Goal: Task Accomplishment & Management: Manage account settings

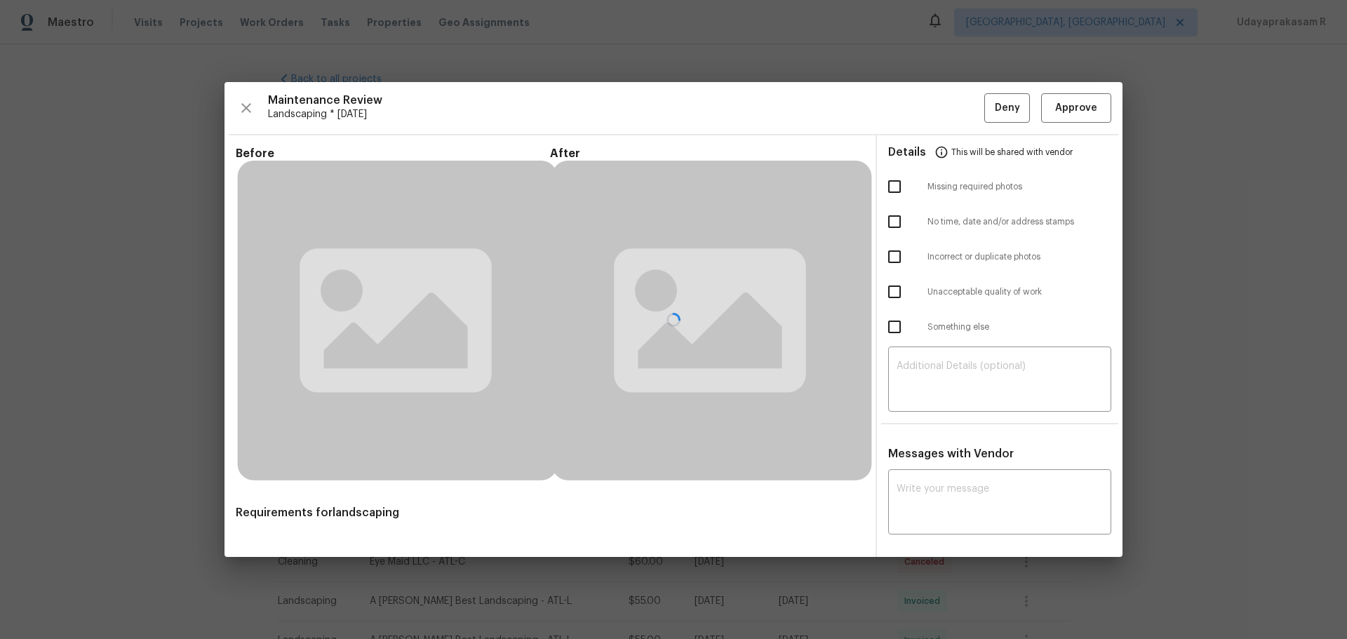
scroll to position [140, 0]
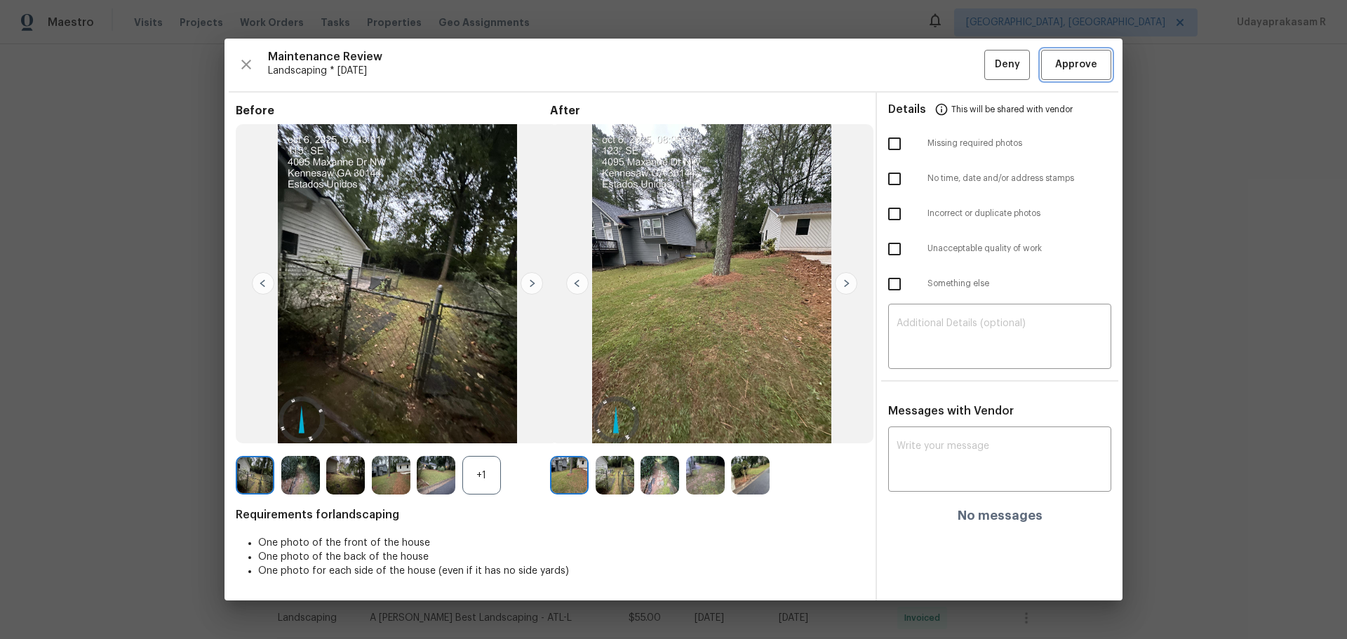
click at [1086, 70] on span "Approve" at bounding box center [1077, 65] width 42 height 18
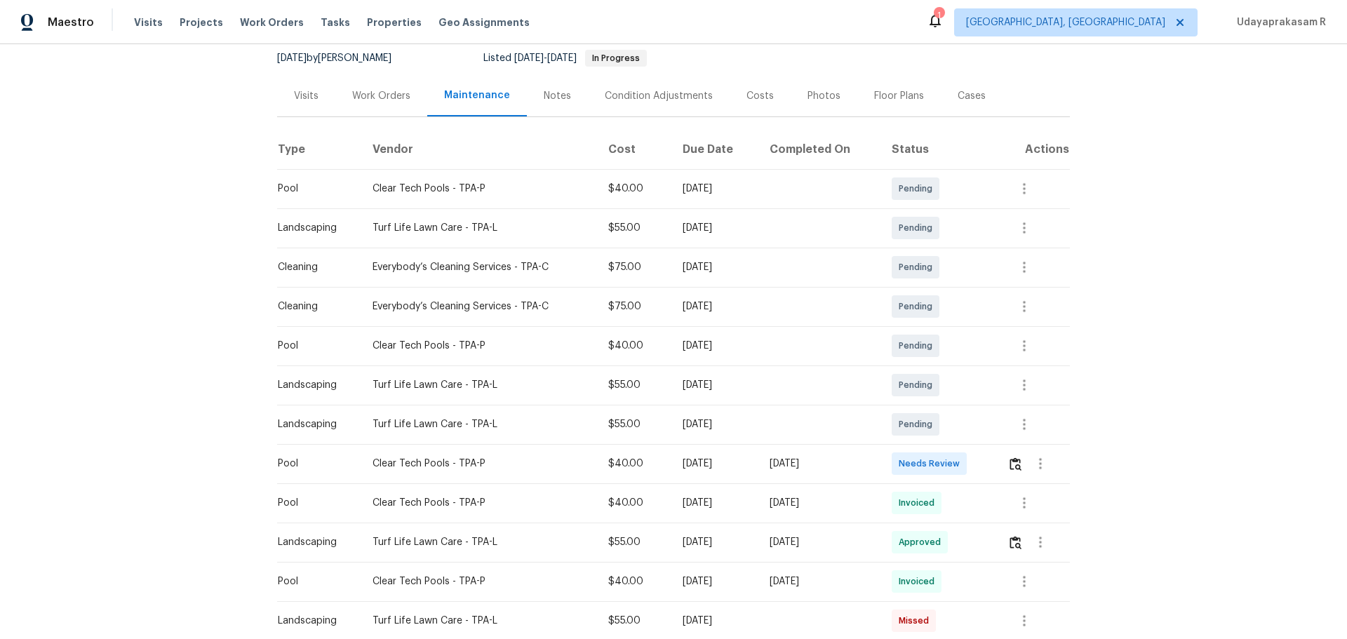
scroll to position [140, 0]
click at [958, 420] on img "button" at bounding box center [1016, 461] width 12 height 13
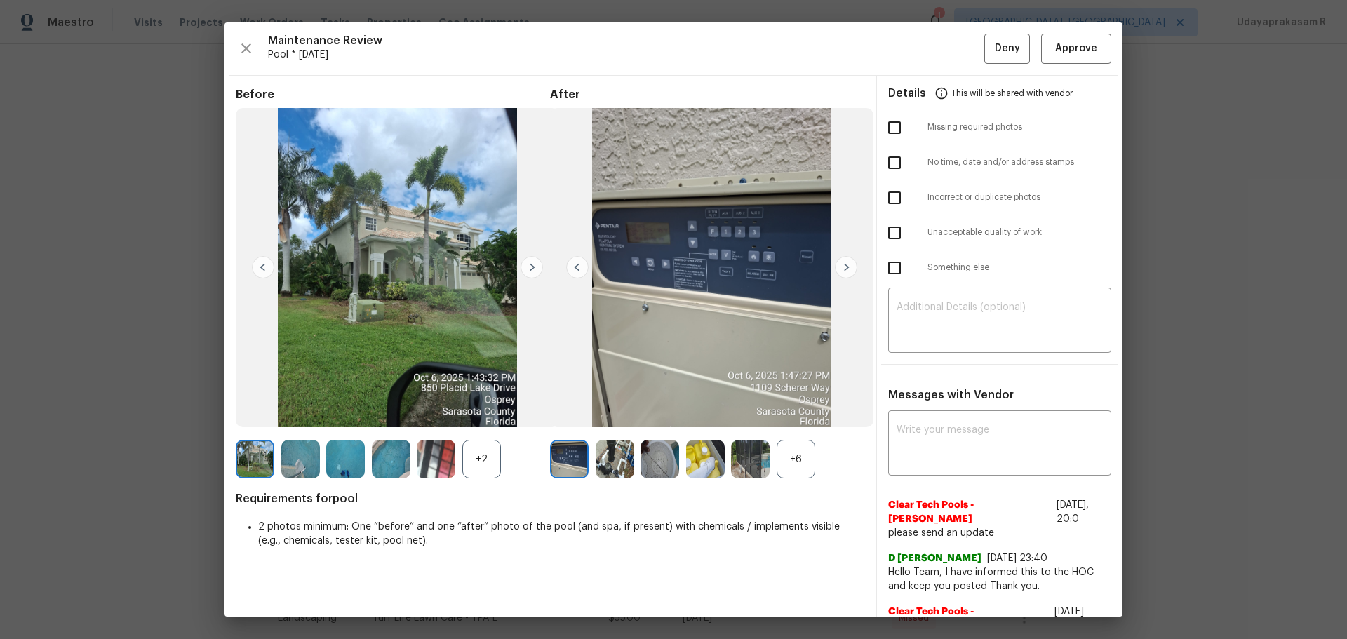
click at [842, 274] on img at bounding box center [846, 267] width 22 height 22
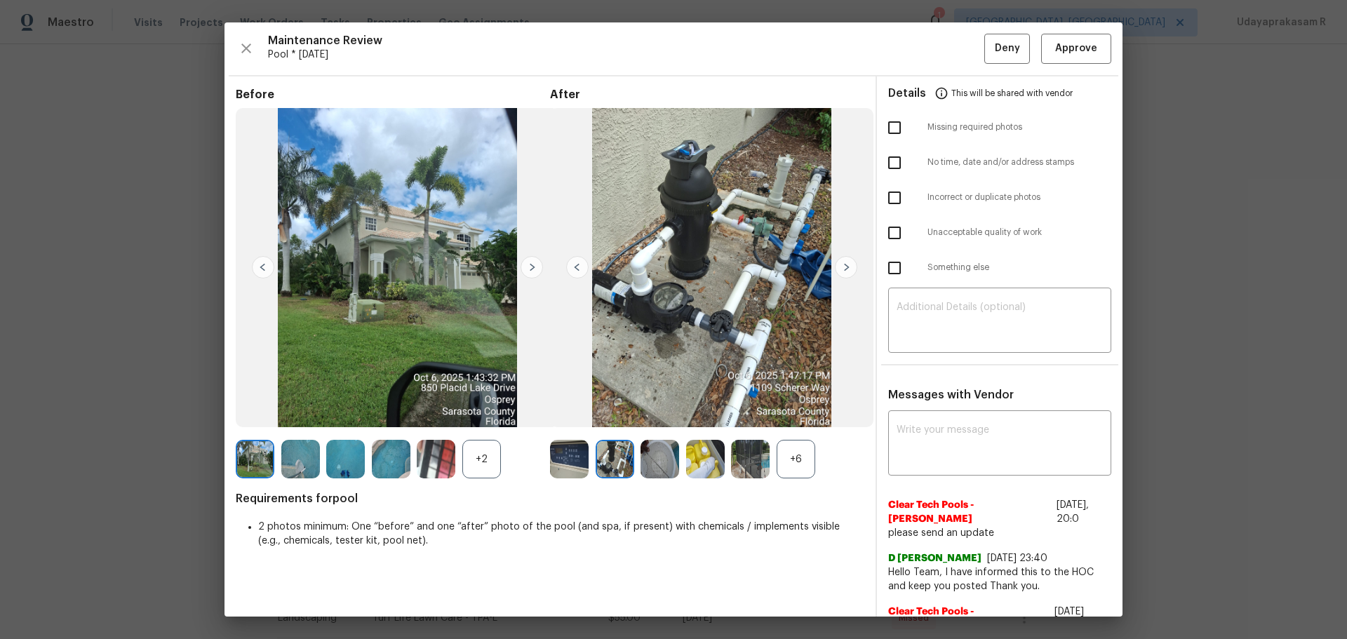
click at [848, 272] on img at bounding box center [846, 267] width 22 height 22
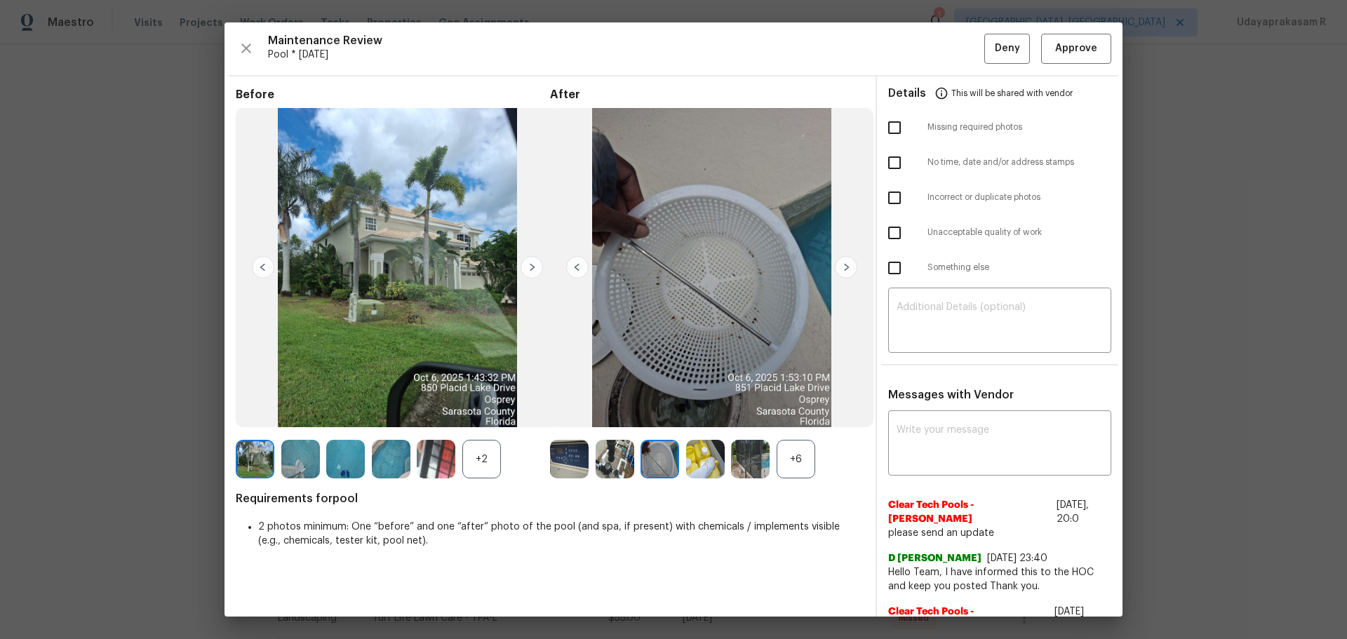
click at [848, 272] on img at bounding box center [846, 267] width 22 height 22
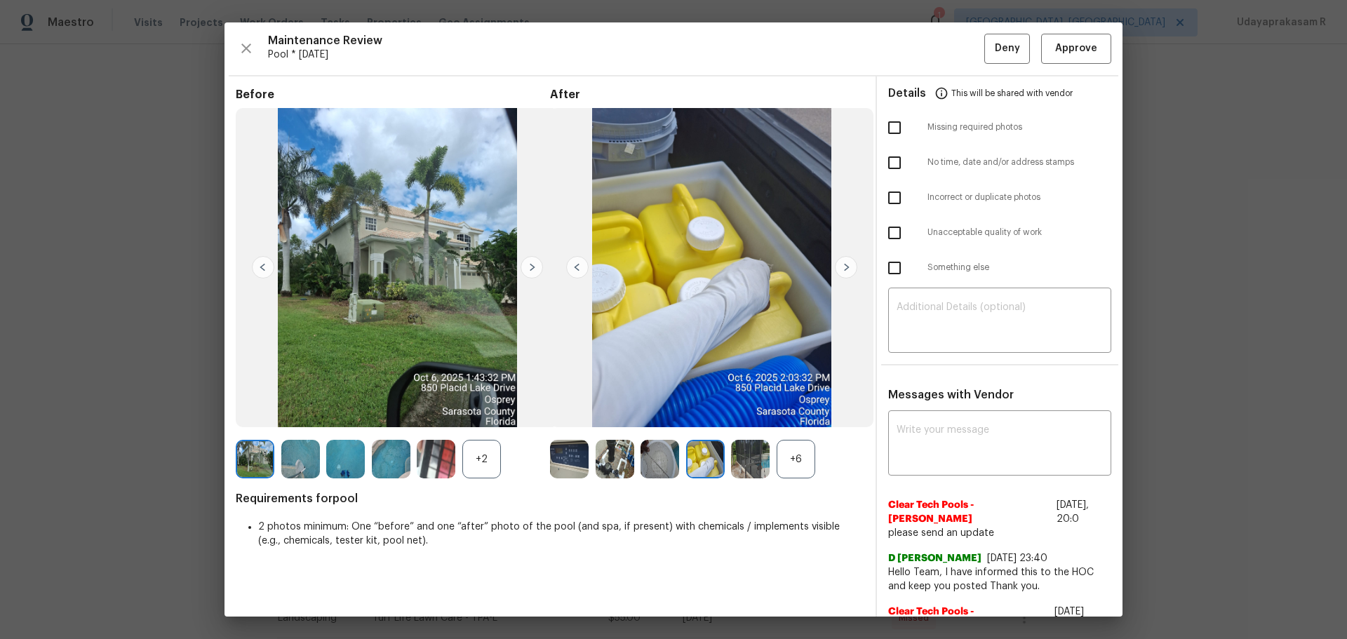
click at [848, 272] on img at bounding box center [846, 267] width 22 height 22
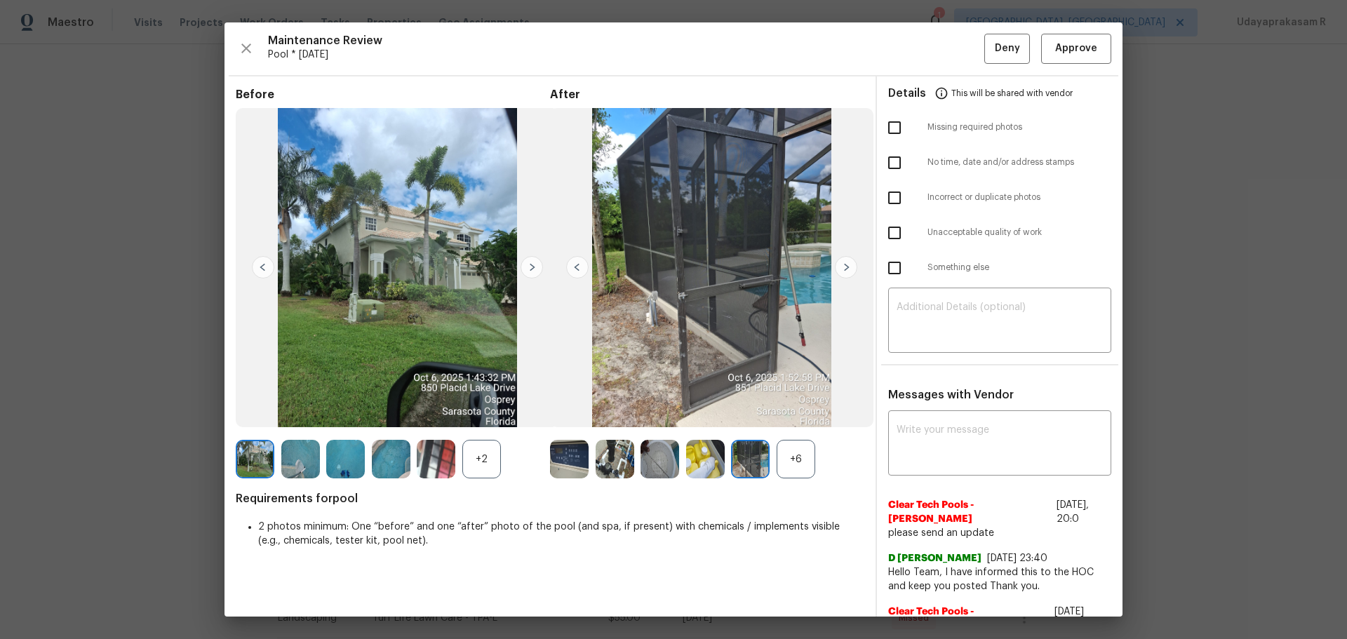
click at [848, 272] on img at bounding box center [846, 267] width 22 height 22
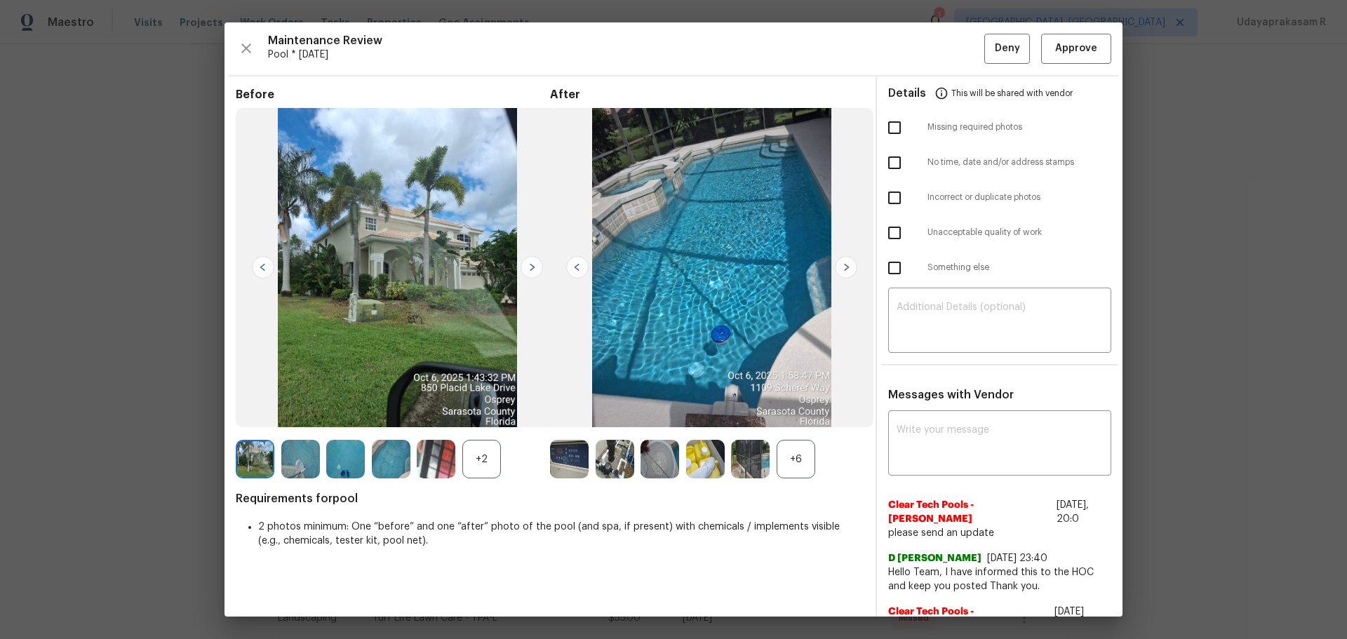
click at [848, 272] on img at bounding box center [846, 267] width 22 height 22
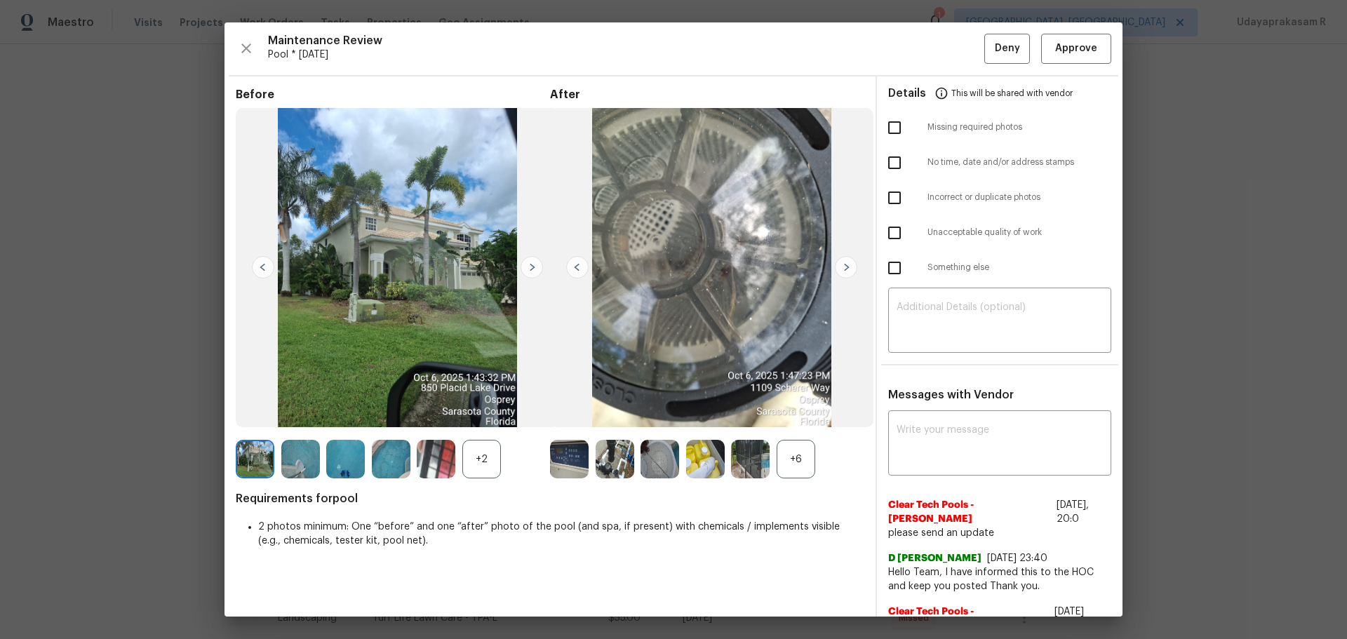
click at [848, 272] on img at bounding box center [846, 267] width 22 height 22
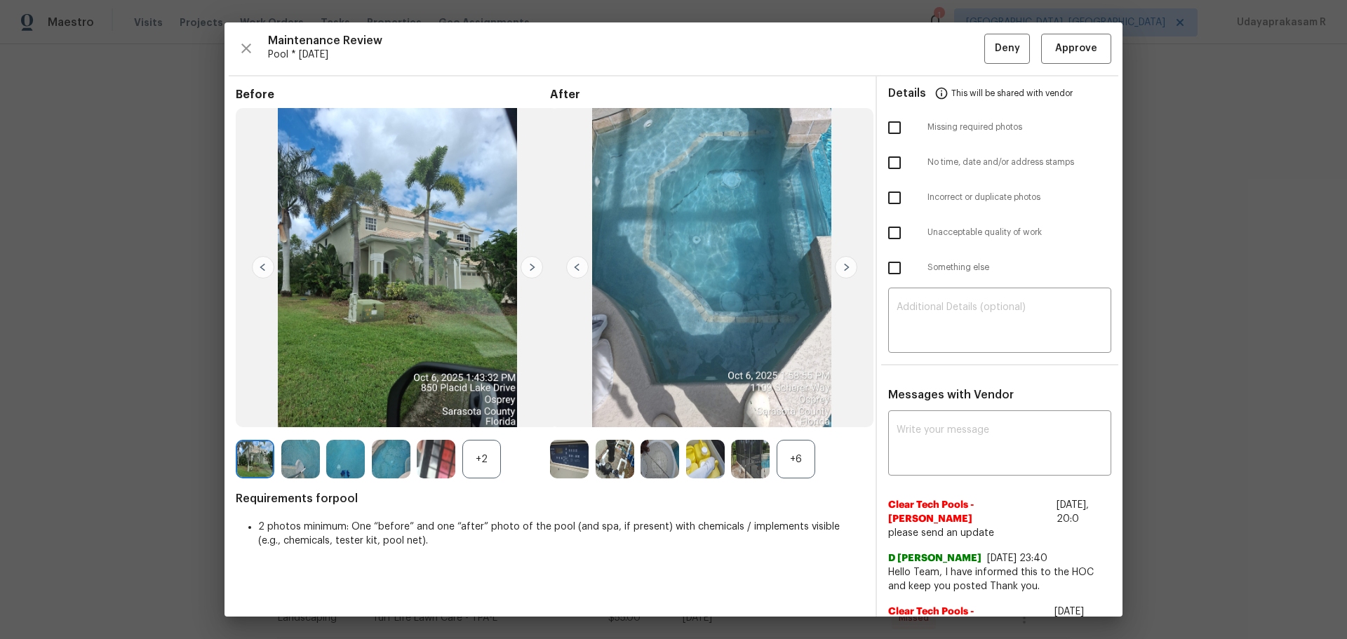
click at [848, 272] on img at bounding box center [846, 267] width 22 height 22
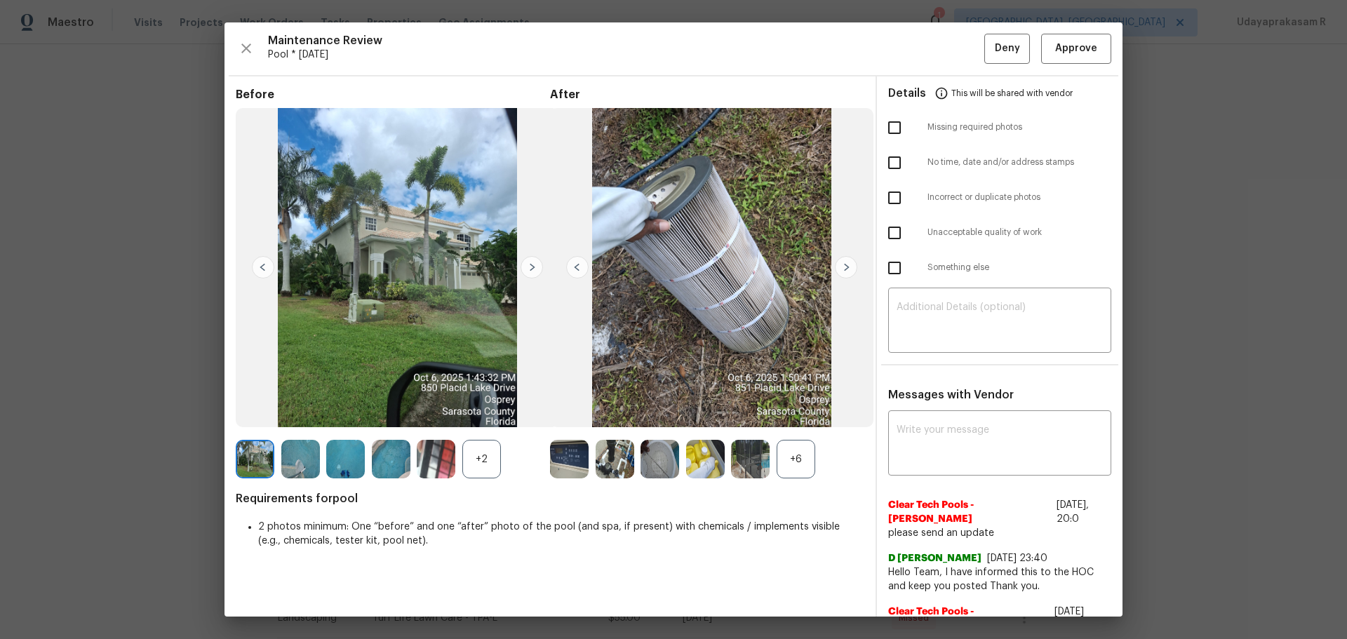
click at [848, 272] on img at bounding box center [846, 267] width 22 height 22
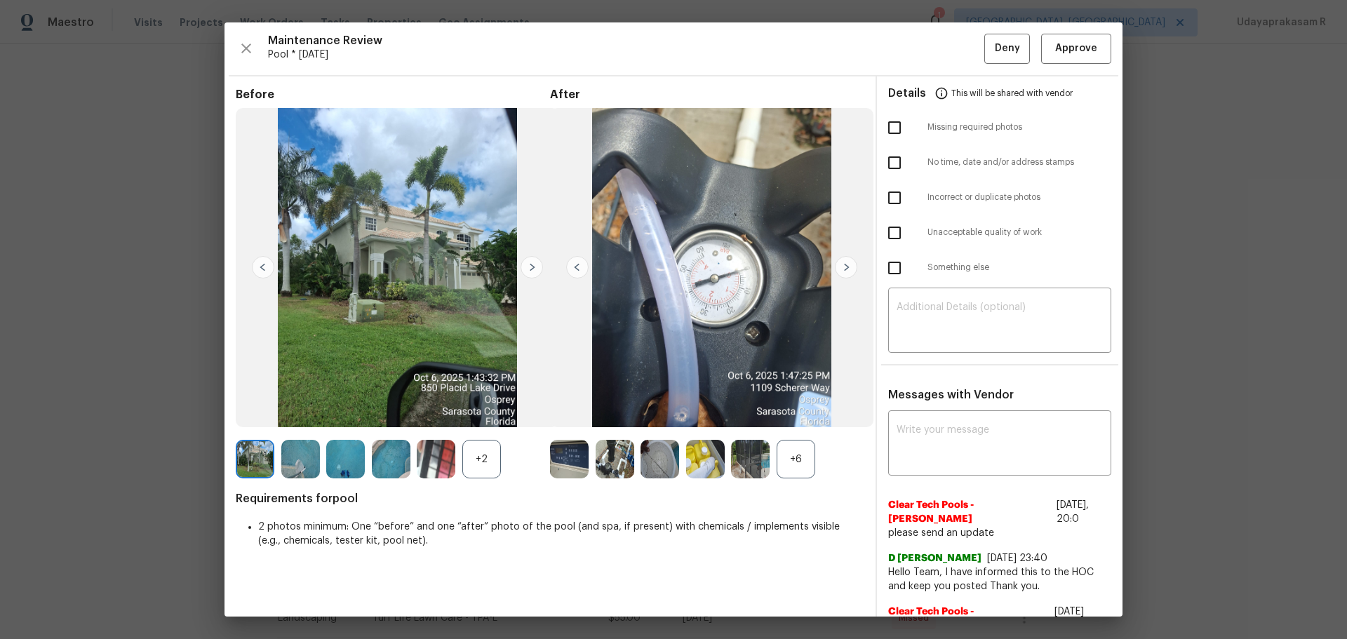
click at [848, 272] on img at bounding box center [846, 267] width 22 height 22
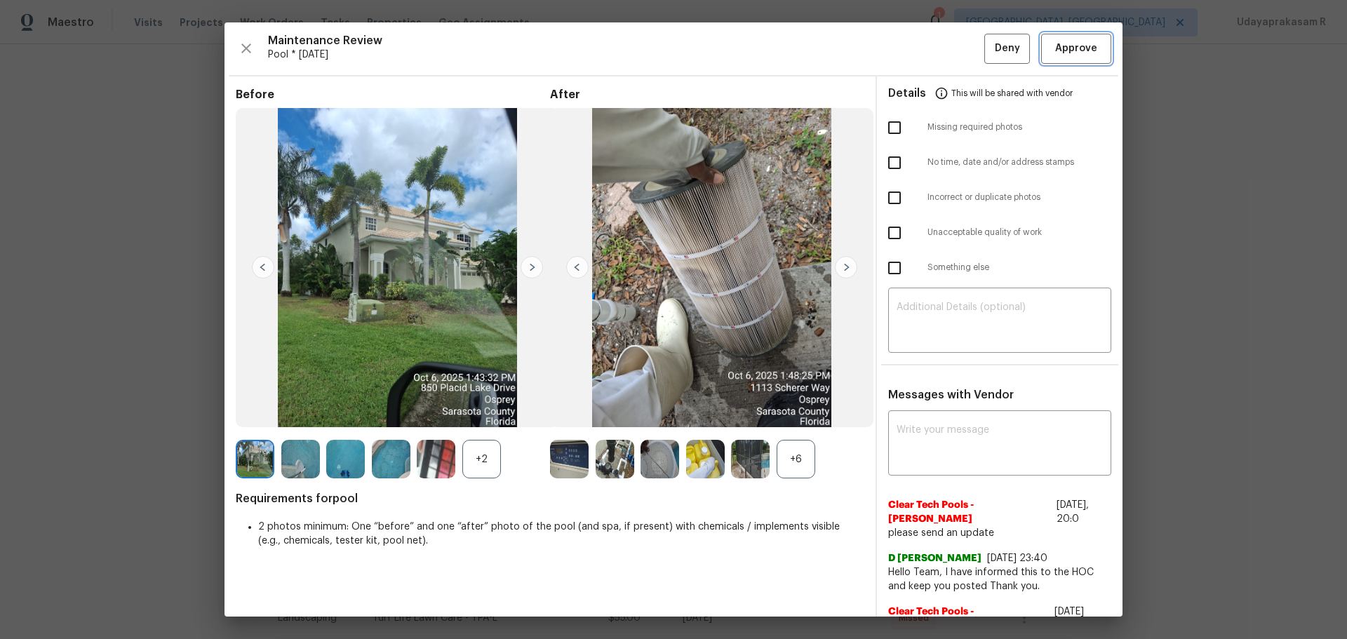
click at [958, 46] on span "Approve" at bounding box center [1077, 49] width 42 height 18
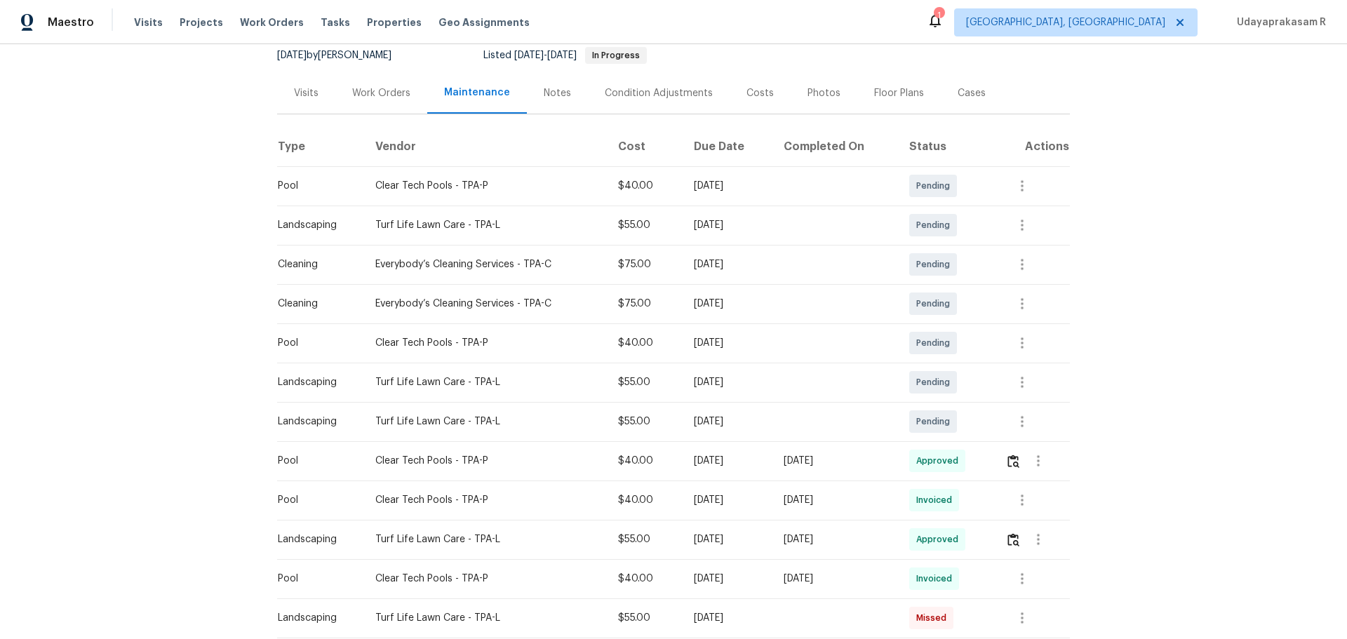
click at [958, 398] on div "Back to all projects 851 Placid Lake Dr, Osprey, FL 34229 5 Beds | 4 Baths | To…" at bounding box center [673, 341] width 1347 height 595
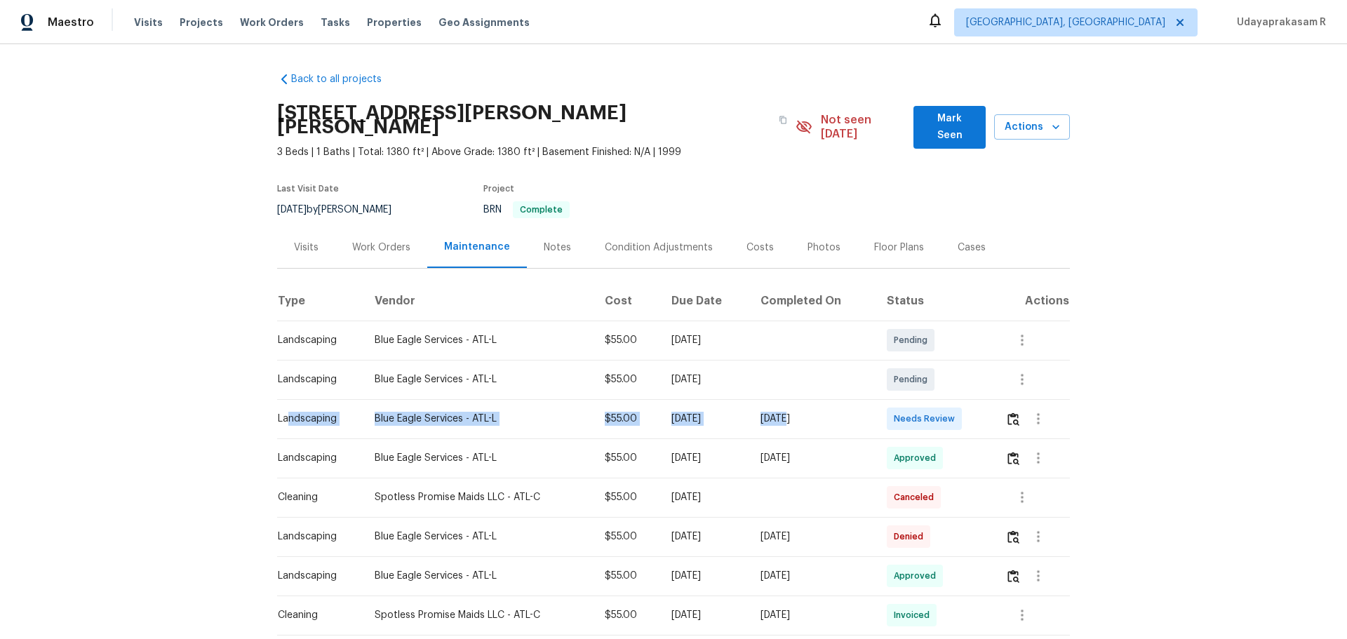
click at [802, 399] on tr "Landscaping Blue Eagle Services - ATL-L $55.00 Mon, Oct 06 2025 Mon, Oct 06 202…" at bounding box center [673, 418] width 793 height 39
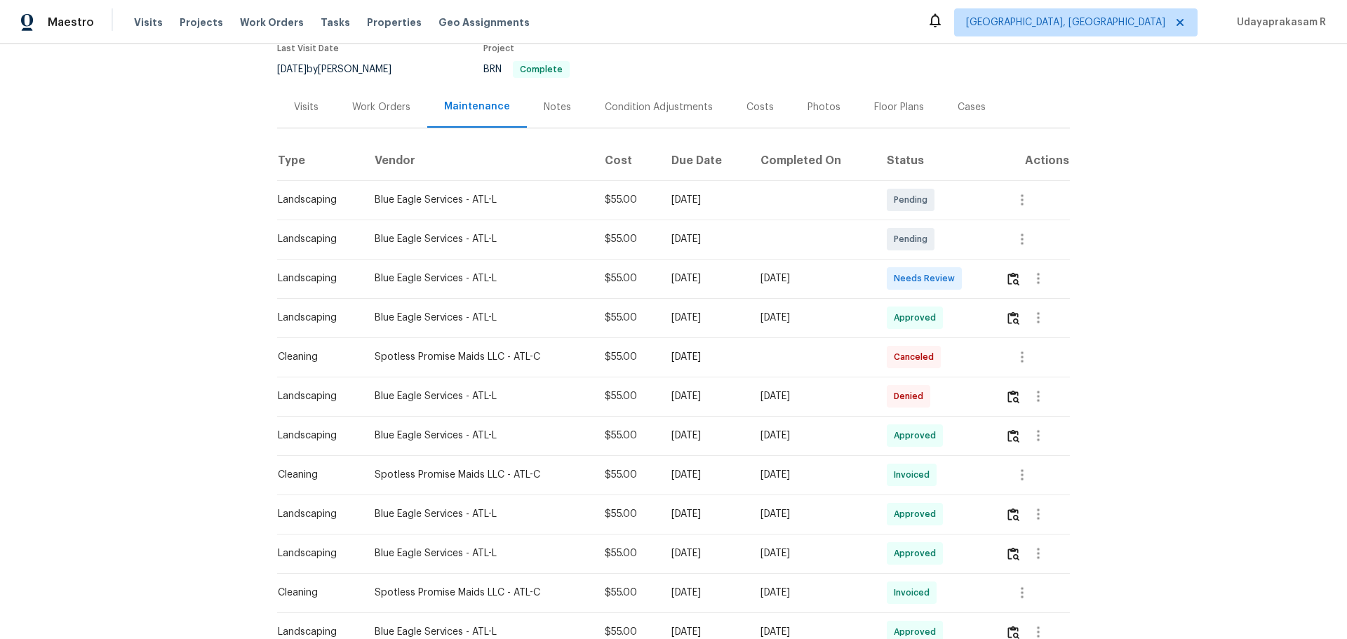
click at [818, 272] on div "[DATE]" at bounding box center [813, 279] width 104 height 14
click at [1016, 273] on button "button" at bounding box center [1014, 279] width 16 height 34
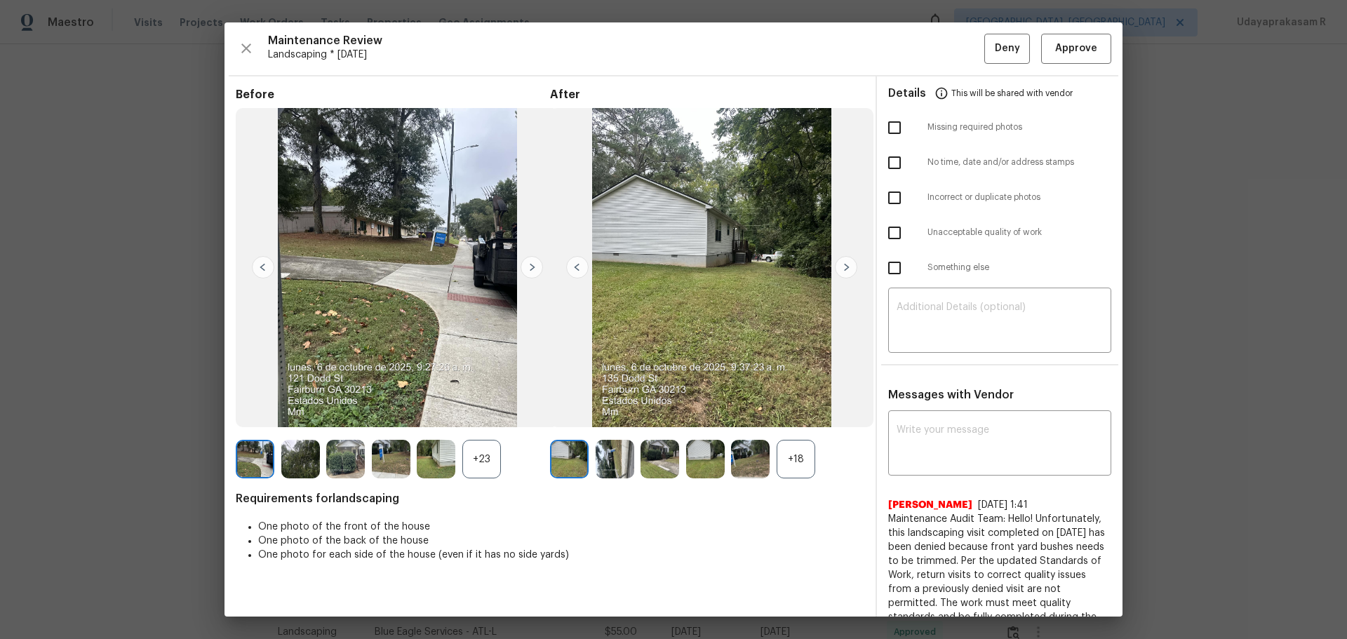
click at [792, 457] on div "+18" at bounding box center [796, 459] width 39 height 39
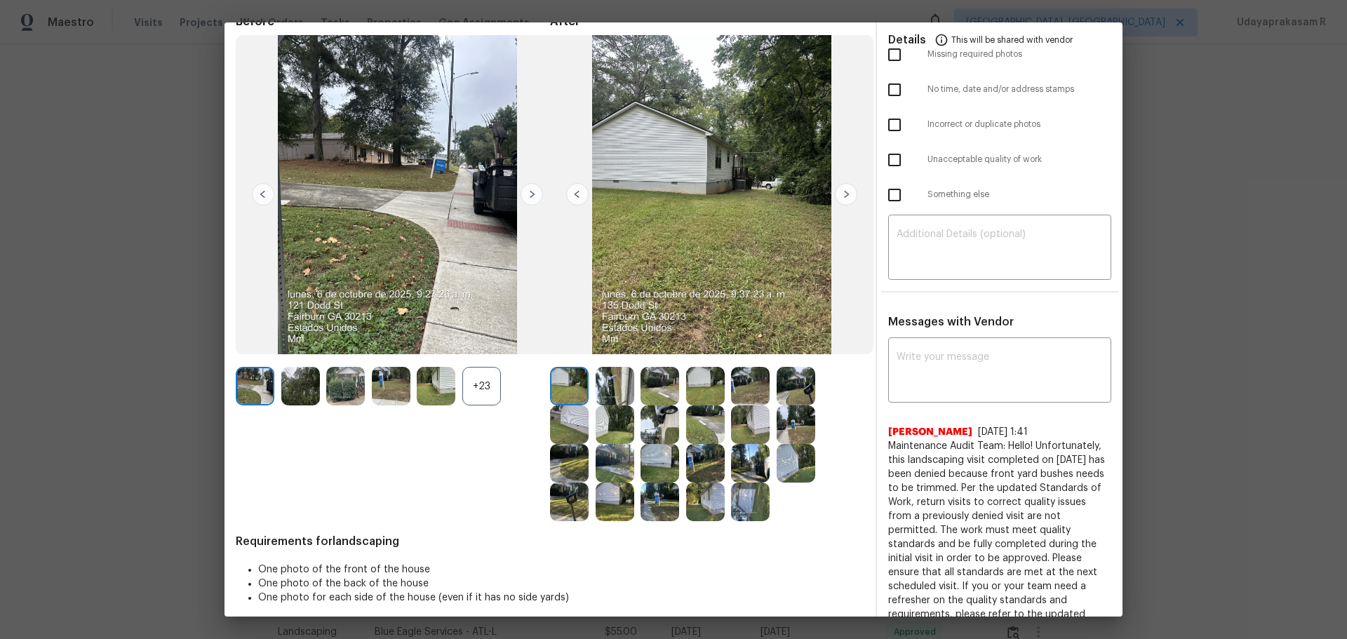
scroll to position [0, 0]
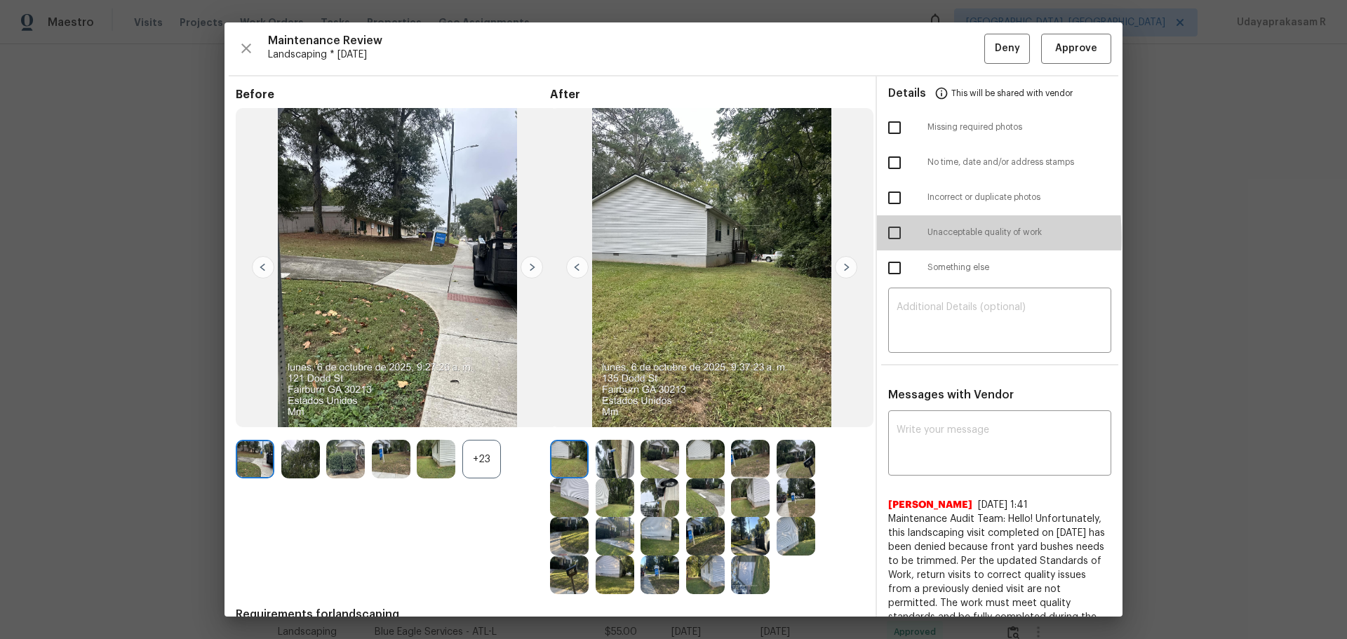
click at [889, 237] on input "checkbox" at bounding box center [894, 232] width 29 height 29
checkbox input "true"
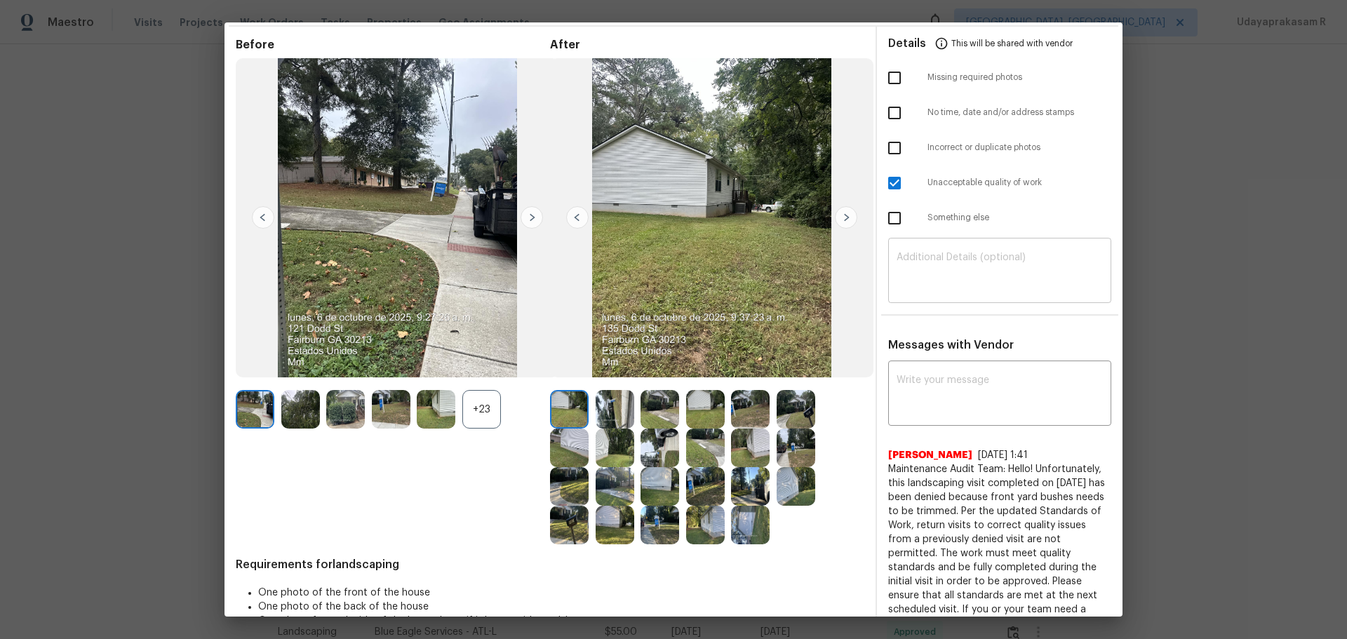
scroll to position [70, 0]
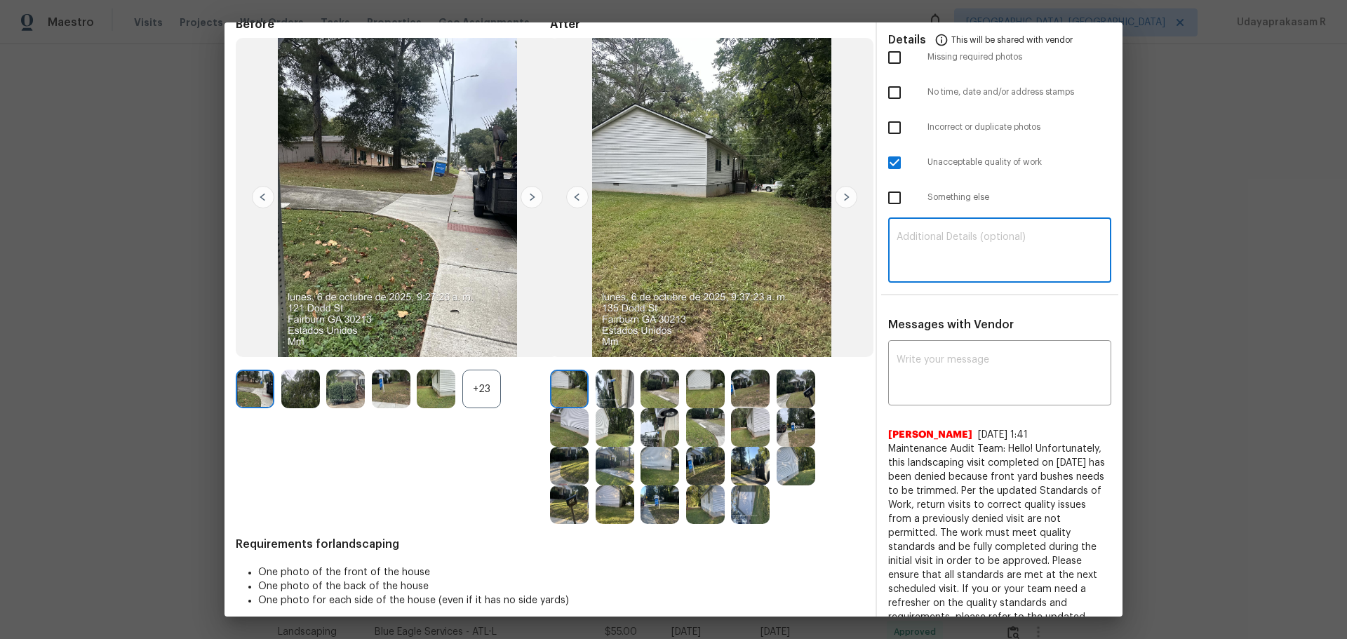
click at [910, 234] on textarea at bounding box center [1000, 251] width 206 height 39
paste textarea "Maintenance Audit Team: Hello! Unfortunately, this landscaping visit completed …"
type textarea "Maintenance Audit Team: Hello! Unfortunately, this landscaping visit completed …"
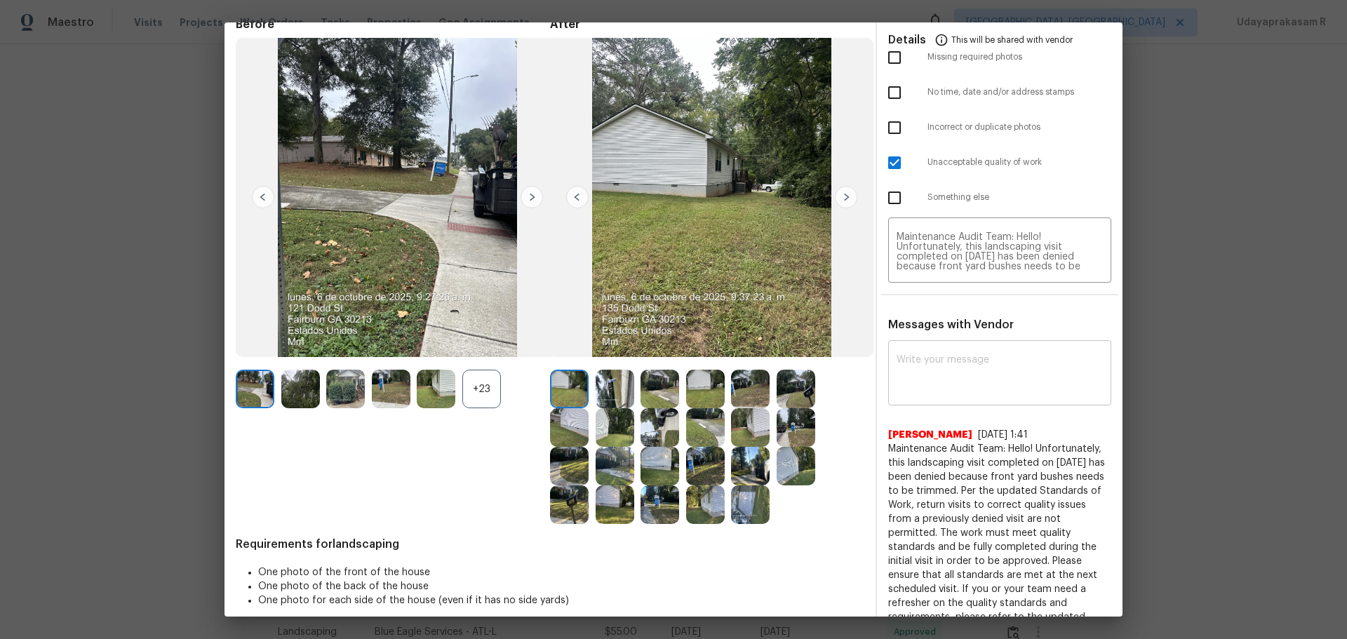
drag, startPoint x: 981, startPoint y: 412, endPoint x: 977, endPoint y: 382, distance: 29.8
click at [981, 410] on div "x ​ Archana Chinnaiya 9/24/25, 1:41 Maintenance Audit Team: Hello! Unfortunatel…" at bounding box center [1000, 626] width 223 height 564
click at [977, 382] on textarea at bounding box center [1000, 374] width 206 height 39
paste textarea "Maintenance Audit Team: Hello! Unfortunately, this landscaping visit completed …"
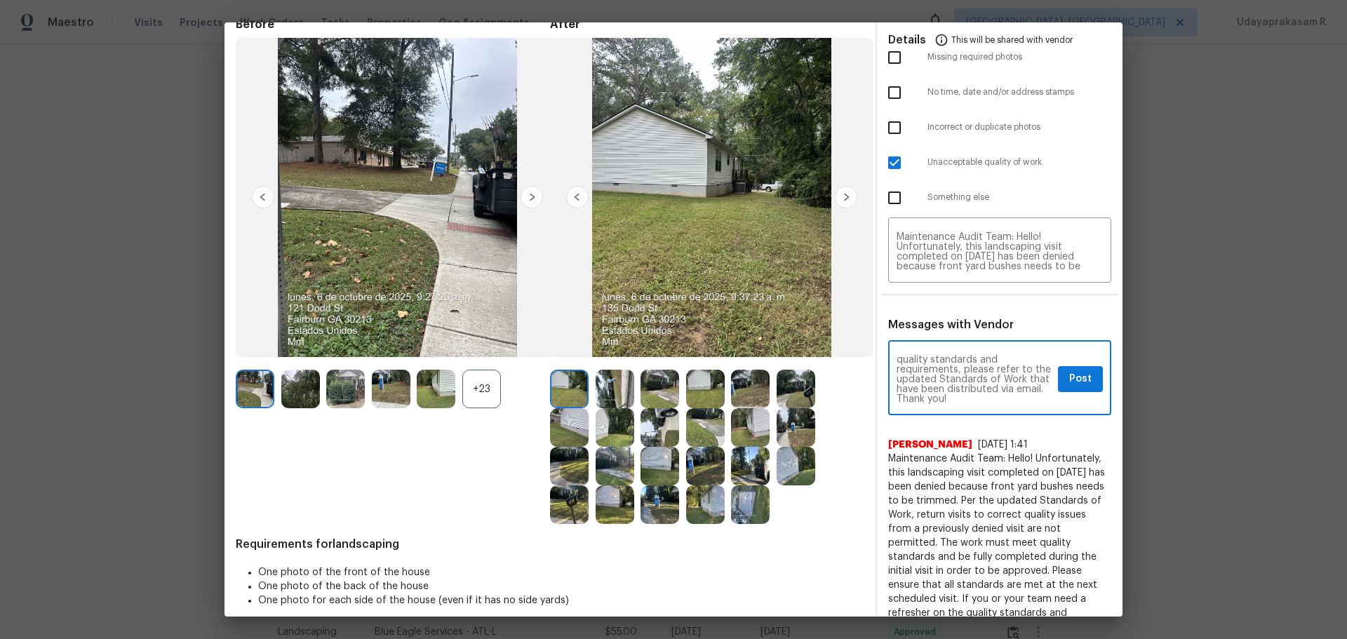
scroll to position [187, 0]
type textarea "Maintenance Audit Team: Hello! Unfortunately, this landscaping visit completed …"
click at [1084, 372] on button "Post" at bounding box center [1080, 379] width 45 height 26
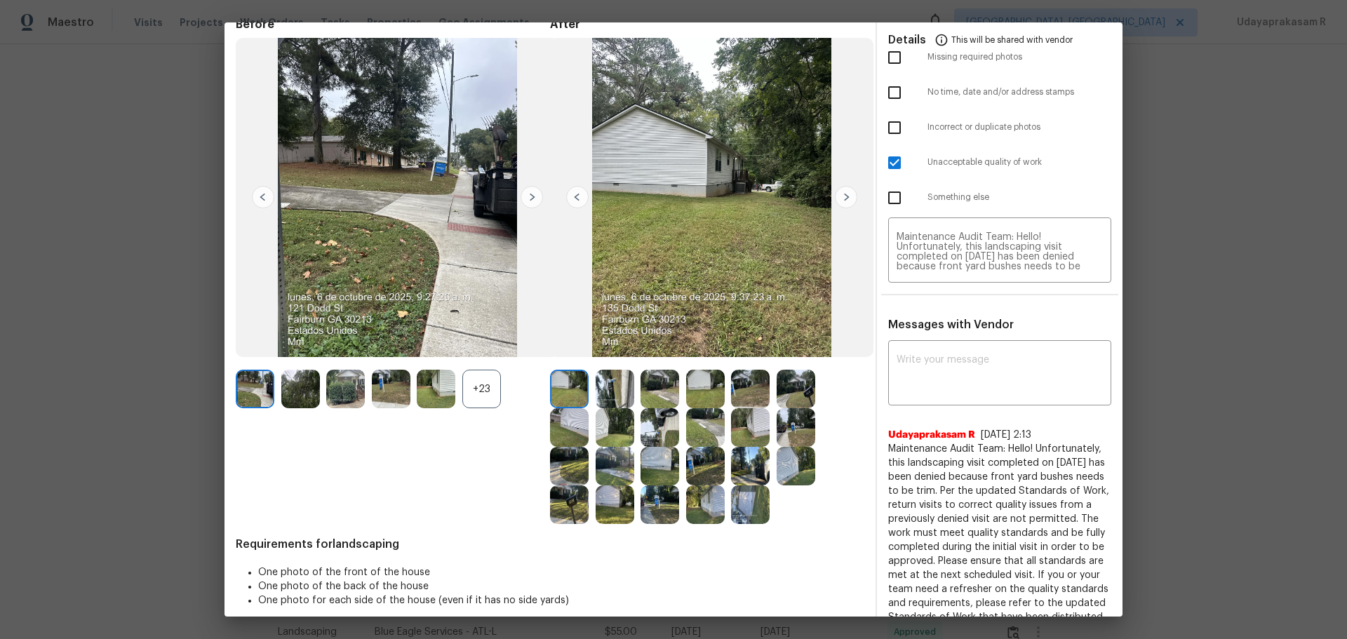
scroll to position [0, 0]
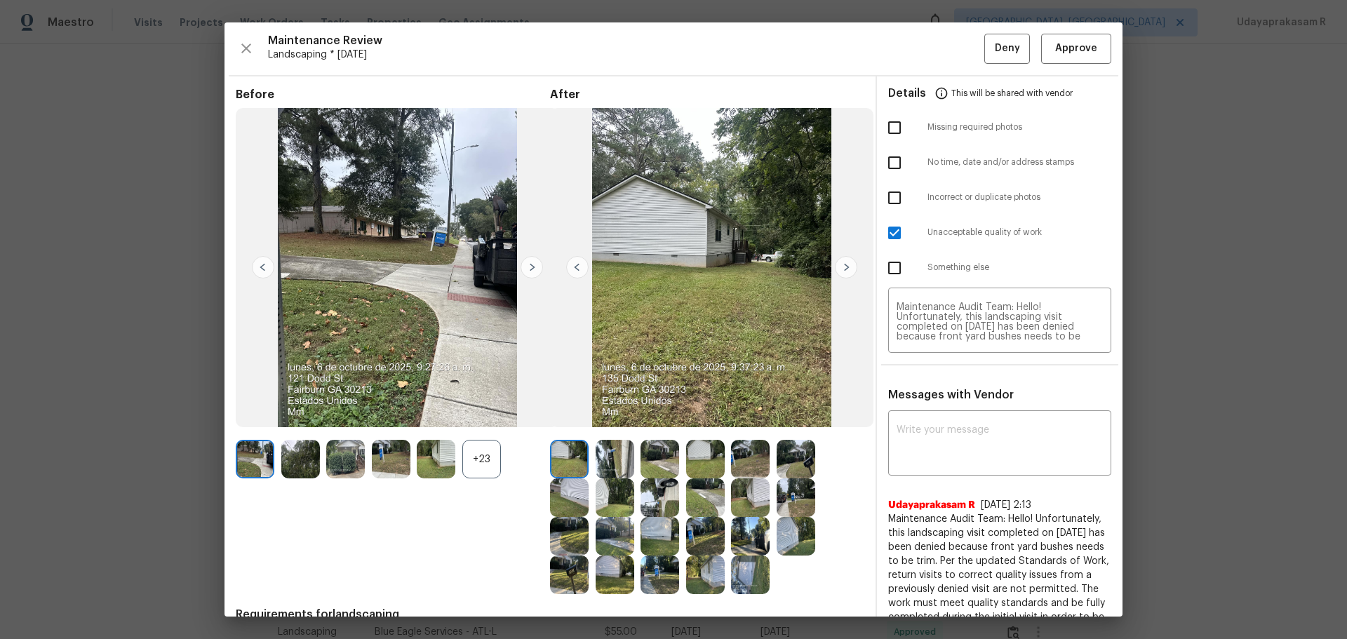
click at [835, 270] on img at bounding box center [846, 267] width 22 height 22
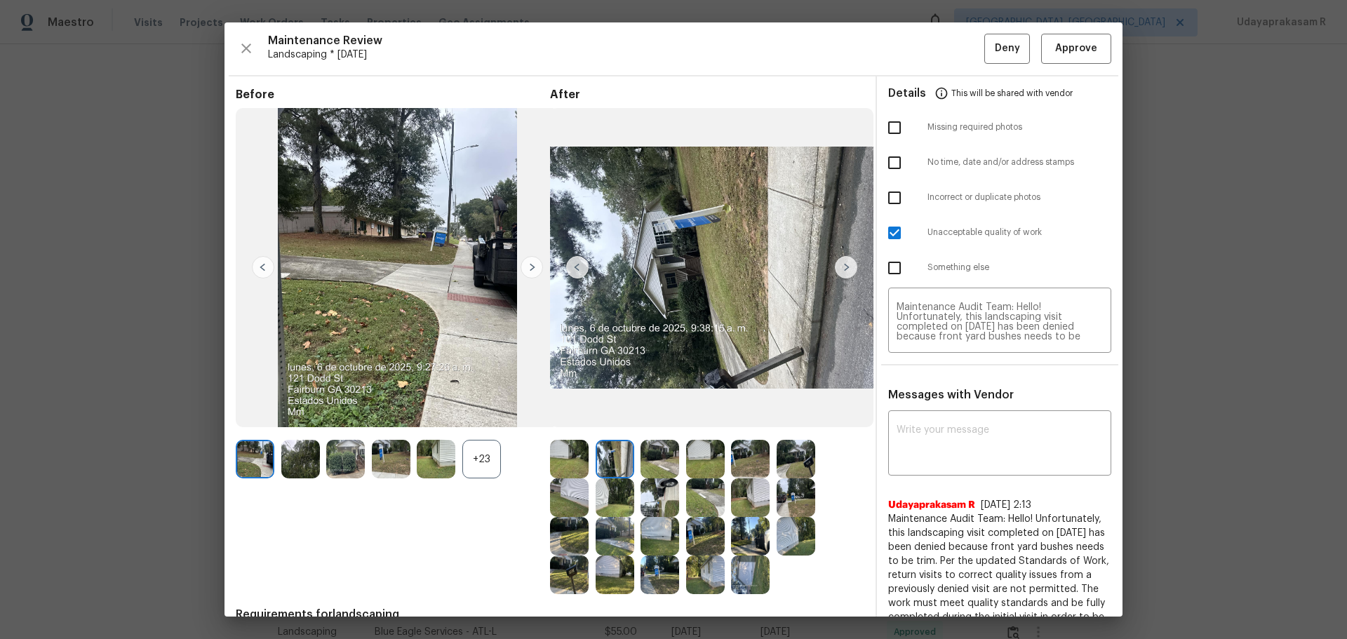
click at [836, 270] on img at bounding box center [846, 267] width 22 height 22
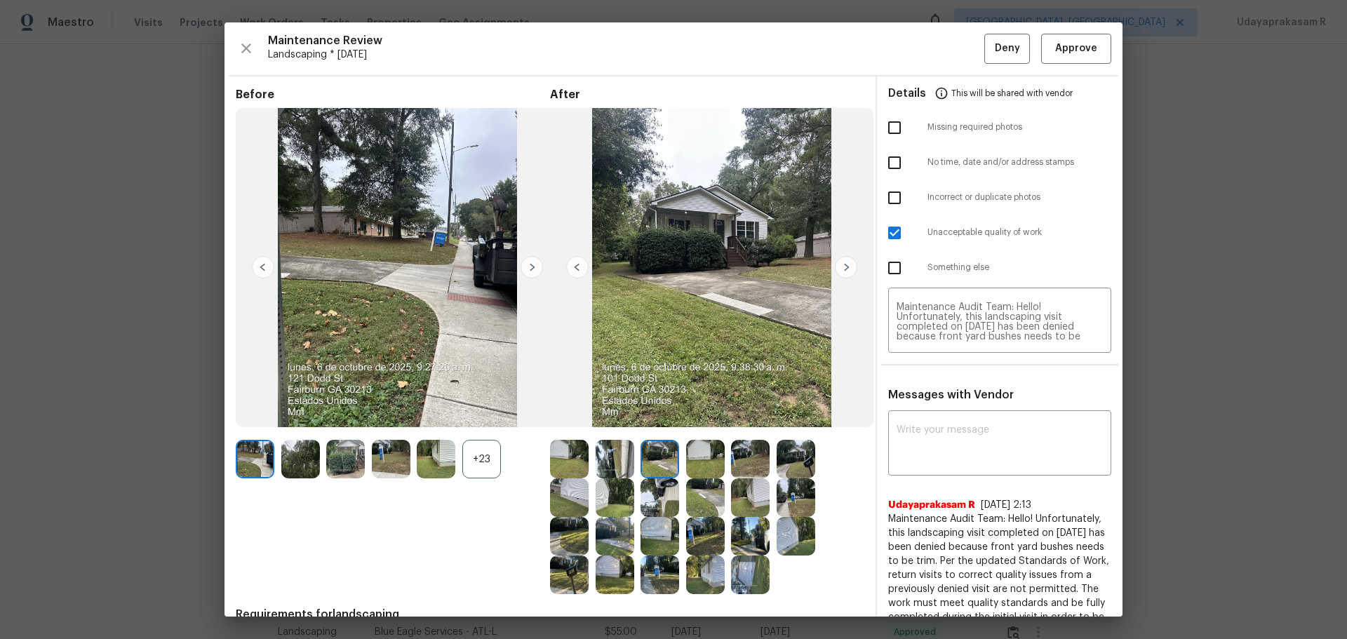
click at [836, 270] on img at bounding box center [846, 267] width 22 height 22
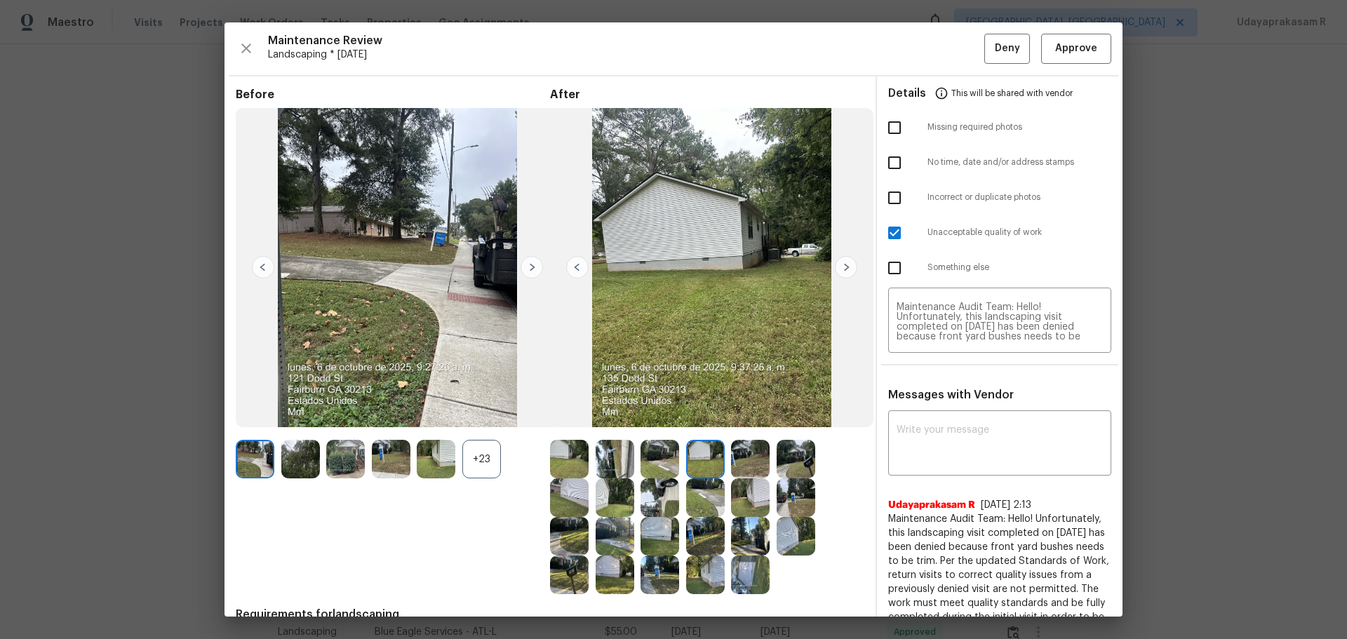
click at [836, 270] on img at bounding box center [846, 267] width 22 height 22
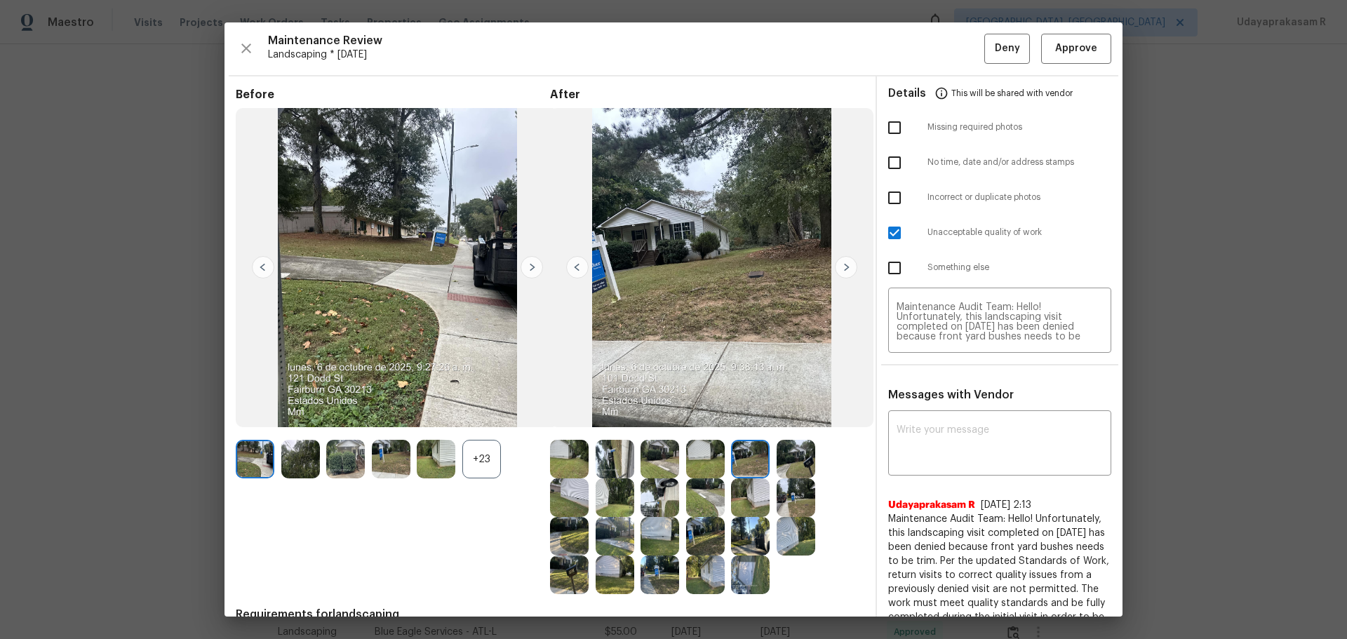
click at [836, 270] on img at bounding box center [846, 267] width 22 height 22
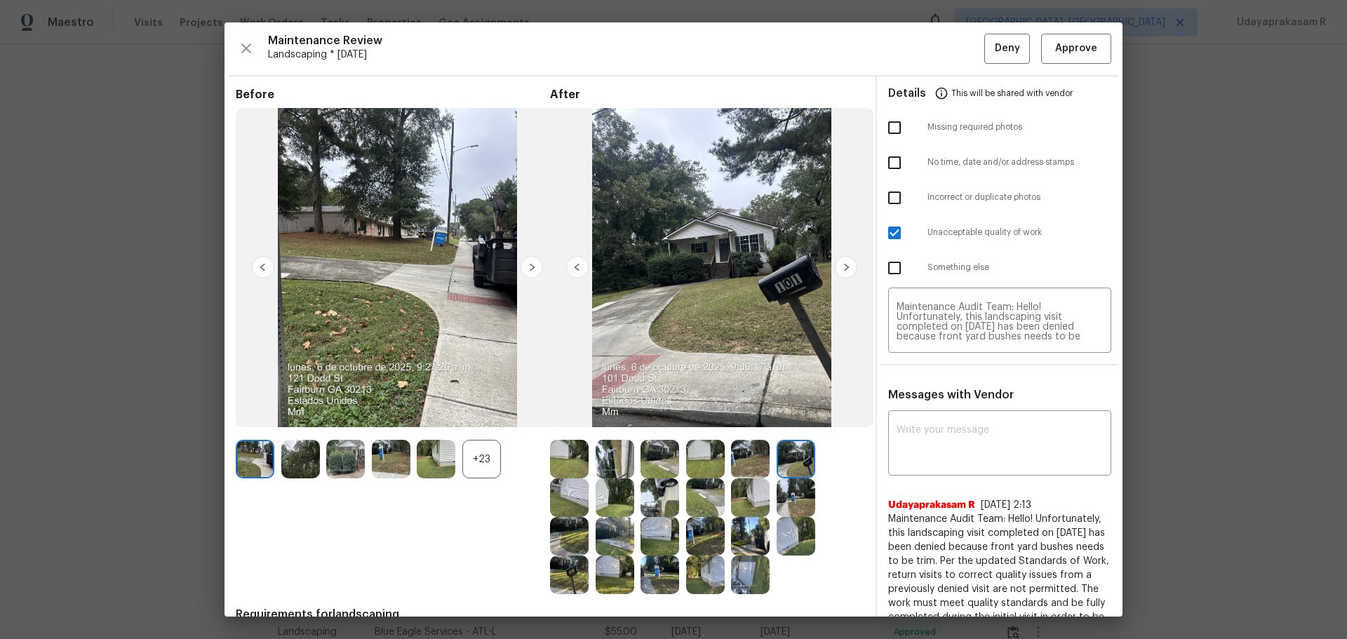
click at [836, 270] on img at bounding box center [846, 267] width 22 height 22
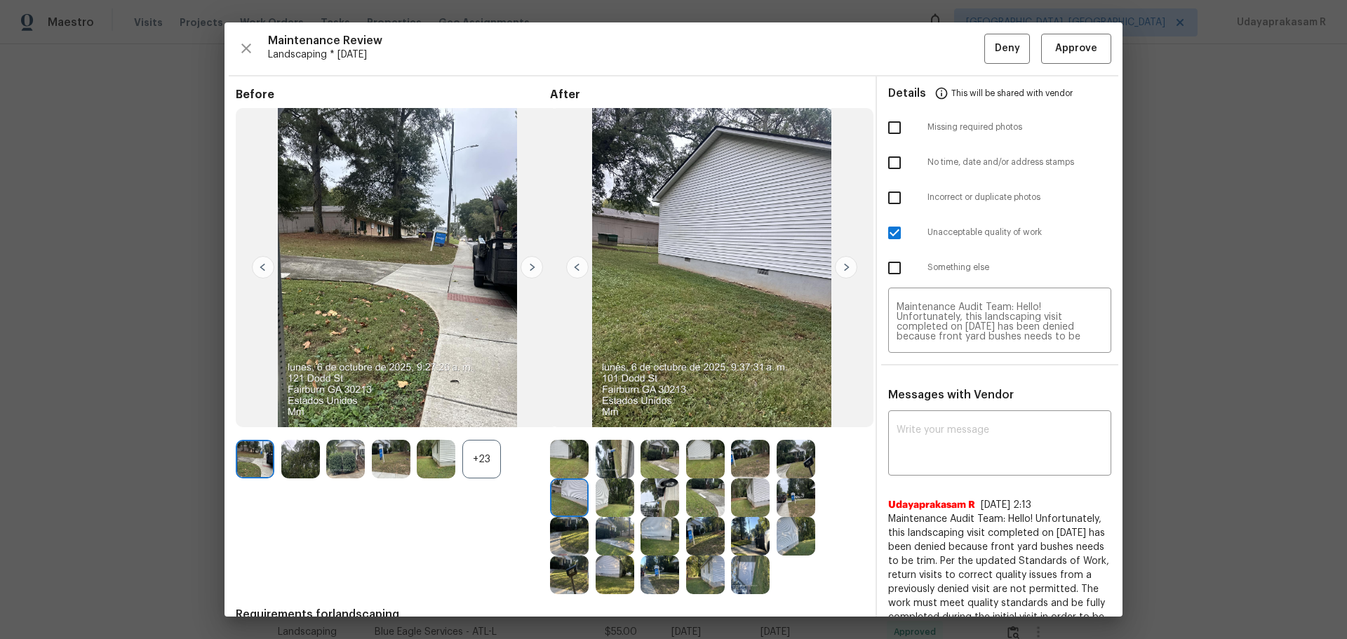
click at [836, 270] on img at bounding box center [846, 267] width 22 height 22
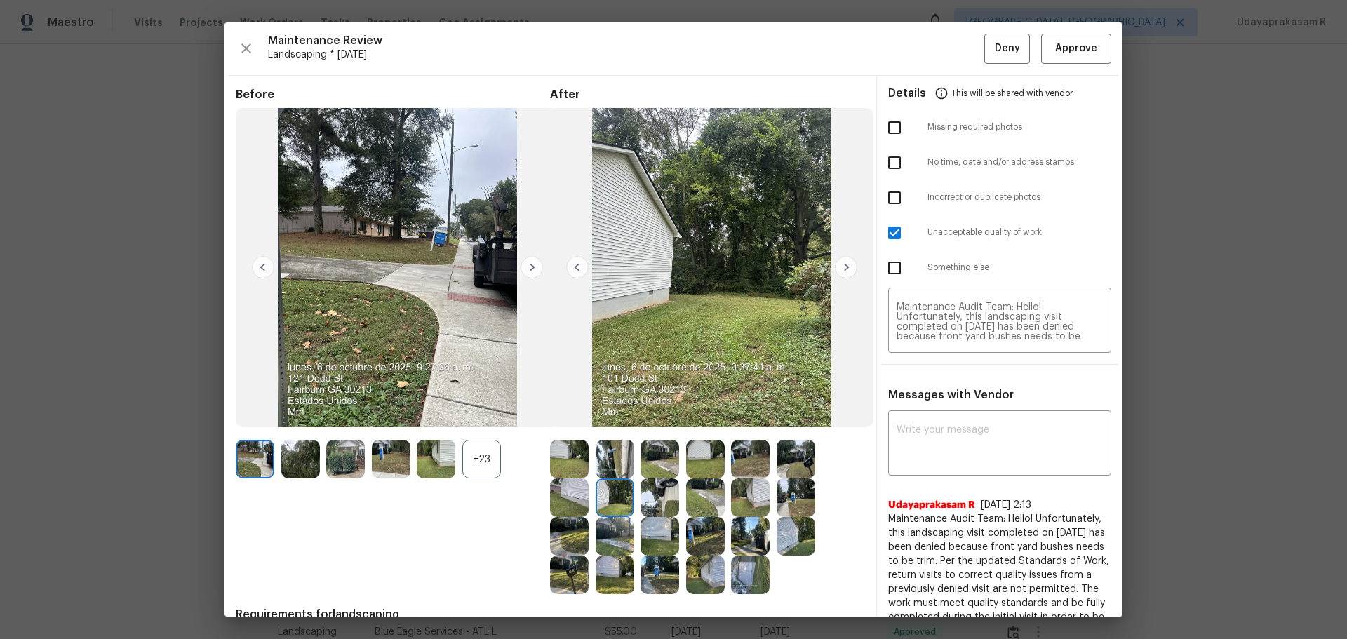
click at [836, 270] on img at bounding box center [846, 267] width 22 height 22
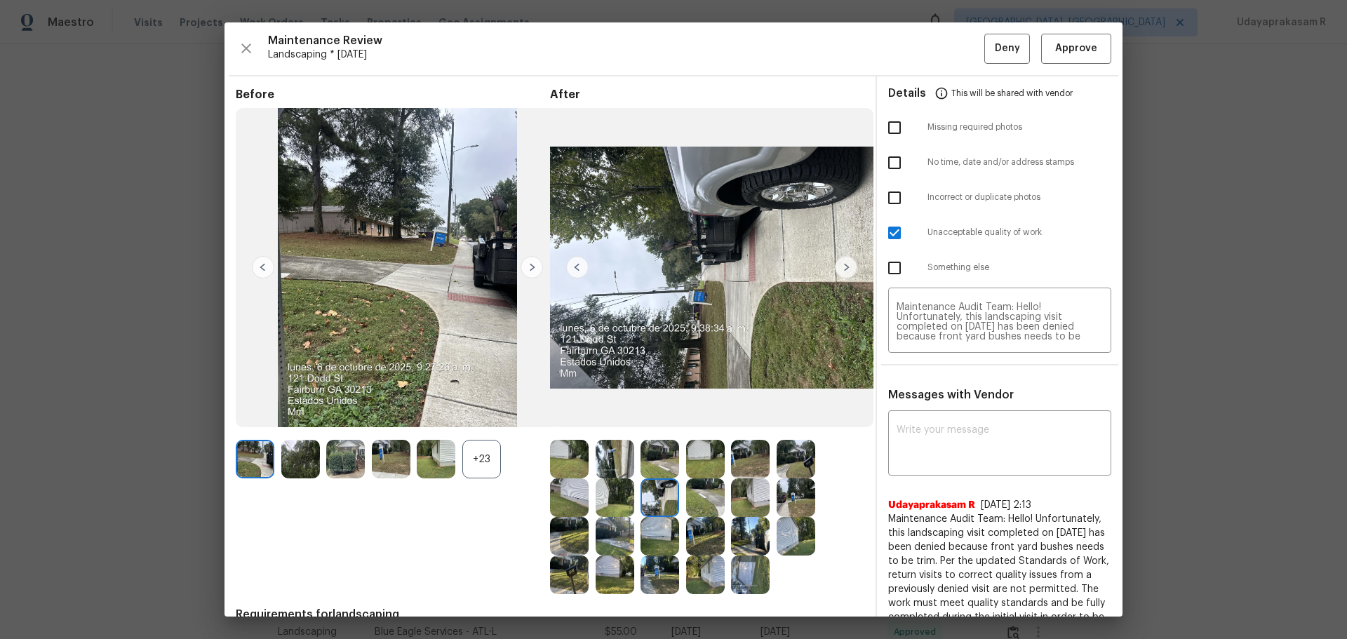
click at [836, 270] on img at bounding box center [846, 267] width 22 height 22
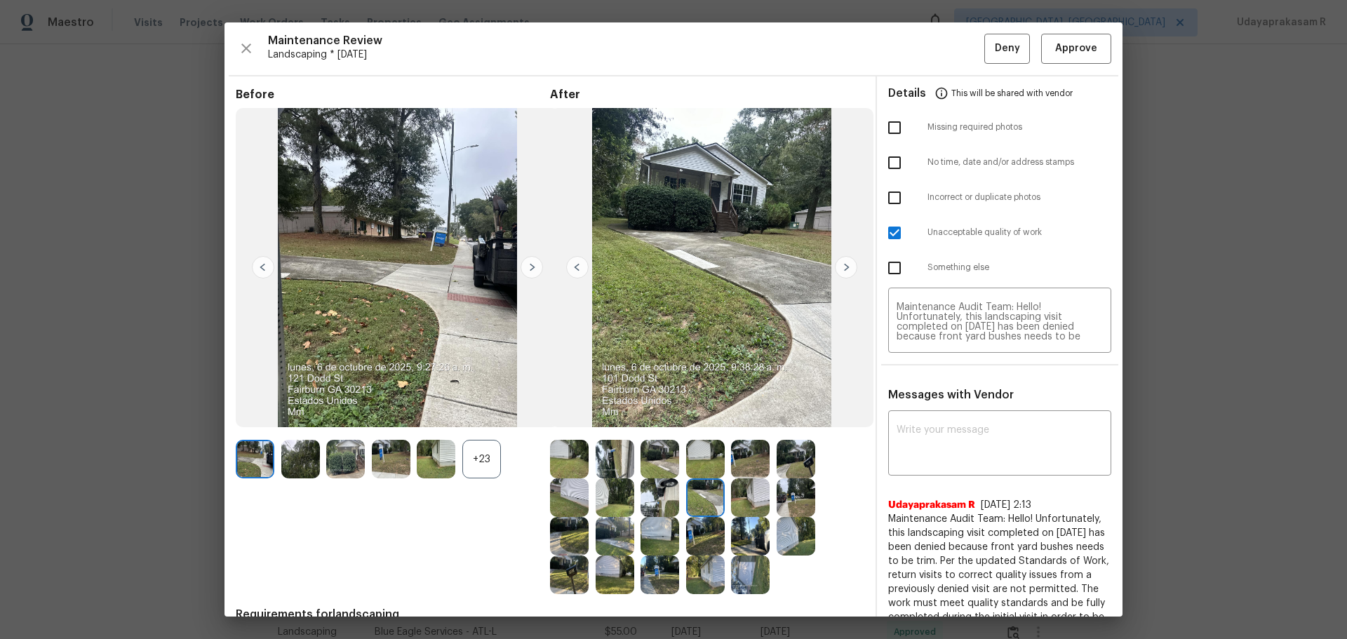
click at [836, 270] on img at bounding box center [846, 267] width 22 height 22
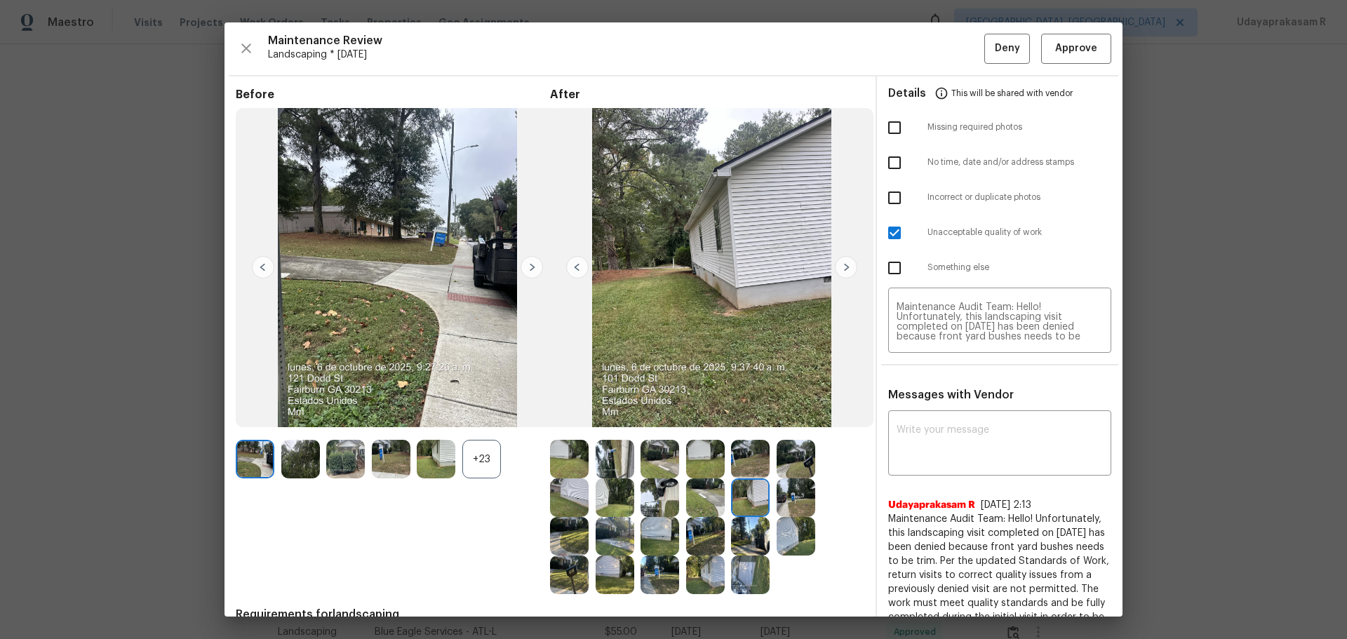
click at [836, 270] on img at bounding box center [846, 267] width 22 height 22
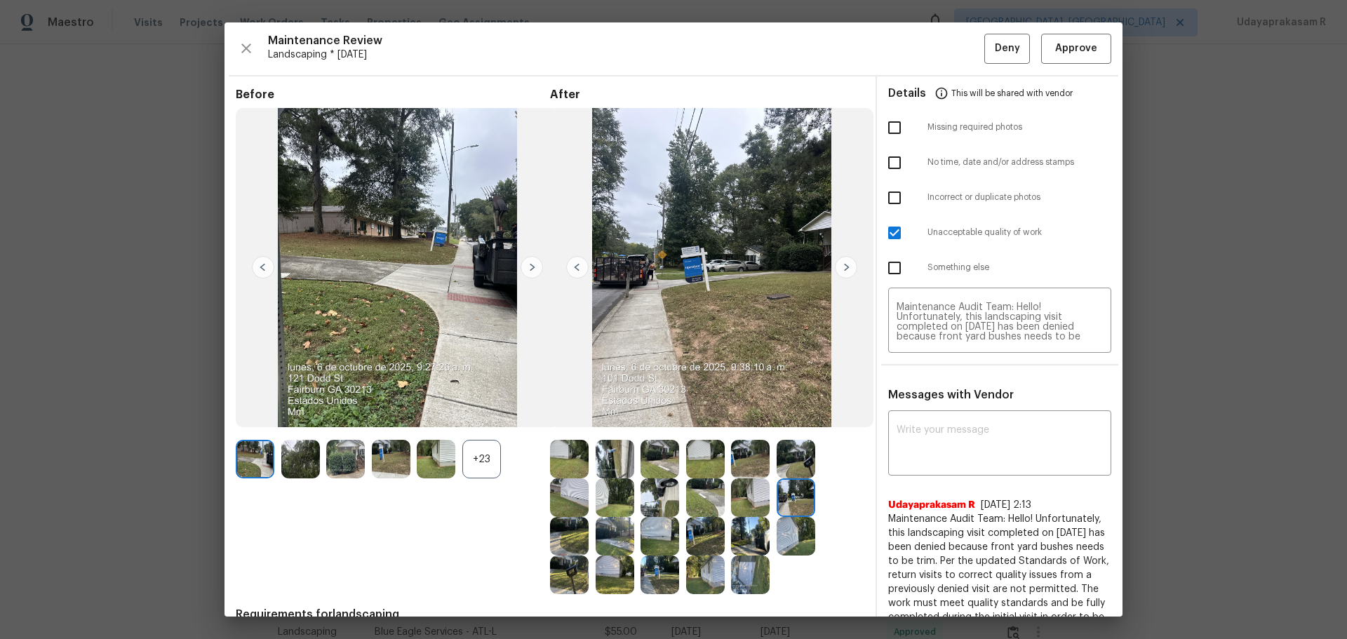
click at [839, 269] on img at bounding box center [846, 267] width 22 height 22
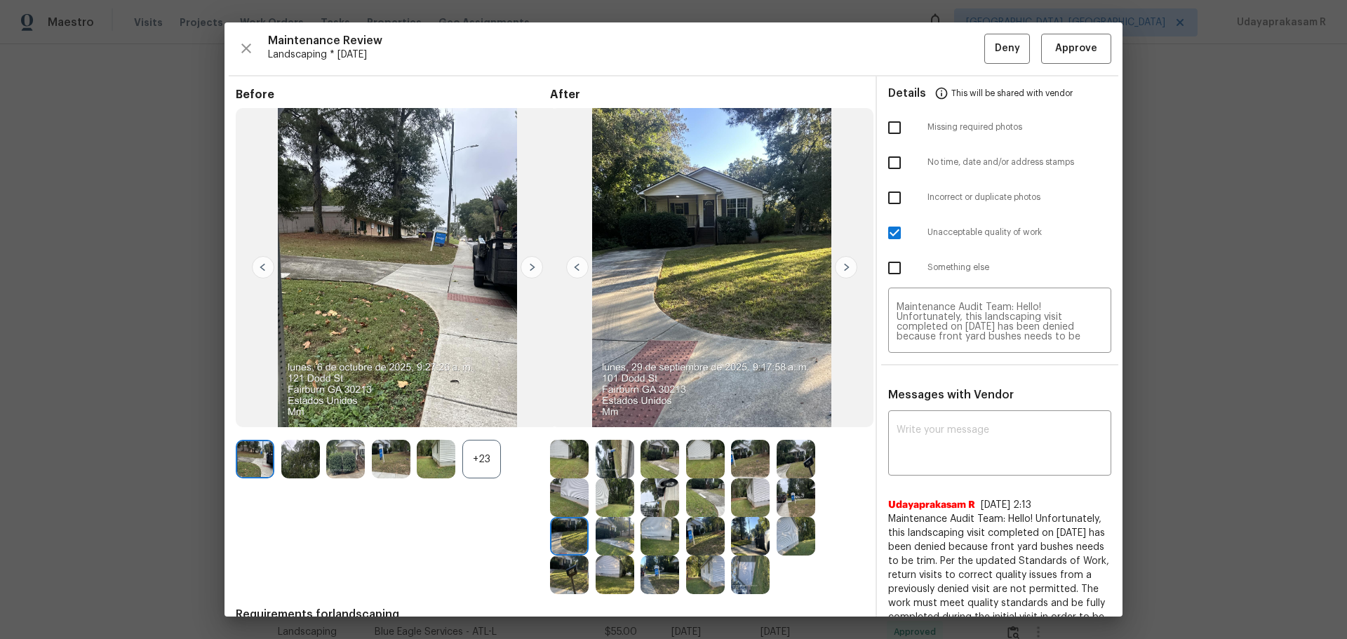
click at [839, 269] on img at bounding box center [846, 267] width 22 height 22
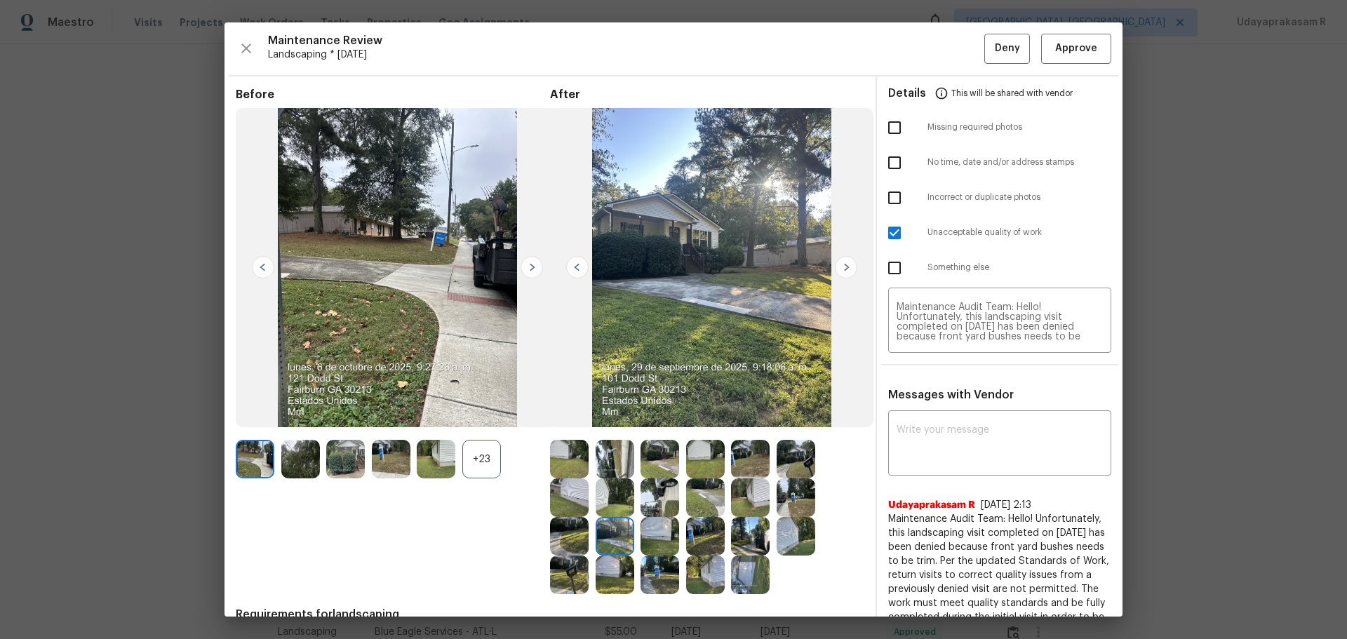
click at [839, 269] on img at bounding box center [846, 267] width 22 height 22
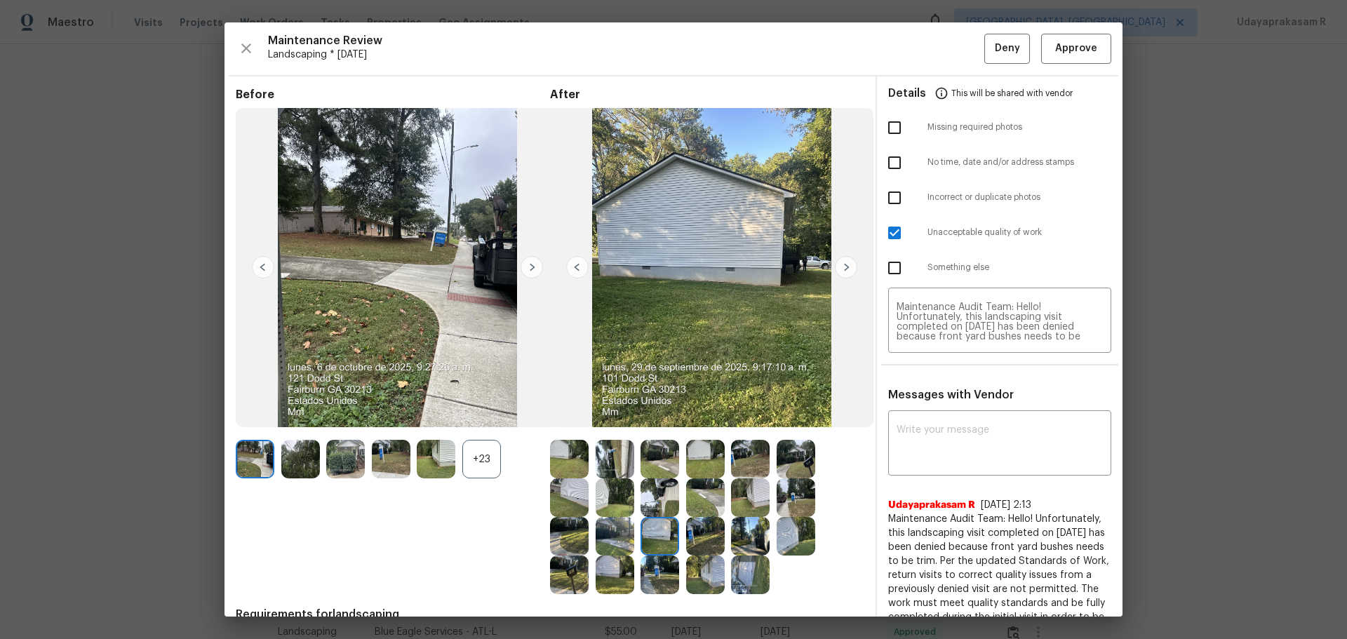
click at [839, 269] on img at bounding box center [846, 267] width 22 height 22
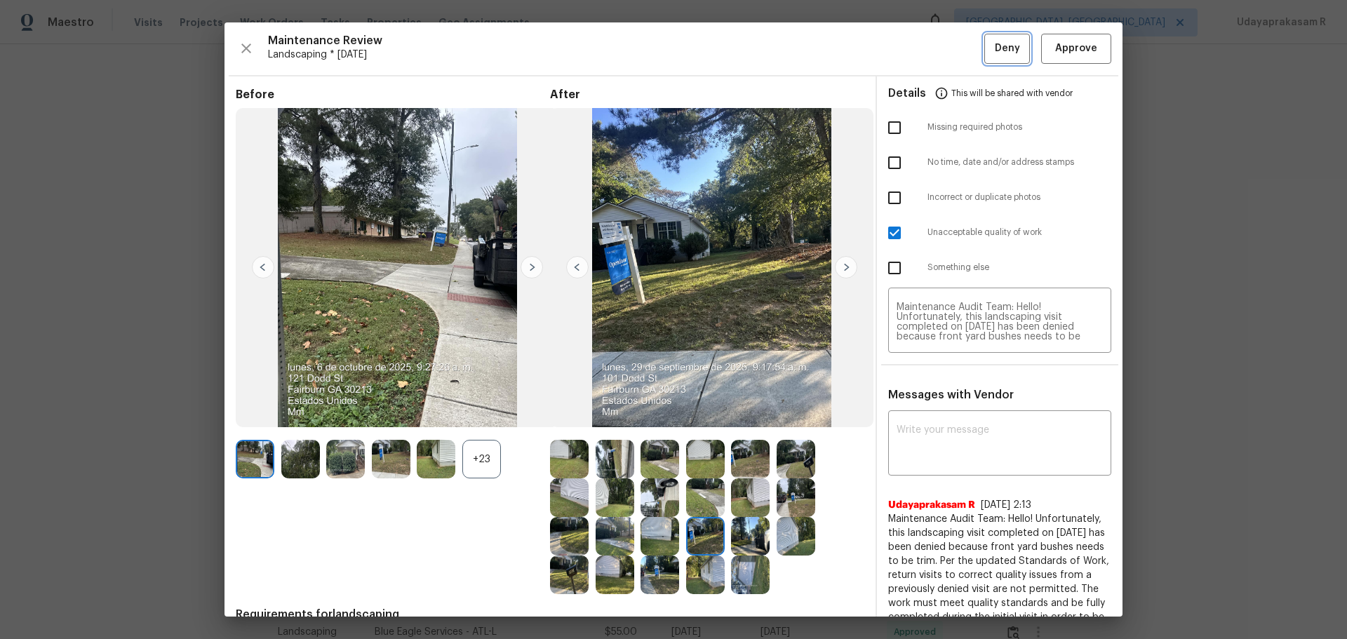
click at [995, 48] on span "Deny" at bounding box center [1007, 49] width 25 height 18
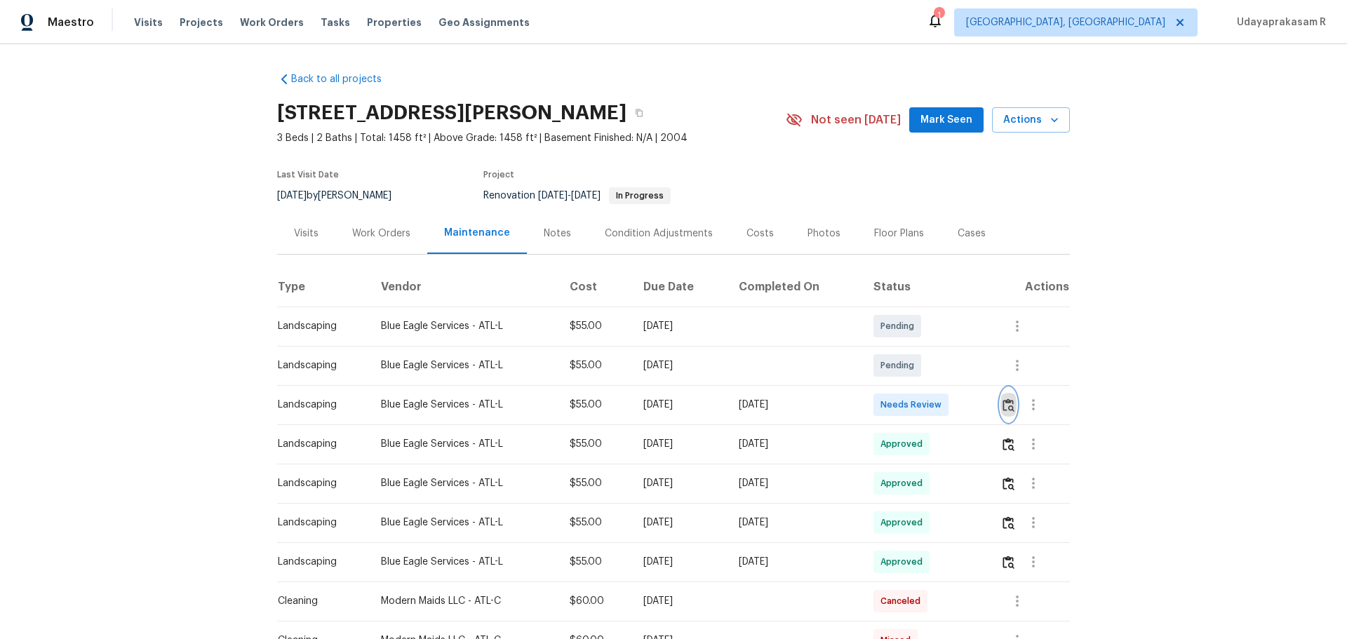
click at [1006, 399] on img "button" at bounding box center [1009, 405] width 12 height 13
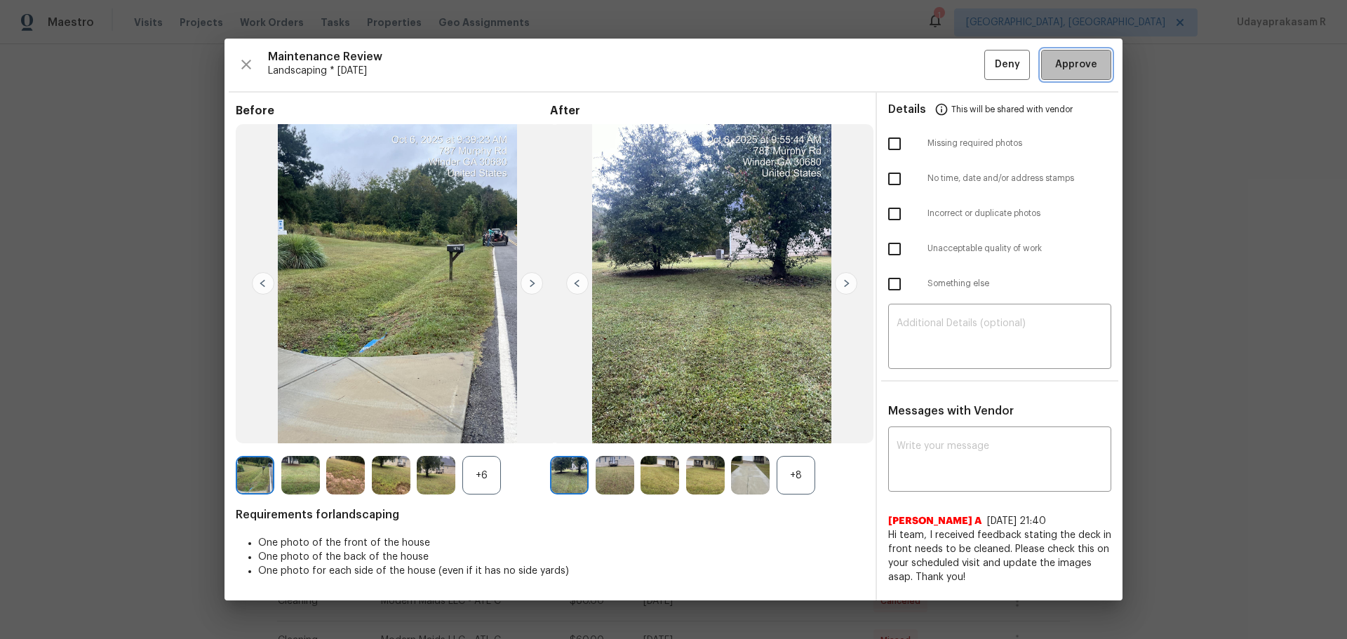
click at [1075, 54] on button "Approve" at bounding box center [1077, 65] width 70 height 30
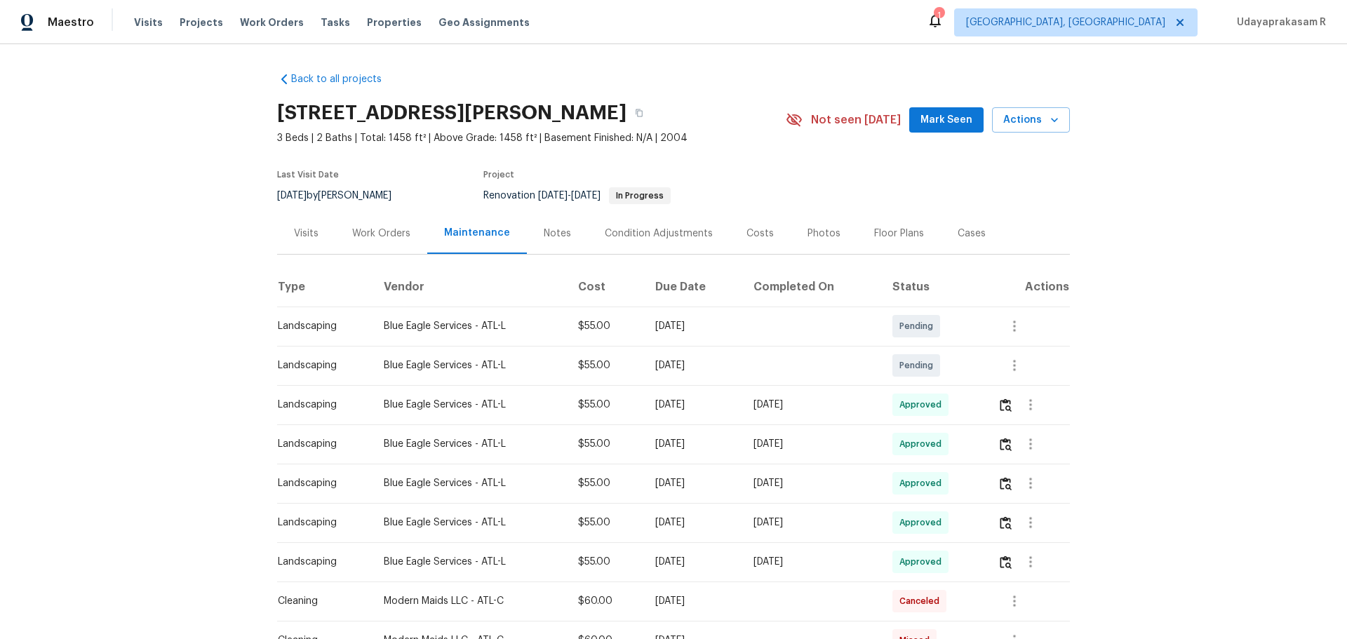
click at [1121, 295] on div "Back to all projects 787 Murphy Rd, Winder, GA 30680 3 Beds | 2 Baths | Total: …" at bounding box center [673, 341] width 1347 height 595
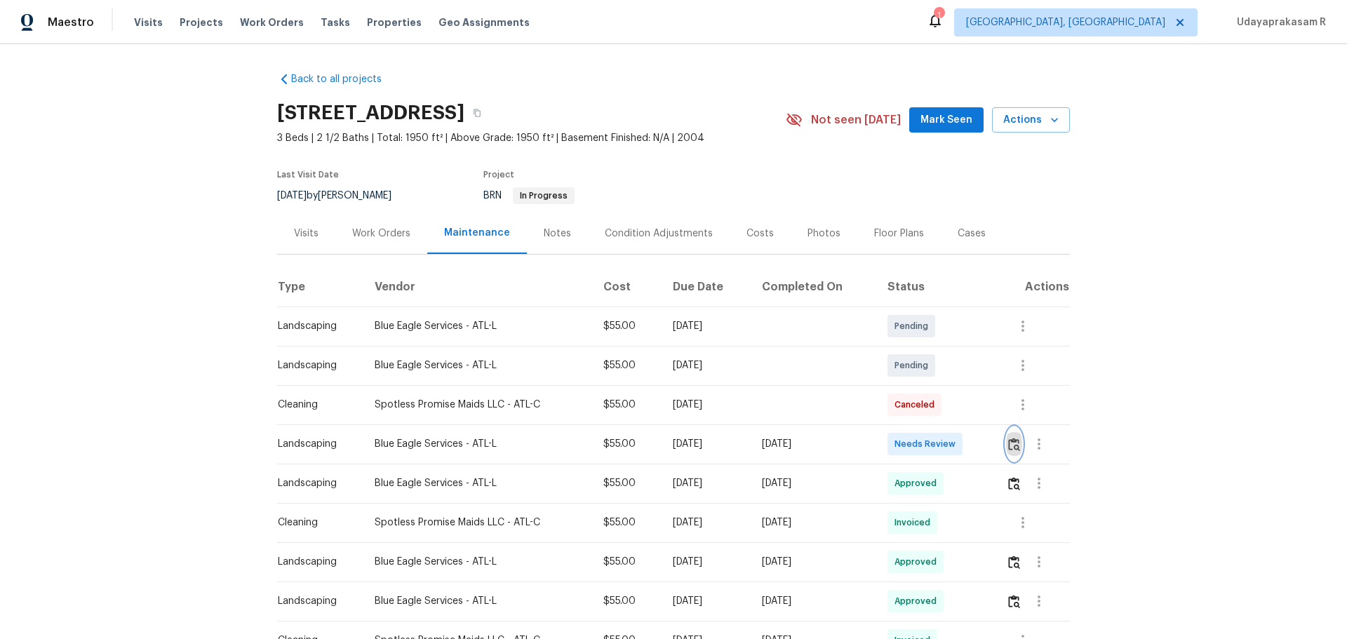
click at [958, 420] on img "button" at bounding box center [1015, 444] width 12 height 13
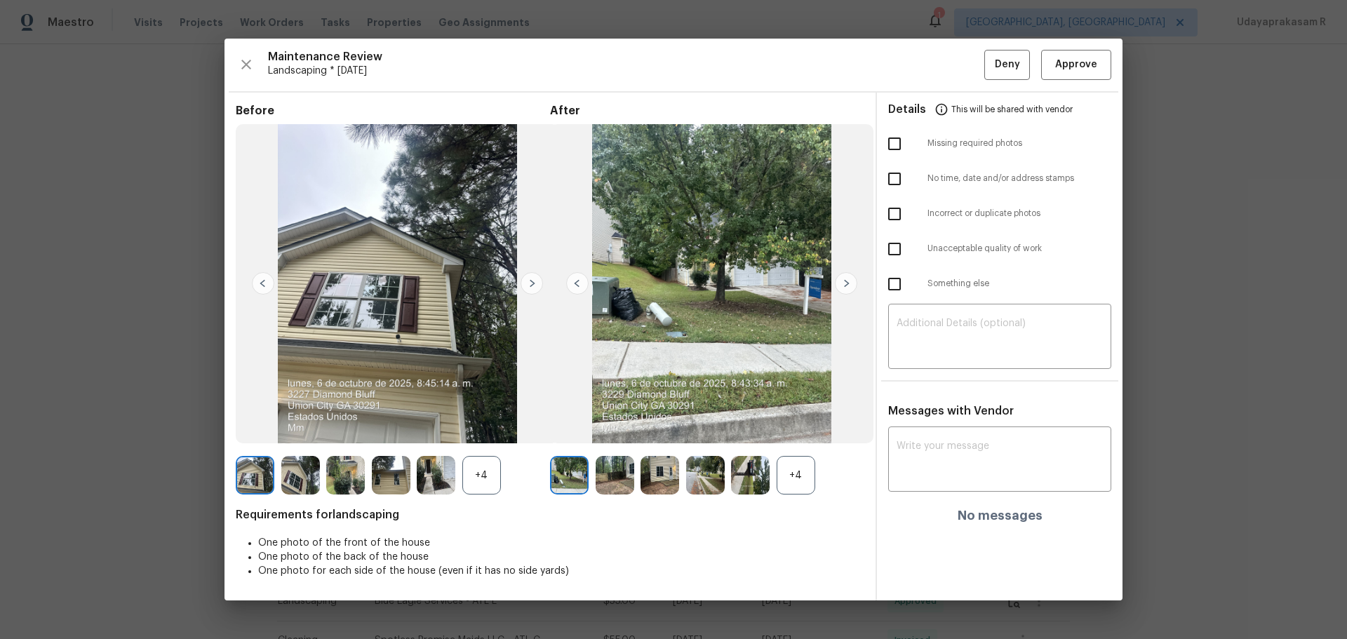
click at [893, 248] on input "checkbox" at bounding box center [894, 248] width 29 height 29
checkbox input "true"
click at [938, 337] on textarea at bounding box center [1000, 338] width 206 height 39
paste textarea "Maintenance Audit Team: Hello! Unfortunately, this landscaping visit completed …"
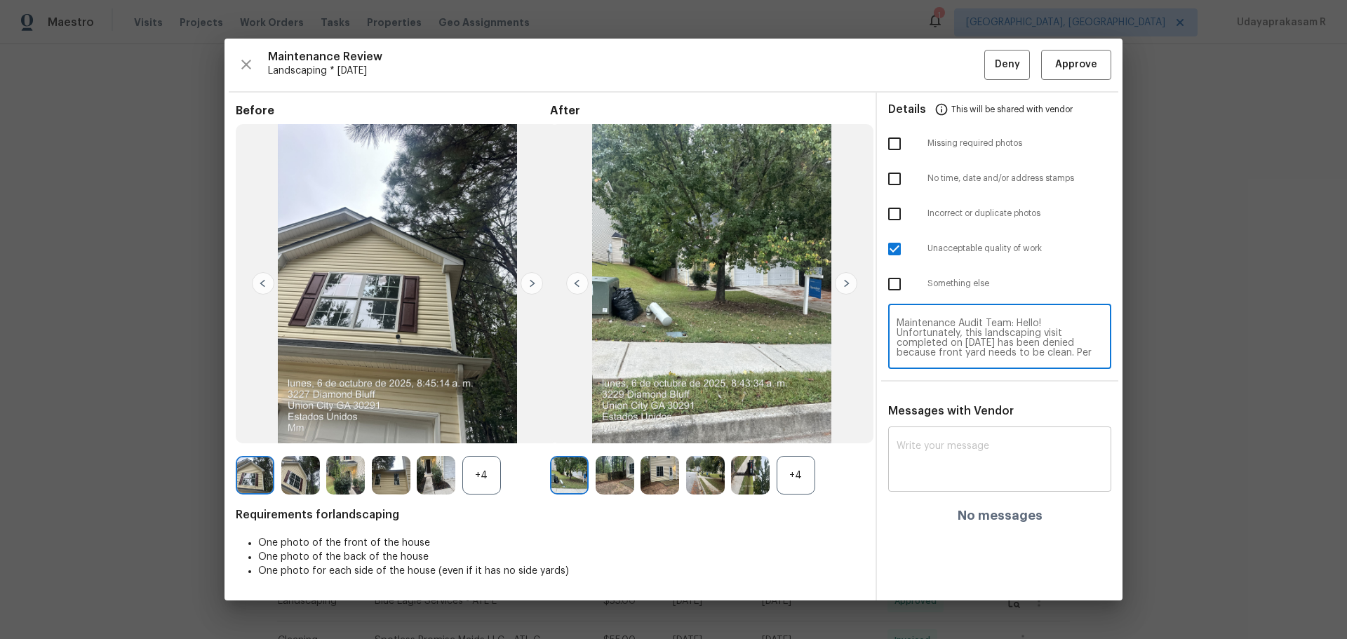
type textarea "Maintenance Audit Team: Hello! Unfortunately, this landscaping visit completed …"
click at [958, 420] on div "x ​" at bounding box center [1000, 461] width 223 height 62
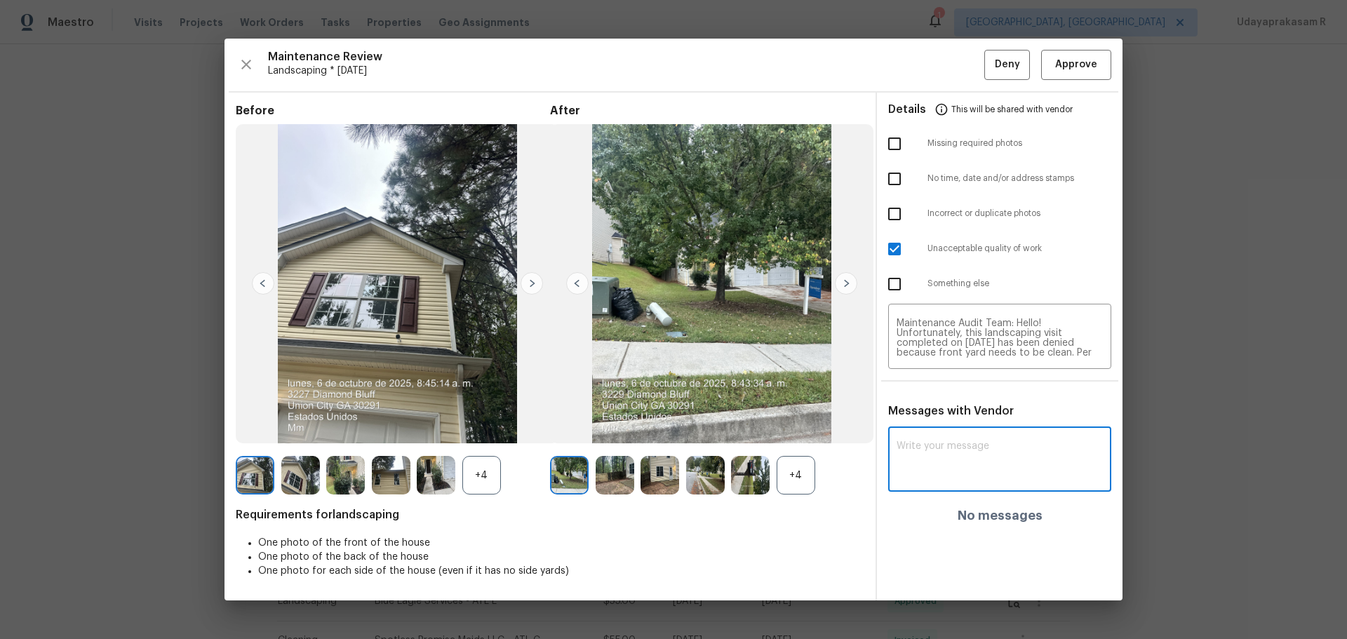
paste textarea "Maintenance Audit Team: Hello! Unfortunately, this landscaping visit completed …"
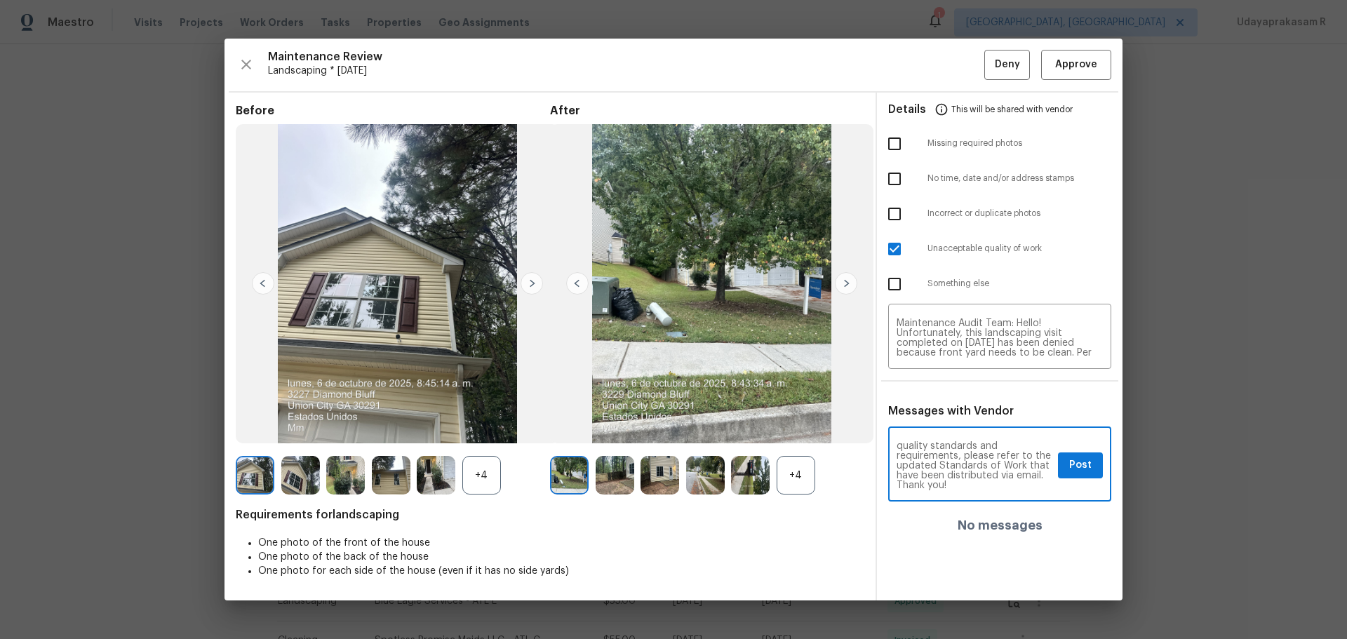
type textarea "Maintenance Audit Team: Hello! Unfortunately, this landscaping visit completed …"
click at [958, 420] on button "Post" at bounding box center [1080, 466] width 45 height 26
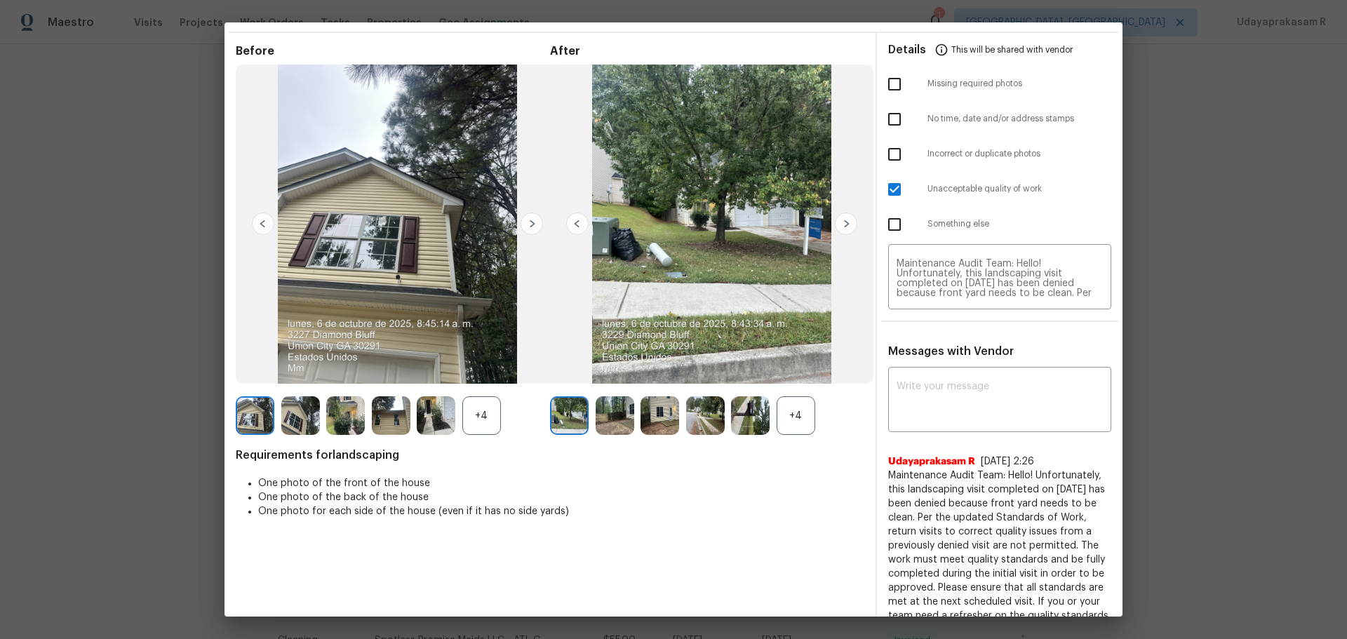
scroll to position [0, 0]
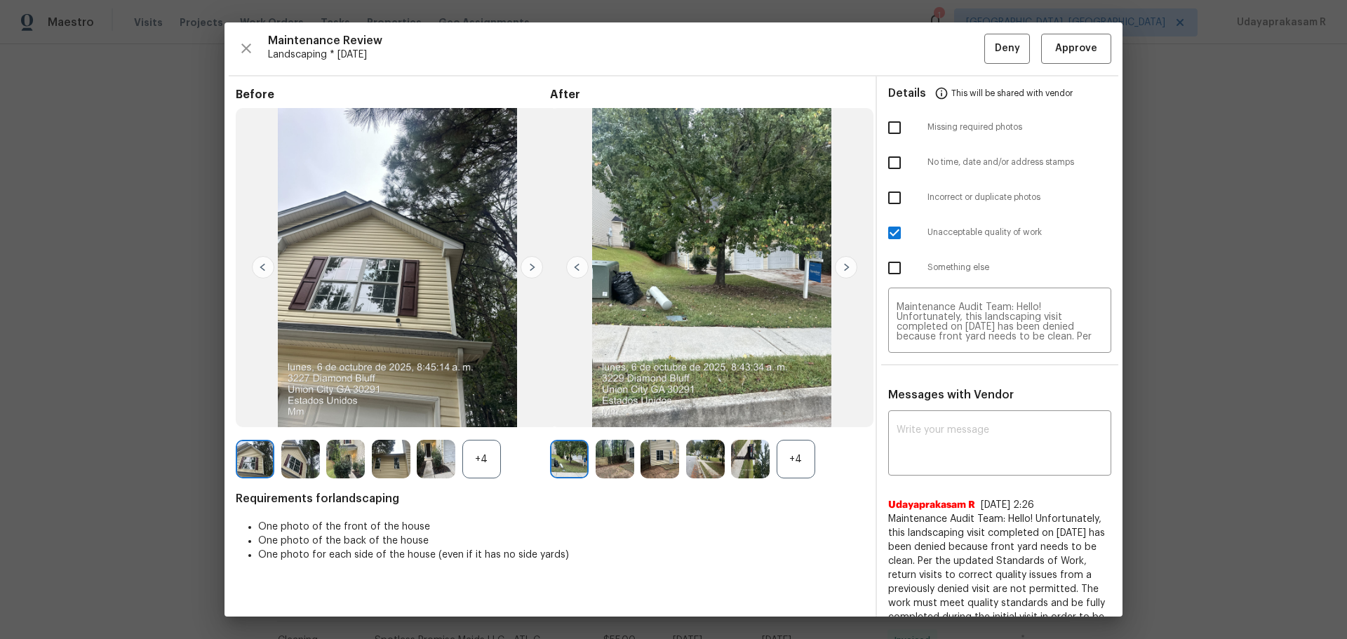
click at [836, 272] on img at bounding box center [846, 267] width 22 height 22
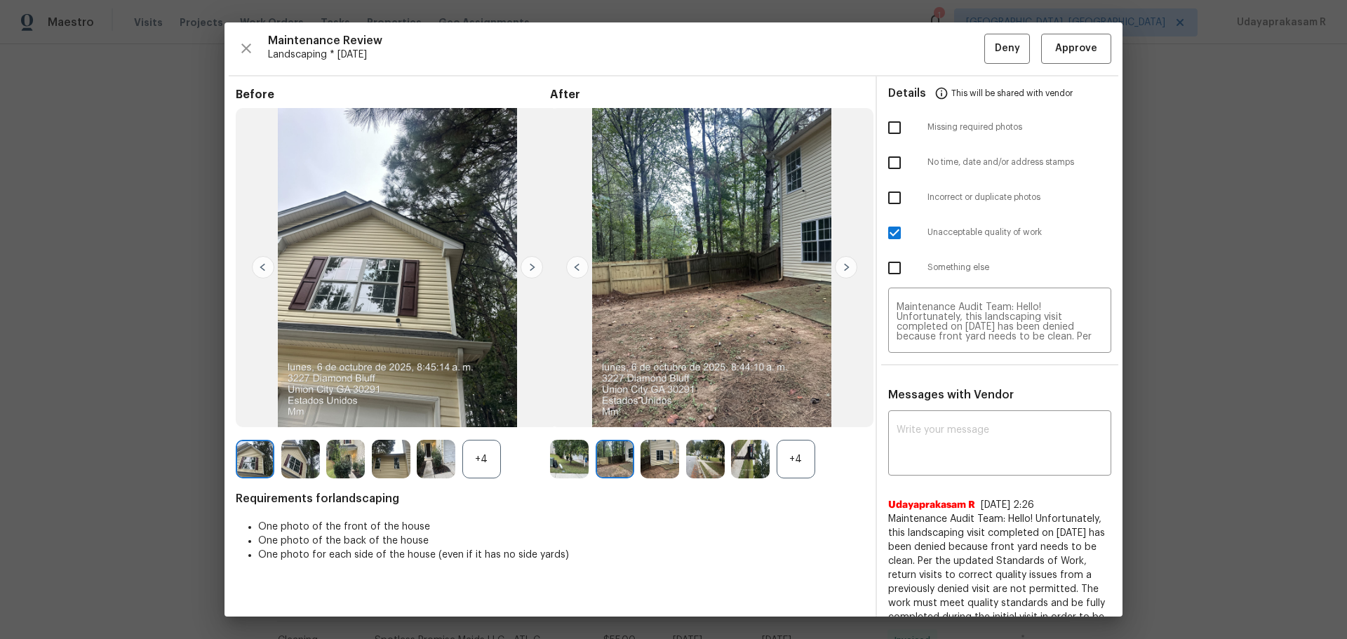
click at [836, 272] on img at bounding box center [846, 267] width 22 height 22
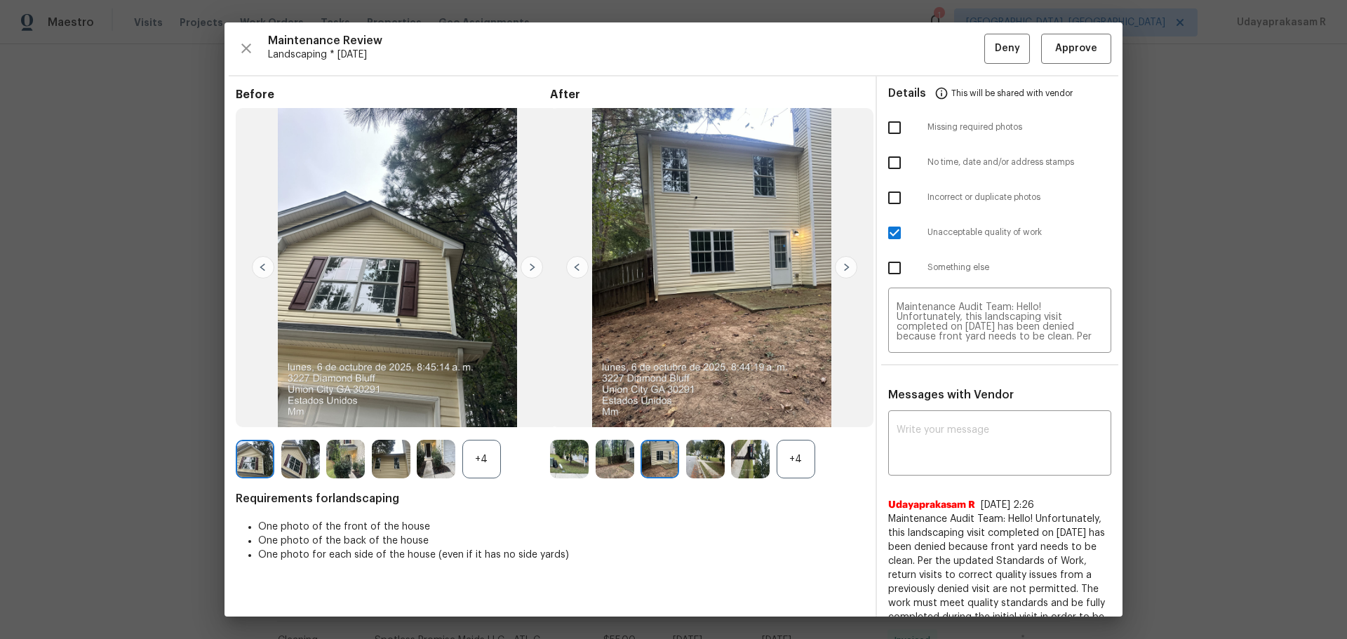
click at [836, 272] on img at bounding box center [846, 267] width 22 height 22
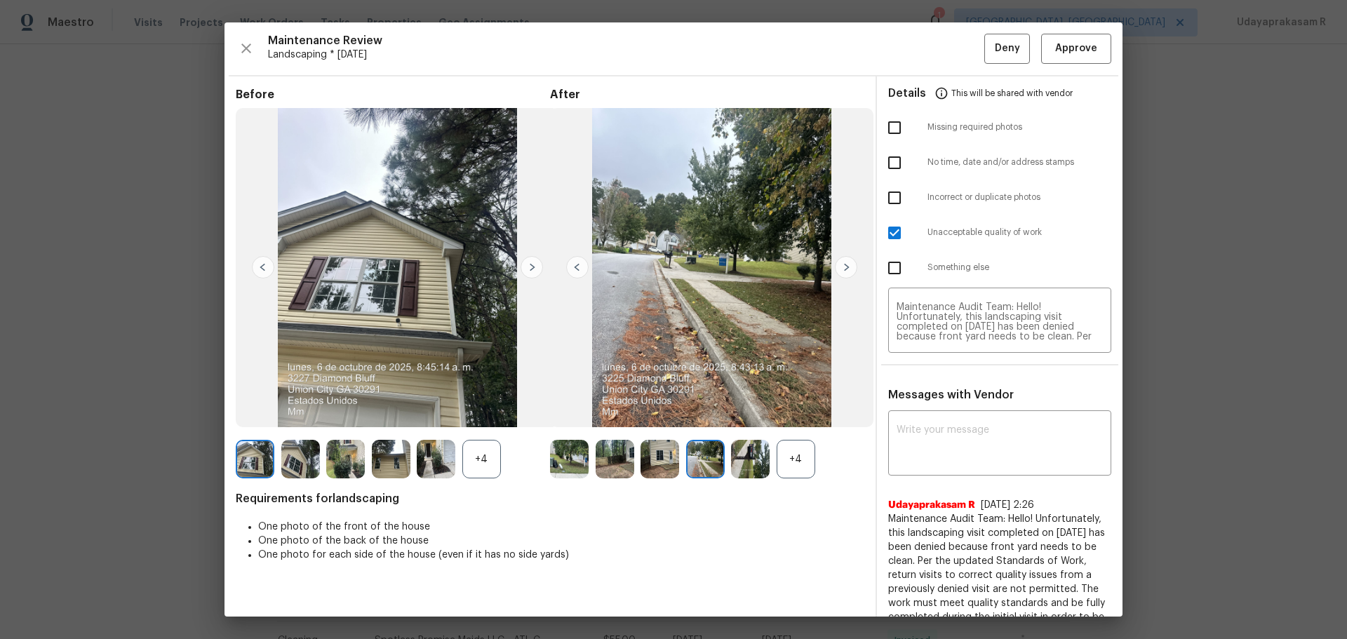
click at [836, 272] on img at bounding box center [846, 267] width 22 height 22
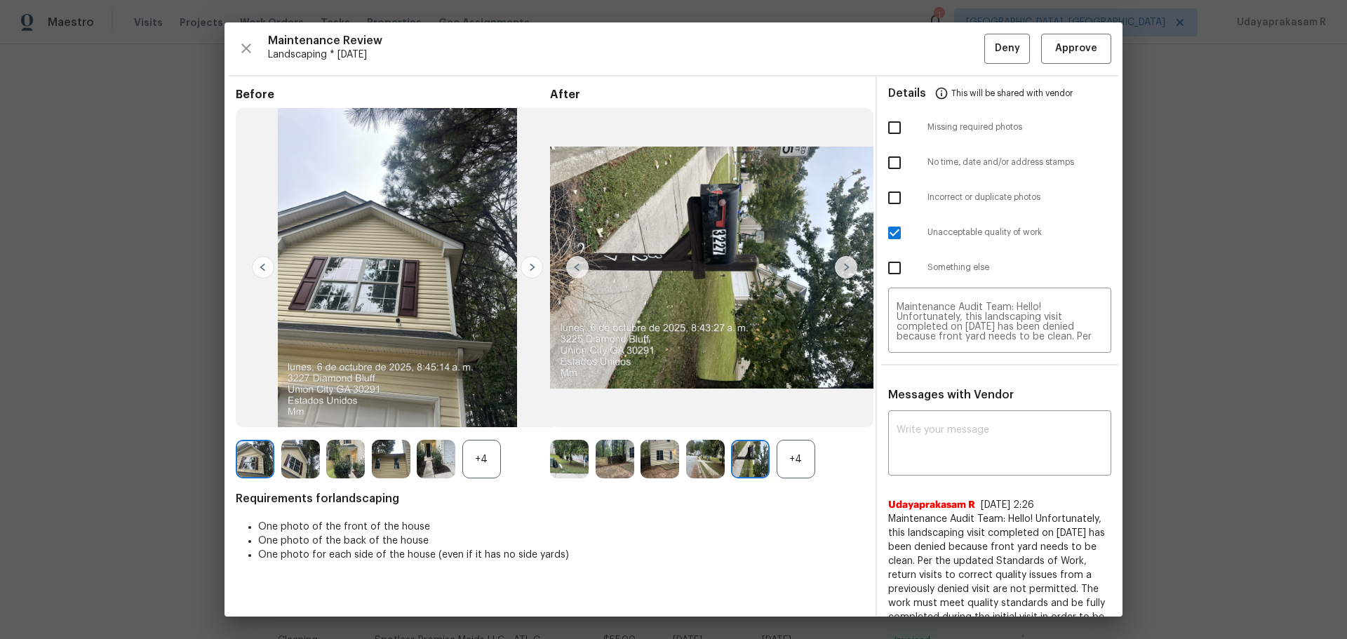
click at [836, 272] on img at bounding box center [846, 267] width 22 height 22
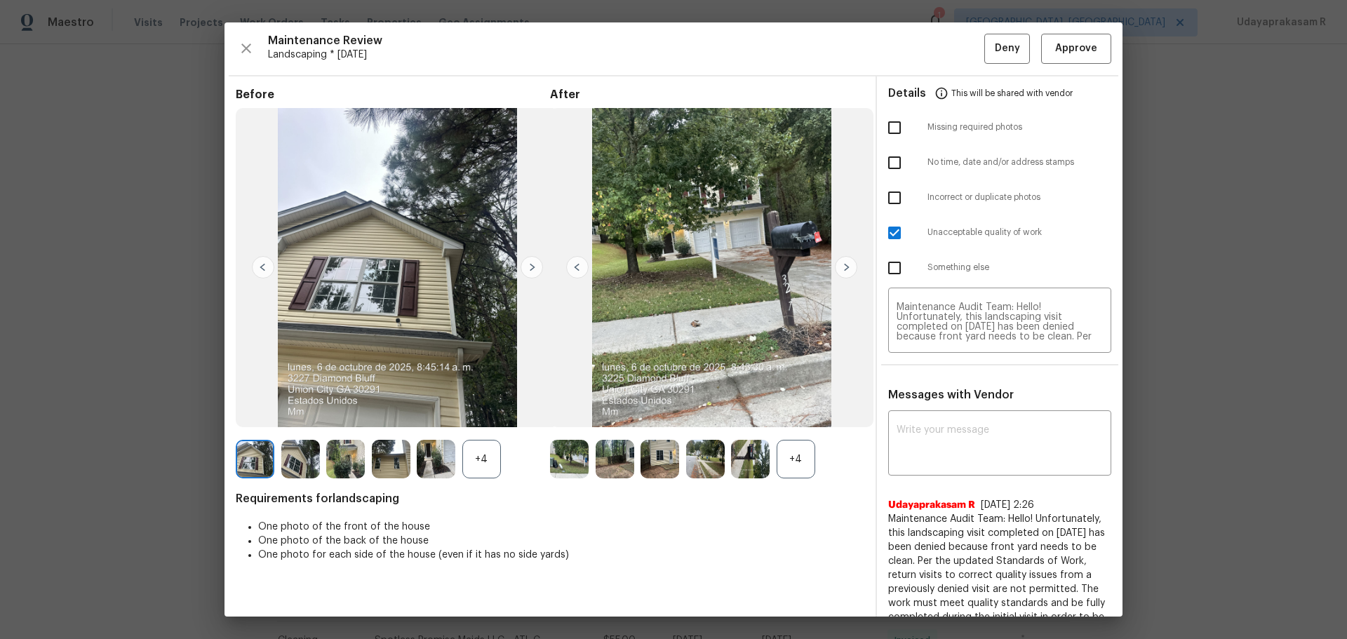
click at [836, 272] on img at bounding box center [846, 267] width 22 height 22
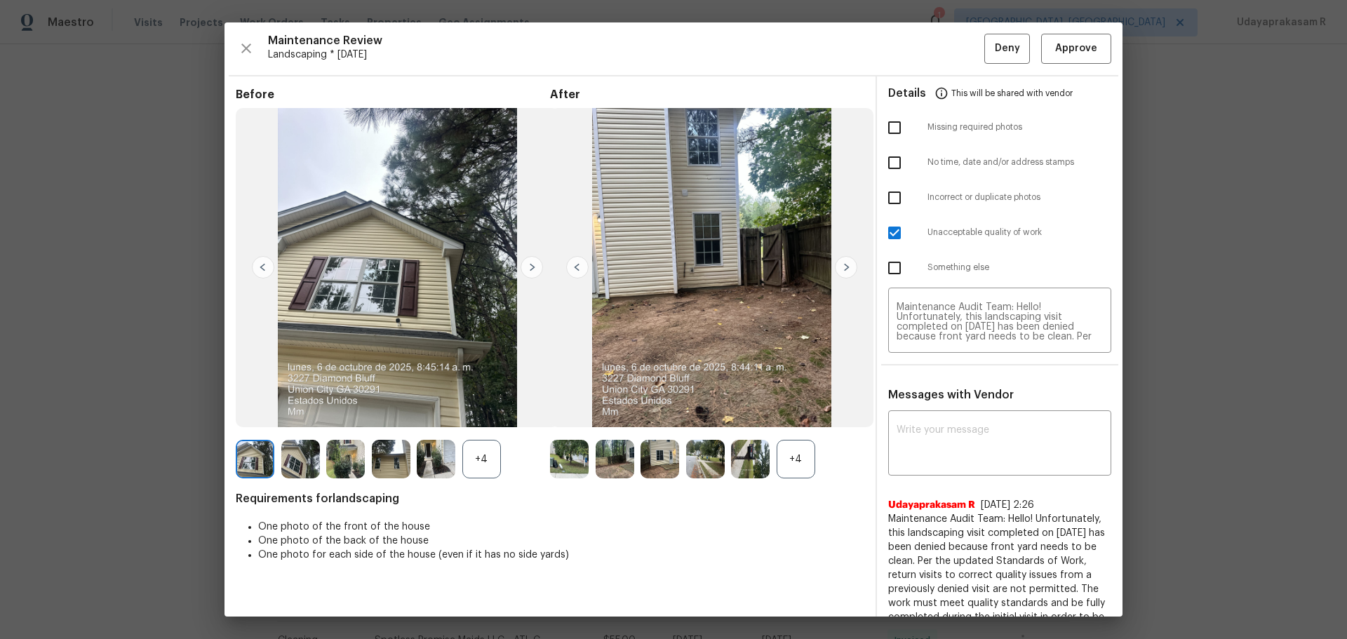
click at [836, 272] on img at bounding box center [846, 267] width 22 height 22
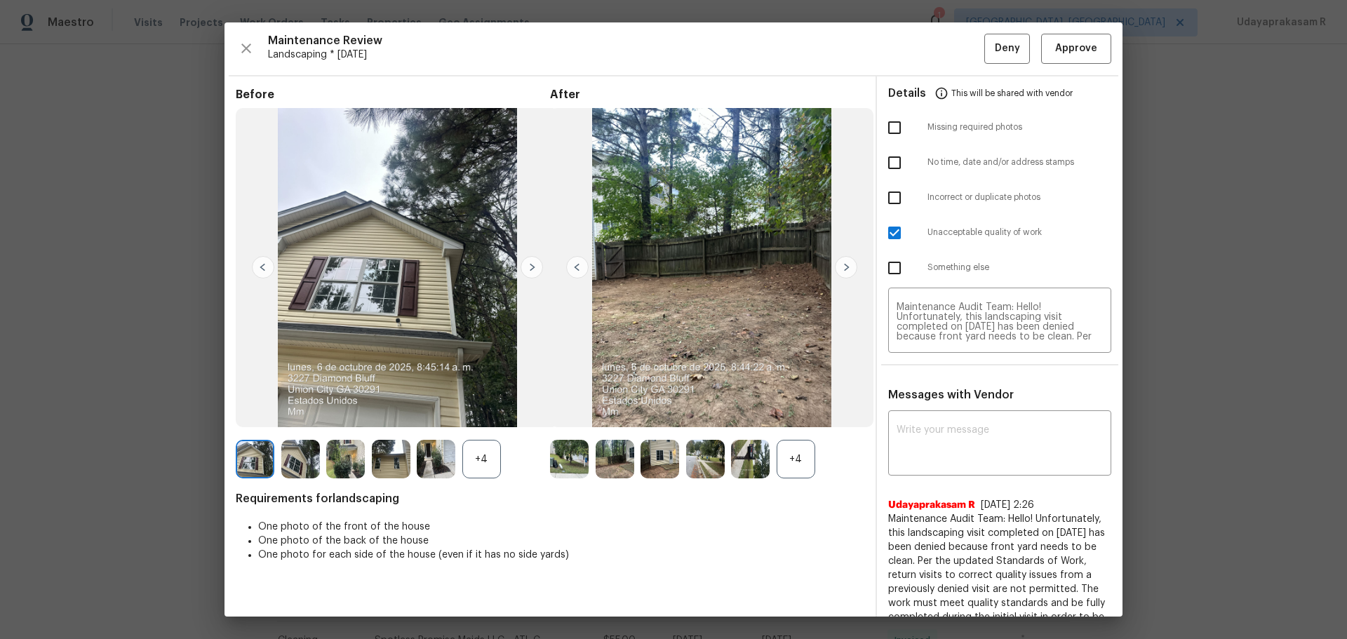
click at [836, 272] on img at bounding box center [846, 267] width 22 height 22
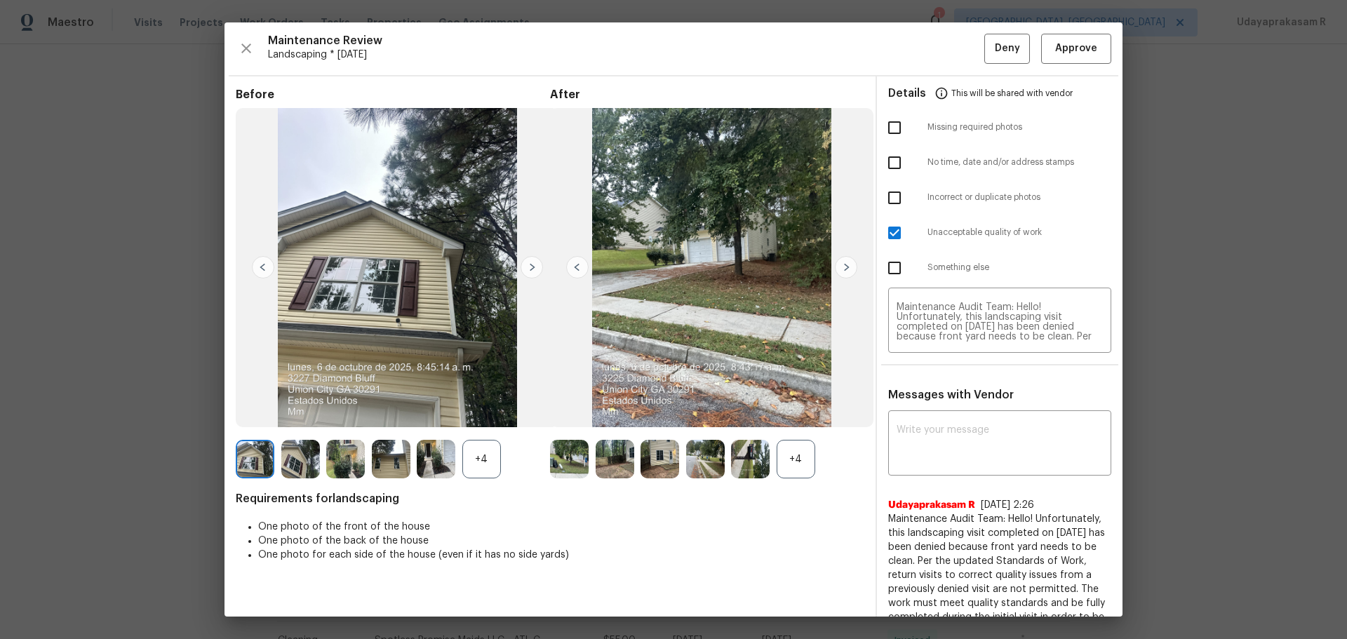
click at [836, 272] on img at bounding box center [846, 267] width 22 height 22
click at [527, 270] on img at bounding box center [532, 267] width 22 height 22
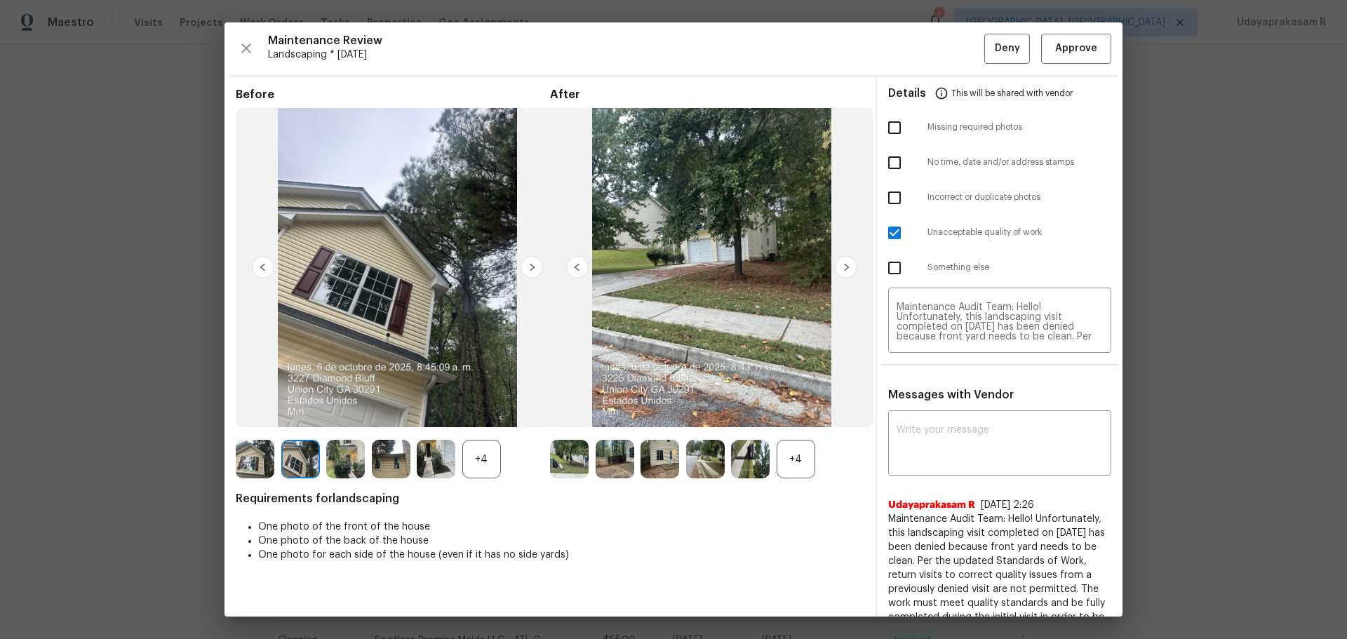
click at [527, 270] on img at bounding box center [532, 267] width 22 height 22
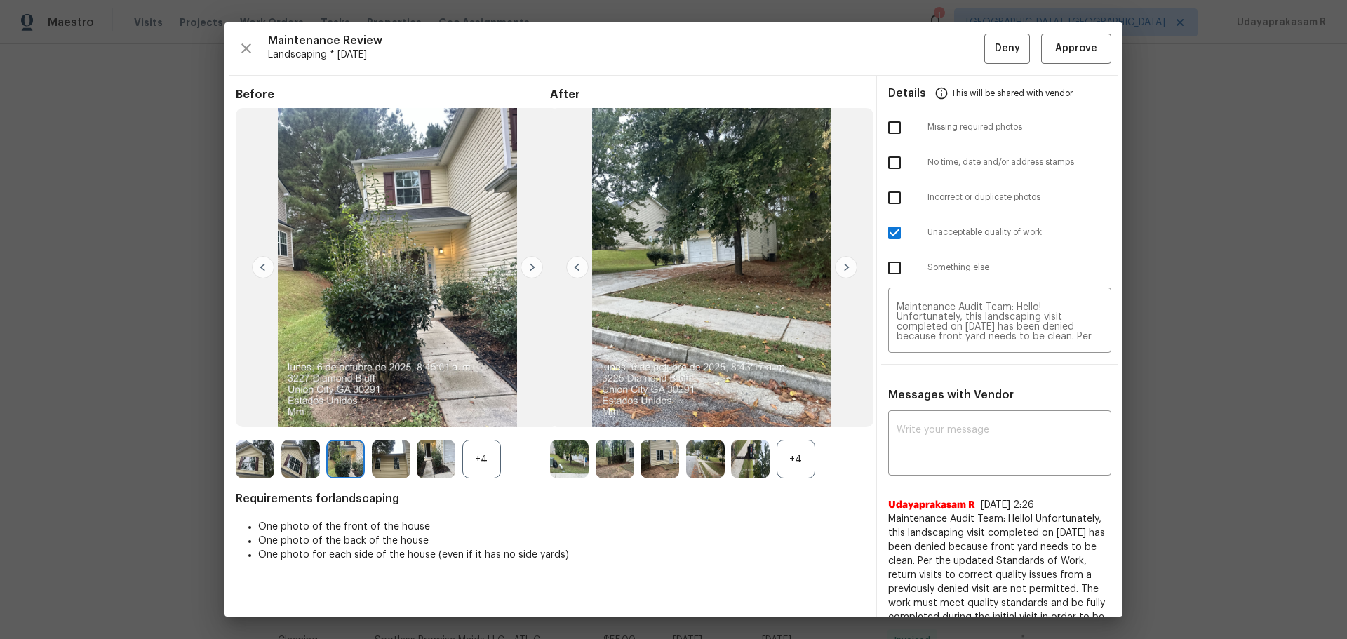
click at [527, 270] on img at bounding box center [532, 267] width 22 height 22
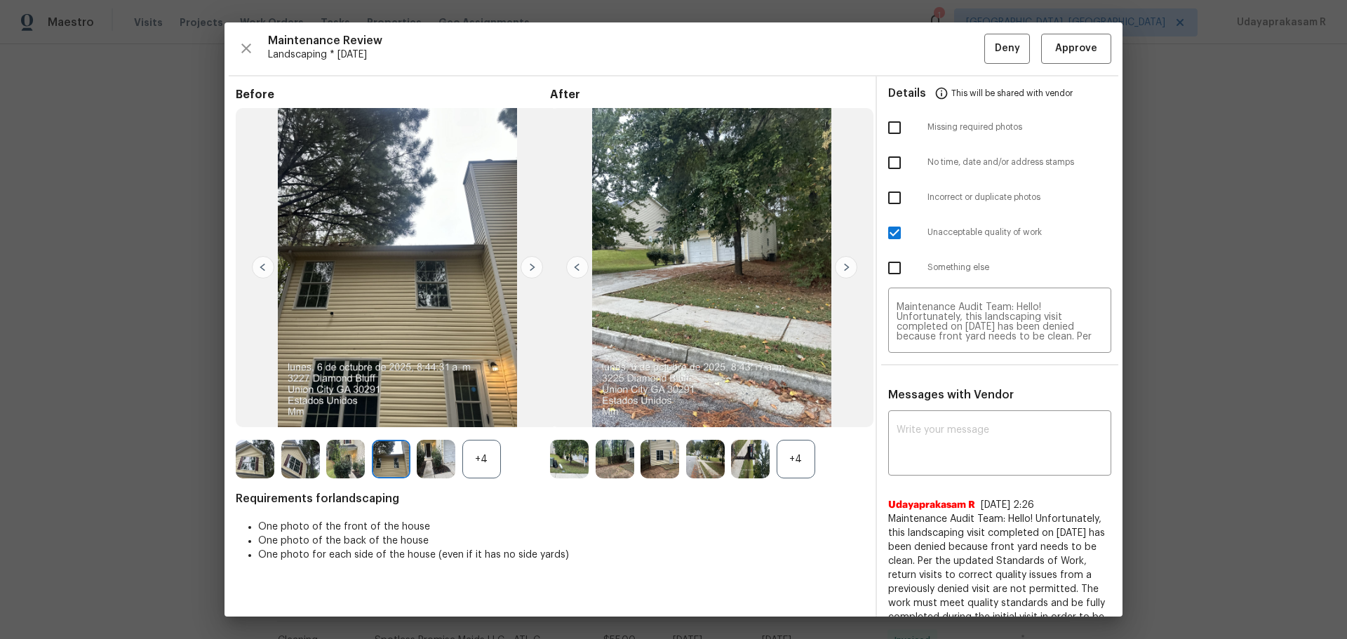
click at [527, 270] on img at bounding box center [532, 267] width 22 height 22
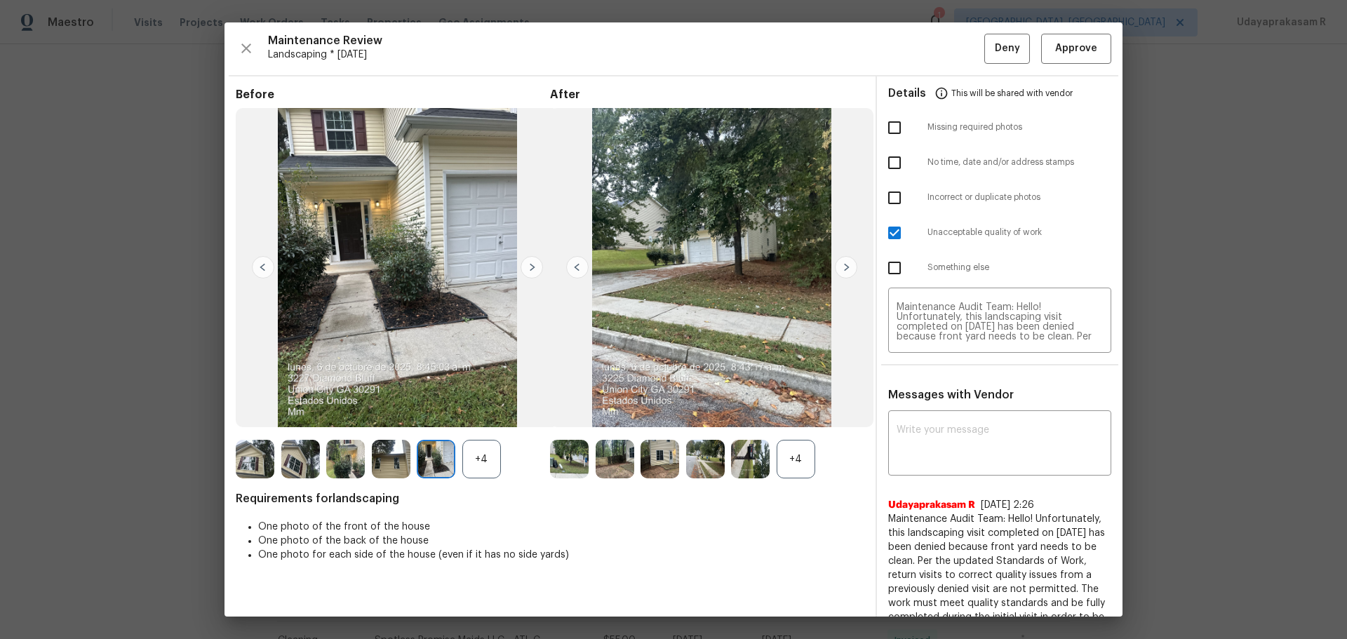
click at [527, 270] on img at bounding box center [532, 267] width 22 height 22
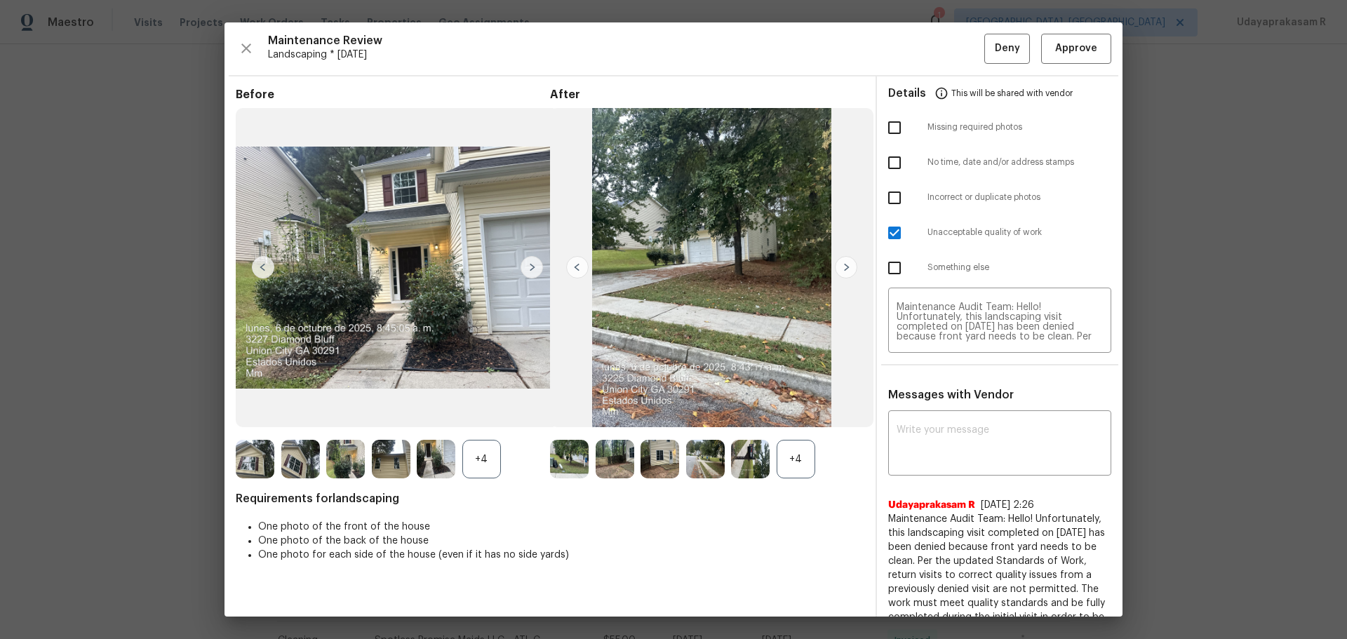
click at [527, 270] on img at bounding box center [532, 267] width 22 height 22
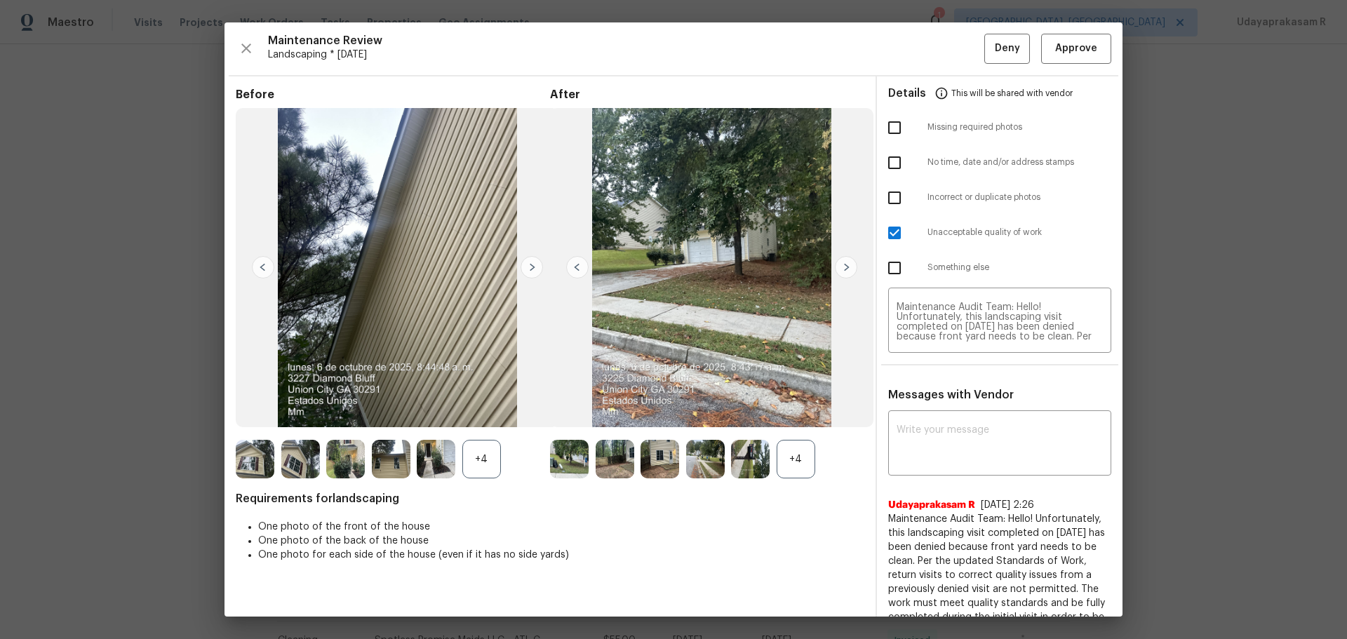
click at [527, 270] on img at bounding box center [532, 267] width 22 height 22
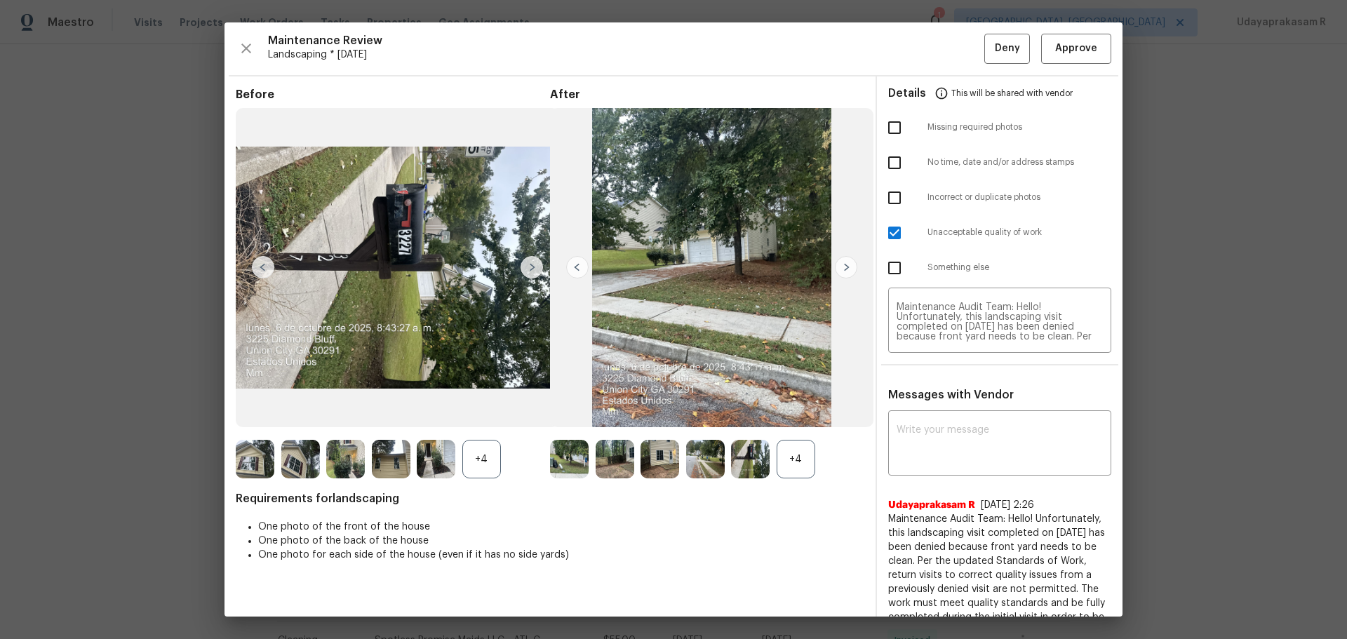
click at [527, 270] on img at bounding box center [532, 267] width 22 height 22
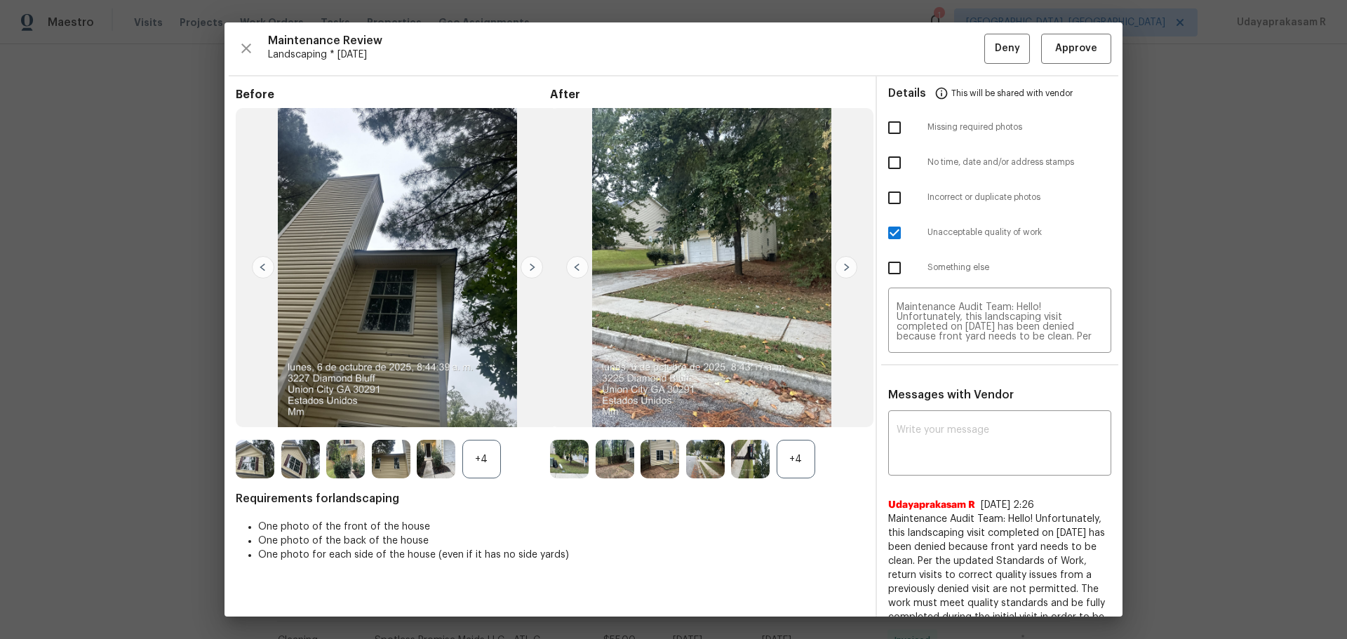
click at [576, 267] on img at bounding box center [577, 267] width 22 height 22
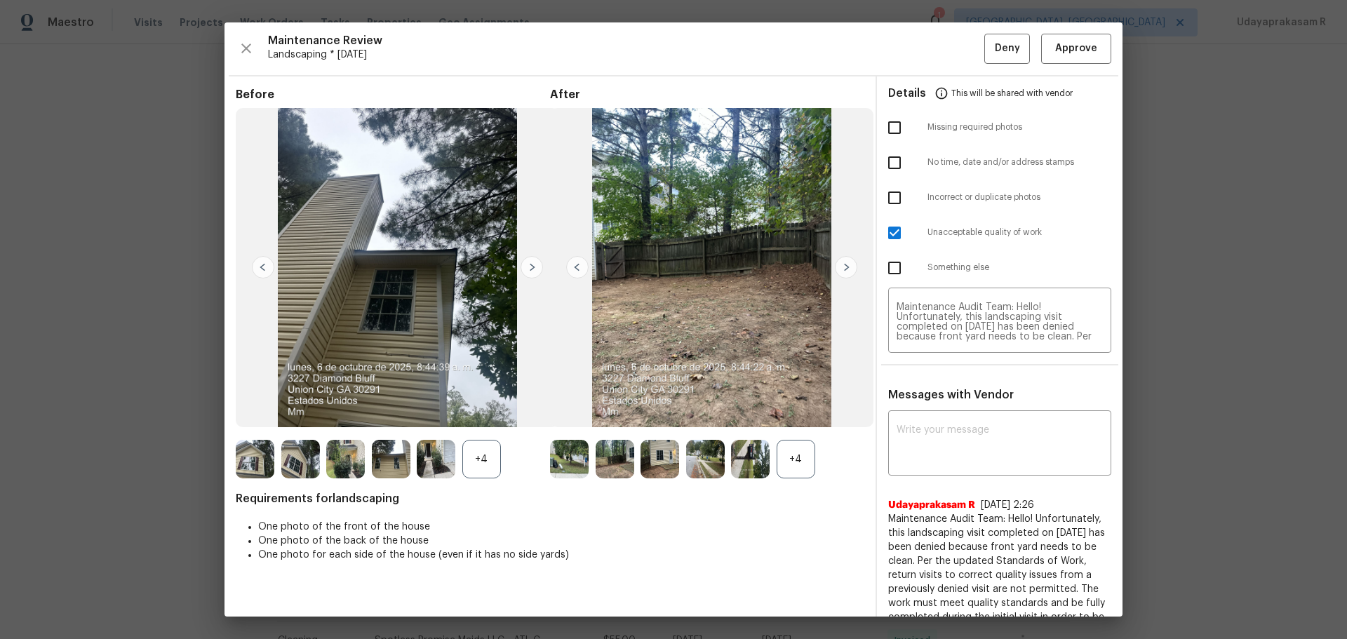
click at [576, 267] on img at bounding box center [577, 267] width 22 height 22
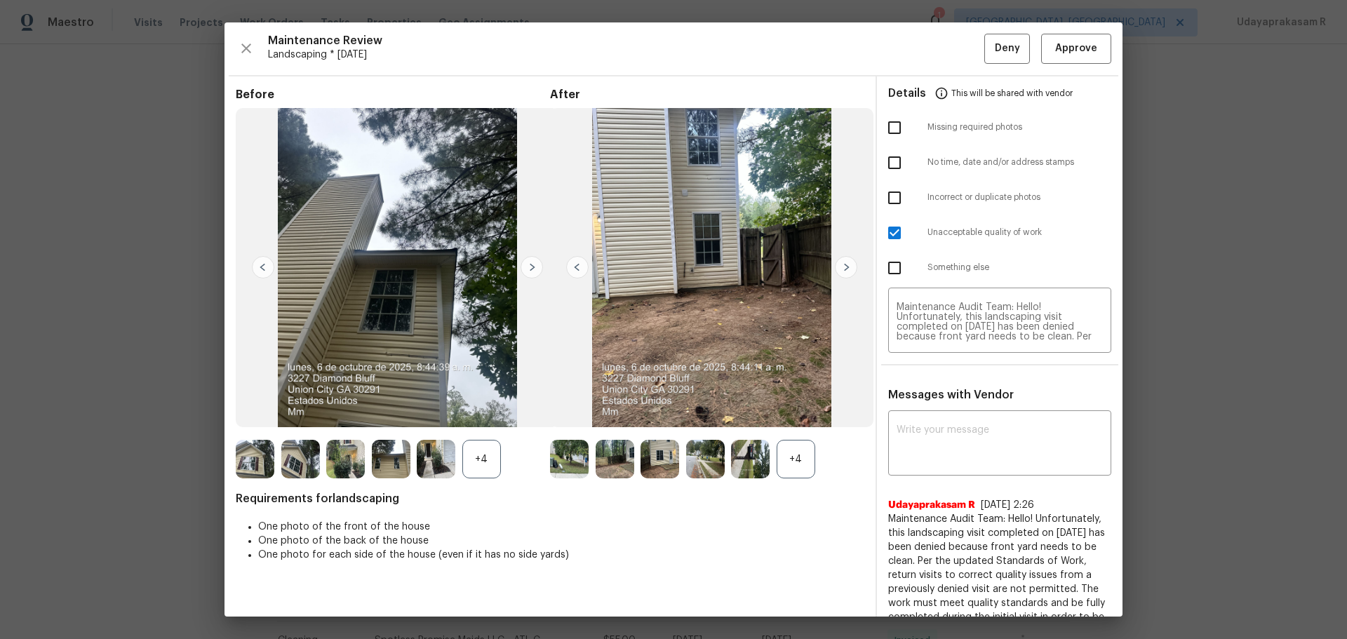
click at [529, 267] on img at bounding box center [532, 267] width 22 height 22
click at [539, 267] on img at bounding box center [532, 267] width 22 height 22
click at [538, 267] on img at bounding box center [532, 267] width 22 height 22
click at [265, 267] on img at bounding box center [263, 267] width 22 height 22
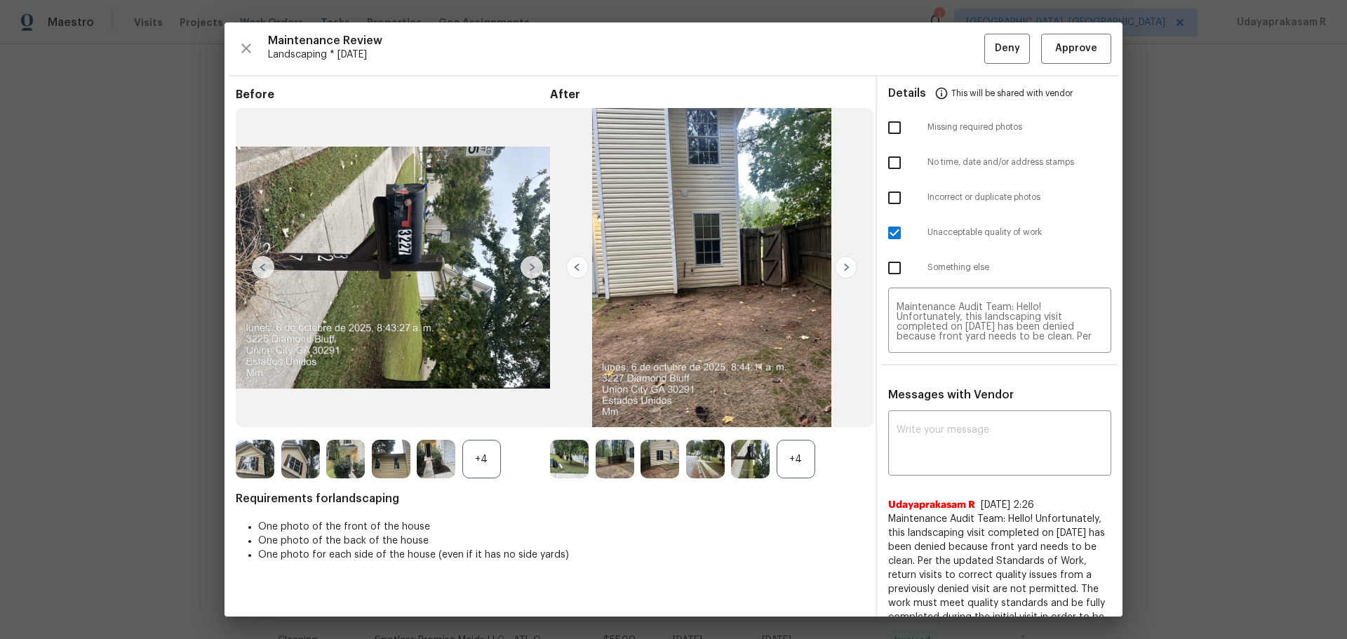
click at [265, 267] on img at bounding box center [263, 267] width 22 height 22
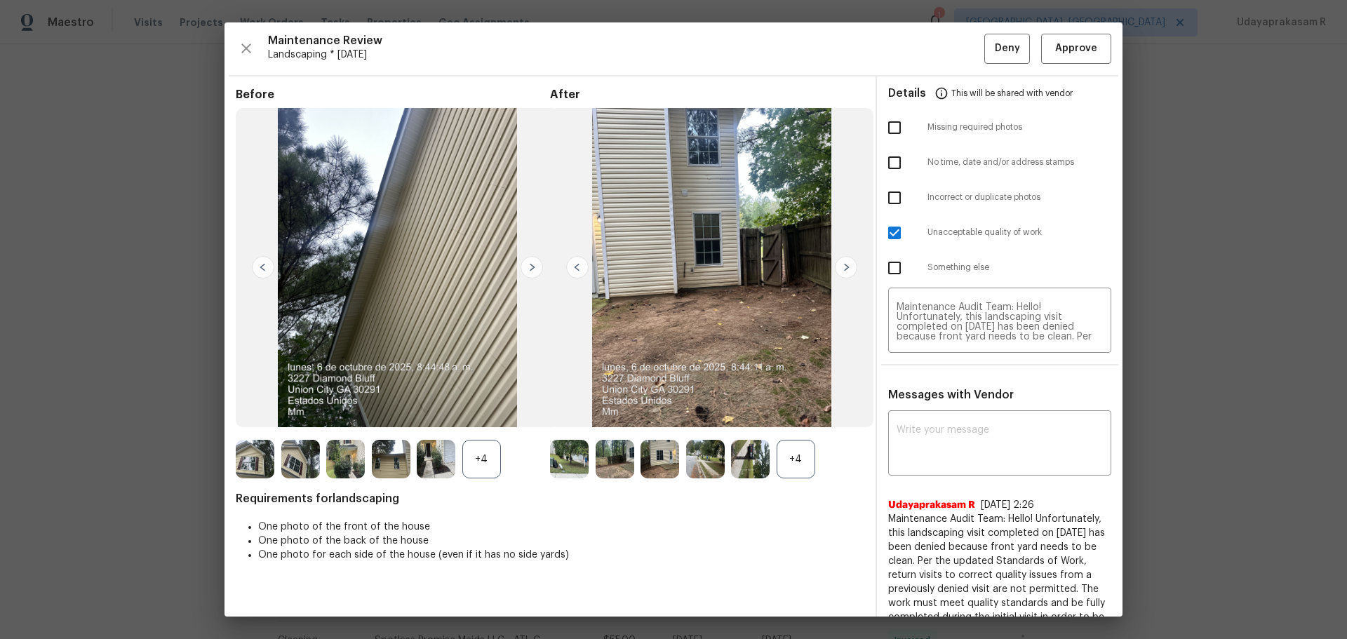
click at [265, 267] on img at bounding box center [263, 267] width 22 height 22
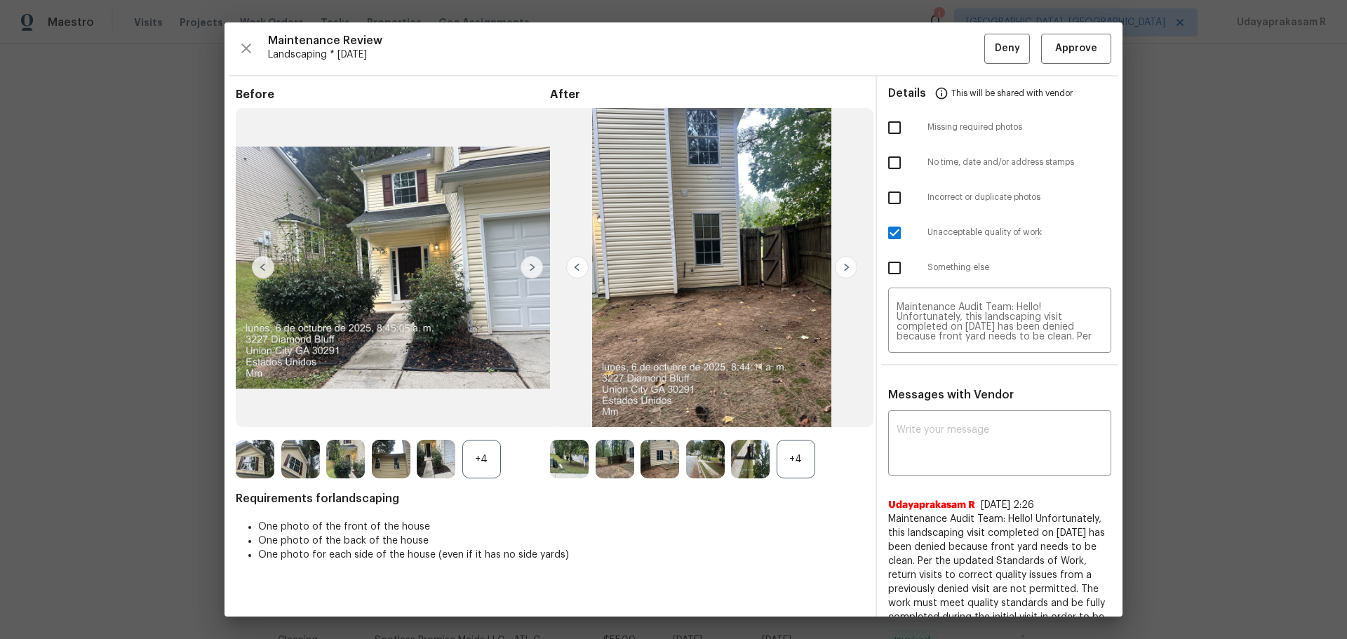
click at [265, 267] on img at bounding box center [263, 267] width 22 height 22
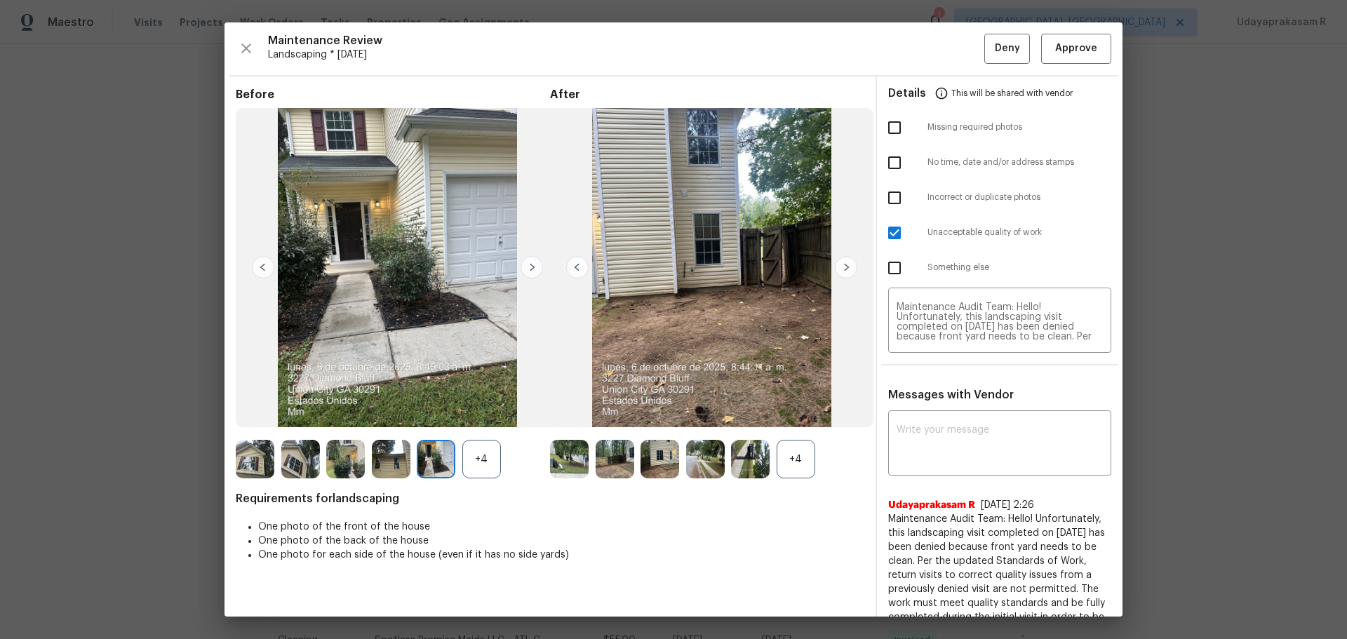
click at [265, 267] on img at bounding box center [263, 267] width 22 height 22
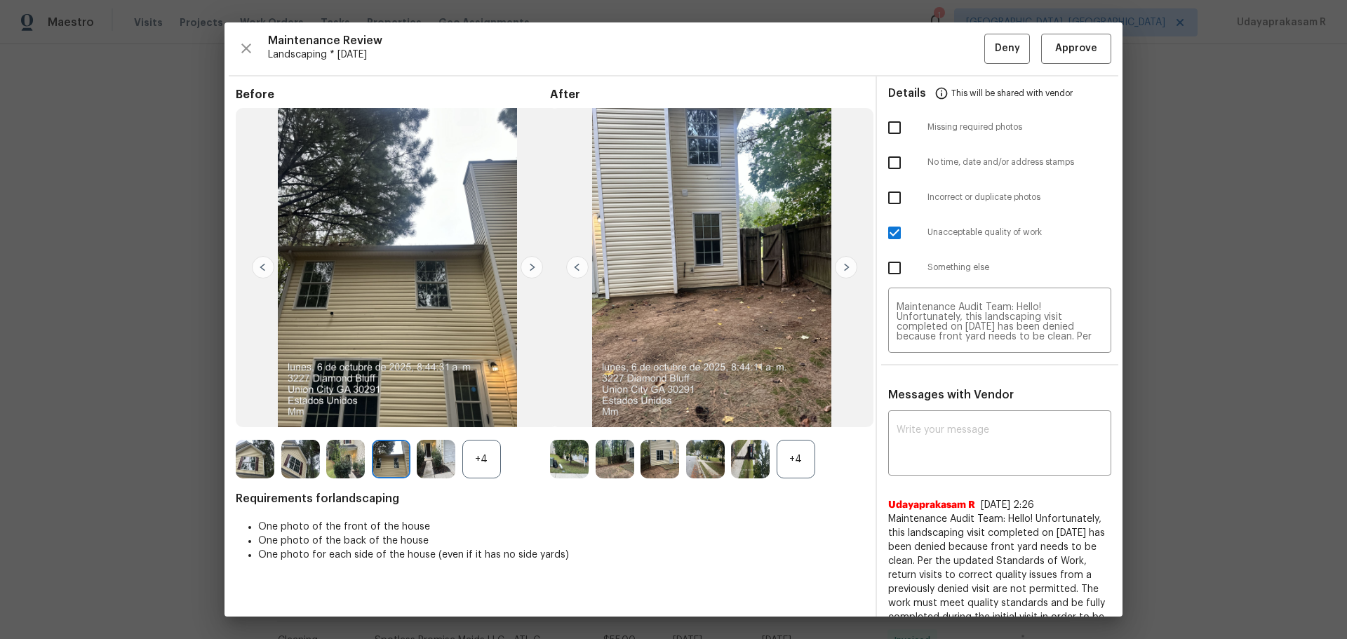
click at [265, 267] on img at bounding box center [263, 267] width 22 height 22
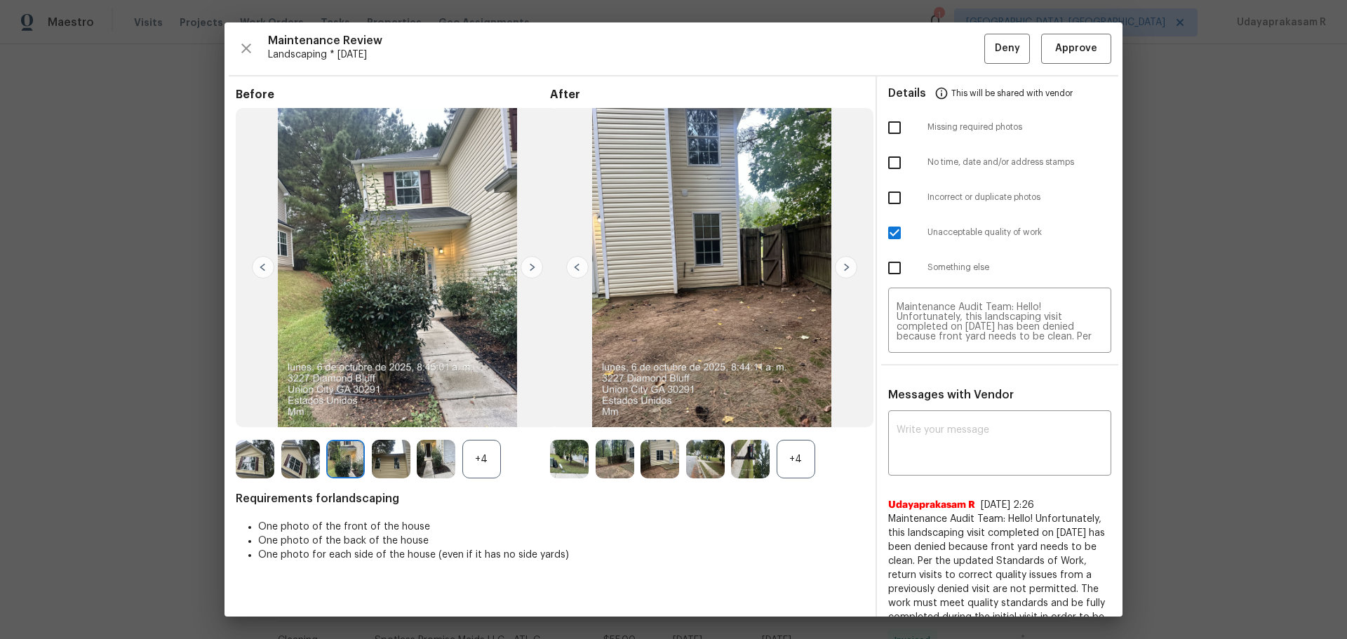
click at [265, 267] on img at bounding box center [263, 267] width 22 height 22
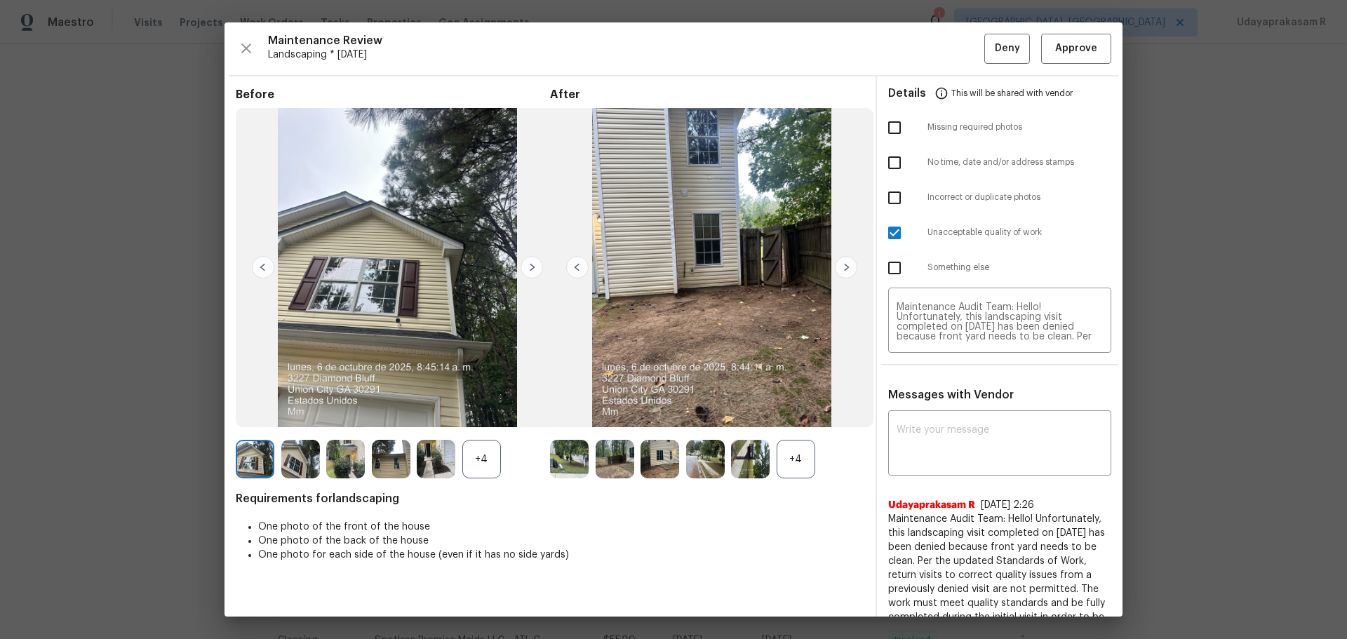
click at [265, 267] on img at bounding box center [263, 267] width 22 height 22
click at [572, 262] on img at bounding box center [577, 267] width 22 height 22
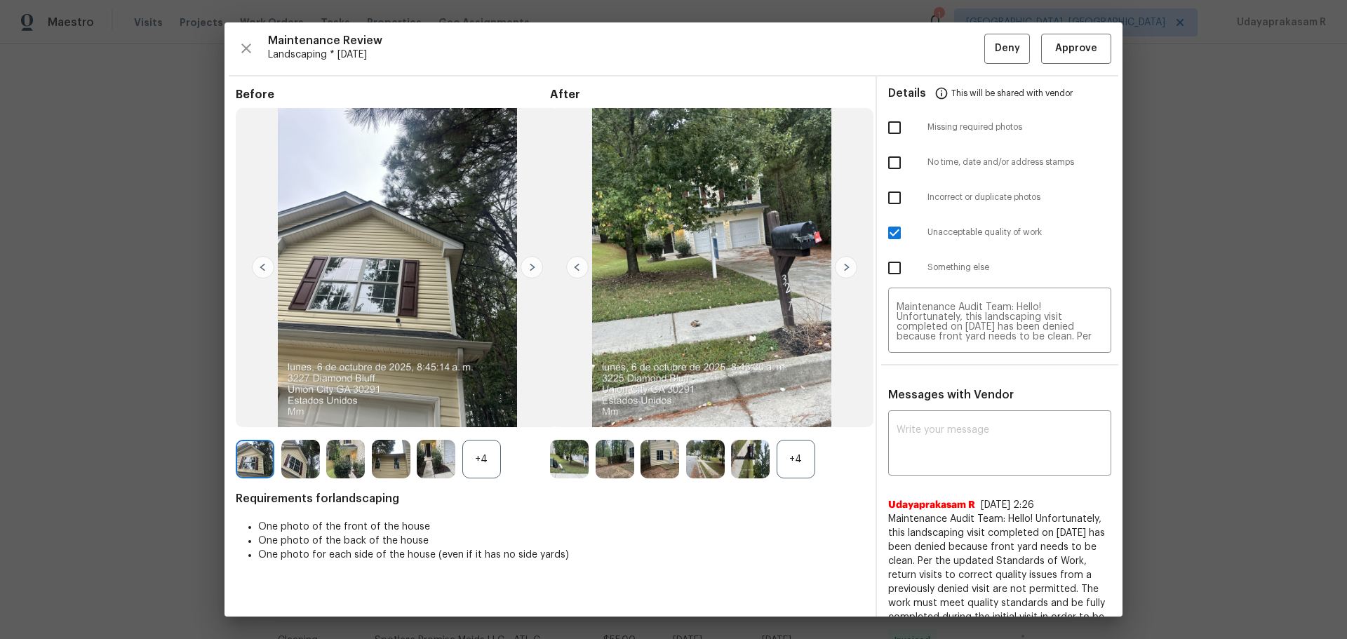
click at [572, 262] on img at bounding box center [577, 267] width 22 height 22
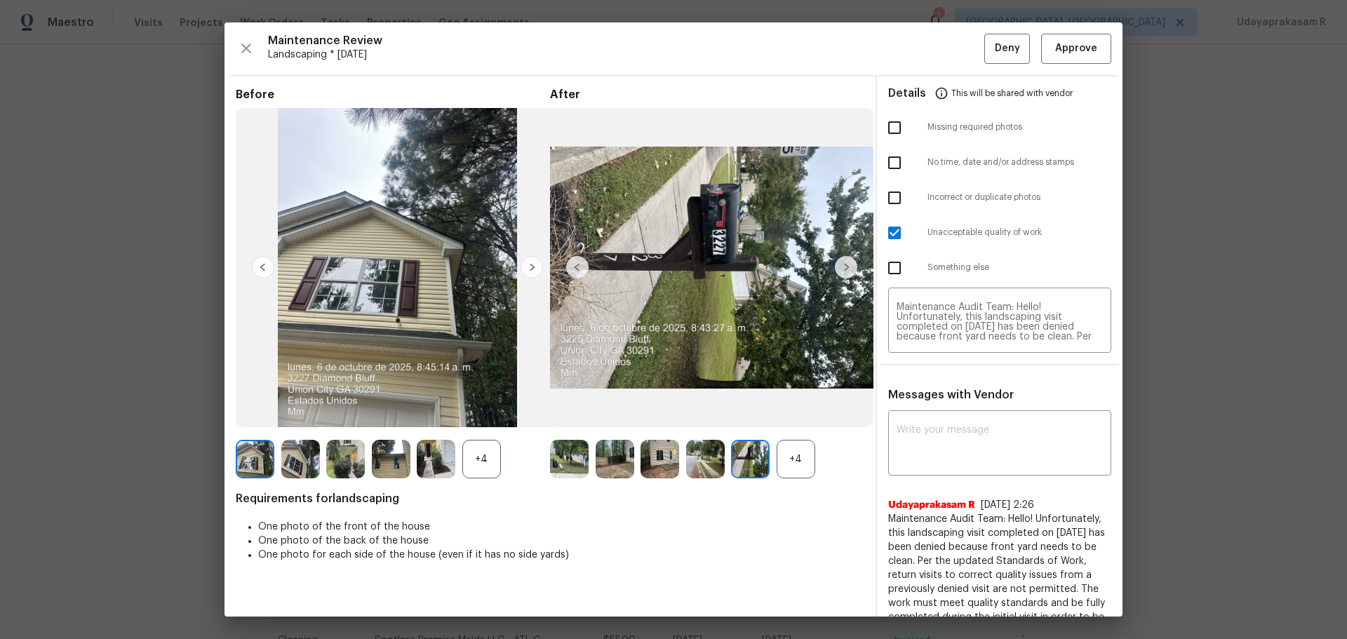
click at [572, 262] on img at bounding box center [577, 267] width 22 height 22
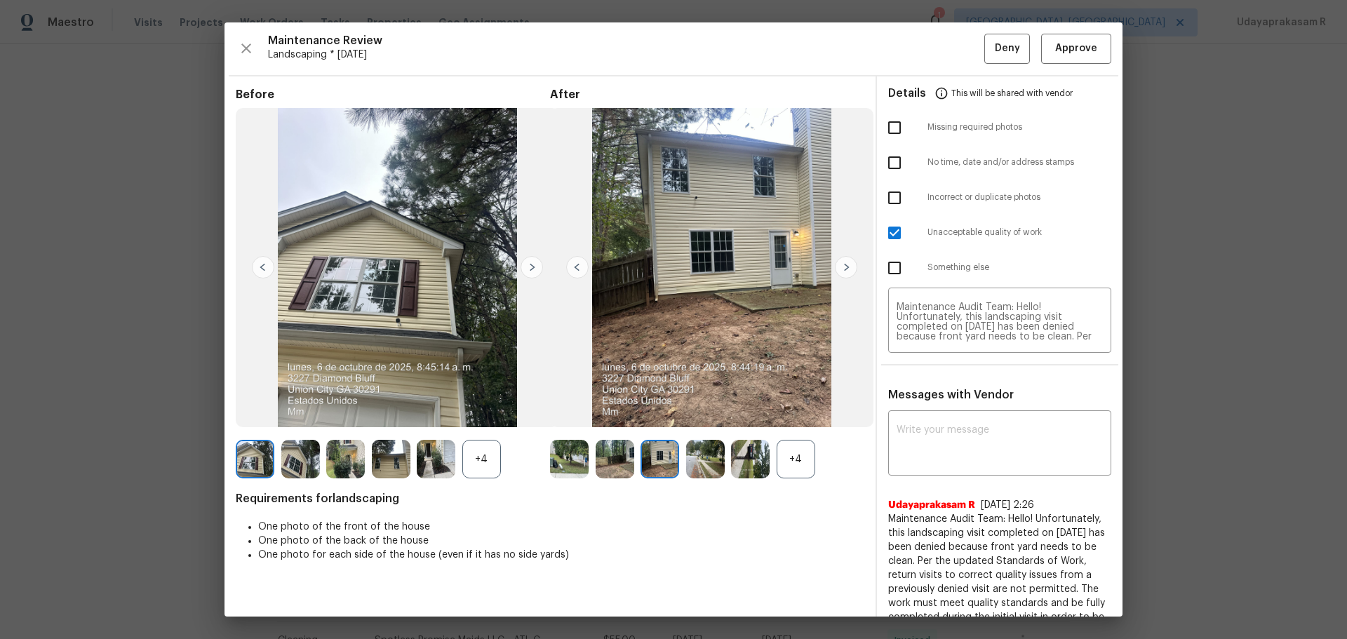
click at [572, 262] on img at bounding box center [577, 267] width 22 height 22
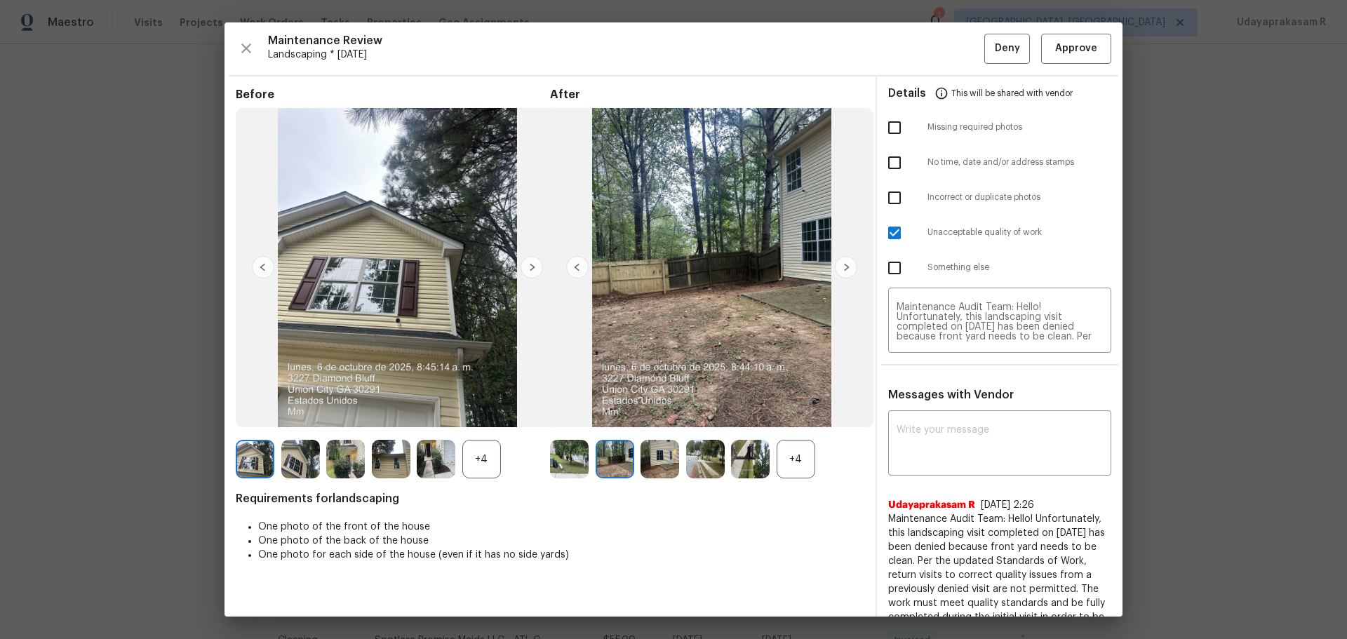
click at [572, 262] on img at bounding box center [577, 267] width 22 height 22
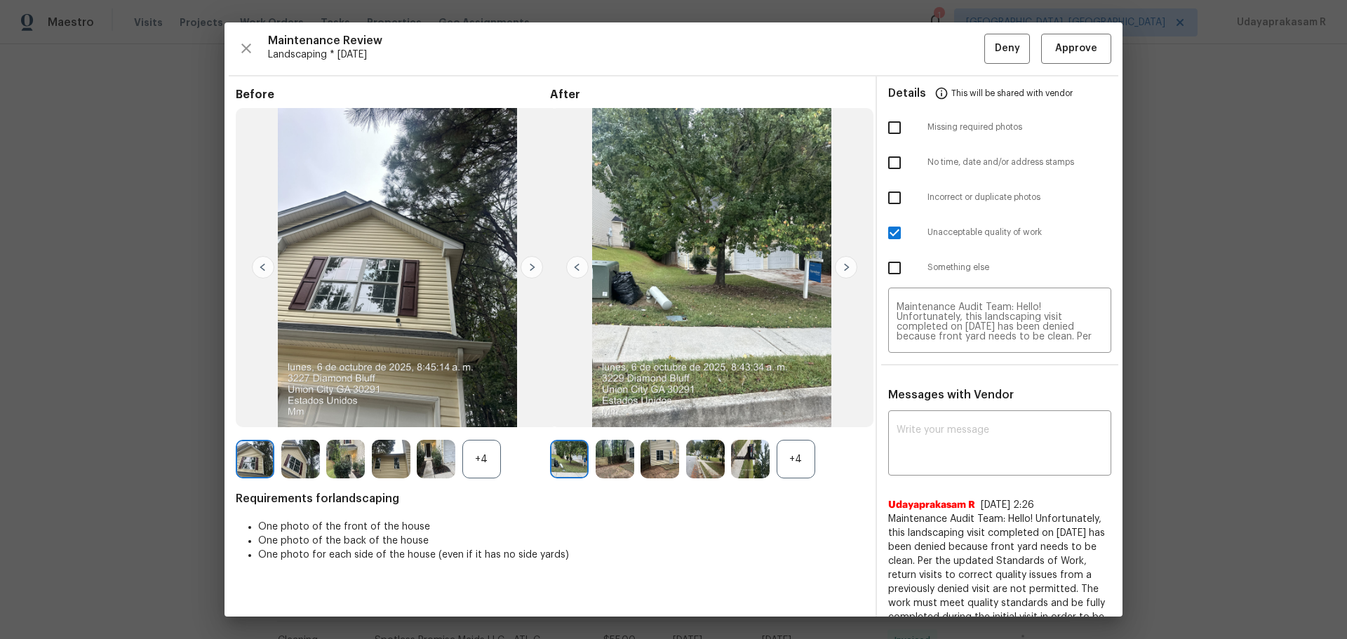
click at [572, 262] on img at bounding box center [577, 267] width 22 height 22
click at [526, 266] on img at bounding box center [532, 267] width 22 height 22
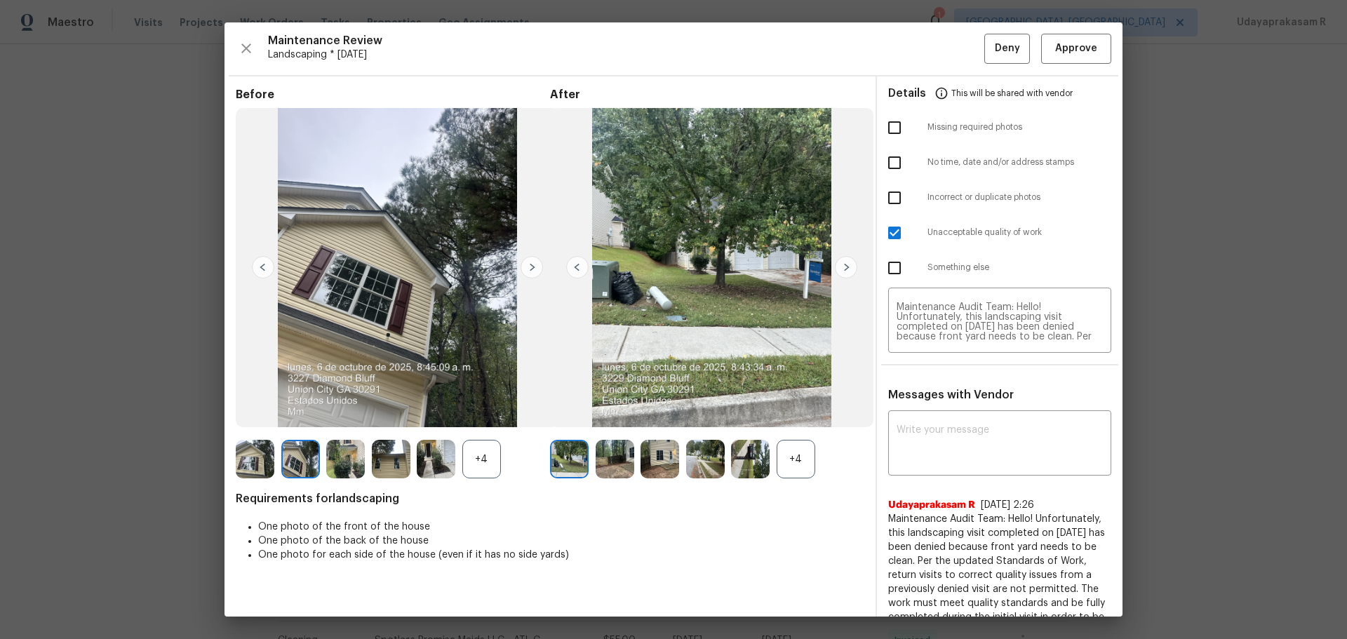
click at [524, 265] on img at bounding box center [532, 267] width 22 height 22
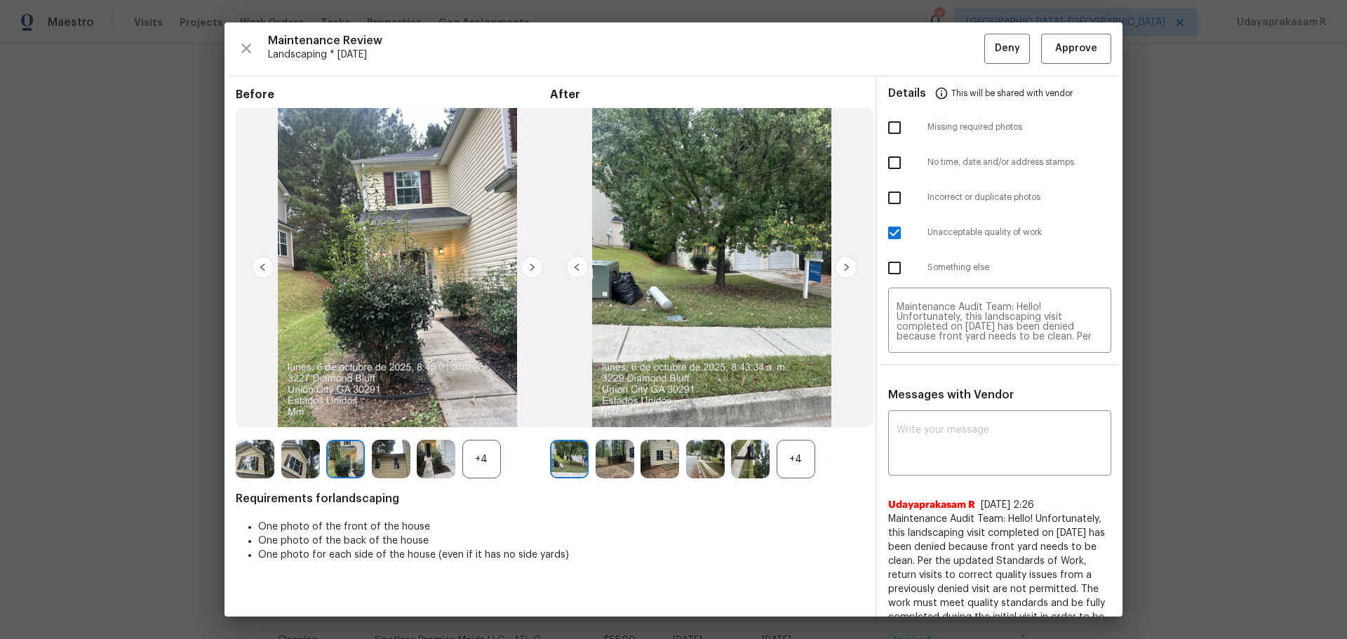
click at [524, 265] on img at bounding box center [532, 267] width 22 height 22
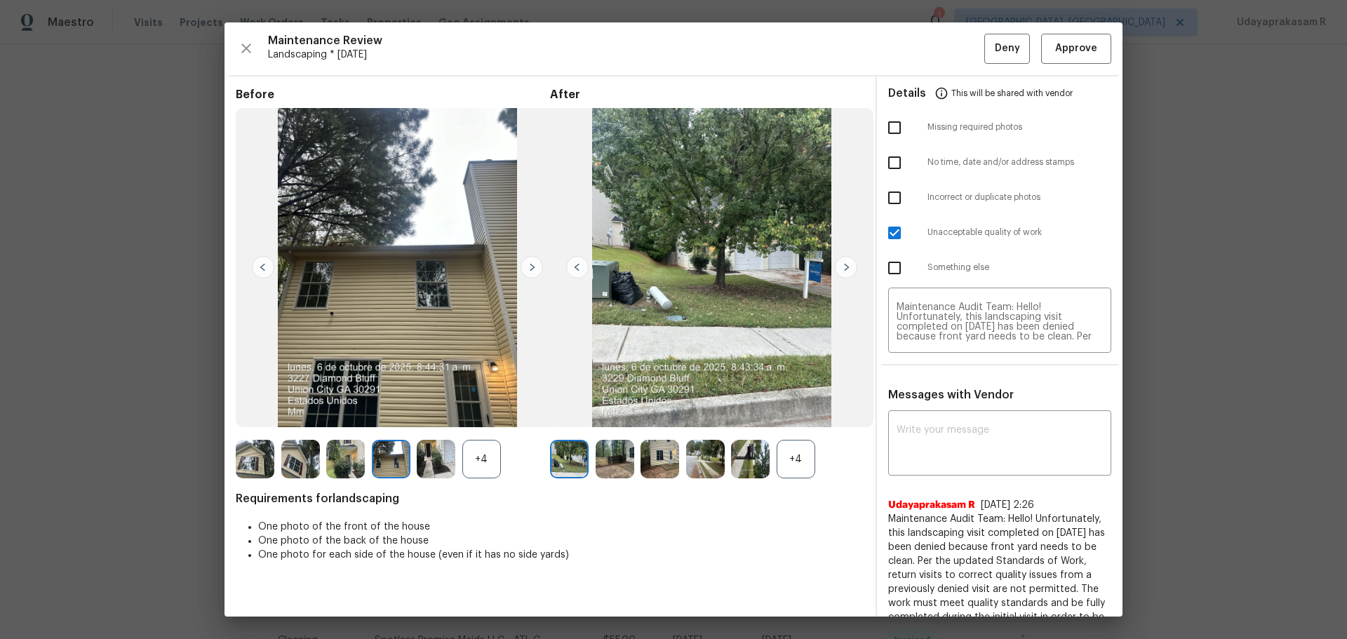
click at [524, 265] on img at bounding box center [532, 267] width 22 height 22
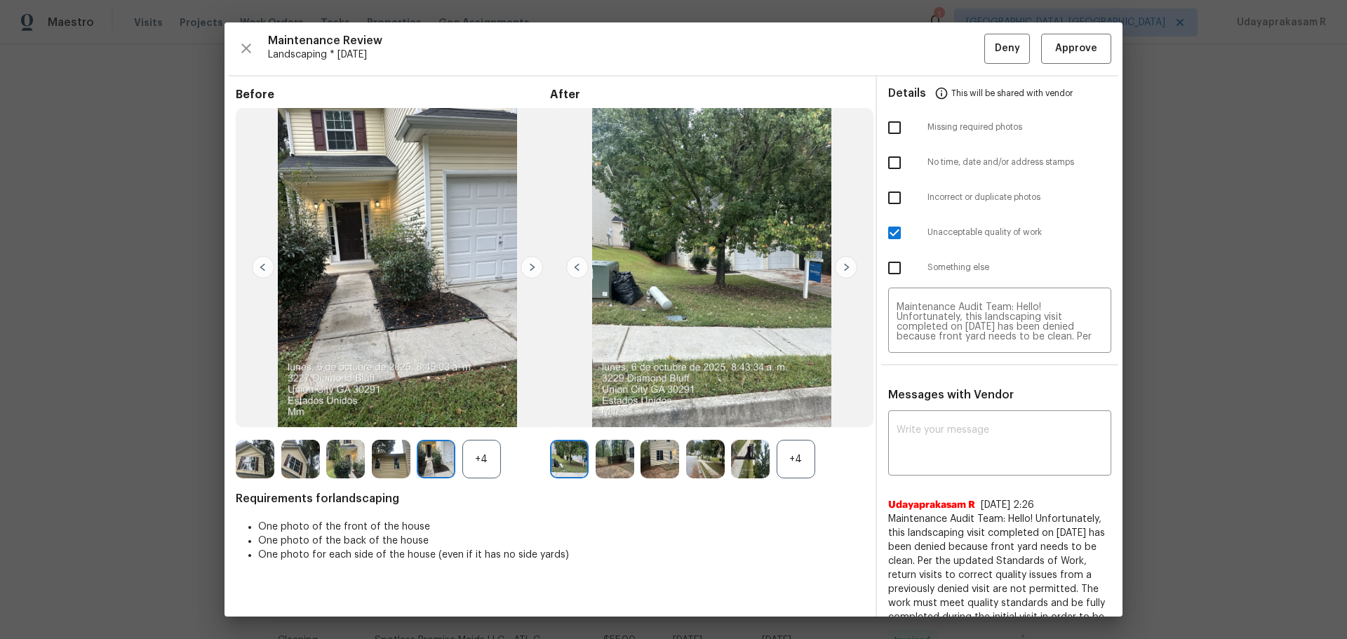
click at [524, 265] on img at bounding box center [532, 267] width 22 height 22
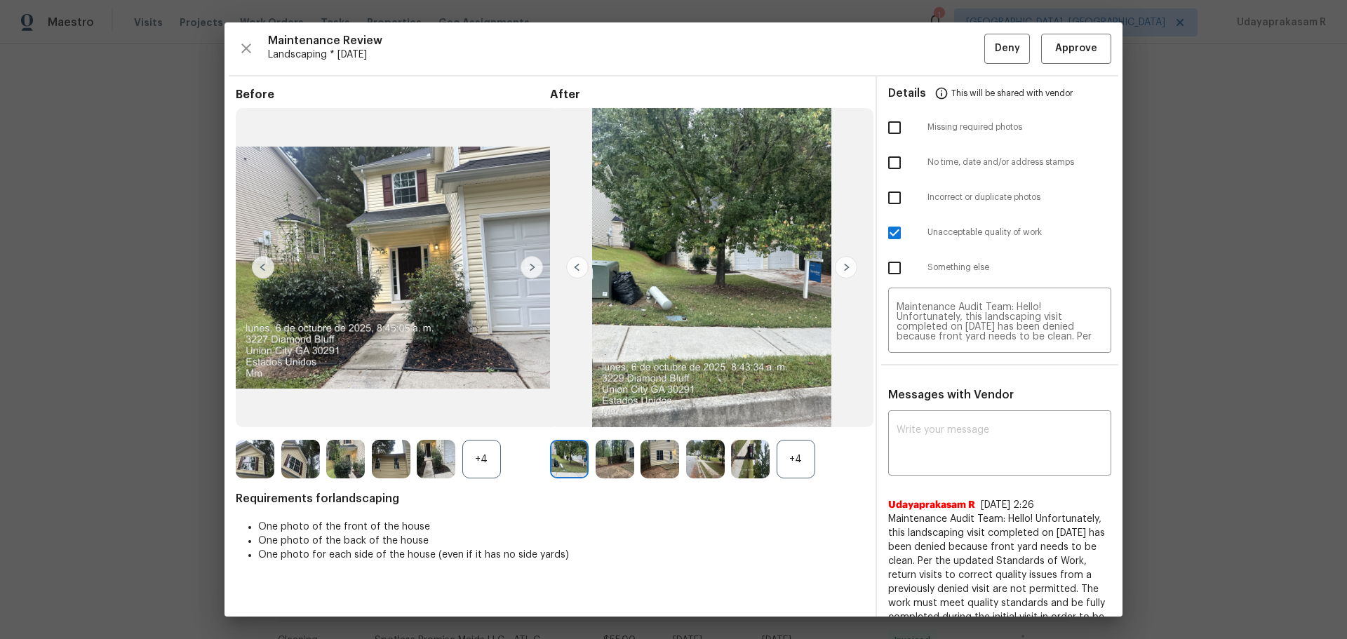
click at [524, 265] on img at bounding box center [532, 267] width 22 height 22
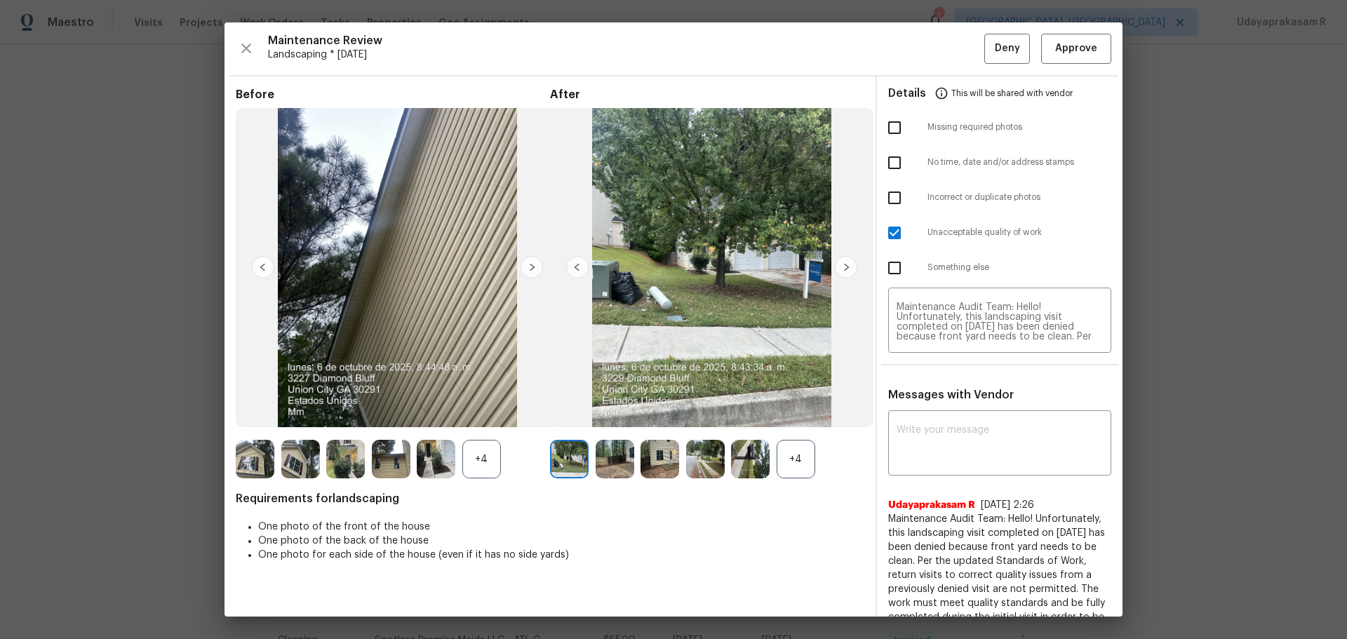
click at [524, 265] on img at bounding box center [532, 267] width 22 height 22
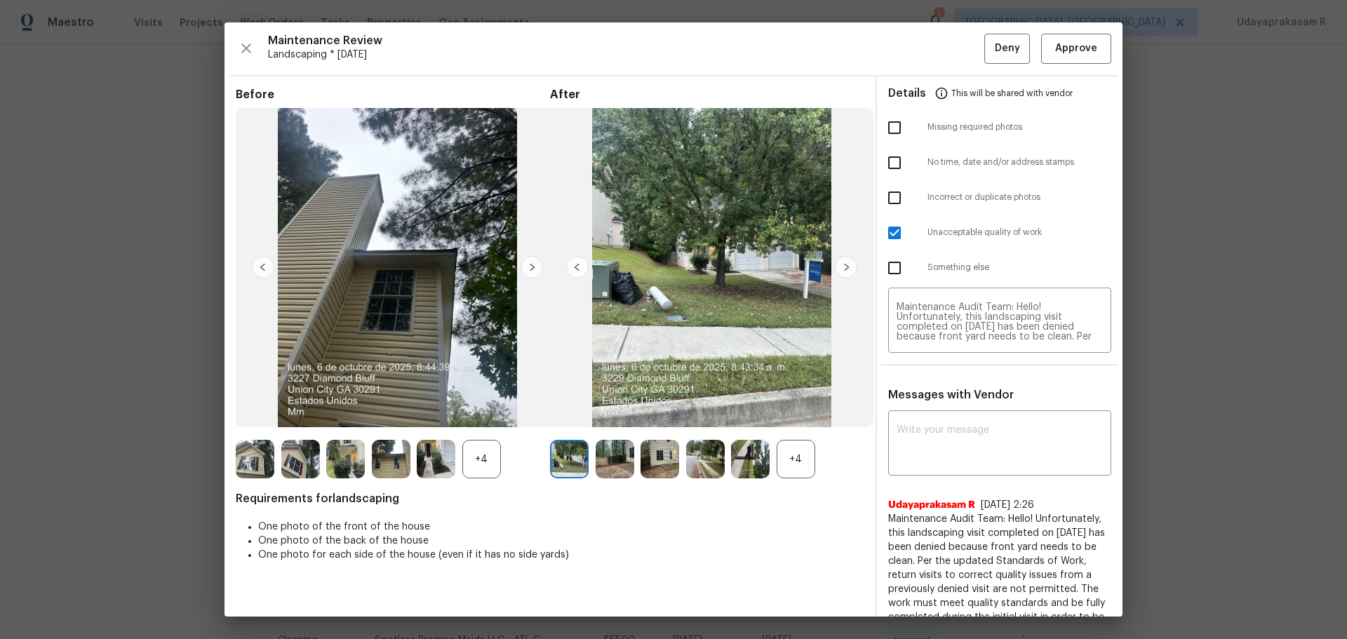
click at [524, 265] on img at bounding box center [532, 267] width 22 height 22
click at [529, 262] on img at bounding box center [532, 267] width 22 height 22
click at [573, 270] on img at bounding box center [577, 267] width 22 height 22
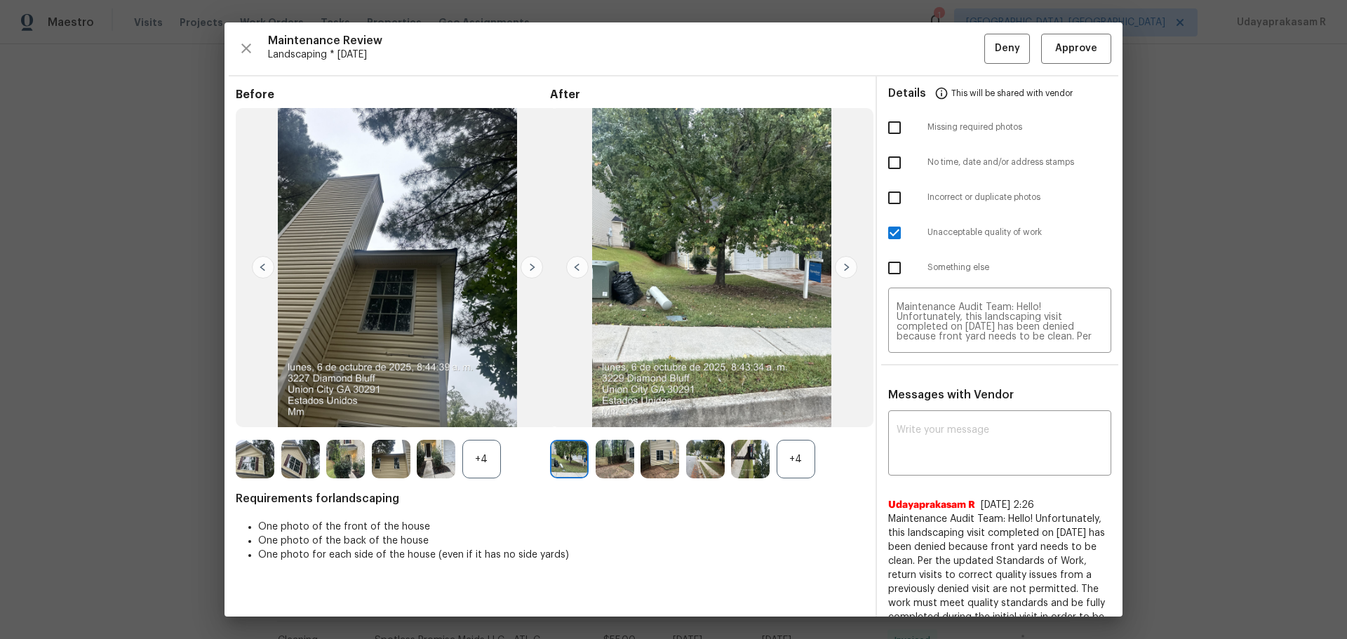
click at [573, 270] on img at bounding box center [577, 267] width 22 height 22
click at [958, 326] on textarea "Maintenance Audit Team: Hello! Unfortunately, this landscaping visit completed …" at bounding box center [1000, 321] width 206 height 39
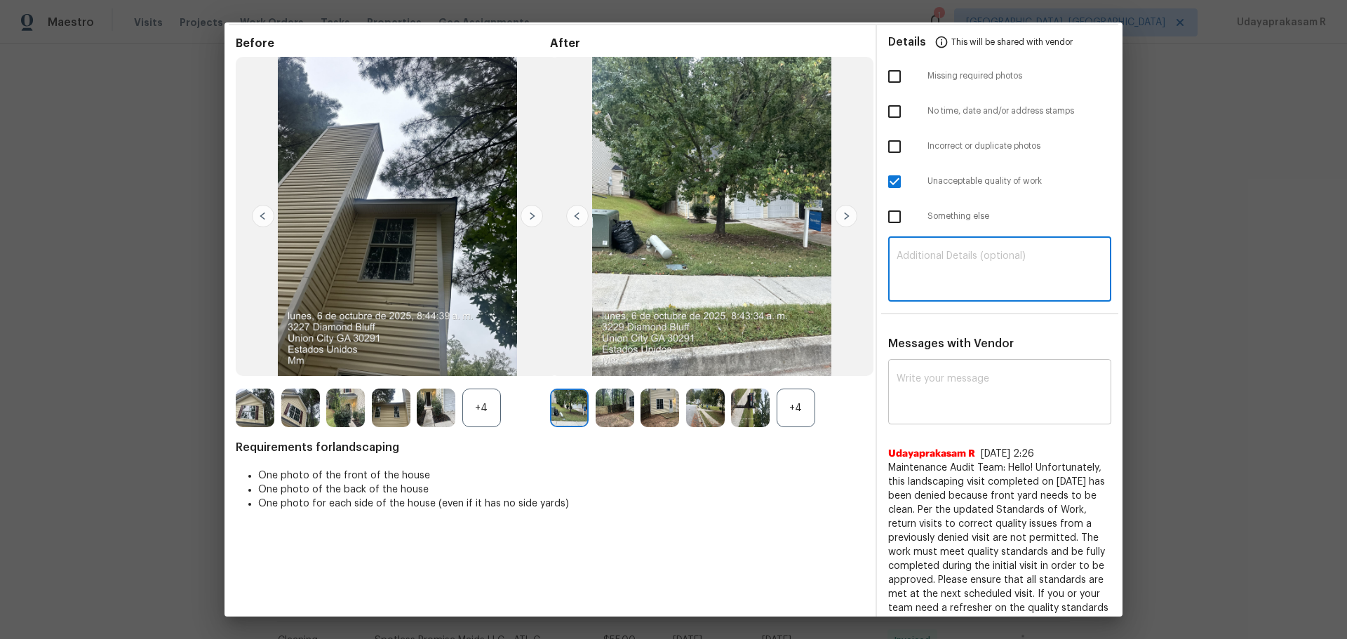
scroll to position [103, 0]
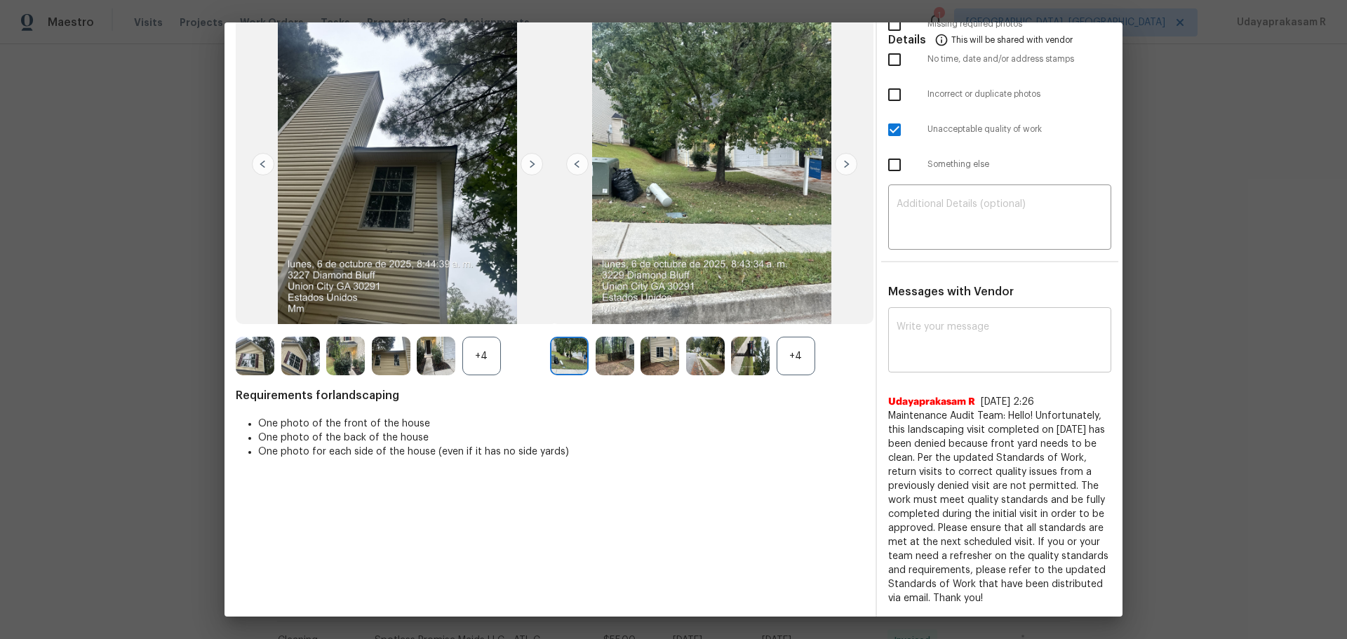
click at [958, 345] on textarea at bounding box center [1000, 341] width 206 height 39
paste textarea "Maintenance Audit Team: Hello! Unfortunately this landscaping visit completed o…"
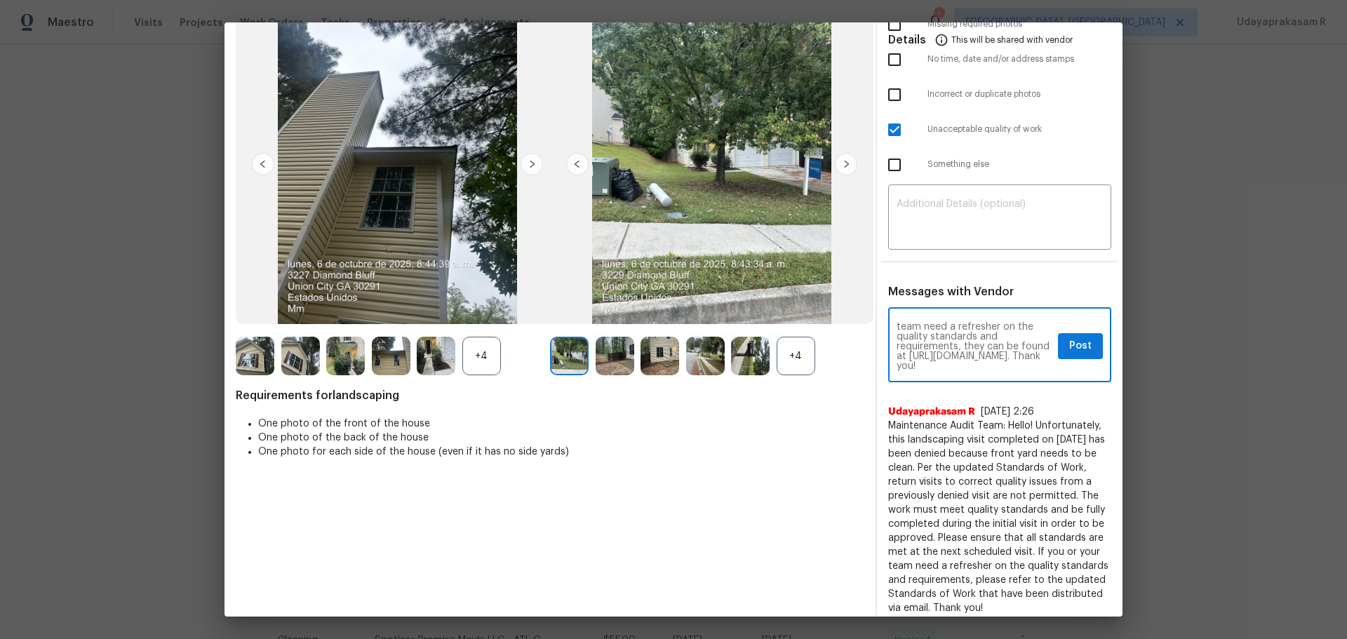
scroll to position [0, 0]
click at [919, 336] on textarea "Maintenance Audit Team: Hello! Unfortunately this landscaping visit completed o…" at bounding box center [975, 346] width 156 height 49
paste textarea "Maintenance Audit Team: Hello! Please disregard this below comments,"
drag, startPoint x: 920, startPoint y: 346, endPoint x: 917, endPoint y: 333, distance: 12.9
click at [917, 333] on textarea "Maintenance Audit Team: Hello! Maintenance Audit Team: Hello! Please disregard …" at bounding box center [975, 346] width 156 height 49
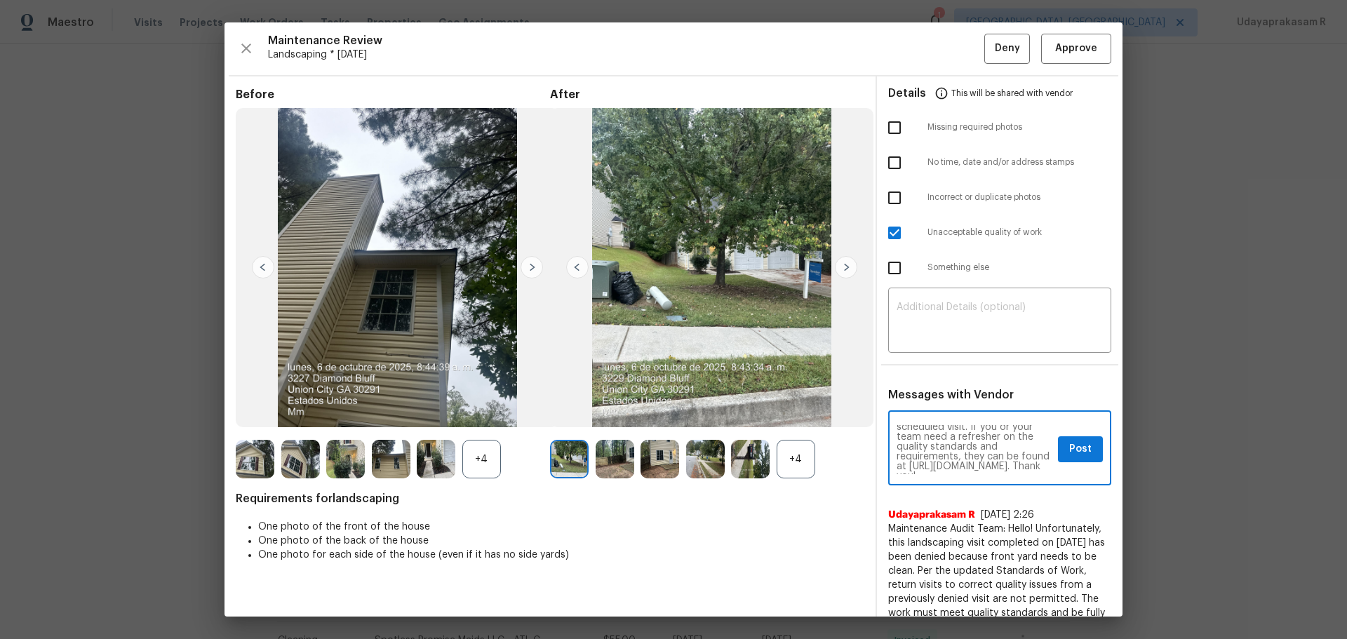
scroll to position [167, 0]
type textarea "Maintenance Audit Team: Hello! Please disregard this below comments, Unfortunat…"
click at [958, 420] on span "Post" at bounding box center [1081, 450] width 22 height 18
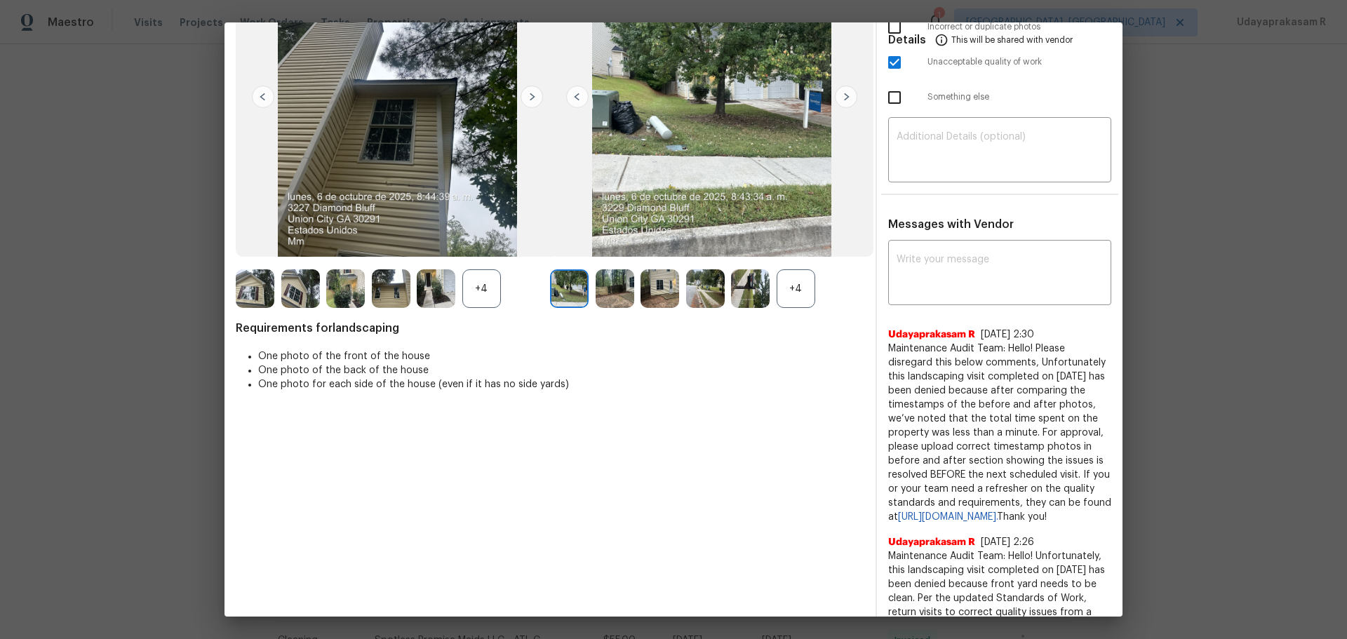
scroll to position [0, 0]
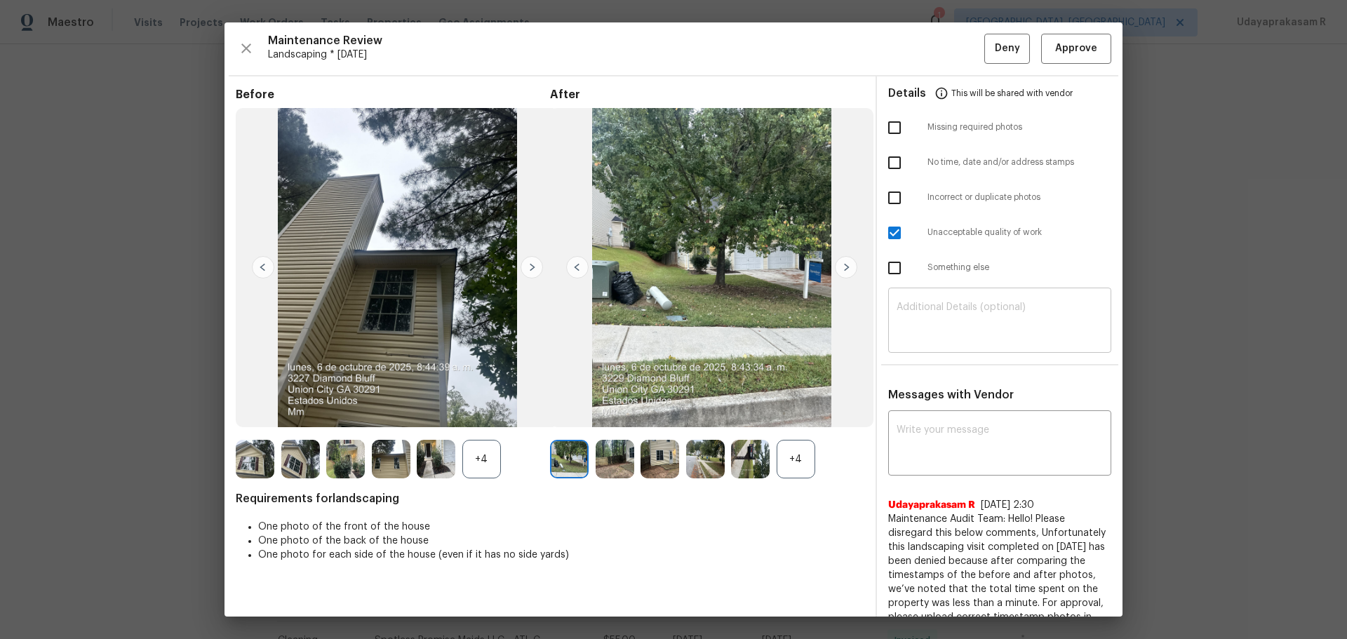
click at [913, 320] on textarea at bounding box center [1000, 321] width 206 height 39
paste textarea "Maintenance Audit Team: Hello! Please disregard this below comments,"
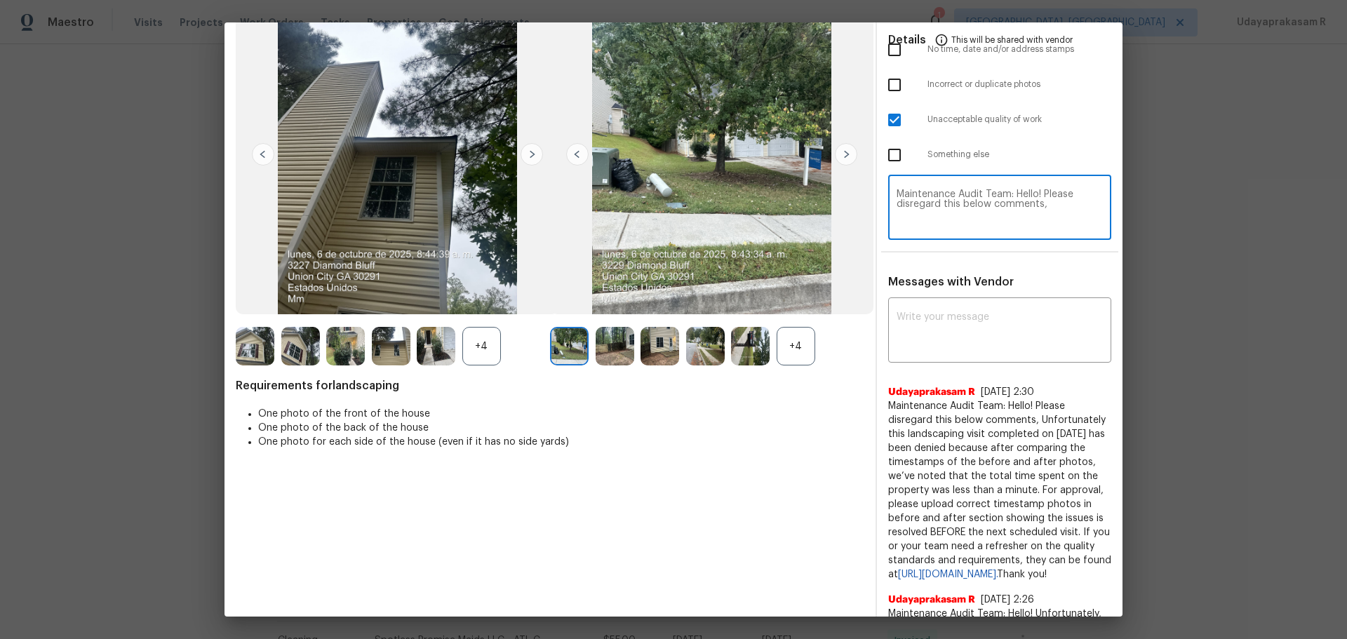
scroll to position [140, 0]
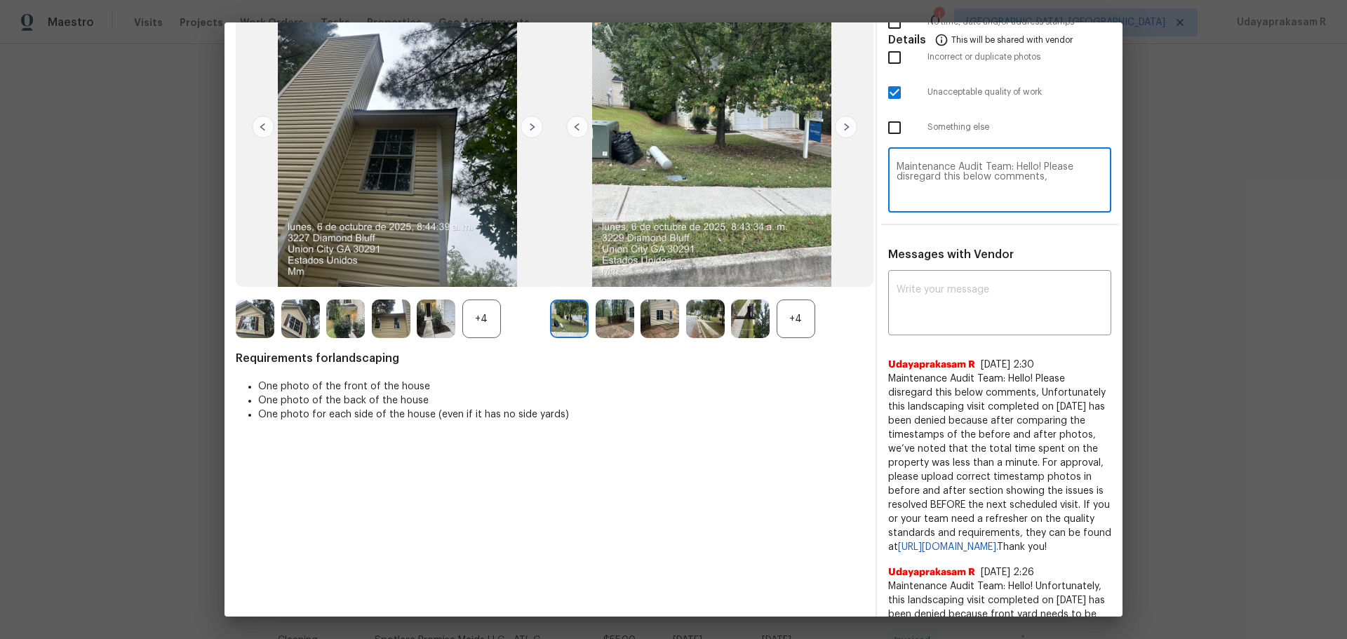
type textarea "Maintenance Audit Team: Hello! Please disregard this below comments,"
drag, startPoint x: 881, startPoint y: 378, endPoint x: 1004, endPoint y: 575, distance: 232.6
click at [958, 420] on span "Maintenance Audit Team: Hello! Please disregard this below comments, Unfortunat…" at bounding box center [1000, 463] width 223 height 182
copy span "Maintenance Audit Team: Hello! Please disregard this below comments, Unfortunat…"
click at [958, 184] on textarea "Maintenance Audit Team: Hello! Please disregard this below comments," at bounding box center [1000, 181] width 206 height 39
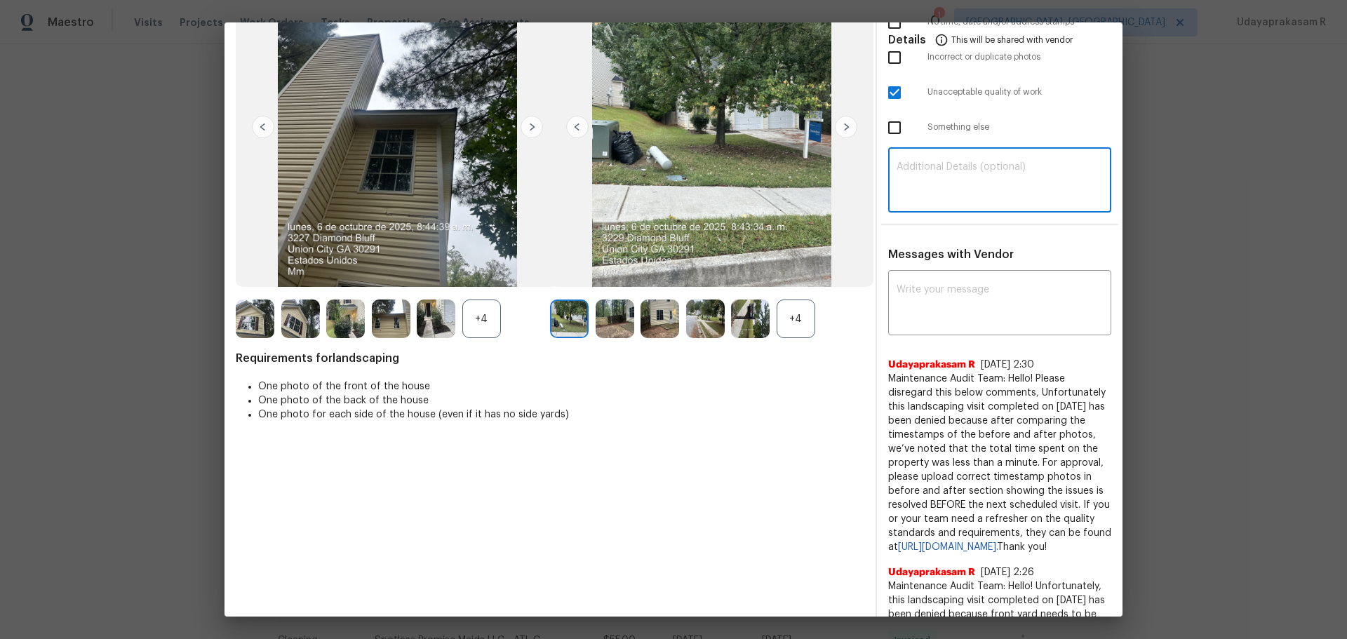
paste textarea "Maintenance Audit Team: Hello! Please disregard this below comments, Unfortunat…"
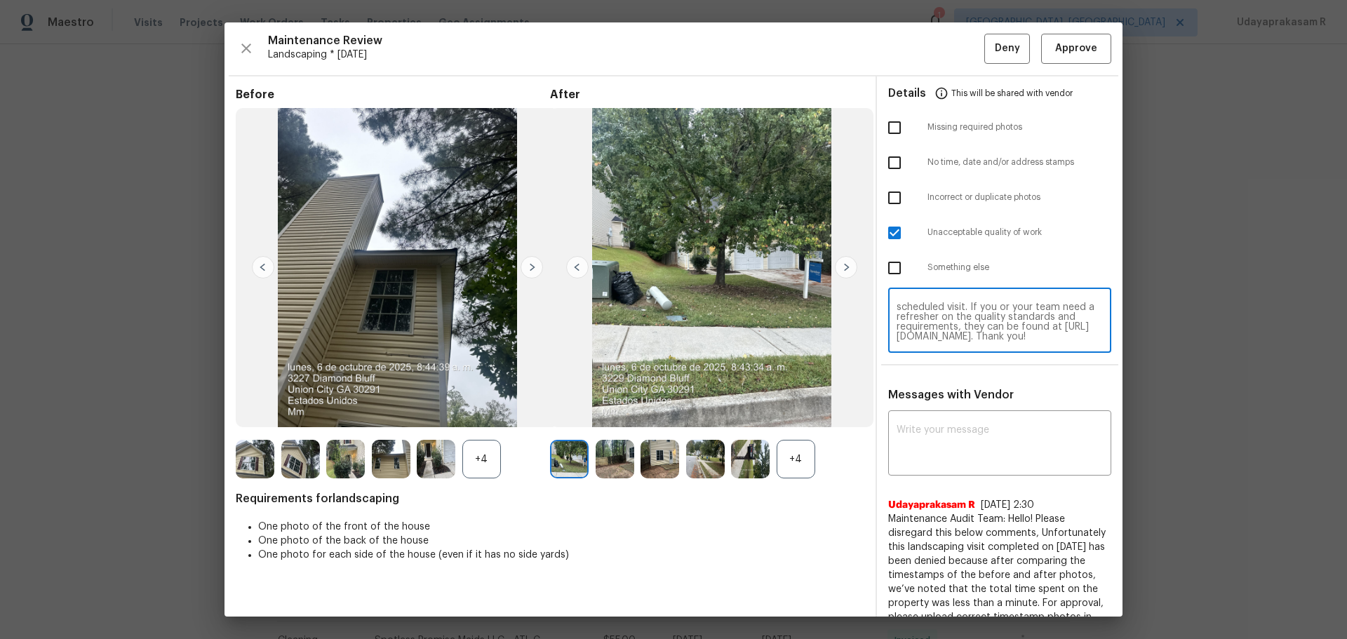
scroll to position [128, 0]
type textarea "Maintenance Audit Team: Hello! Please disregard this below comments, Unfortunat…"
click at [958, 46] on span "Deny" at bounding box center [1007, 49] width 25 height 18
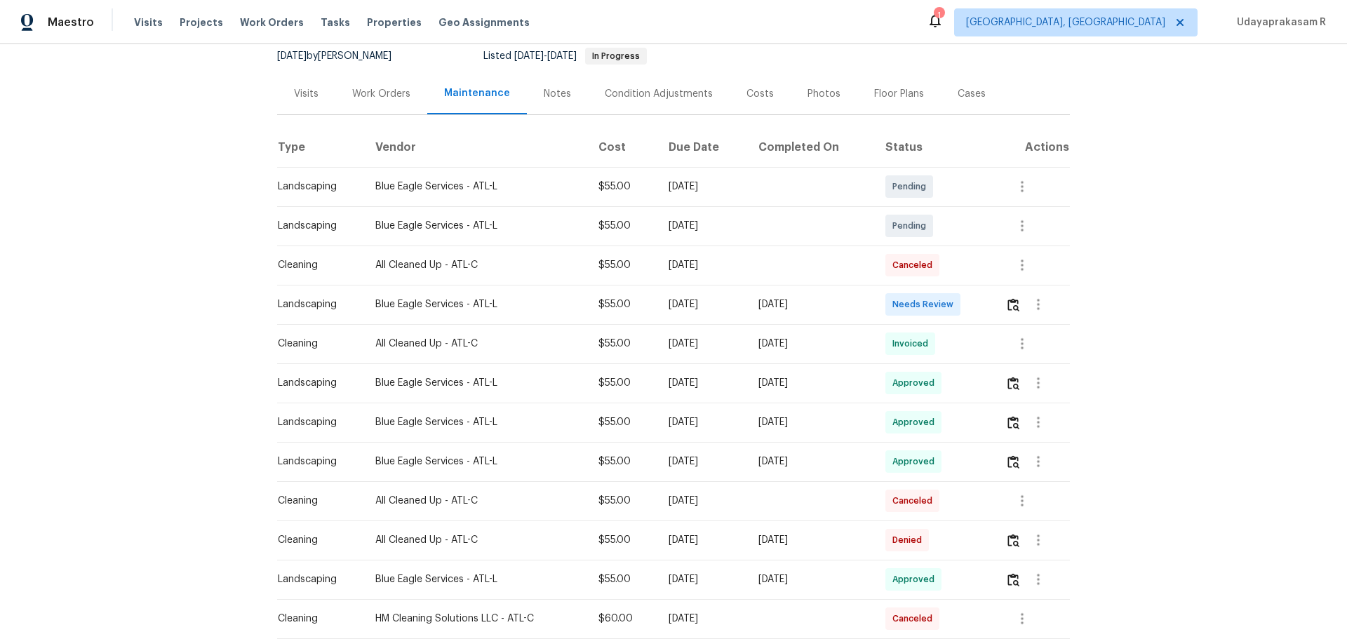
scroll to position [140, 0]
click at [1013, 305] on img "button" at bounding box center [1014, 304] width 12 height 13
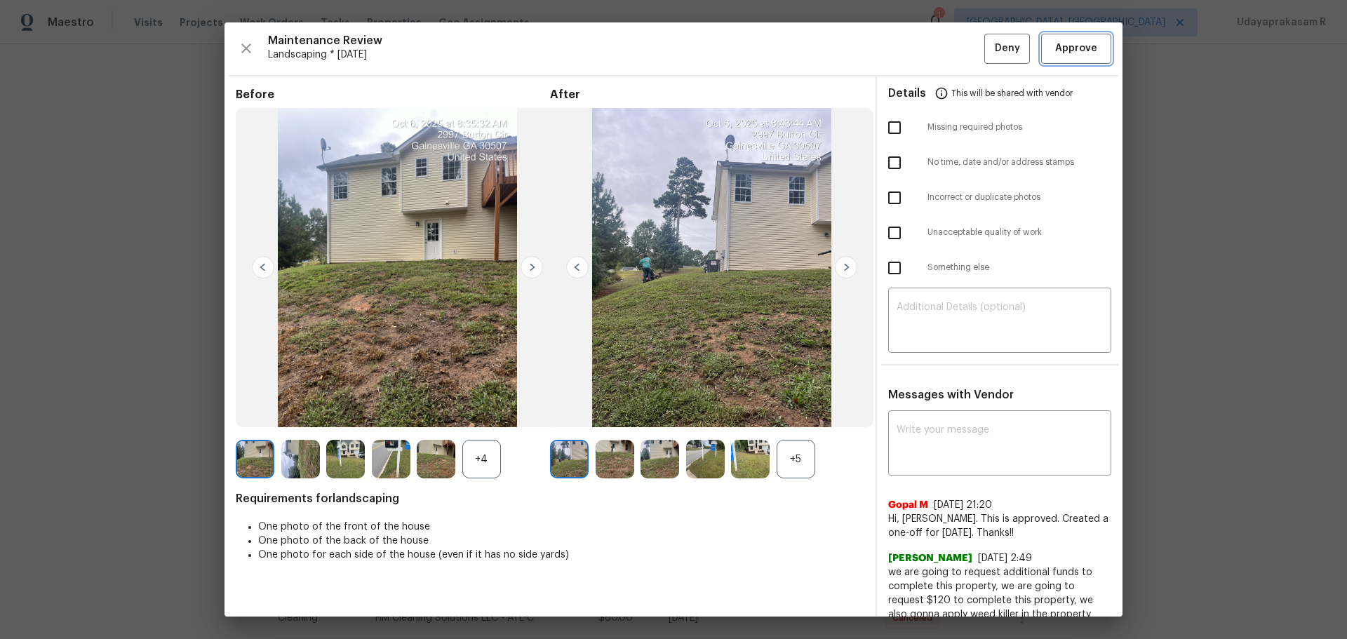
click at [1067, 55] on span "Approve" at bounding box center [1077, 49] width 42 height 18
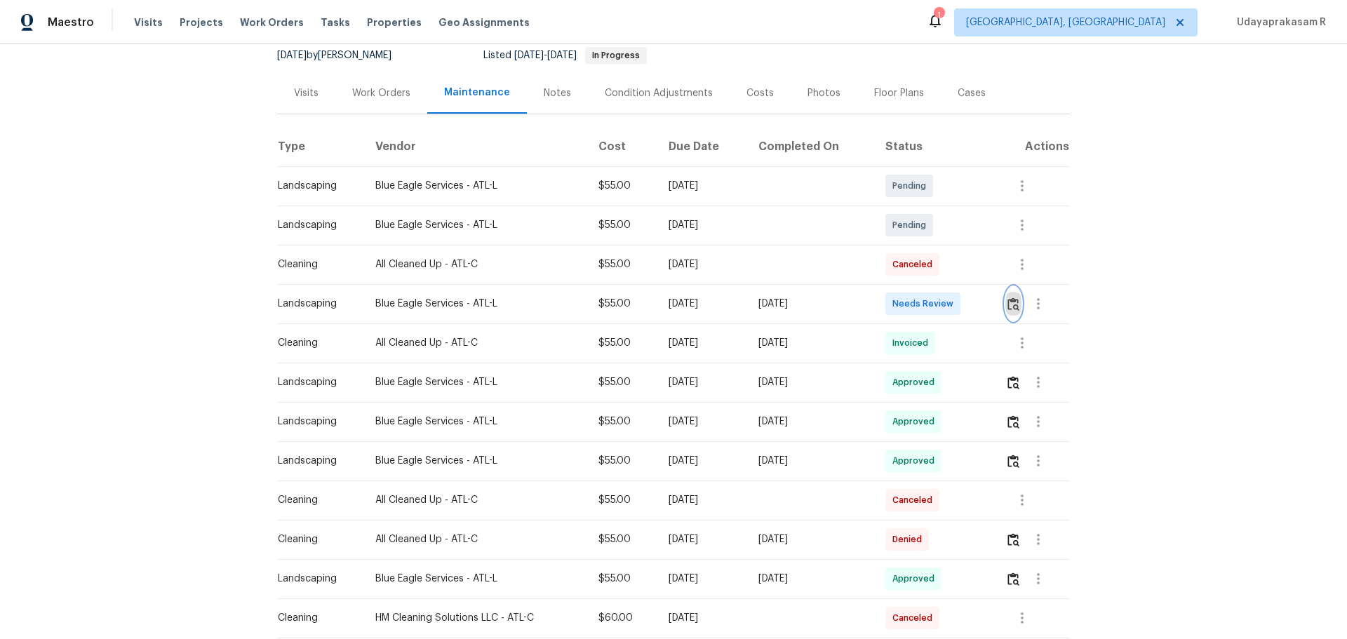
click at [1010, 305] on img "button" at bounding box center [1014, 304] width 12 height 13
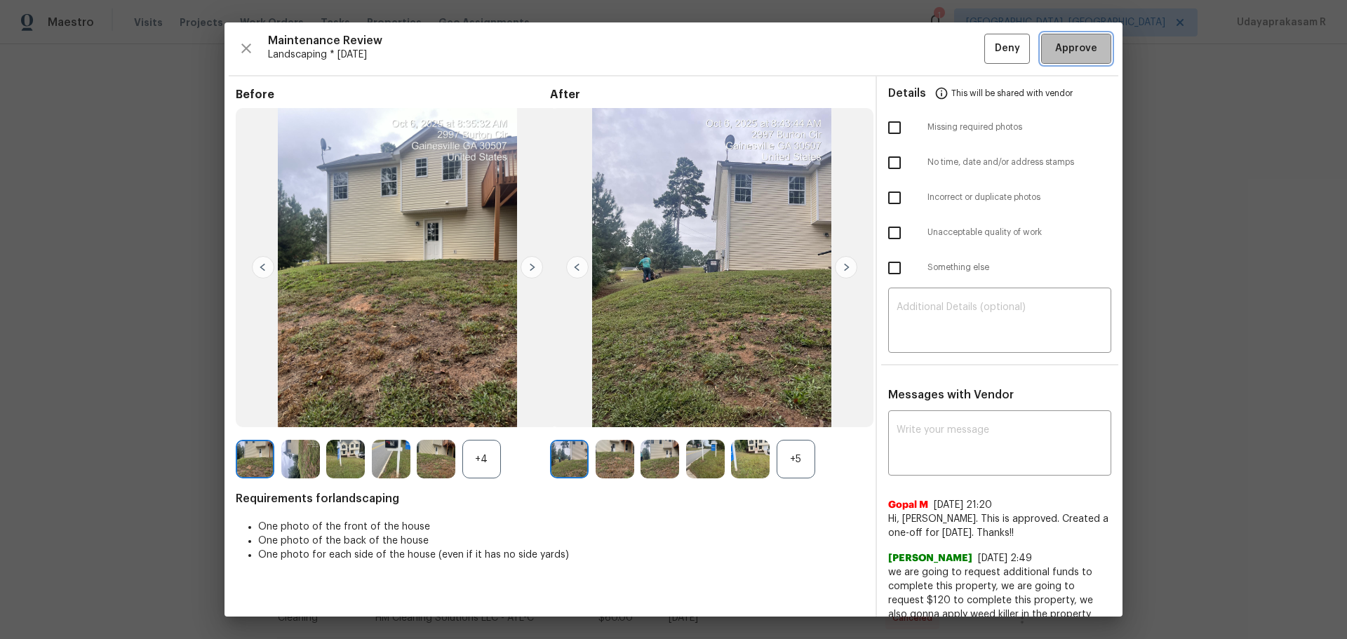
click at [1086, 49] on span "Approve" at bounding box center [1077, 49] width 42 height 18
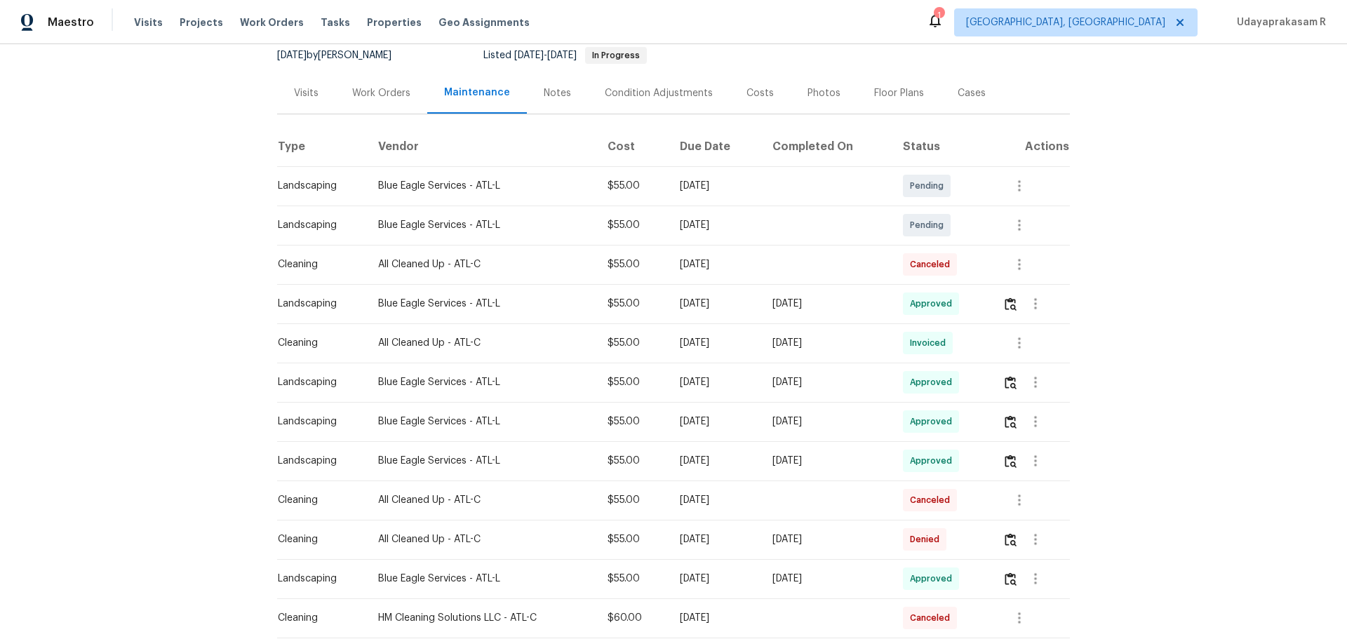
click at [1131, 232] on div "Back to all projects [STREET_ADDRESS][PERSON_NAME] 4 Beds | 3 Baths | Total: 20…" at bounding box center [673, 341] width 1347 height 595
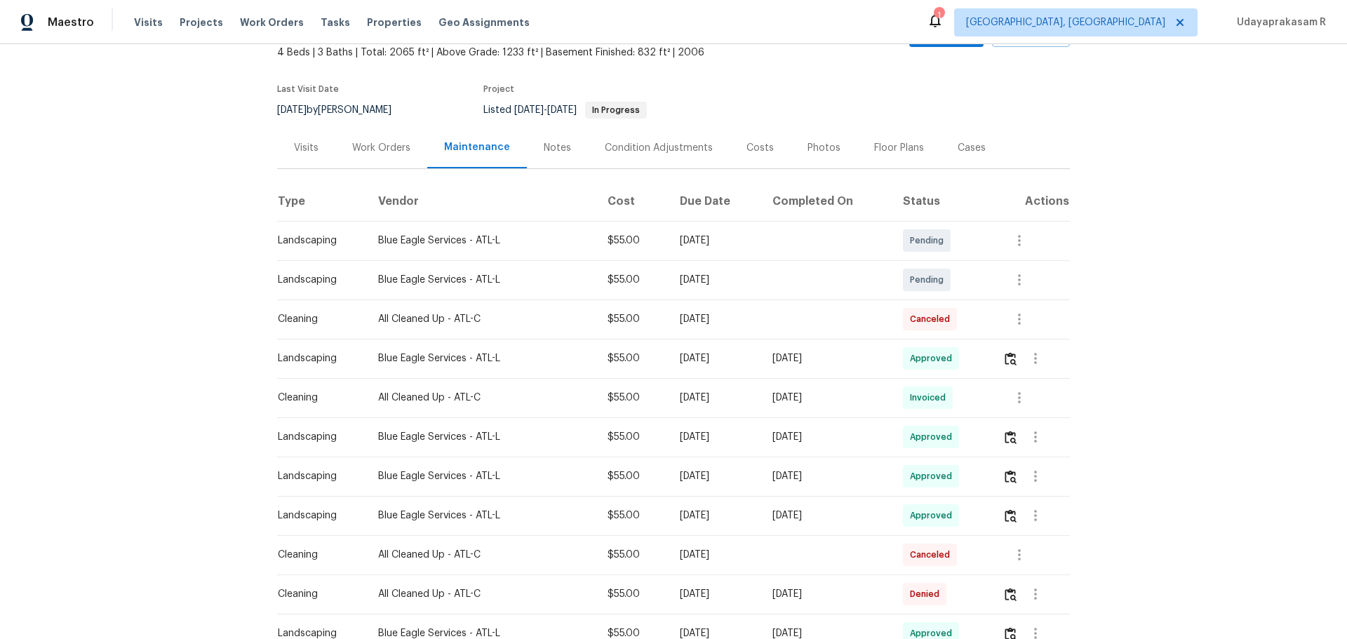
scroll to position [0, 0]
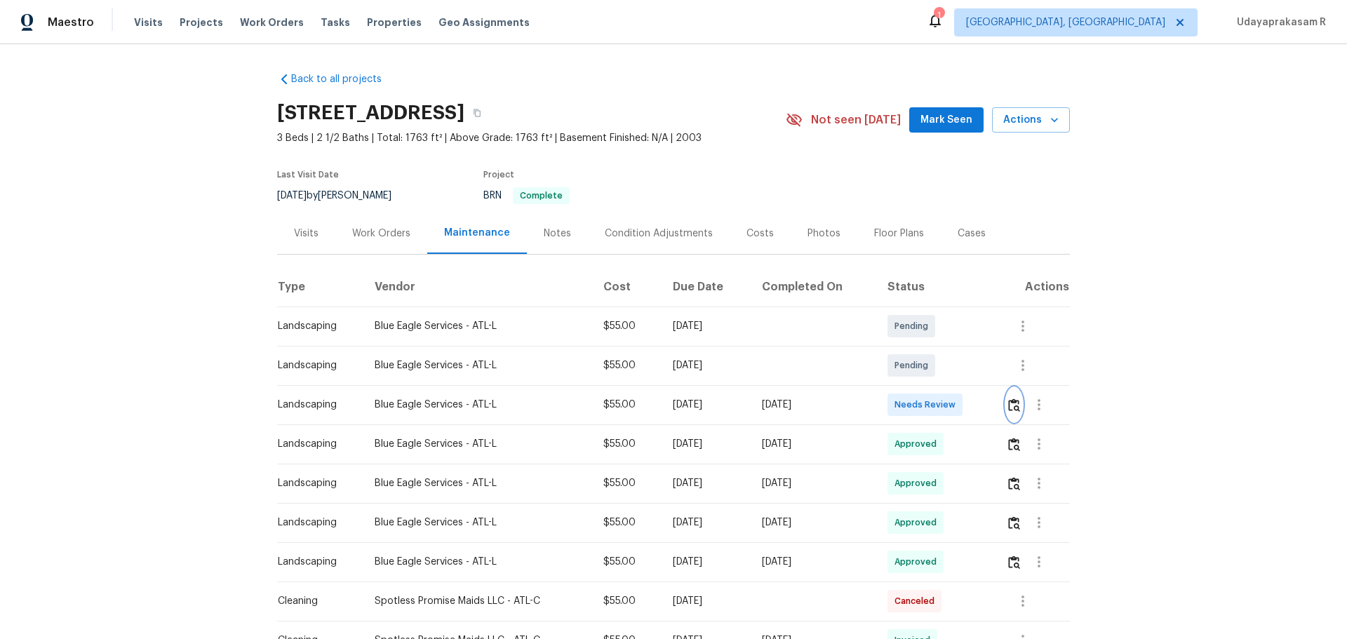
click at [958, 404] on img "button" at bounding box center [1015, 405] width 12 height 13
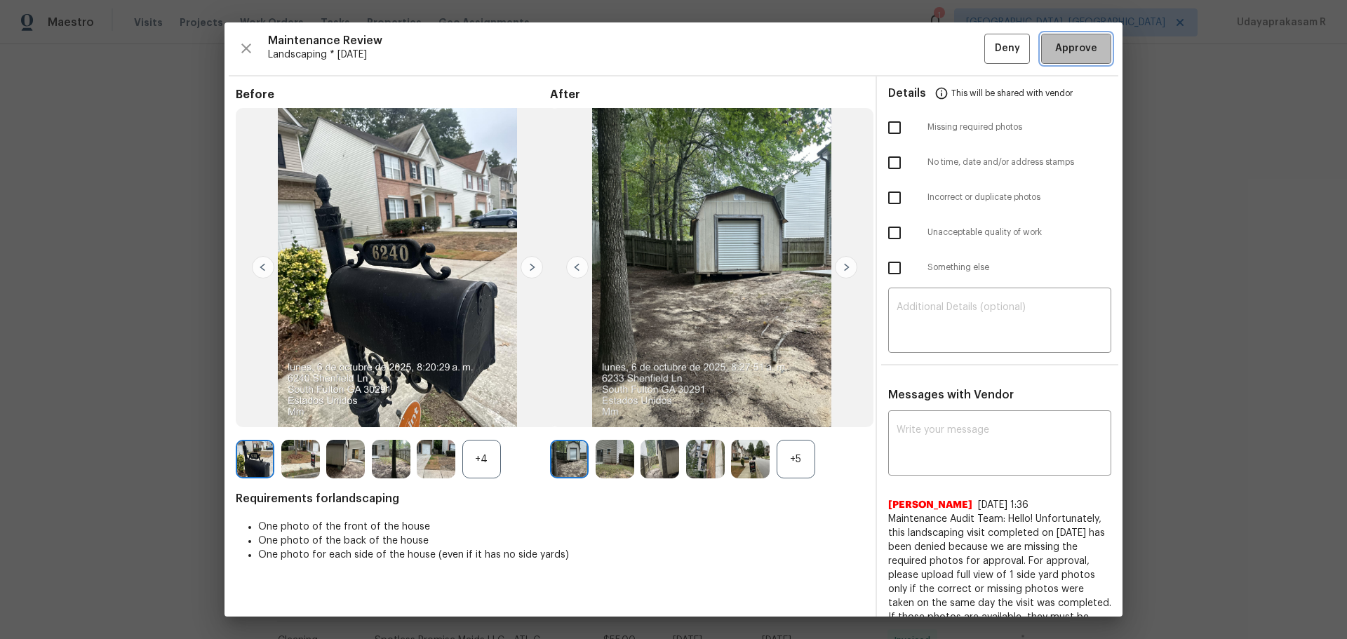
click at [958, 58] on button "Approve" at bounding box center [1077, 49] width 70 height 30
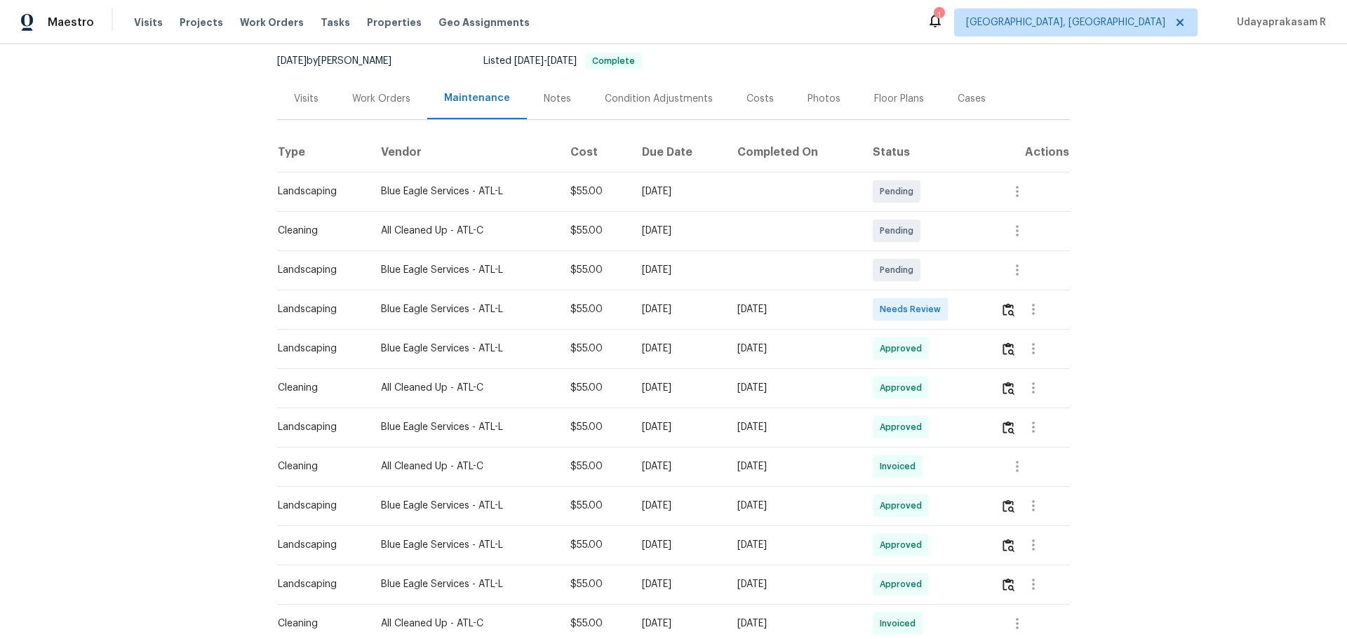
scroll to position [140, 0]
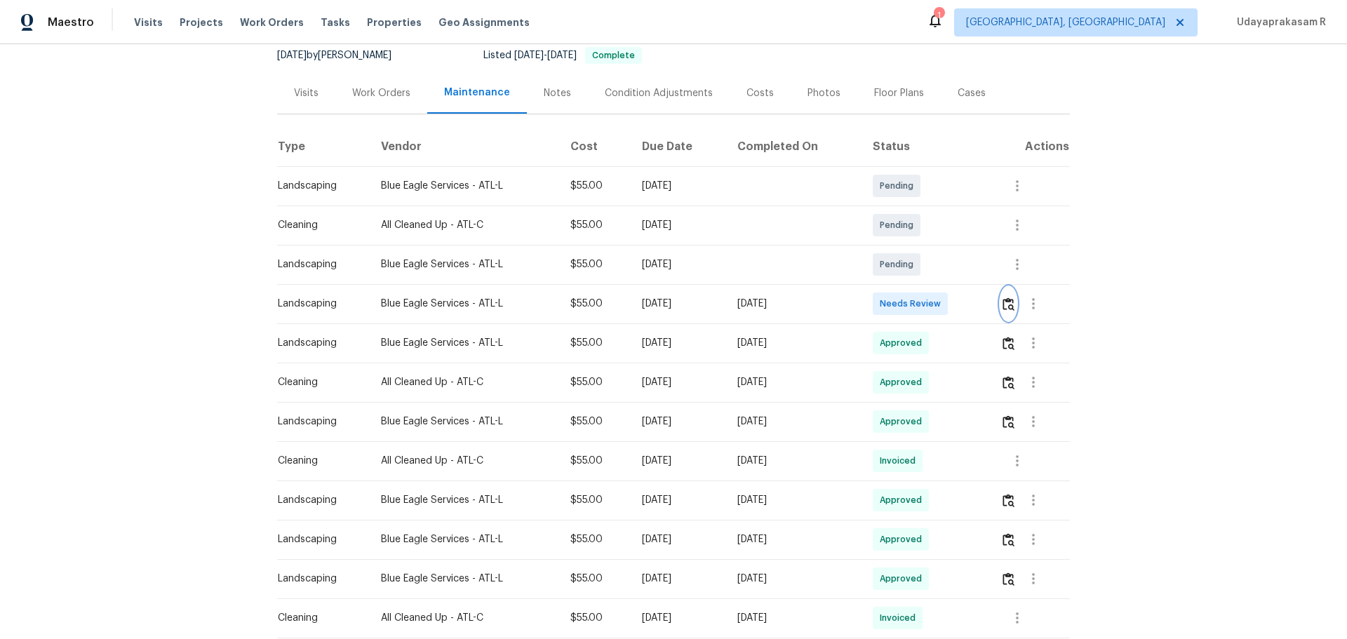
click at [958, 305] on img "button" at bounding box center [1009, 304] width 12 height 13
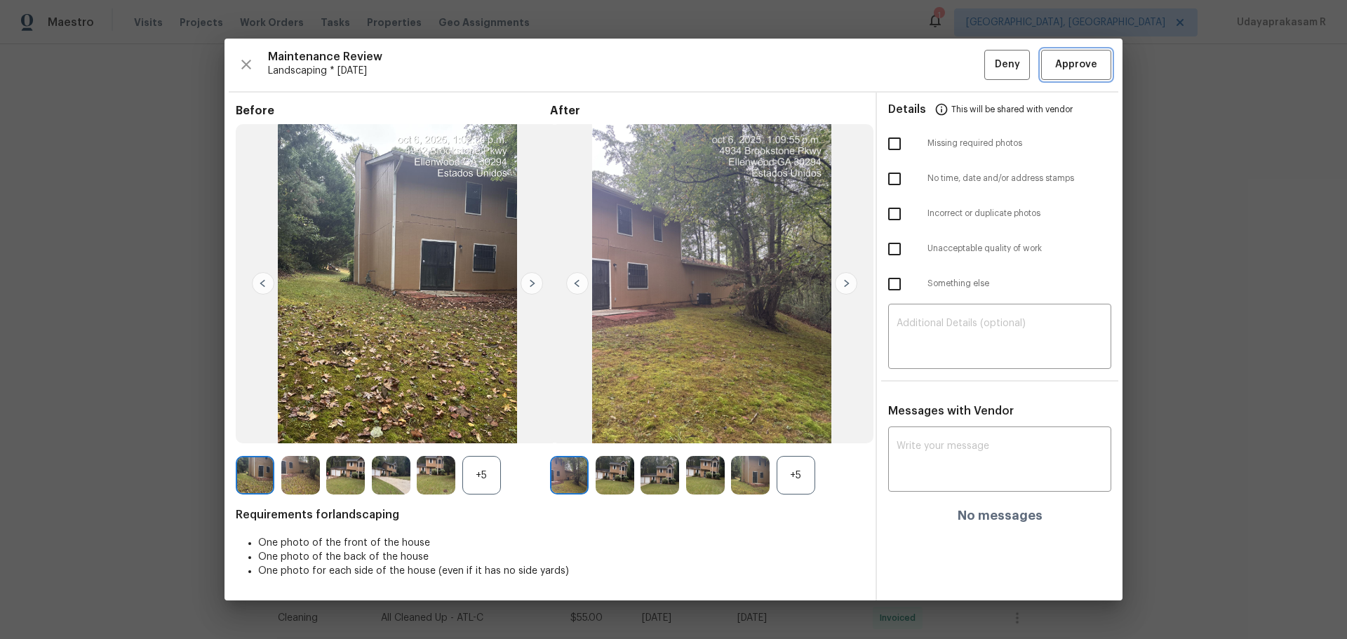
click at [958, 63] on span "Approve" at bounding box center [1077, 65] width 42 height 18
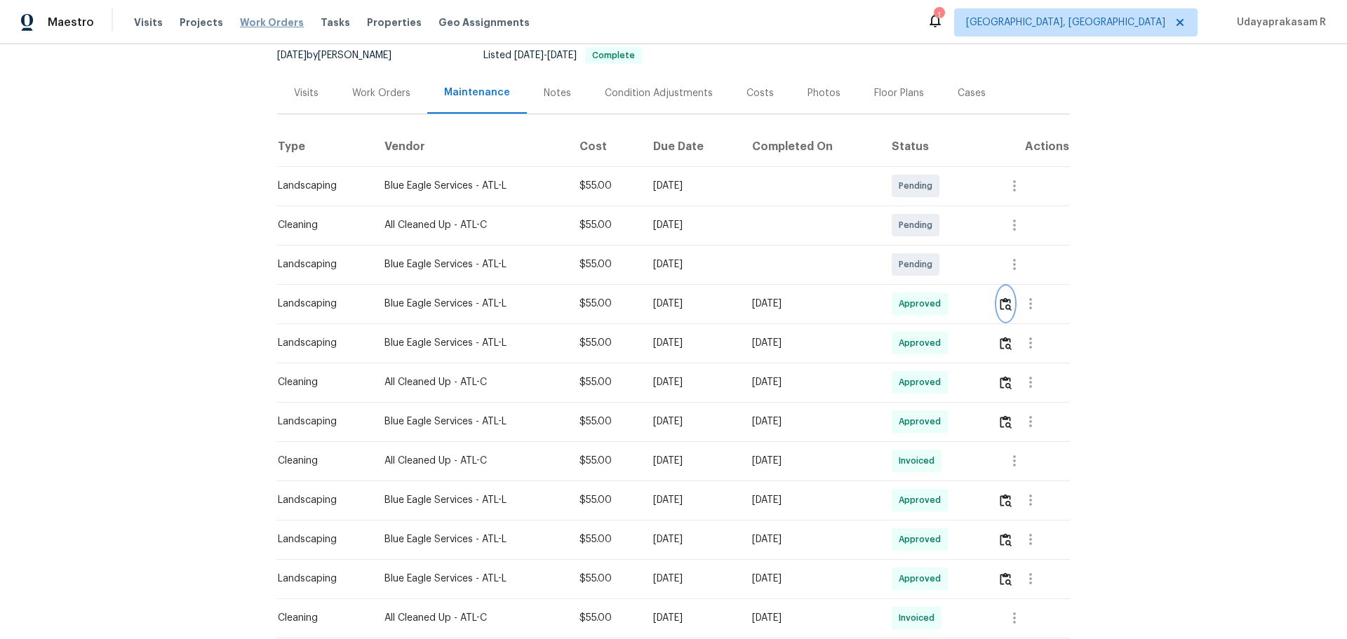
scroll to position [0, 0]
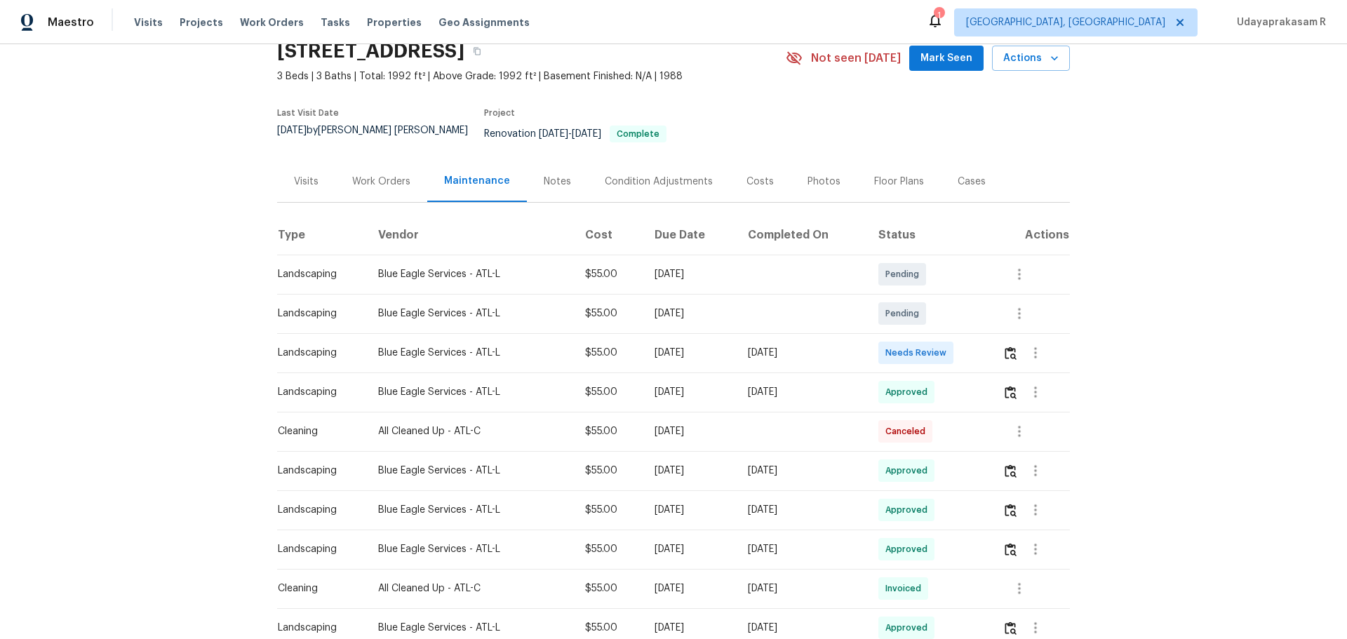
scroll to position [140, 0]
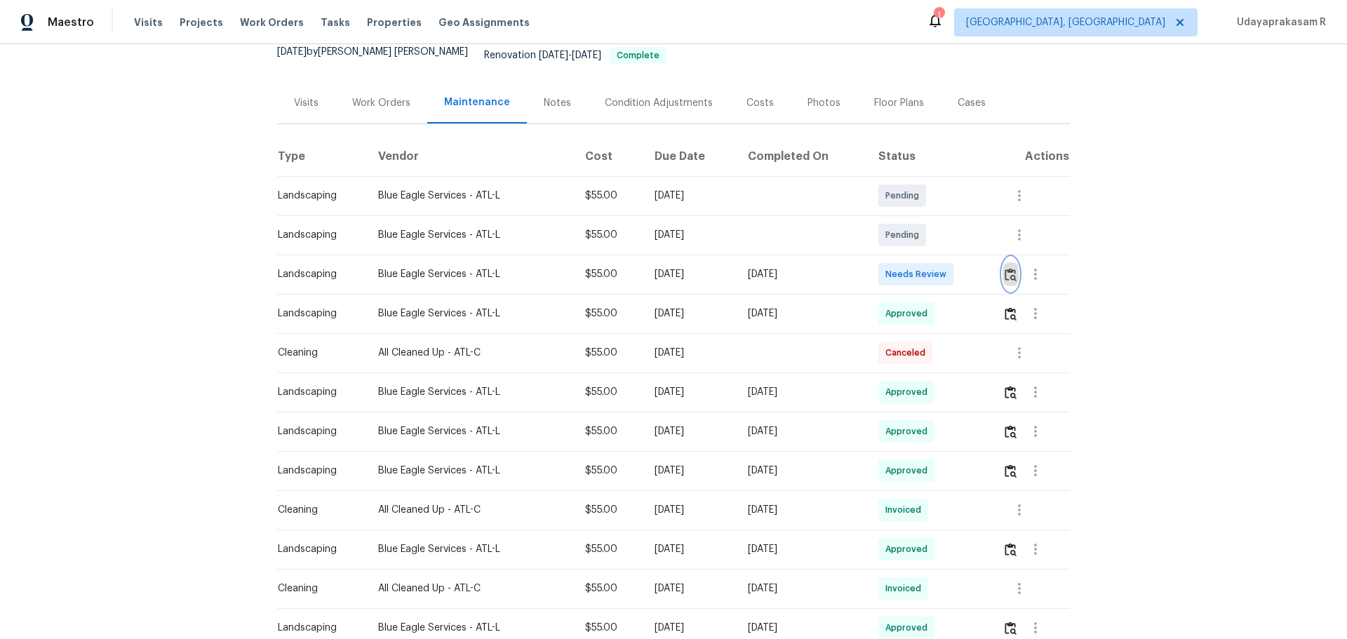
click at [958, 268] on img "button" at bounding box center [1011, 274] width 12 height 13
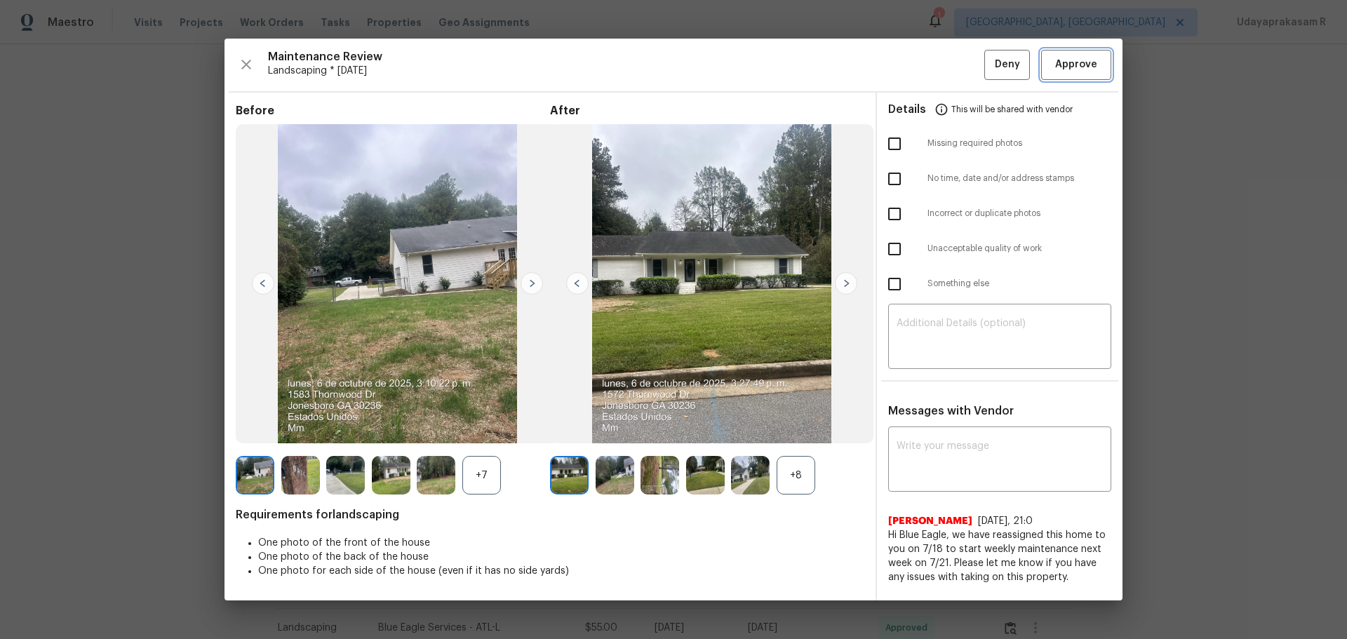
click at [958, 67] on span "Approve" at bounding box center [1077, 65] width 42 height 18
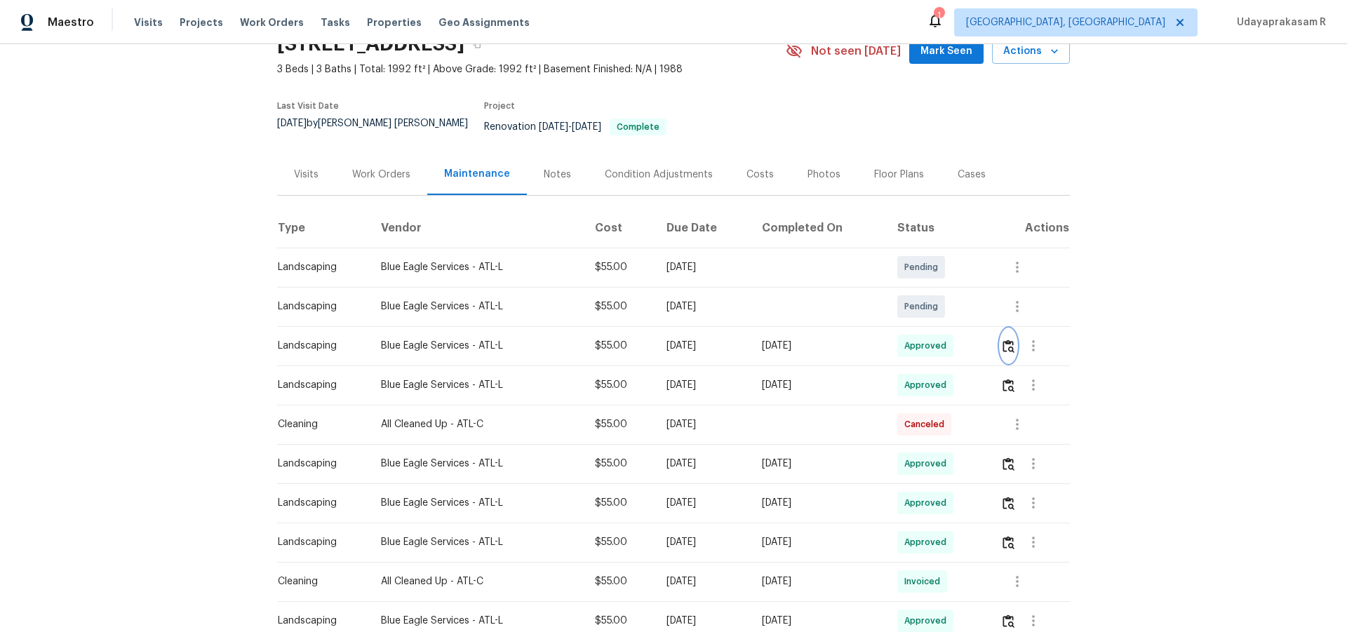
scroll to position [0, 0]
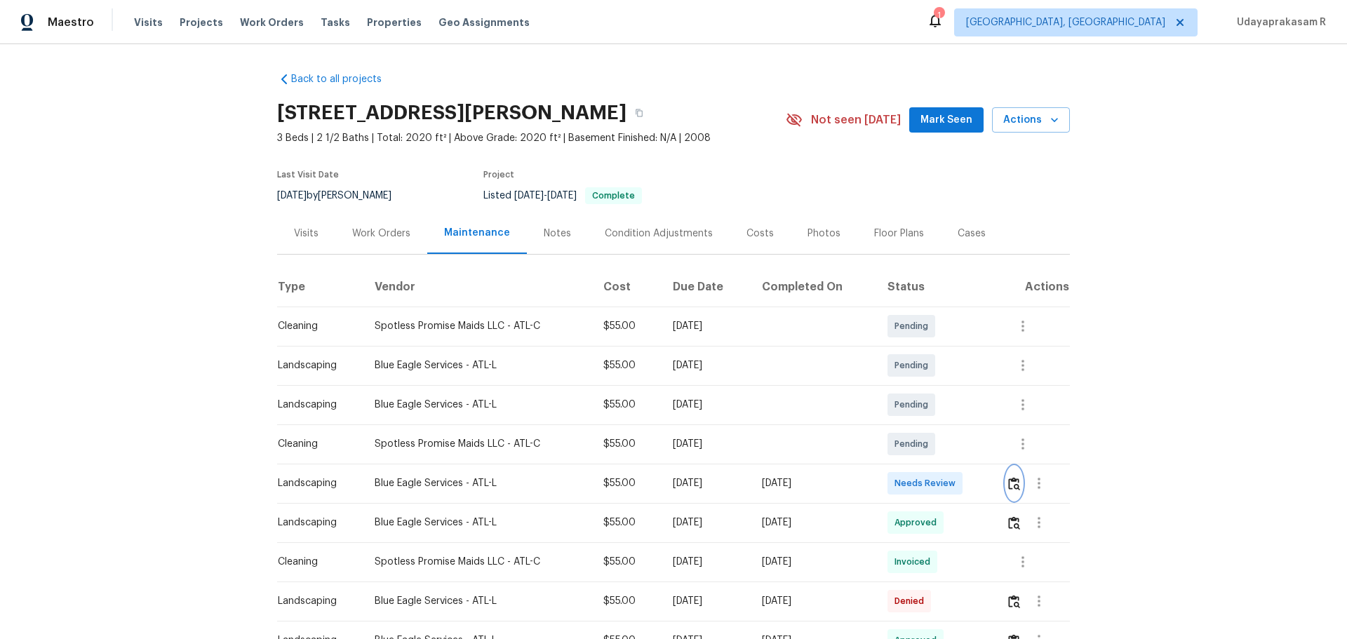
click at [958, 420] on img "button" at bounding box center [1015, 483] width 12 height 13
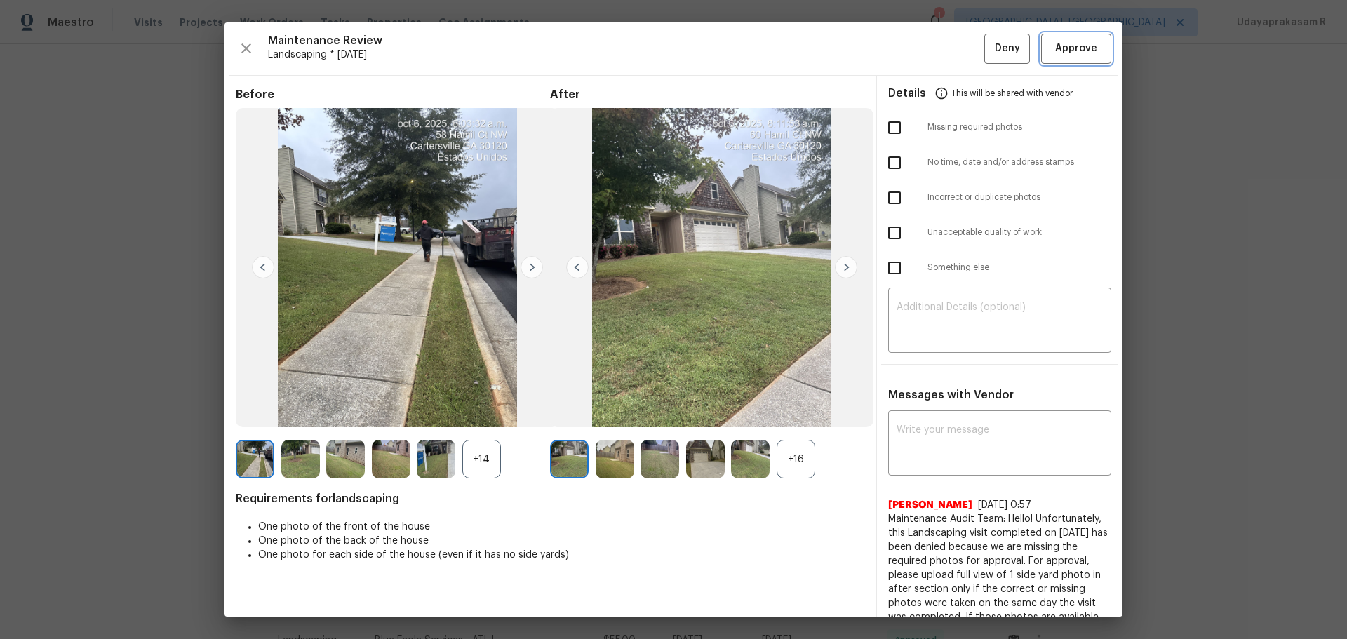
click at [958, 48] on span "Approve" at bounding box center [1077, 49] width 42 height 18
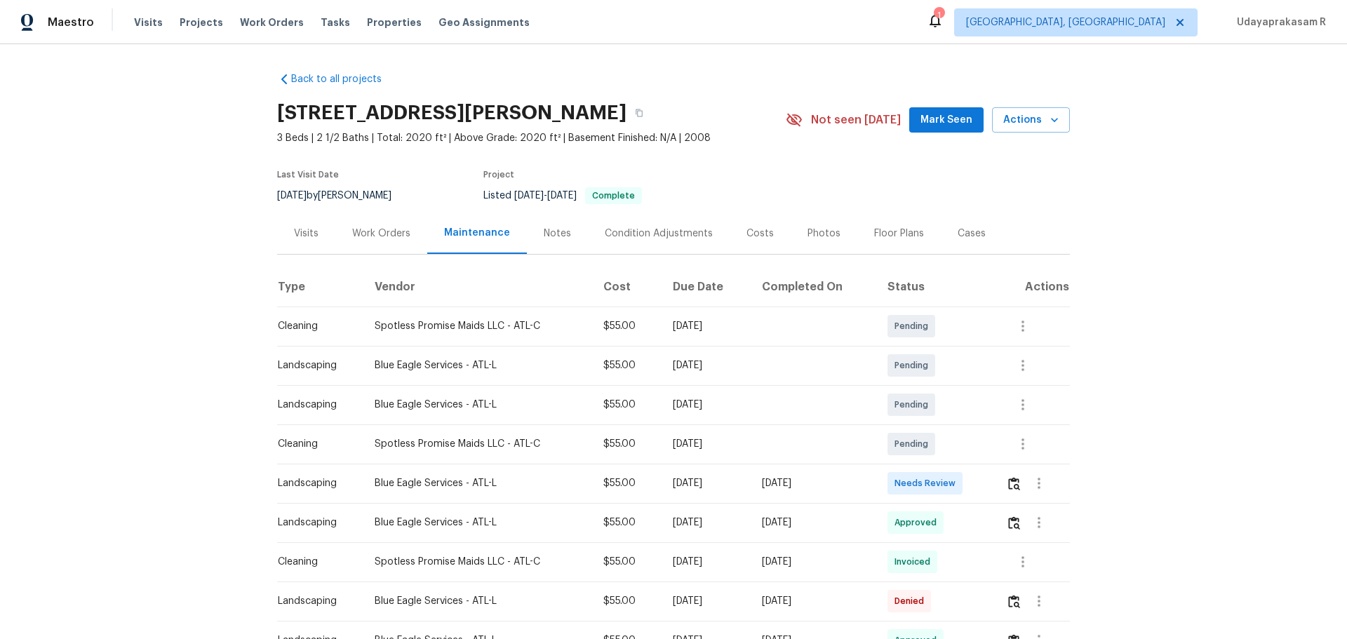
click at [958, 270] on div "Back to all projects 58 Hamil Ct NW, Cartersville, GA 30120 3 Beds | 2 1/2 Bath…" at bounding box center [673, 341] width 1347 height 595
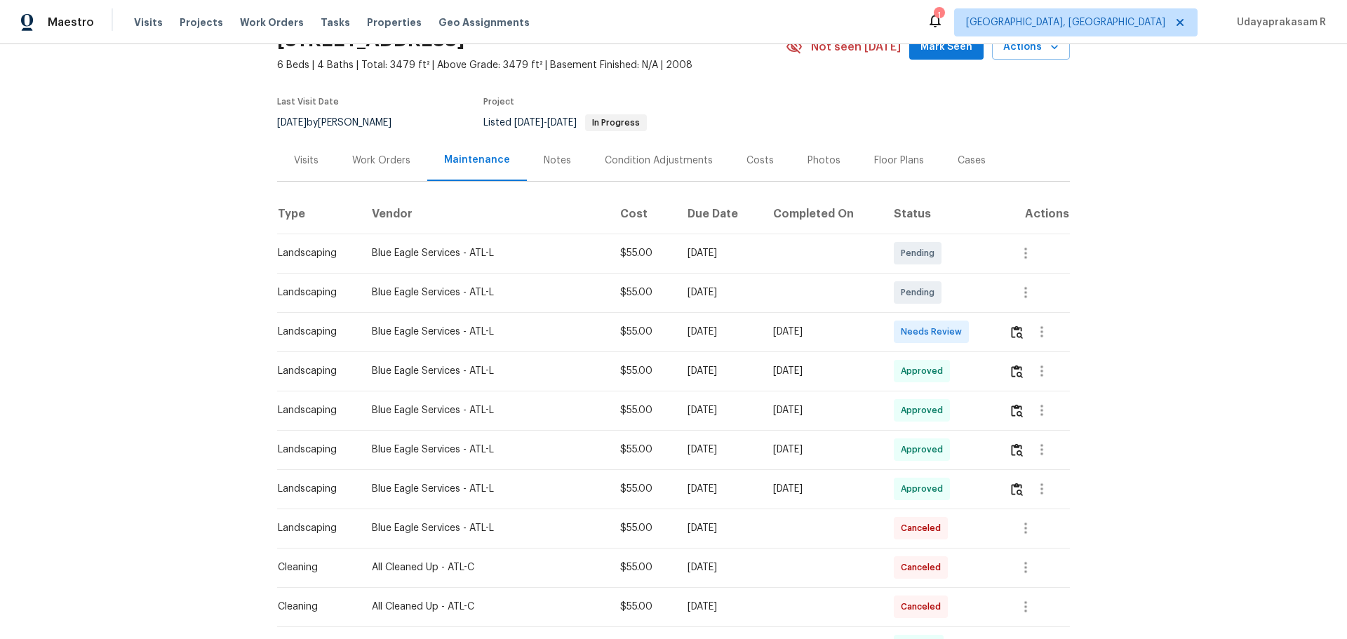
scroll to position [140, 0]
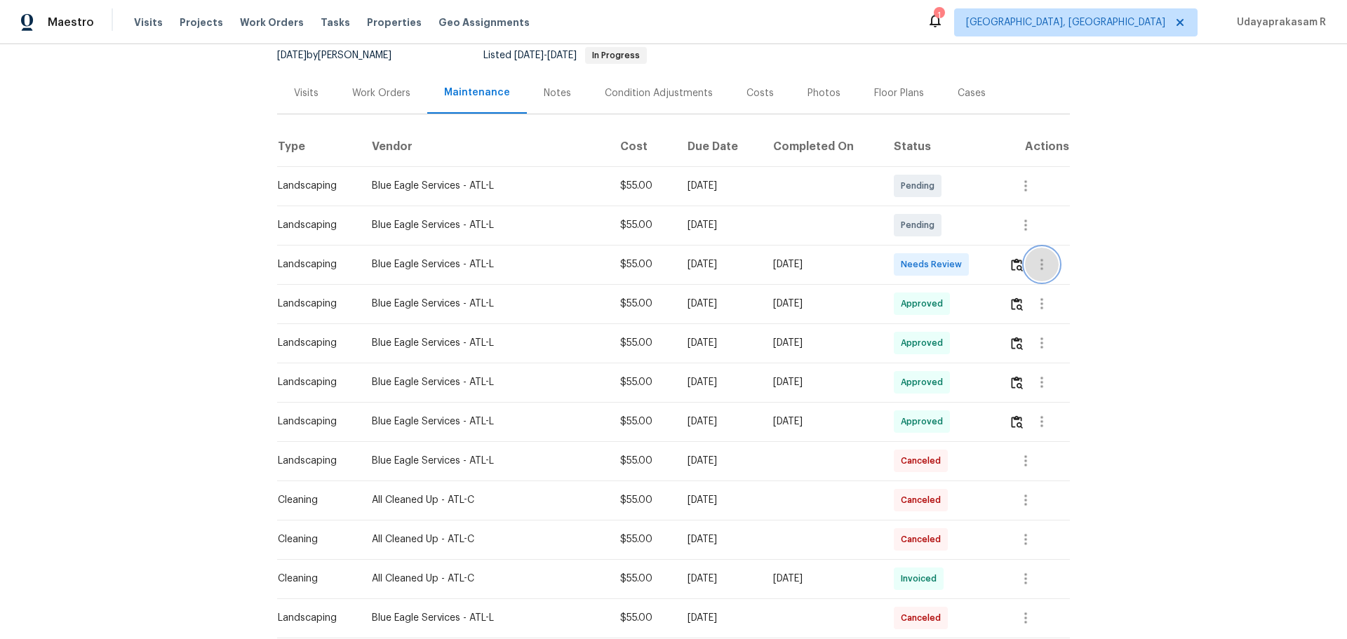
click at [958, 264] on button "button" at bounding box center [1042, 265] width 34 height 34
click at [958, 263] on div at bounding box center [673, 319] width 1347 height 639
click at [958, 267] on img "button" at bounding box center [1017, 264] width 12 height 13
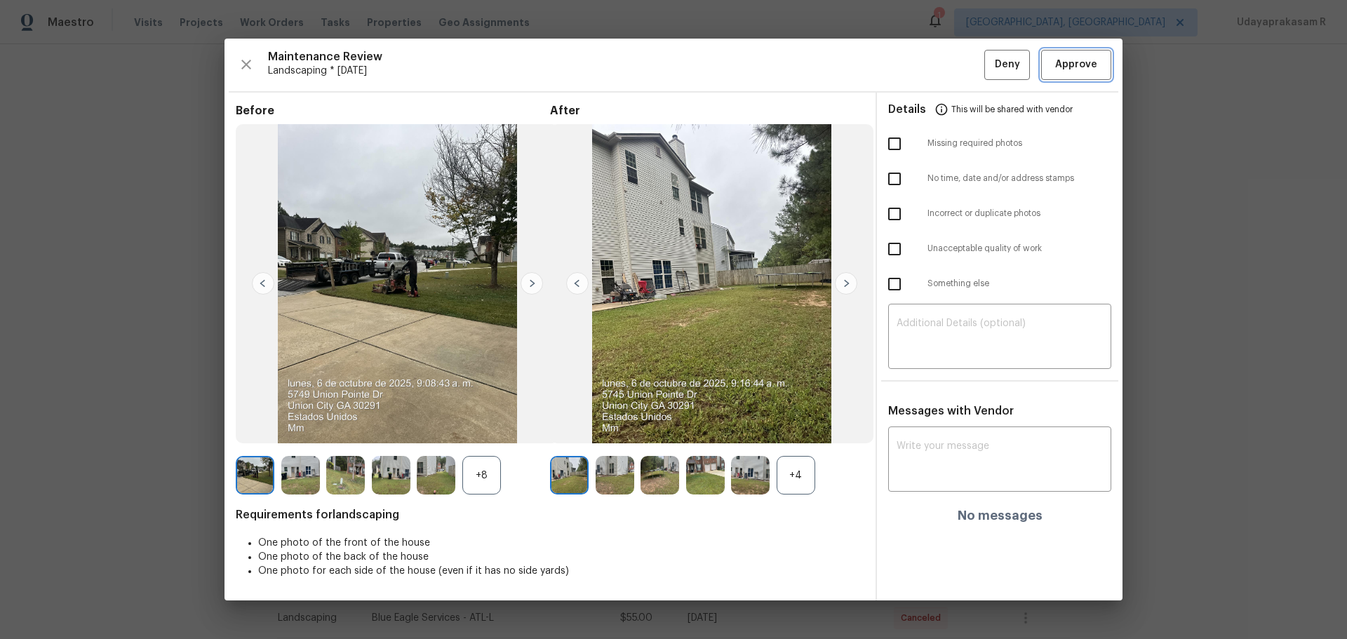
click at [958, 60] on span "Approve" at bounding box center [1077, 65] width 42 height 18
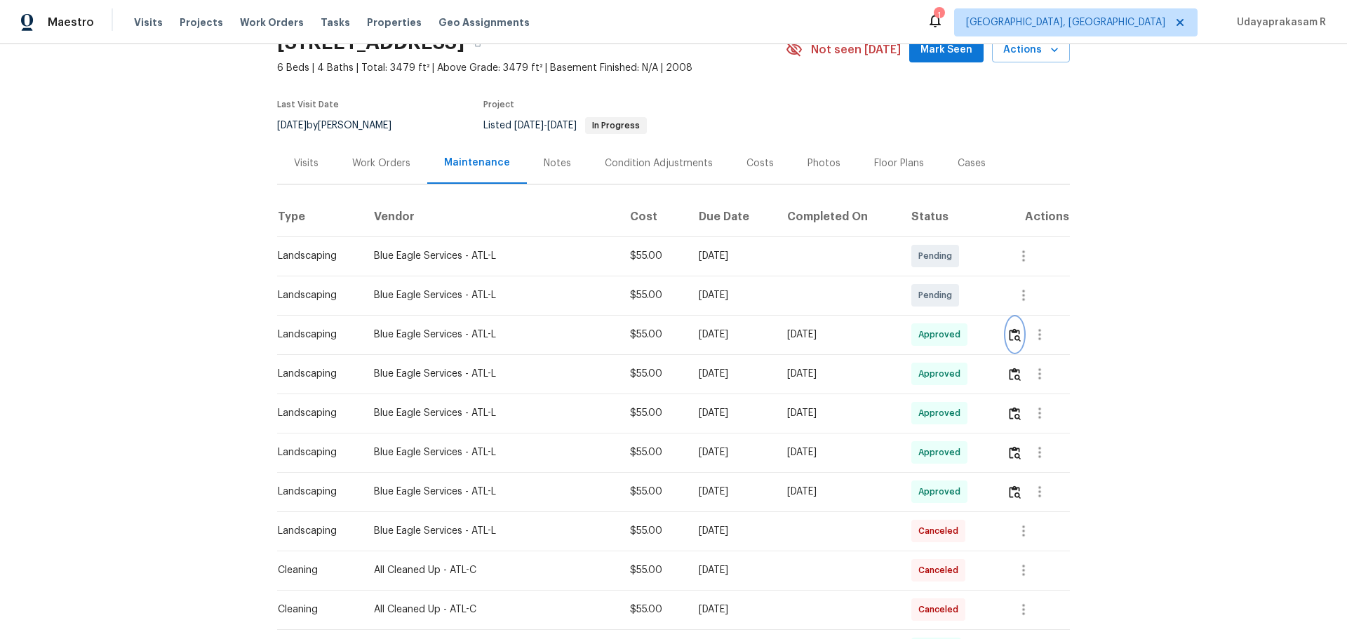
scroll to position [0, 0]
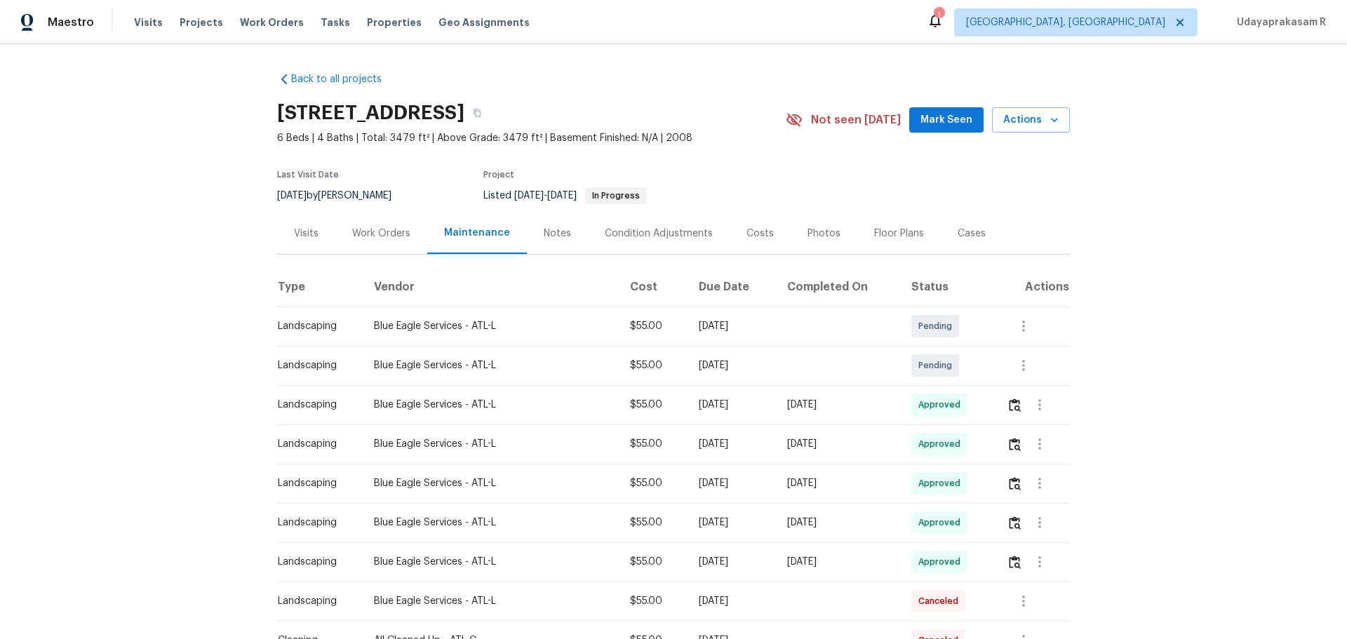
click at [134, 326] on div "Back to all projects 5747 Union Pointe Dr, Union City, GA 30291 6 Beds | 4 Bath…" at bounding box center [673, 341] width 1347 height 595
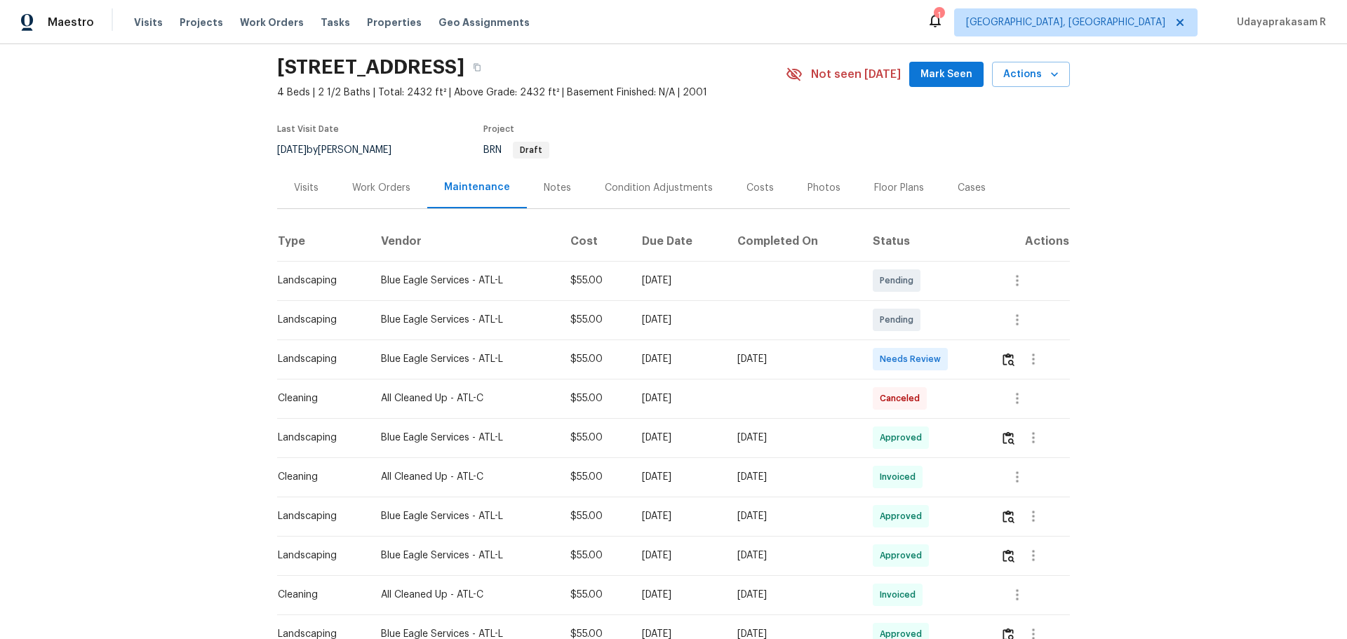
scroll to position [70, 0]
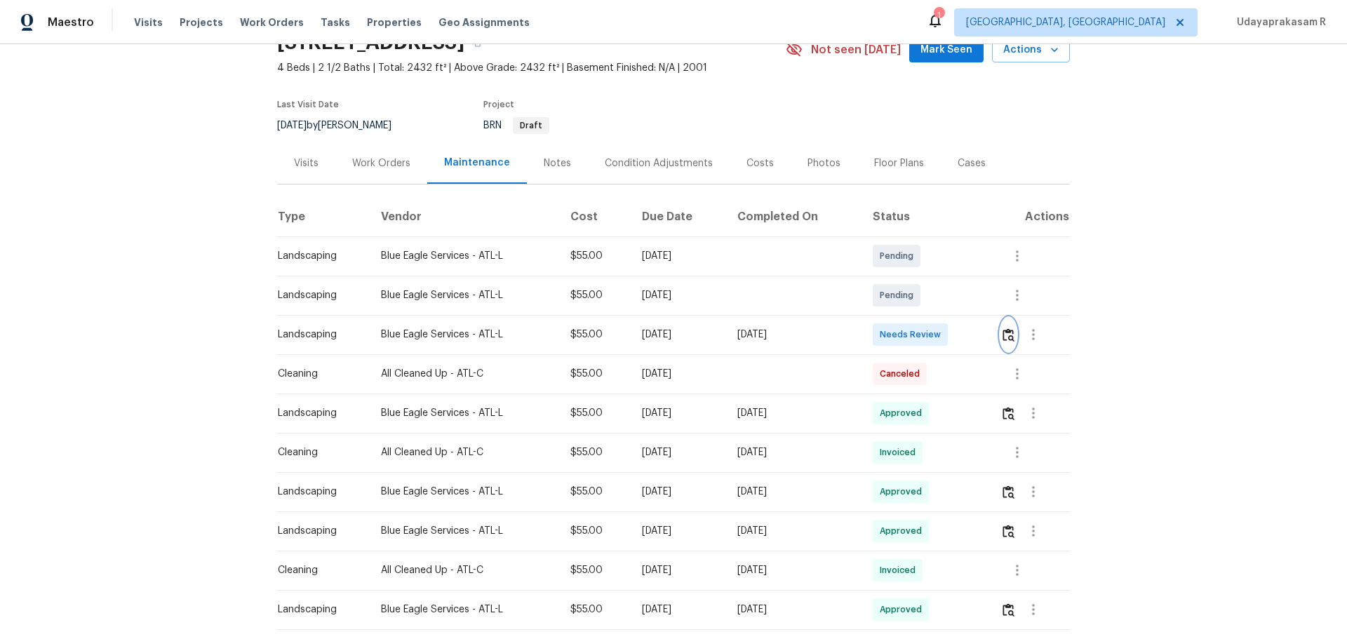
click at [958, 347] on button "button" at bounding box center [1009, 335] width 16 height 34
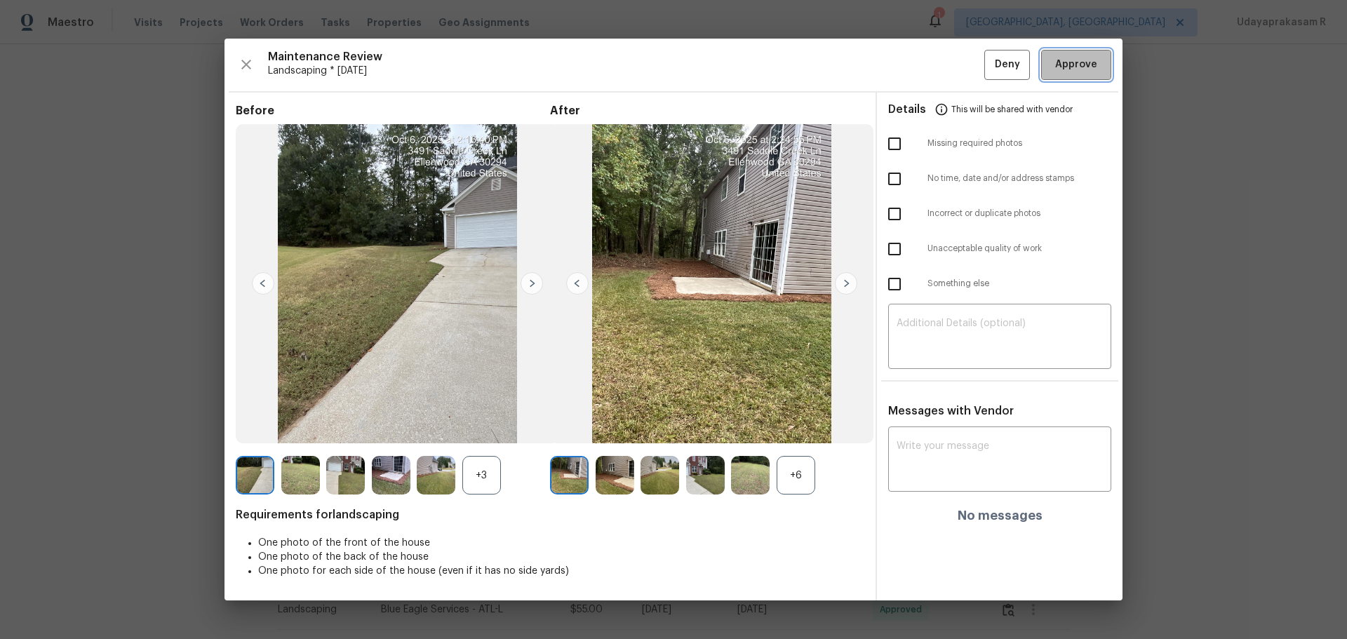
click at [958, 62] on span "Approve" at bounding box center [1077, 65] width 42 height 18
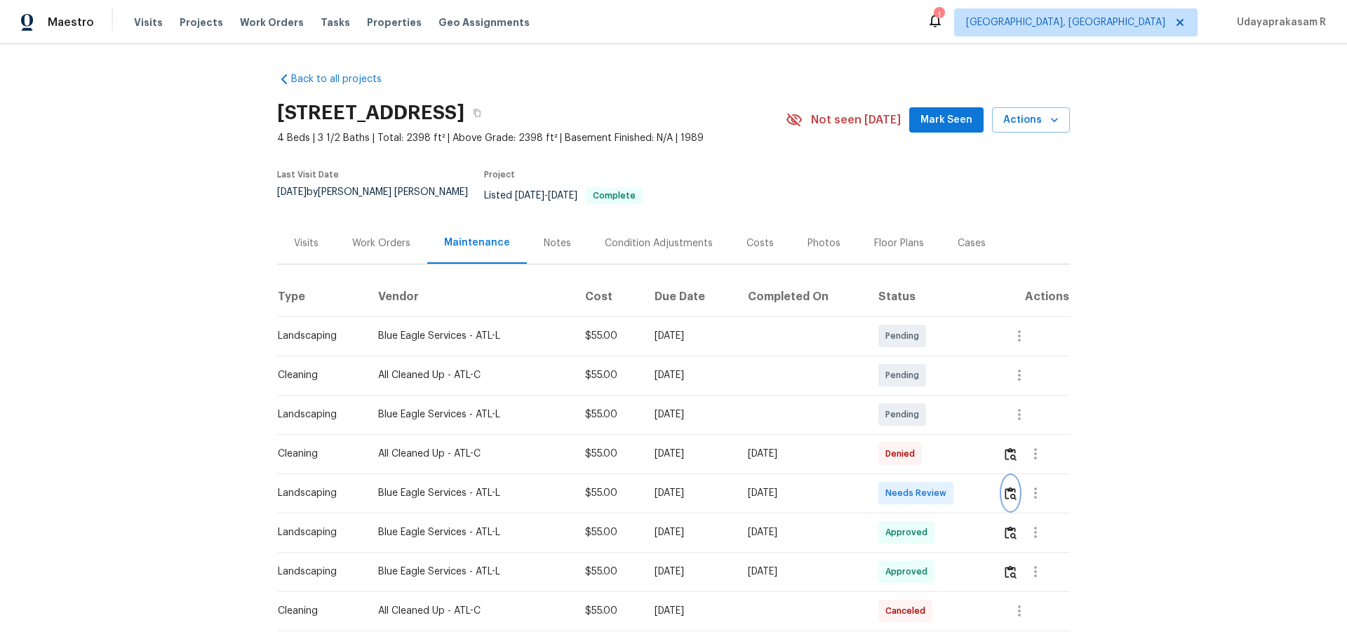
click at [958, 420] on button "button" at bounding box center [1011, 494] width 16 height 34
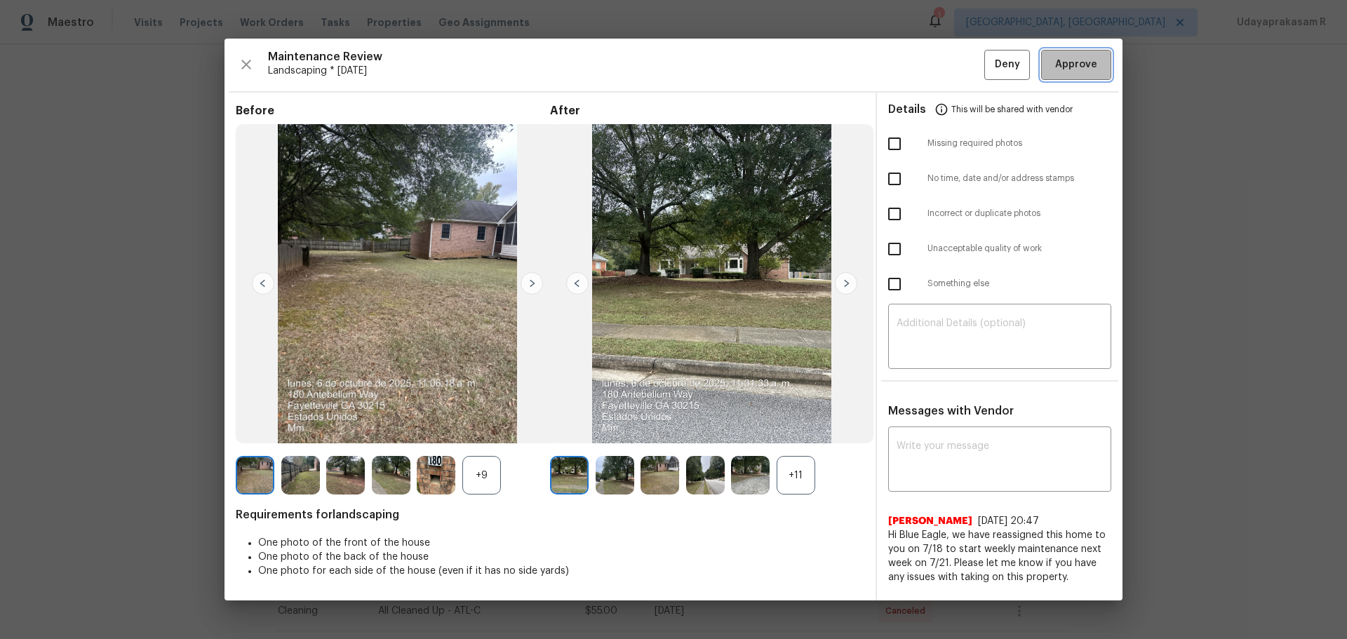
click at [958, 64] on span "Approve" at bounding box center [1077, 65] width 42 height 18
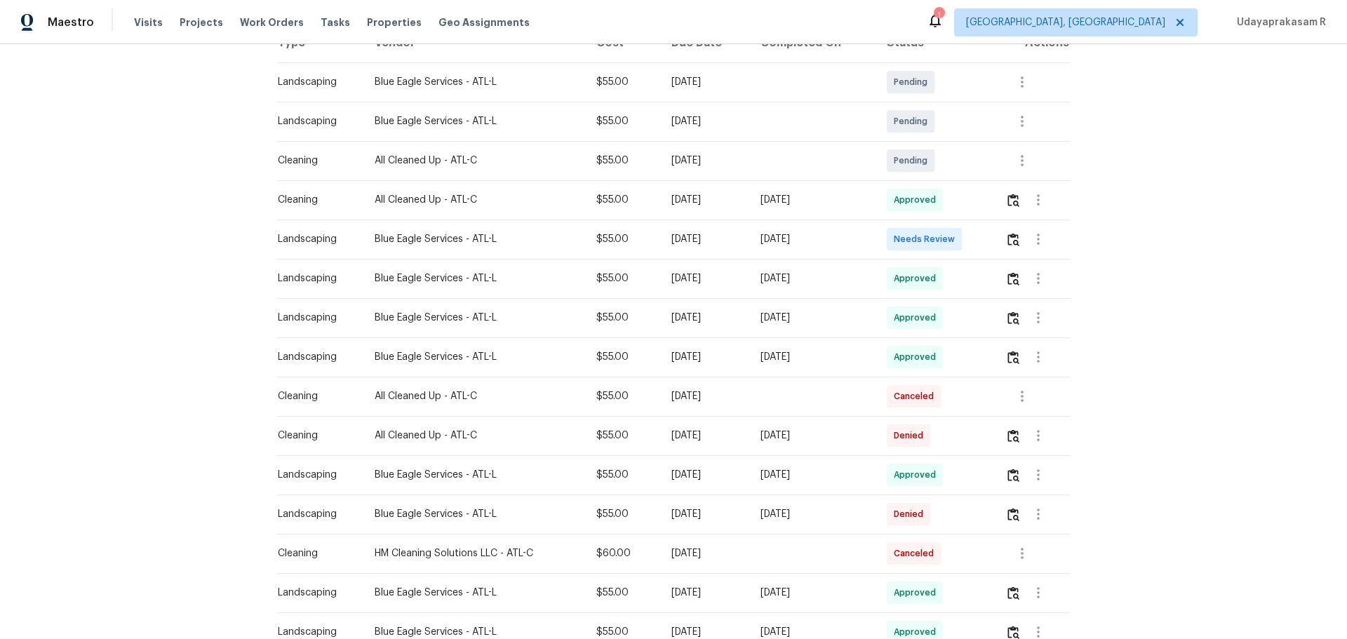
scroll to position [281, 0]
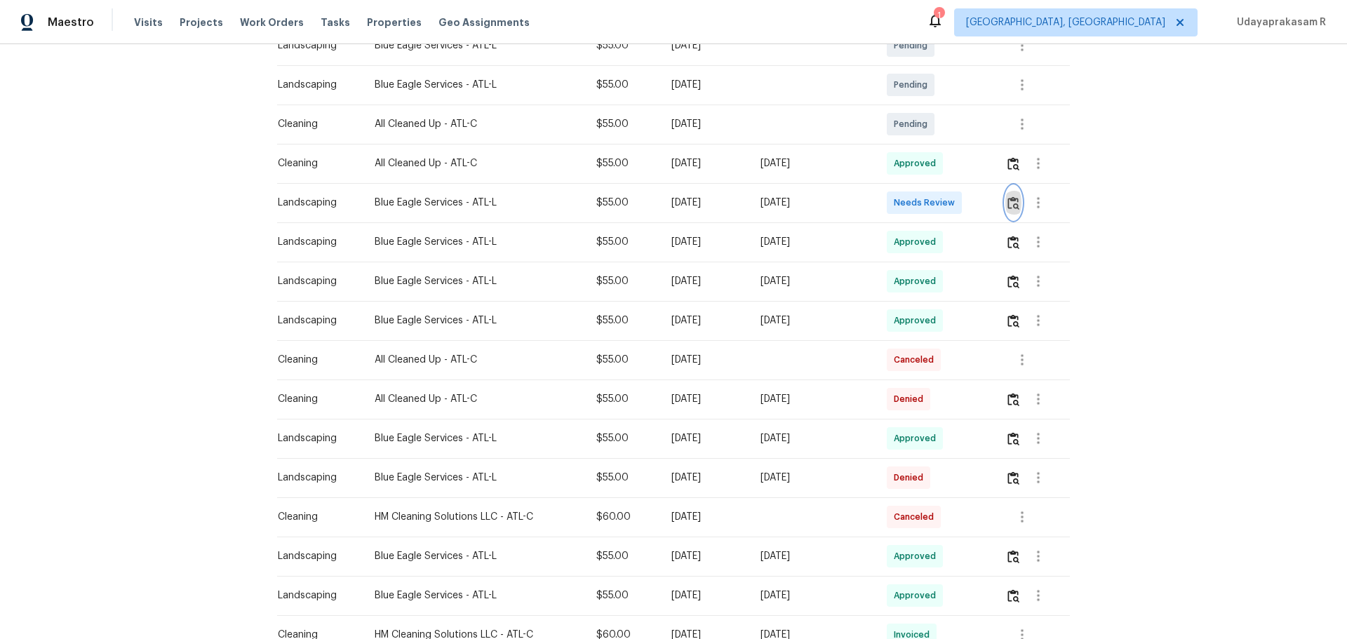
click at [1014, 204] on img "button" at bounding box center [1014, 203] width 12 height 13
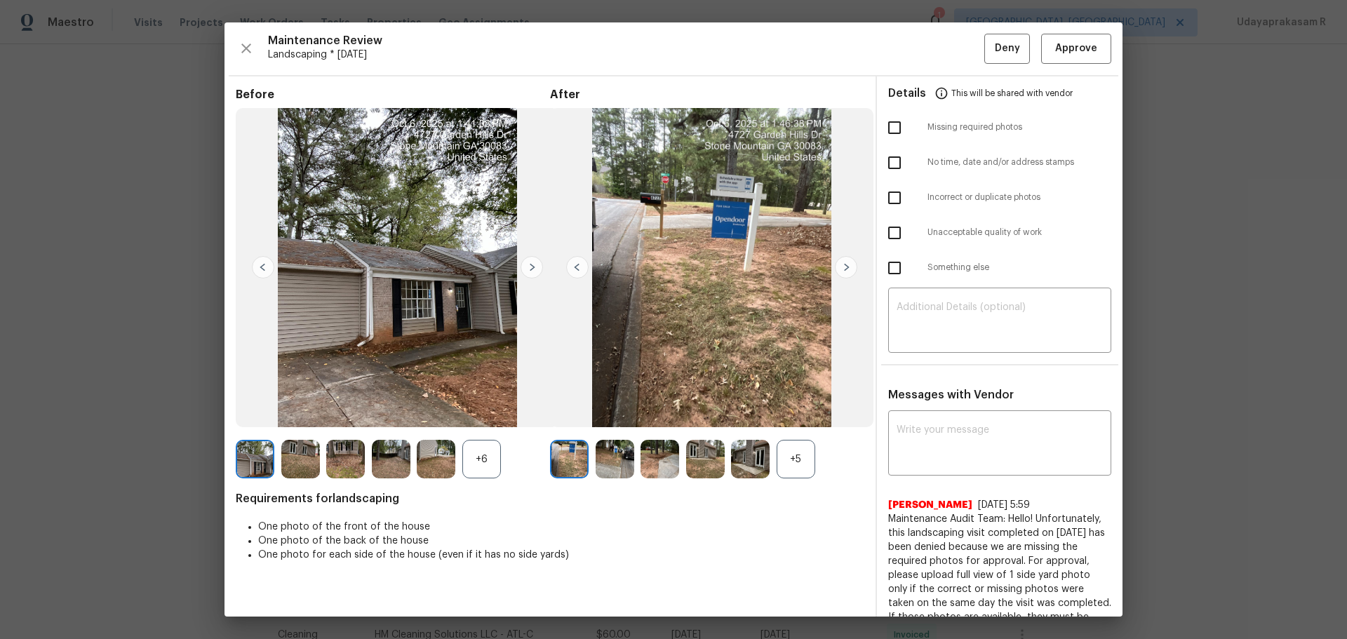
click at [1055, 65] on div "Maintenance Review Landscaping * [DATE] Deny Approve Before +6 After +5 Require…" at bounding box center [674, 319] width 898 height 594
click at [1062, 55] on span "Approve" at bounding box center [1077, 49] width 42 height 18
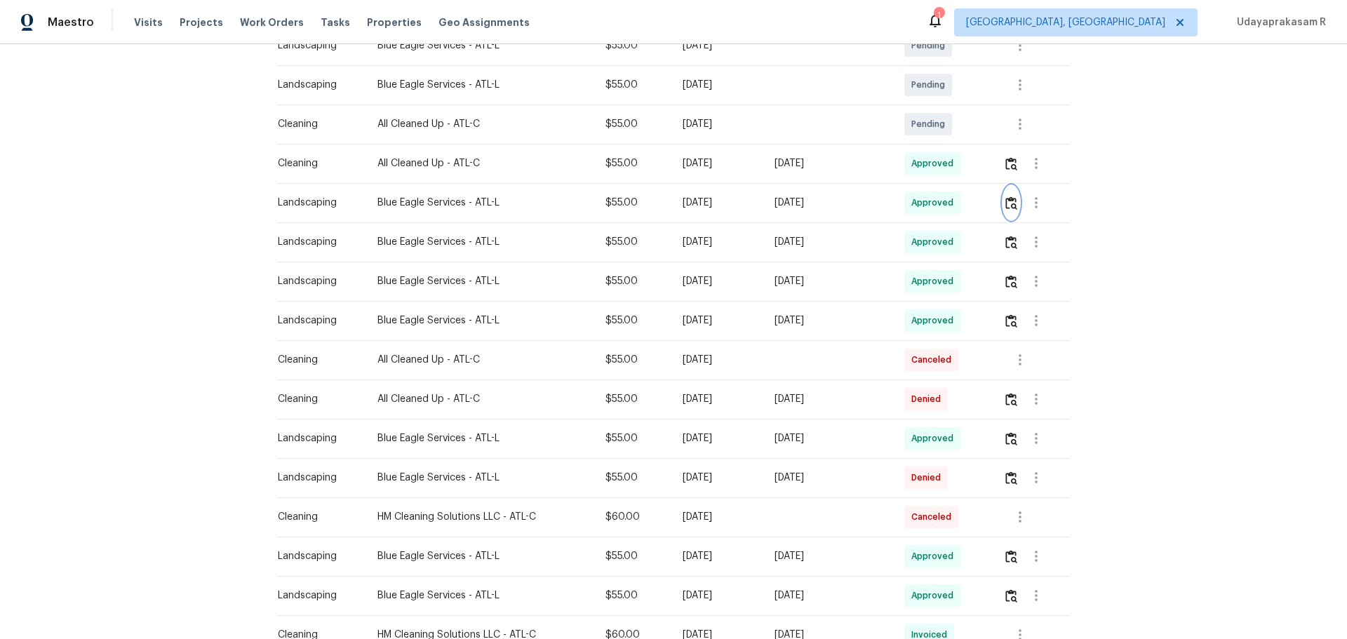
scroll to position [70, 0]
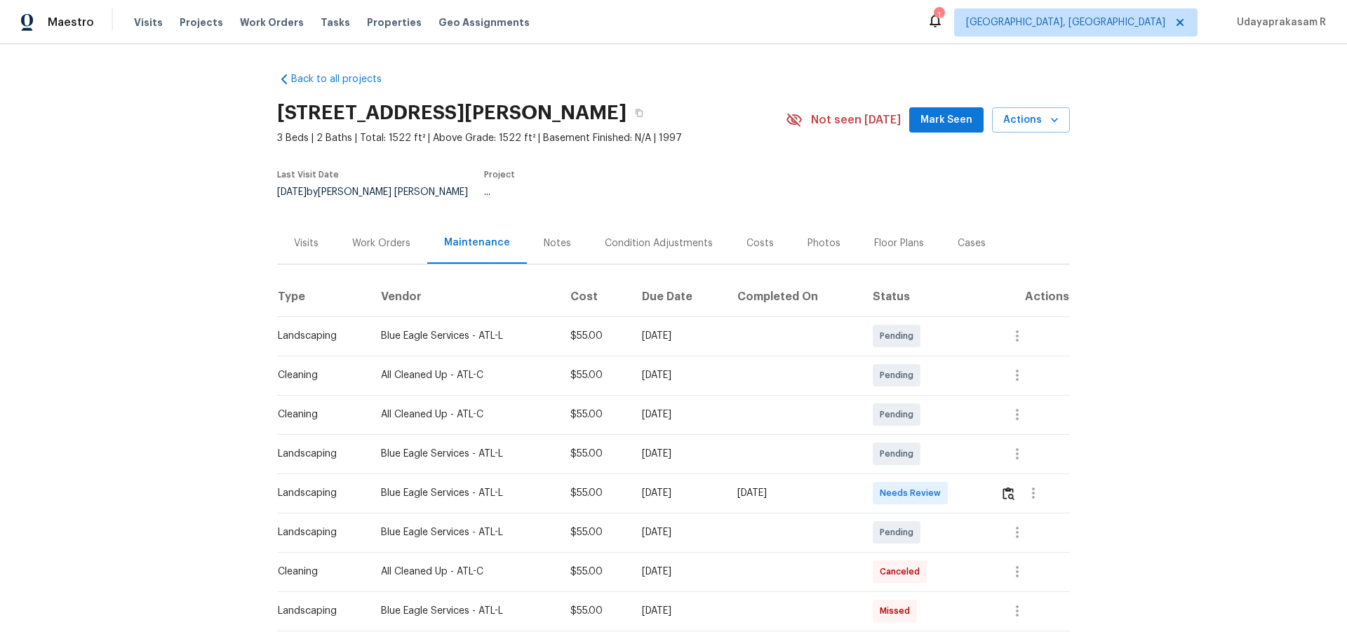
scroll to position [140, 0]
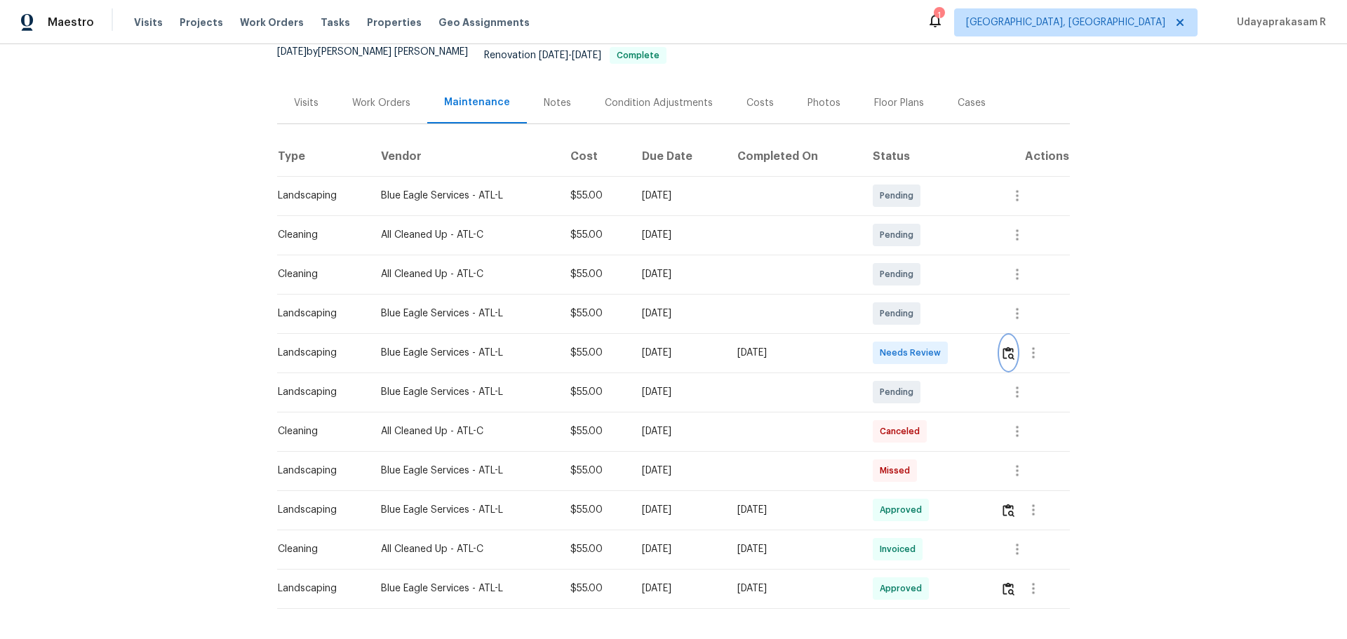
click at [1008, 347] on img "button" at bounding box center [1009, 353] width 12 height 13
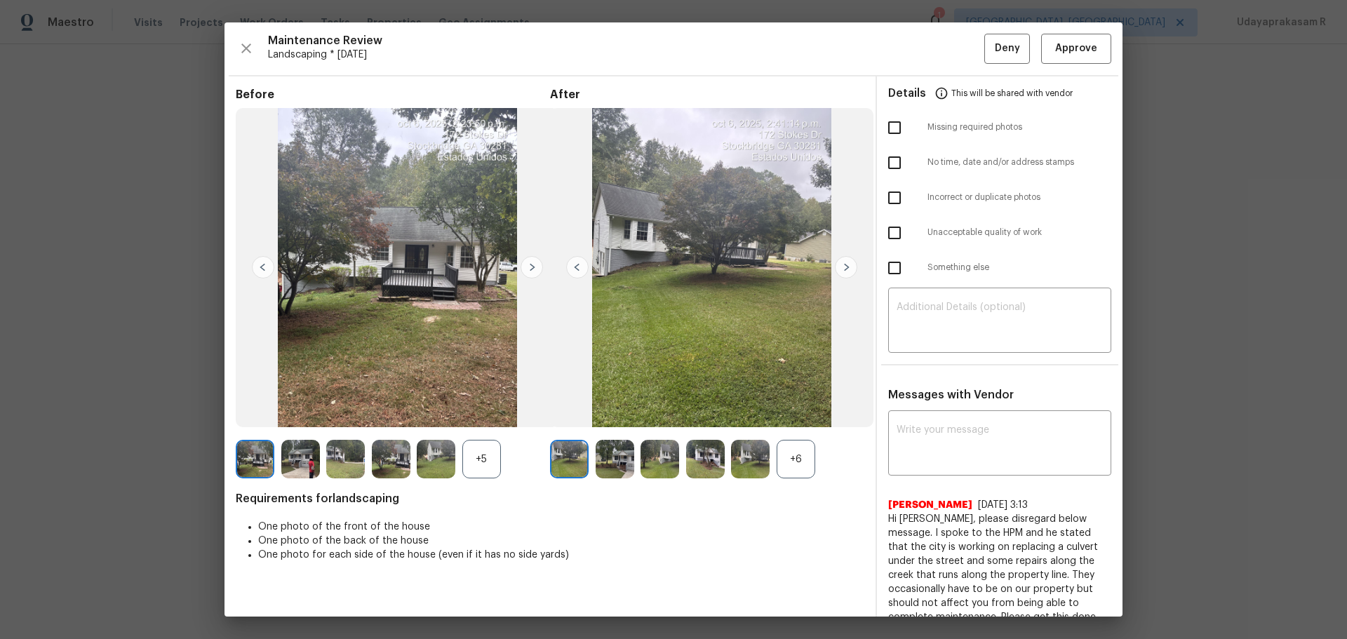
click at [841, 272] on img at bounding box center [846, 267] width 22 height 22
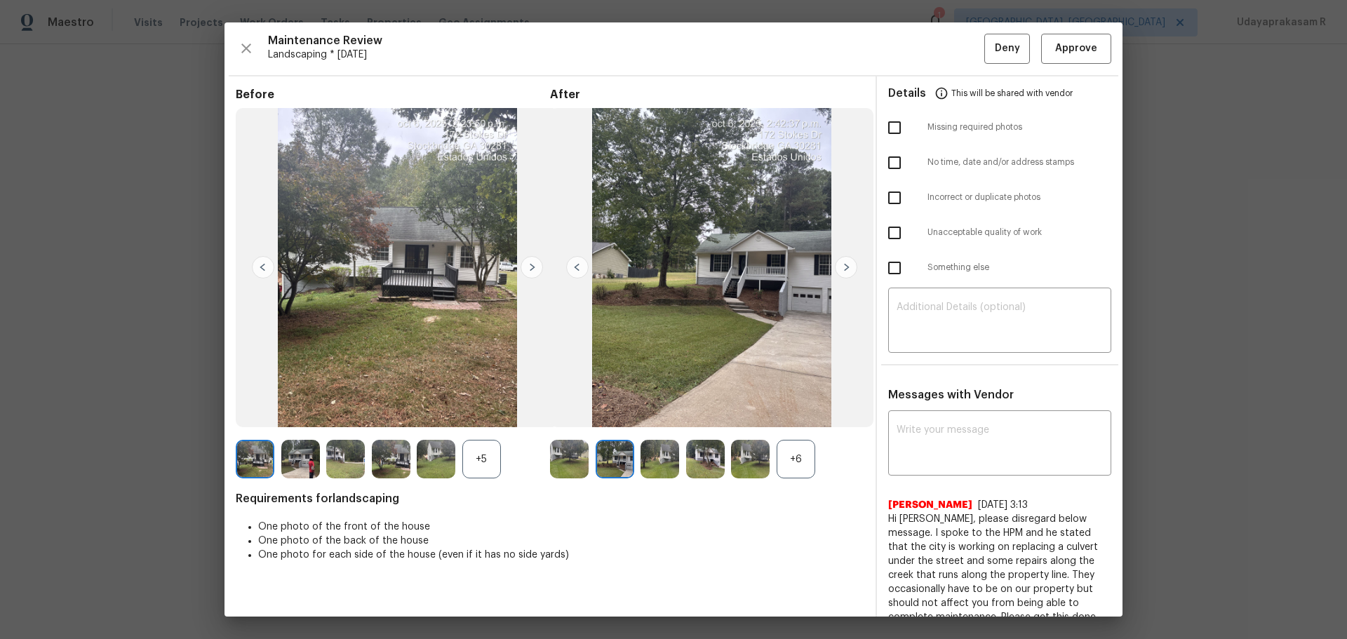
click at [841, 272] on img at bounding box center [846, 267] width 22 height 22
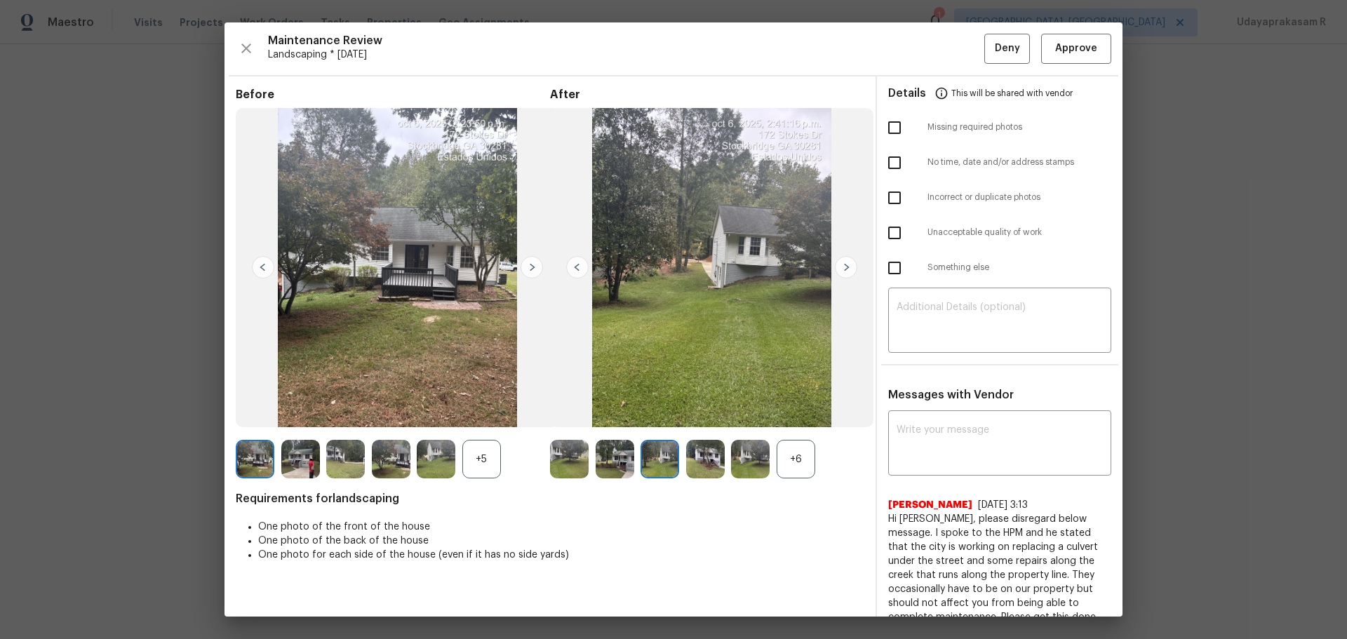
click at [841, 272] on img at bounding box center [846, 267] width 22 height 22
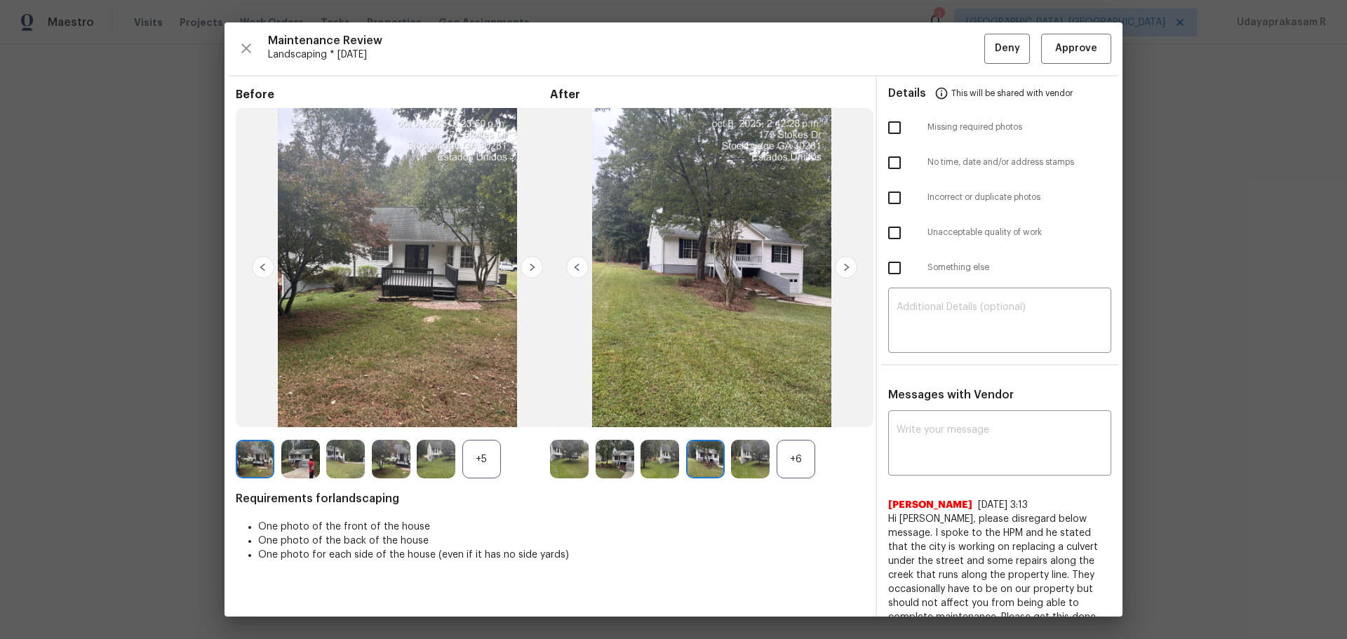
click at [841, 272] on img at bounding box center [846, 267] width 22 height 22
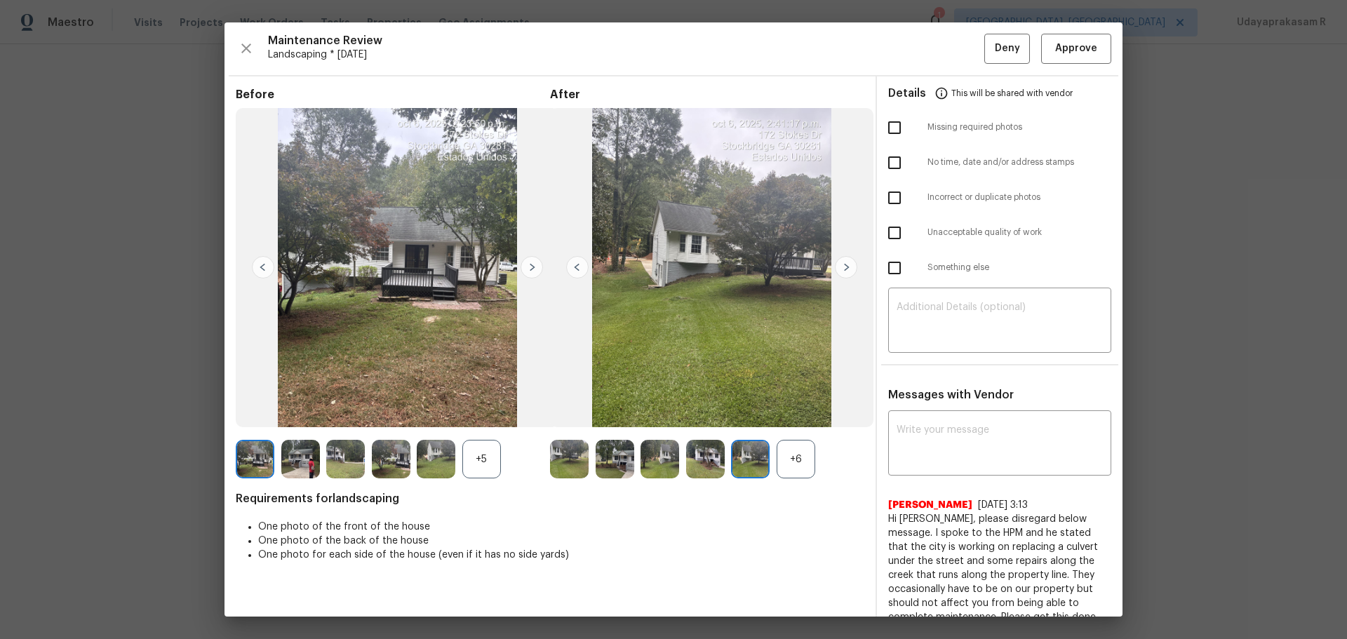
click at [841, 272] on img at bounding box center [846, 267] width 22 height 22
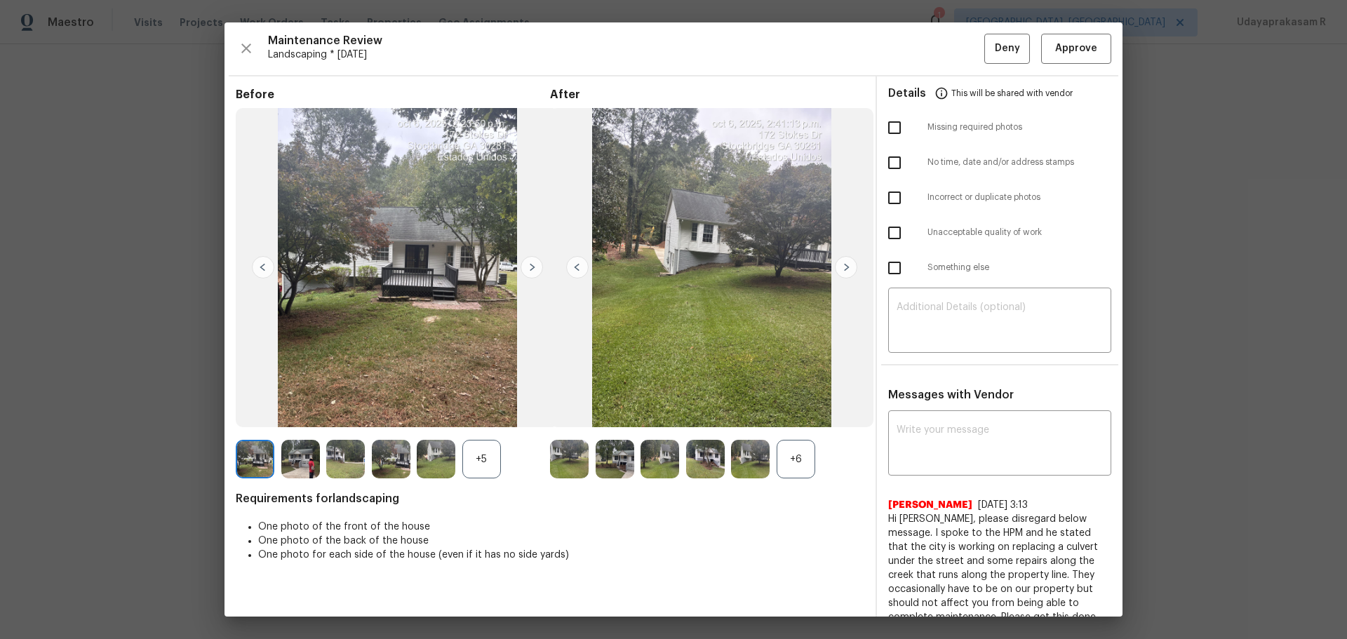
click at [841, 272] on img at bounding box center [846, 267] width 22 height 22
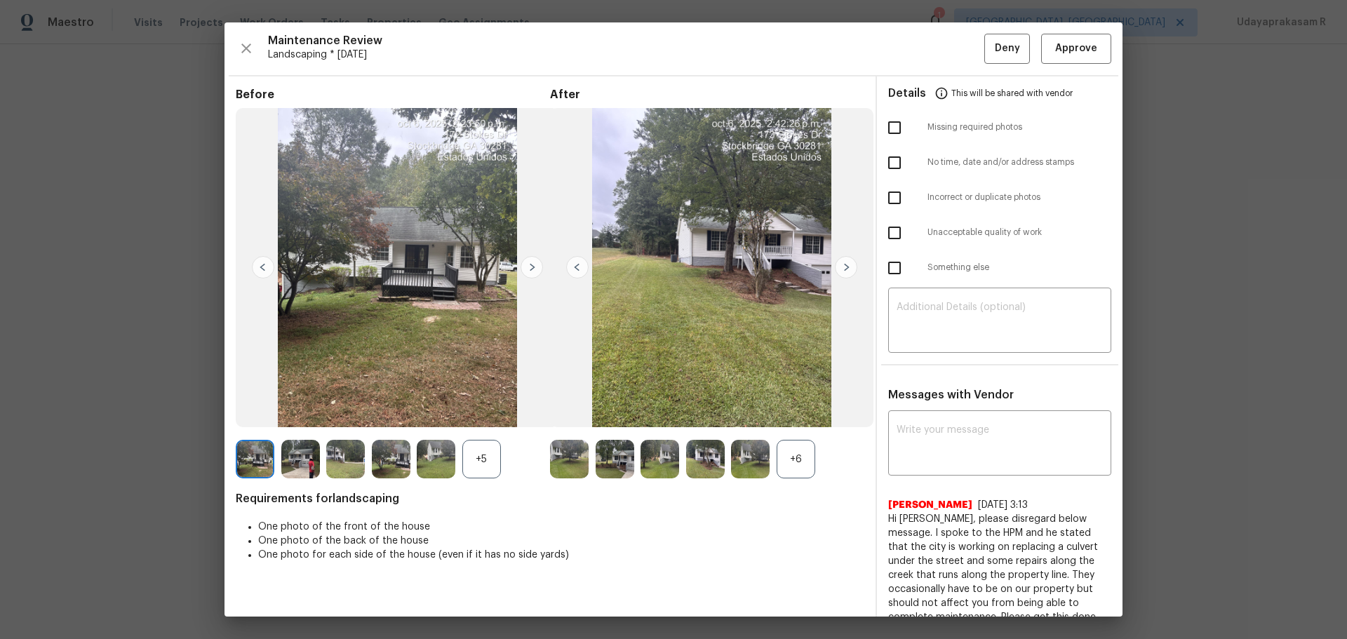
click at [841, 272] on img at bounding box center [846, 267] width 22 height 22
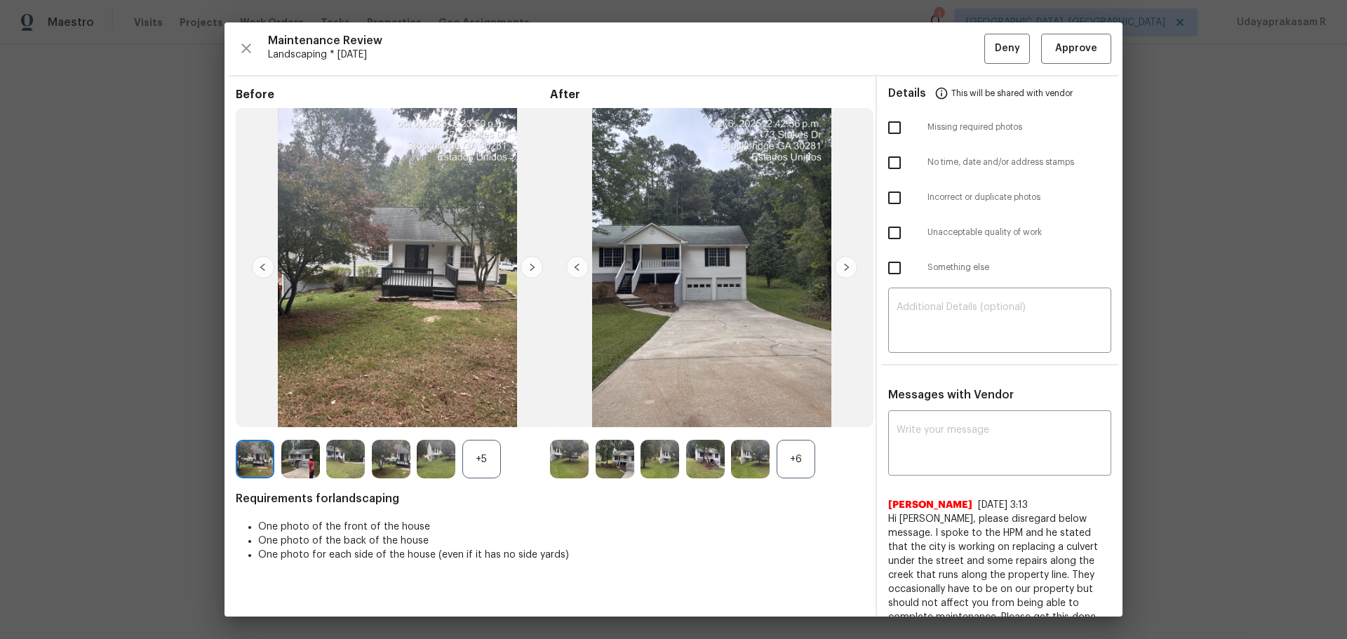
click at [841, 272] on img at bounding box center [846, 267] width 22 height 22
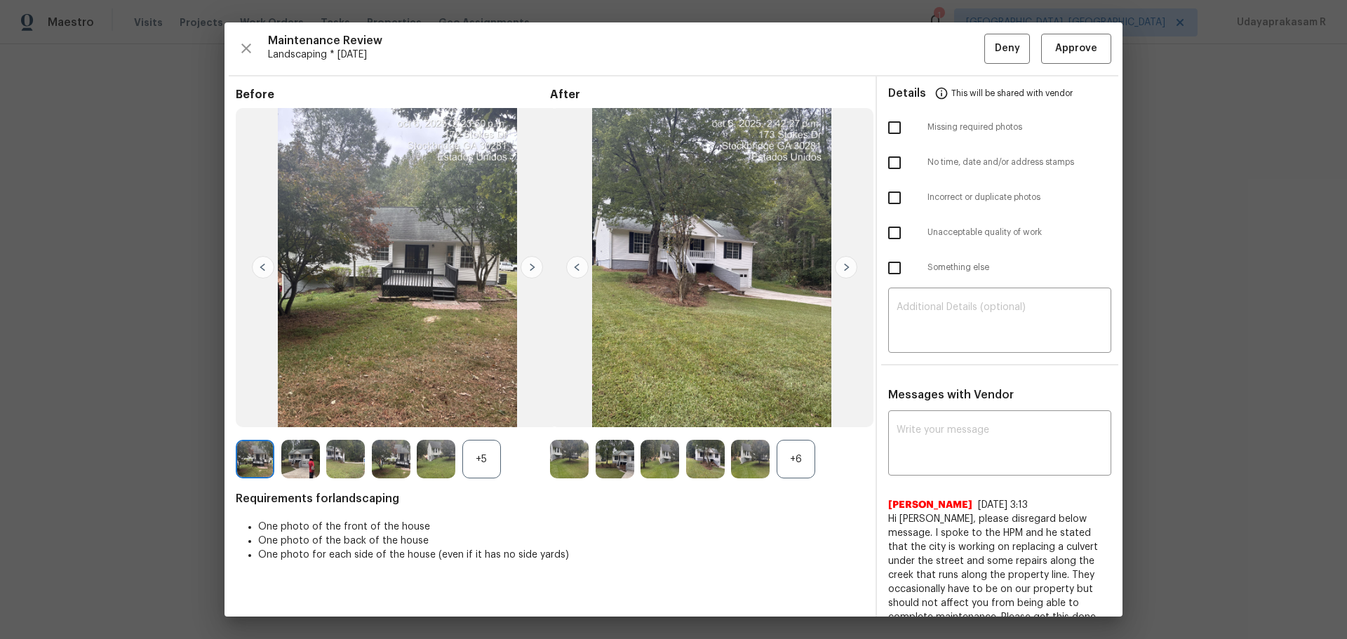
click at [841, 272] on img at bounding box center [846, 267] width 22 height 22
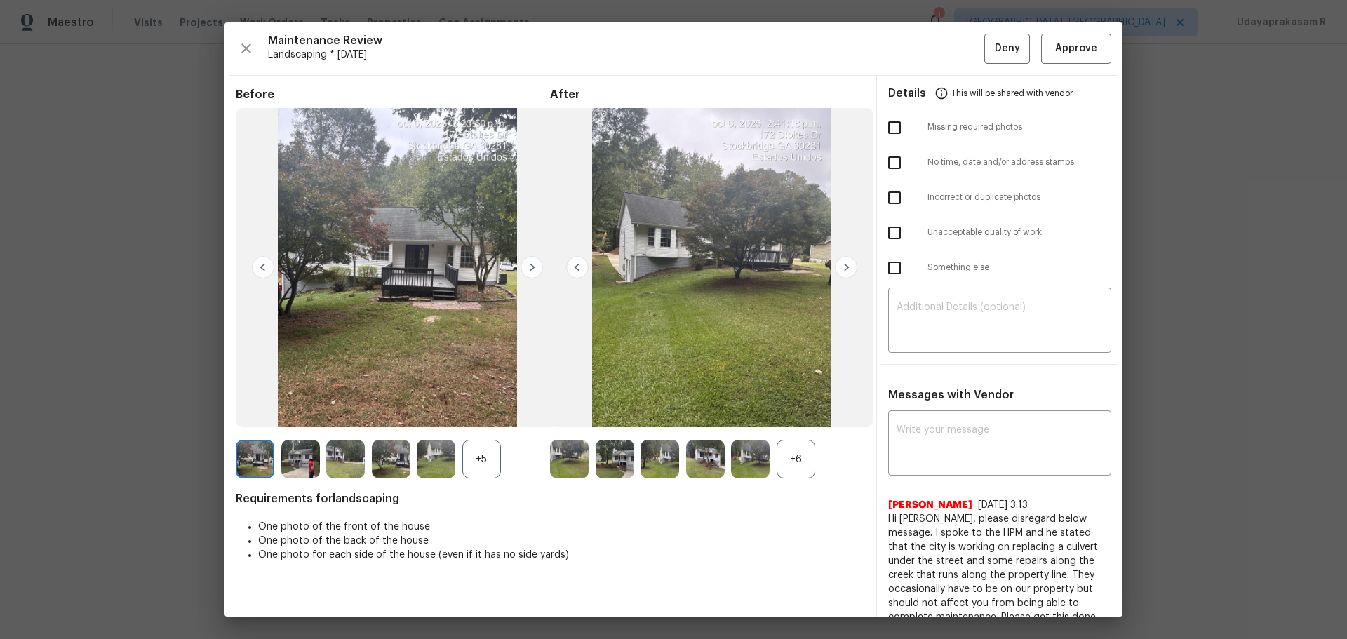
click at [841, 272] on img at bounding box center [846, 267] width 22 height 22
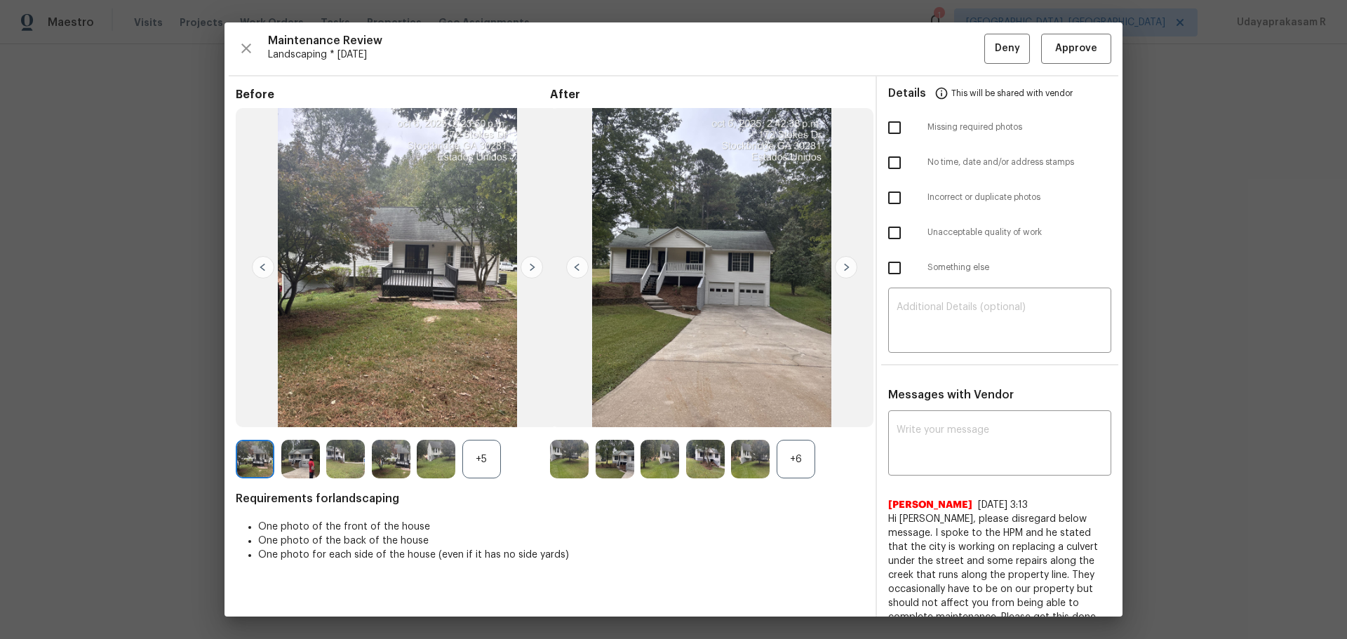
click at [841, 272] on img at bounding box center [846, 267] width 22 height 22
click at [841, 267] on img at bounding box center [846, 267] width 22 height 22
click at [533, 265] on img at bounding box center [532, 267] width 22 height 22
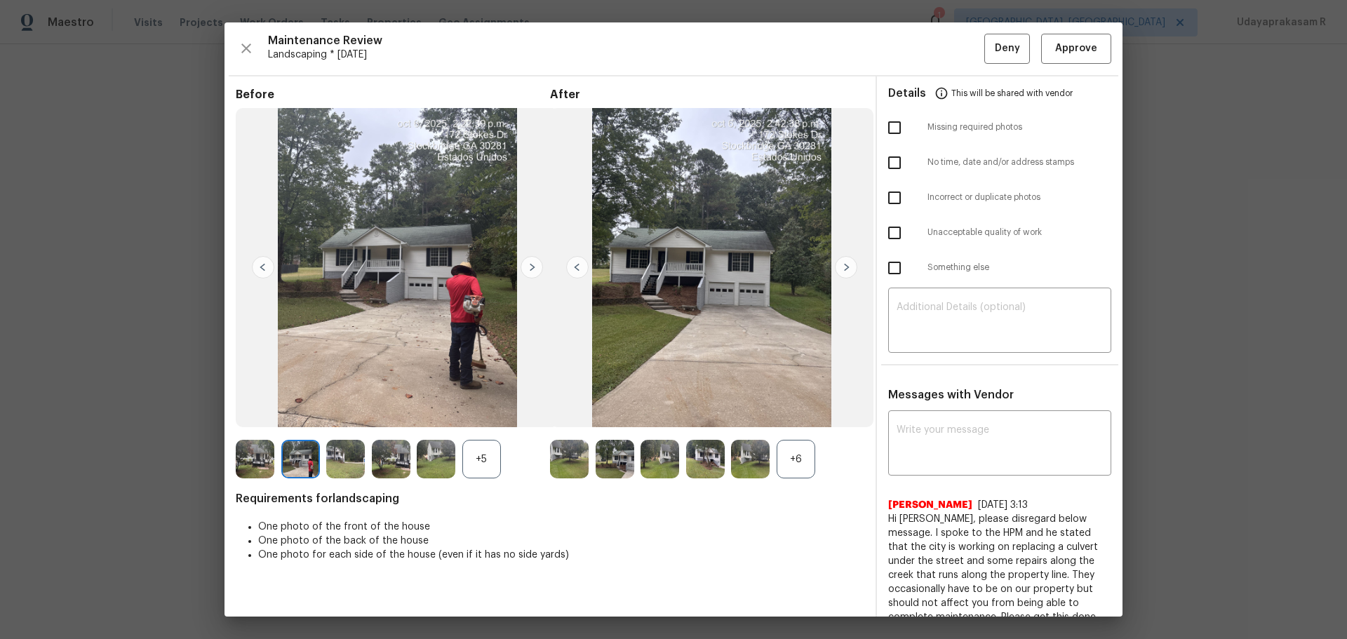
click at [533, 265] on img at bounding box center [532, 267] width 22 height 22
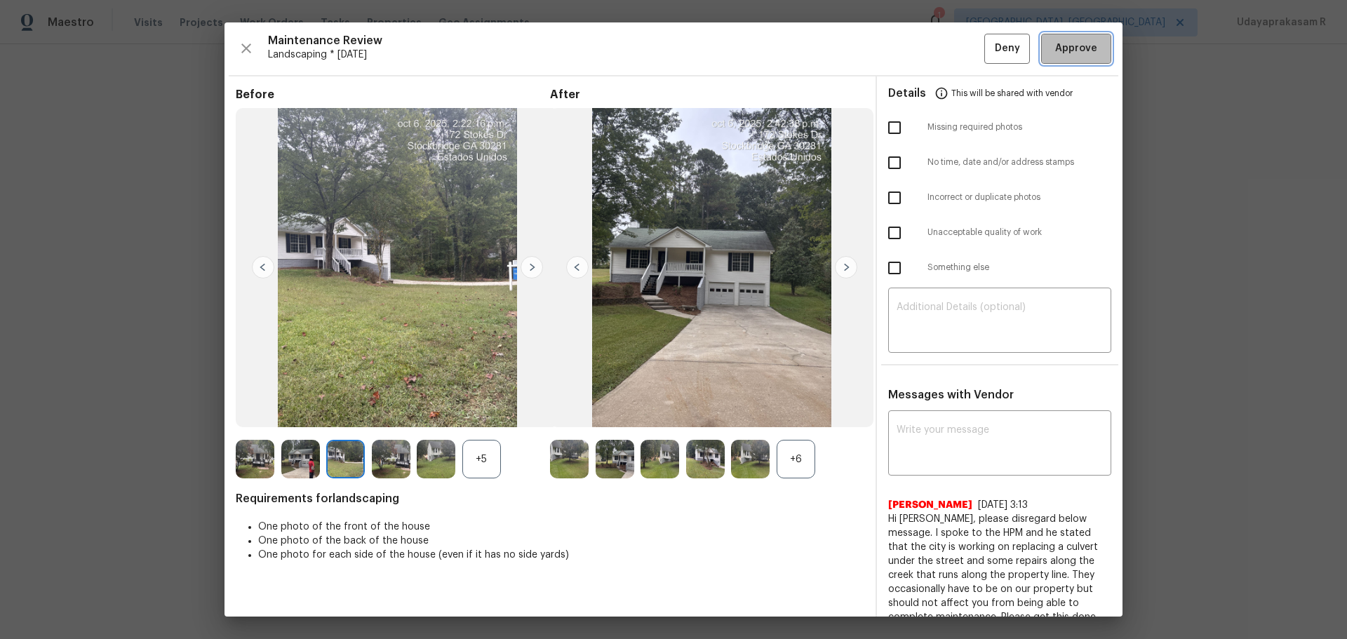
click at [1068, 55] on span "Approve" at bounding box center [1077, 49] width 42 height 18
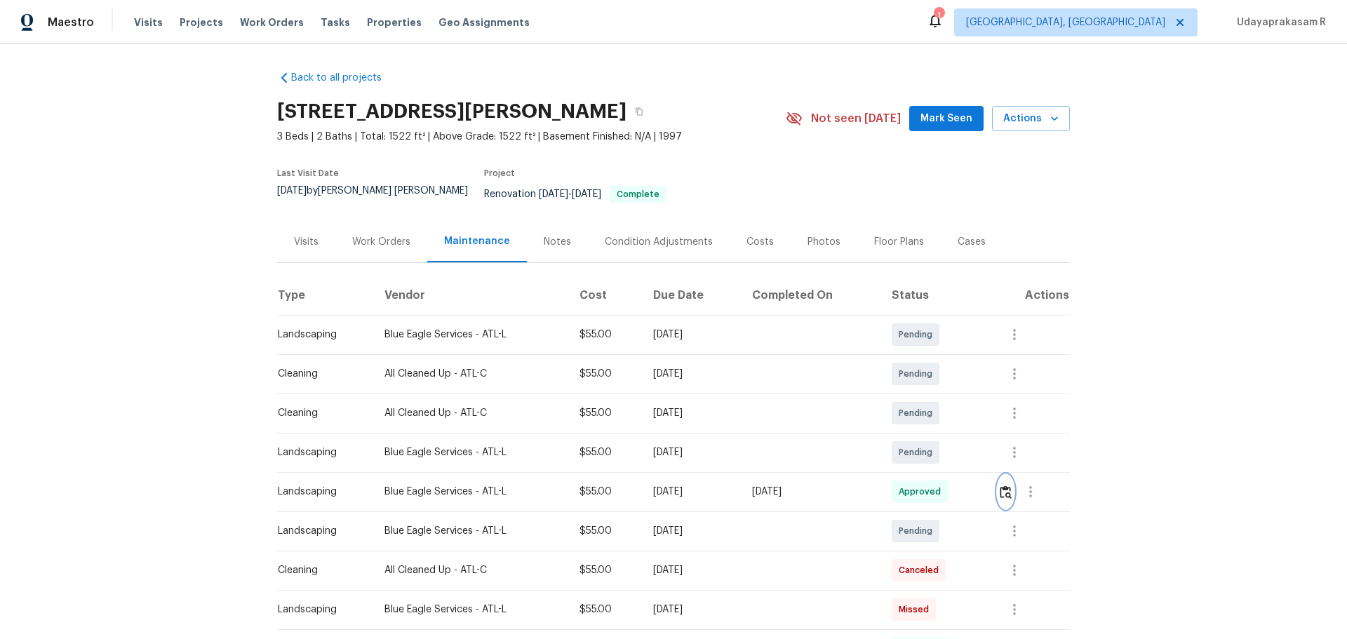
scroll to position [0, 0]
click at [170, 239] on div "Back to all projects 172 Stokes Dr, Stockbridge, GA 30281 3 Beds | 2 Baths | To…" at bounding box center [673, 341] width 1347 height 595
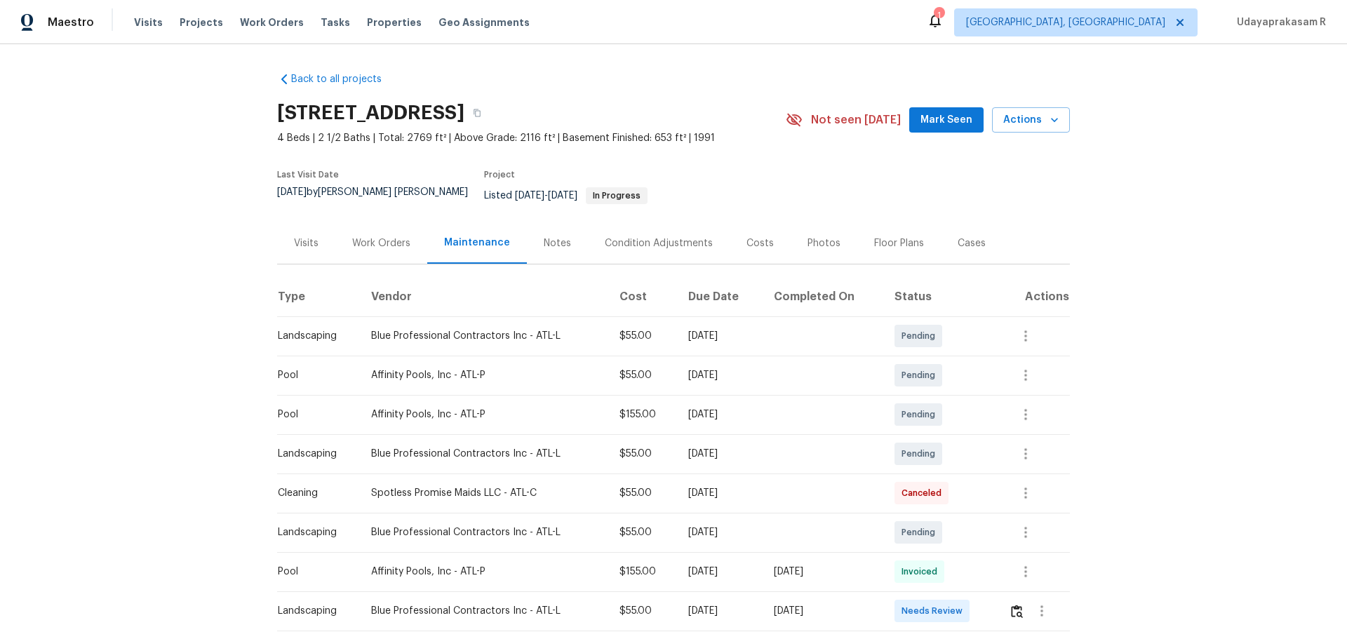
scroll to position [70, 0]
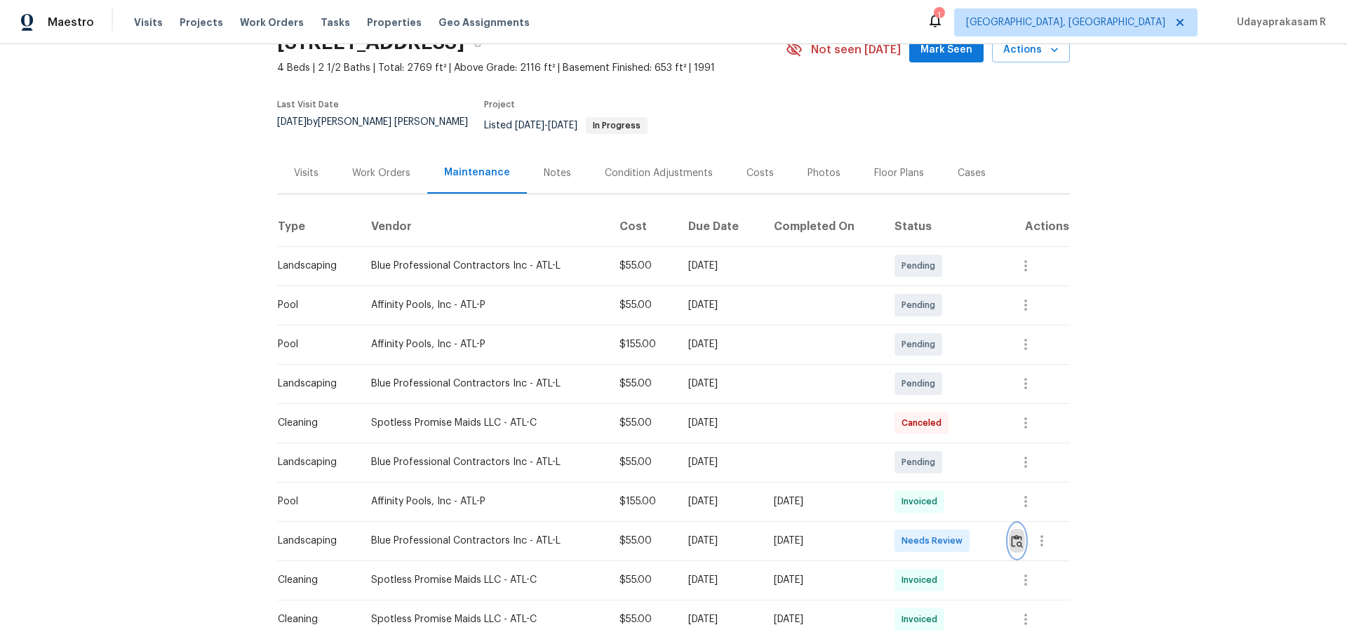
click at [958, 420] on img "button" at bounding box center [1017, 541] width 12 height 13
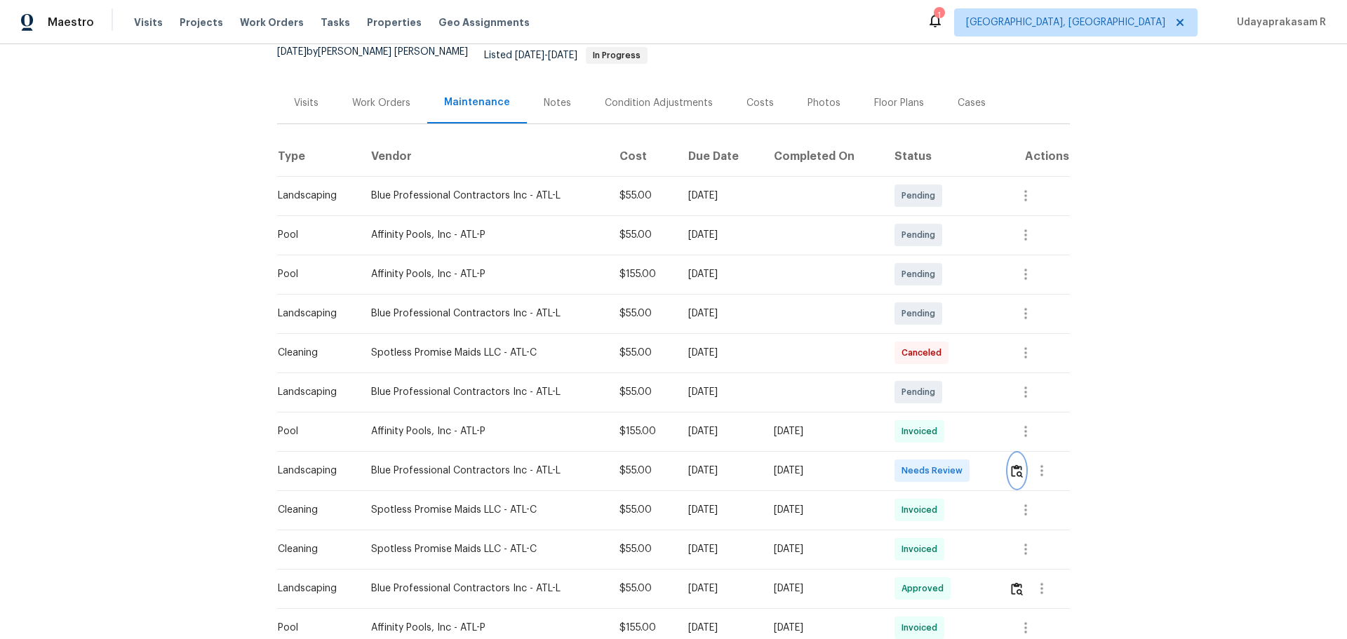
scroll to position [211, 0]
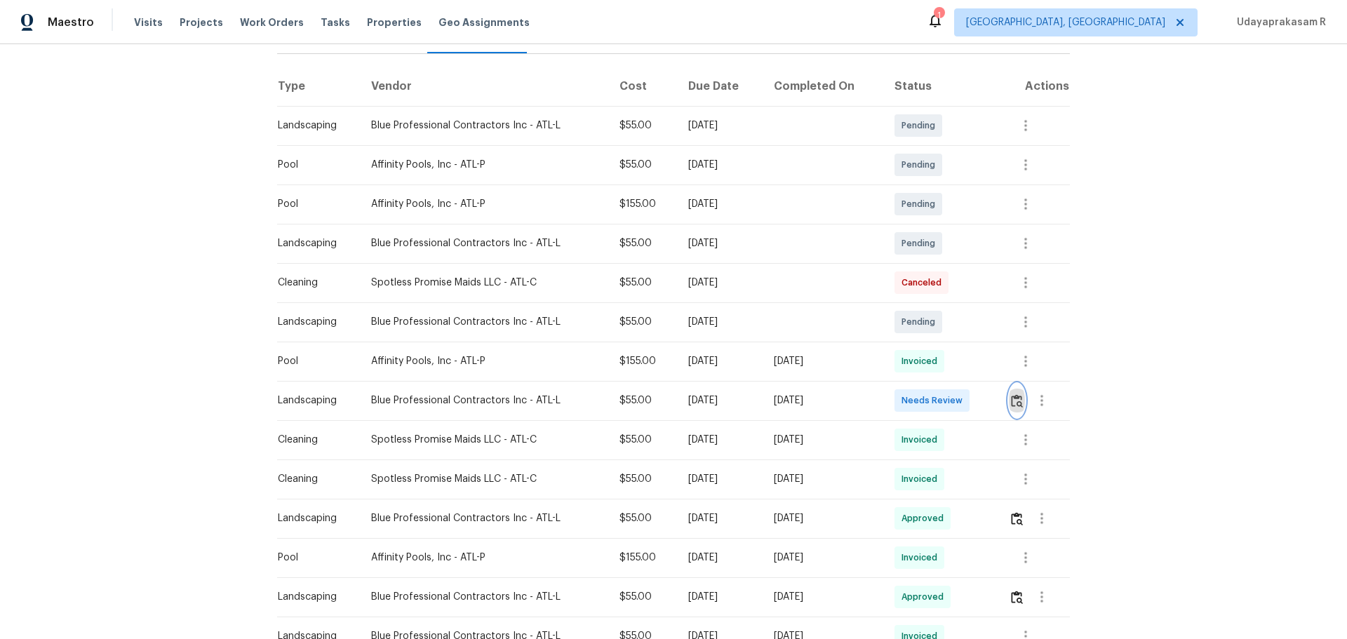
click at [958, 397] on img "button" at bounding box center [1017, 400] width 12 height 13
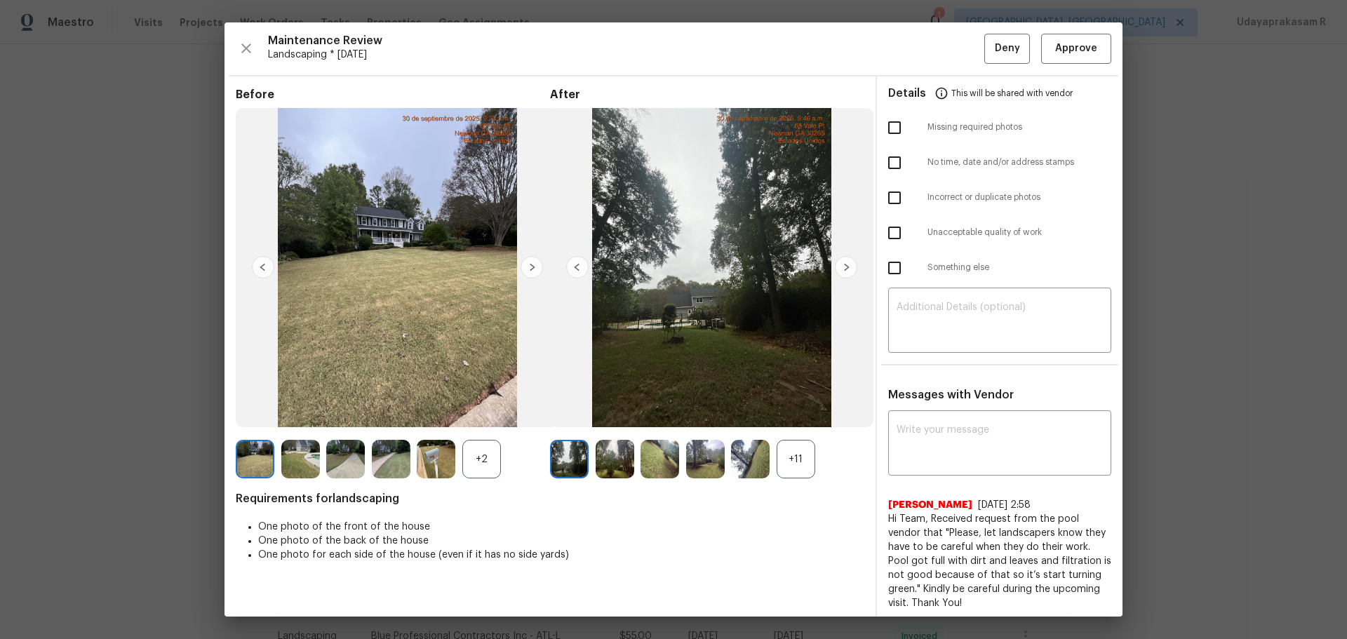
click at [533, 265] on img at bounding box center [532, 267] width 22 height 22
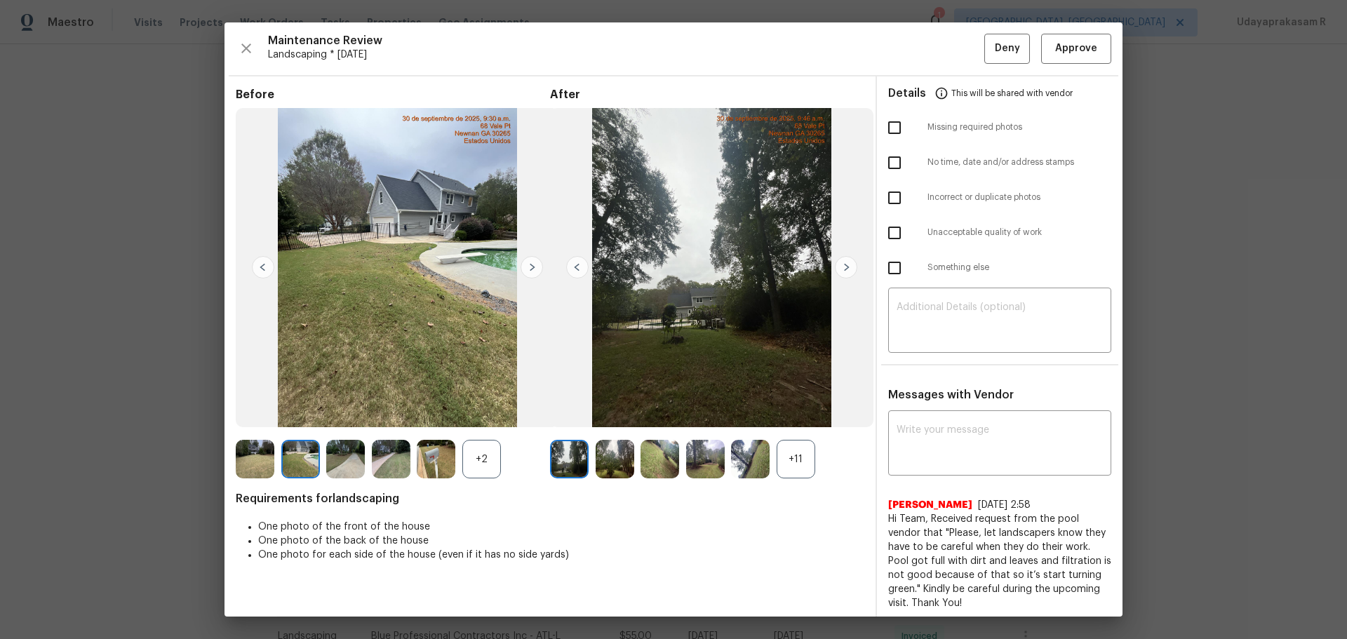
click at [533, 265] on img at bounding box center [532, 267] width 22 height 22
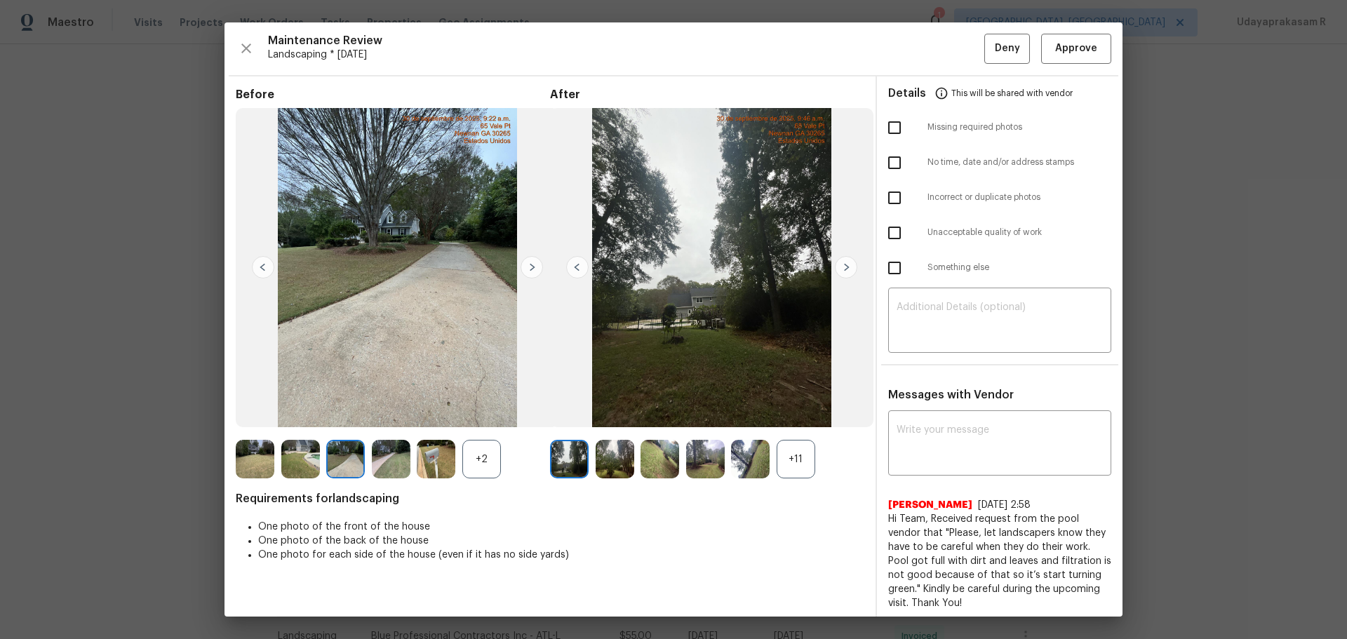
click at [533, 265] on img at bounding box center [532, 267] width 22 height 22
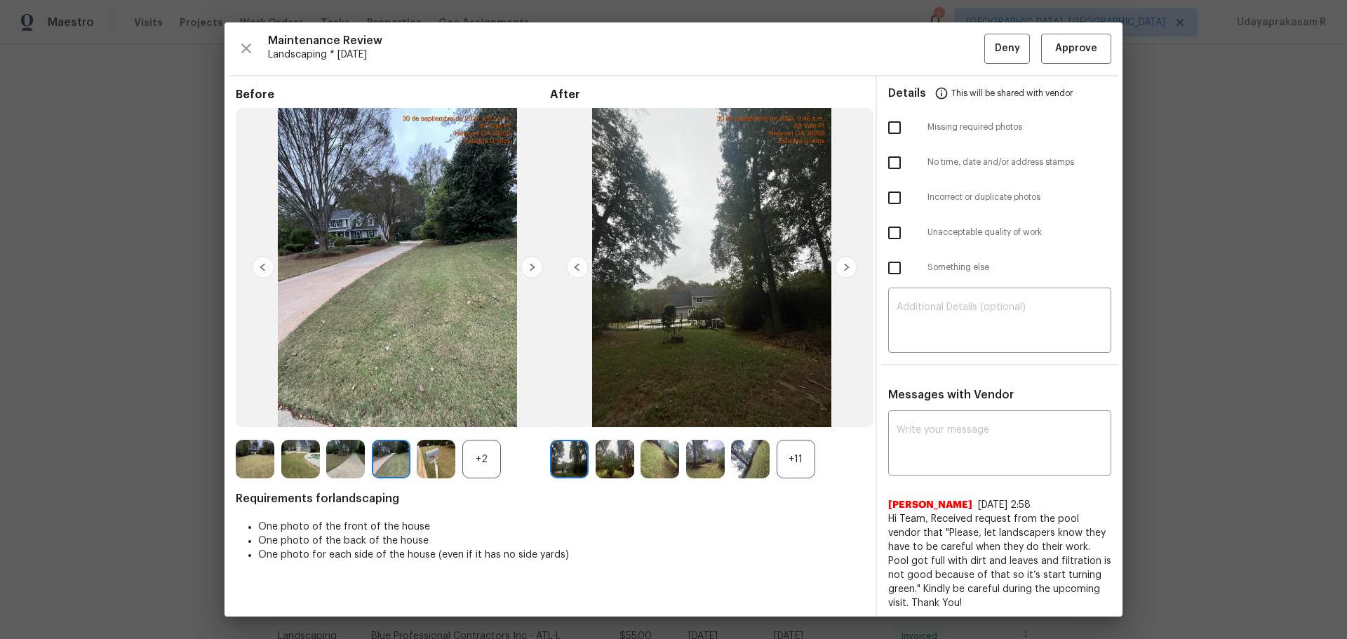
click at [533, 265] on img at bounding box center [532, 267] width 22 height 22
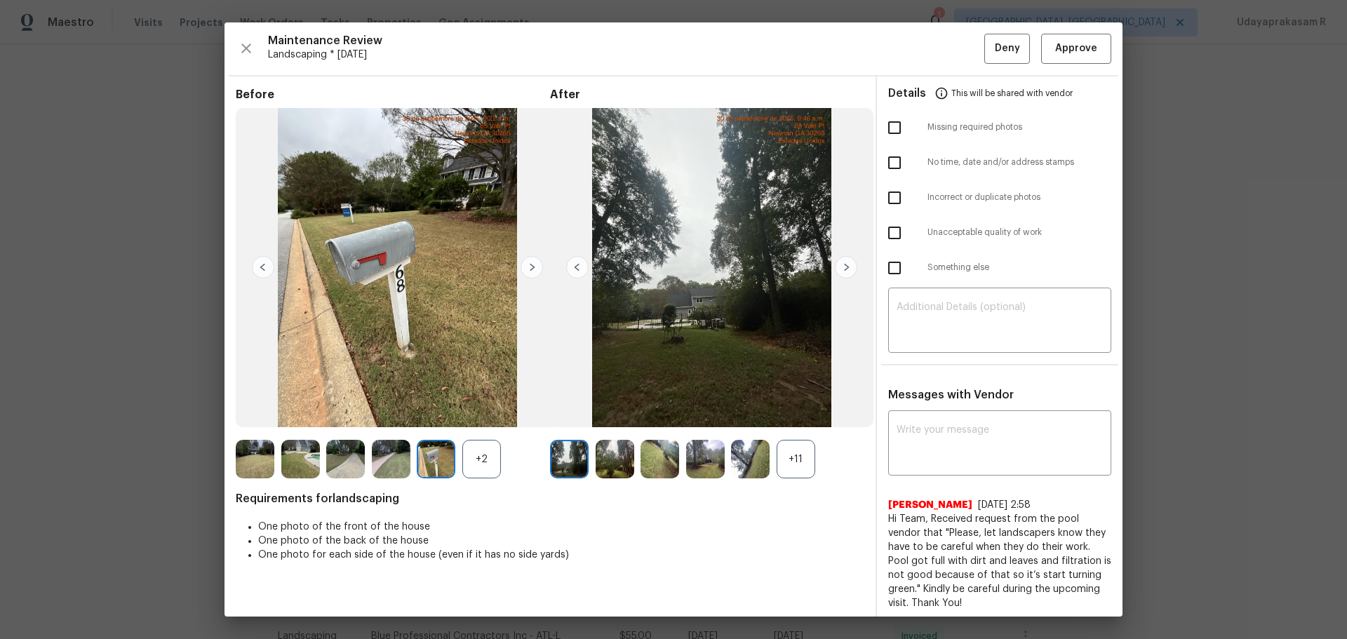
click at [533, 265] on img at bounding box center [532, 267] width 22 height 22
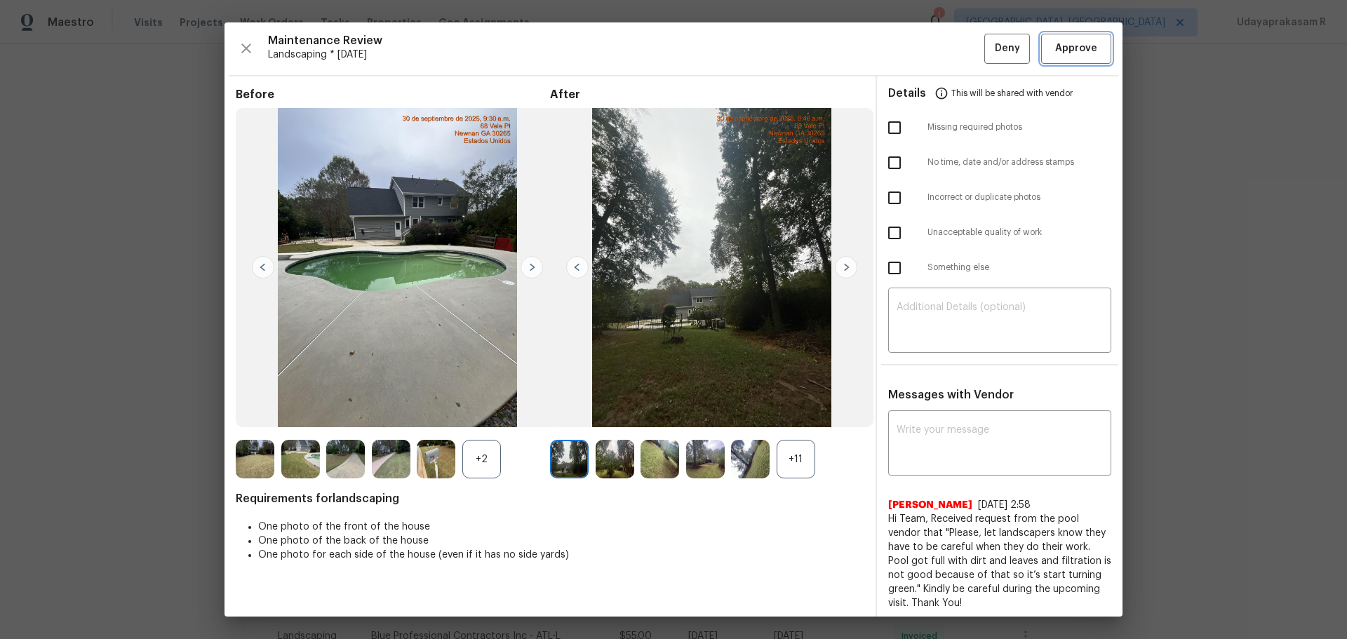
click at [958, 44] on span "Approve" at bounding box center [1077, 49] width 42 height 18
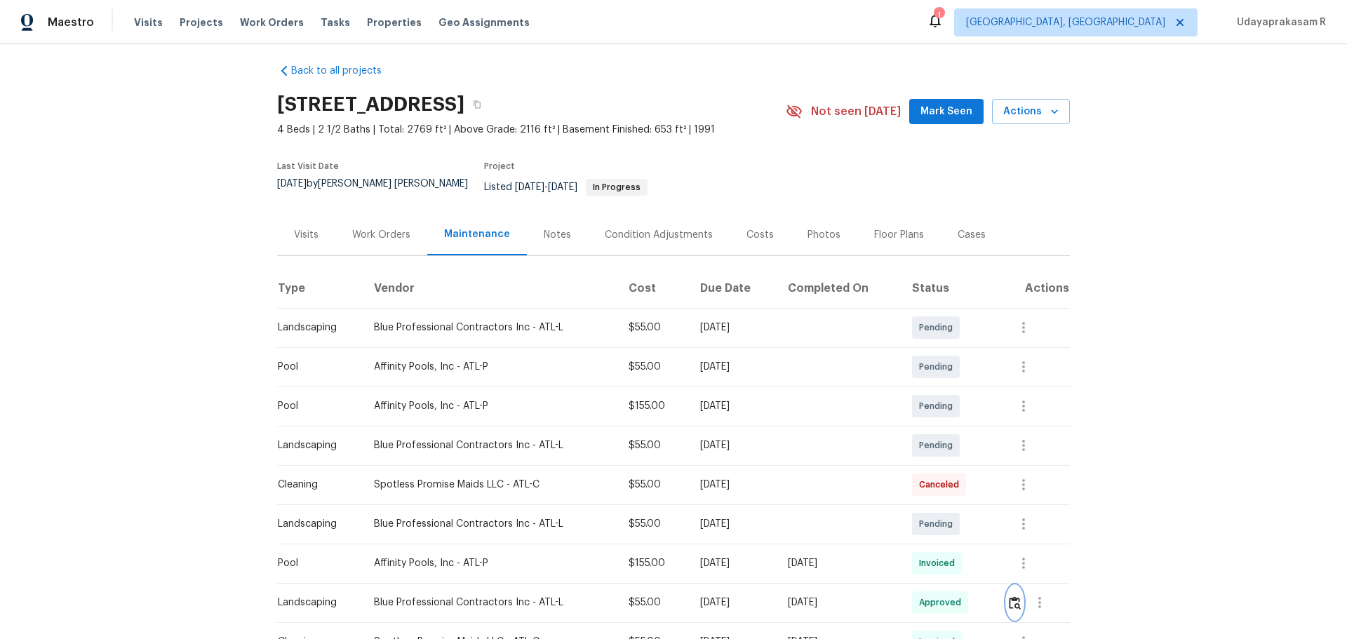
scroll to position [0, 0]
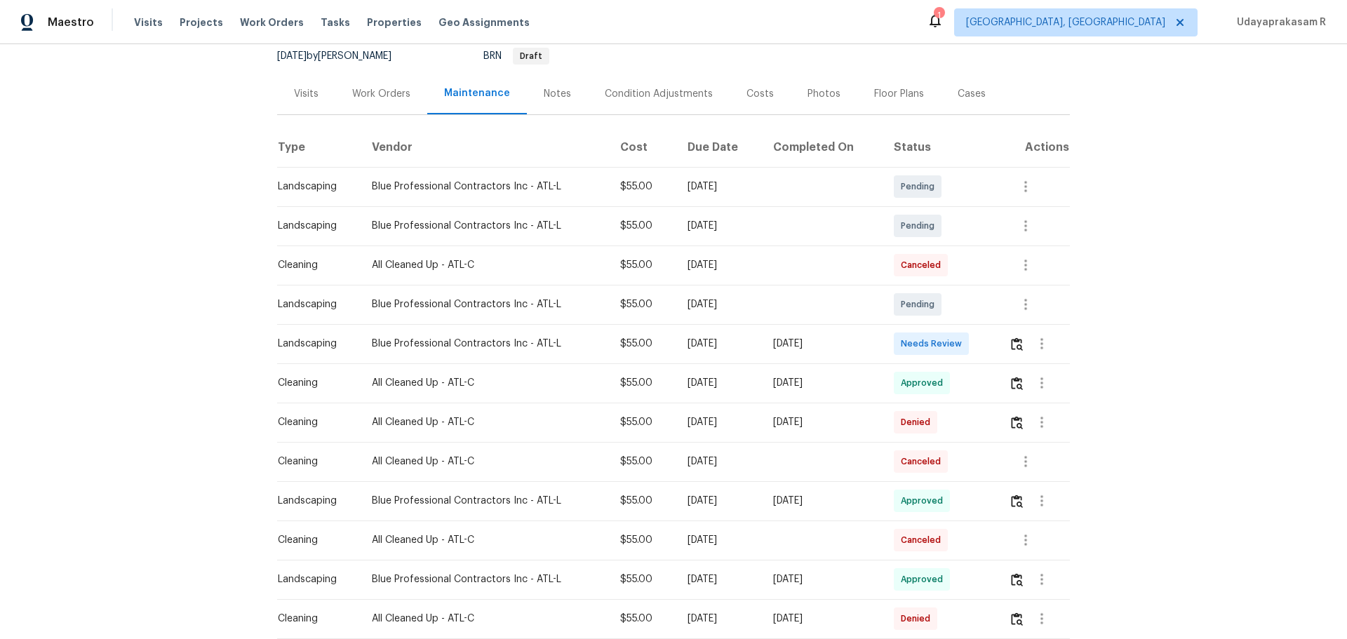
scroll to position [140, 0]
click at [958, 346] on img "button" at bounding box center [1017, 343] width 12 height 13
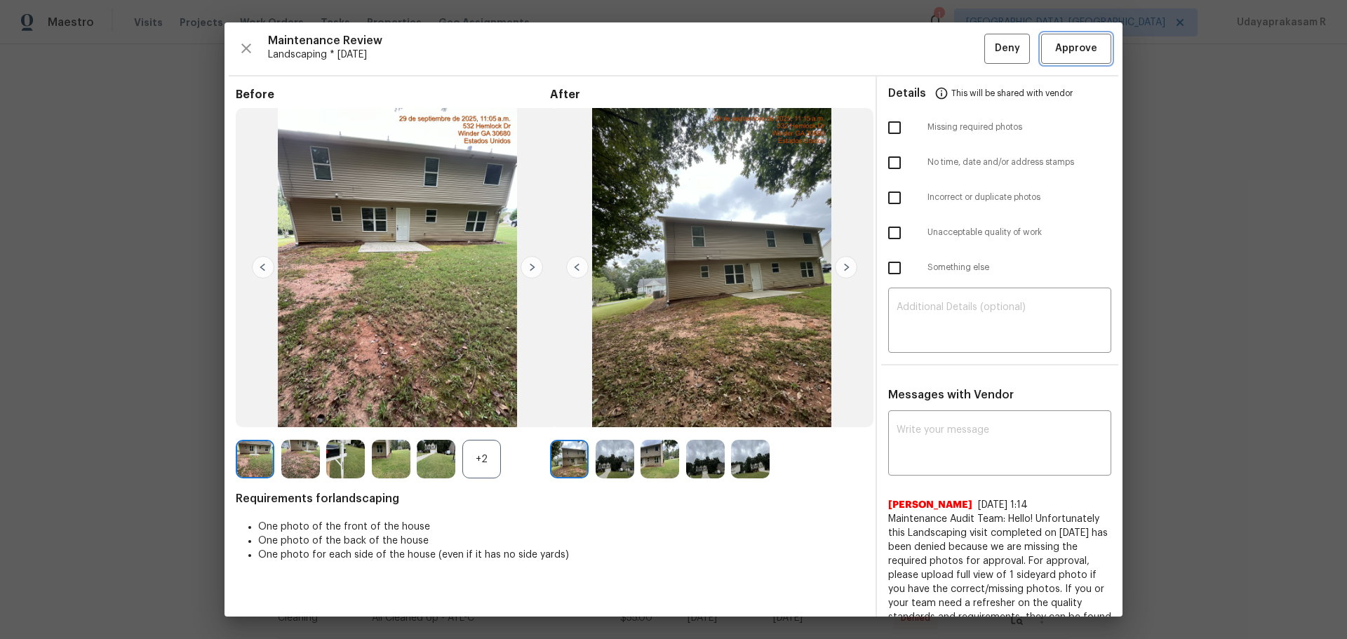
click at [958, 42] on span "Approve" at bounding box center [1077, 49] width 42 height 18
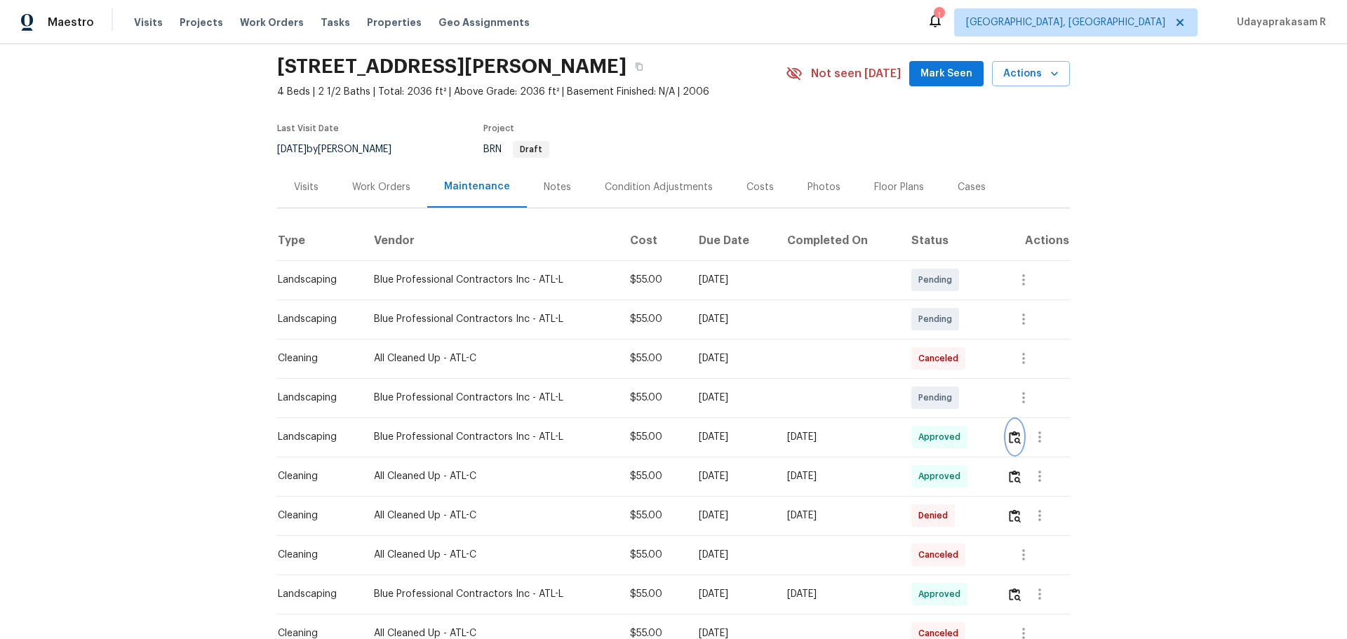
scroll to position [0, 0]
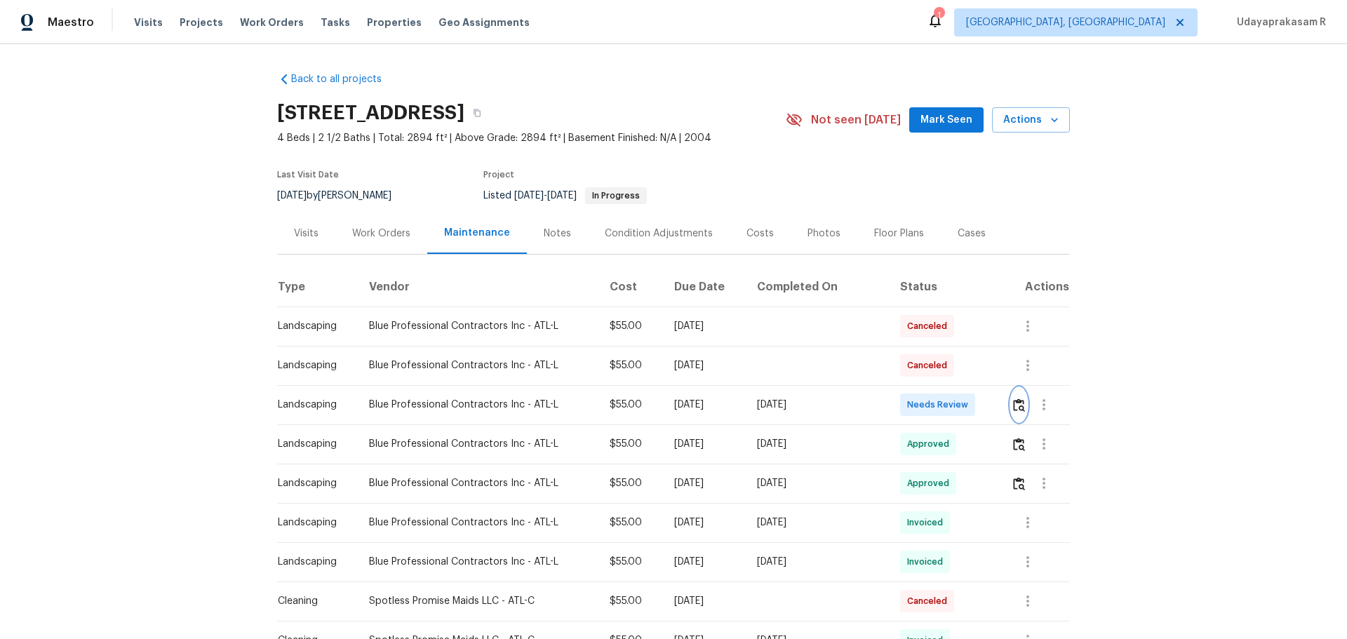
click at [958, 408] on img "button" at bounding box center [1019, 405] width 12 height 13
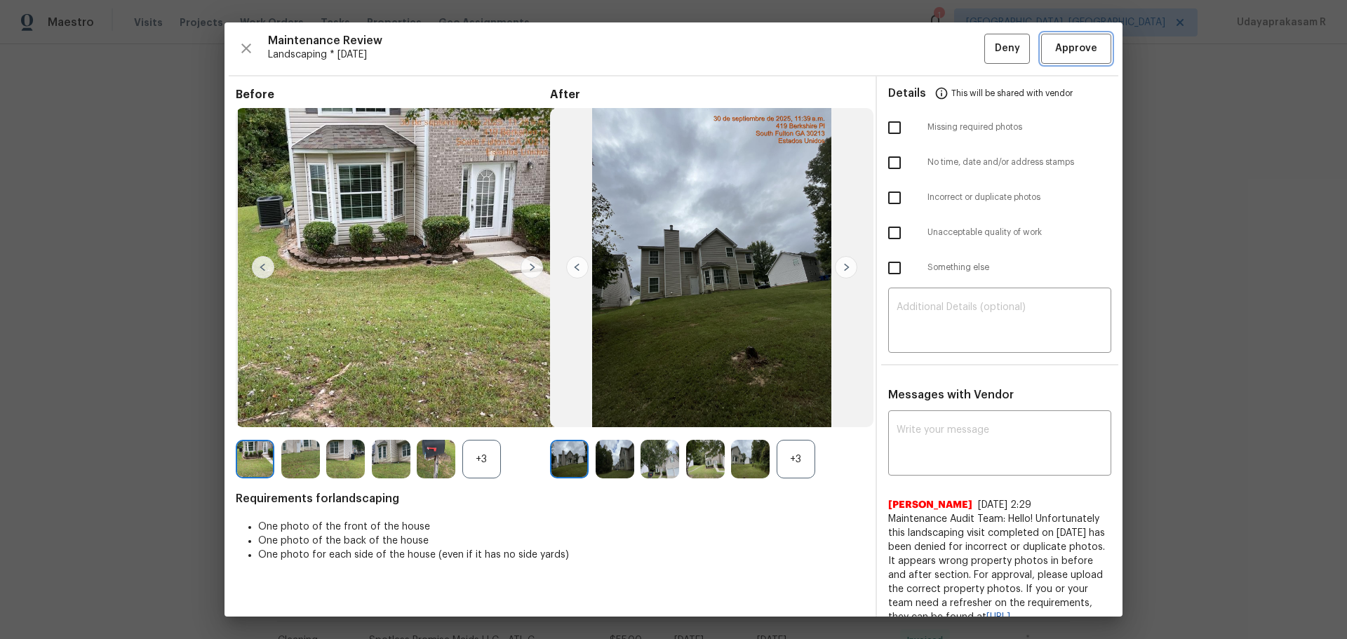
click at [958, 49] on span "Approve" at bounding box center [1077, 49] width 42 height 18
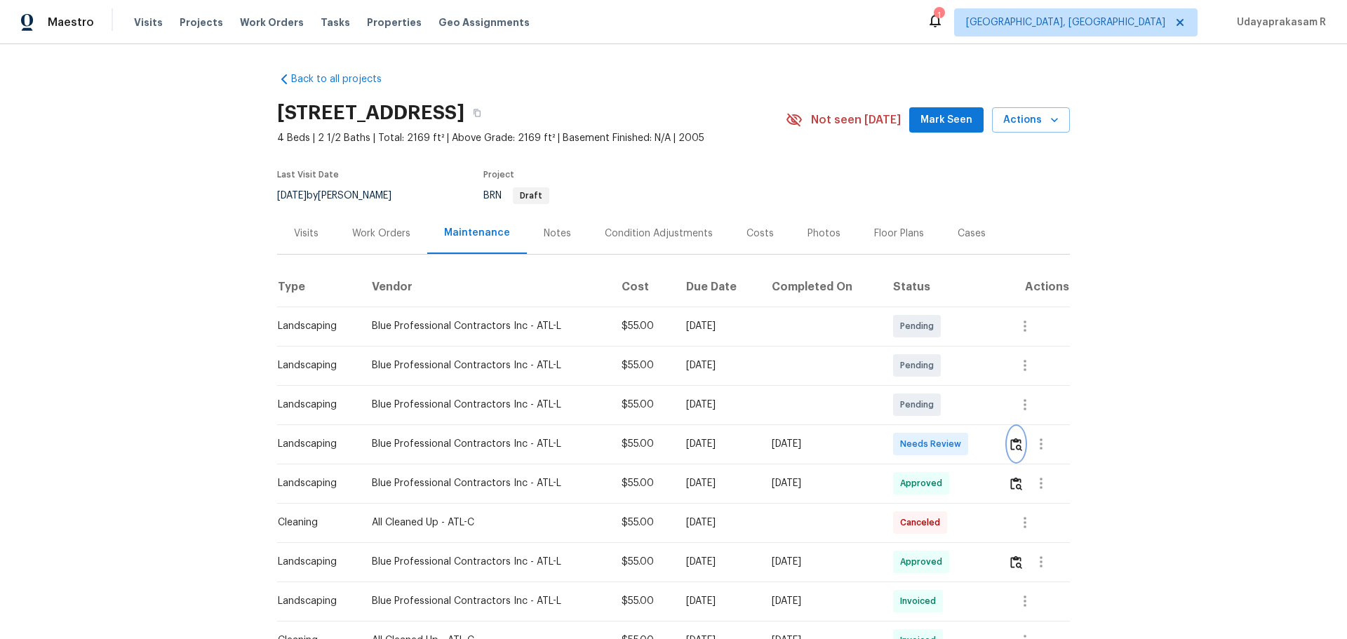
click at [958, 420] on img "button" at bounding box center [1017, 444] width 12 height 13
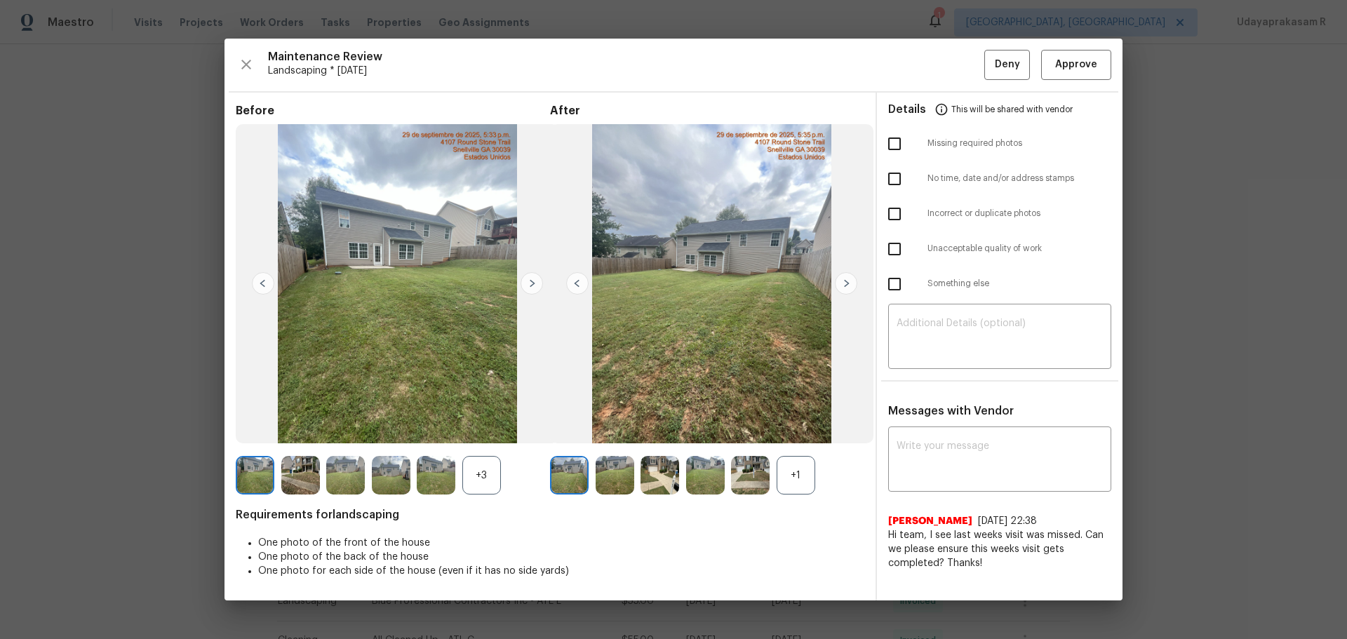
click at [846, 280] on img at bounding box center [846, 283] width 22 height 22
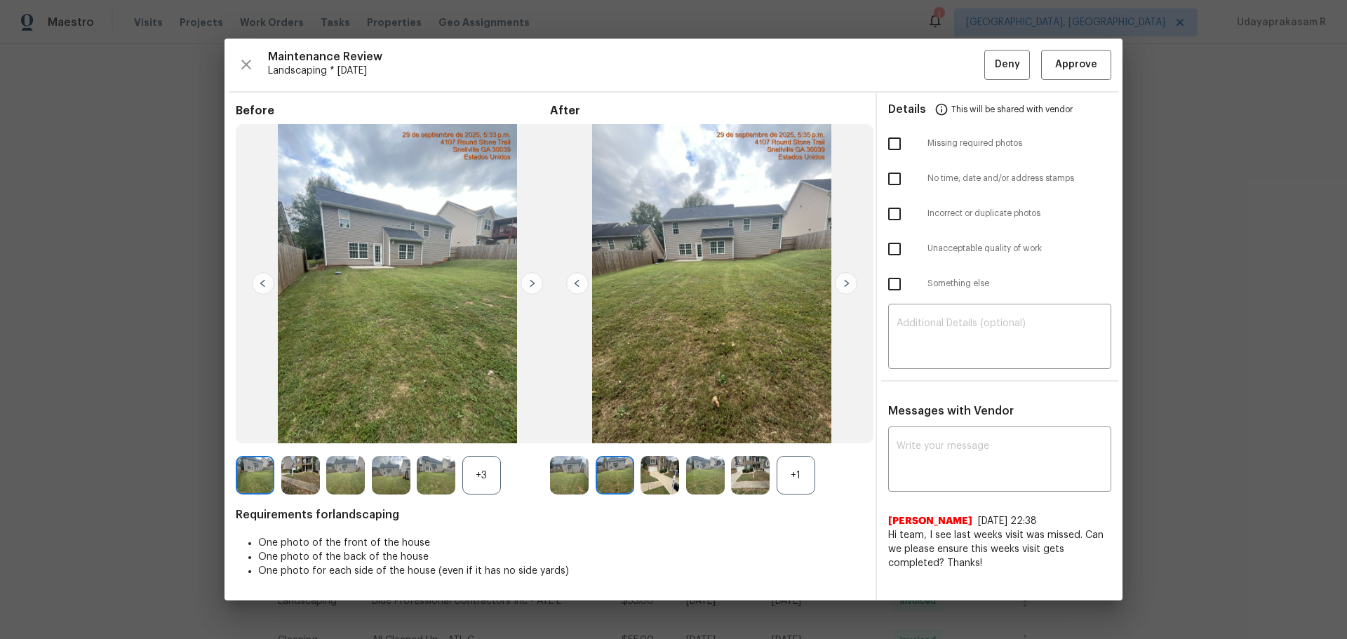
click at [846, 280] on img at bounding box center [846, 283] width 22 height 22
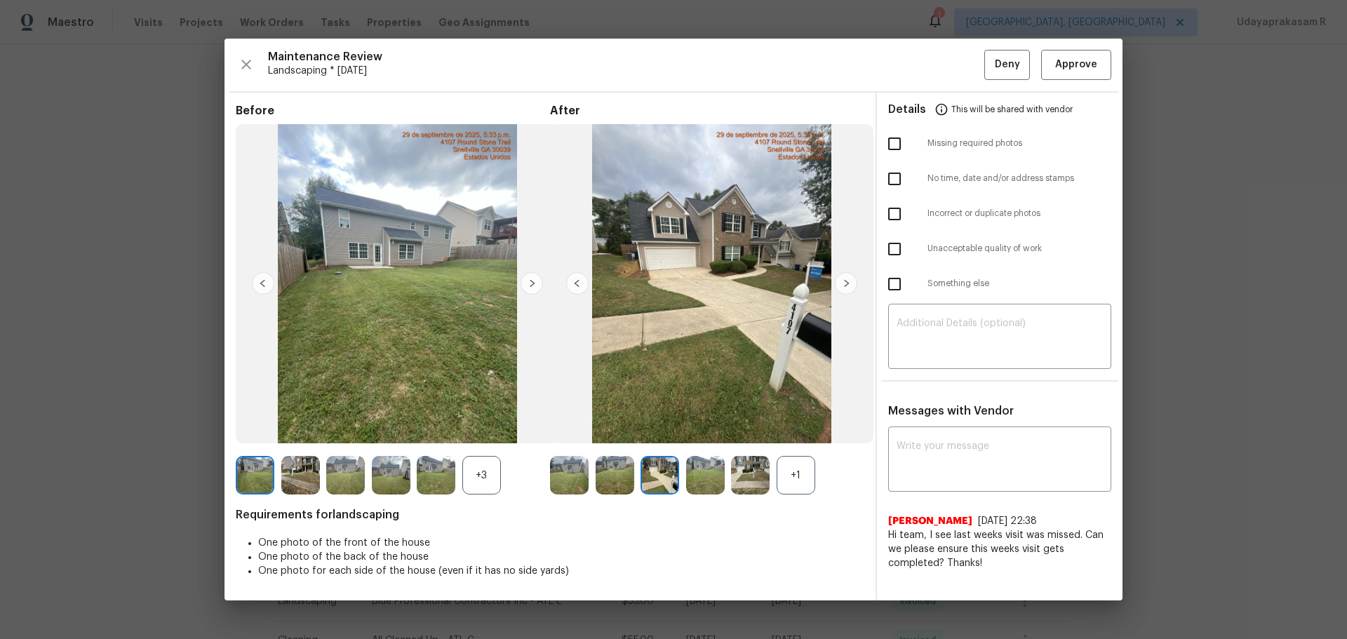
click at [846, 280] on img at bounding box center [846, 283] width 22 height 22
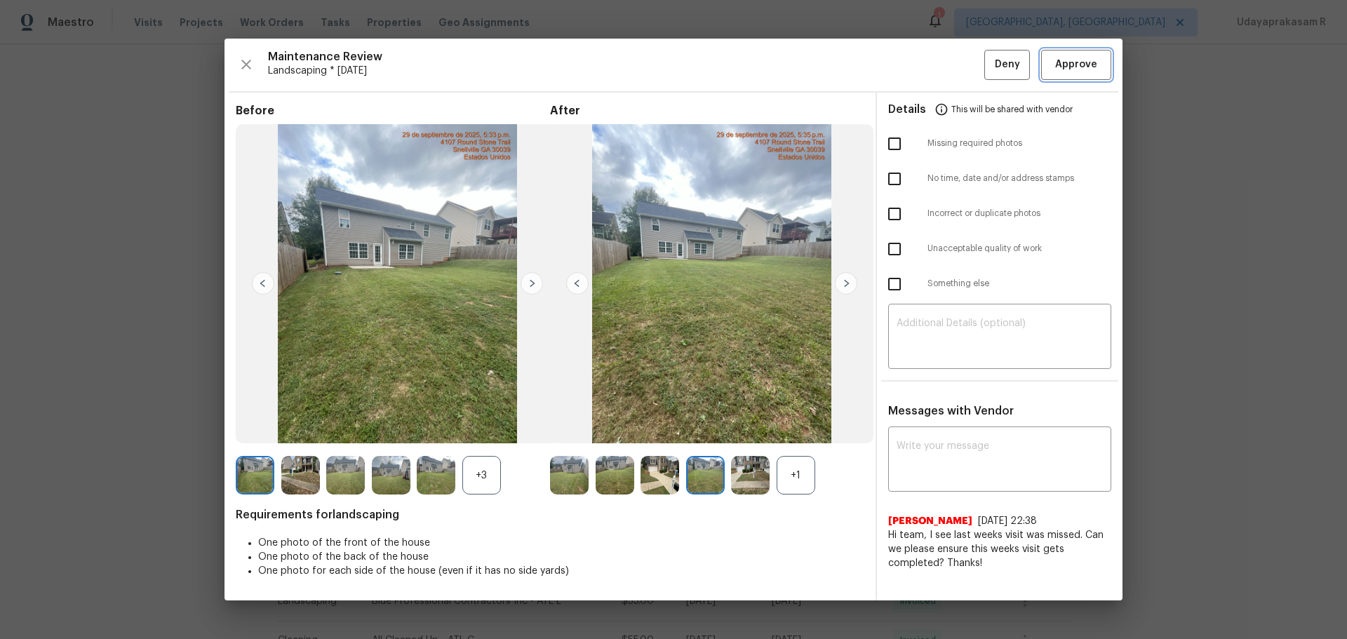
click at [958, 73] on span "Approve" at bounding box center [1077, 65] width 42 height 18
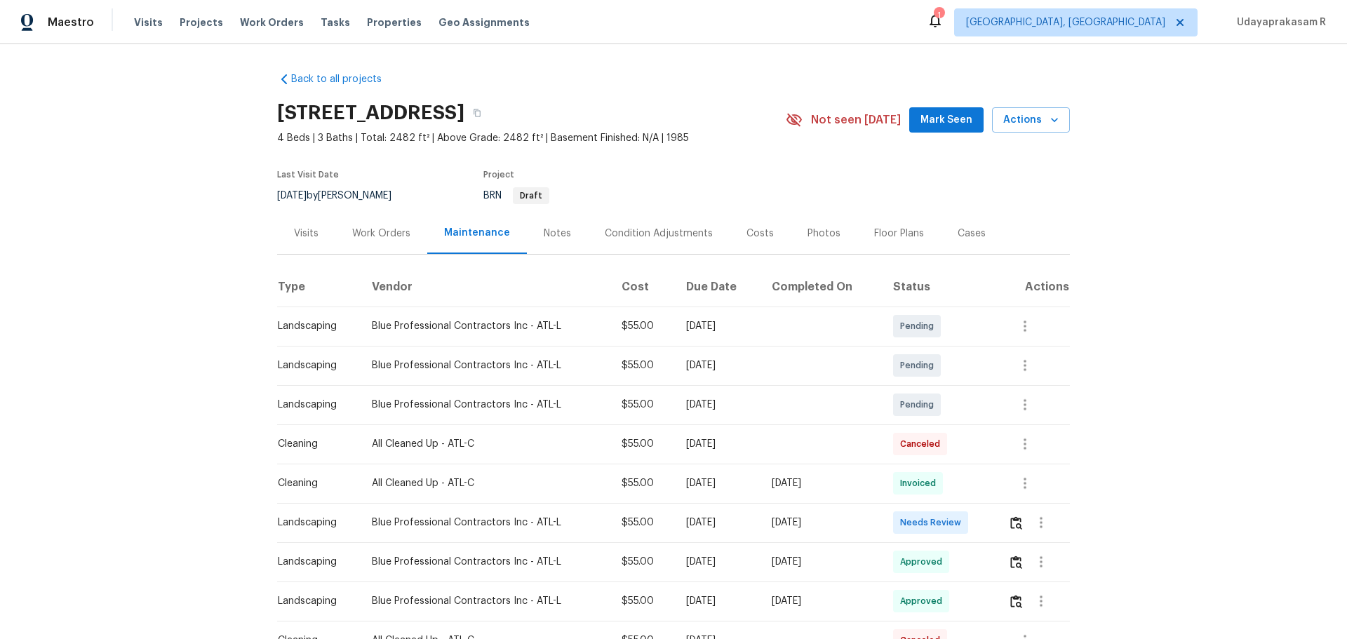
scroll to position [70, 0]
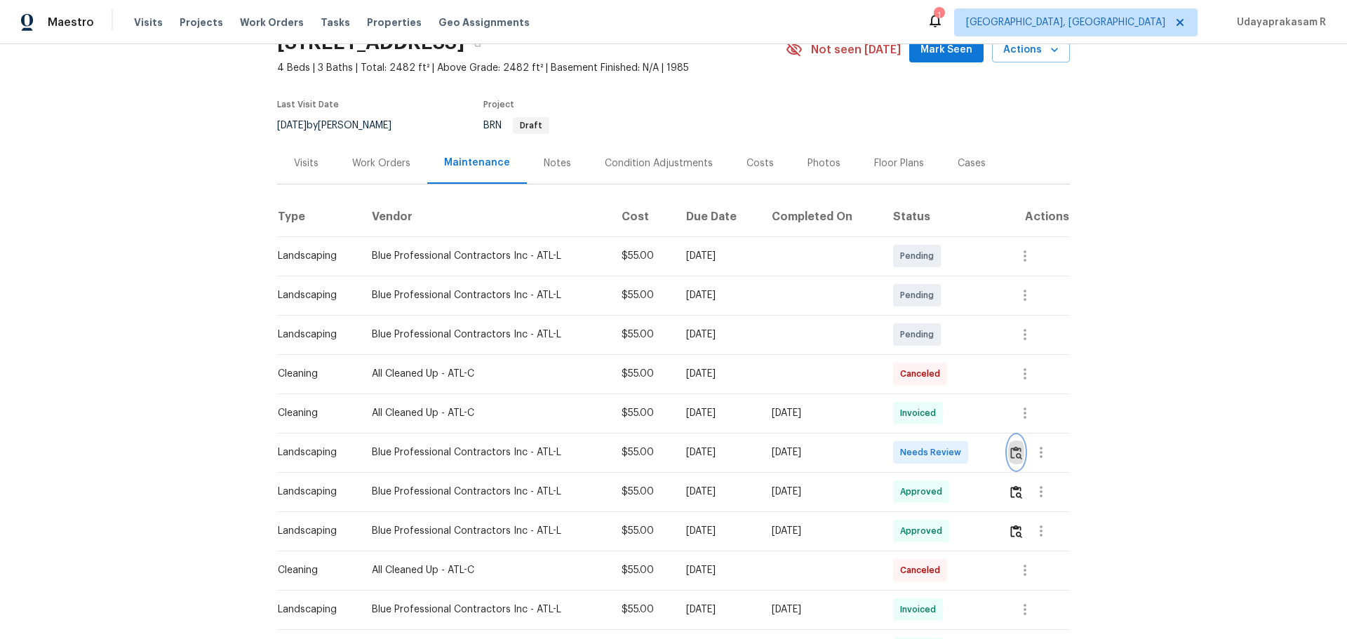
click at [1017, 454] on img "button" at bounding box center [1017, 452] width 12 height 13
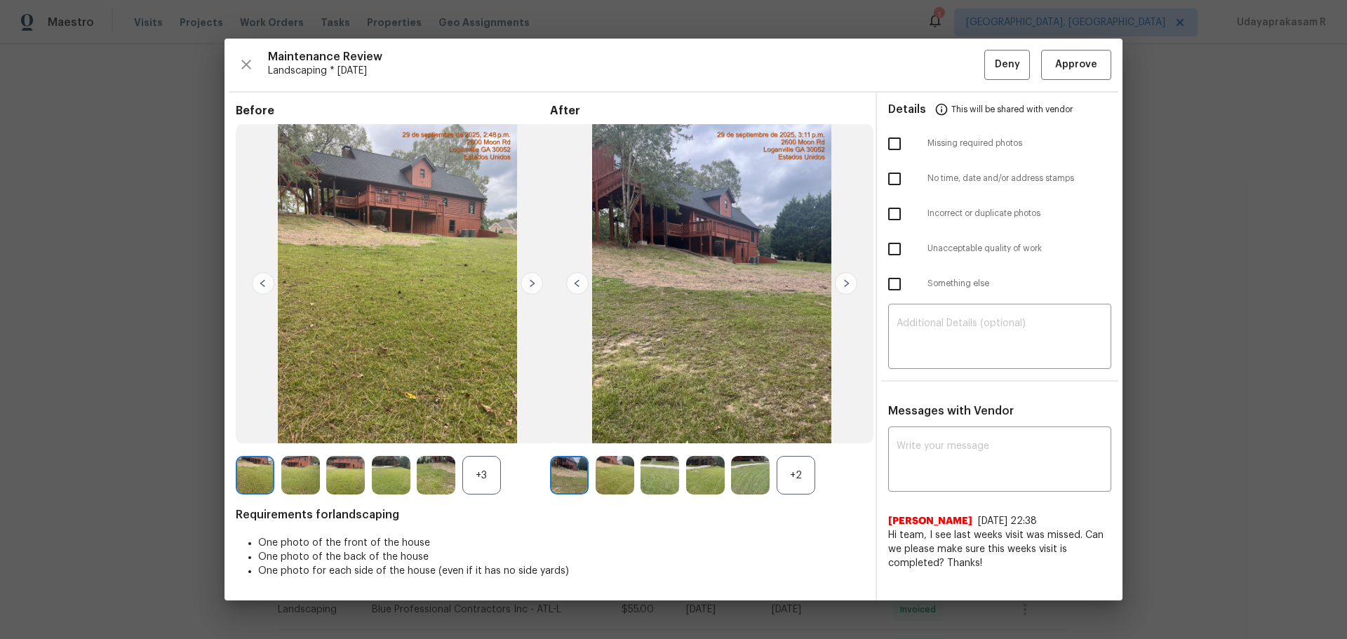
click at [531, 279] on img at bounding box center [532, 283] width 22 height 22
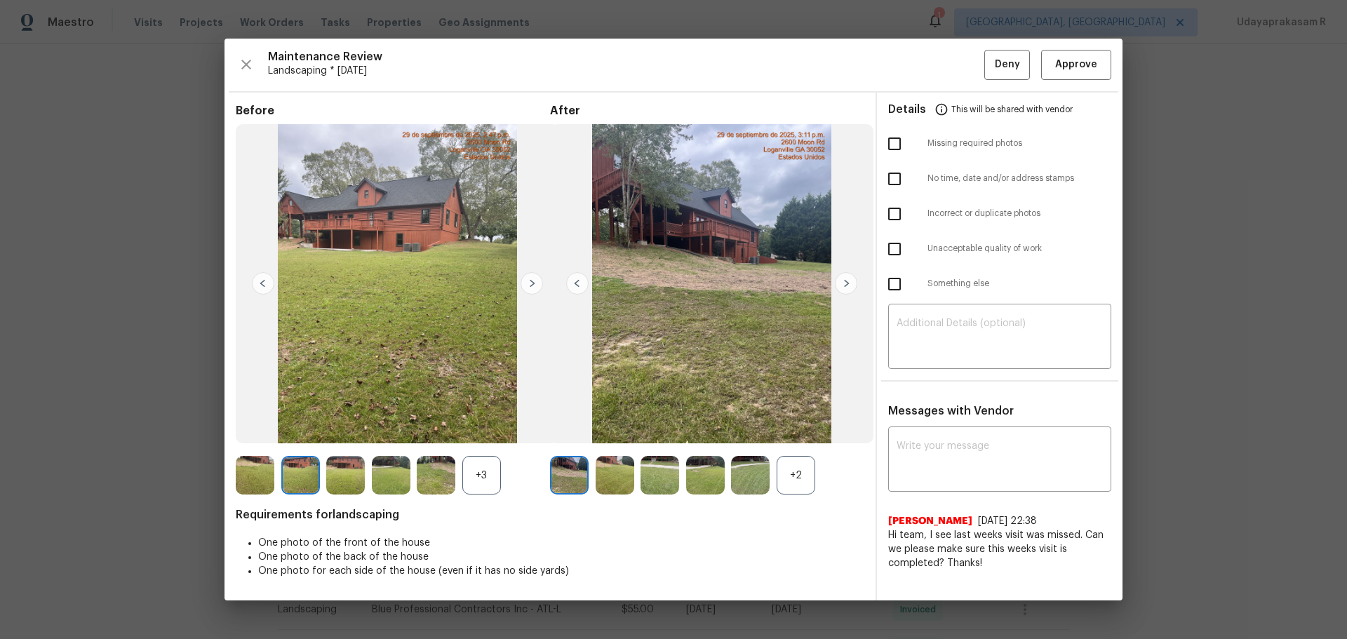
click at [531, 279] on img at bounding box center [532, 283] width 22 height 22
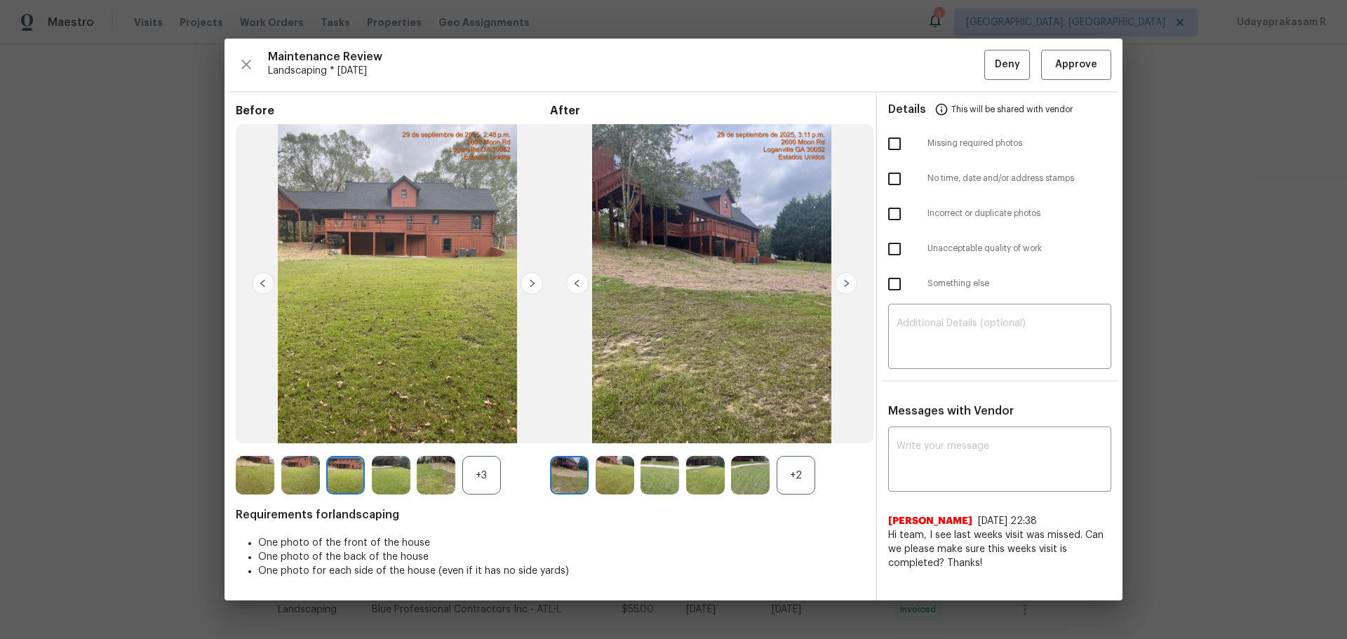
click at [531, 279] on img at bounding box center [532, 283] width 22 height 22
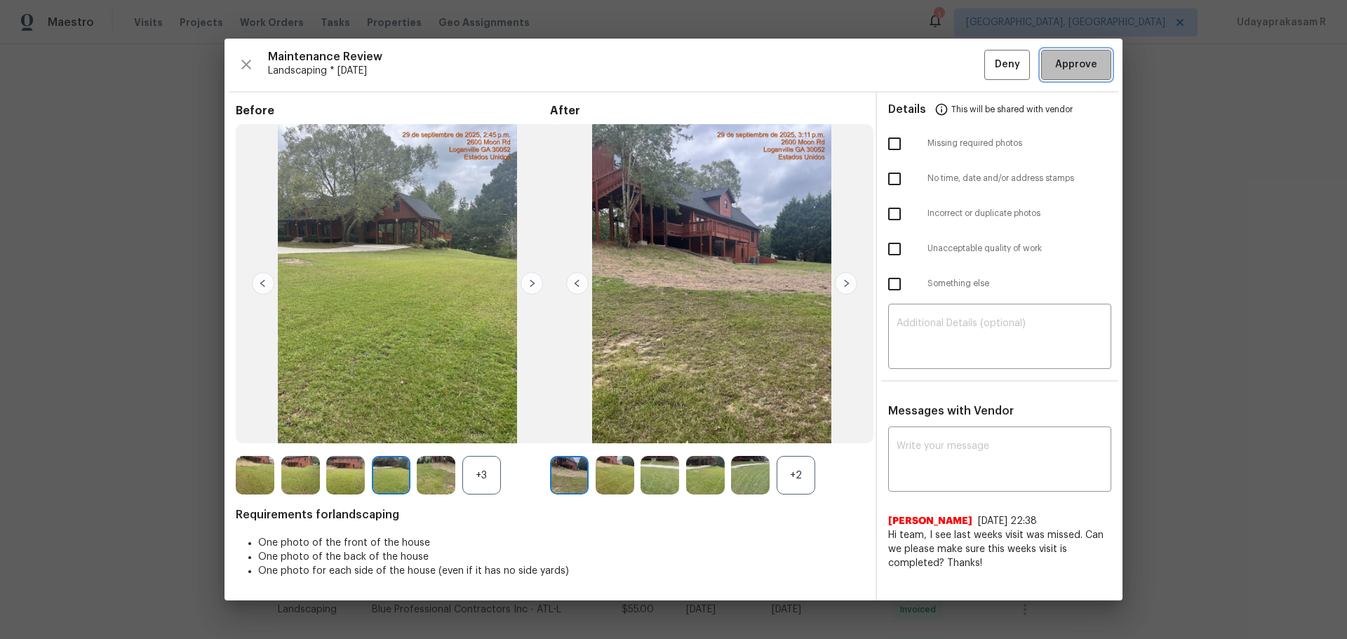
click at [1075, 55] on button "Approve" at bounding box center [1077, 65] width 70 height 30
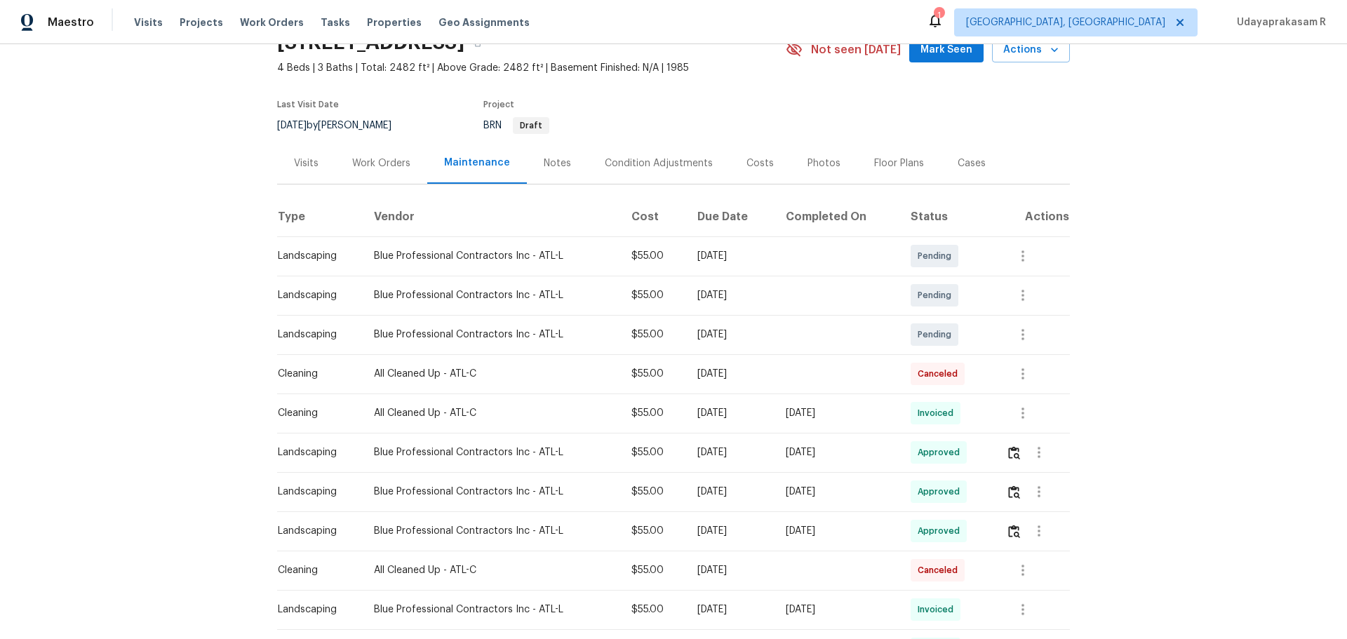
click at [1127, 355] on div "Back to all projects 2600 Moon Rd, Loganville, GA 30052 4 Beds | 3 Baths | Tota…" at bounding box center [673, 341] width 1347 height 595
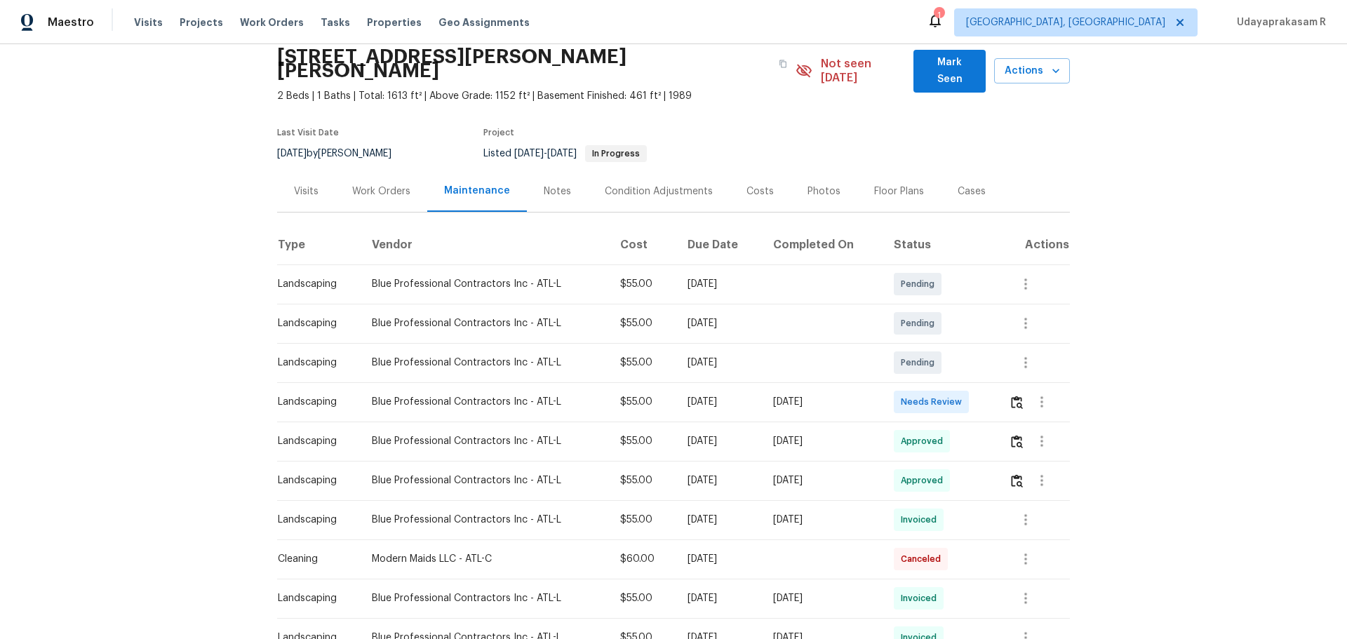
scroll to position [70, 0]
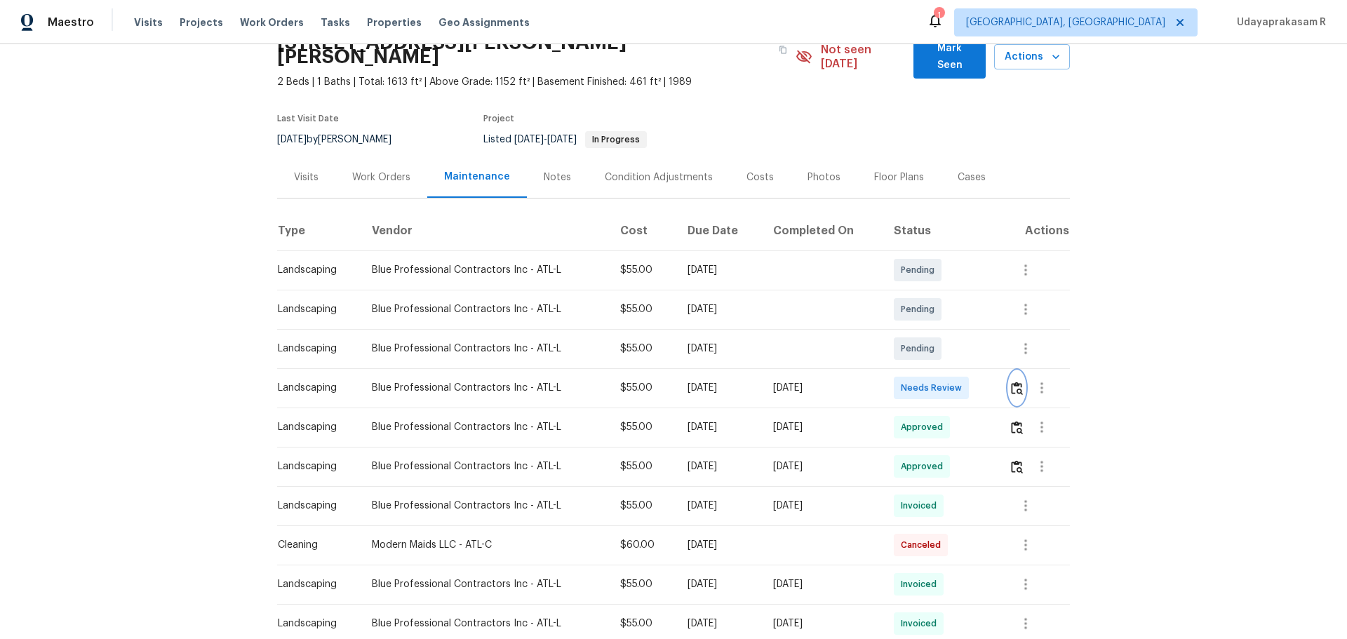
click at [958, 382] on img "button" at bounding box center [1017, 388] width 12 height 13
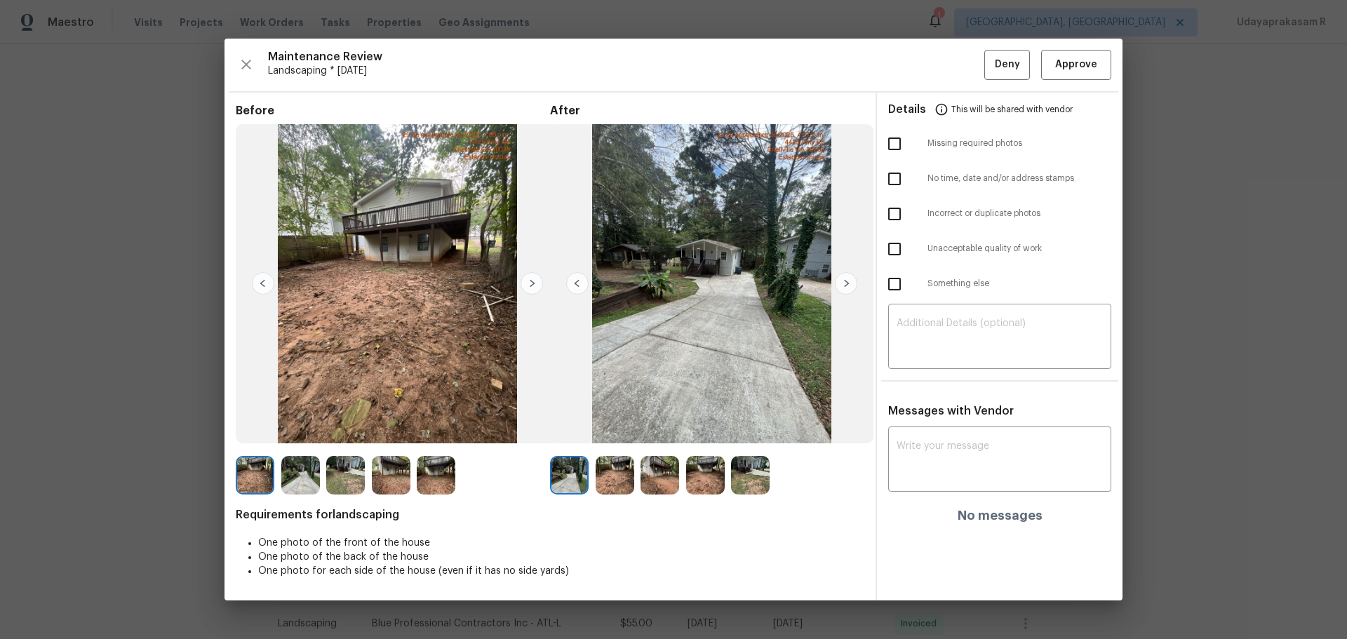
click at [533, 289] on img at bounding box center [532, 283] width 22 height 22
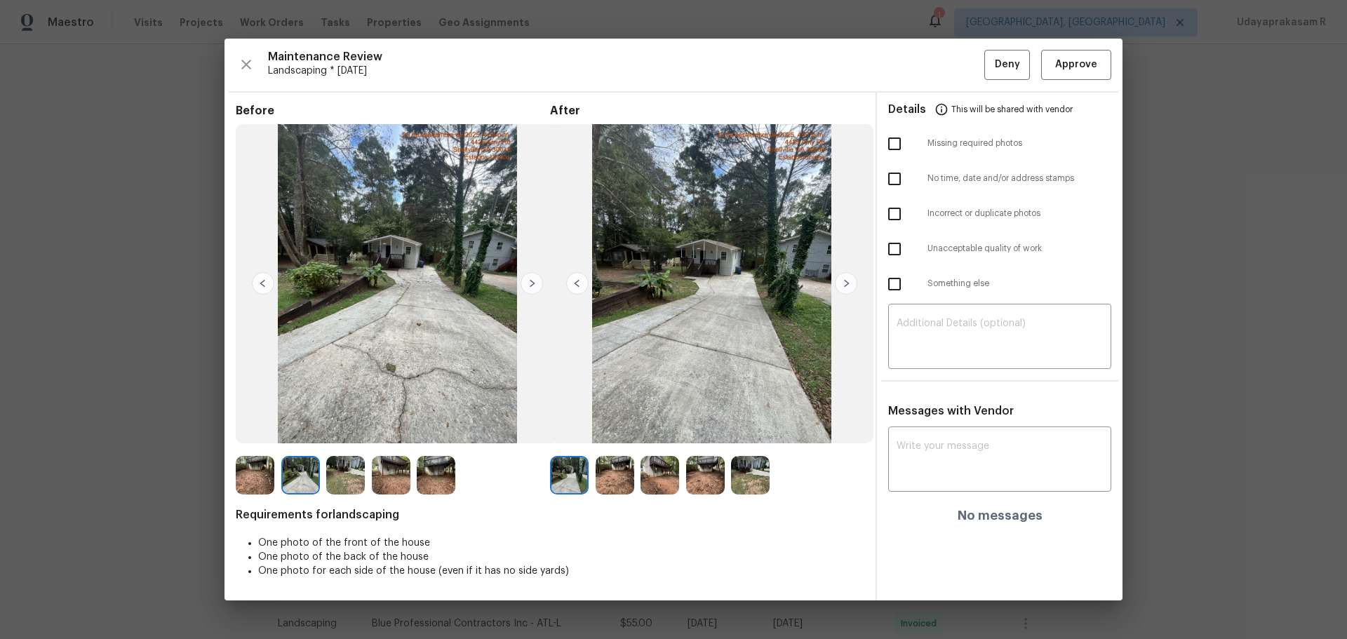
click at [533, 289] on img at bounding box center [532, 283] width 22 height 22
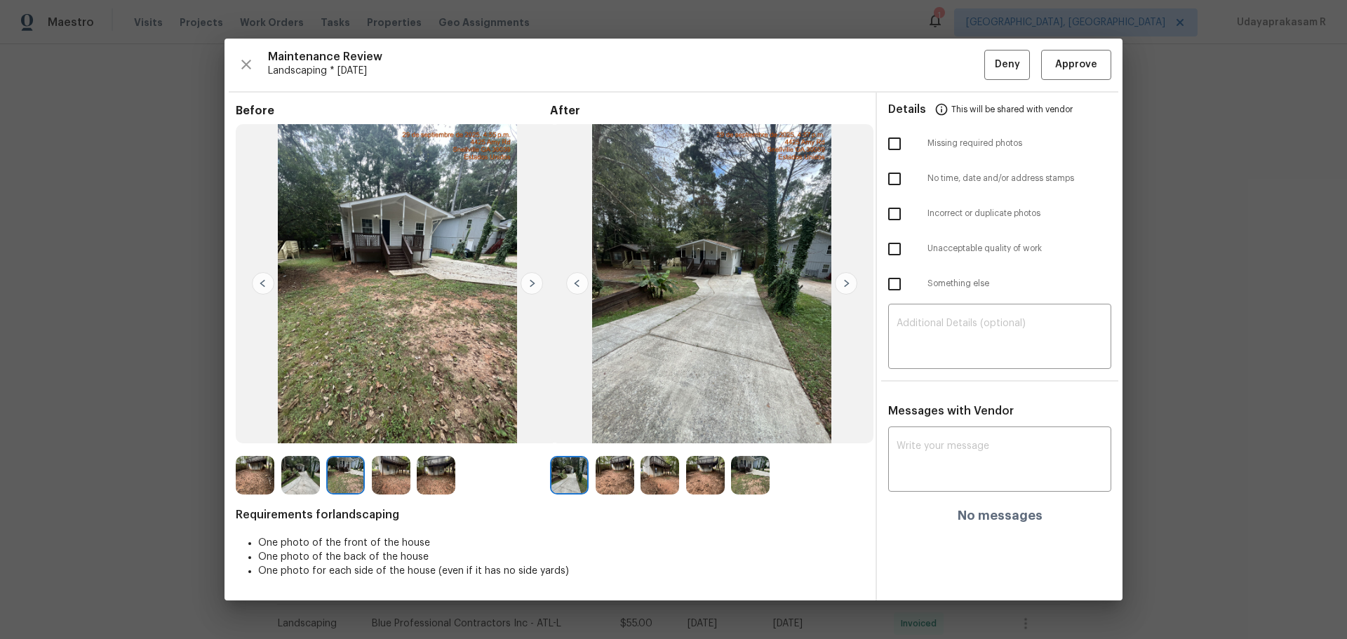
click at [533, 289] on img at bounding box center [532, 283] width 22 height 22
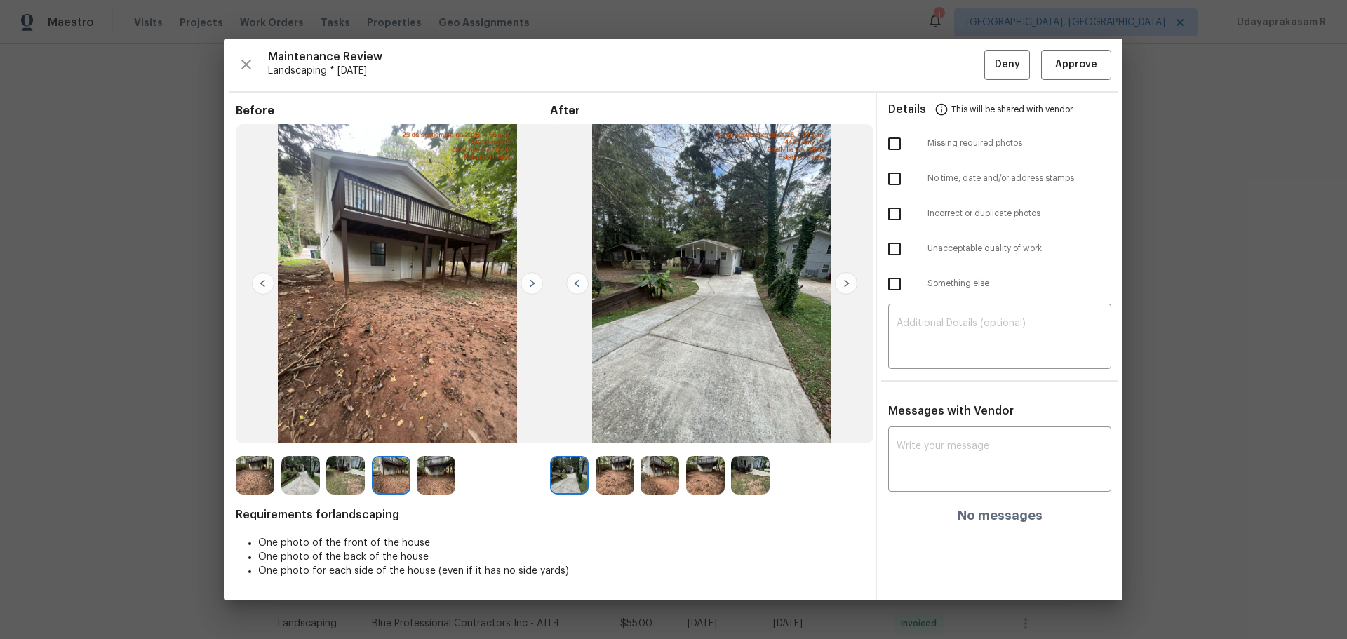
click at [533, 289] on img at bounding box center [532, 283] width 22 height 22
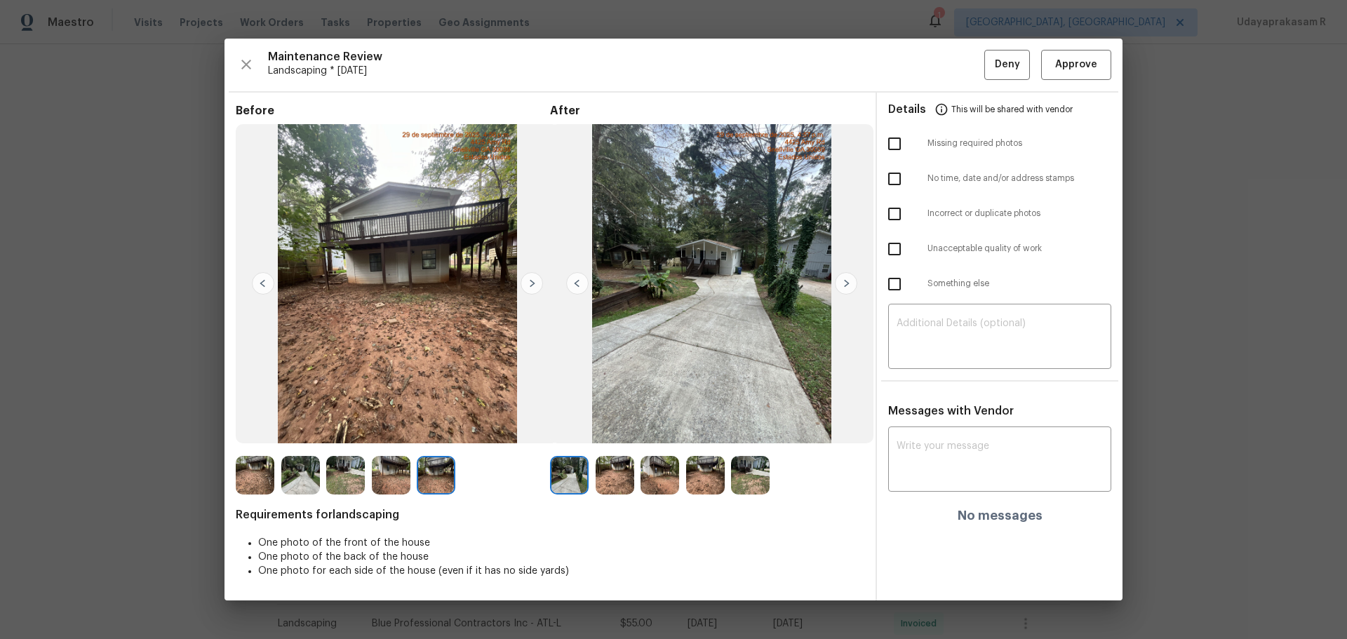
click at [533, 289] on img at bounding box center [532, 283] width 22 height 22
click at [958, 62] on span "Approve" at bounding box center [1077, 65] width 48 height 18
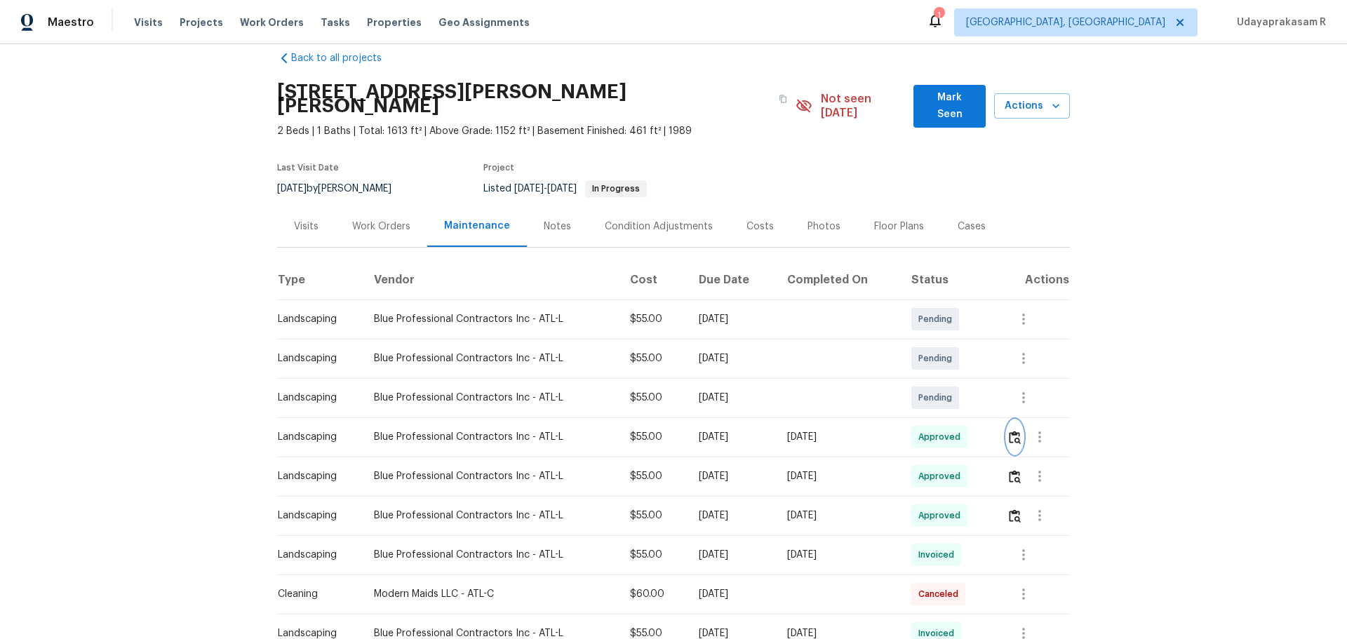
scroll to position [0, 0]
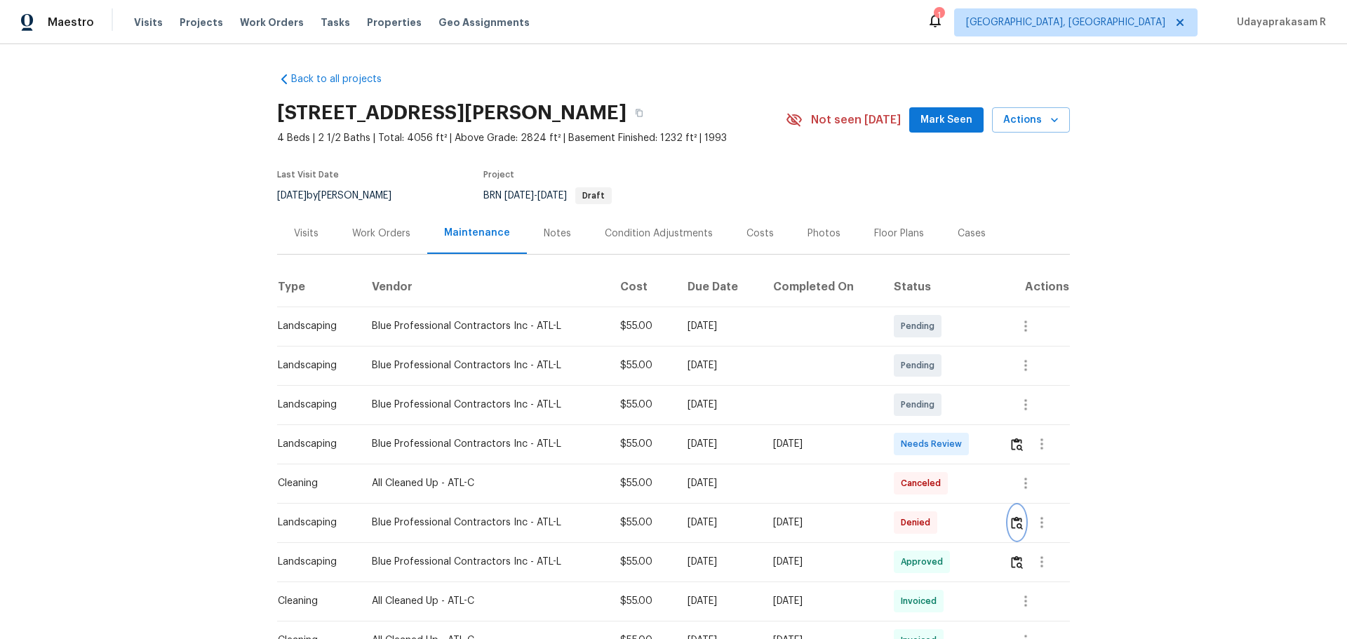
click at [958, 420] on img "button" at bounding box center [1017, 523] width 12 height 13
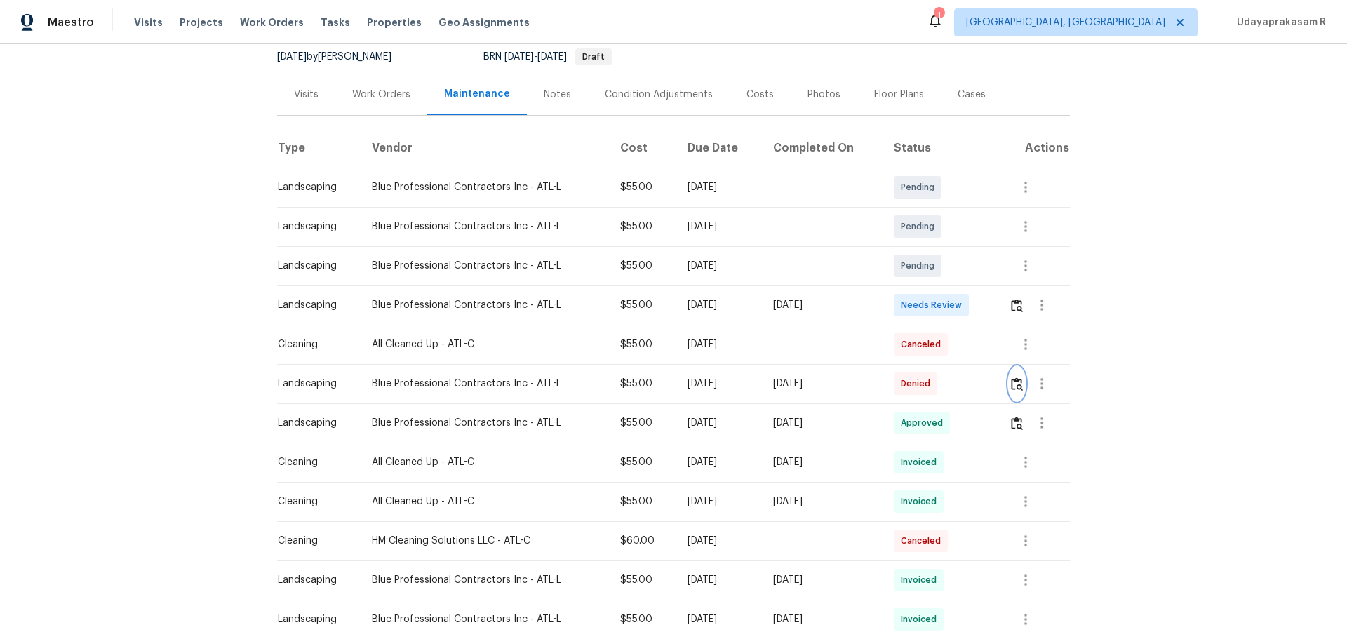
scroll to position [140, 0]
drag, startPoint x: 1075, startPoint y: 270, endPoint x: 1060, endPoint y: 280, distance: 17.7
click at [958, 274] on div "Back to all projects [STREET_ADDRESS][PERSON_NAME] 4 Beds | 2 1/2 Baths | Total…" at bounding box center [673, 341] width 1347 height 595
click at [958, 300] on img "button" at bounding box center [1017, 304] width 12 height 13
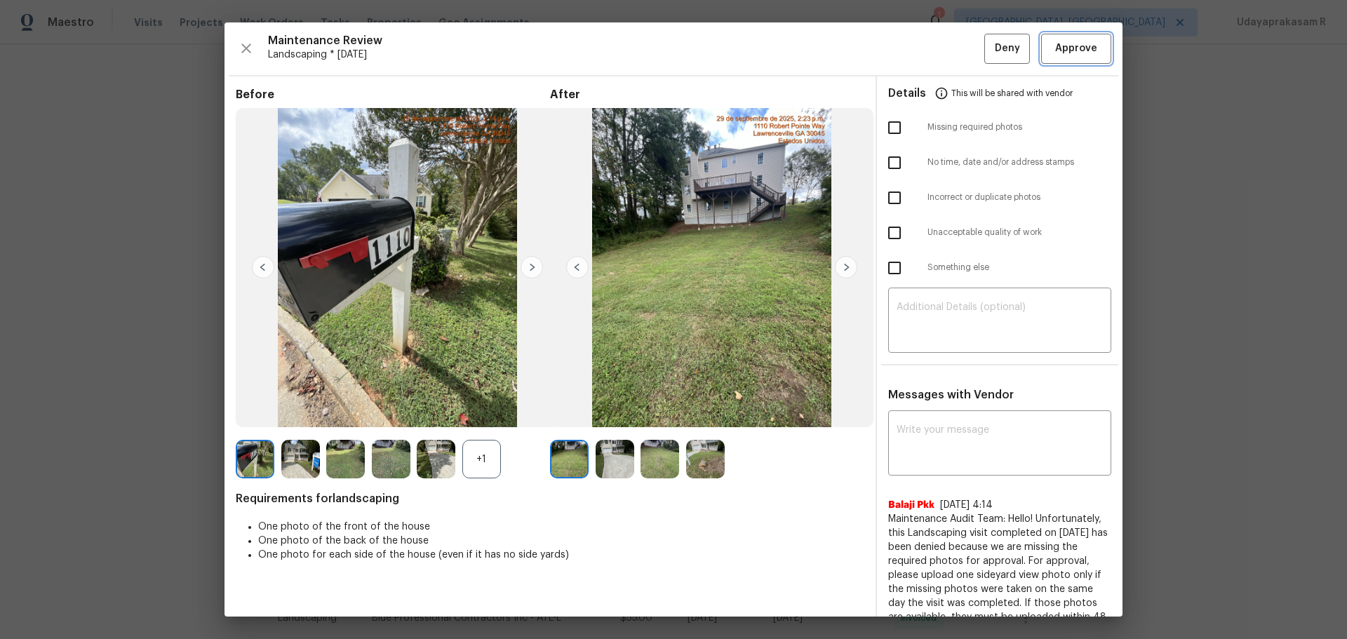
click at [958, 60] on button "Approve" at bounding box center [1077, 49] width 70 height 30
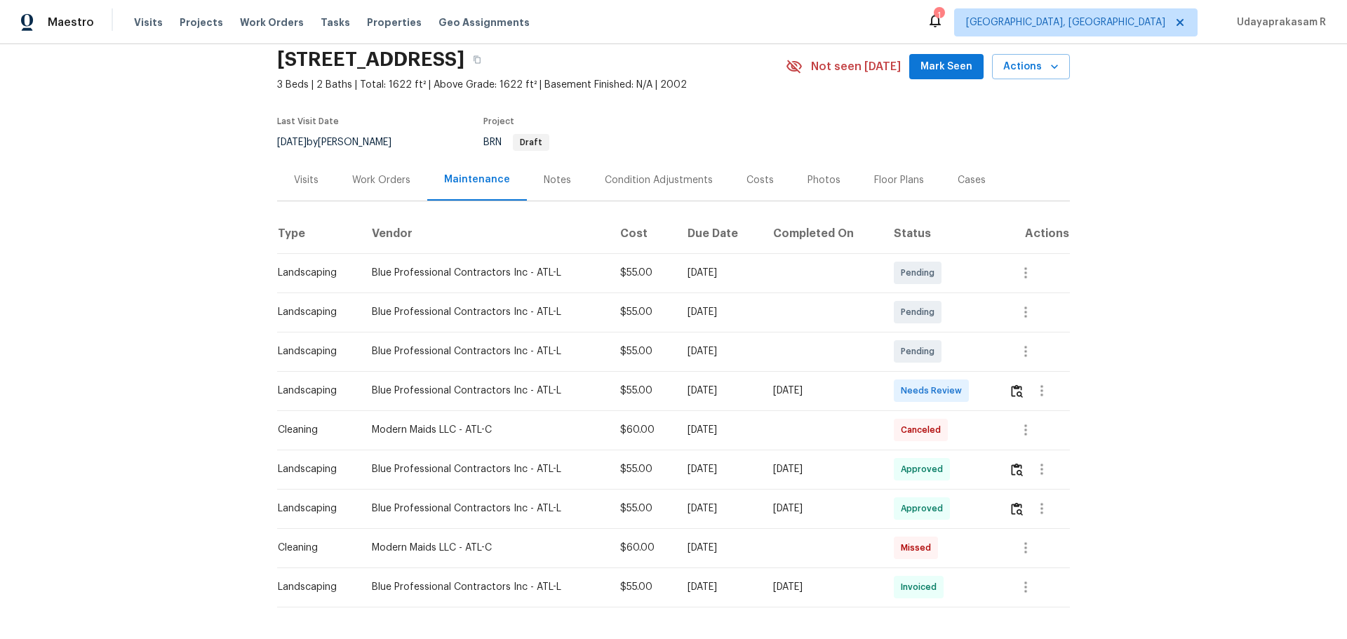
scroll to position [117, 0]
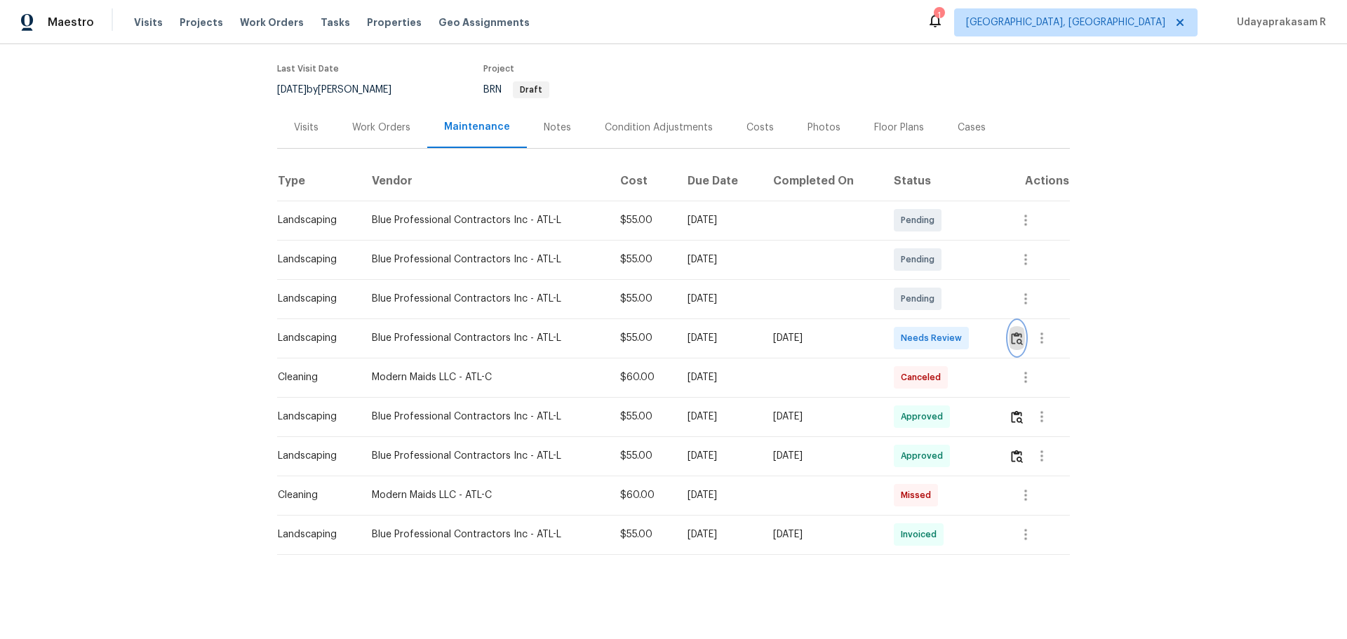
click at [958, 332] on img "button" at bounding box center [1017, 338] width 12 height 13
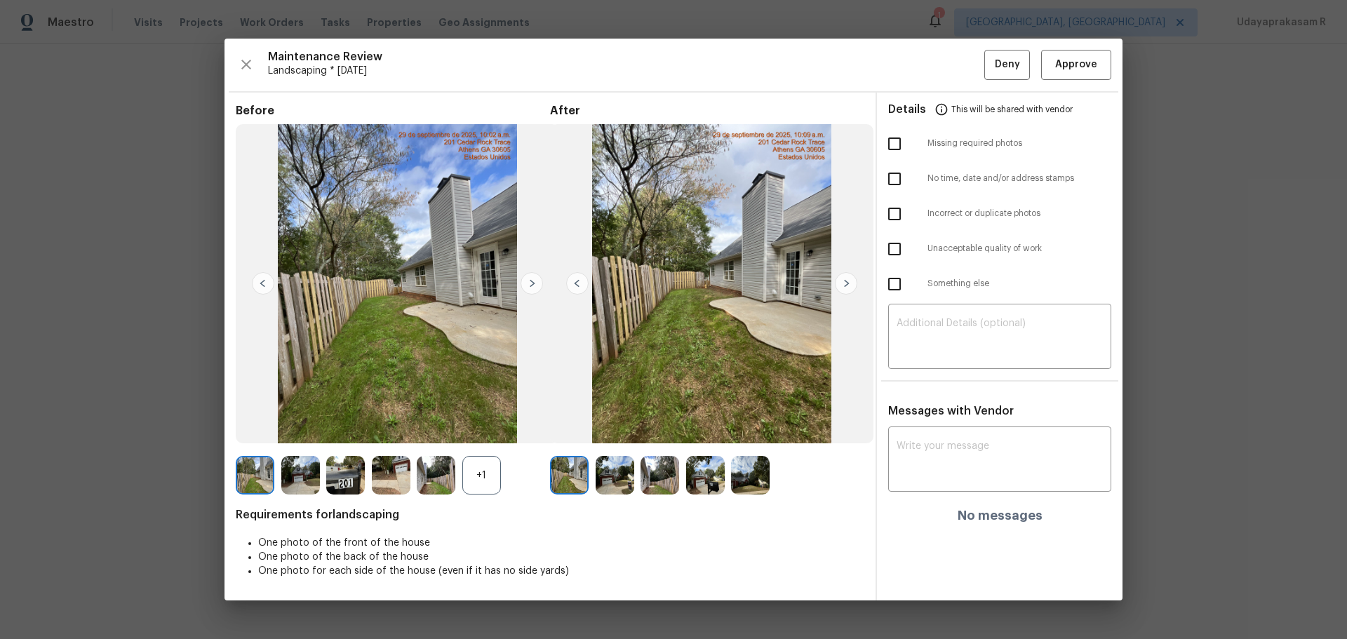
click at [837, 288] on img at bounding box center [846, 283] width 22 height 22
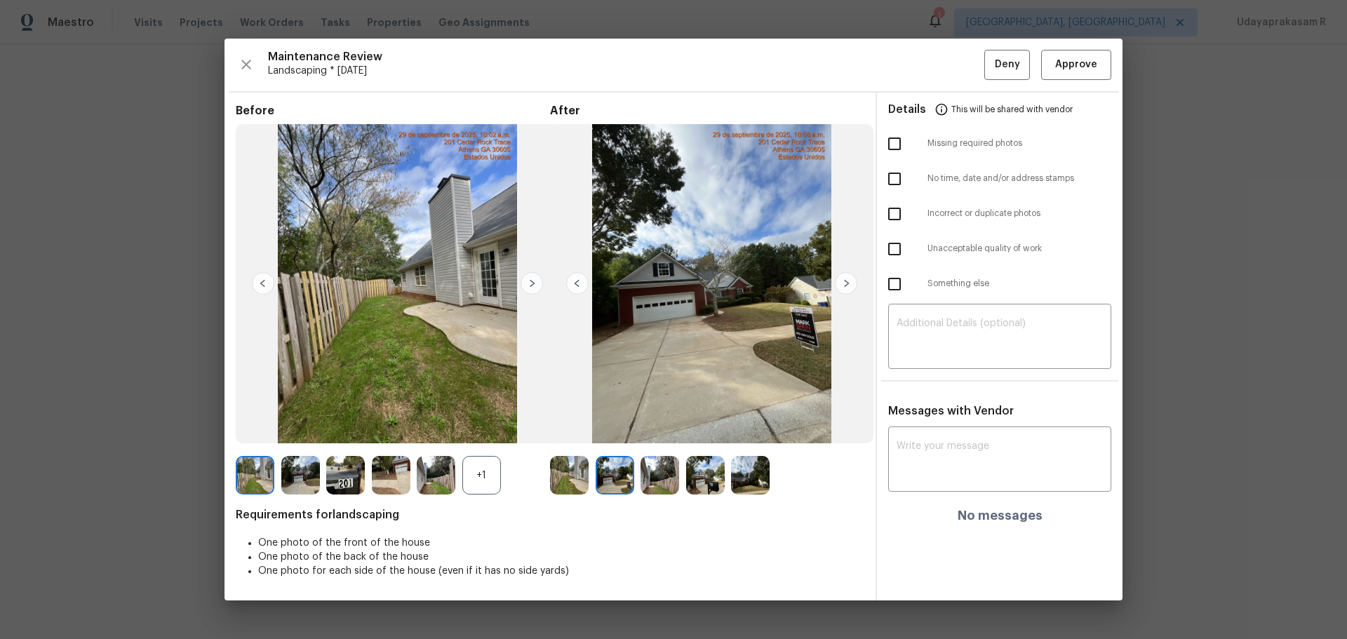
click at [837, 288] on img at bounding box center [846, 283] width 22 height 22
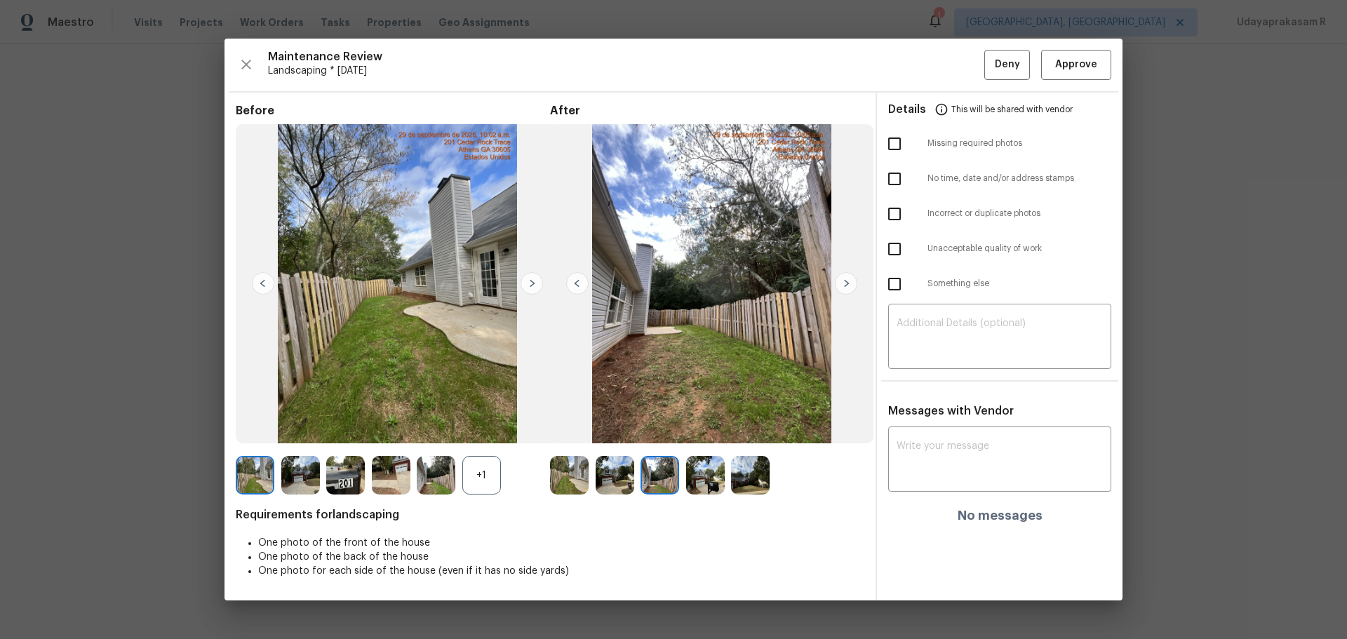
click at [837, 288] on img at bounding box center [846, 283] width 22 height 22
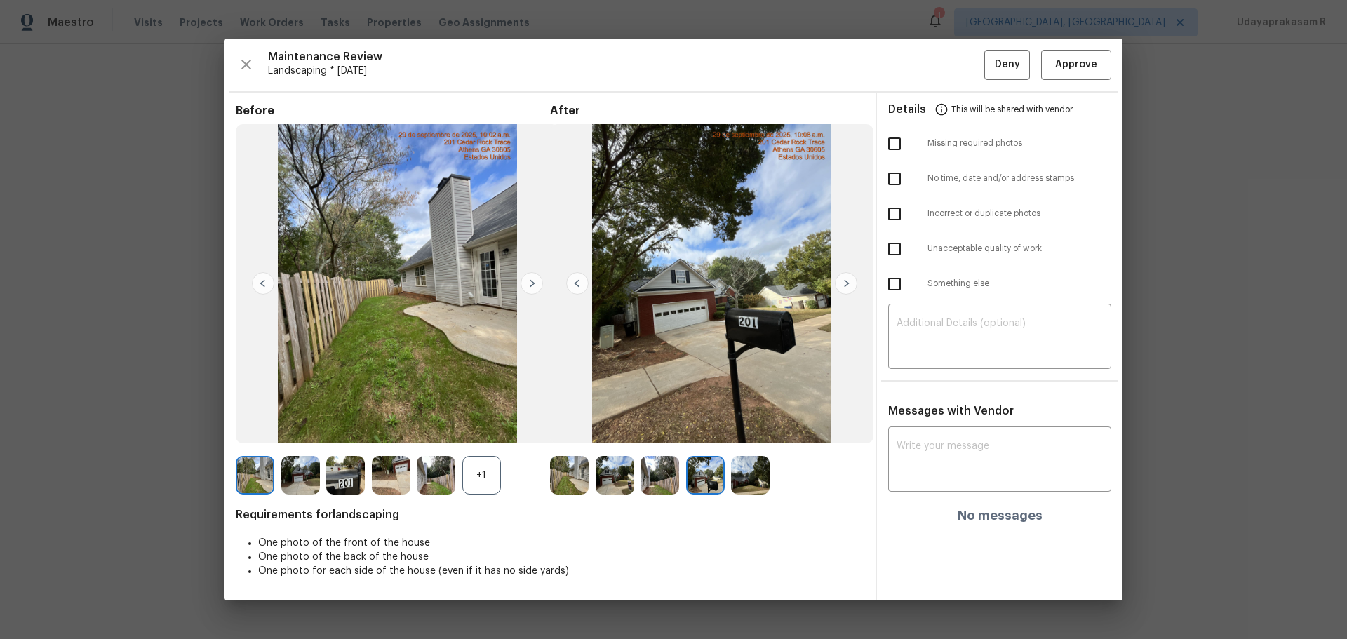
click at [837, 288] on img at bounding box center [846, 283] width 22 height 22
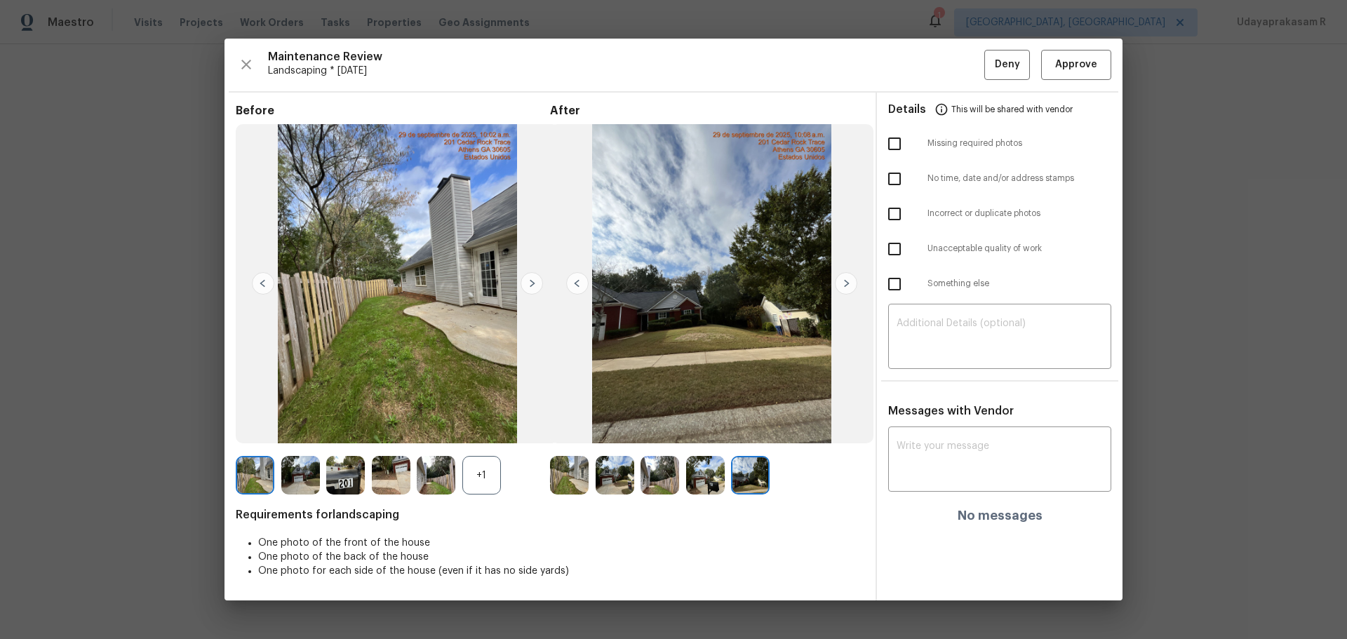
click at [837, 288] on img at bounding box center [846, 283] width 22 height 22
click at [537, 286] on img at bounding box center [532, 283] width 22 height 22
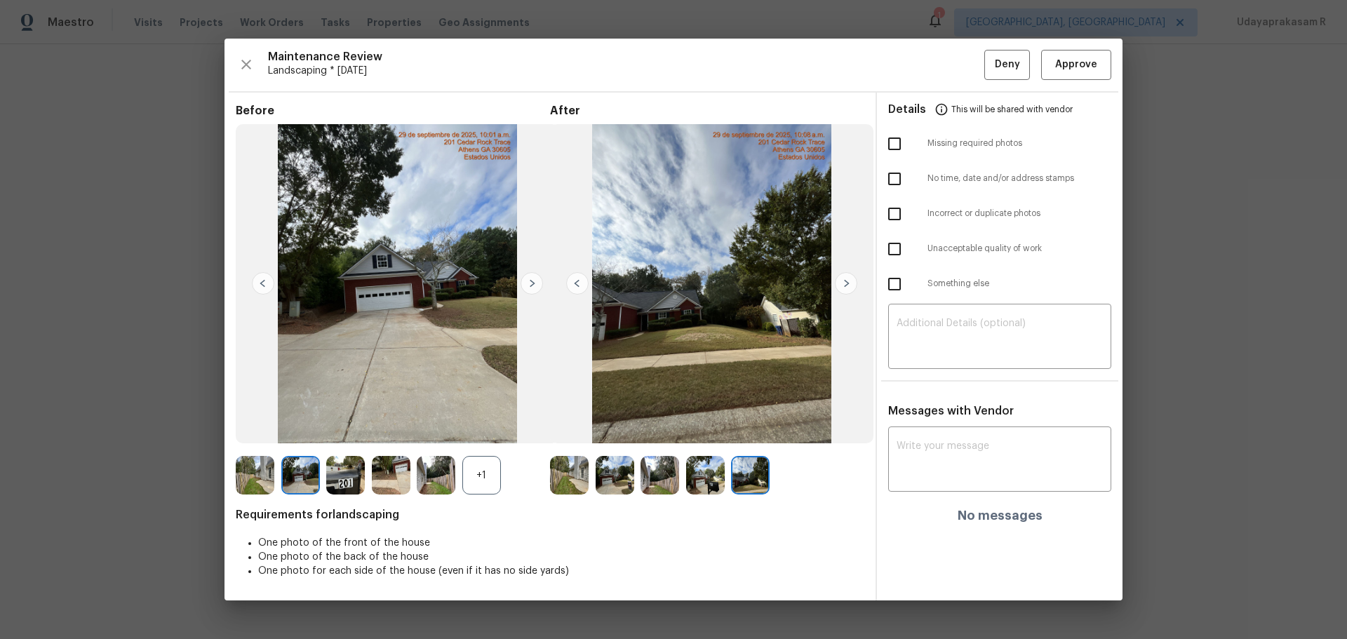
click at [537, 286] on img at bounding box center [532, 283] width 22 height 22
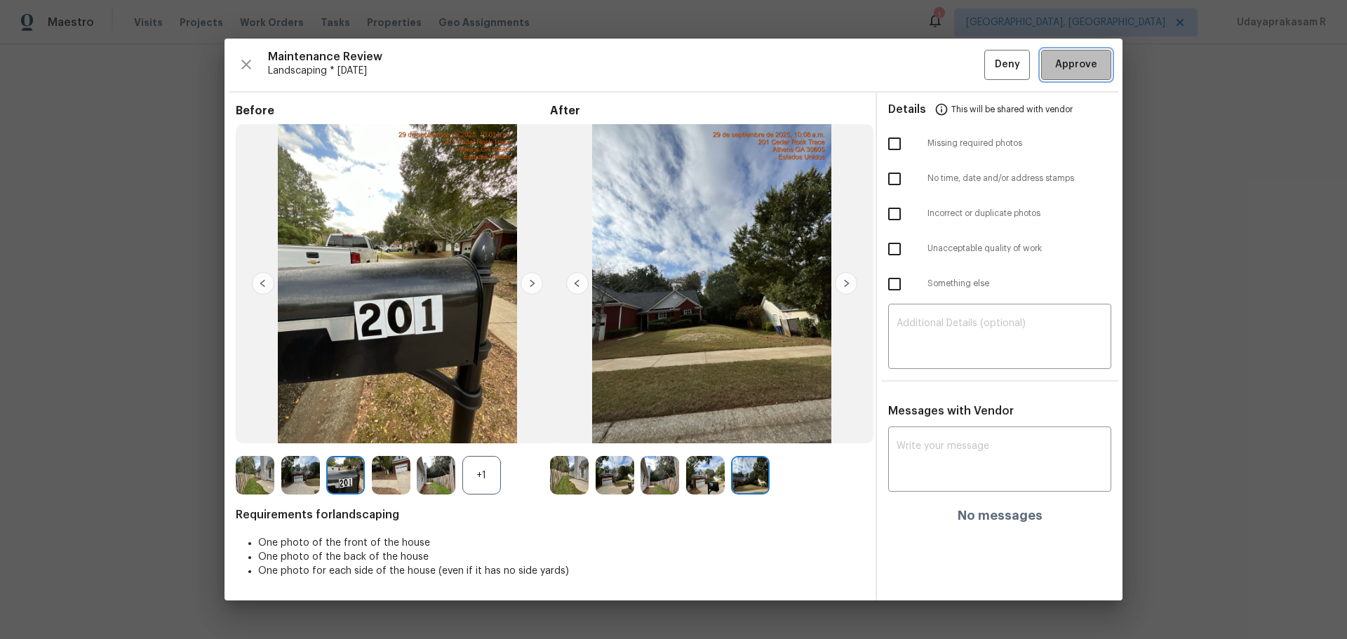
click at [958, 76] on button "Approve" at bounding box center [1077, 65] width 70 height 30
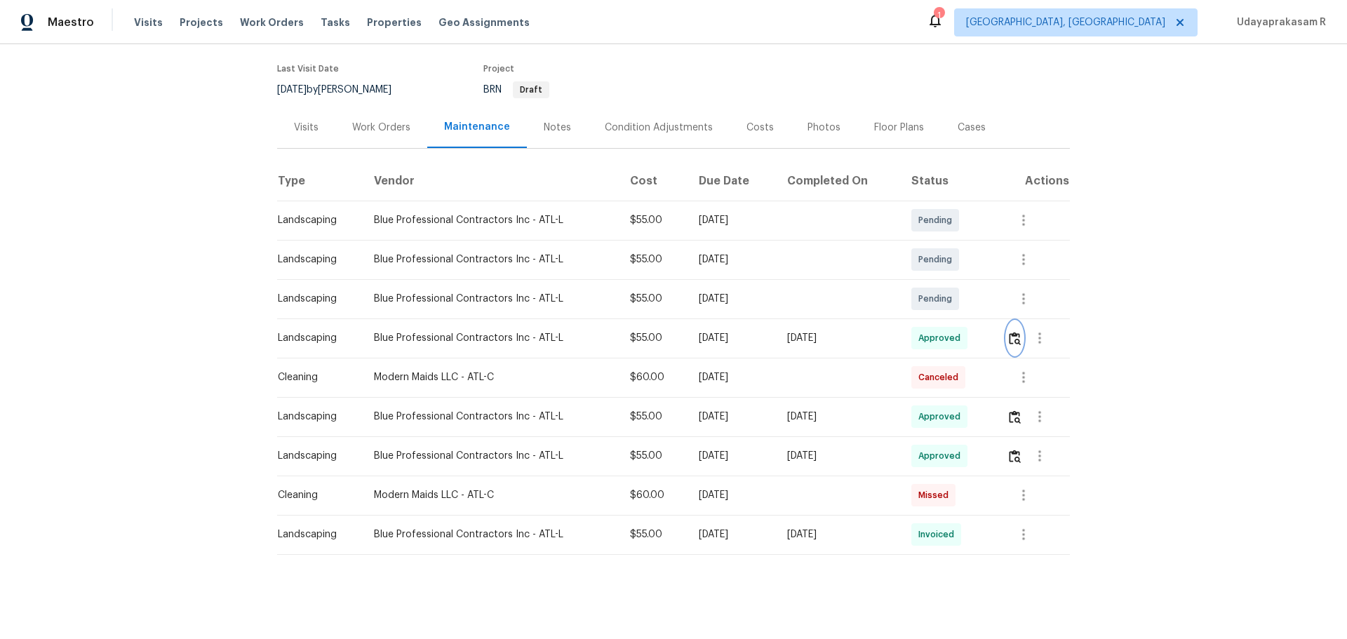
scroll to position [0, 0]
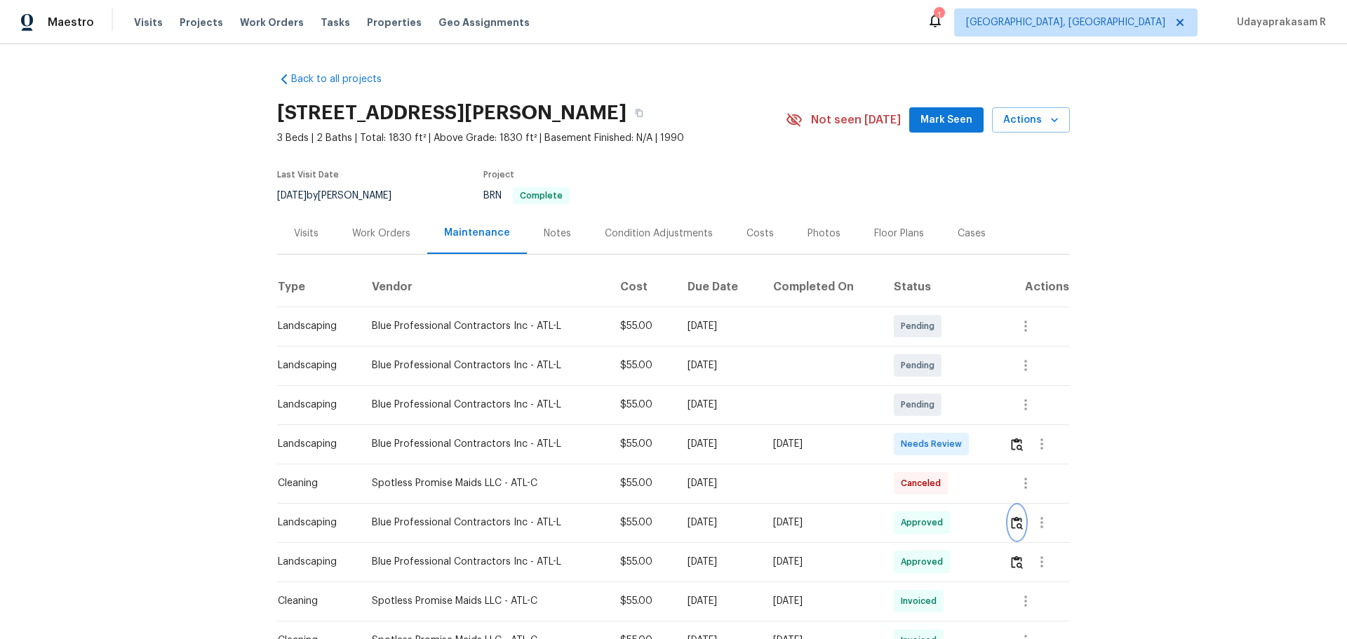
click at [958, 420] on img "button" at bounding box center [1017, 523] width 12 height 13
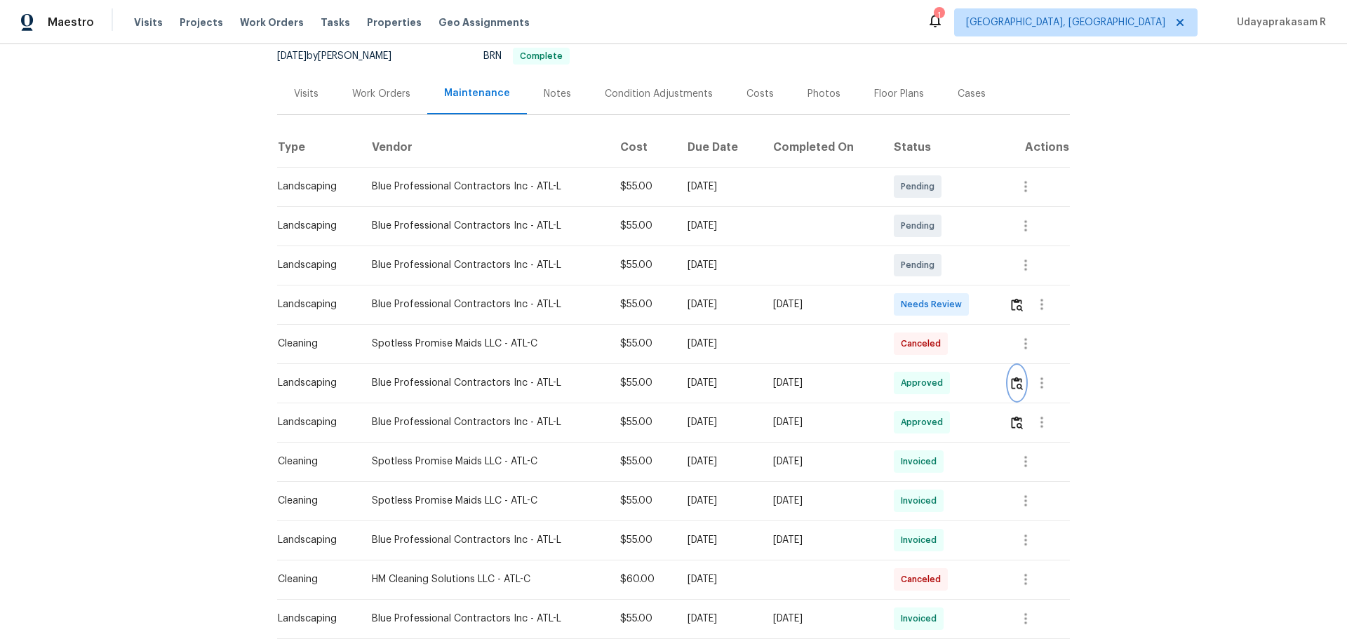
scroll to position [140, 0]
click at [958, 294] on div at bounding box center [1039, 304] width 60 height 34
click at [958, 306] on img "button" at bounding box center [1017, 304] width 12 height 13
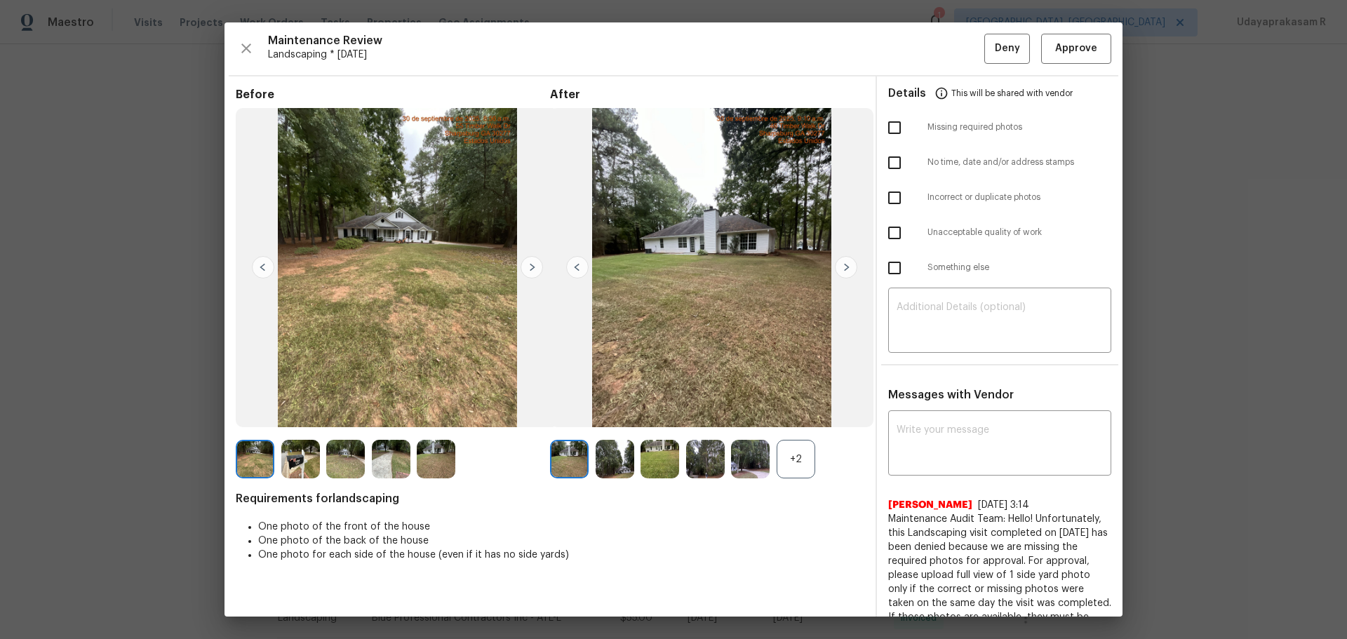
click at [841, 263] on img at bounding box center [846, 267] width 22 height 22
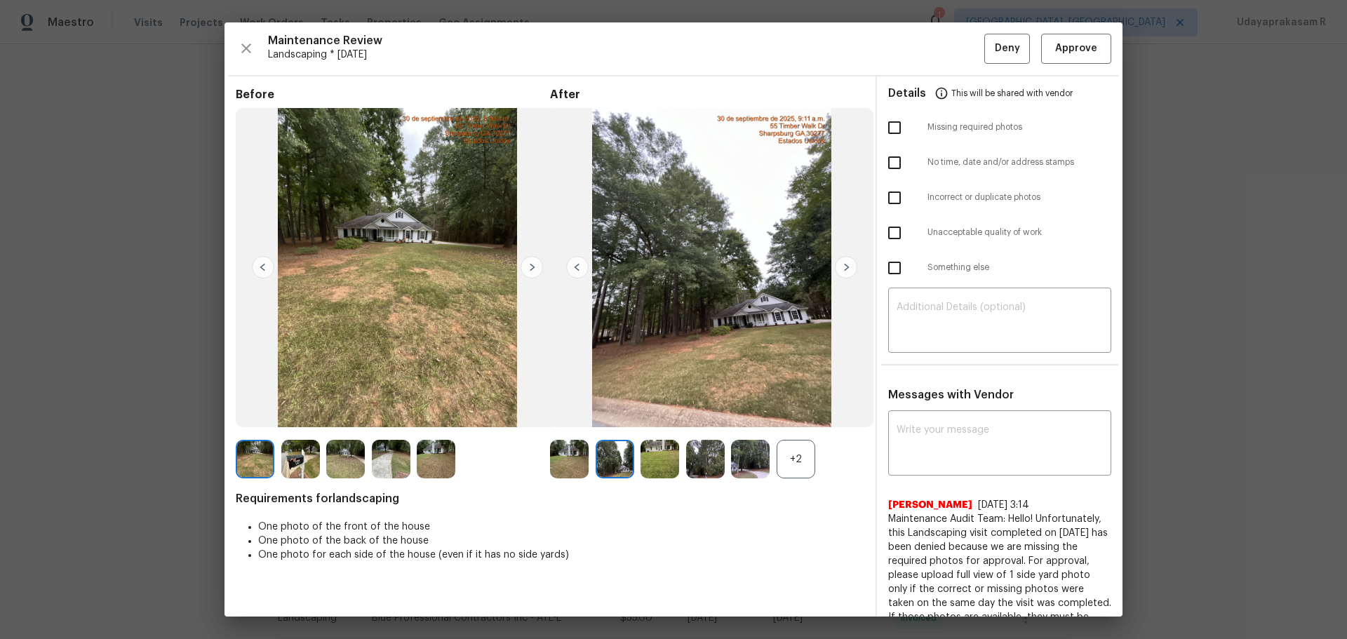
click at [841, 263] on img at bounding box center [846, 267] width 22 height 22
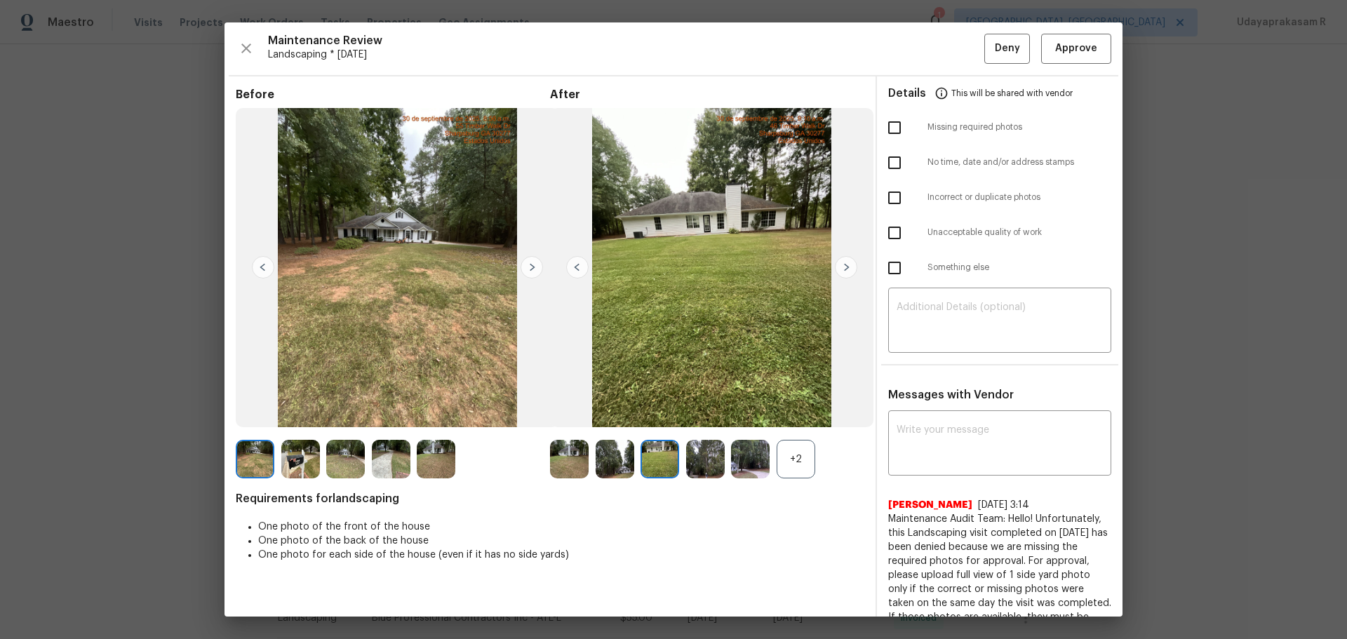
click at [535, 266] on img at bounding box center [532, 267] width 22 height 22
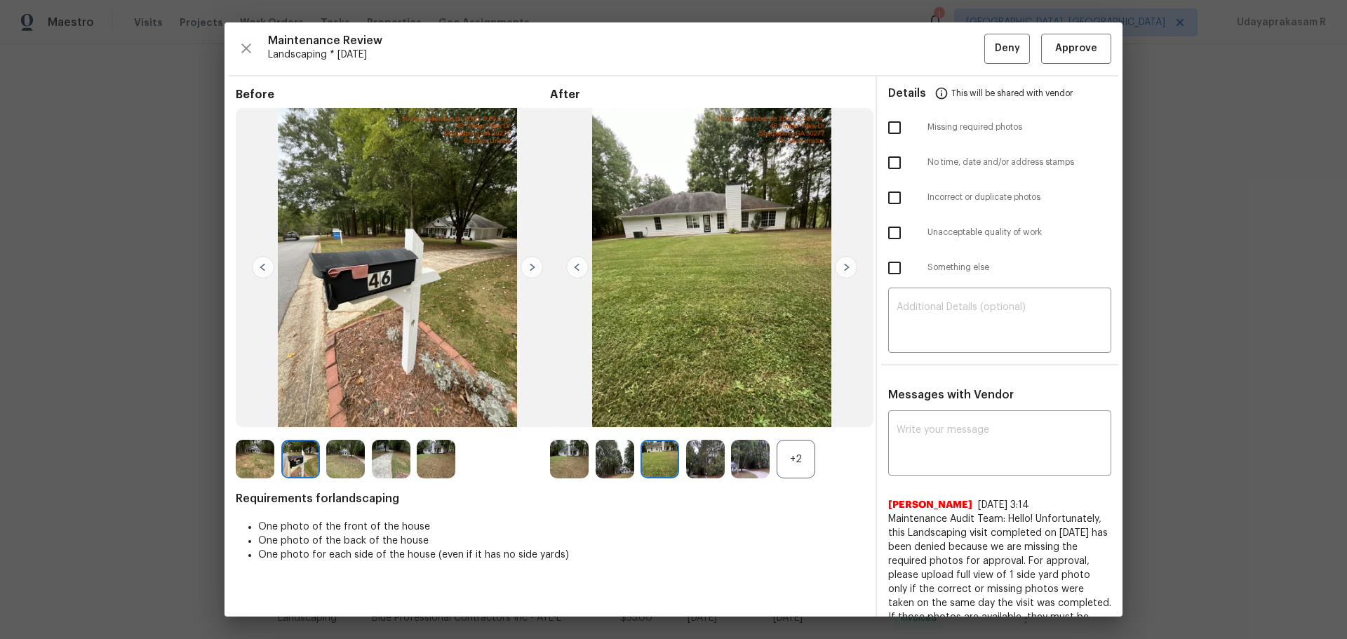
click at [535, 266] on img at bounding box center [532, 267] width 22 height 22
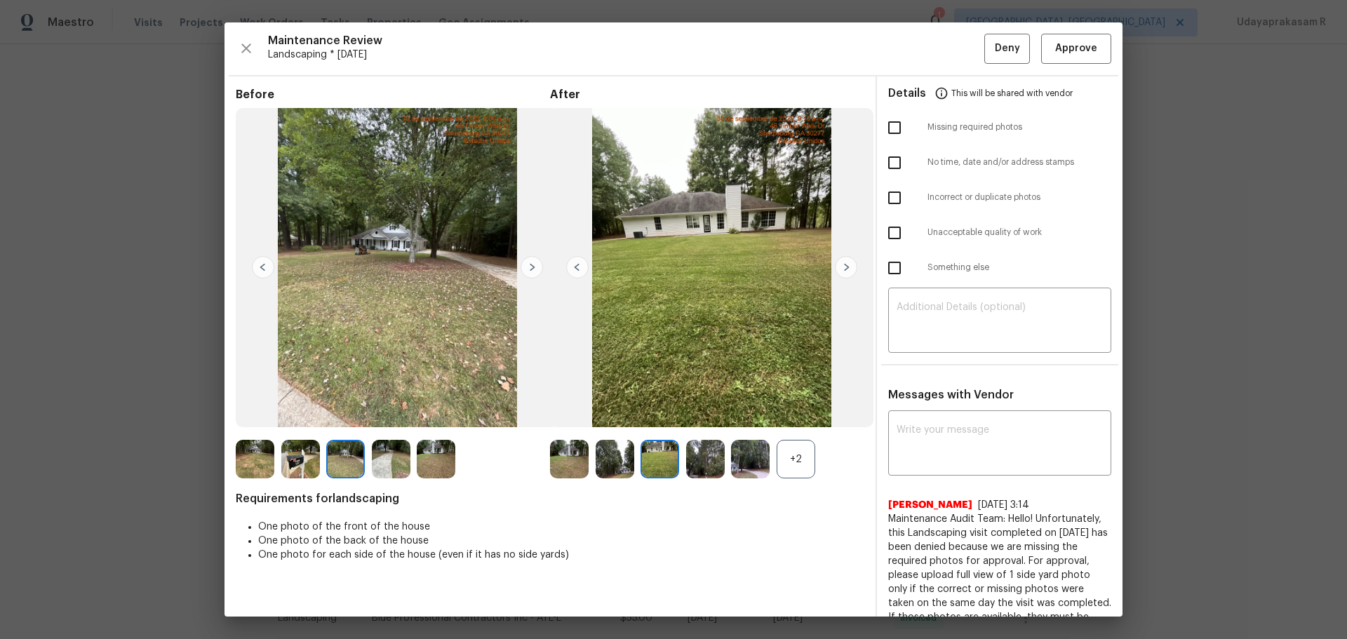
click at [535, 266] on img at bounding box center [532, 267] width 22 height 22
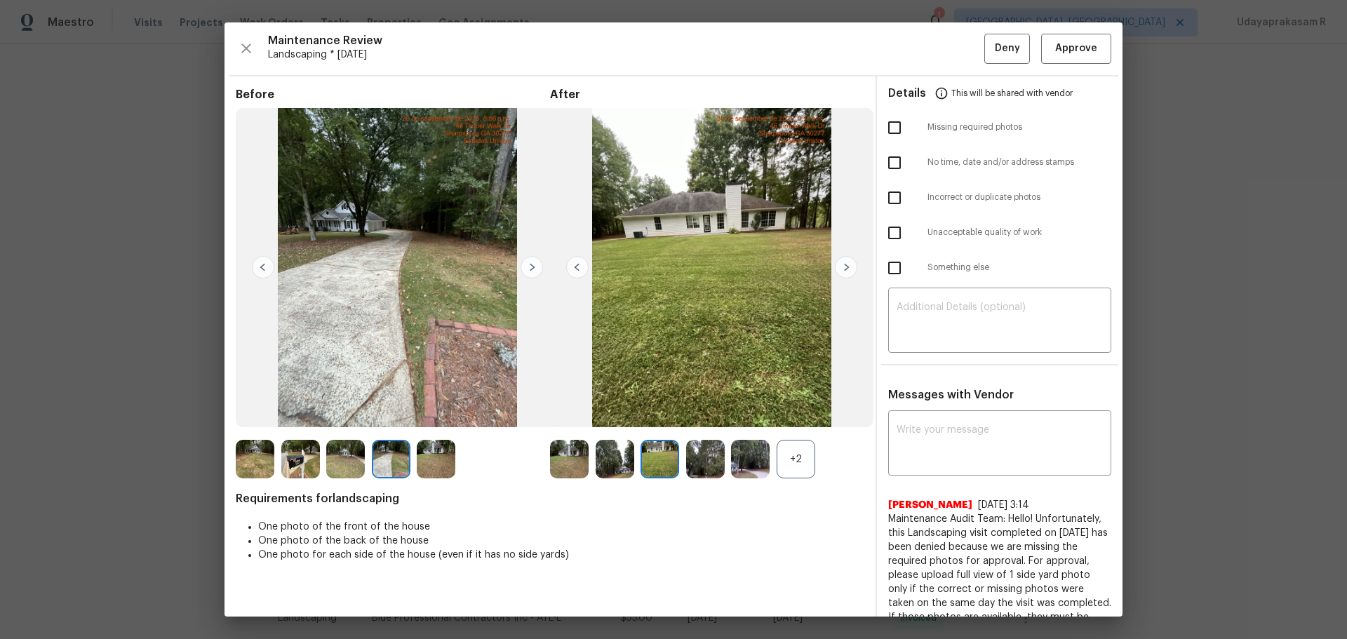
click at [535, 266] on img at bounding box center [532, 267] width 22 height 22
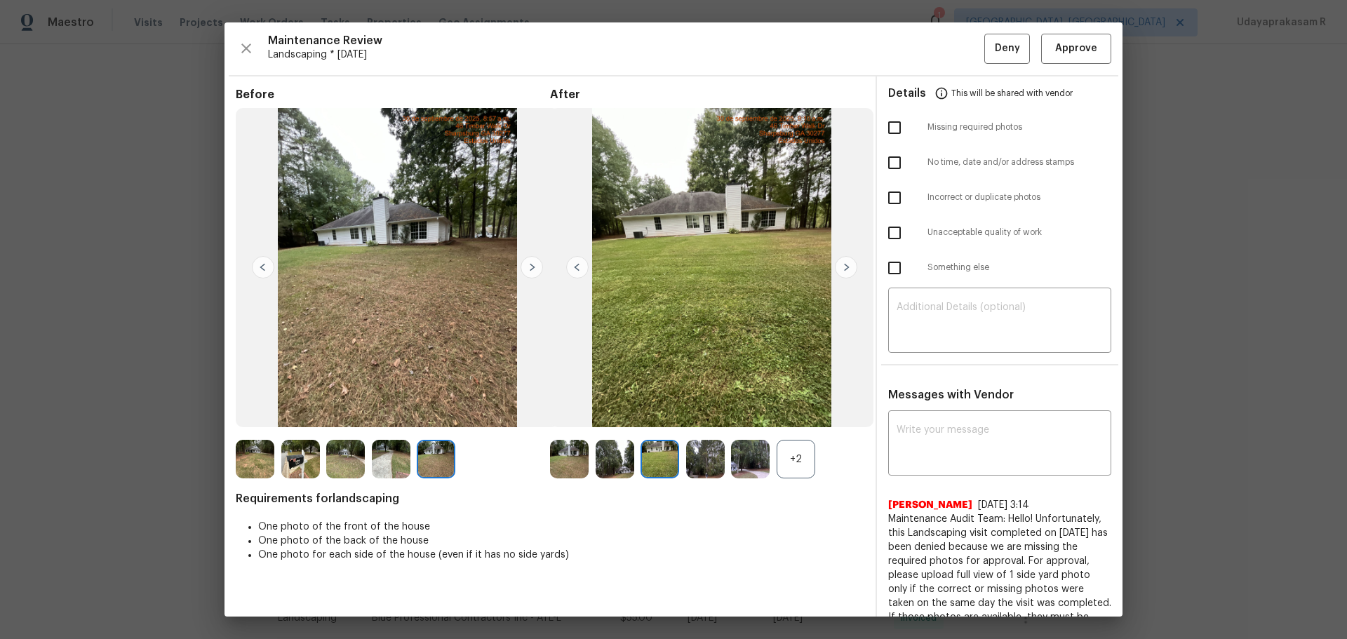
click at [535, 266] on img at bounding box center [532, 267] width 22 height 22
click at [958, 65] on div "Maintenance Review Landscaping * Mon, Sep 29 Deny Approve Before After +2 Requi…" at bounding box center [674, 319] width 898 height 594
click at [958, 58] on button "Approve" at bounding box center [1077, 49] width 70 height 30
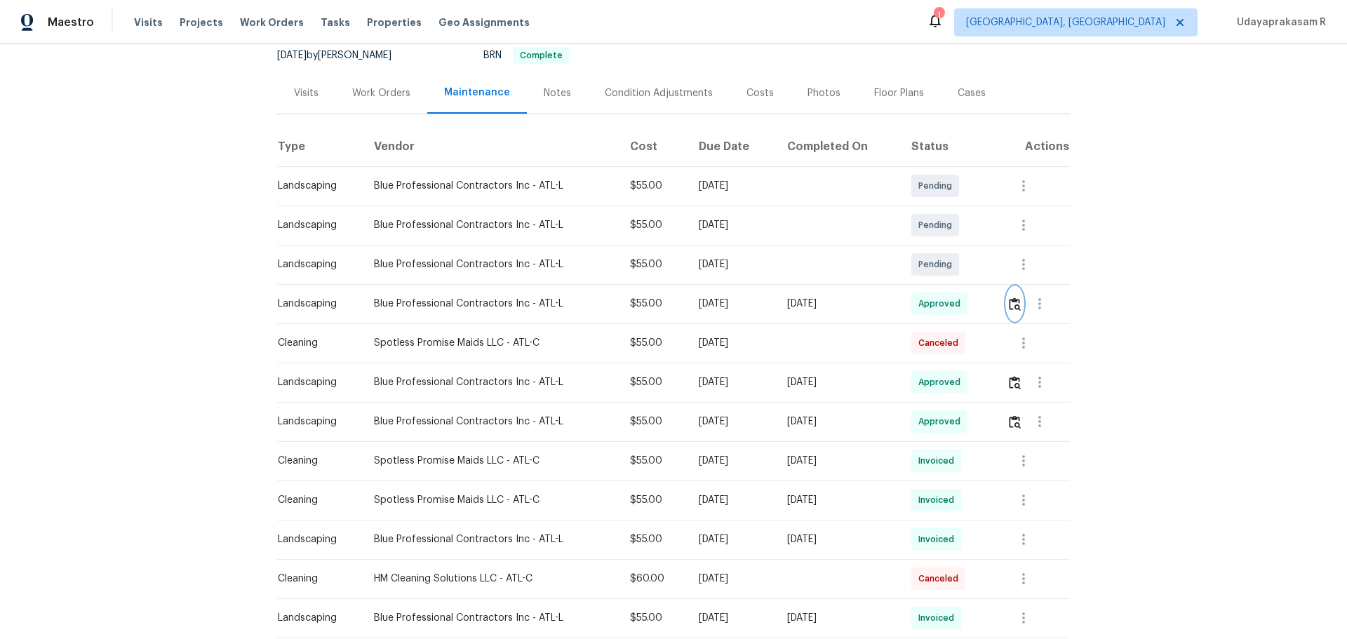
scroll to position [0, 0]
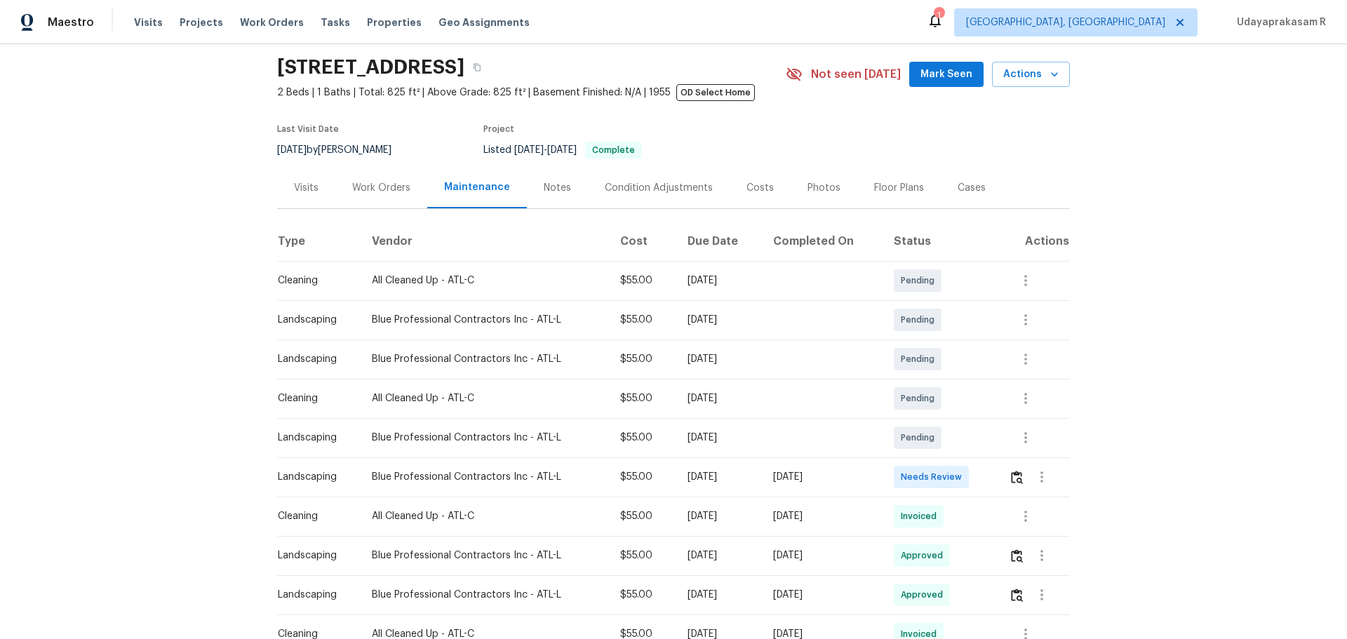
scroll to position [70, 0]
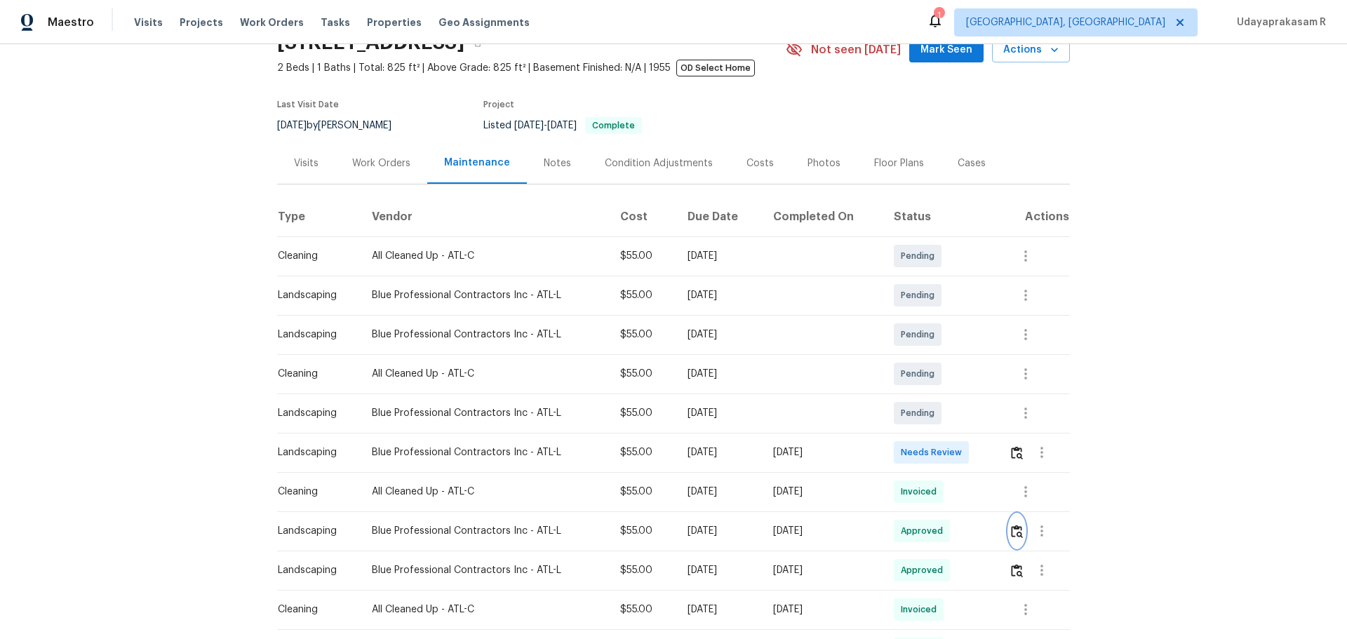
click at [958, 420] on img "button" at bounding box center [1017, 531] width 12 height 13
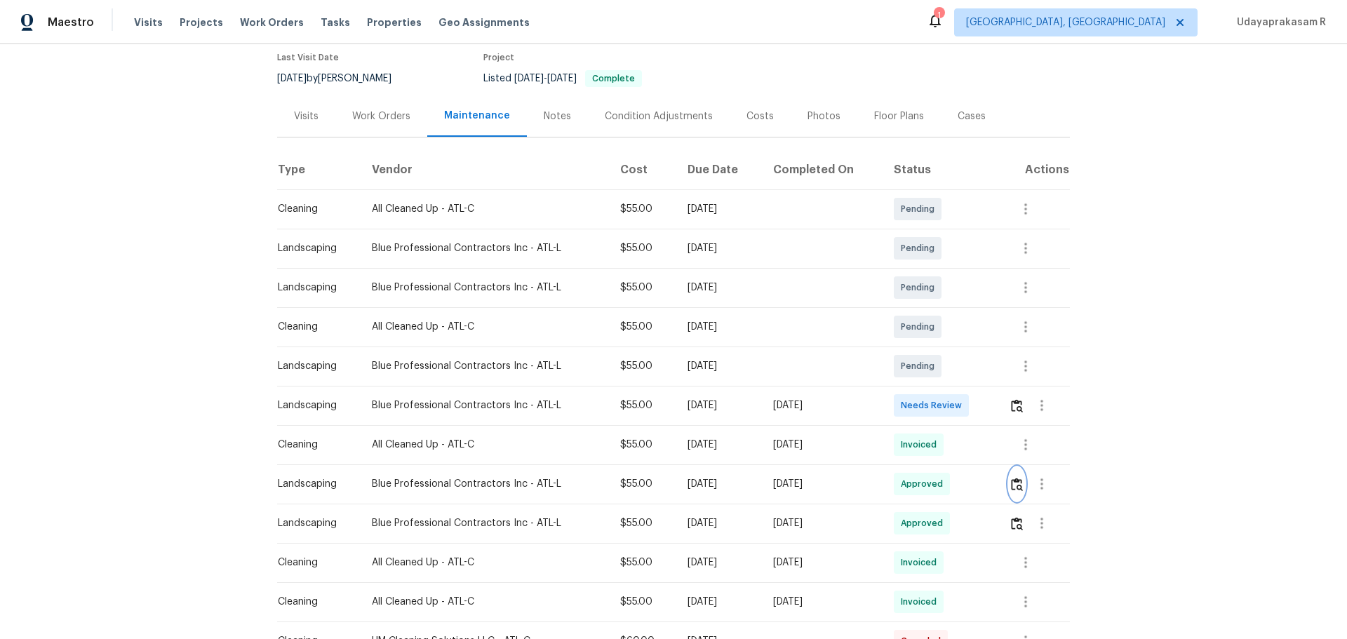
scroll to position [140, 0]
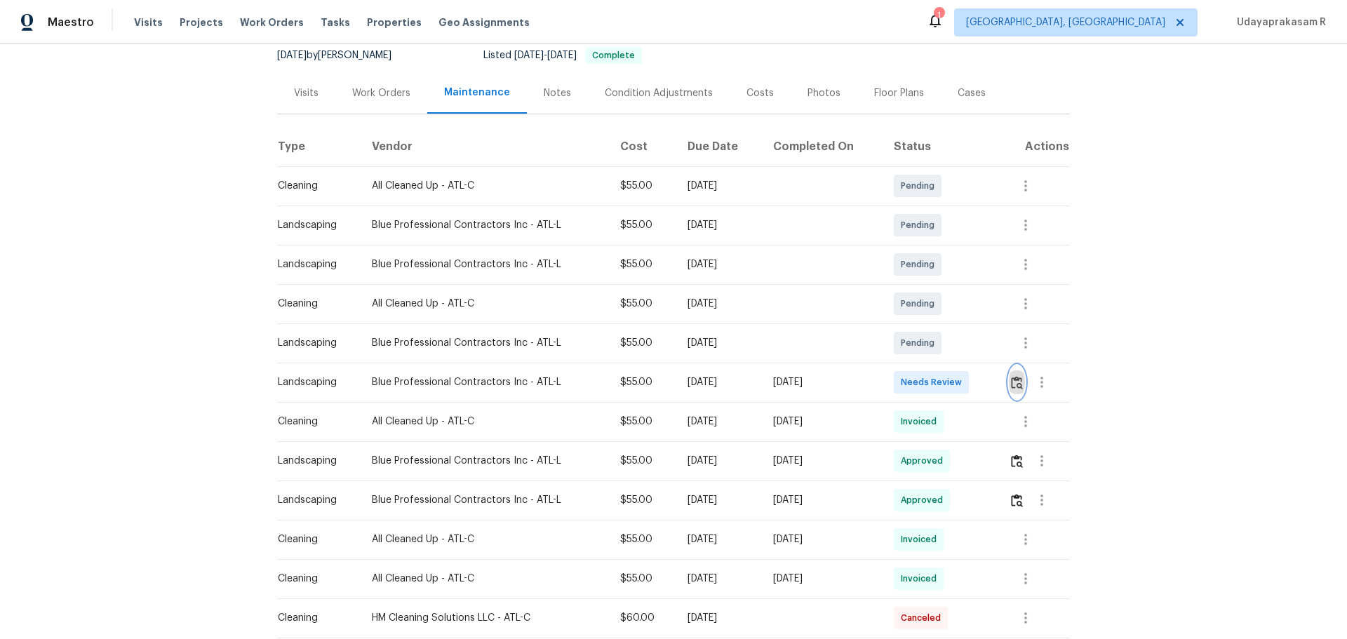
click at [958, 381] on img "button" at bounding box center [1017, 382] width 12 height 13
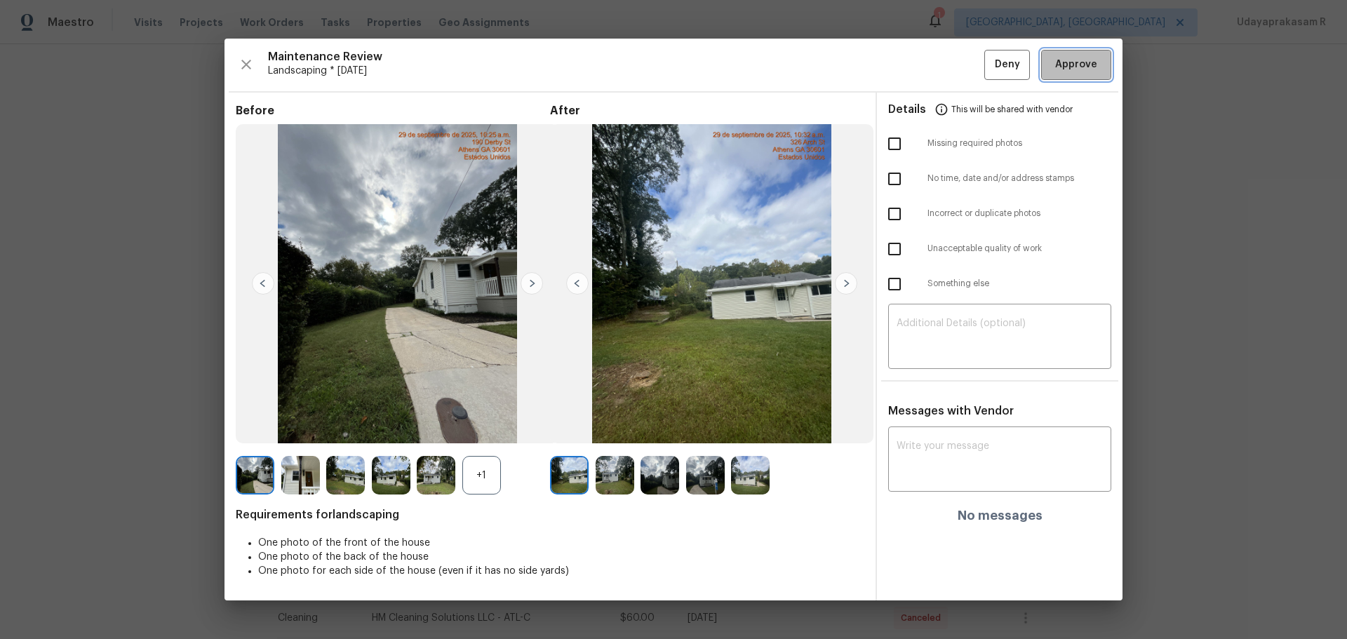
click at [958, 58] on span "Approve" at bounding box center [1077, 65] width 42 height 18
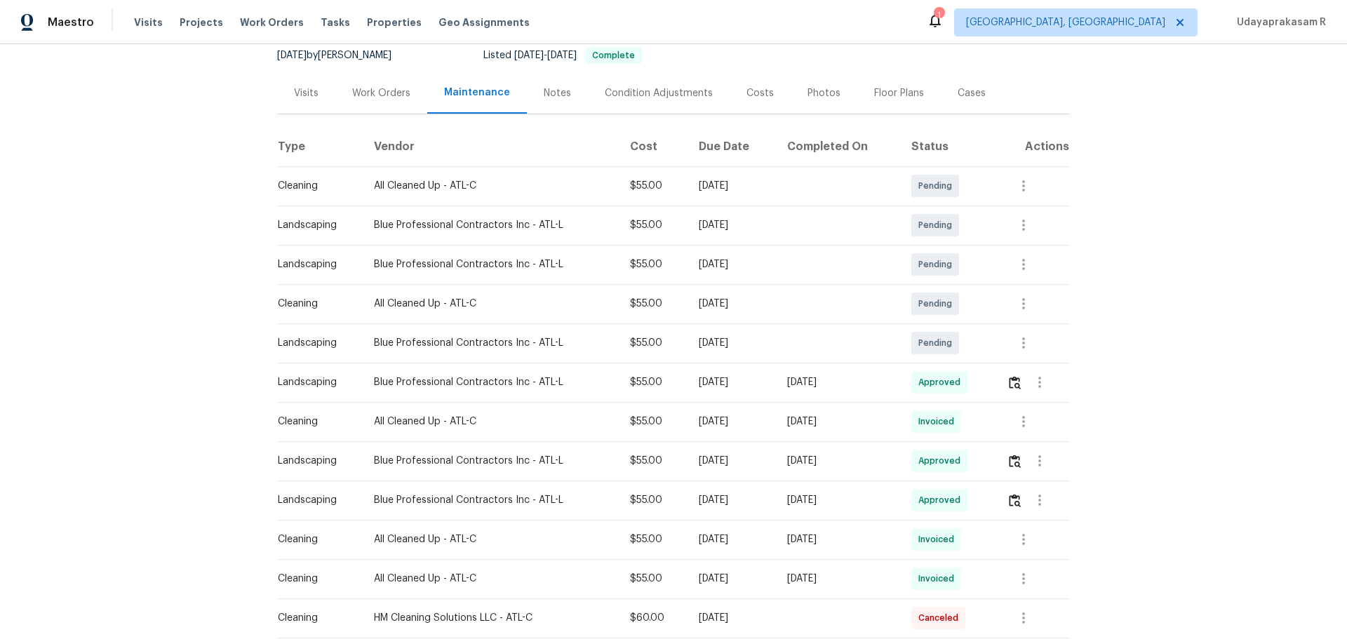
click at [958, 335] on div "Back to all projects [STREET_ADDRESS] 2 Beds | 1 Baths | Total: 825 ft² | Above…" at bounding box center [673, 341] width 1347 height 595
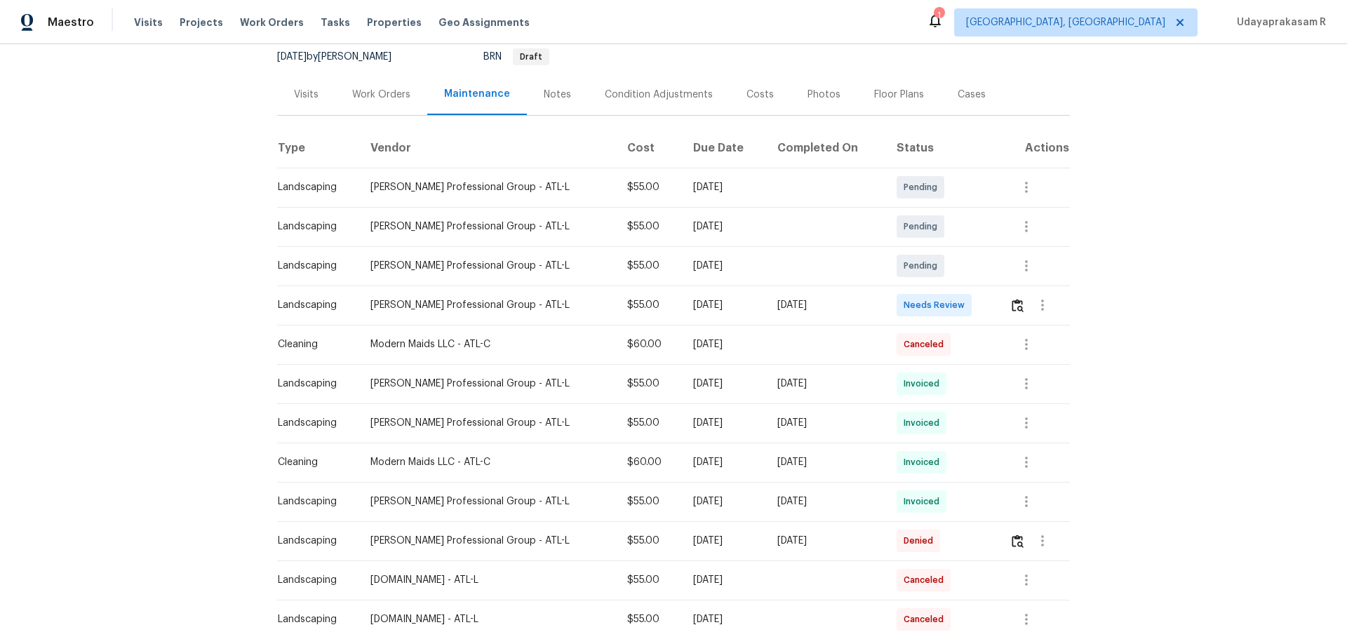
scroll to position [140, 0]
click at [1012, 305] on img "button" at bounding box center [1018, 304] width 12 height 13
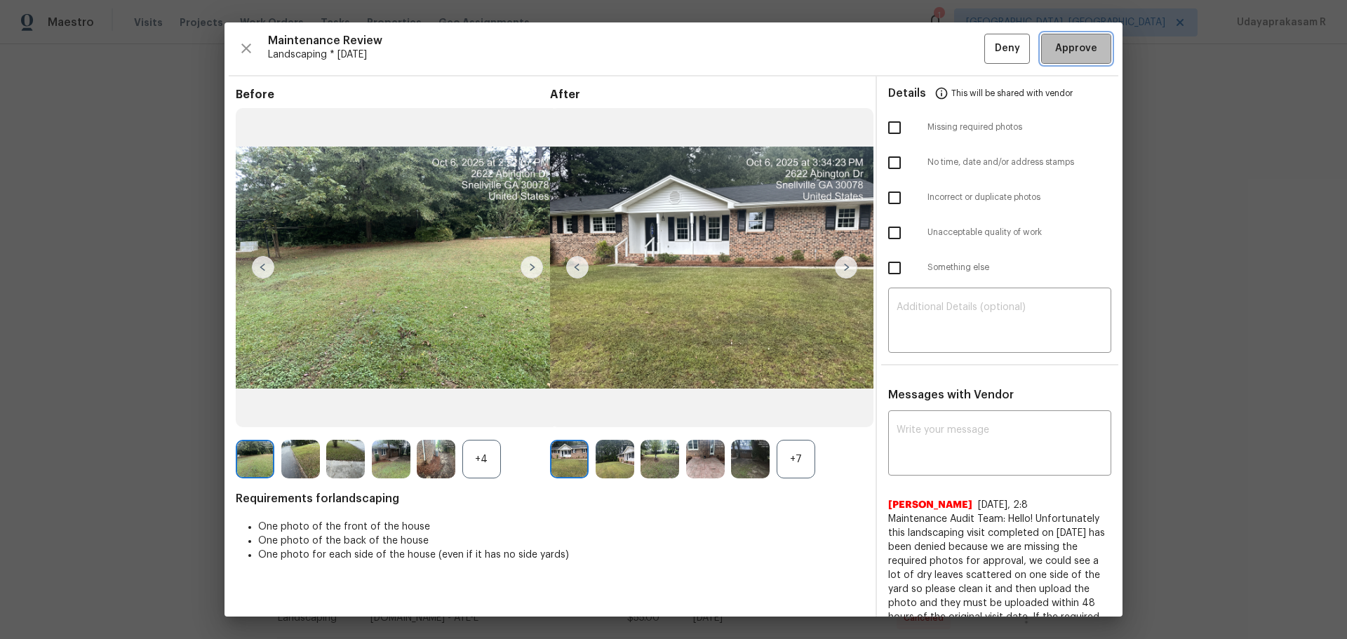
click at [1068, 60] on button "Approve" at bounding box center [1077, 49] width 70 height 30
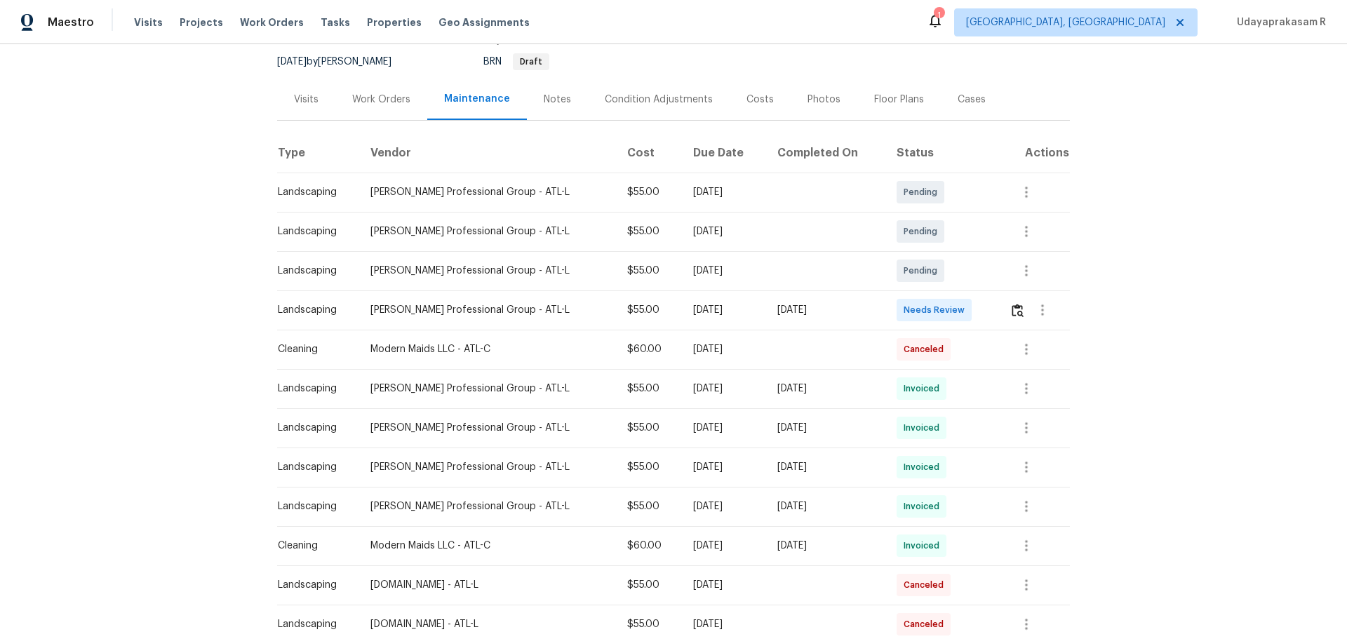
scroll to position [140, 0]
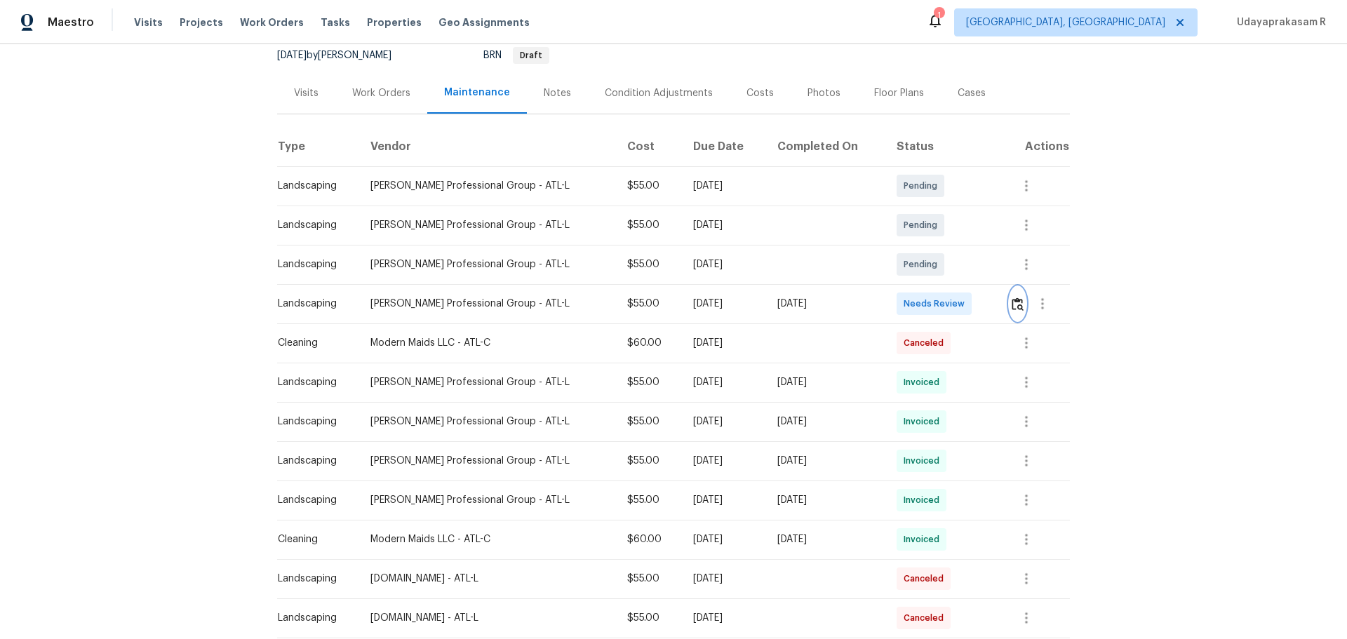
click at [958, 316] on button "button" at bounding box center [1018, 304] width 16 height 34
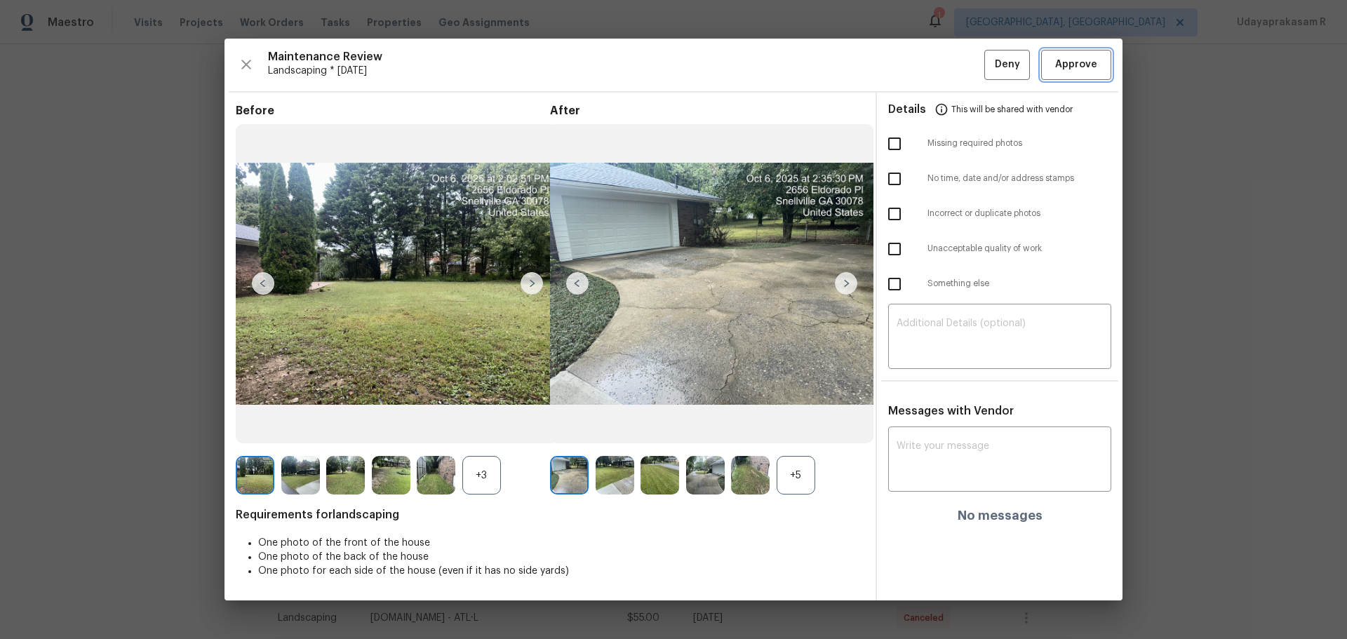
click at [958, 67] on span "Approve" at bounding box center [1077, 65] width 42 height 18
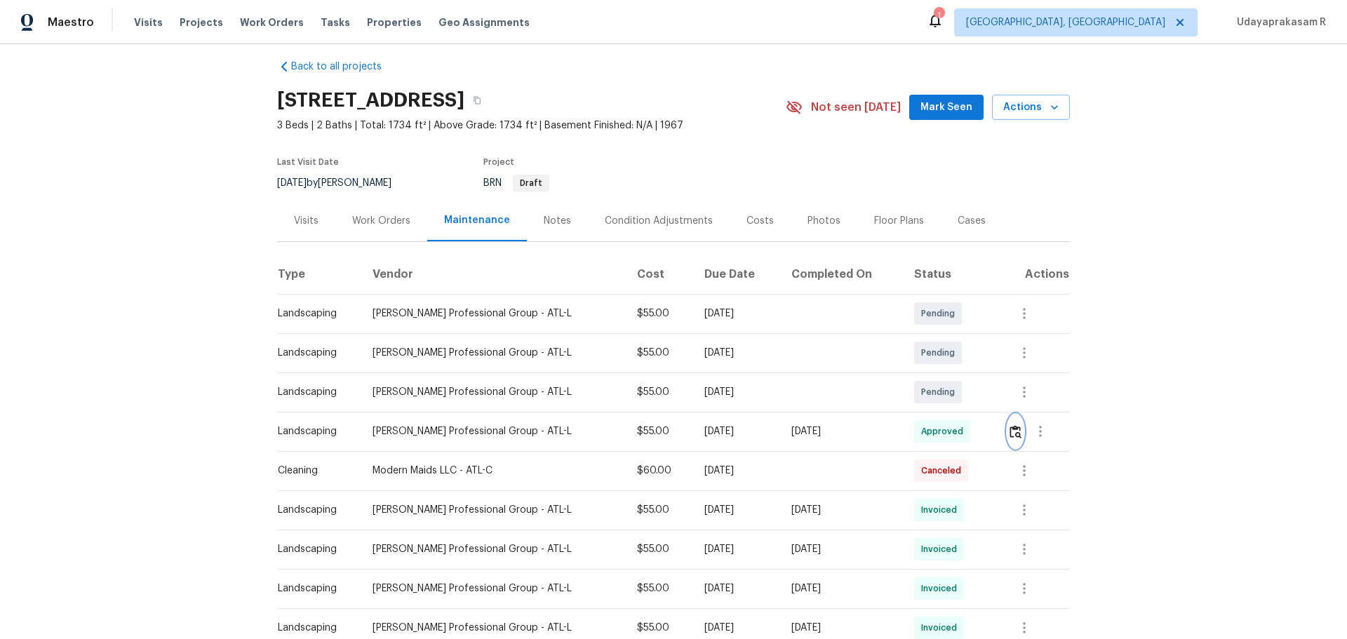
scroll to position [0, 0]
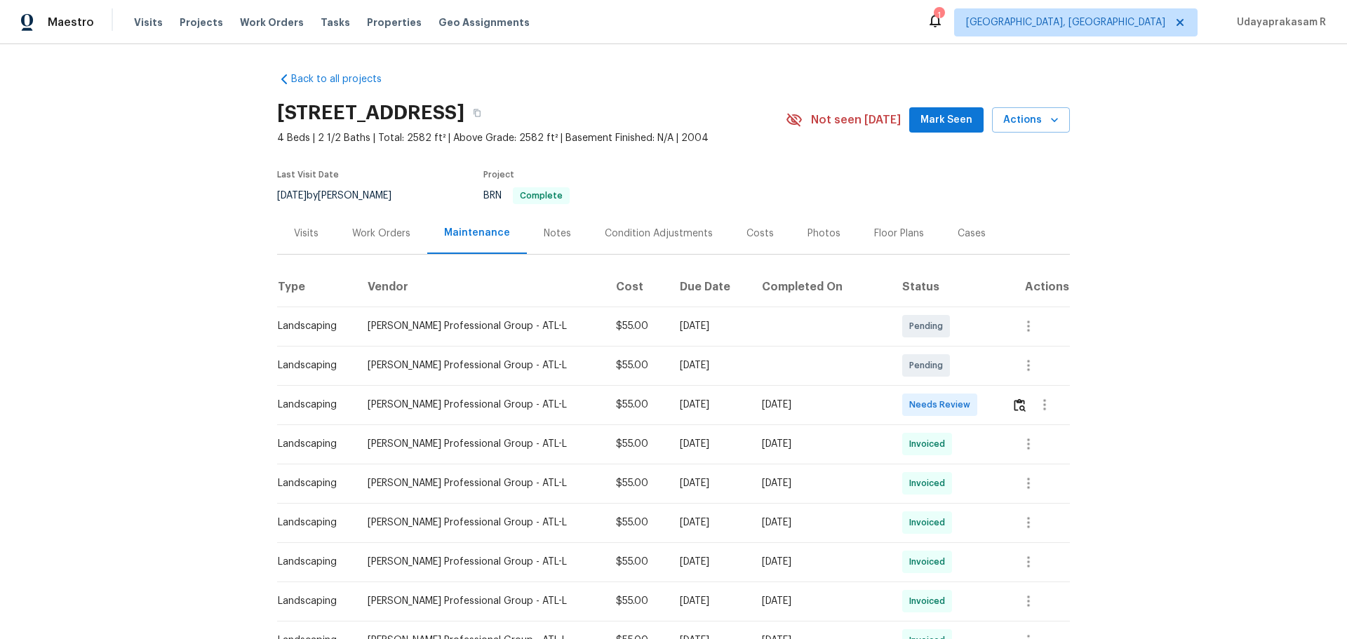
scroll to position [140, 0]
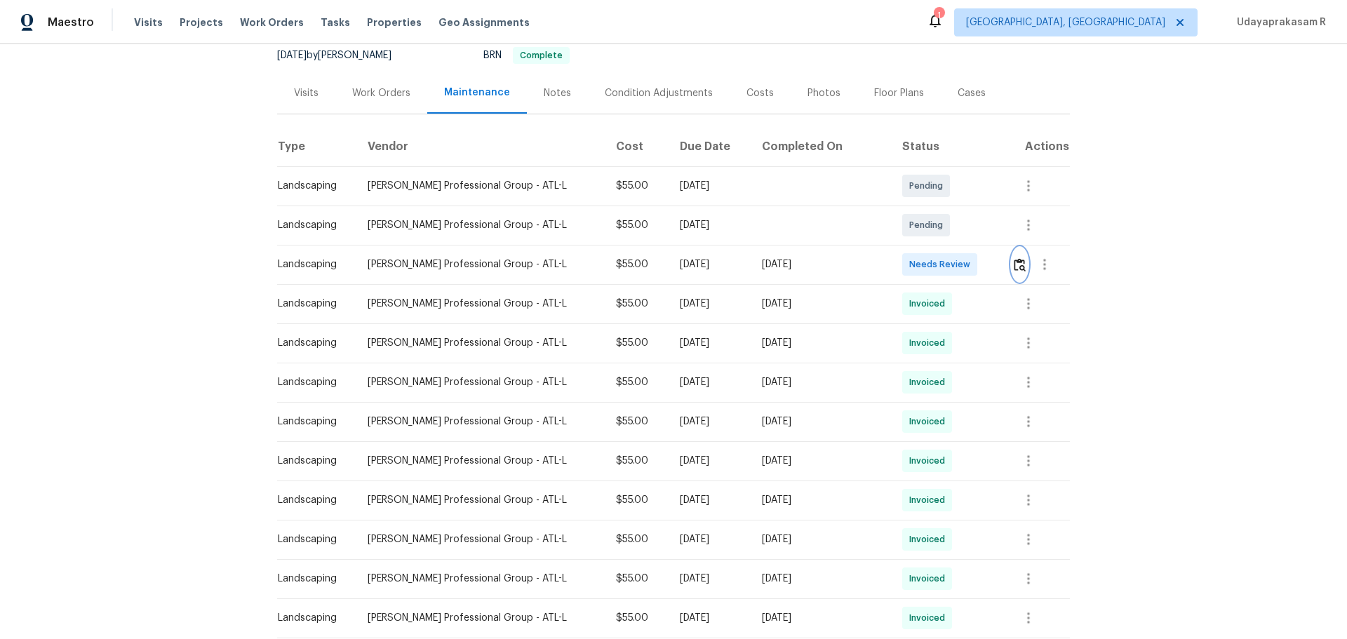
click at [958, 253] on button "button" at bounding box center [1020, 265] width 16 height 34
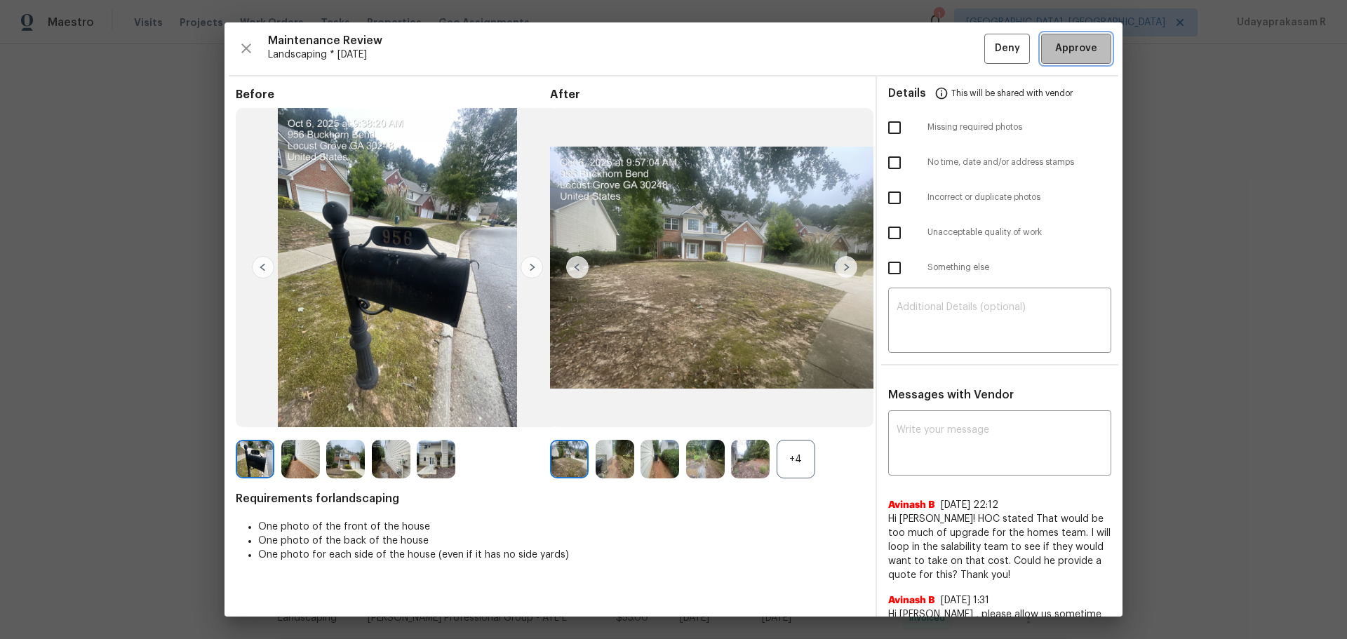
click at [958, 56] on span "Approve" at bounding box center [1077, 49] width 42 height 18
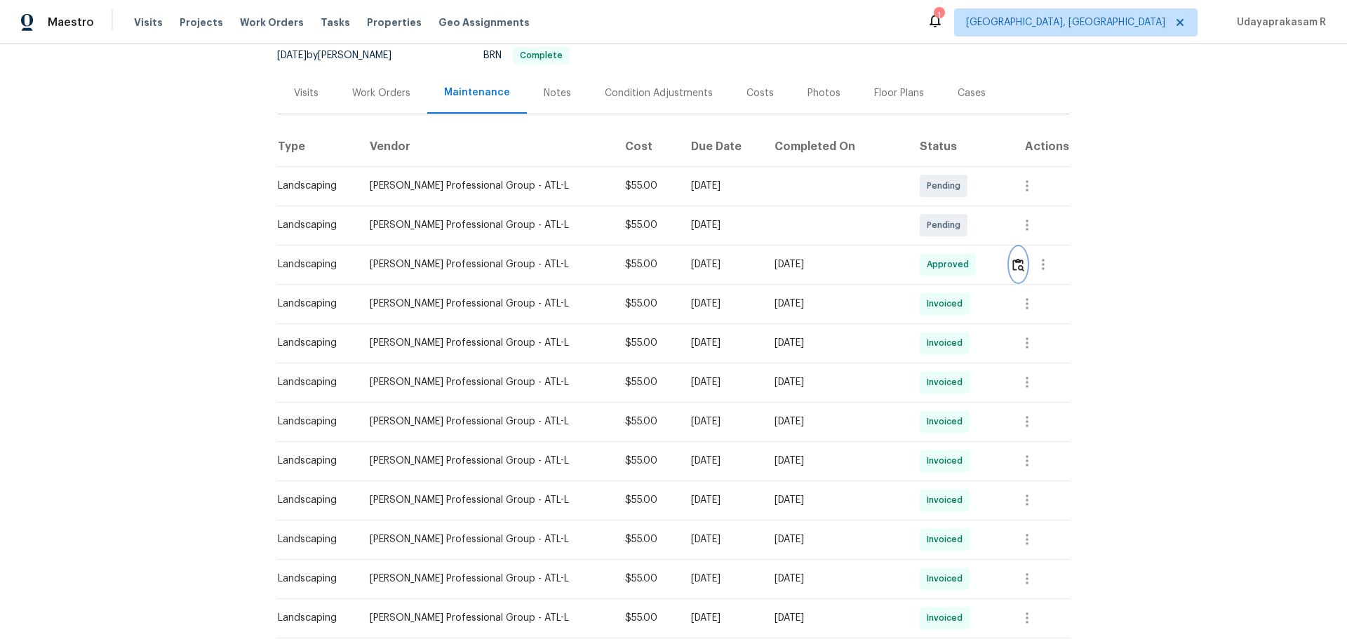
scroll to position [0, 0]
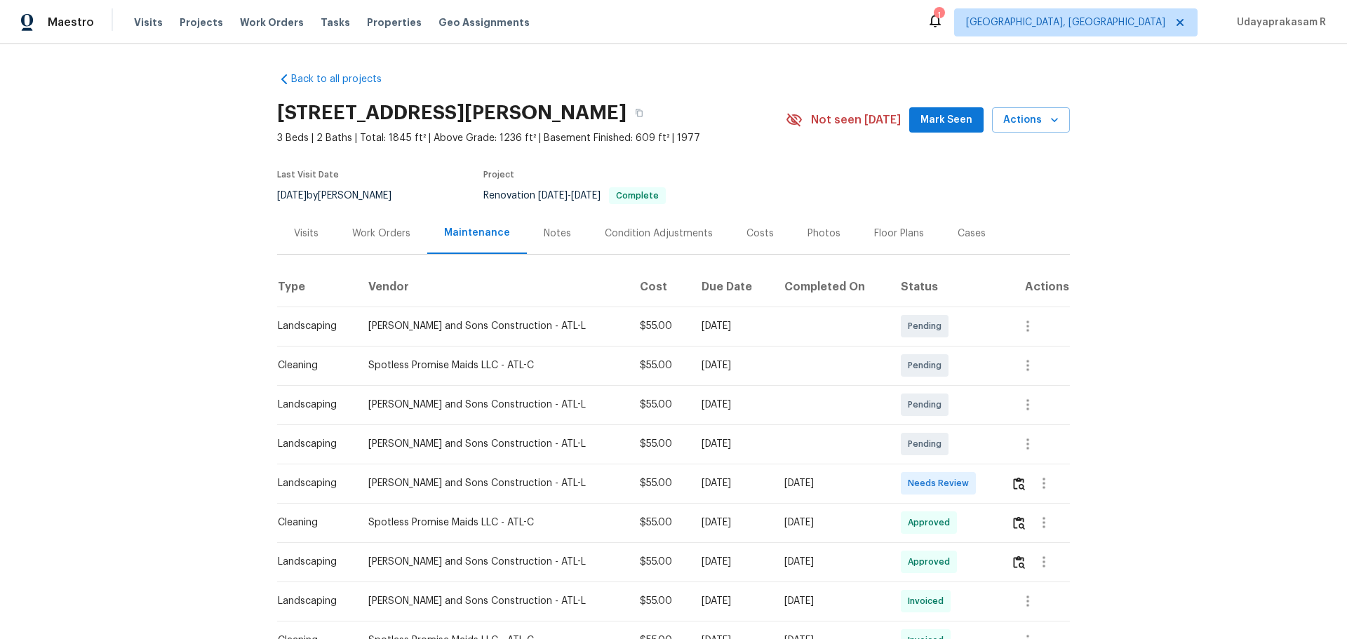
scroll to position [70, 0]
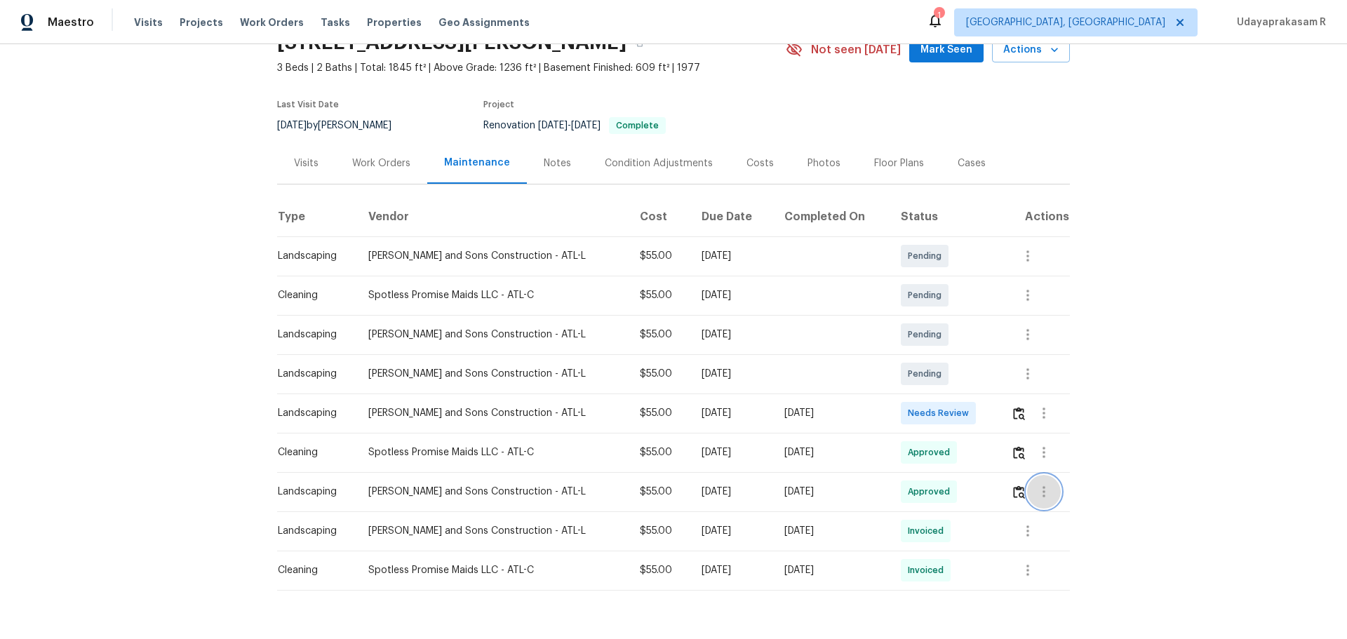
click at [958, 420] on button "button" at bounding box center [1044, 492] width 34 height 34
click at [958, 420] on div at bounding box center [673, 319] width 1347 height 639
click at [958, 420] on img "button" at bounding box center [1019, 492] width 12 height 13
click at [958, 341] on button "button" at bounding box center [1028, 335] width 34 height 34
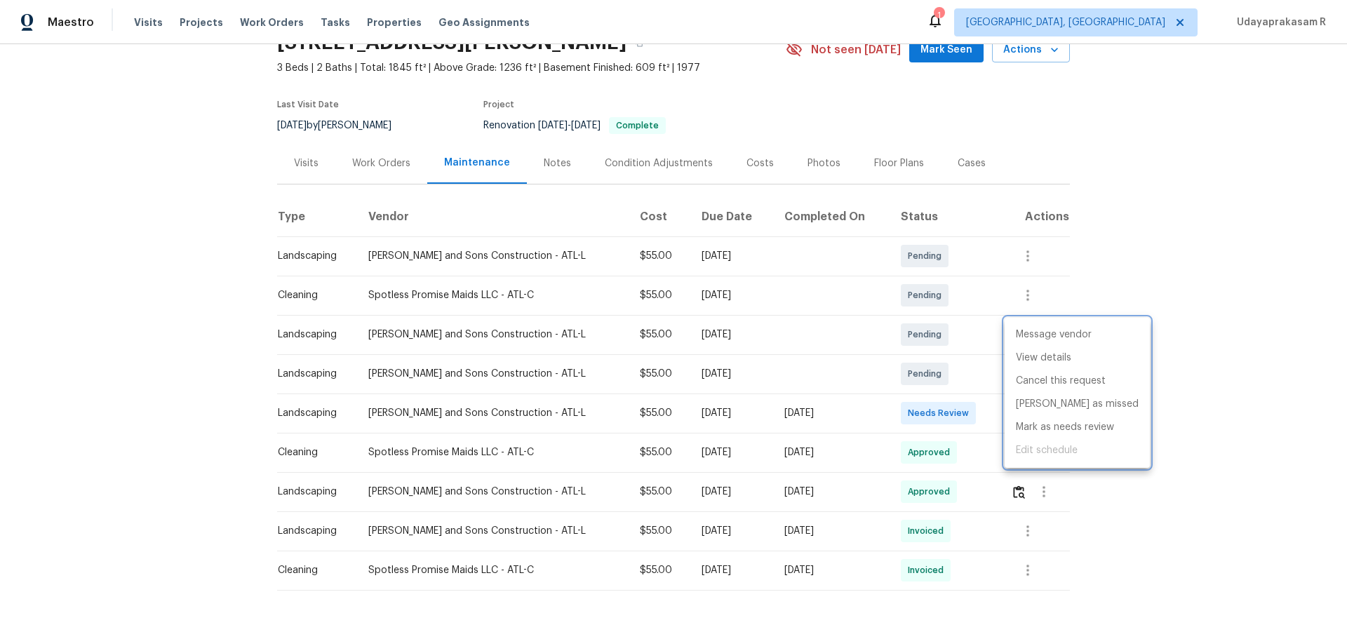
click at [958, 281] on div at bounding box center [673, 319] width 1347 height 639
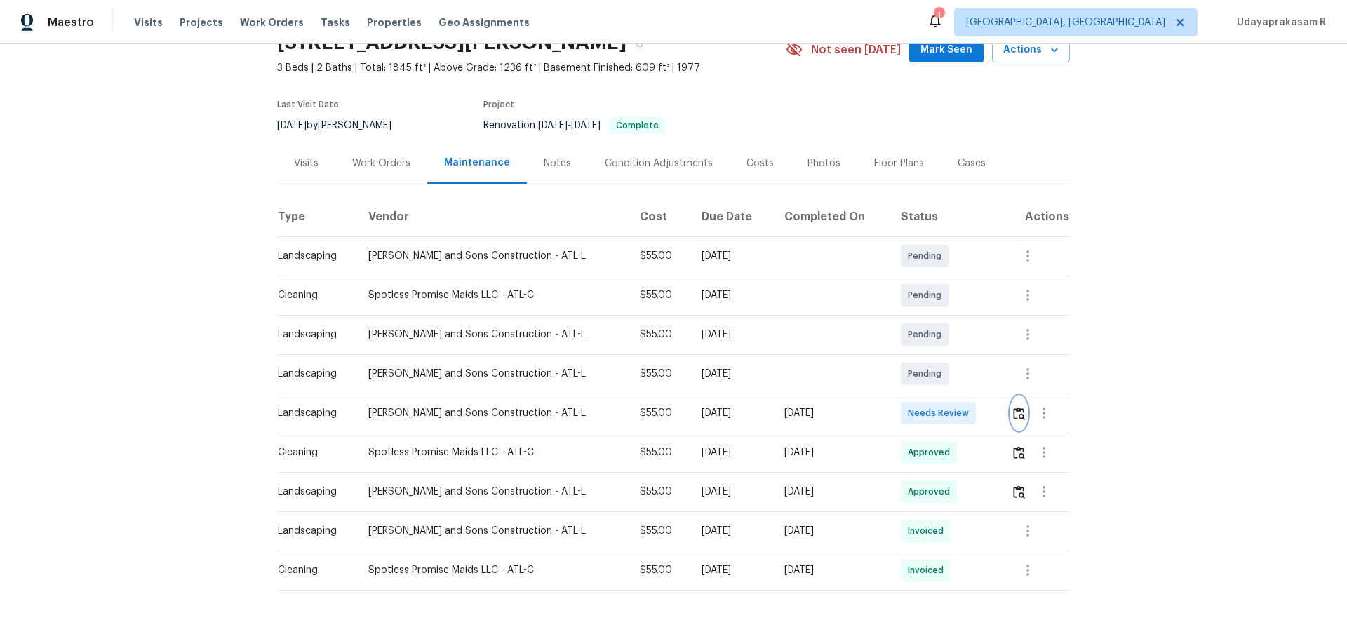
click at [958, 420] on img "button" at bounding box center [1019, 413] width 12 height 13
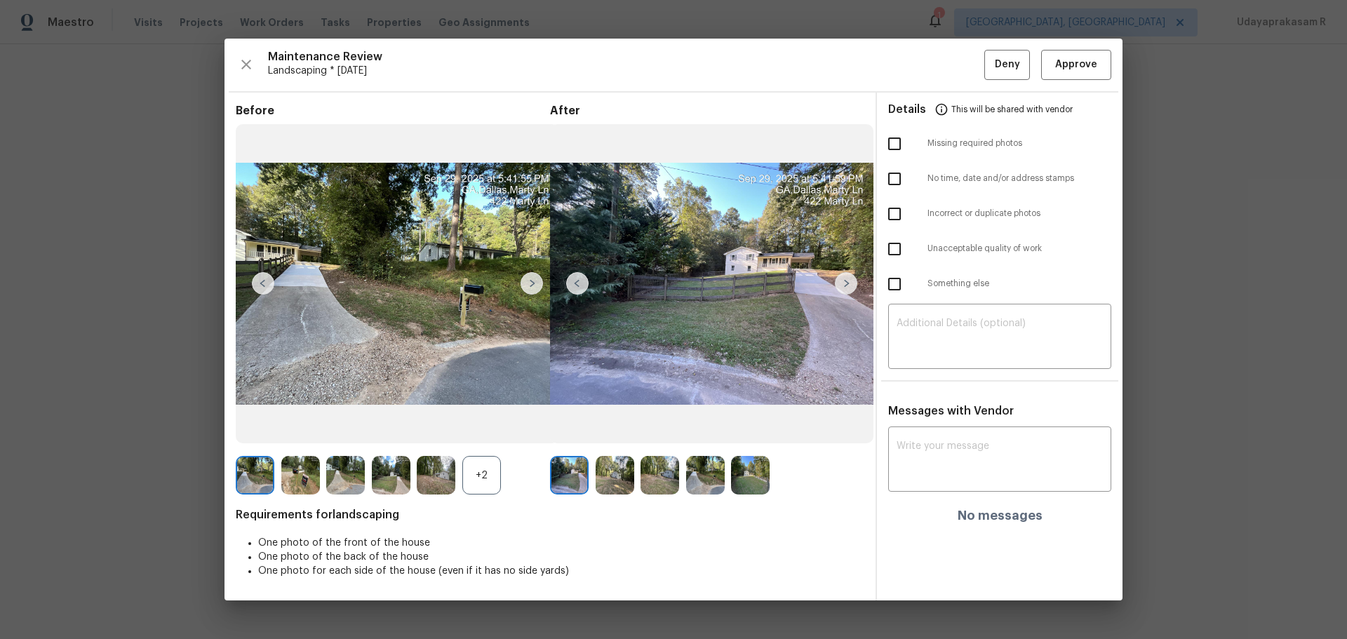
click at [853, 283] on img at bounding box center [846, 283] width 22 height 22
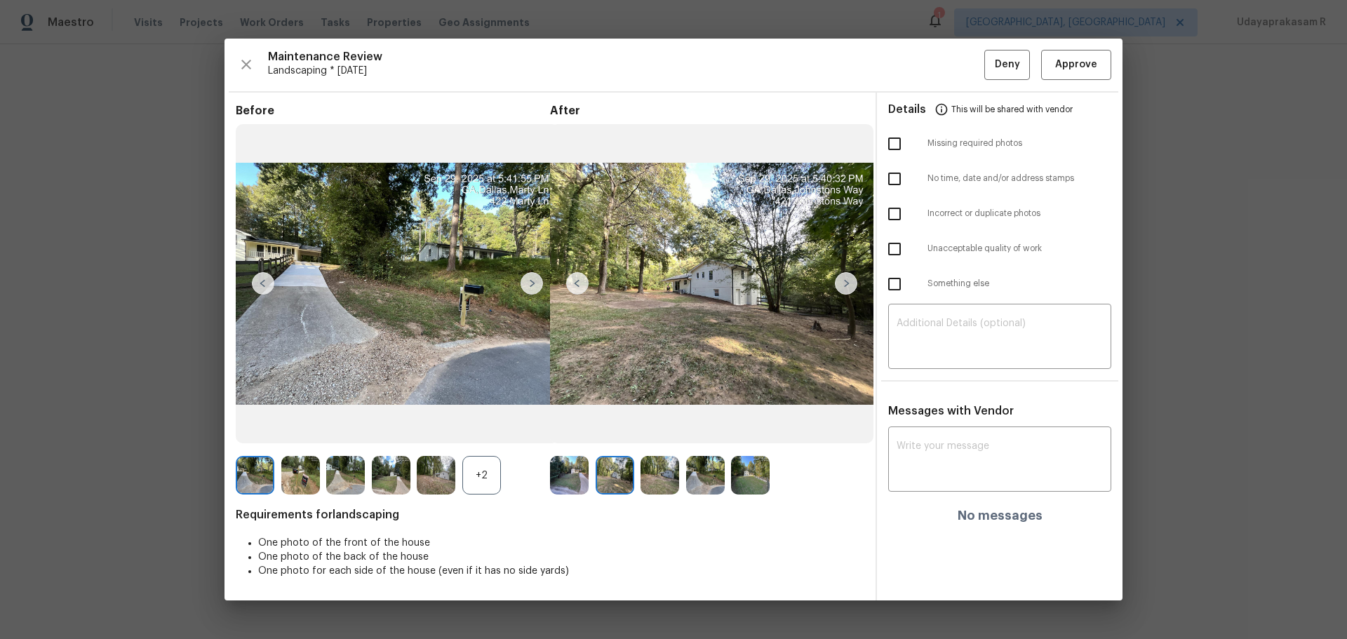
click at [853, 283] on img at bounding box center [846, 283] width 22 height 22
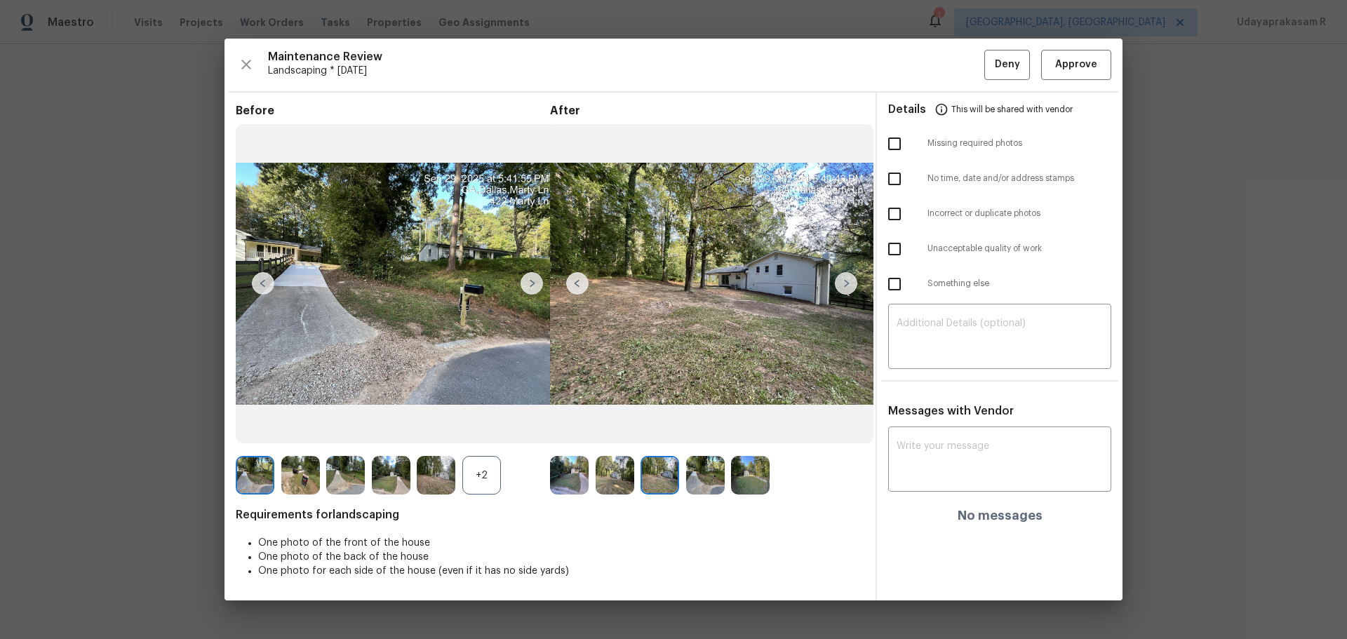
click at [853, 283] on img at bounding box center [846, 283] width 22 height 22
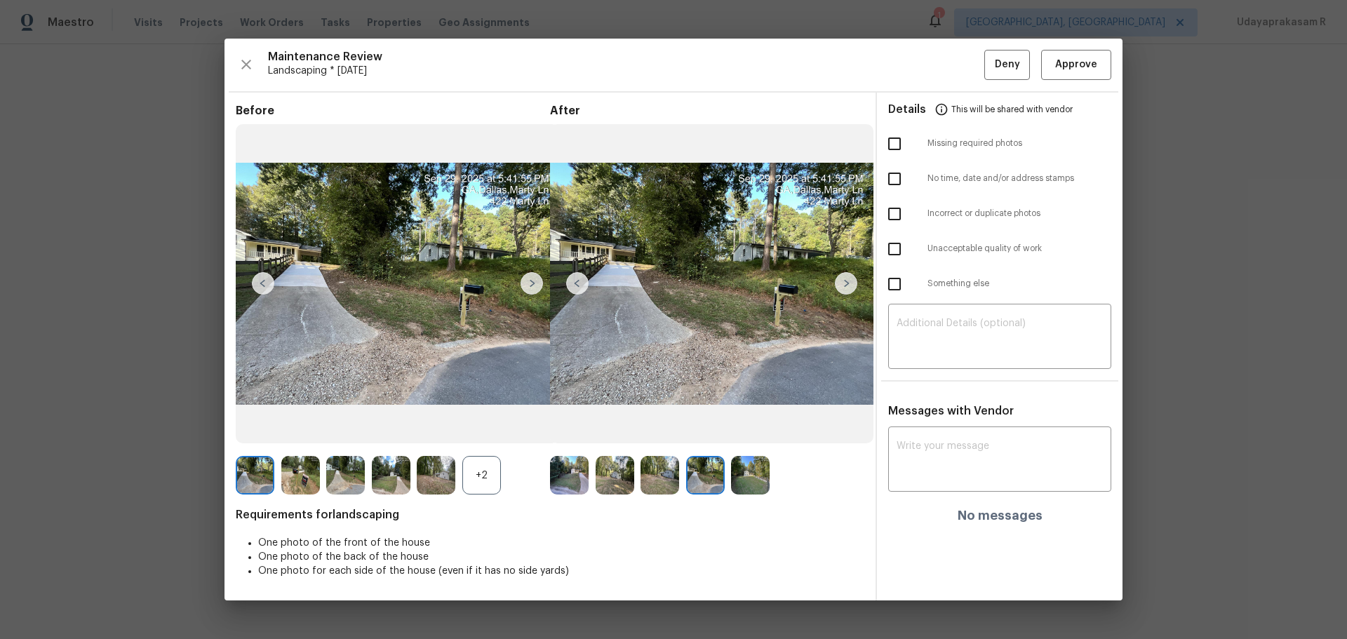
click at [853, 283] on img at bounding box center [846, 283] width 22 height 22
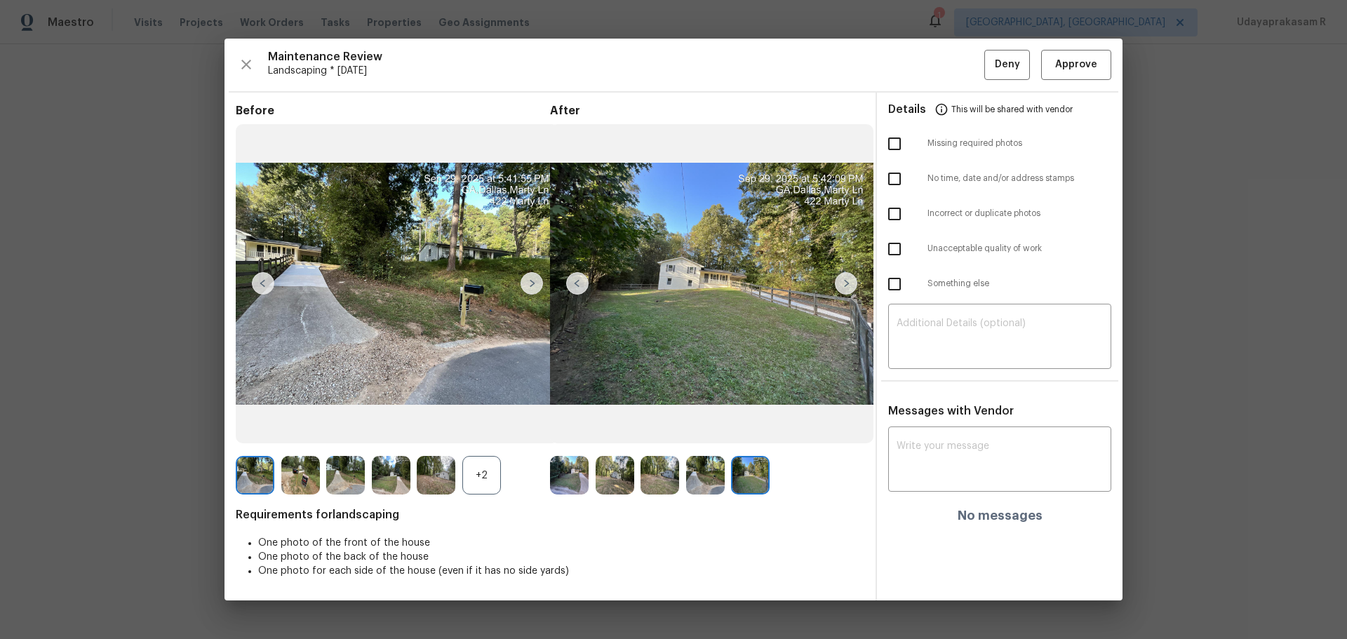
click at [853, 283] on img at bounding box center [846, 283] width 22 height 22
click at [846, 287] on img at bounding box center [846, 283] width 22 height 22
click at [538, 277] on img at bounding box center [532, 283] width 22 height 22
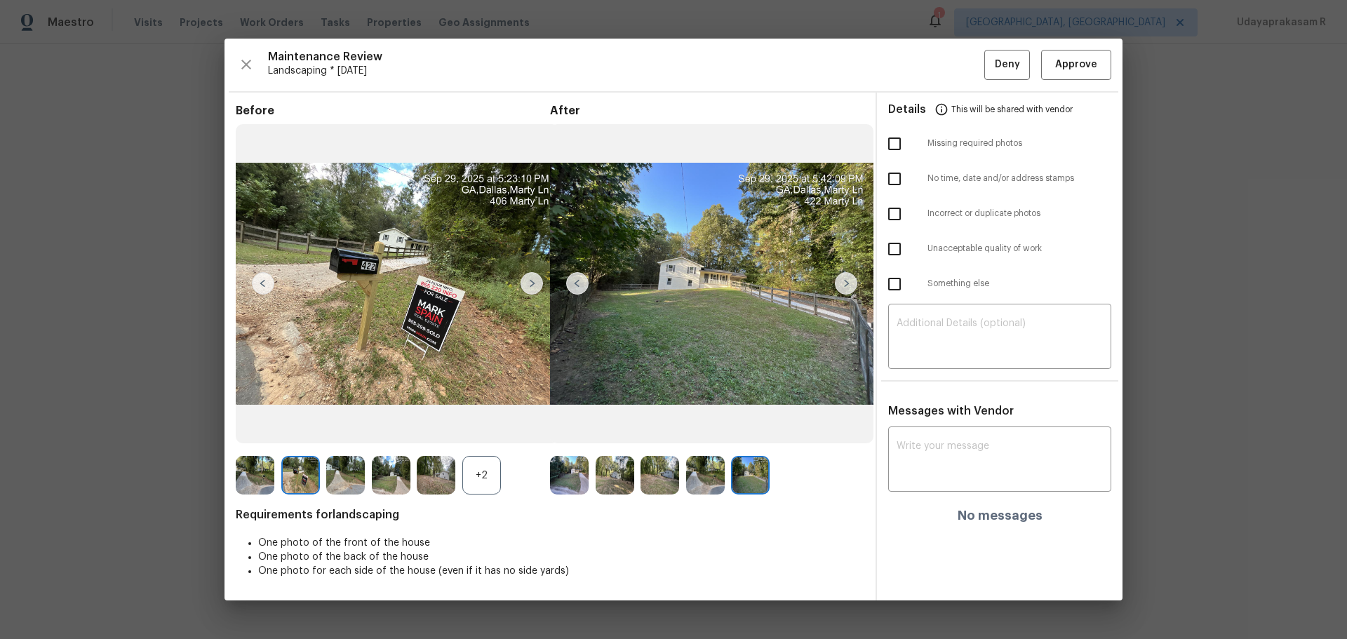
click at [538, 277] on img at bounding box center [532, 283] width 22 height 22
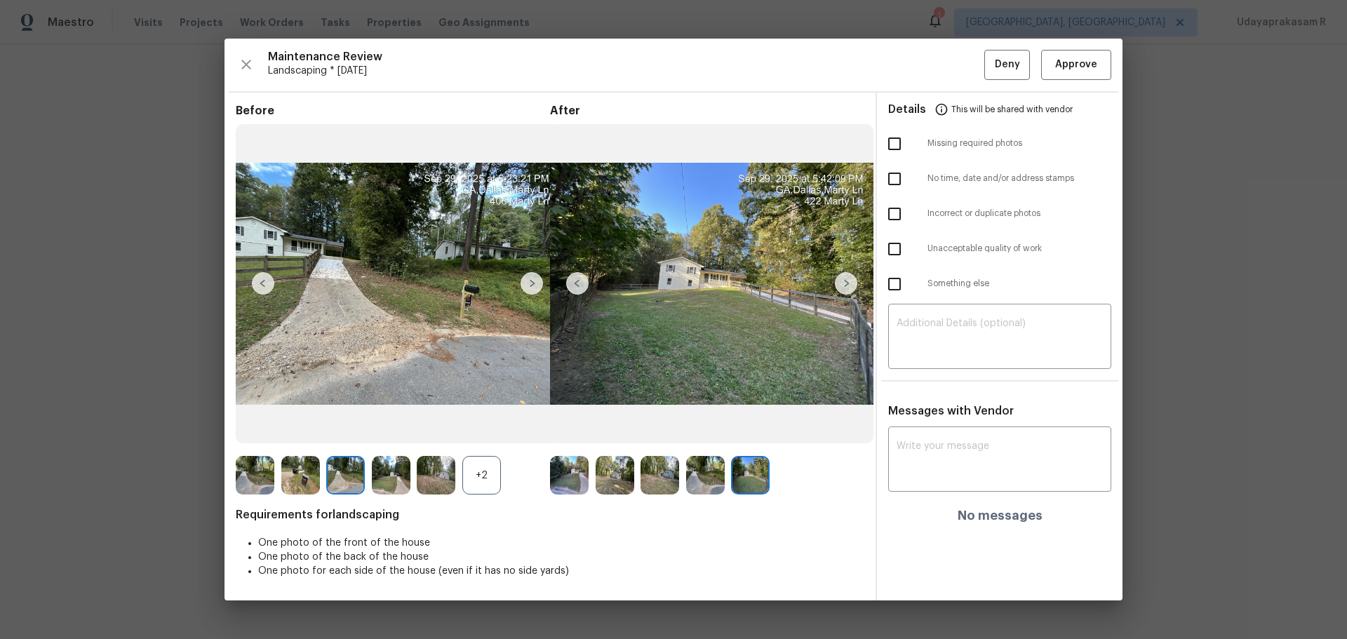
click at [538, 277] on img at bounding box center [532, 283] width 22 height 22
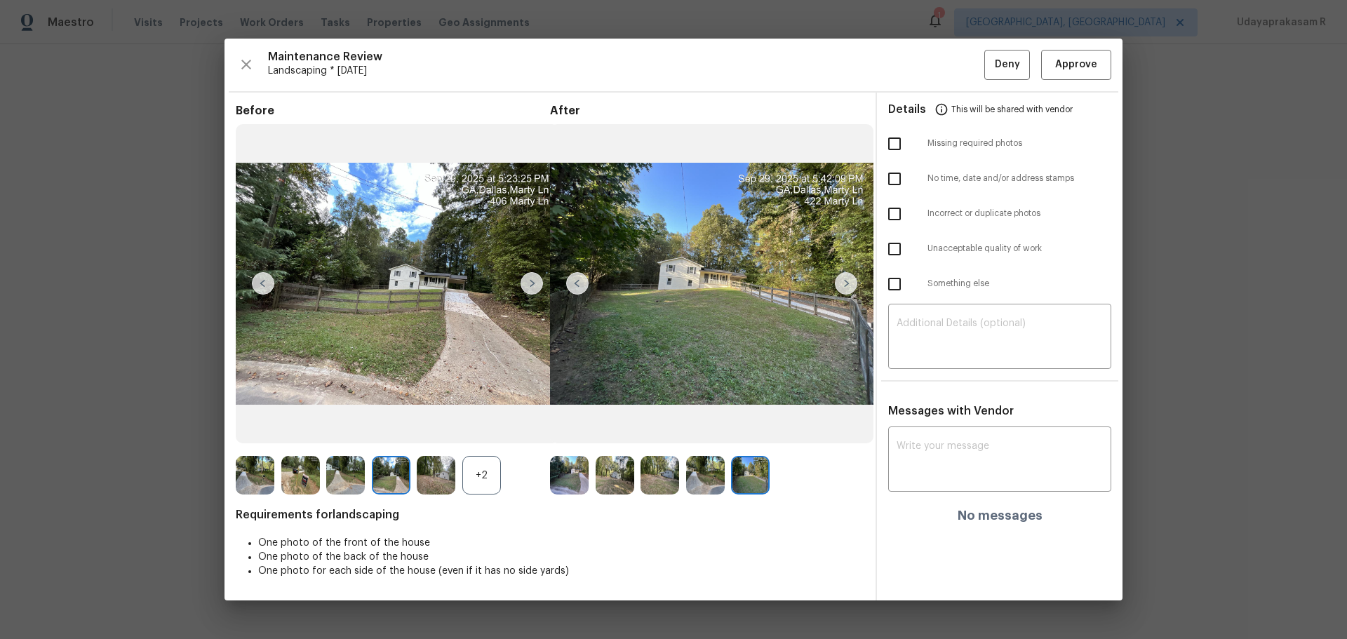
click at [538, 277] on img at bounding box center [532, 283] width 22 height 22
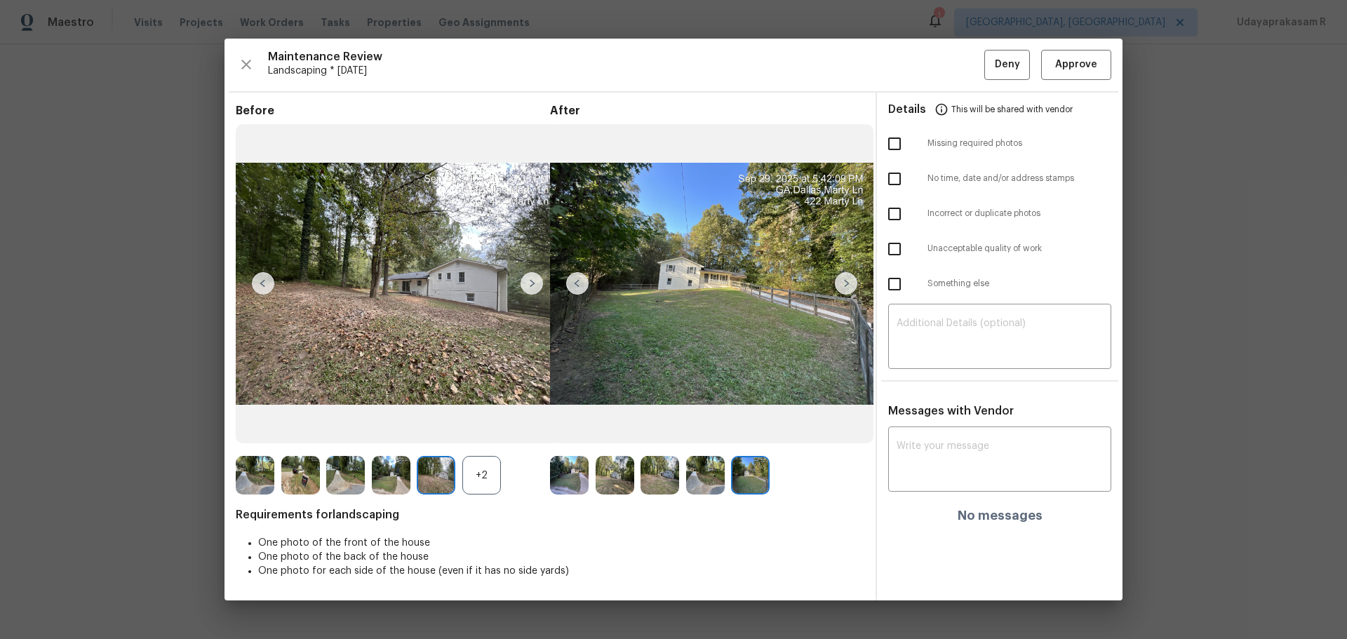
click at [538, 277] on img at bounding box center [532, 283] width 22 height 22
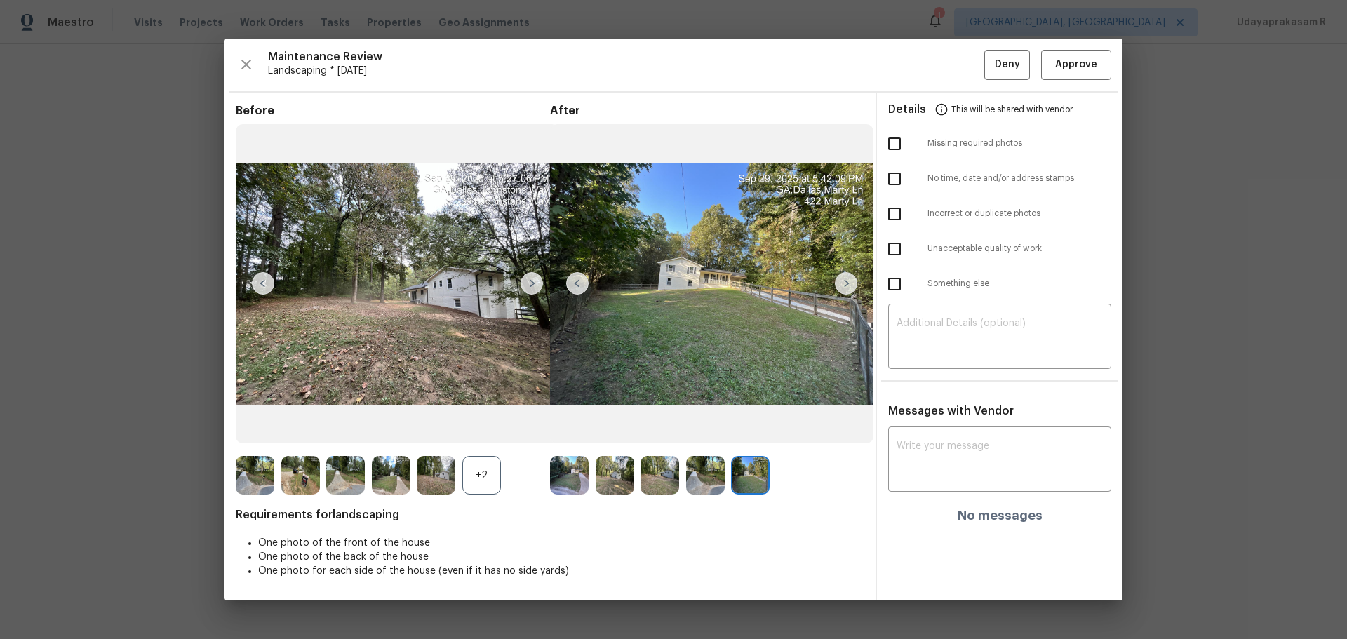
click at [538, 277] on img at bounding box center [532, 283] width 22 height 22
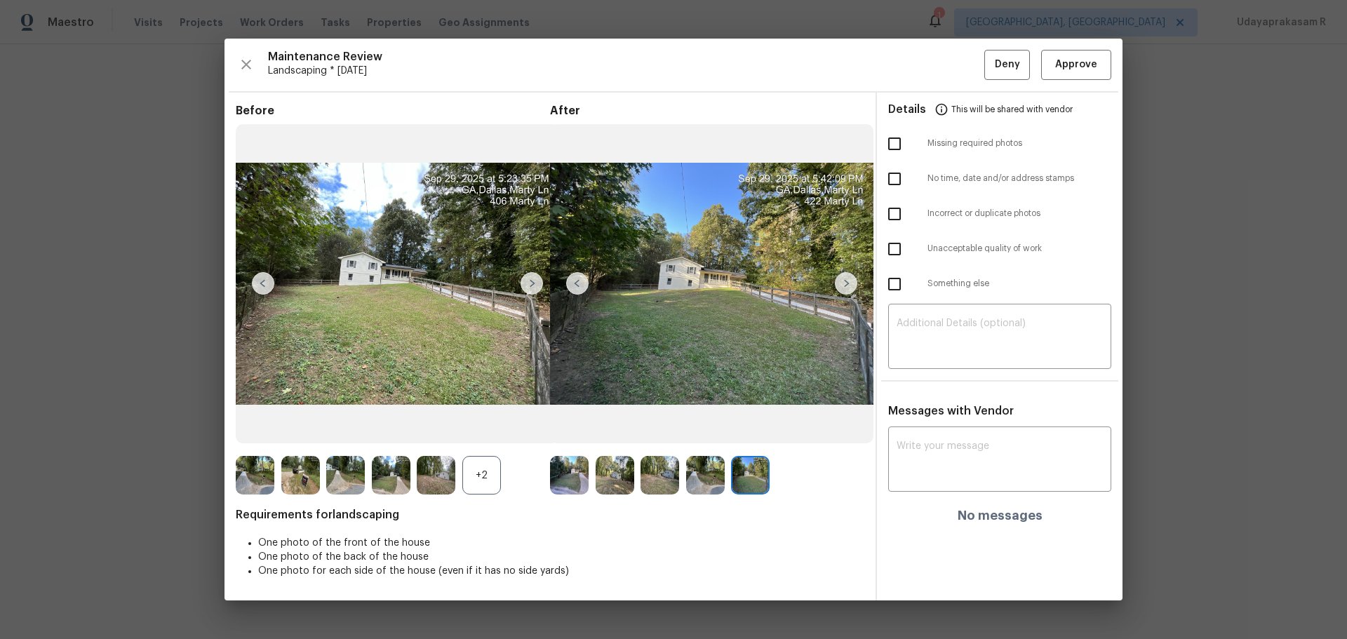
click at [538, 277] on img at bounding box center [532, 283] width 22 height 22
click at [958, 71] on span "Approve" at bounding box center [1077, 65] width 42 height 18
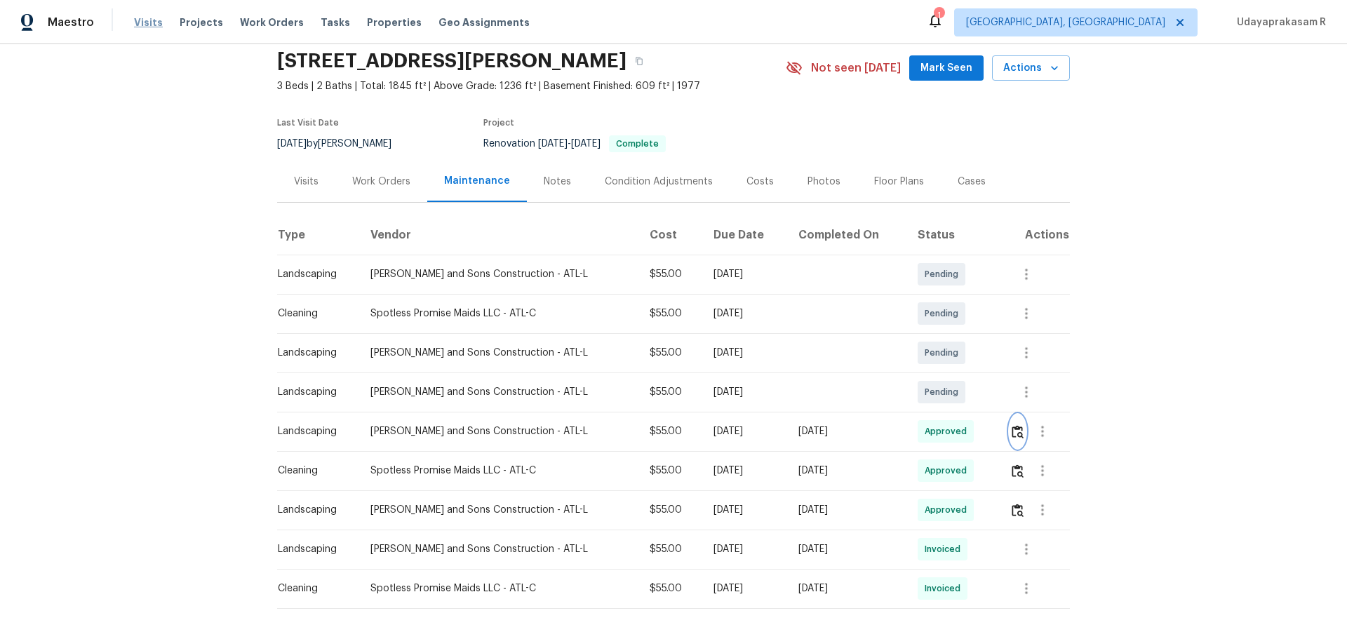
scroll to position [0, 0]
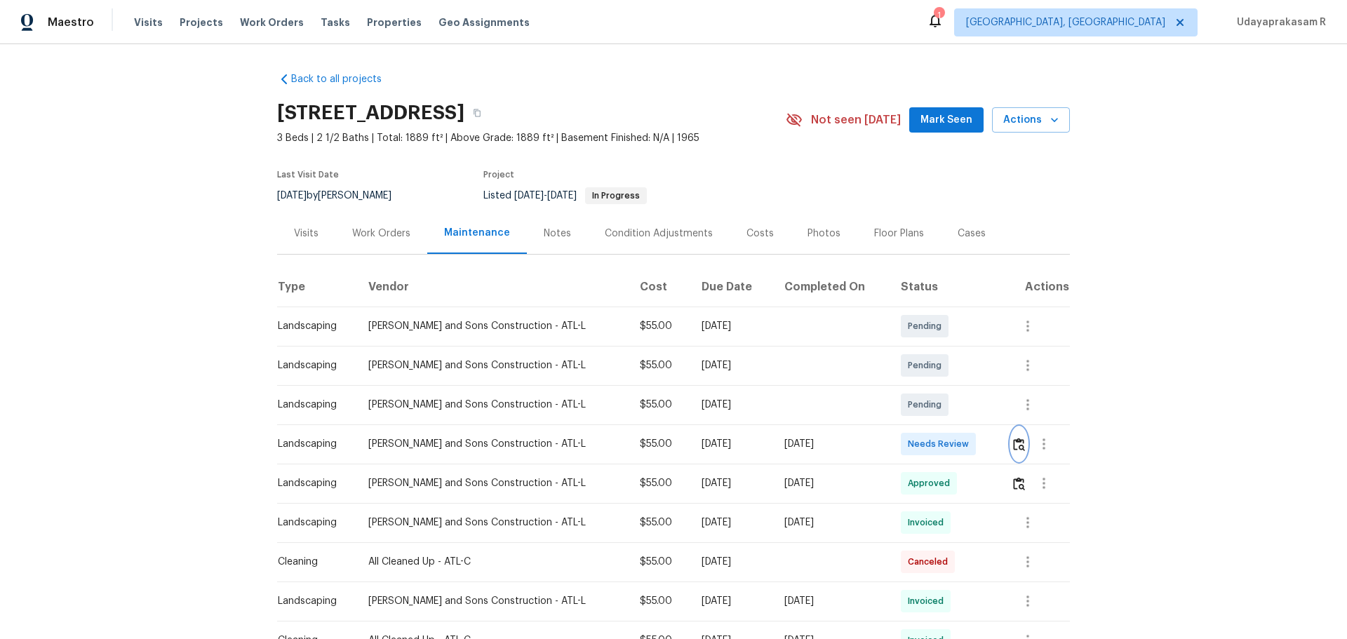
click at [958, 420] on img "button" at bounding box center [1019, 444] width 12 height 13
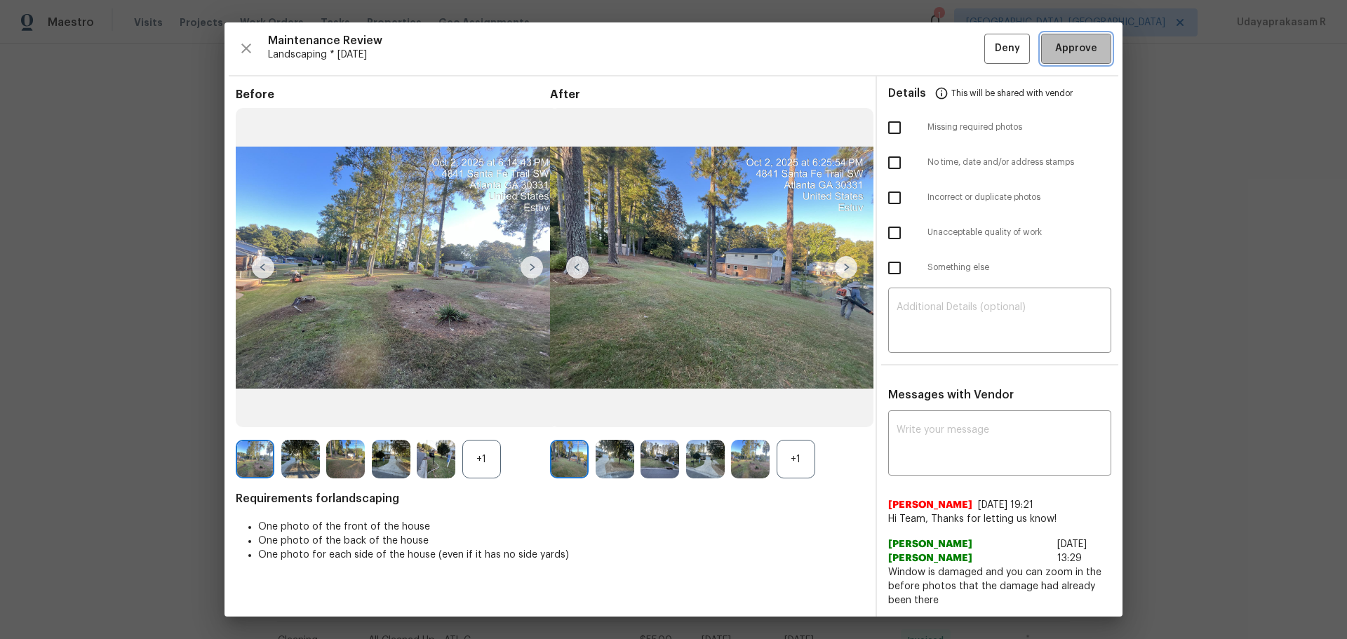
click at [958, 58] on span "Approve" at bounding box center [1077, 49] width 42 height 18
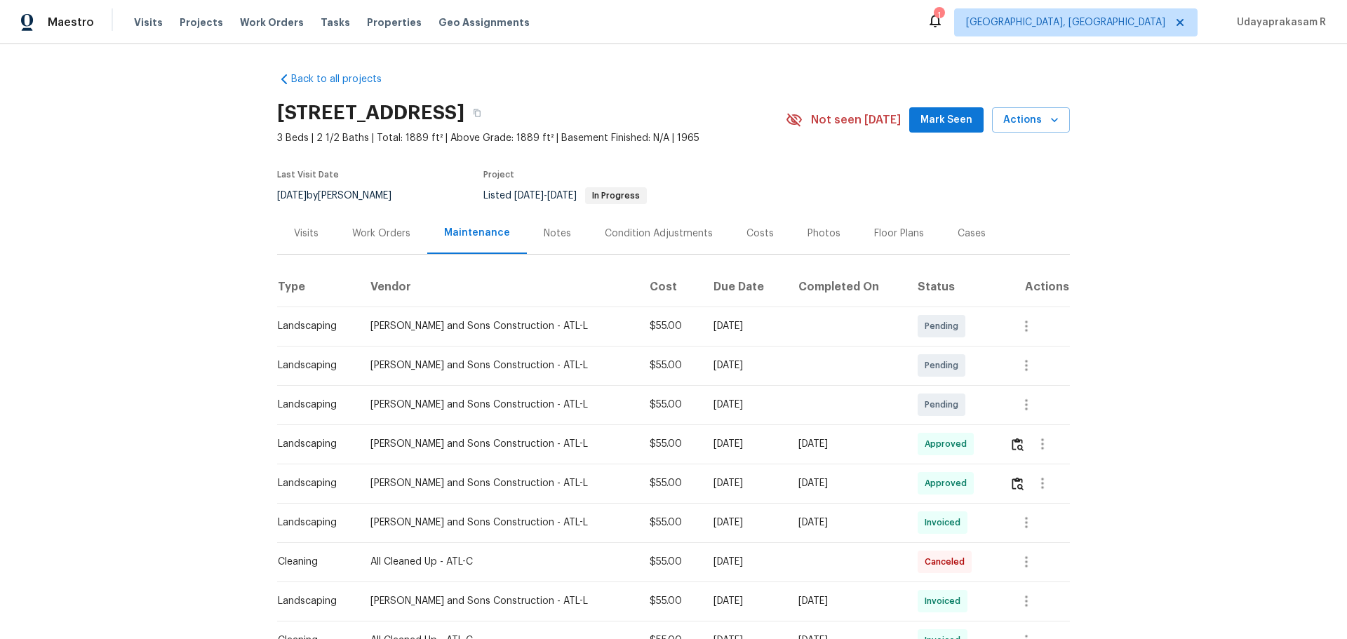
click at [203, 237] on div "Back to all projects 4841 Santa Fe Trl SW, Atlanta, GA 30331 3 Beds | 2 1/2 Bat…" at bounding box center [673, 341] width 1347 height 595
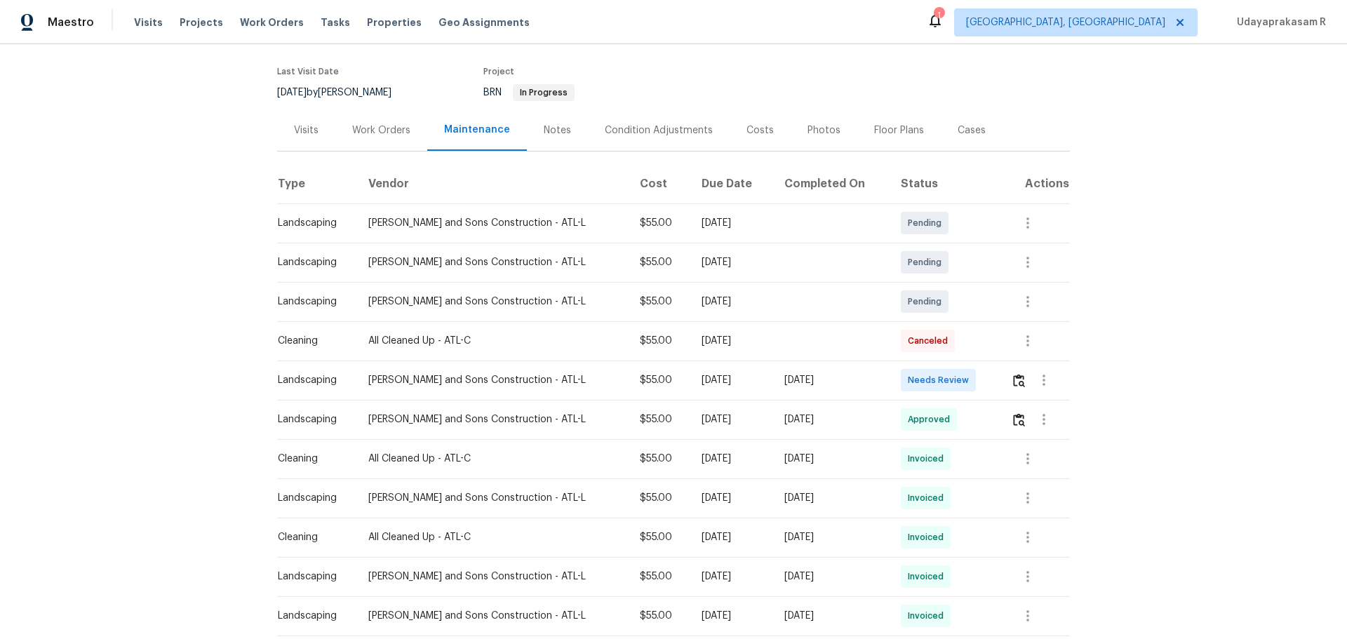
scroll to position [211, 0]
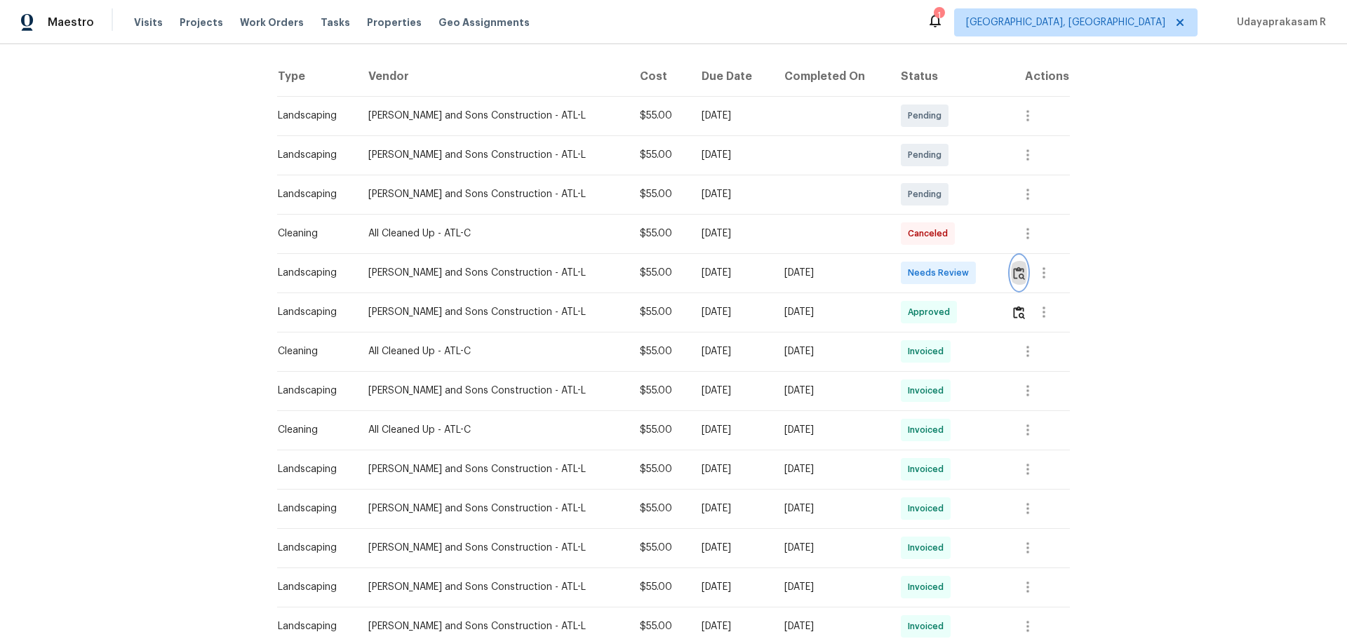
click at [958, 272] on img "button" at bounding box center [1019, 273] width 12 height 13
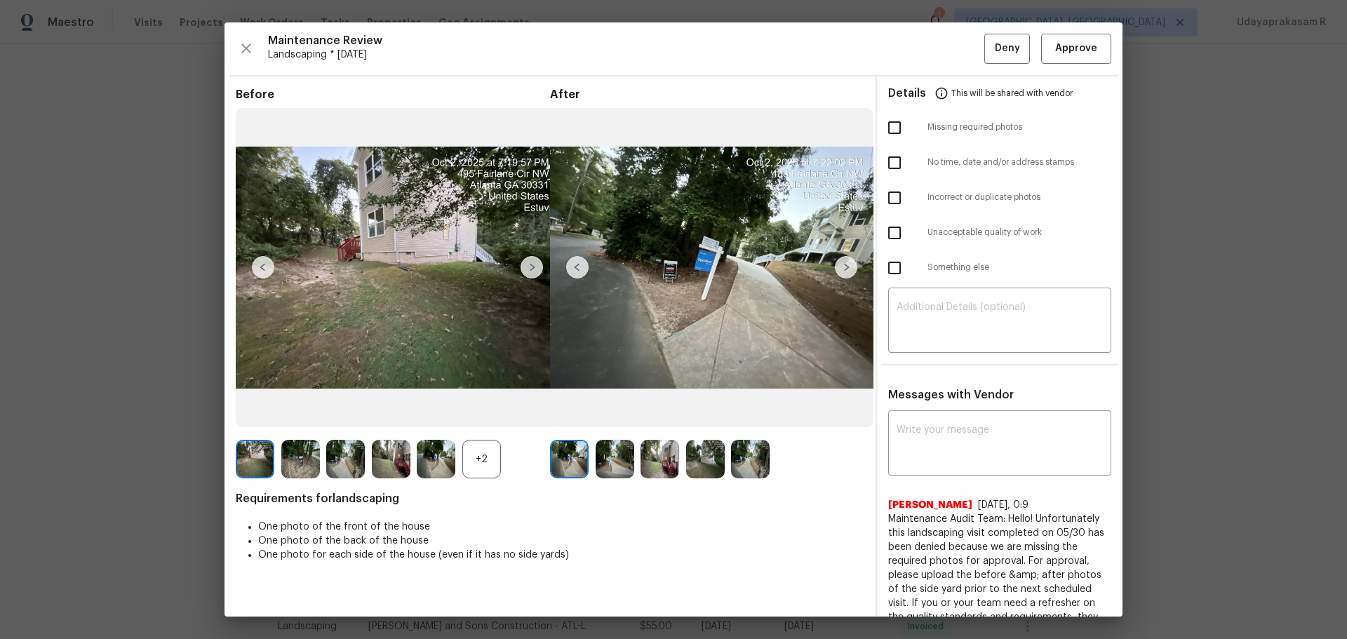
click at [846, 272] on img at bounding box center [846, 267] width 22 height 22
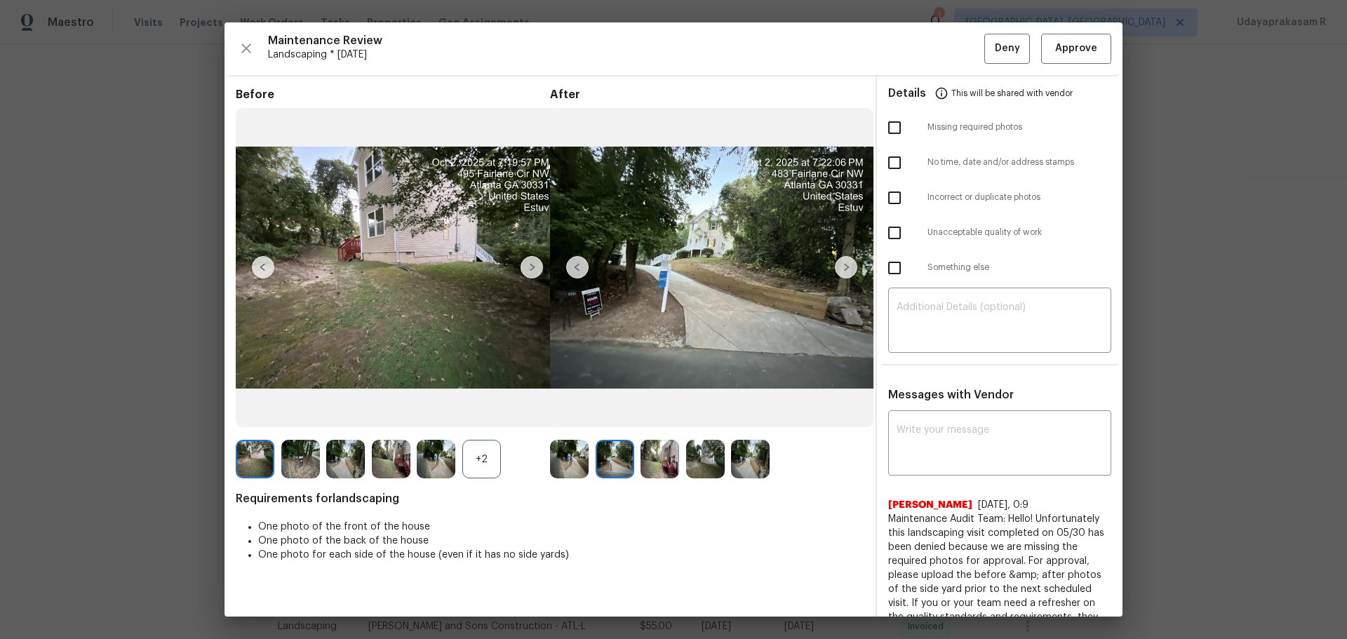
click at [846, 272] on img at bounding box center [846, 267] width 22 height 22
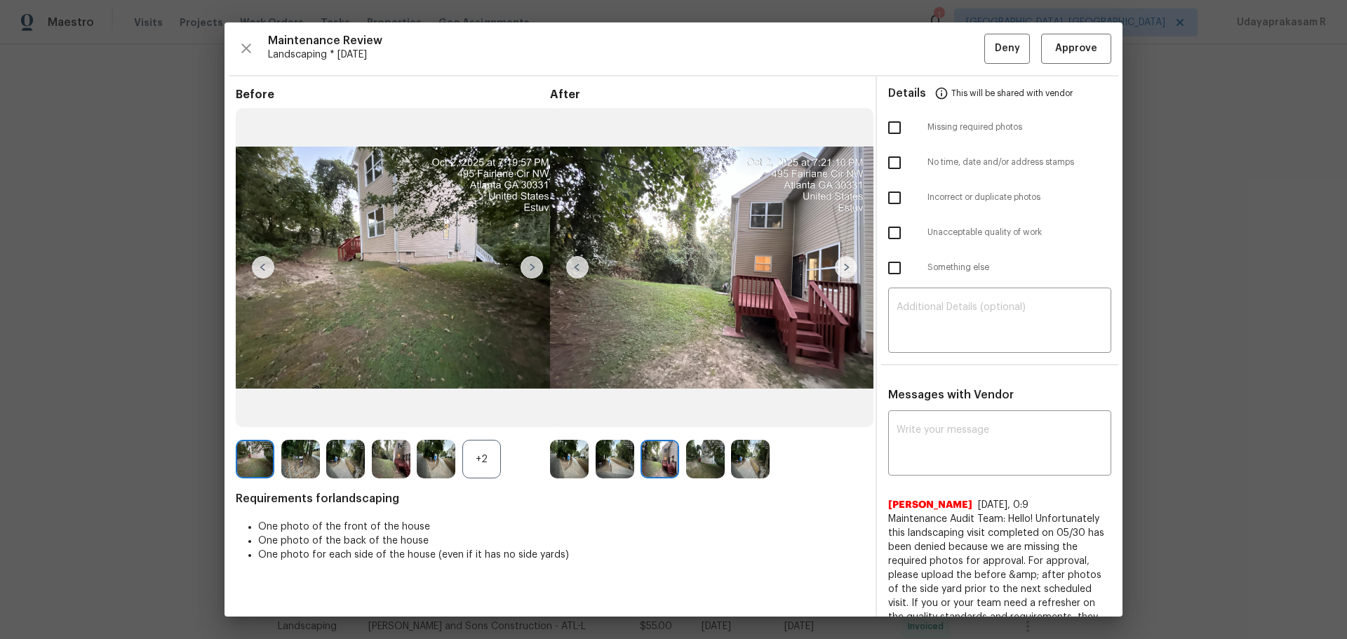
click at [846, 272] on img at bounding box center [846, 267] width 22 height 22
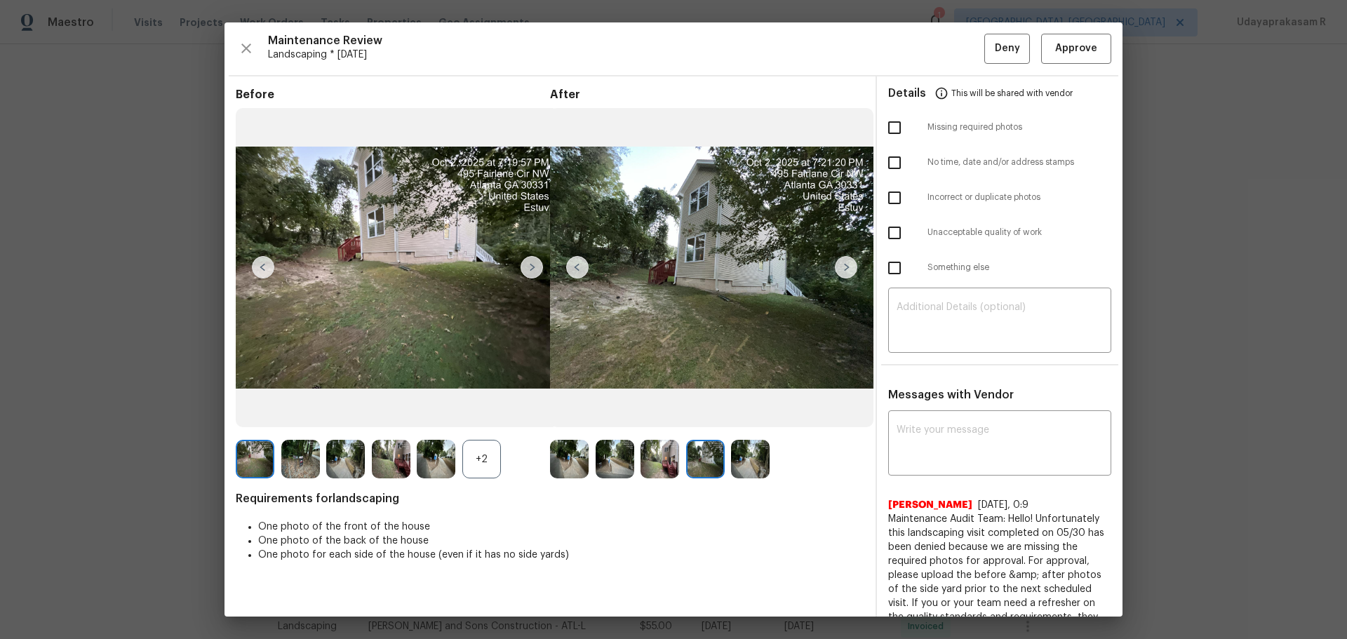
click at [846, 272] on img at bounding box center [846, 267] width 22 height 22
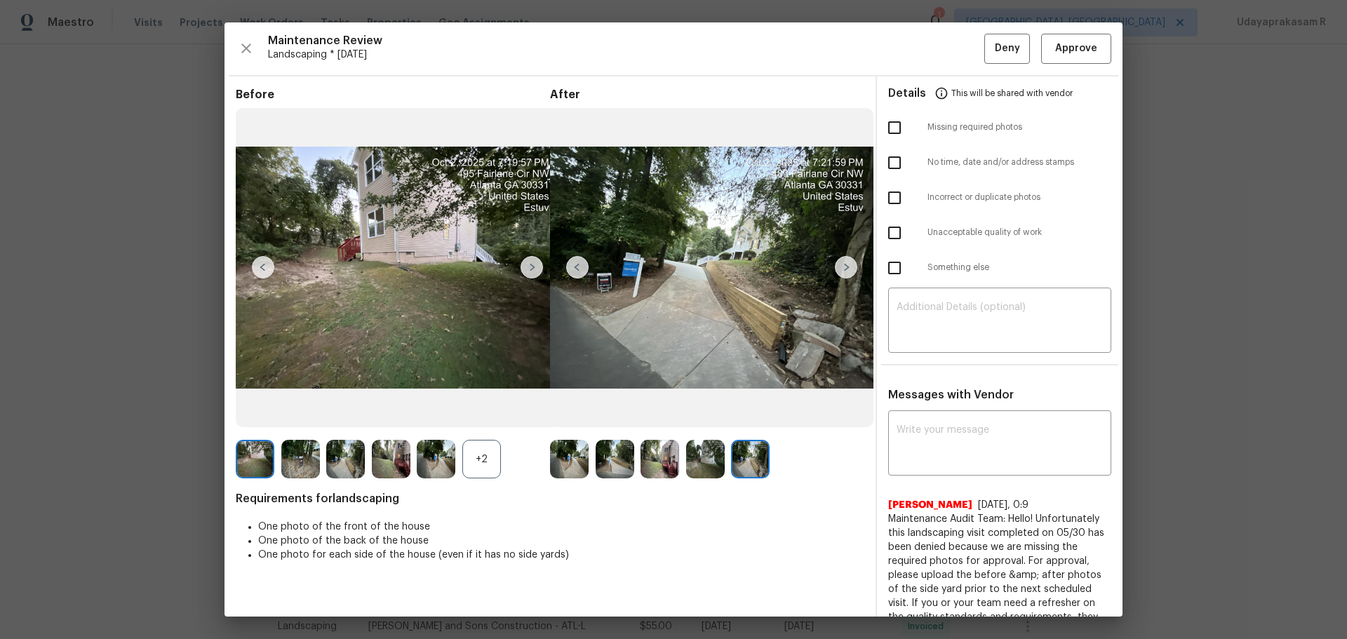
click at [846, 272] on img at bounding box center [846, 267] width 22 height 22
click at [526, 265] on img at bounding box center [532, 267] width 22 height 22
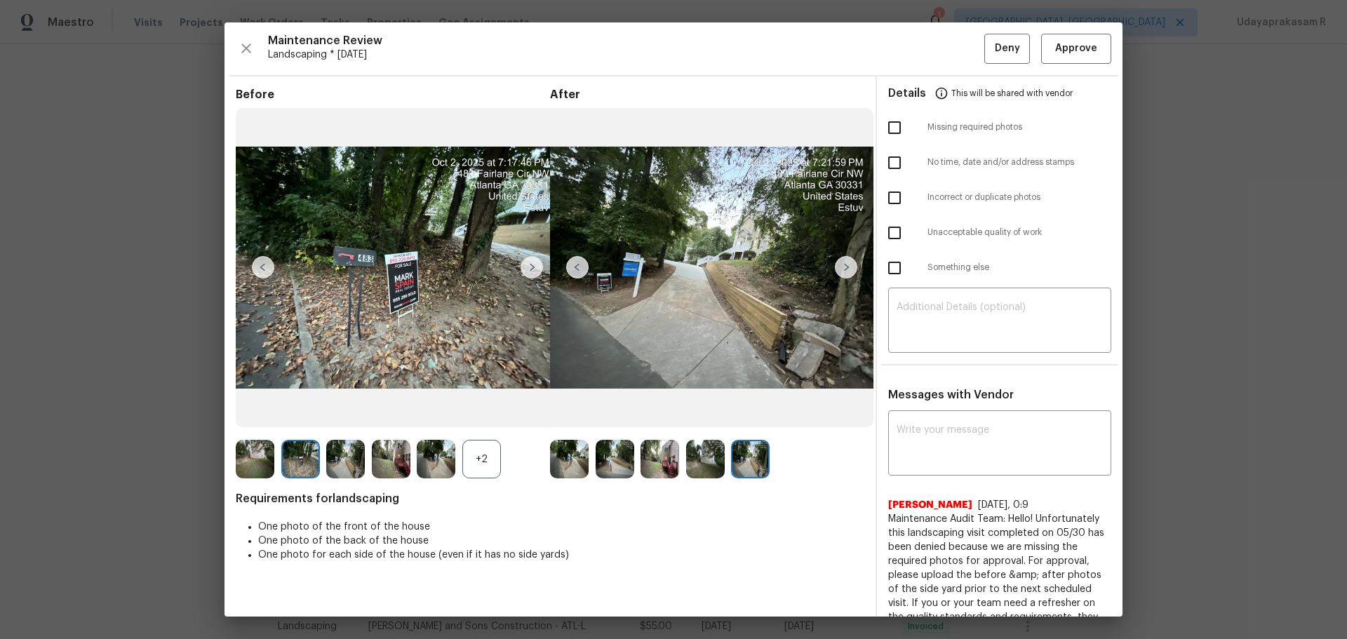
click at [526, 265] on img at bounding box center [532, 267] width 22 height 22
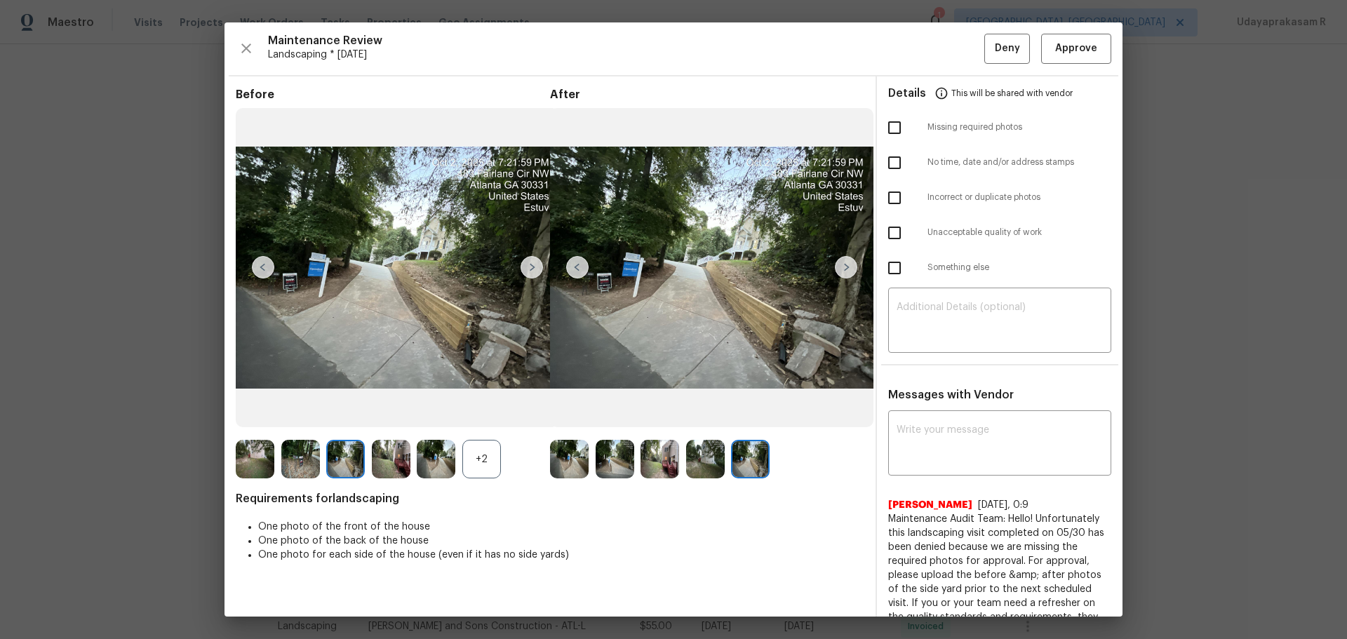
click at [851, 257] on img at bounding box center [846, 267] width 22 height 22
click at [844, 265] on img at bounding box center [846, 267] width 22 height 22
click at [958, 42] on span "Approve" at bounding box center [1077, 49] width 42 height 18
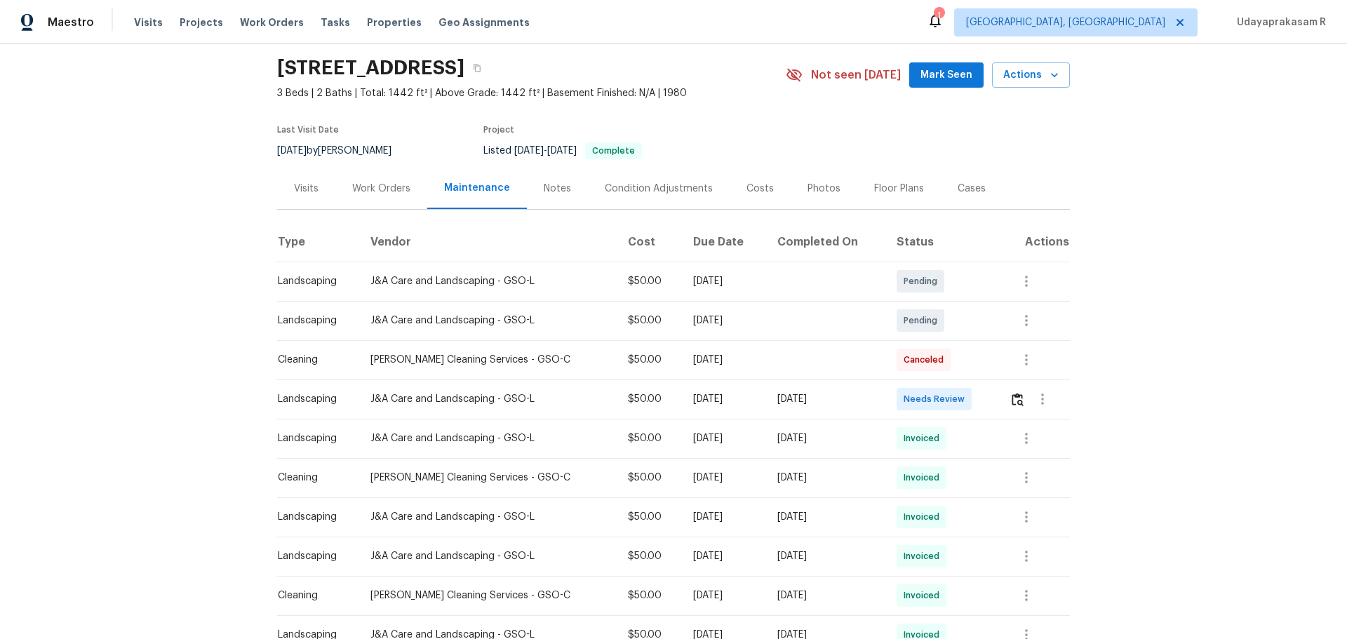
scroll to position [70, 0]
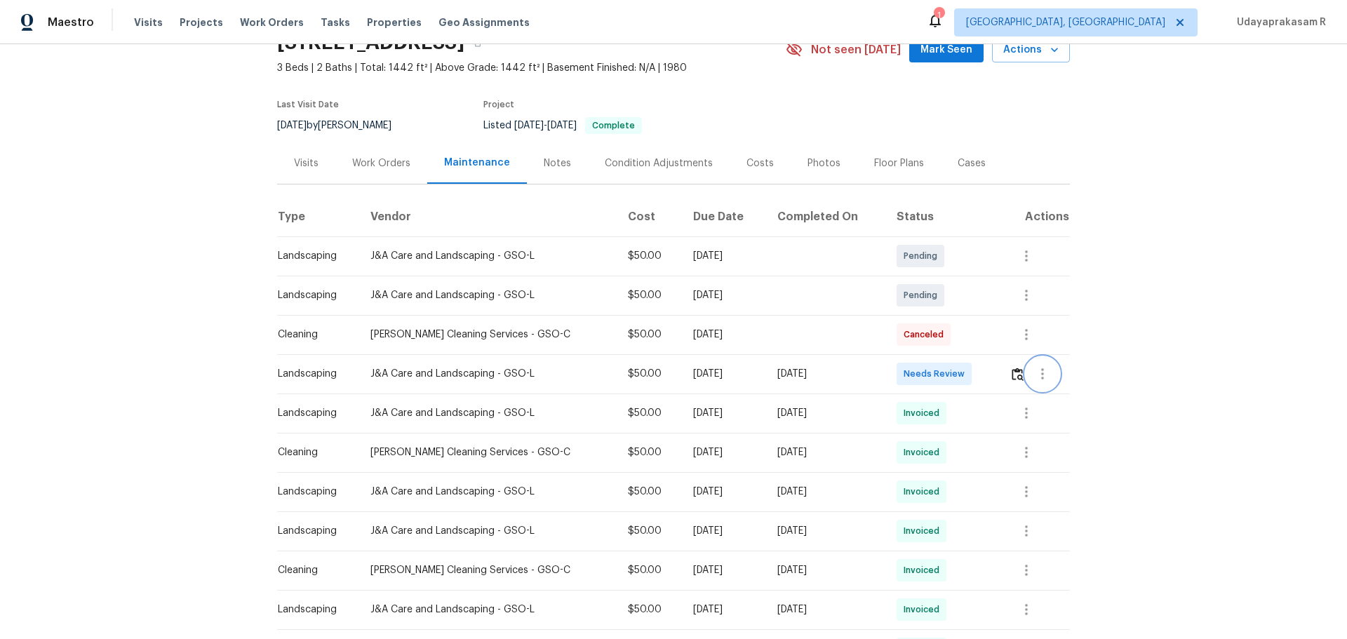
click at [958, 375] on button "button" at bounding box center [1043, 374] width 34 height 34
click at [958, 369] on div at bounding box center [673, 319] width 1347 height 639
click at [958, 378] on div at bounding box center [1040, 374] width 60 height 34
click at [958, 379] on img "button" at bounding box center [1018, 374] width 12 height 13
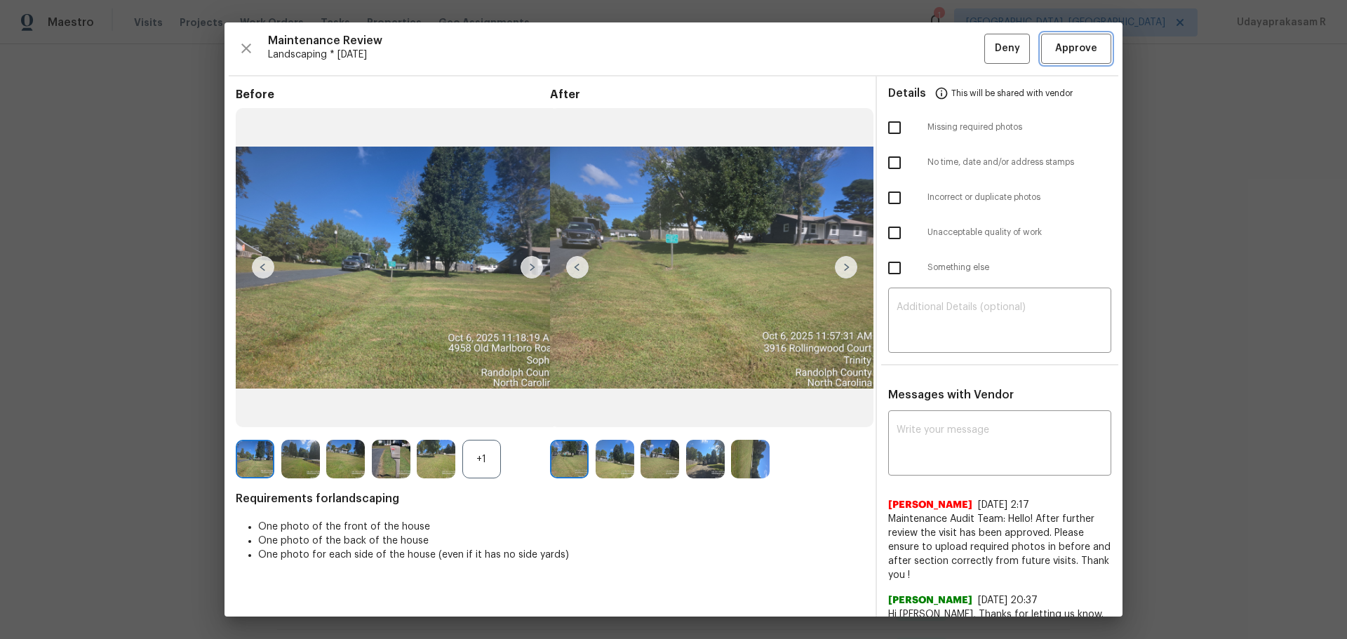
click at [958, 55] on span "Approve" at bounding box center [1077, 49] width 48 height 18
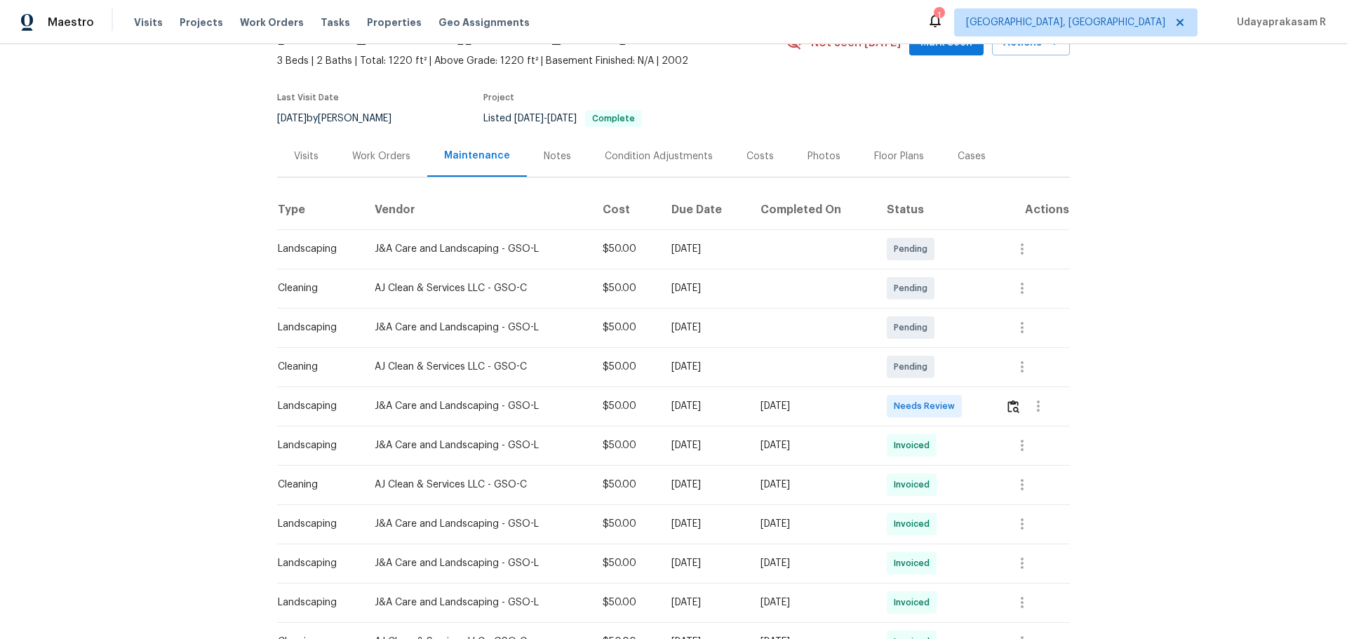
scroll to position [140, 0]
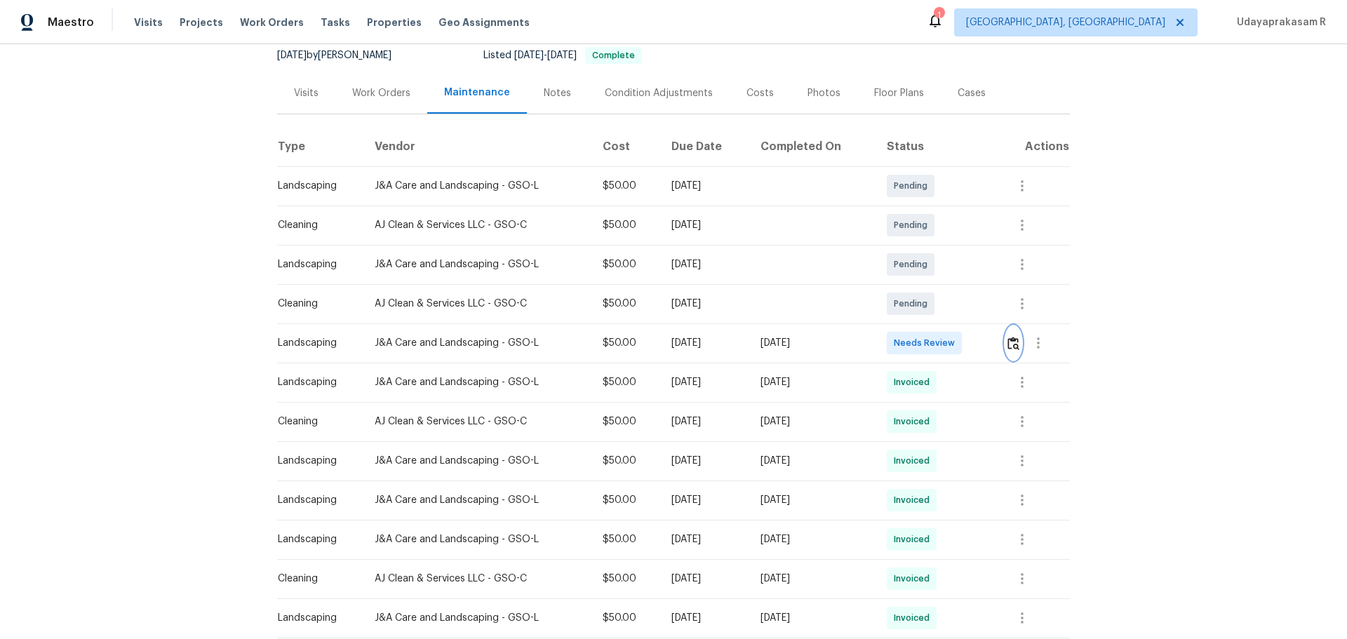
click at [958, 338] on img "button" at bounding box center [1014, 343] width 12 height 13
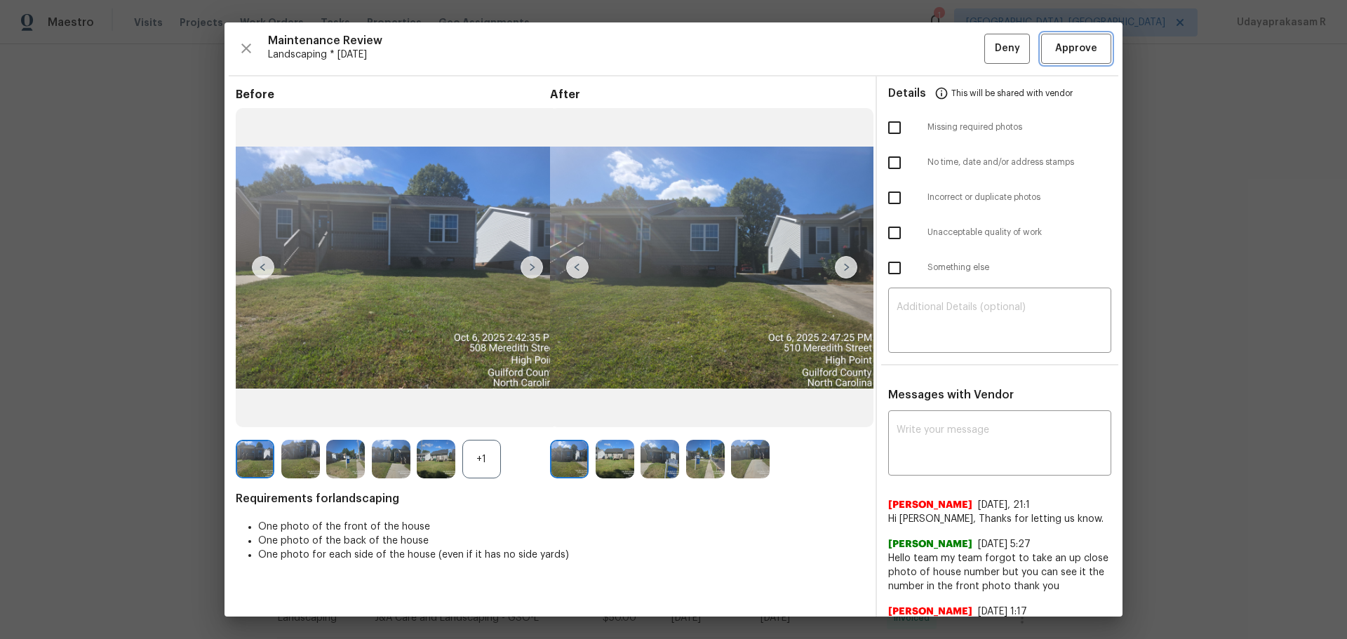
click at [958, 46] on span "Approve" at bounding box center [1077, 49] width 42 height 18
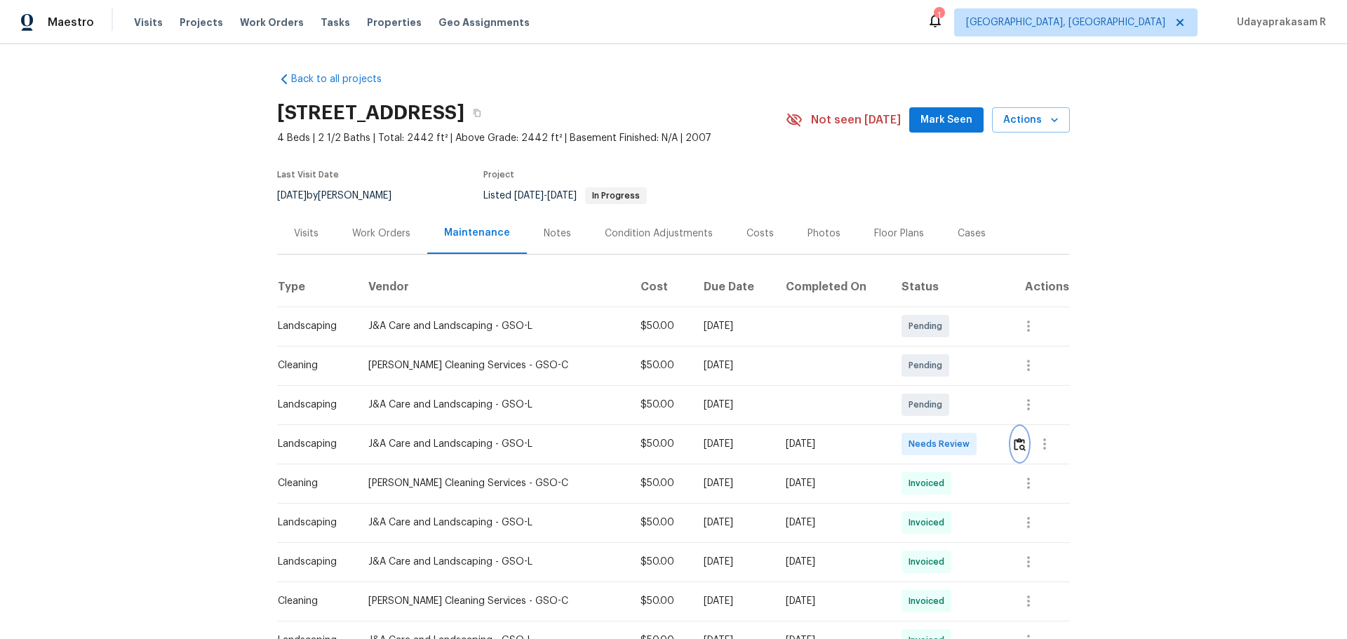
click at [958, 420] on img "button" at bounding box center [1020, 444] width 12 height 13
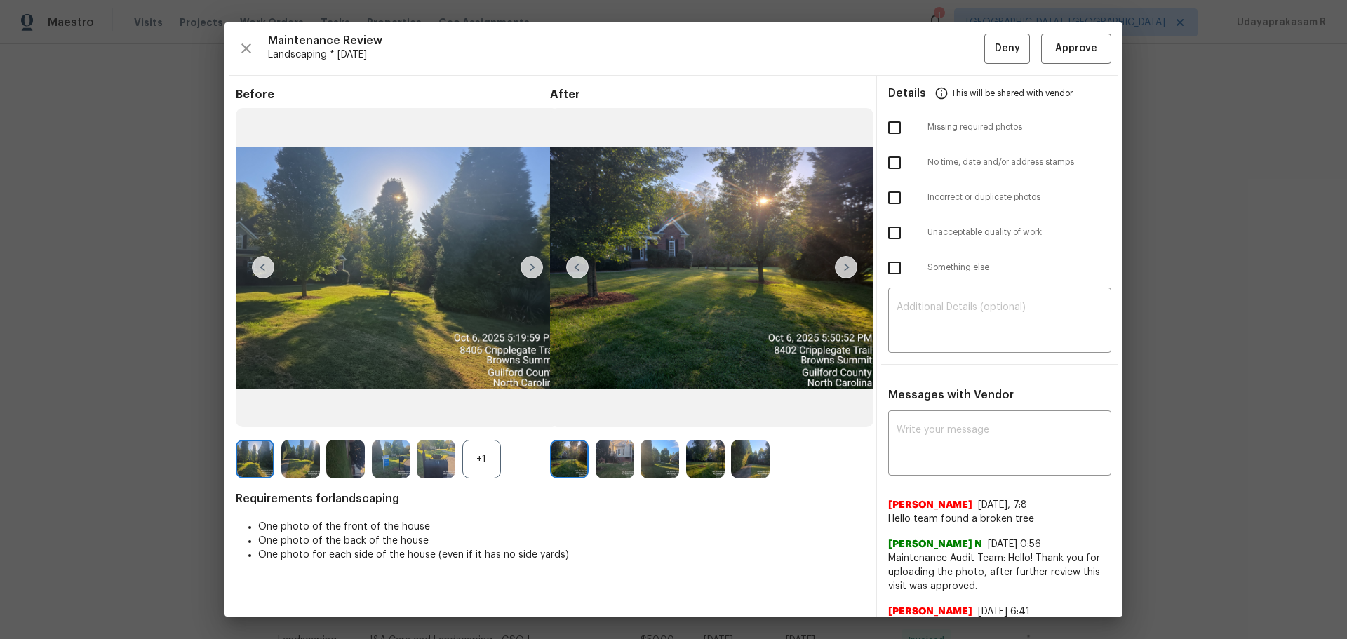
click at [843, 269] on img at bounding box center [846, 267] width 22 height 22
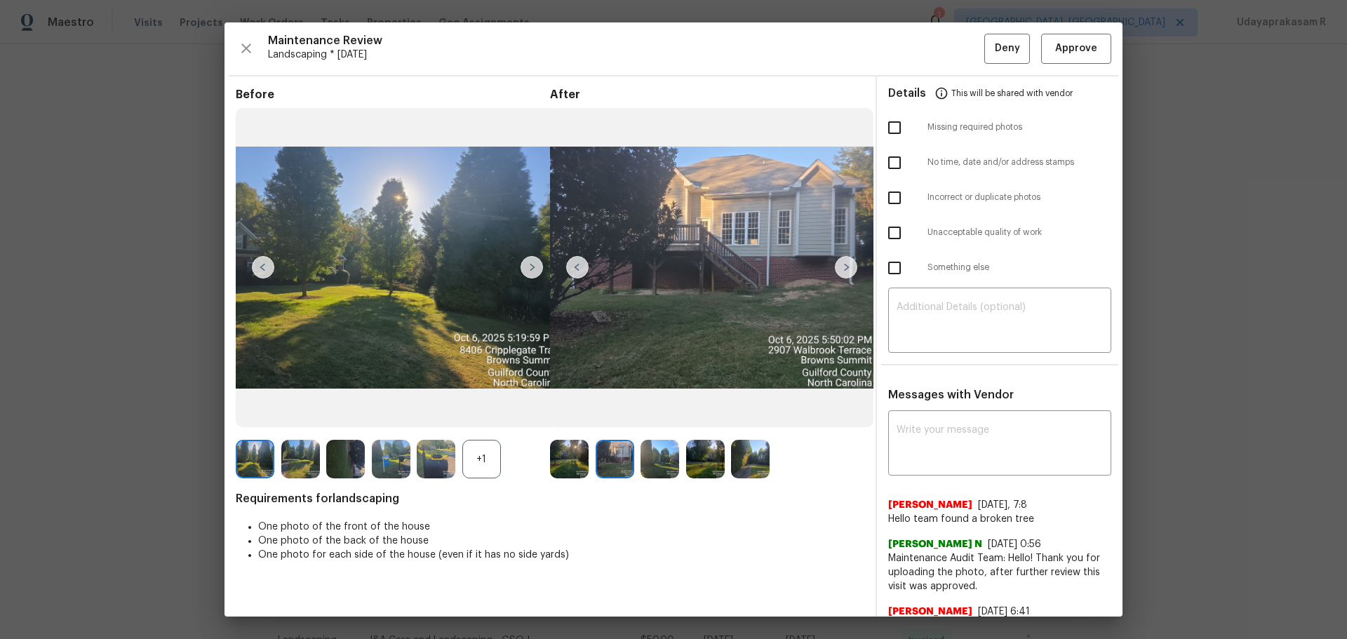
click at [758, 420] on img at bounding box center [750, 459] width 39 height 39
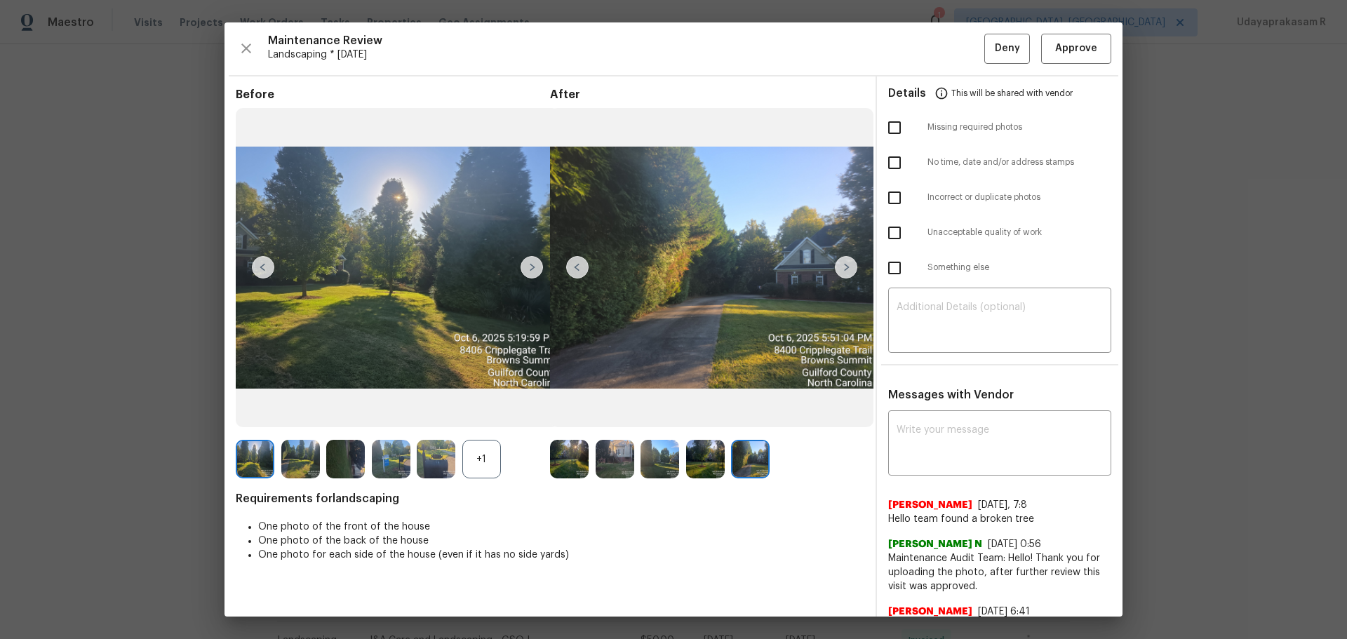
click at [578, 265] on img at bounding box center [577, 267] width 22 height 22
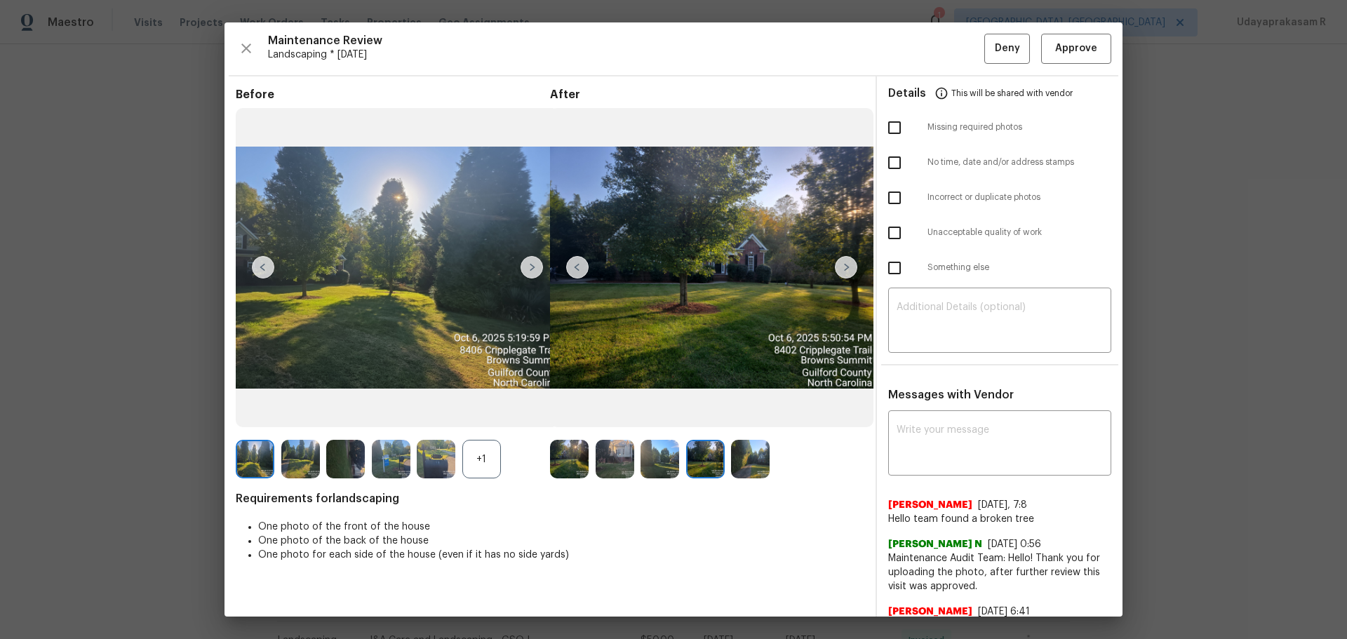
click at [576, 265] on img at bounding box center [577, 267] width 22 height 22
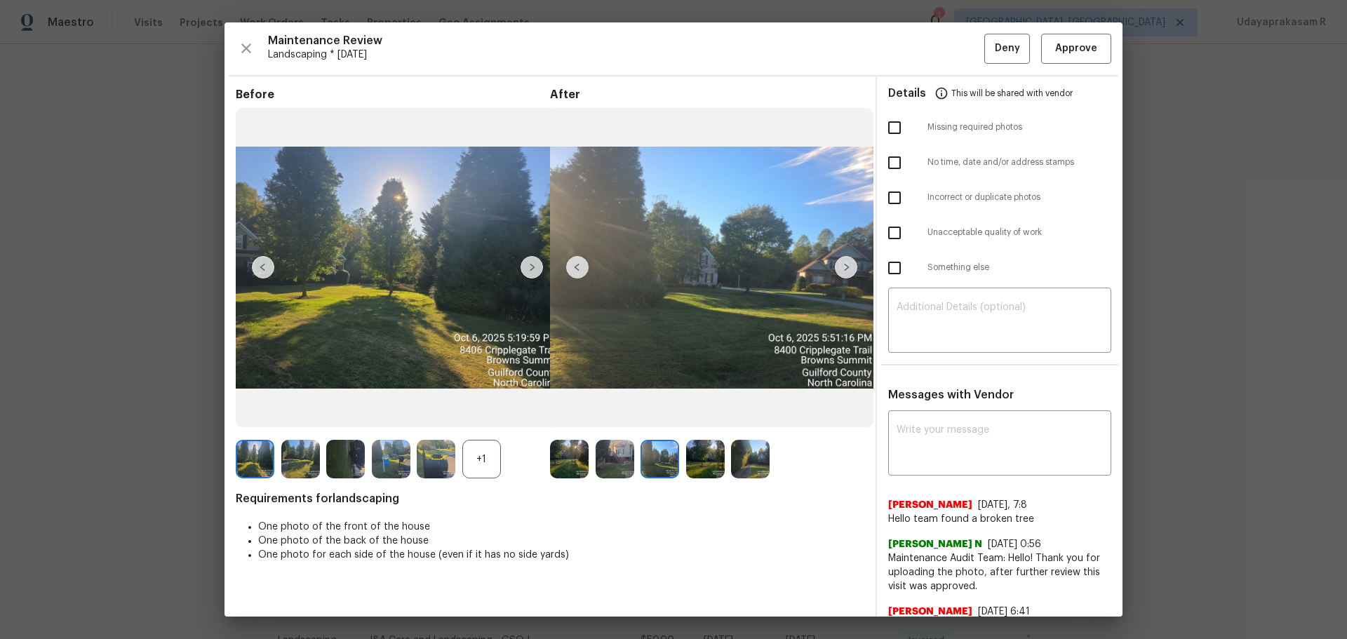
click at [578, 271] on img at bounding box center [577, 267] width 22 height 22
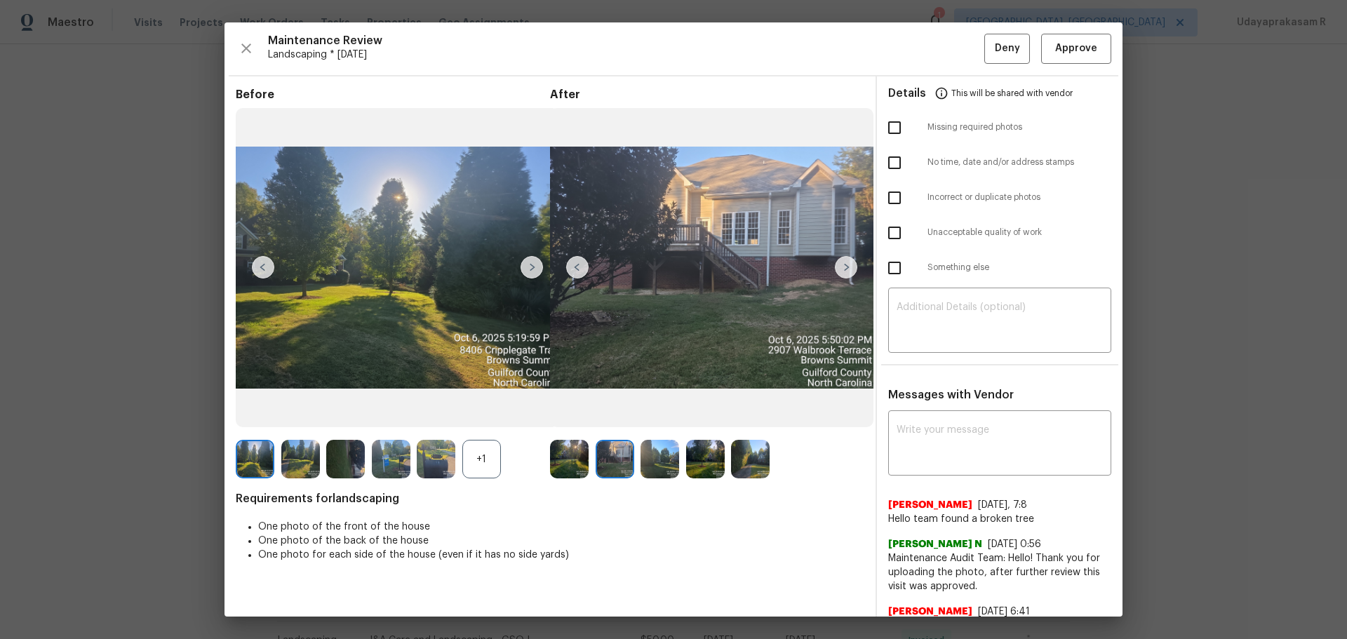
click at [578, 271] on img at bounding box center [577, 267] width 22 height 22
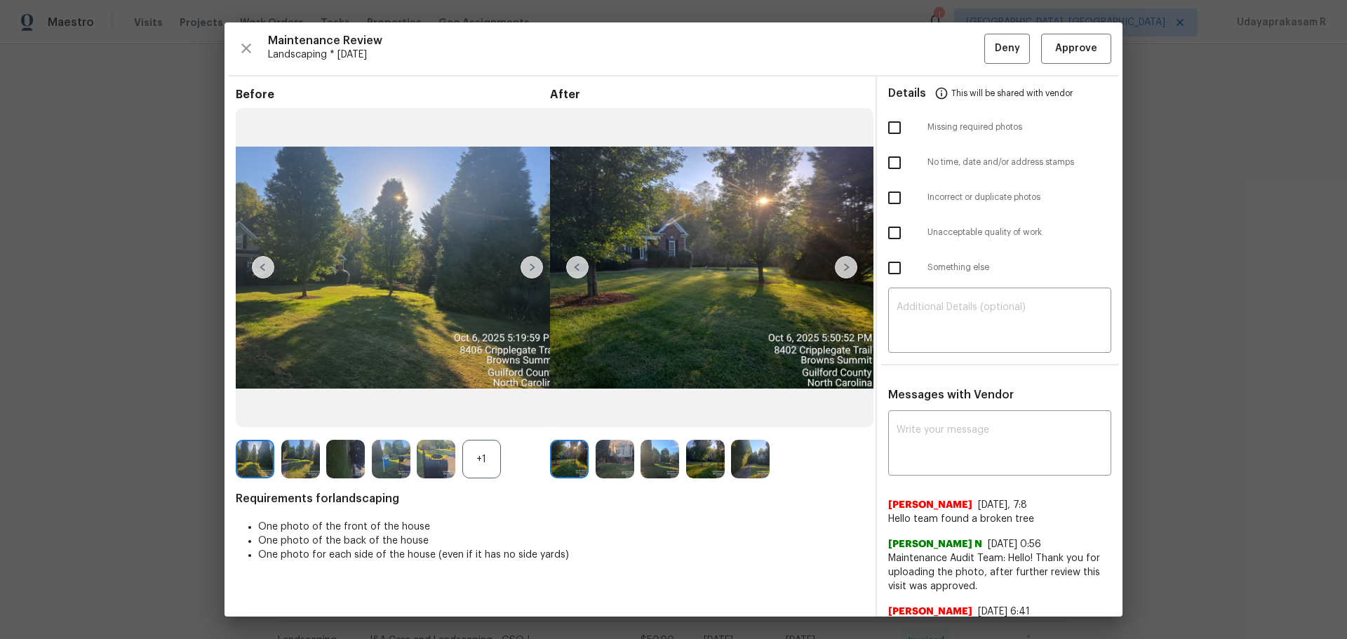
click at [839, 270] on img at bounding box center [846, 267] width 22 height 22
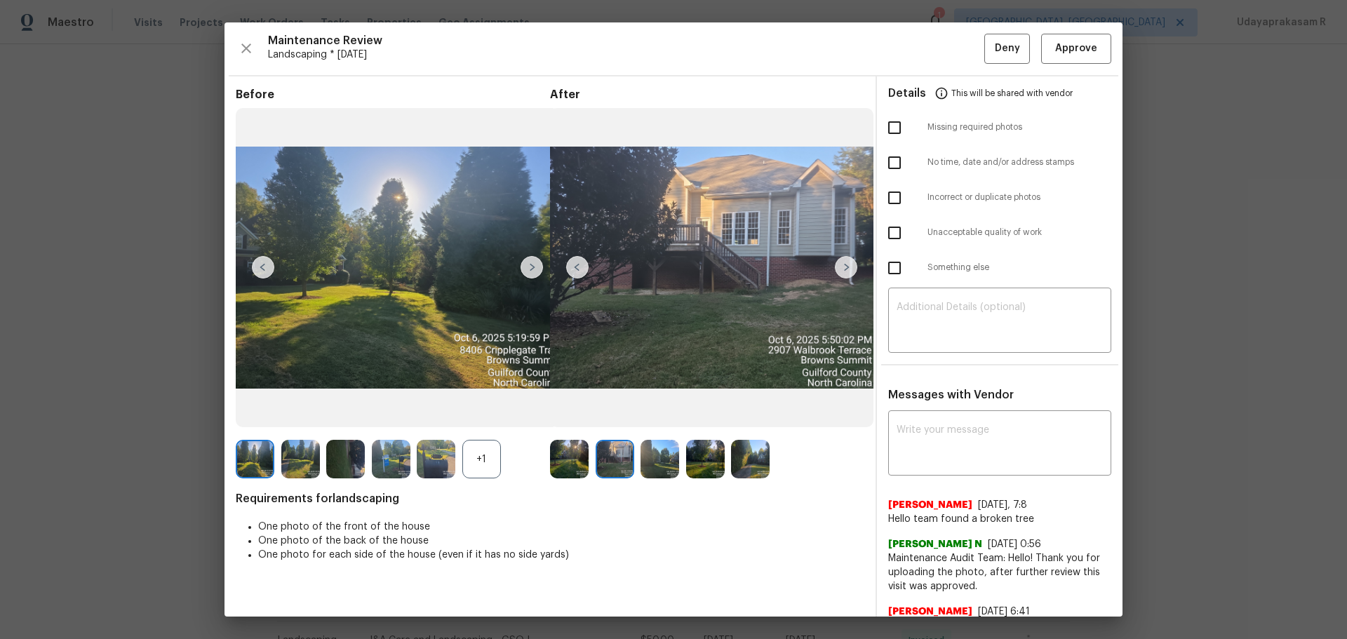
click at [839, 270] on img at bounding box center [846, 267] width 22 height 22
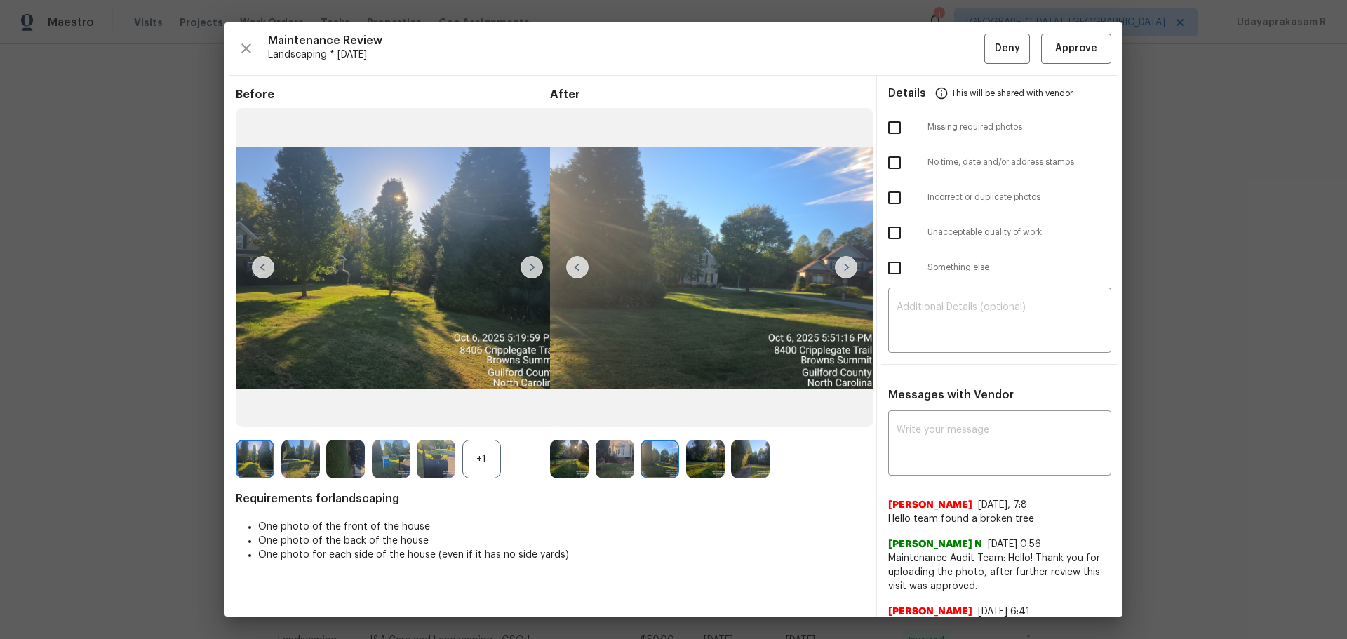
click at [839, 270] on img at bounding box center [846, 267] width 22 height 22
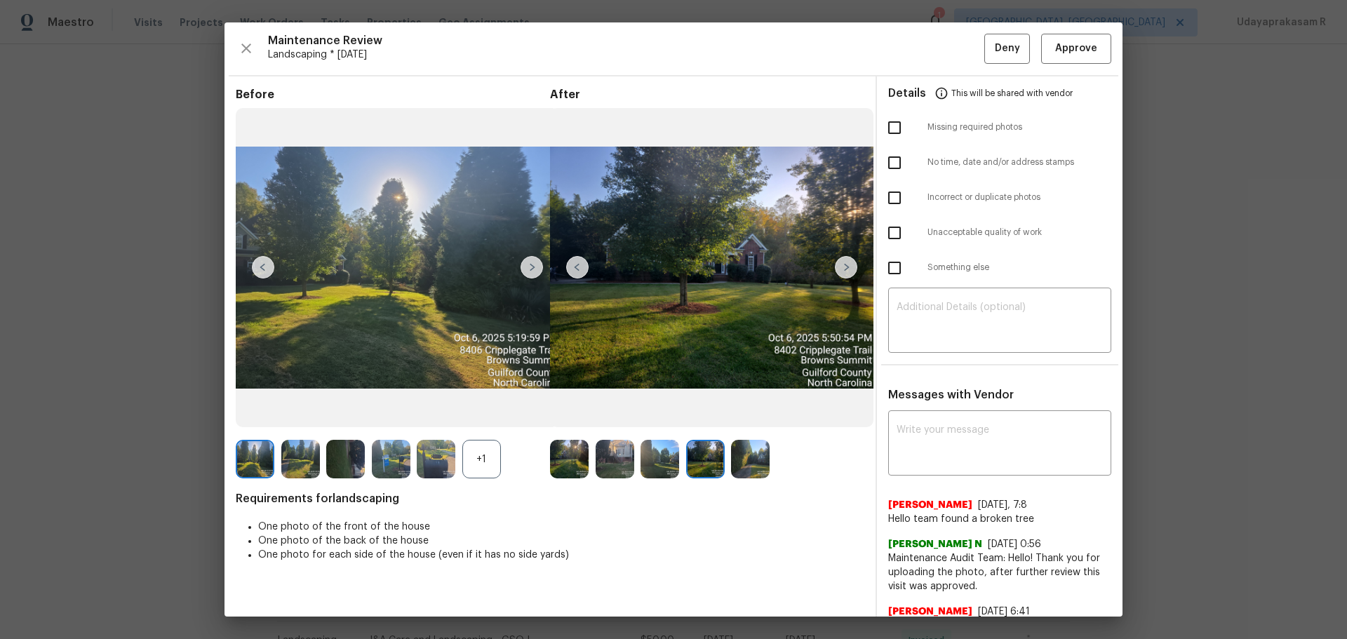
click at [839, 270] on img at bounding box center [846, 267] width 22 height 22
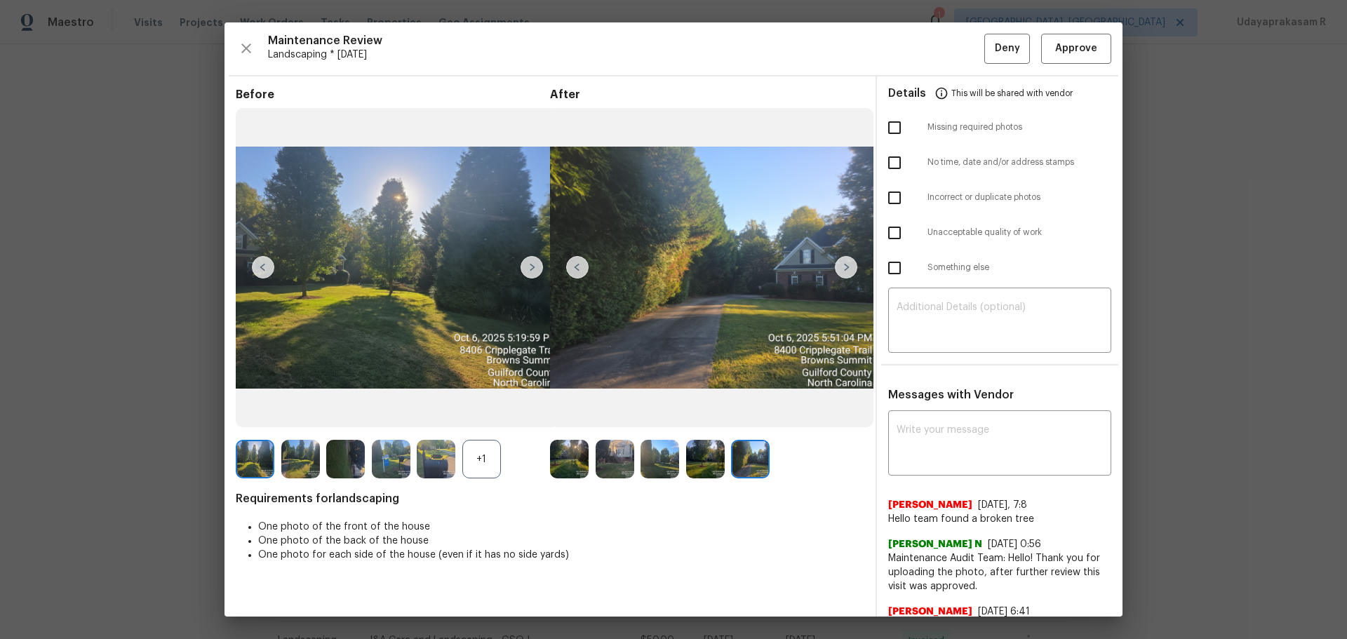
click at [538, 265] on img at bounding box center [532, 267] width 22 height 22
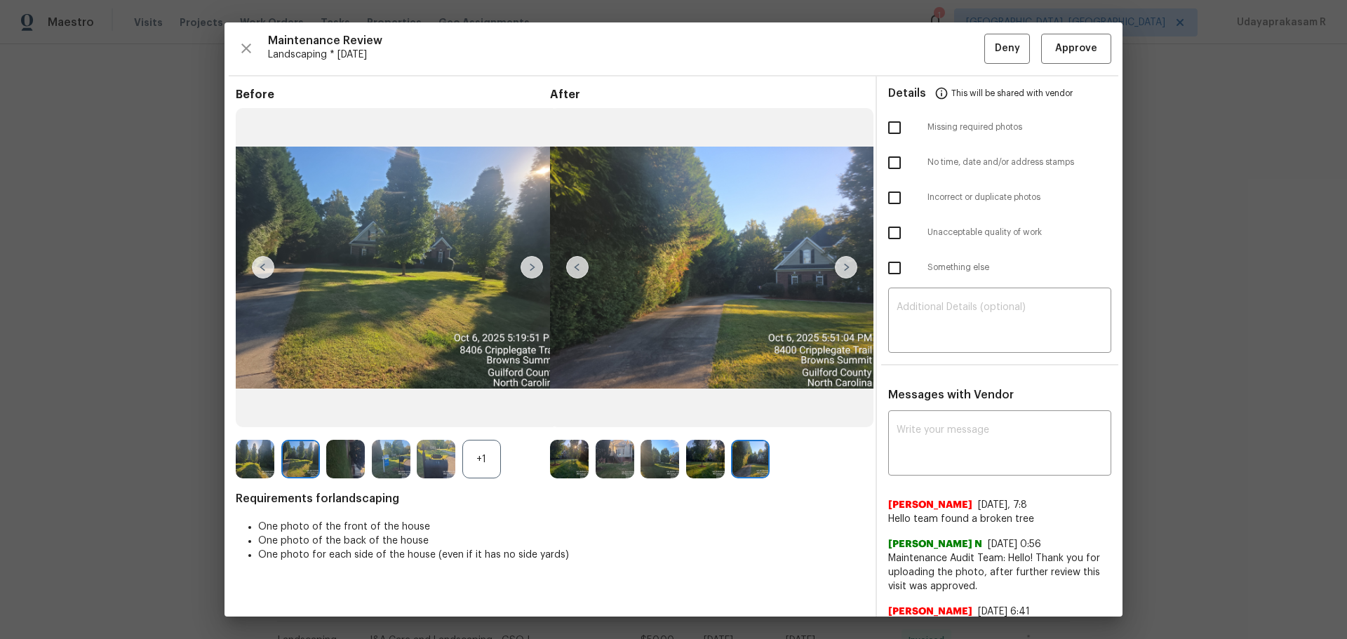
click at [538, 265] on img at bounding box center [532, 267] width 22 height 22
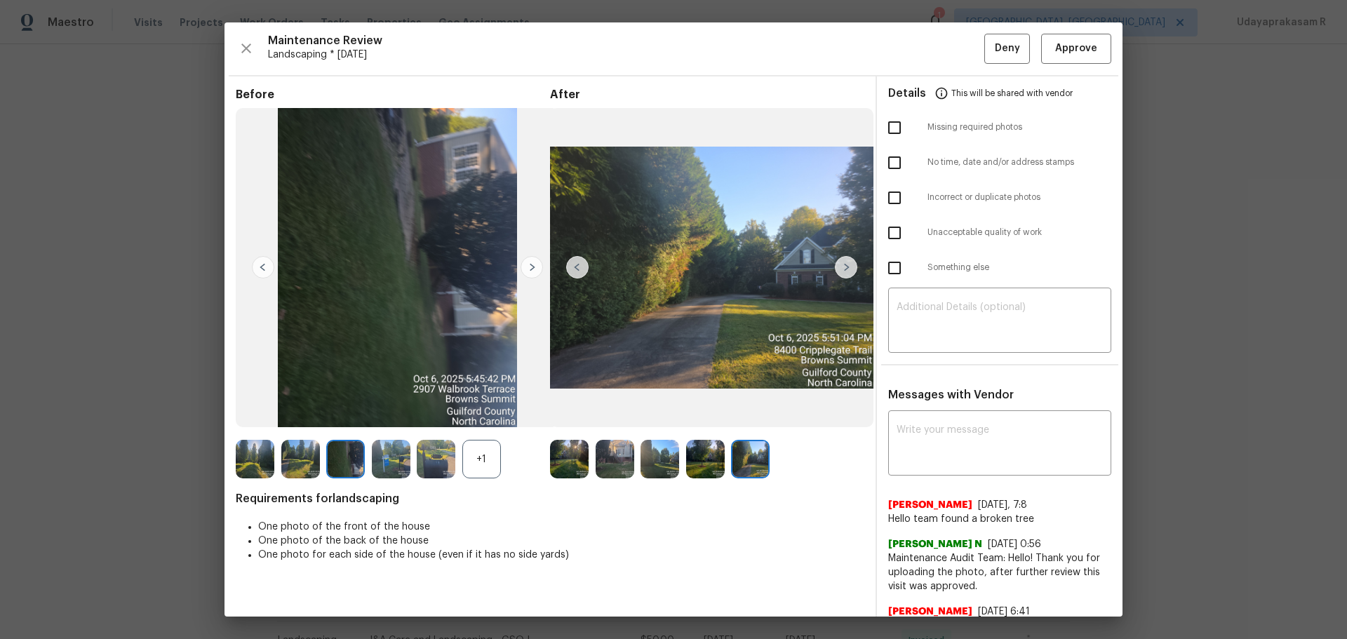
click at [538, 265] on img at bounding box center [532, 267] width 22 height 22
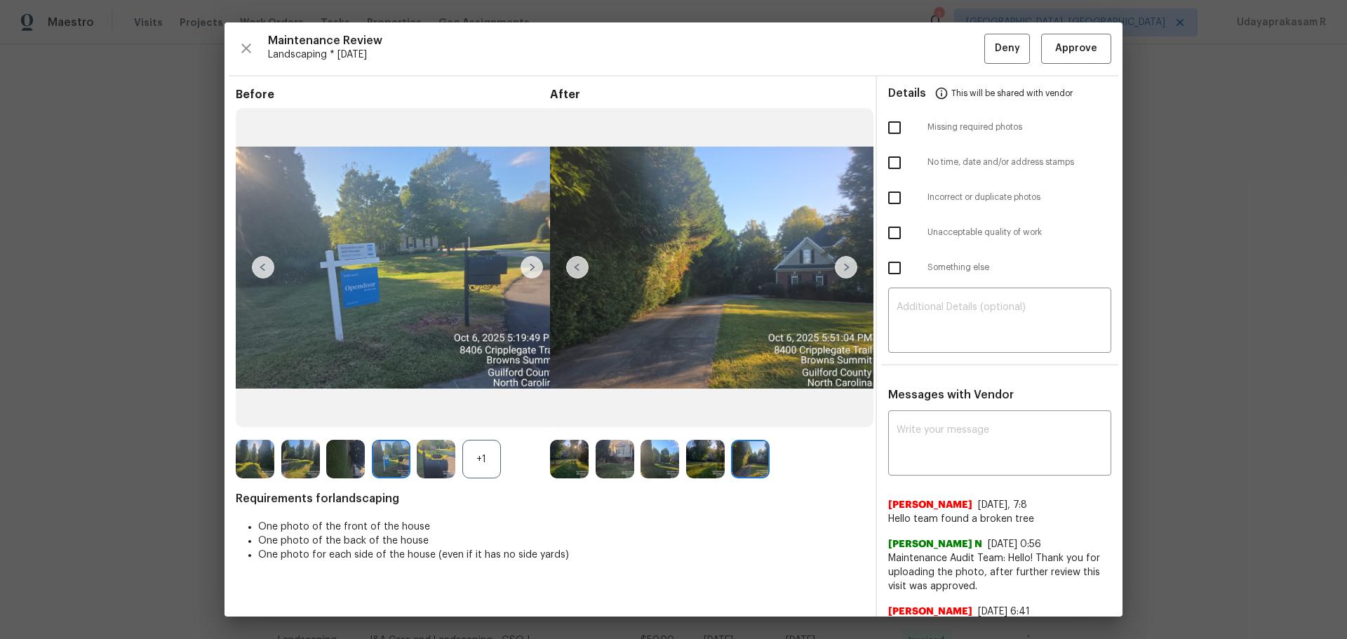
click at [538, 265] on img at bounding box center [532, 267] width 22 height 22
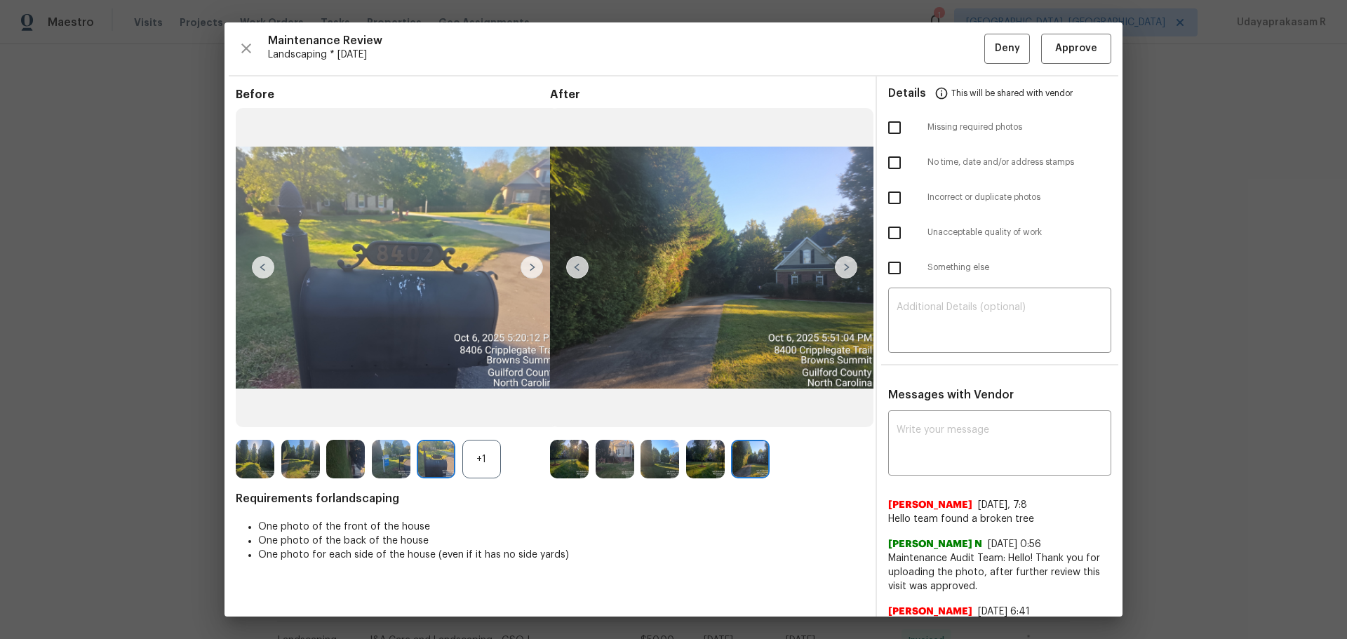
click at [538, 265] on img at bounding box center [532, 267] width 22 height 22
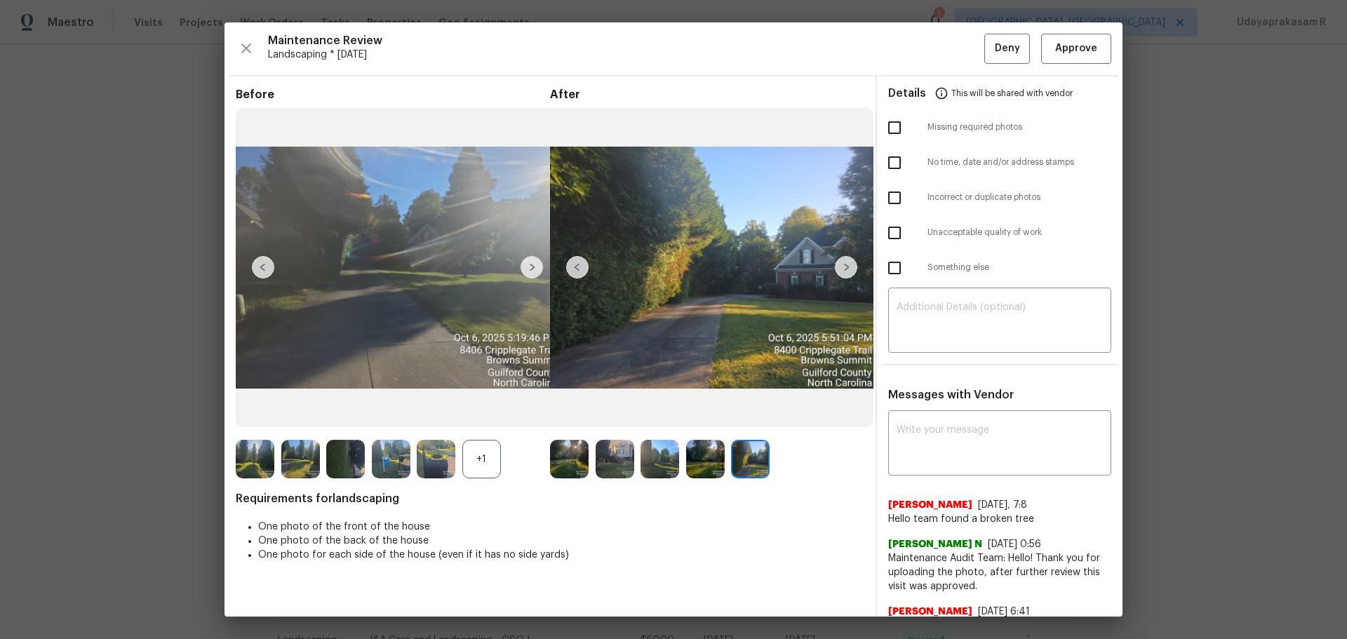
click at [538, 265] on img at bounding box center [532, 267] width 22 height 22
click at [848, 267] on img at bounding box center [846, 267] width 22 height 22
click at [578, 265] on img at bounding box center [577, 267] width 22 height 22
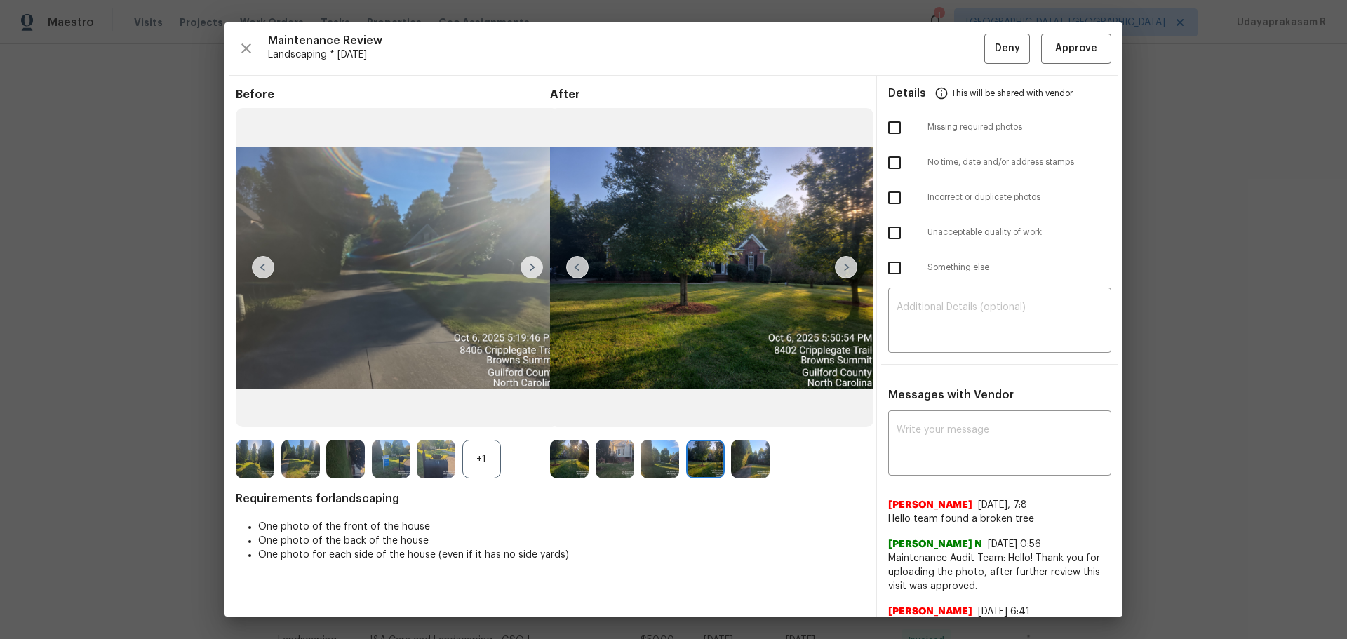
click at [578, 265] on img at bounding box center [577, 267] width 22 height 22
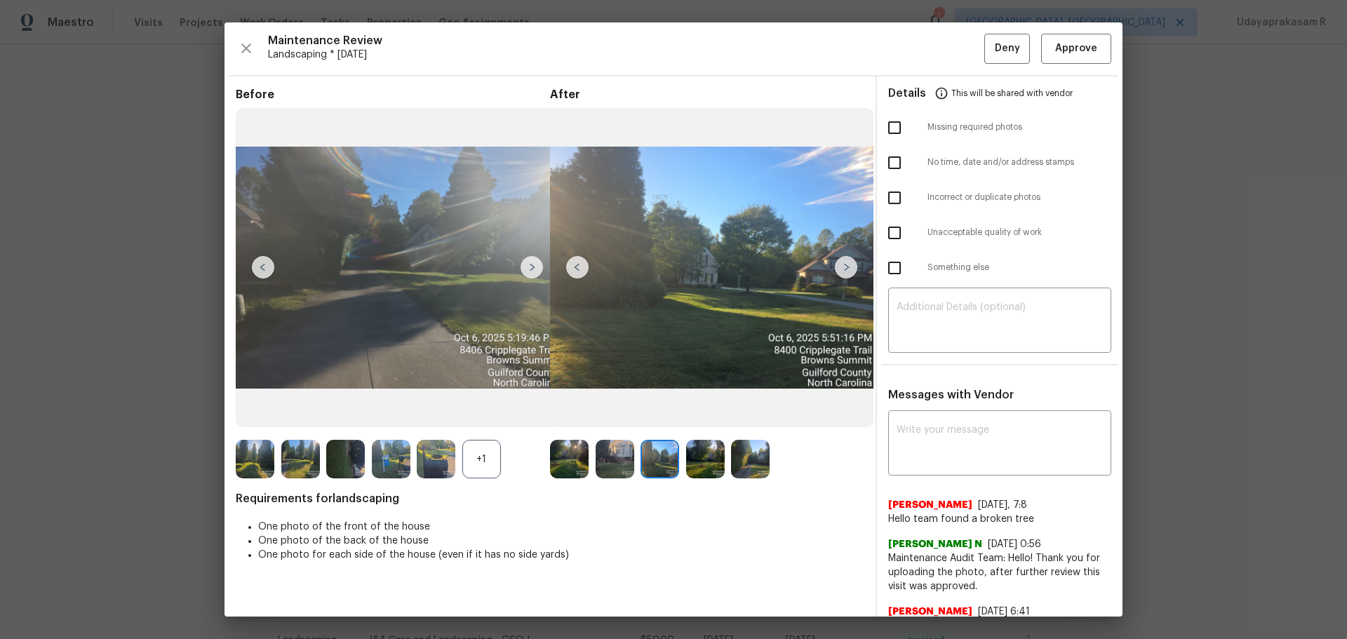
click at [578, 265] on img at bounding box center [577, 267] width 22 height 22
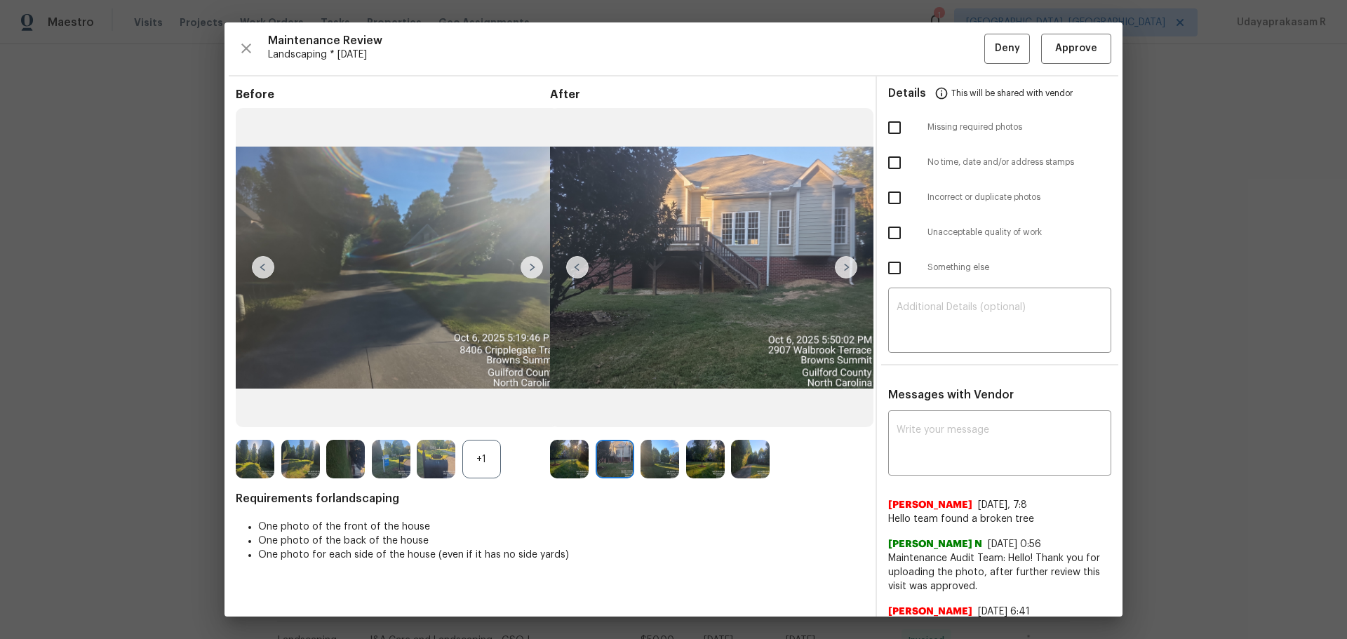
click at [578, 265] on img at bounding box center [577, 267] width 22 height 22
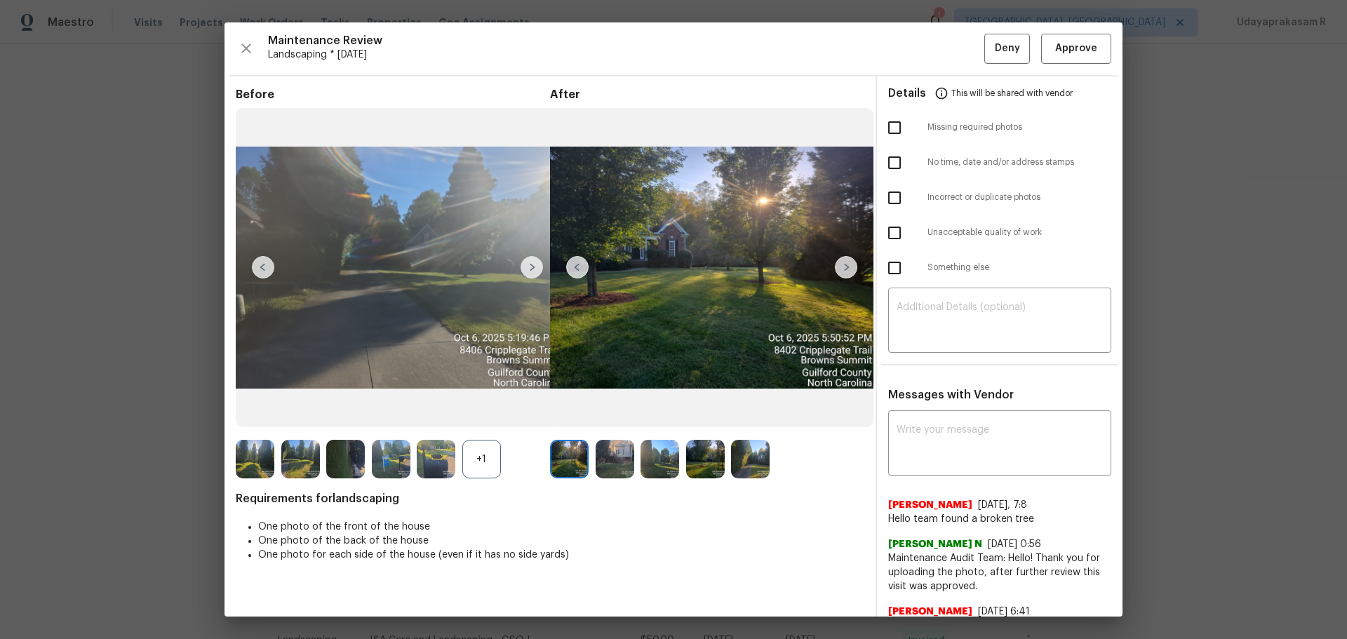
click at [578, 265] on img at bounding box center [577, 267] width 22 height 22
click at [580, 263] on img at bounding box center [577, 267] width 22 height 22
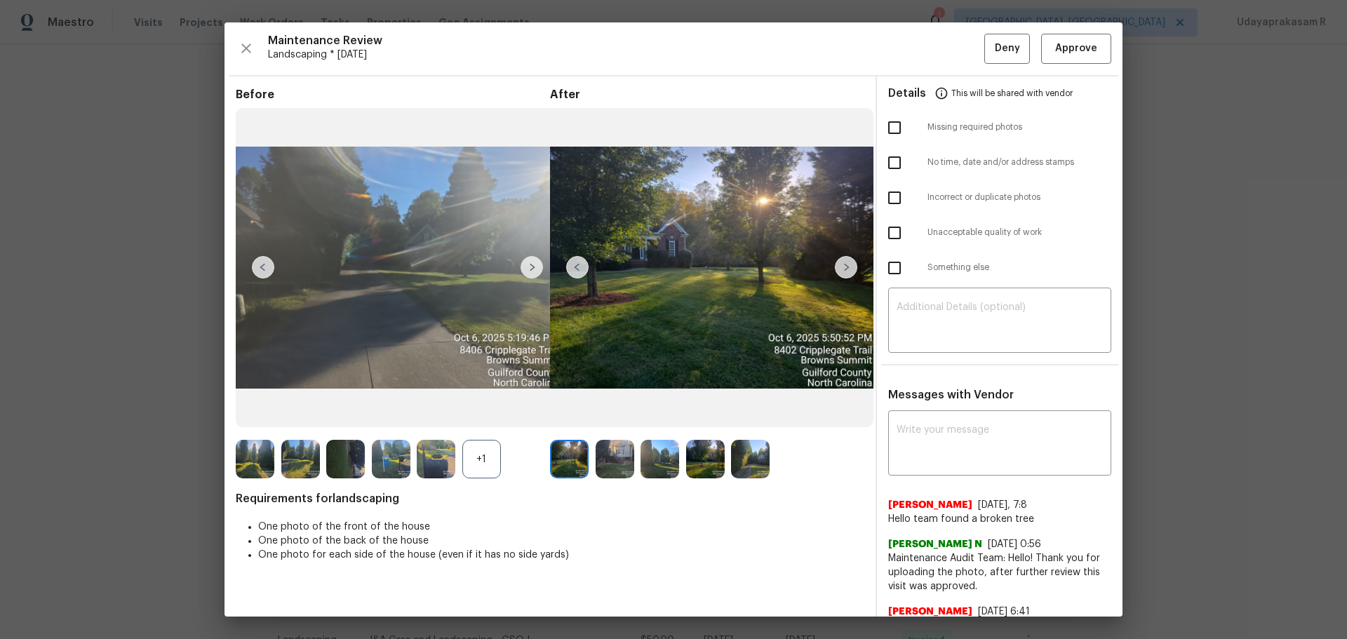
click at [841, 267] on img at bounding box center [846, 267] width 22 height 22
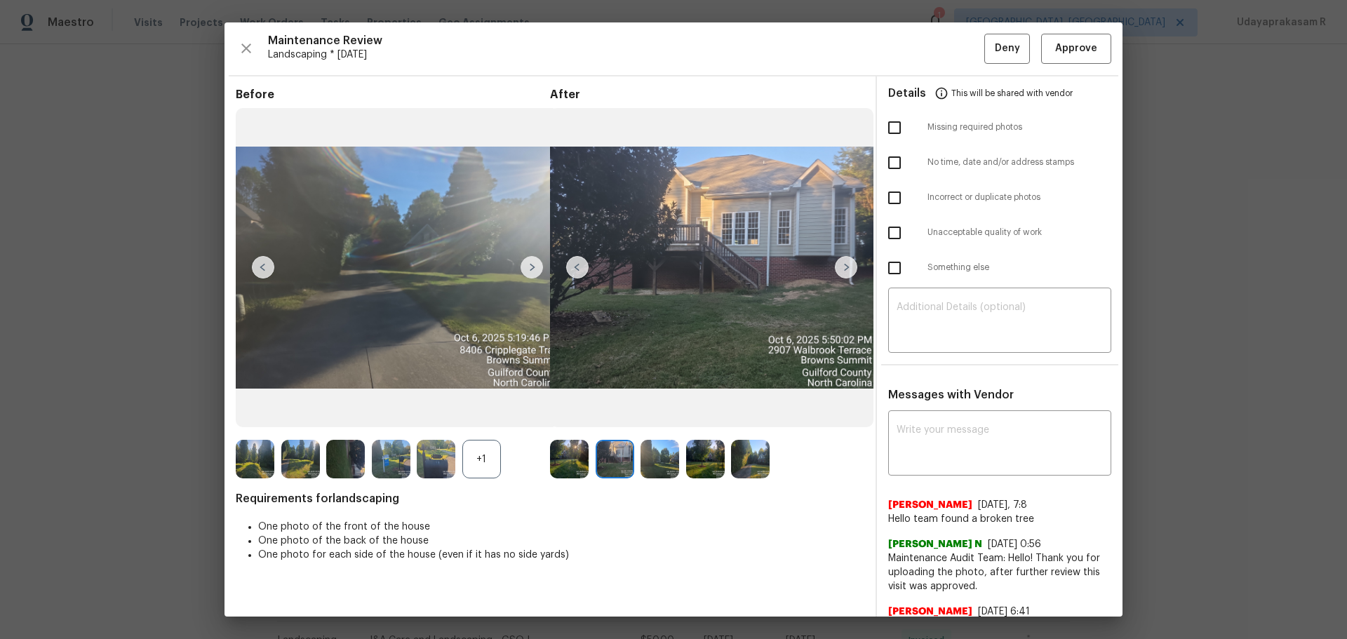
click at [841, 267] on img at bounding box center [846, 267] width 22 height 22
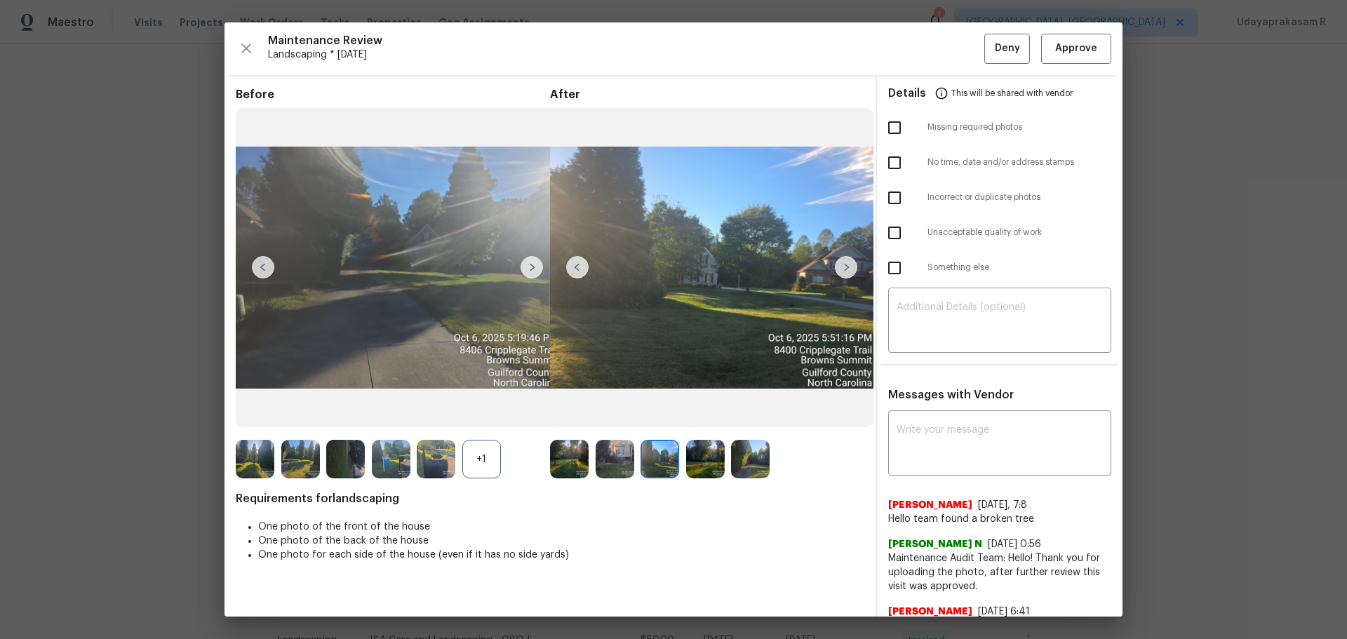
click at [841, 267] on img at bounding box center [846, 267] width 22 height 22
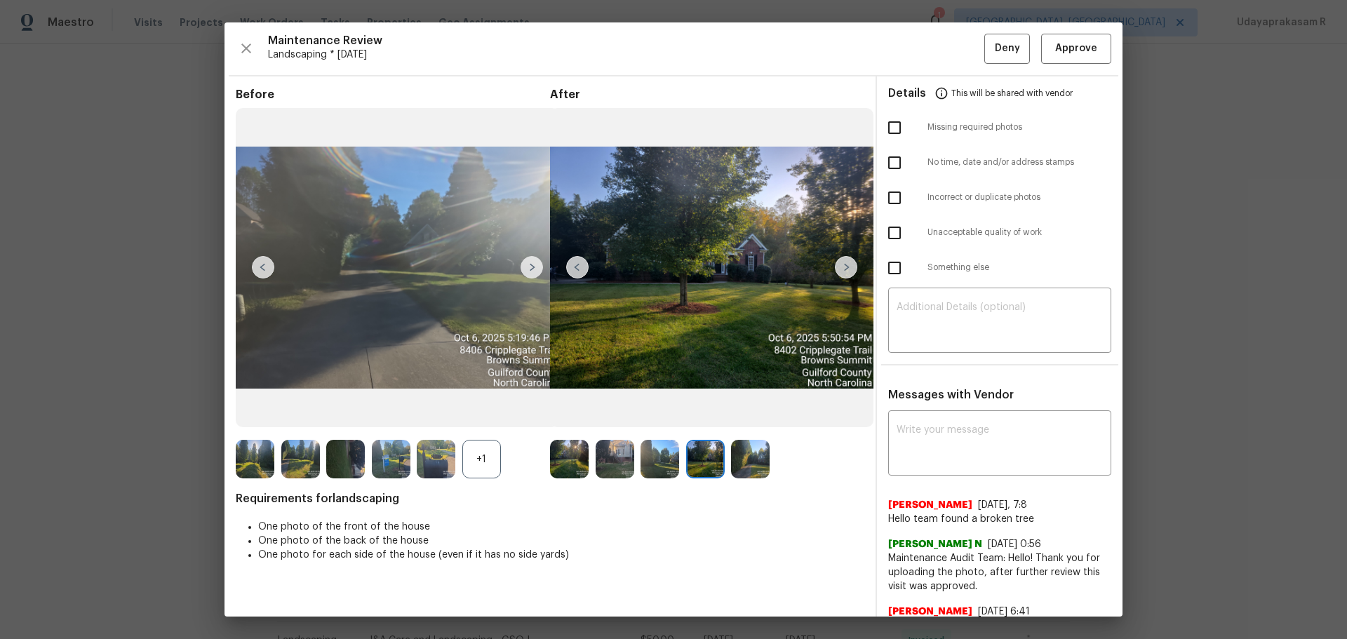
click at [841, 267] on img at bounding box center [846, 267] width 22 height 22
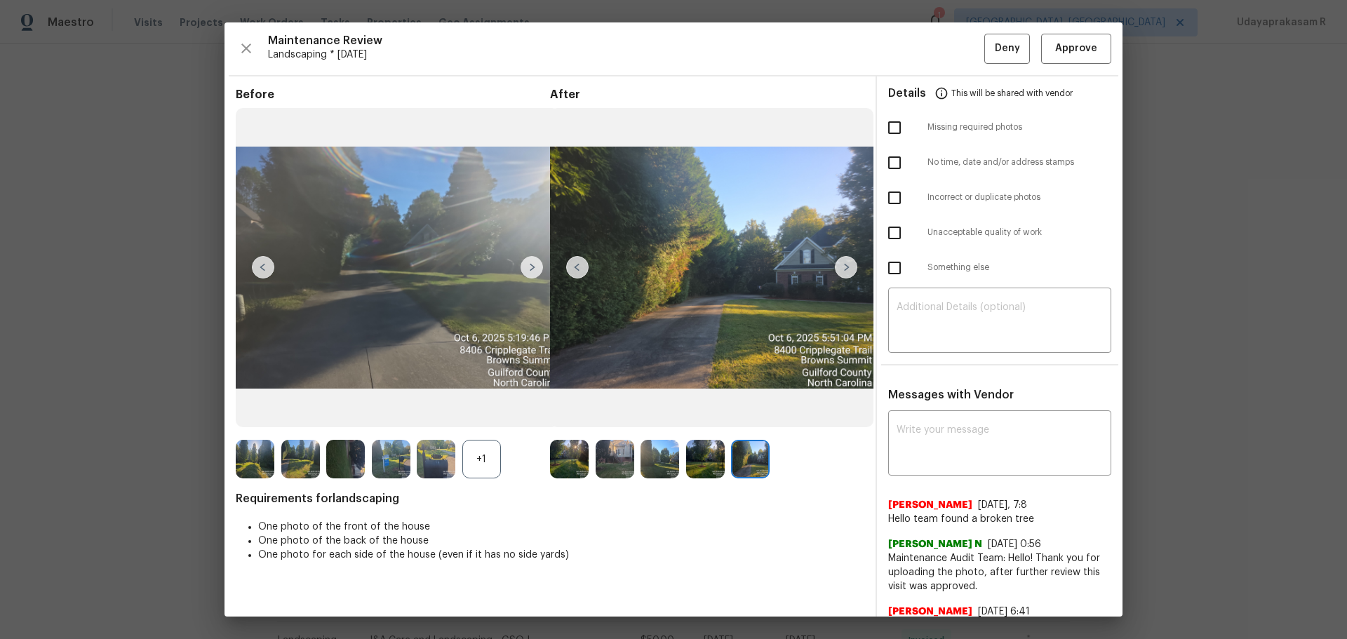
click at [841, 267] on img at bounding box center [846, 267] width 22 height 22
click at [576, 269] on img at bounding box center [577, 267] width 22 height 22
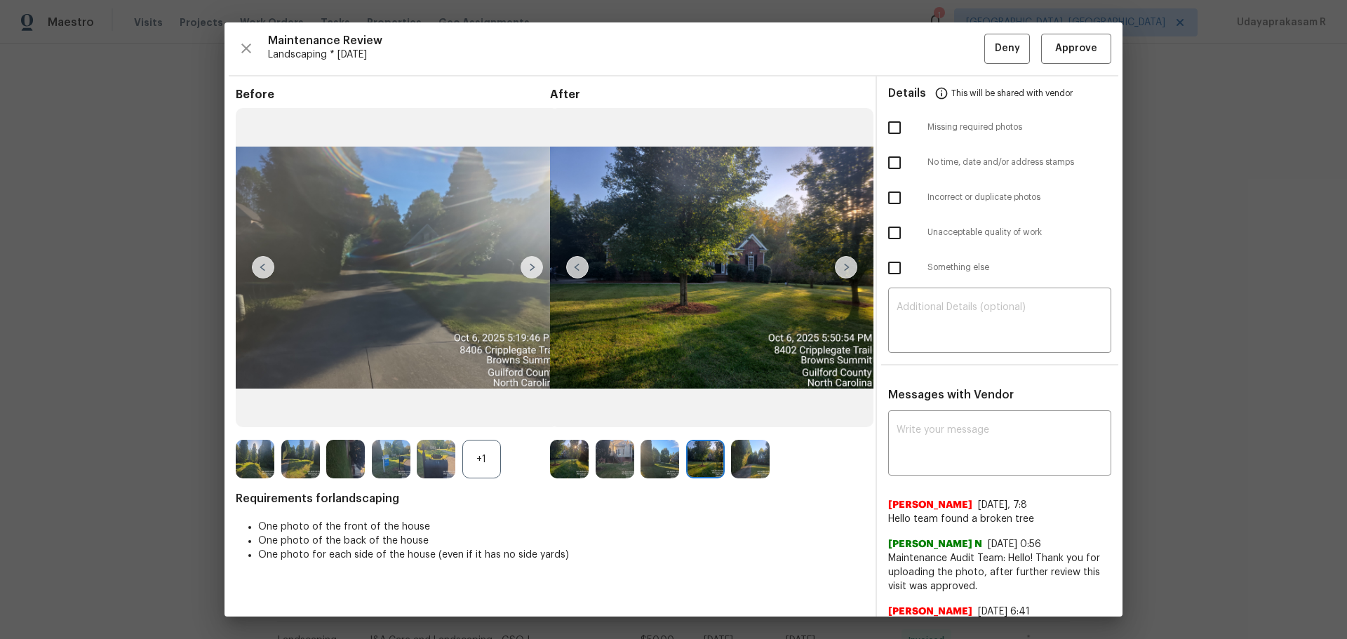
click at [576, 269] on img at bounding box center [577, 267] width 22 height 22
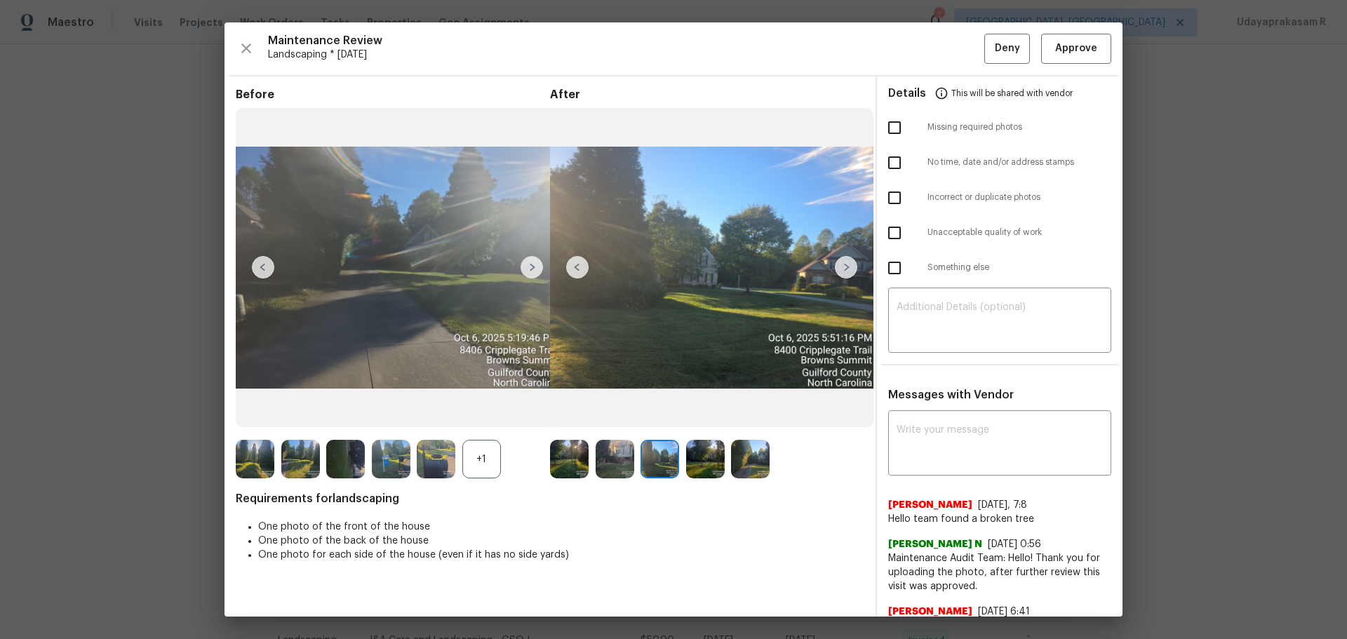
click at [576, 269] on img at bounding box center [577, 267] width 22 height 22
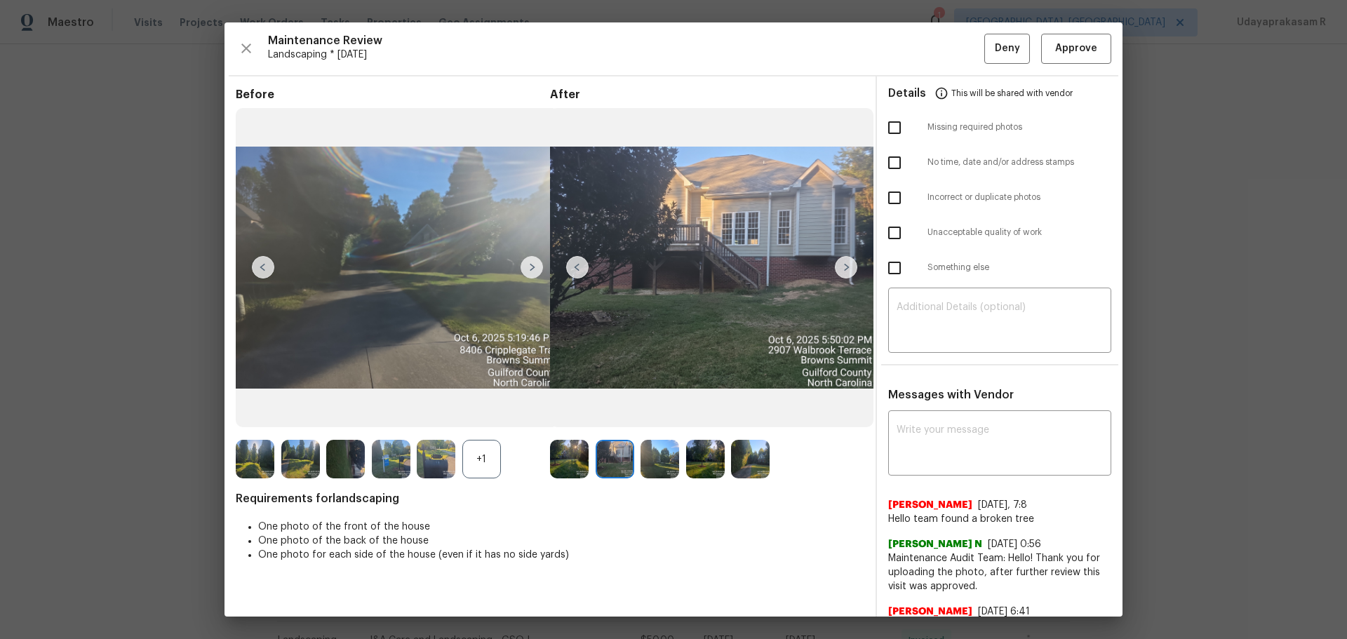
click at [576, 269] on img at bounding box center [577, 267] width 22 height 22
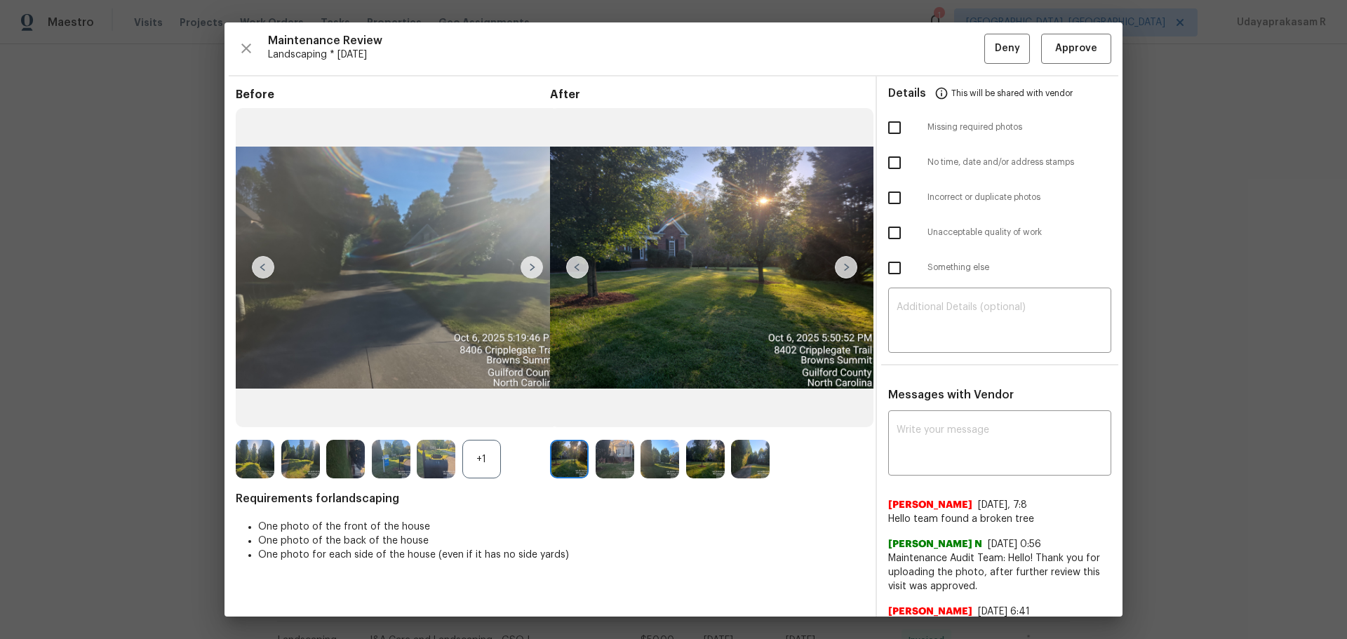
click at [576, 269] on img at bounding box center [577, 267] width 22 height 22
click at [526, 268] on img at bounding box center [532, 267] width 22 height 22
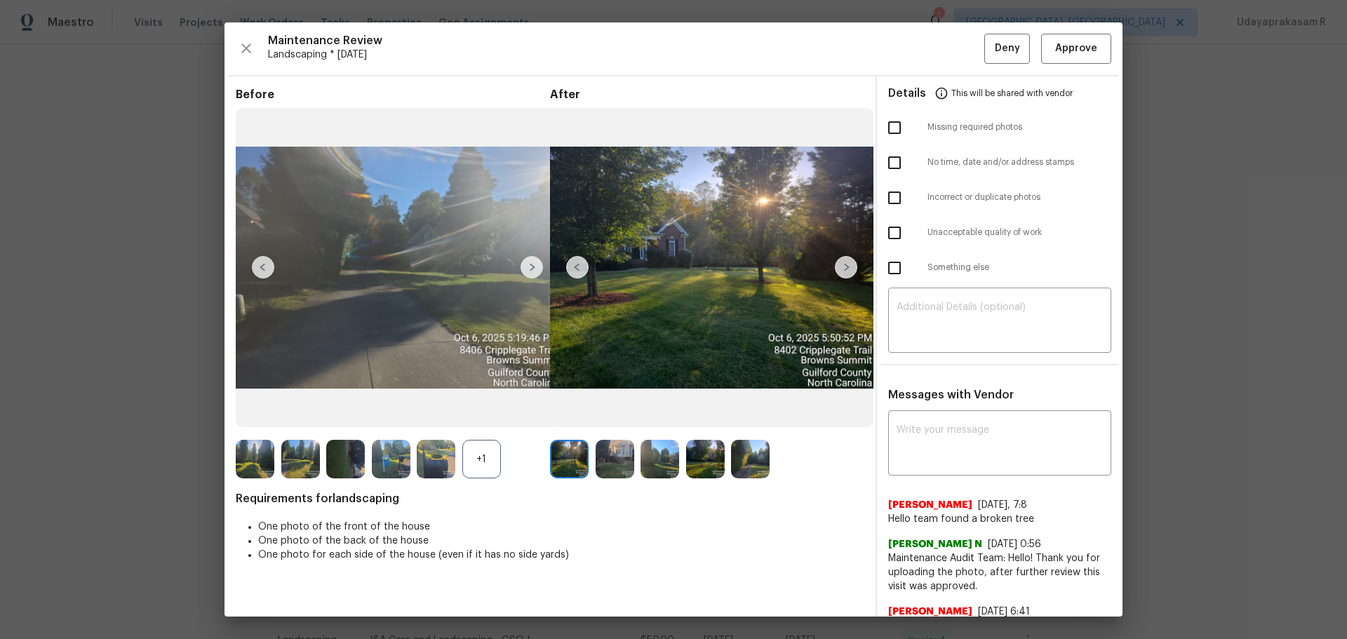
click at [526, 268] on img at bounding box center [532, 267] width 22 height 22
click at [529, 273] on img at bounding box center [532, 267] width 22 height 22
click at [498, 420] on div "+1" at bounding box center [482, 459] width 39 height 39
click at [524, 270] on img at bounding box center [532, 267] width 22 height 22
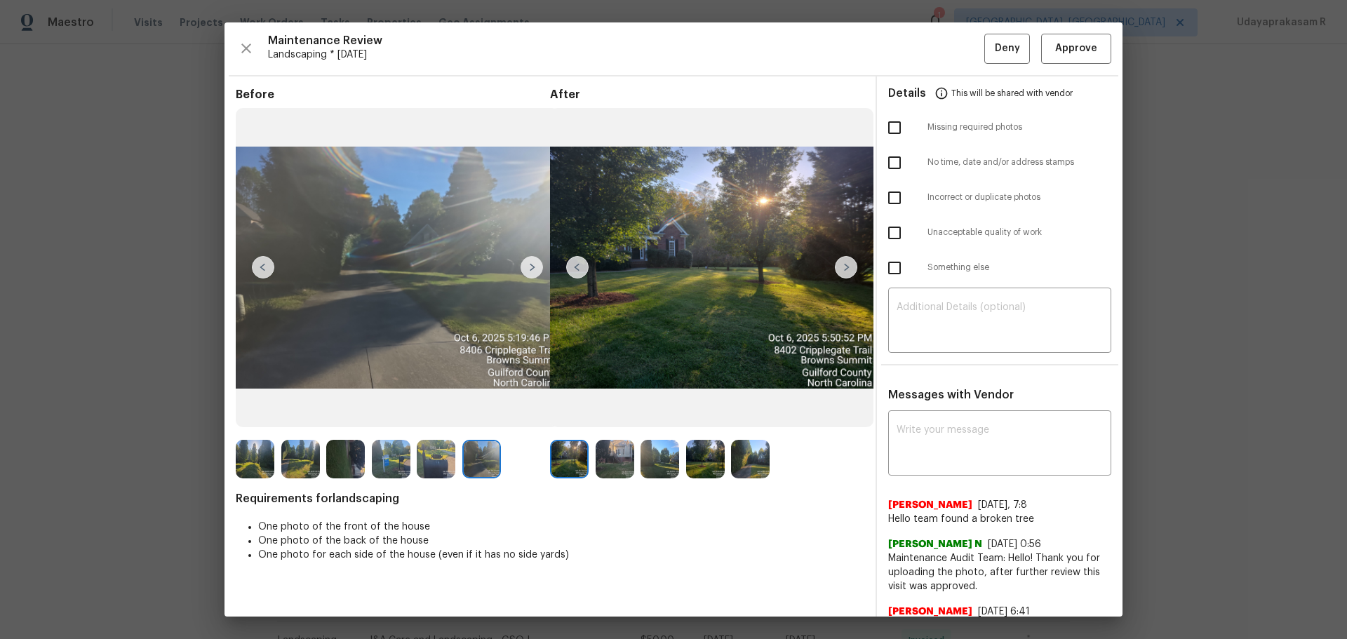
click at [844, 274] on img at bounding box center [846, 267] width 22 height 22
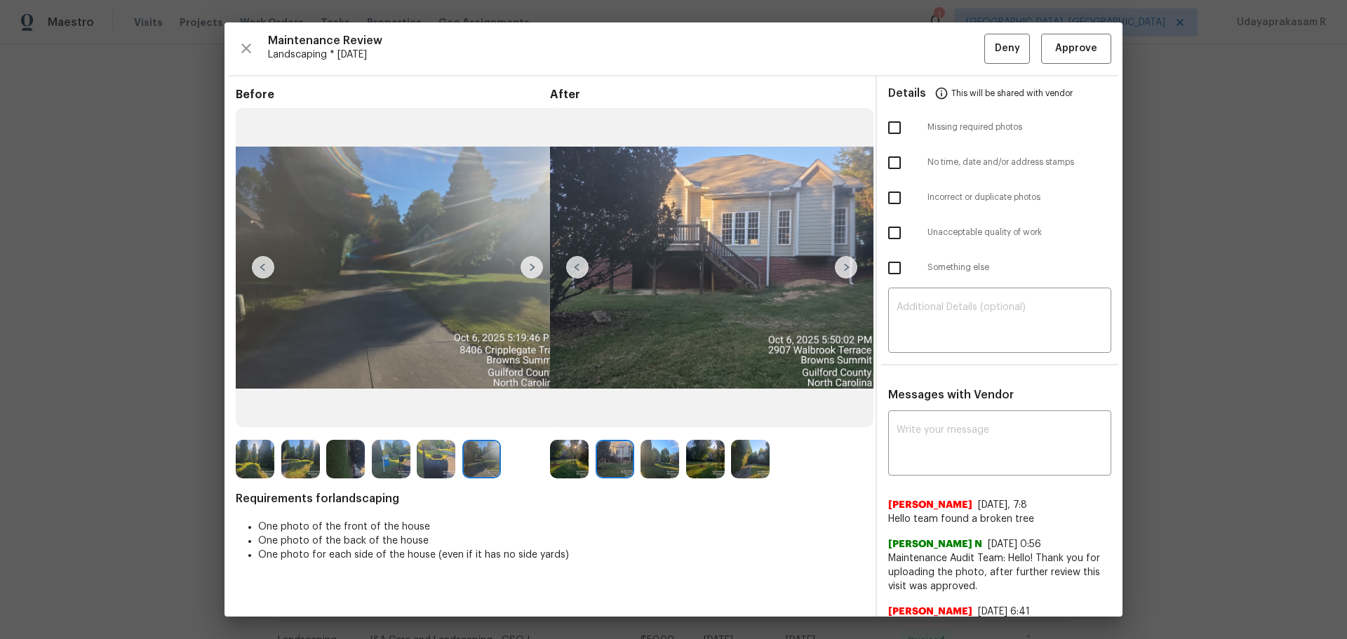
click at [844, 274] on img at bounding box center [846, 267] width 22 height 22
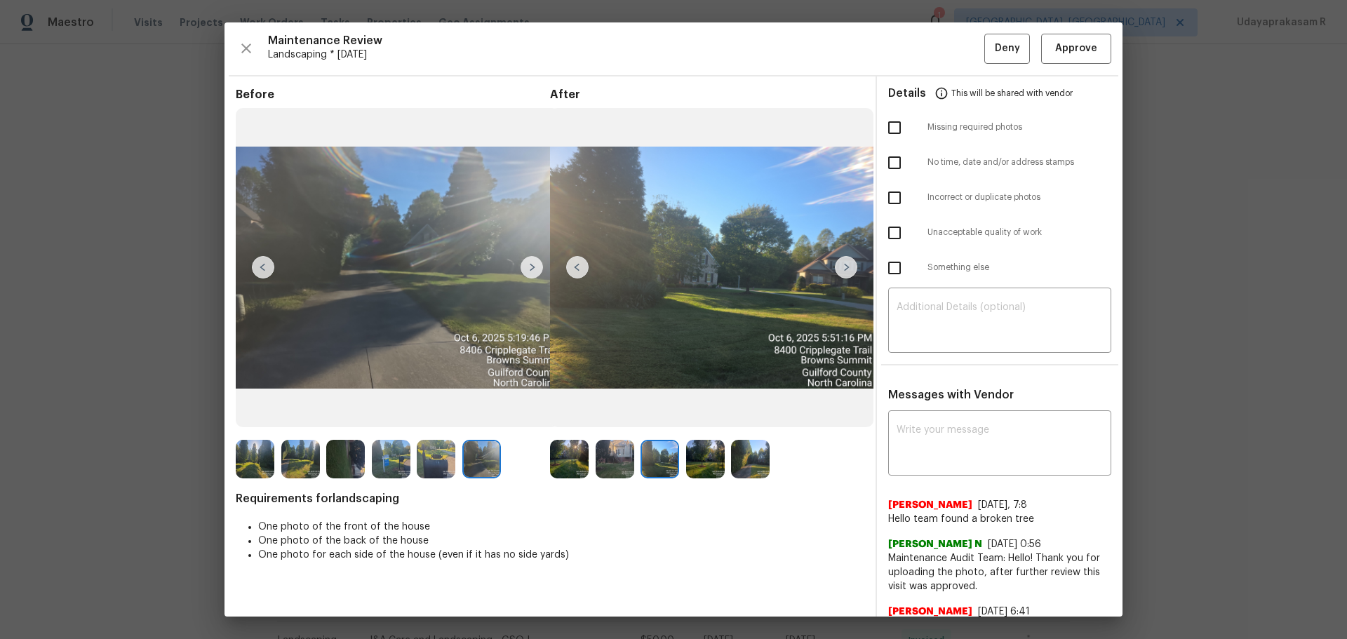
click at [839, 278] on img at bounding box center [846, 267] width 22 height 22
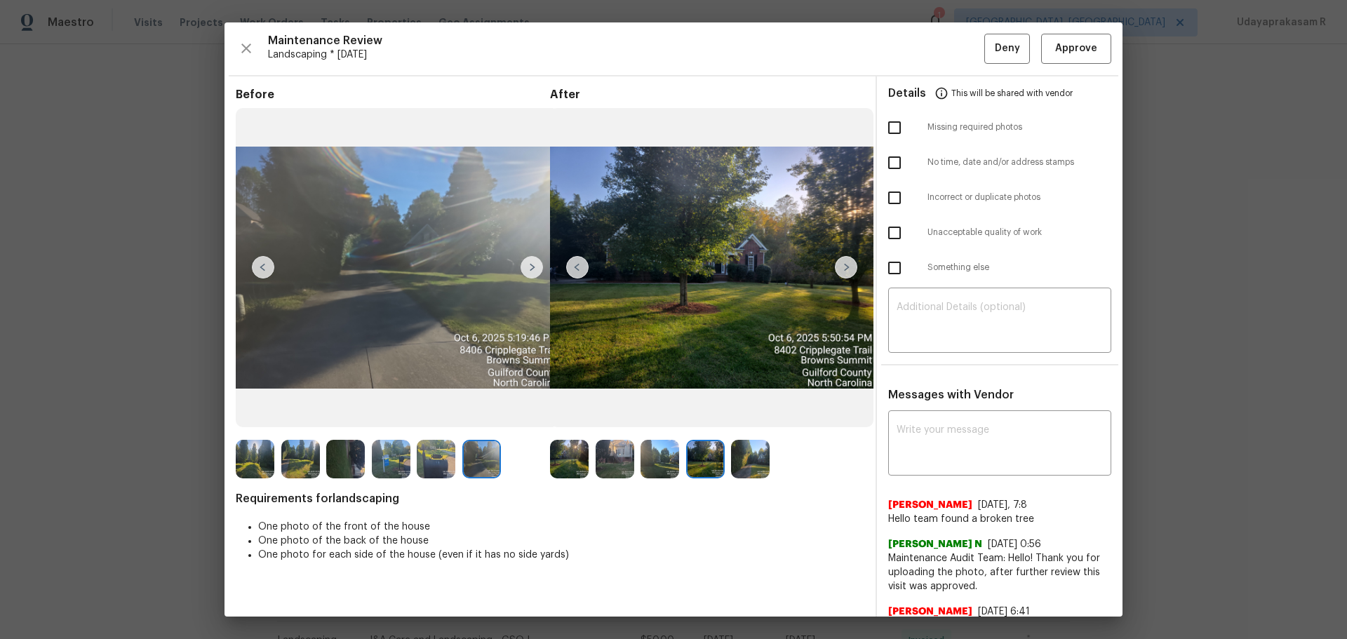
click at [844, 267] on img at bounding box center [846, 267] width 22 height 22
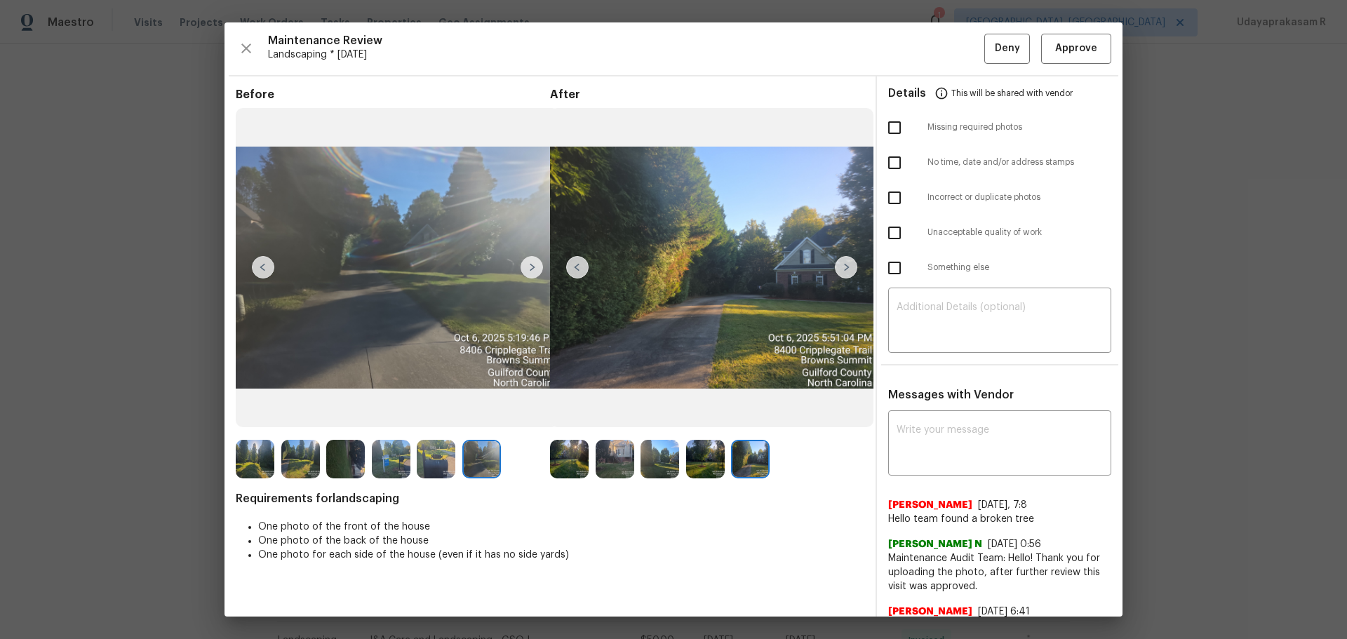
click at [844, 267] on img at bounding box center [846, 267] width 22 height 22
click at [846, 267] on img at bounding box center [846, 267] width 22 height 22
click at [851, 265] on img at bounding box center [846, 267] width 22 height 22
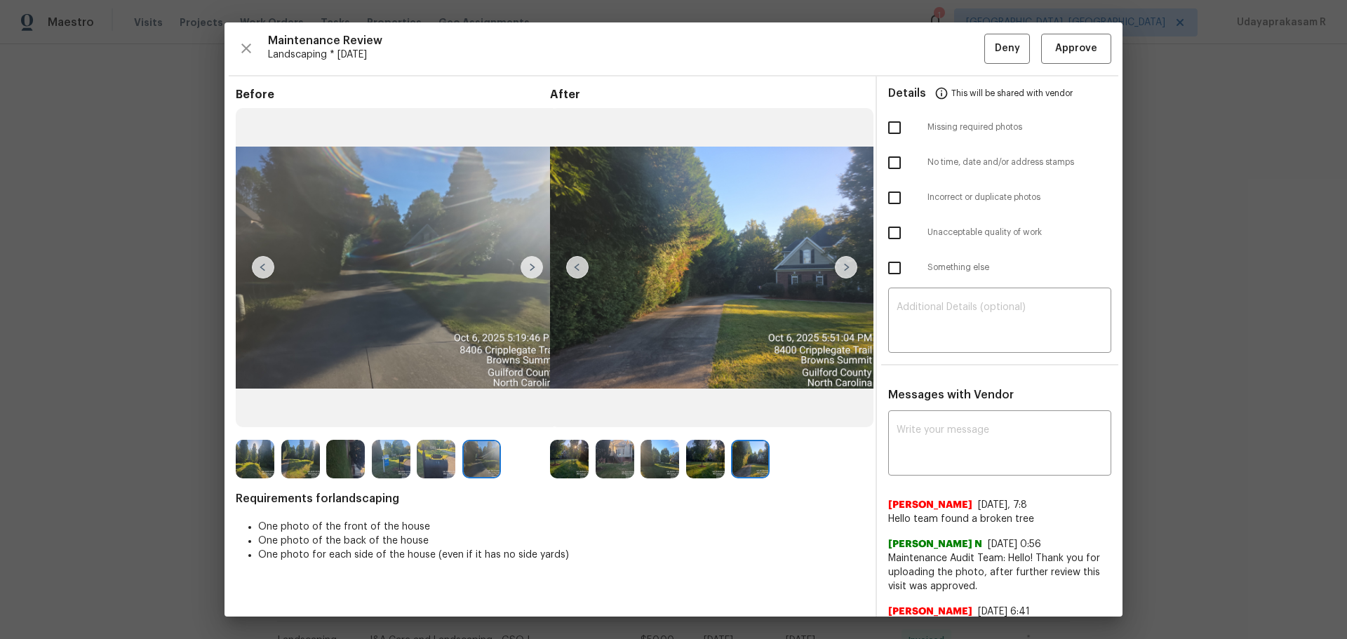
click at [837, 268] on img at bounding box center [846, 267] width 22 height 22
click at [573, 270] on img at bounding box center [577, 267] width 22 height 22
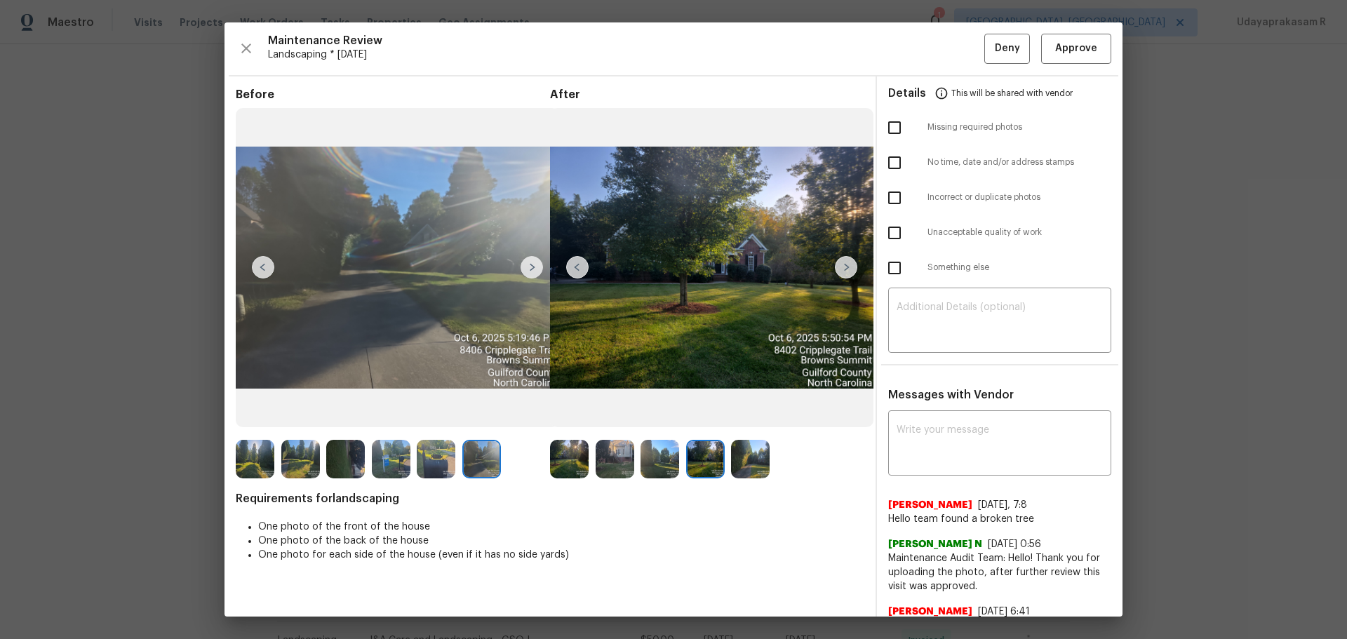
click at [573, 270] on img at bounding box center [577, 267] width 22 height 22
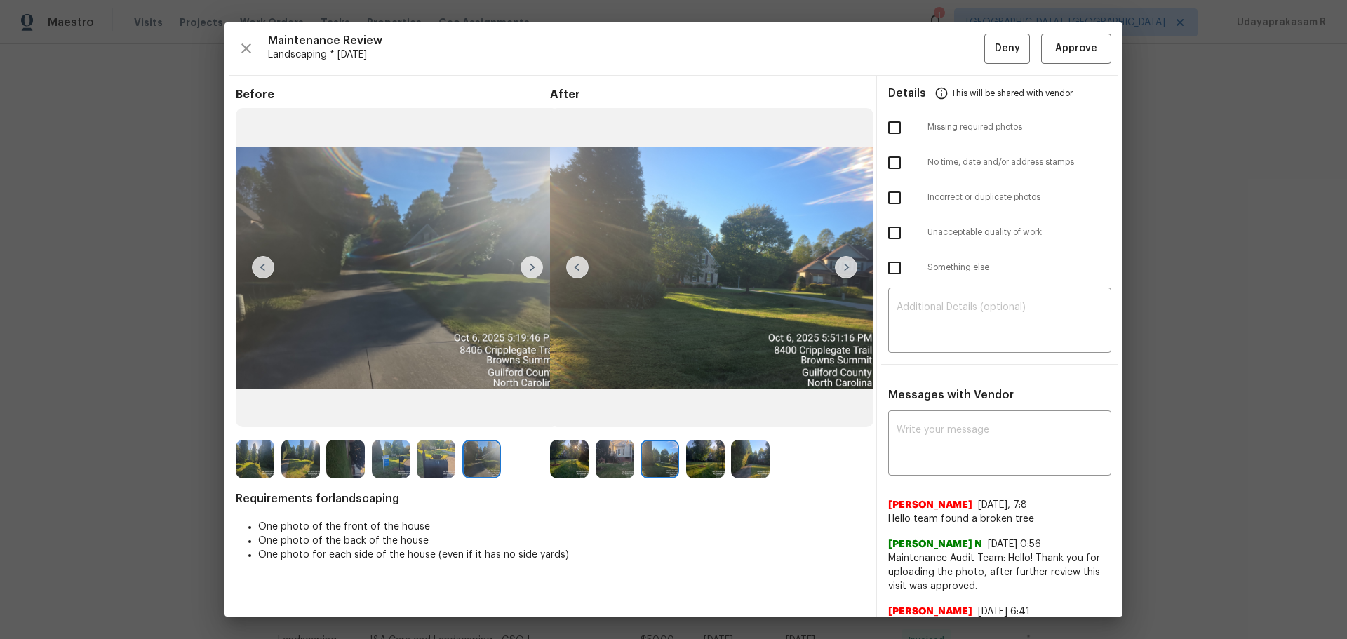
click at [573, 270] on img at bounding box center [577, 267] width 22 height 22
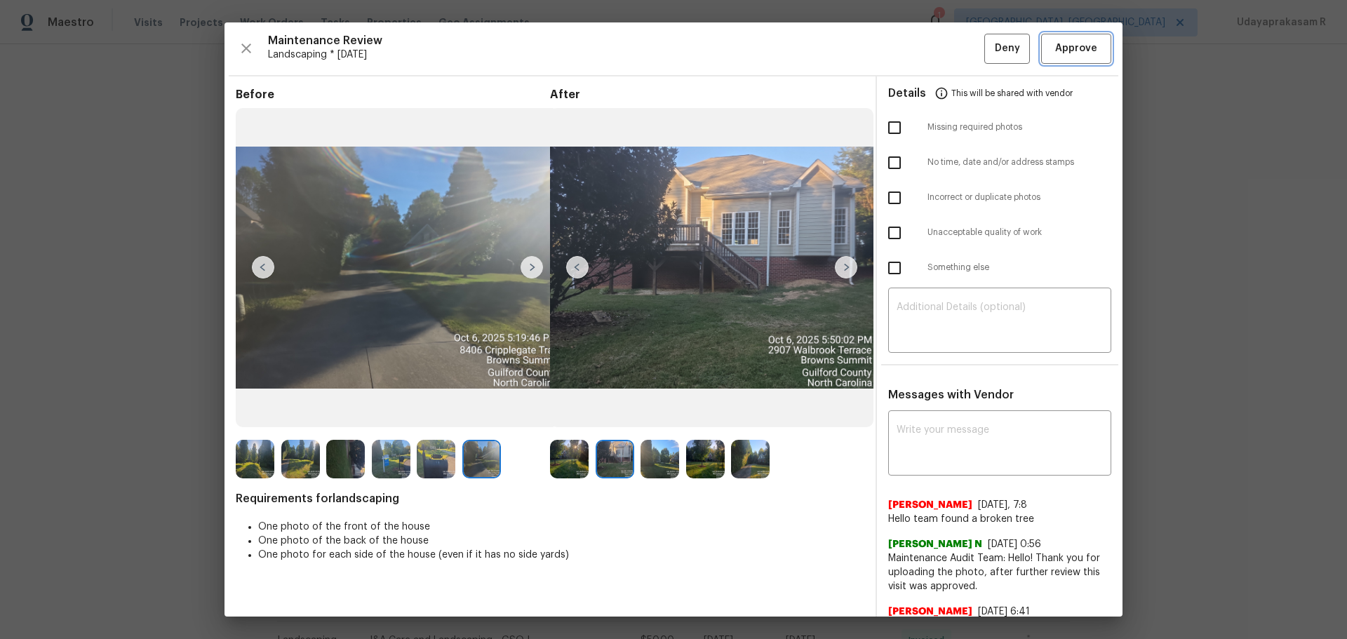
click at [958, 58] on button "Approve" at bounding box center [1077, 49] width 70 height 30
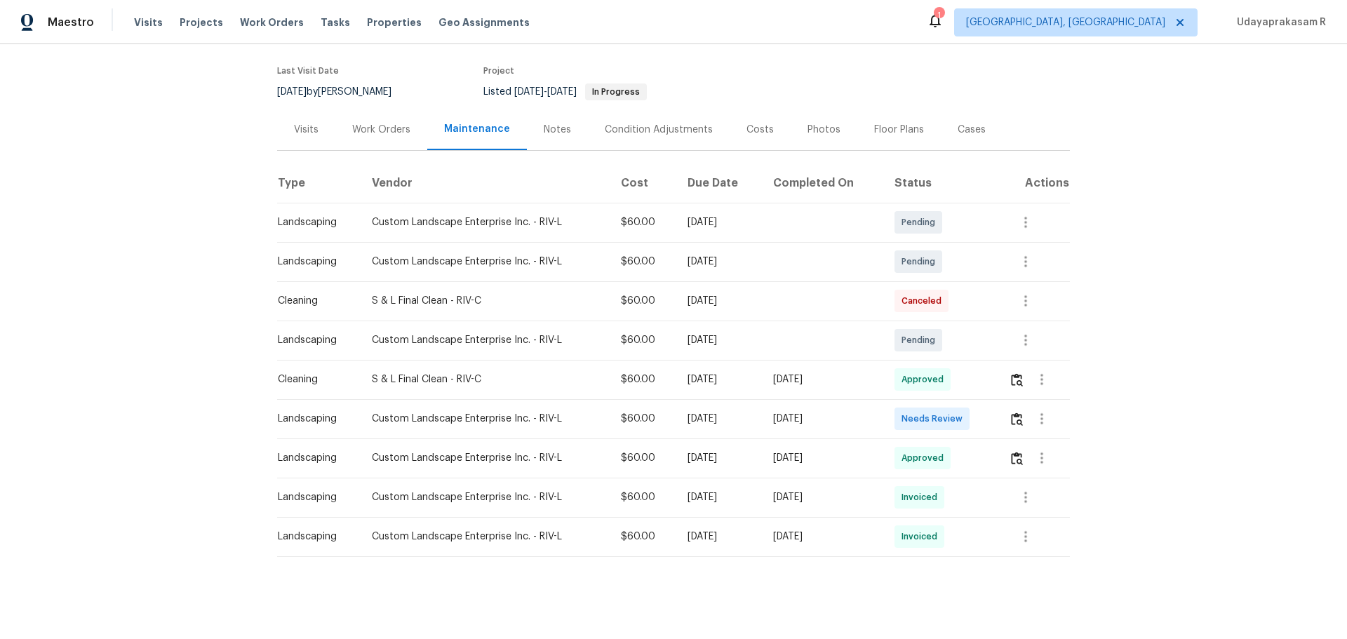
scroll to position [117, 0]
click at [958, 411] on img "button" at bounding box center [1017, 417] width 12 height 13
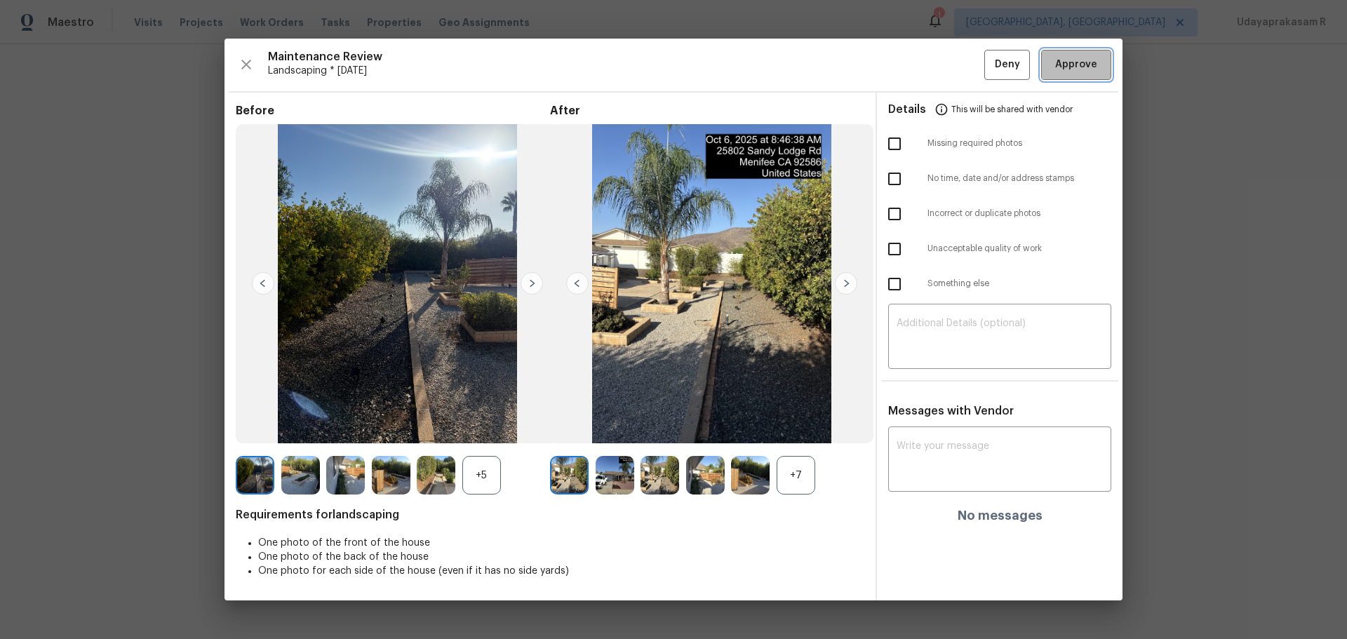
click at [958, 60] on span "Approve" at bounding box center [1077, 65] width 42 height 18
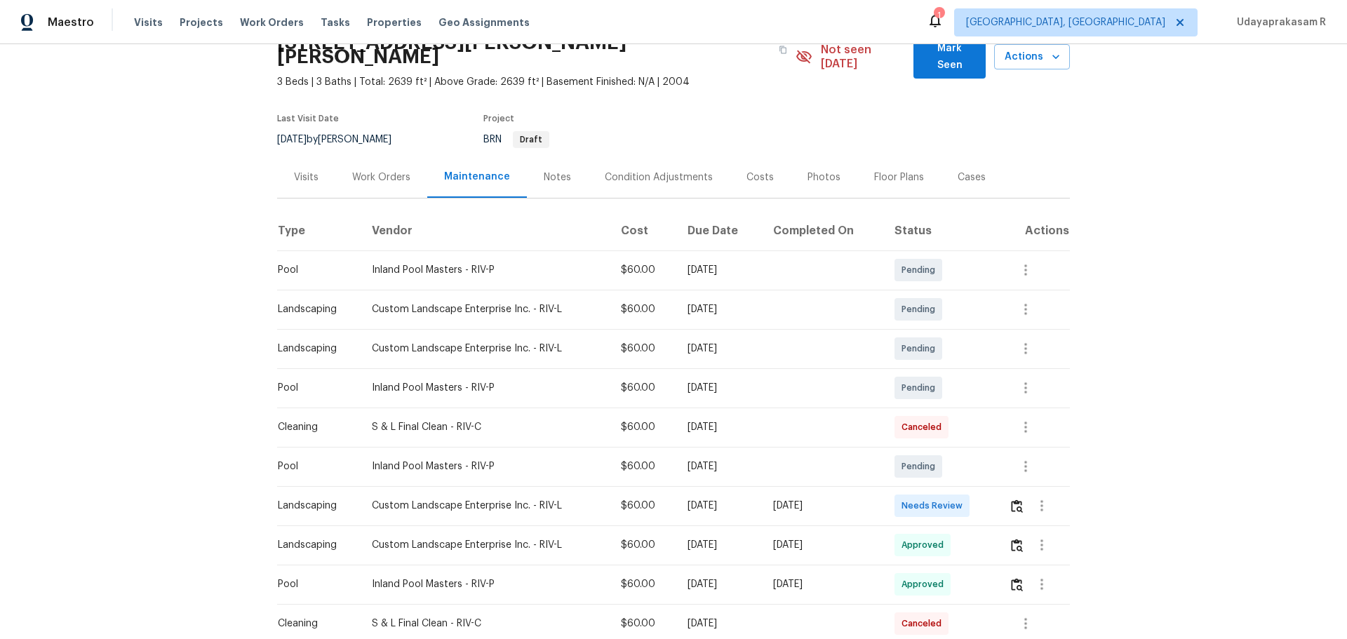
scroll to position [211, 0]
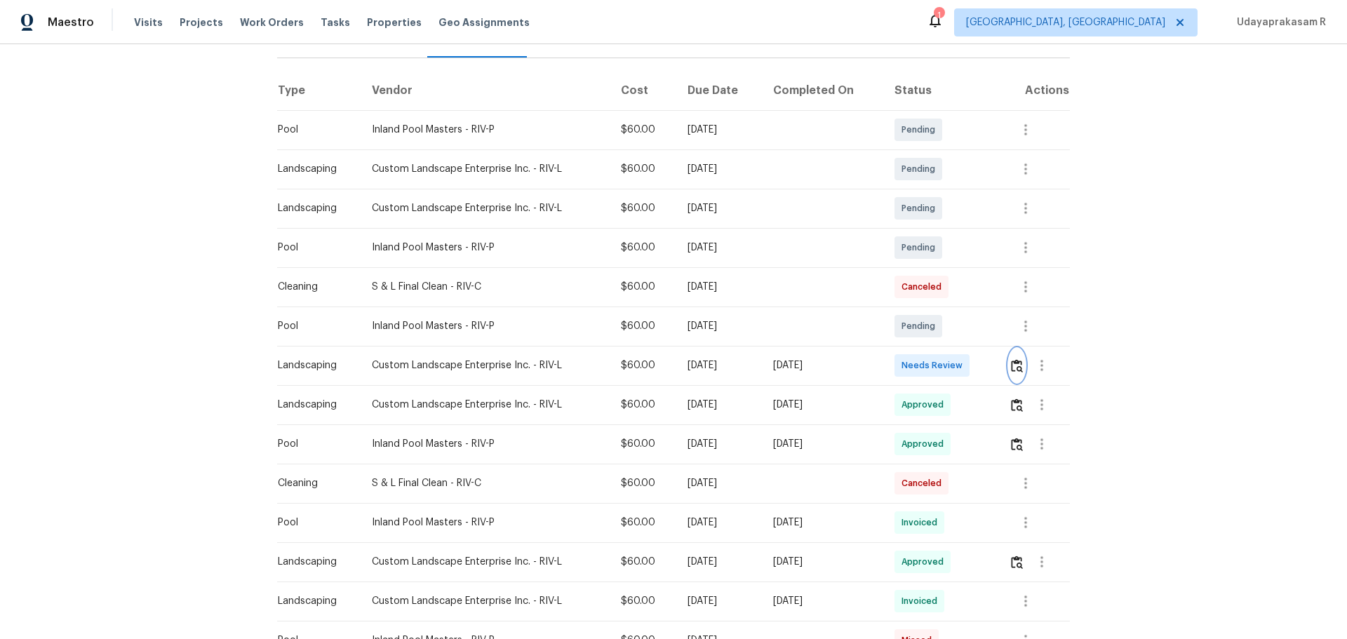
click at [958, 359] on img "button" at bounding box center [1017, 365] width 12 height 13
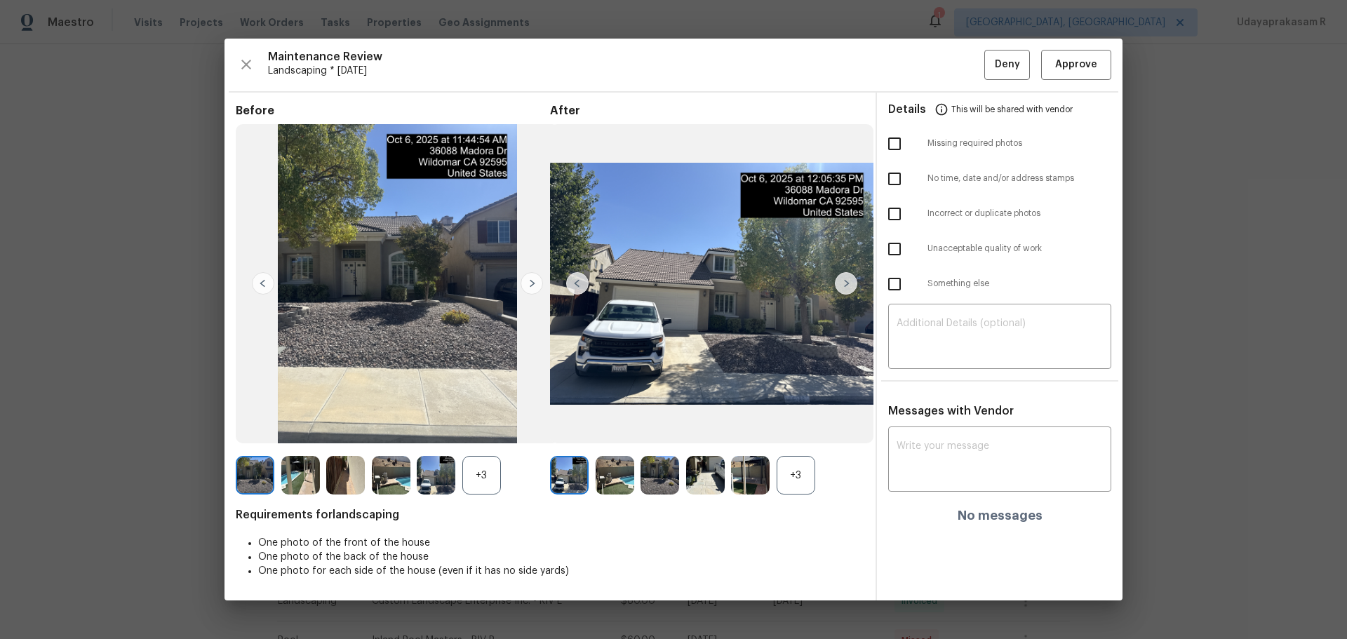
click at [836, 284] on img at bounding box center [846, 283] width 22 height 22
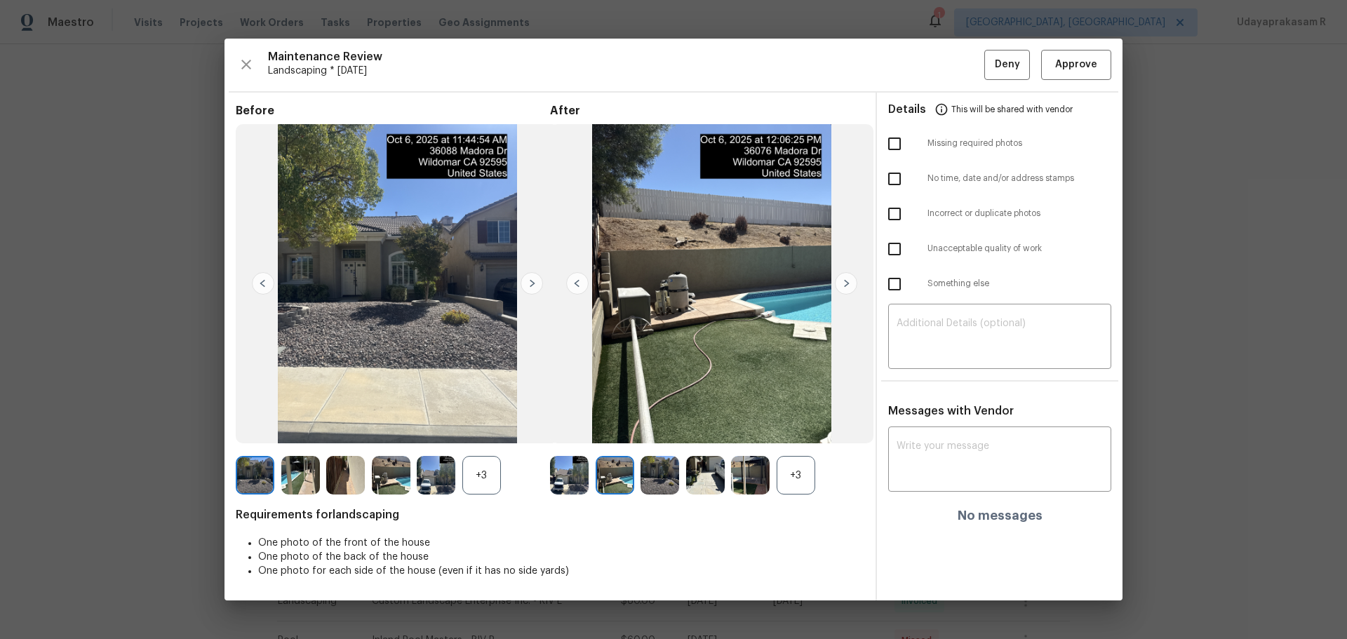
click at [836, 284] on img at bounding box center [846, 283] width 22 height 22
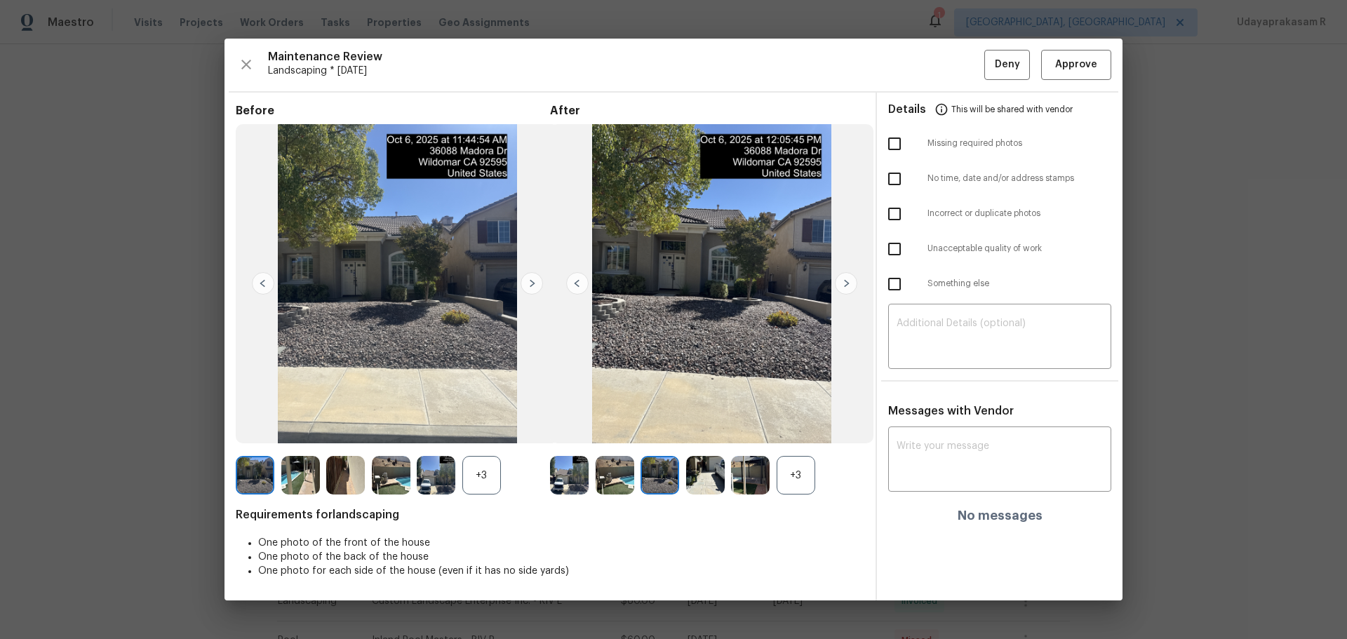
click at [836, 284] on img at bounding box center [846, 283] width 22 height 22
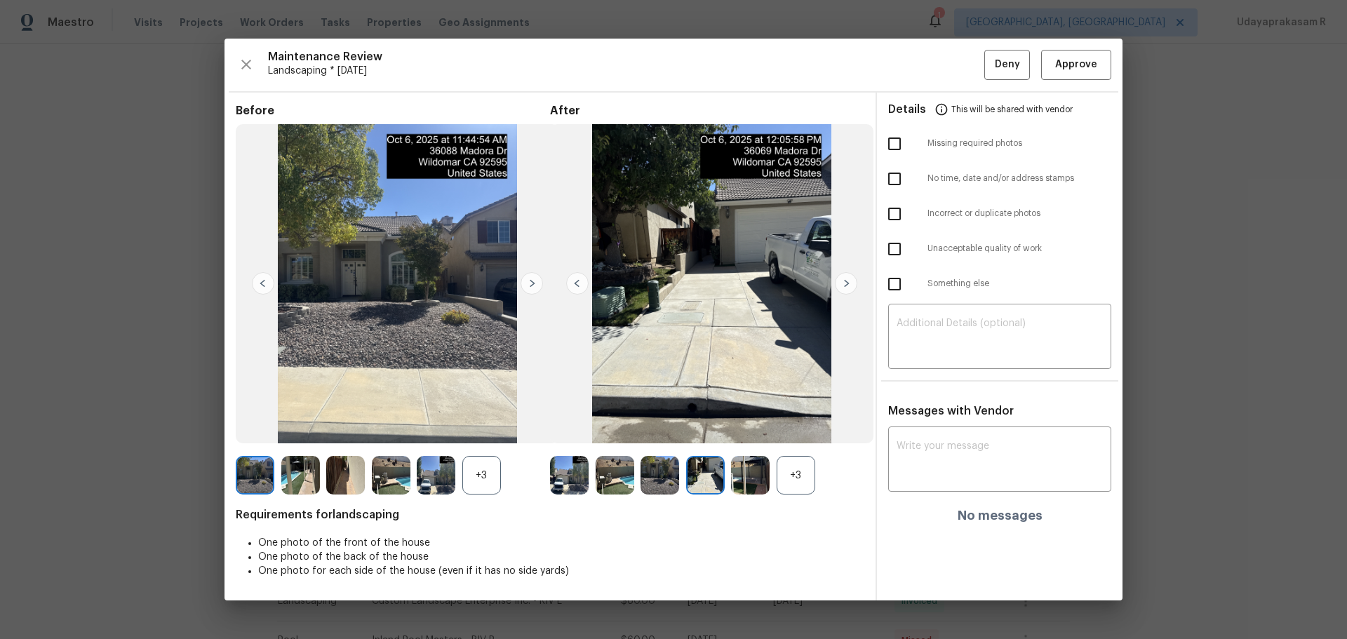
click at [836, 284] on img at bounding box center [846, 283] width 22 height 22
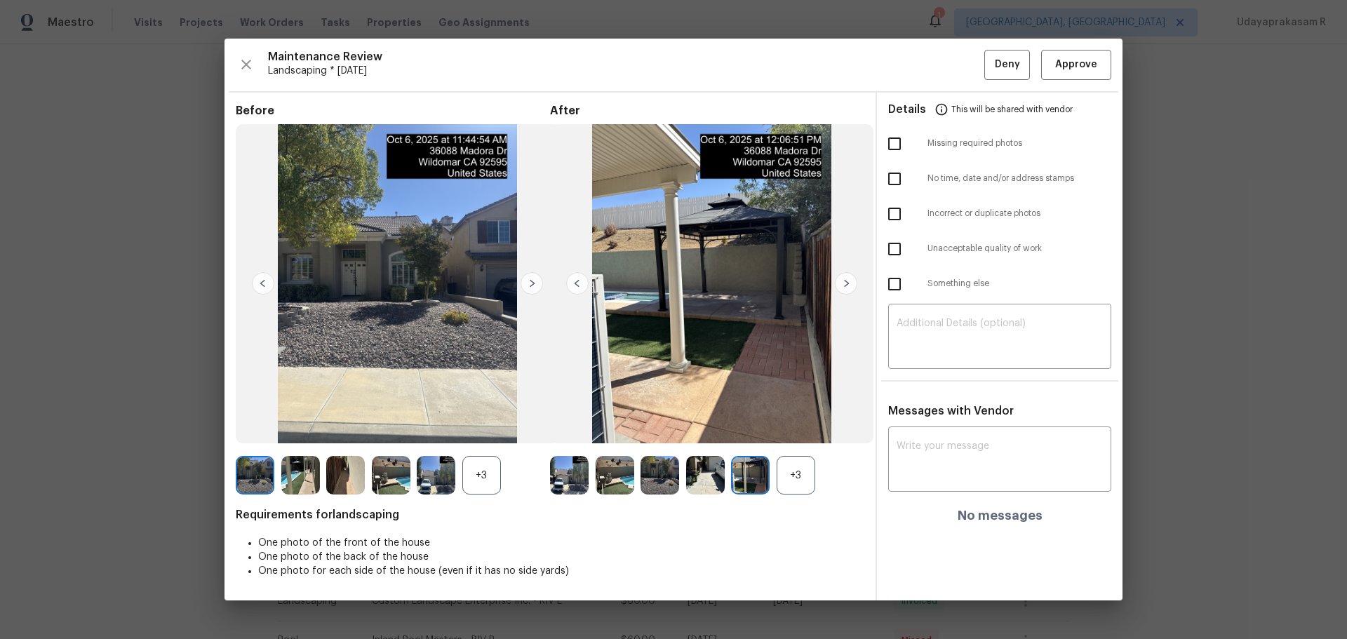
click at [836, 284] on img at bounding box center [846, 283] width 22 height 22
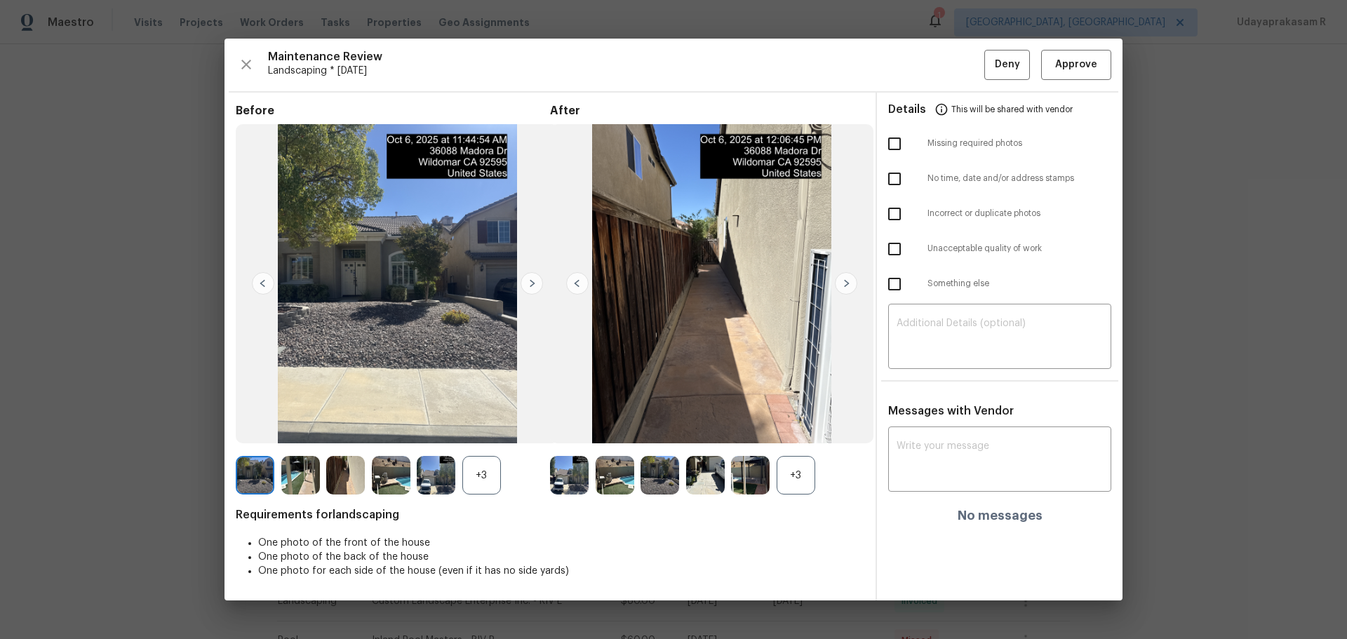
click at [836, 284] on img at bounding box center [846, 283] width 22 height 22
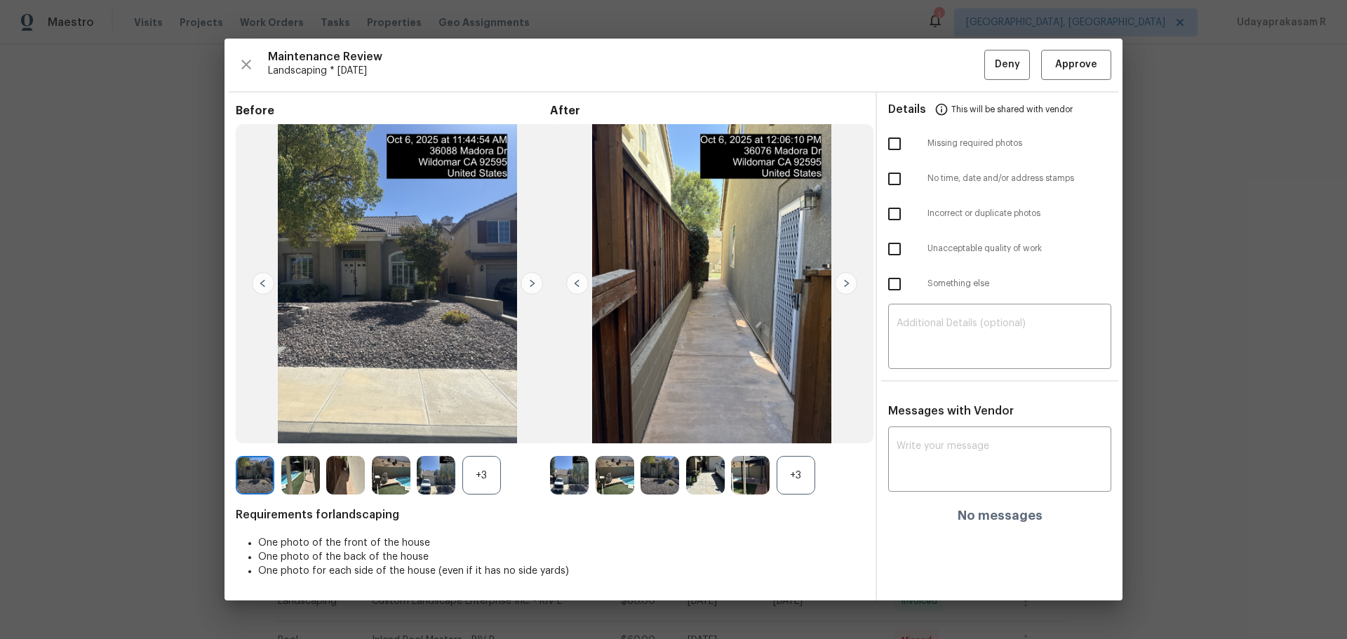
click at [836, 284] on img at bounding box center [846, 283] width 22 height 22
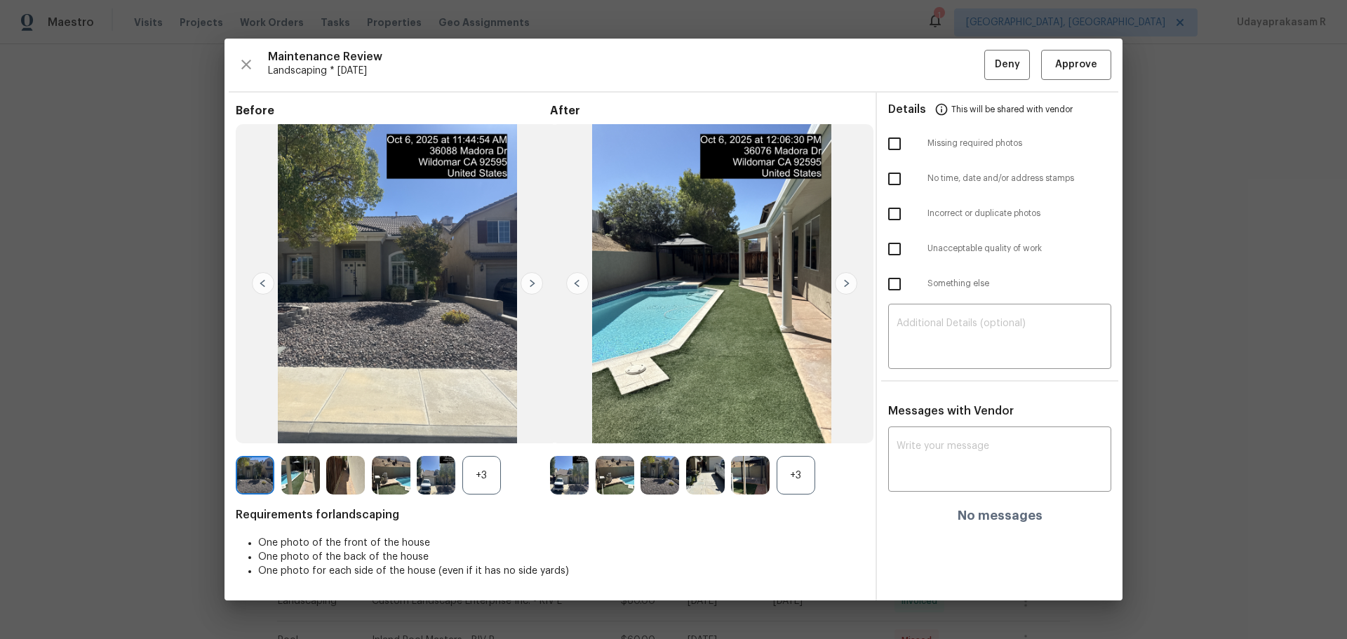
click at [523, 286] on img at bounding box center [532, 283] width 22 height 22
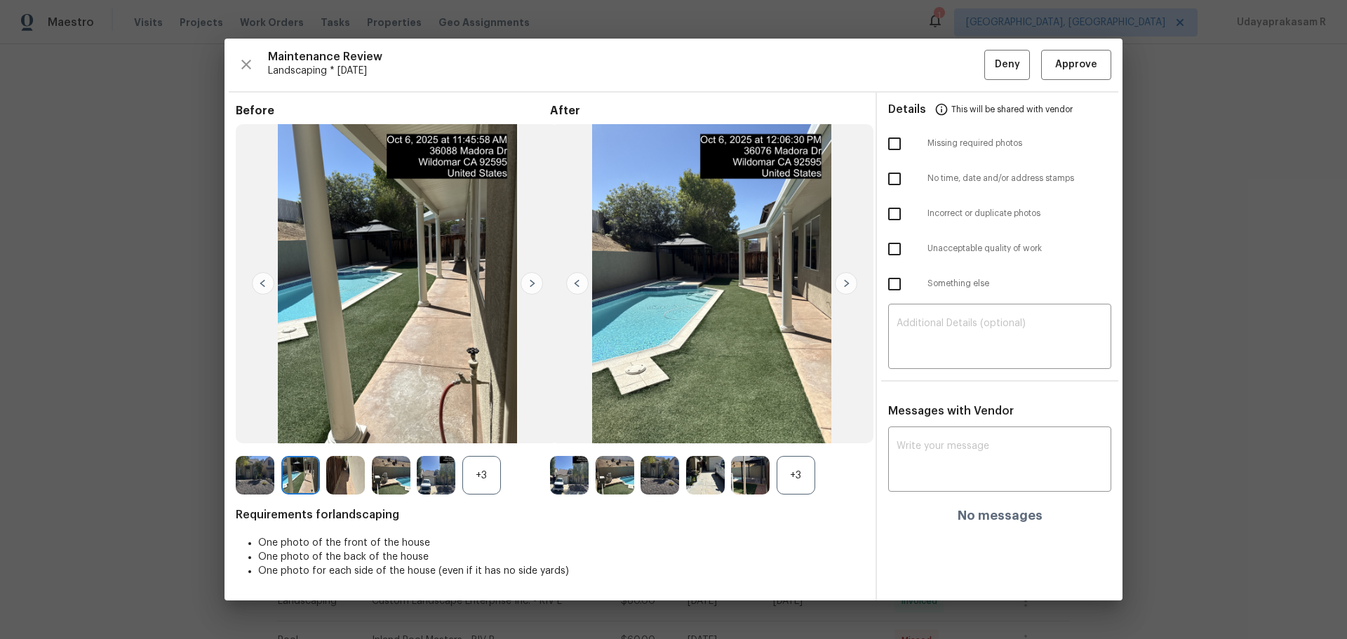
click at [523, 286] on img at bounding box center [532, 283] width 22 height 22
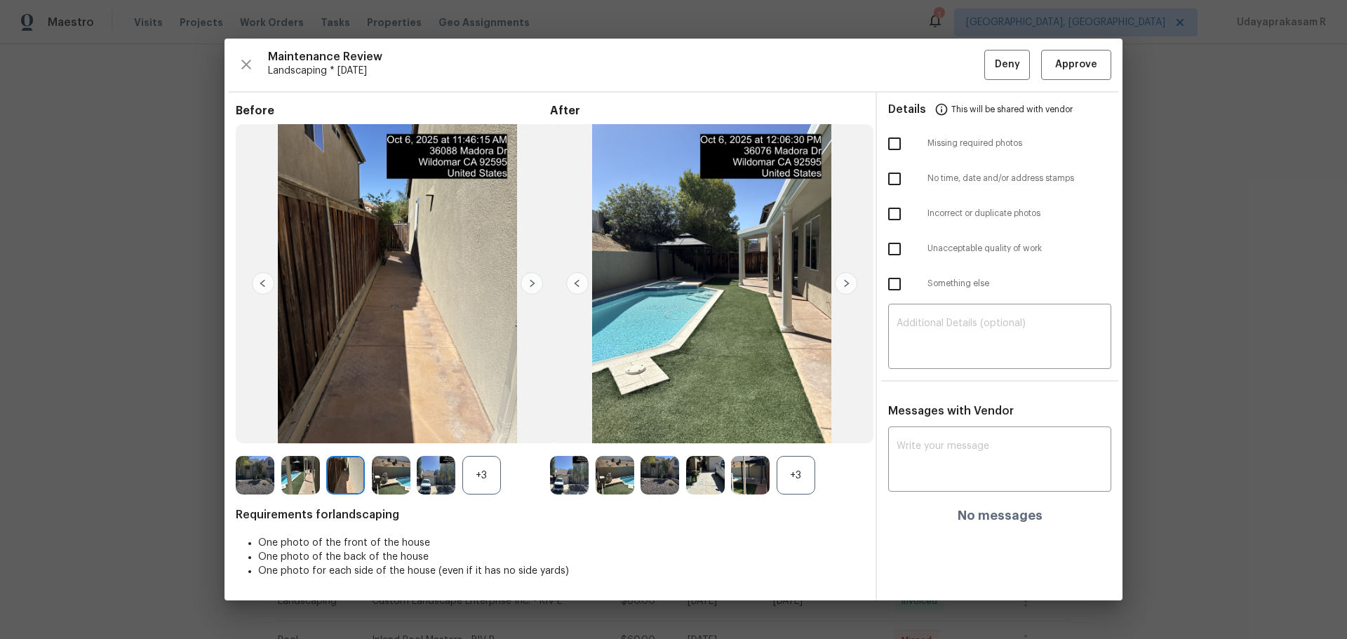
click at [536, 286] on img at bounding box center [532, 283] width 22 height 22
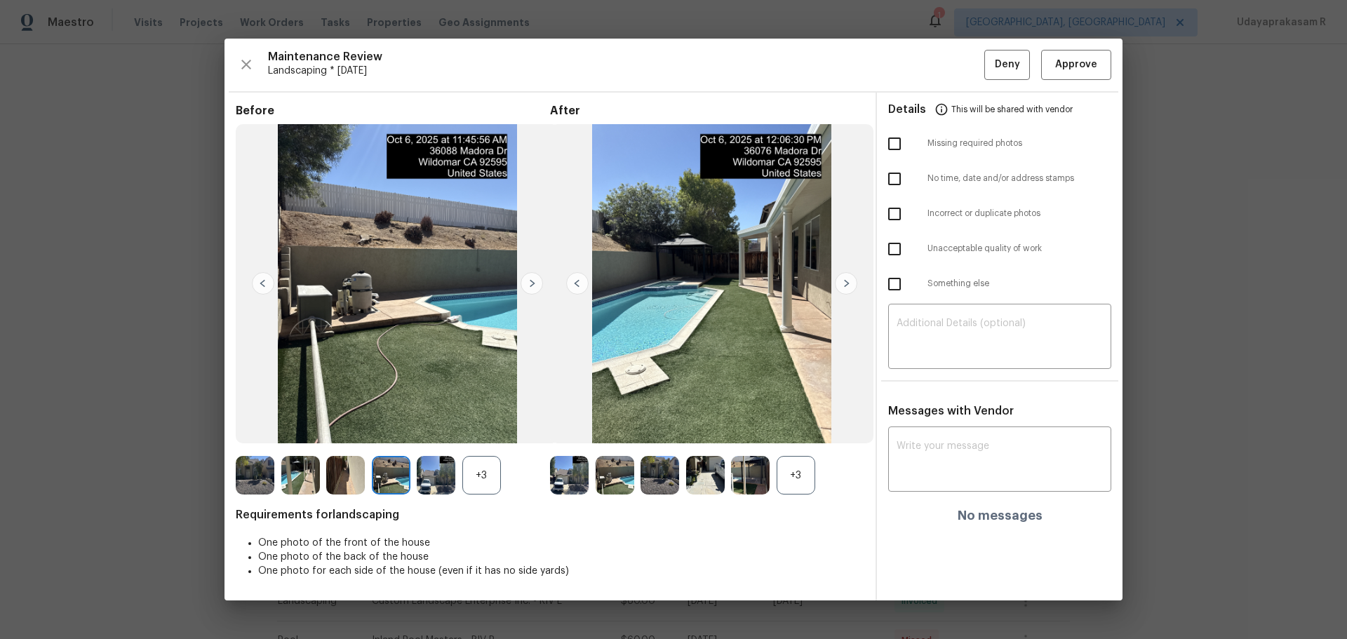
click at [536, 286] on img at bounding box center [532, 283] width 22 height 22
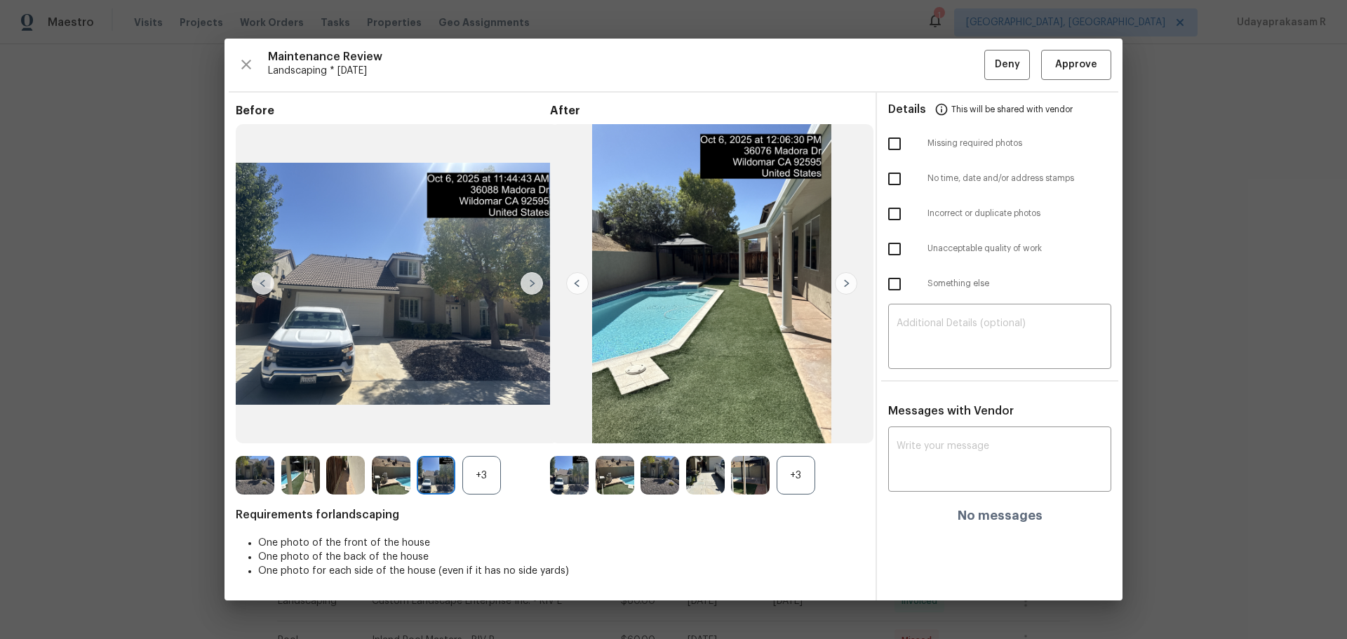
click at [580, 290] on img at bounding box center [577, 283] width 22 height 22
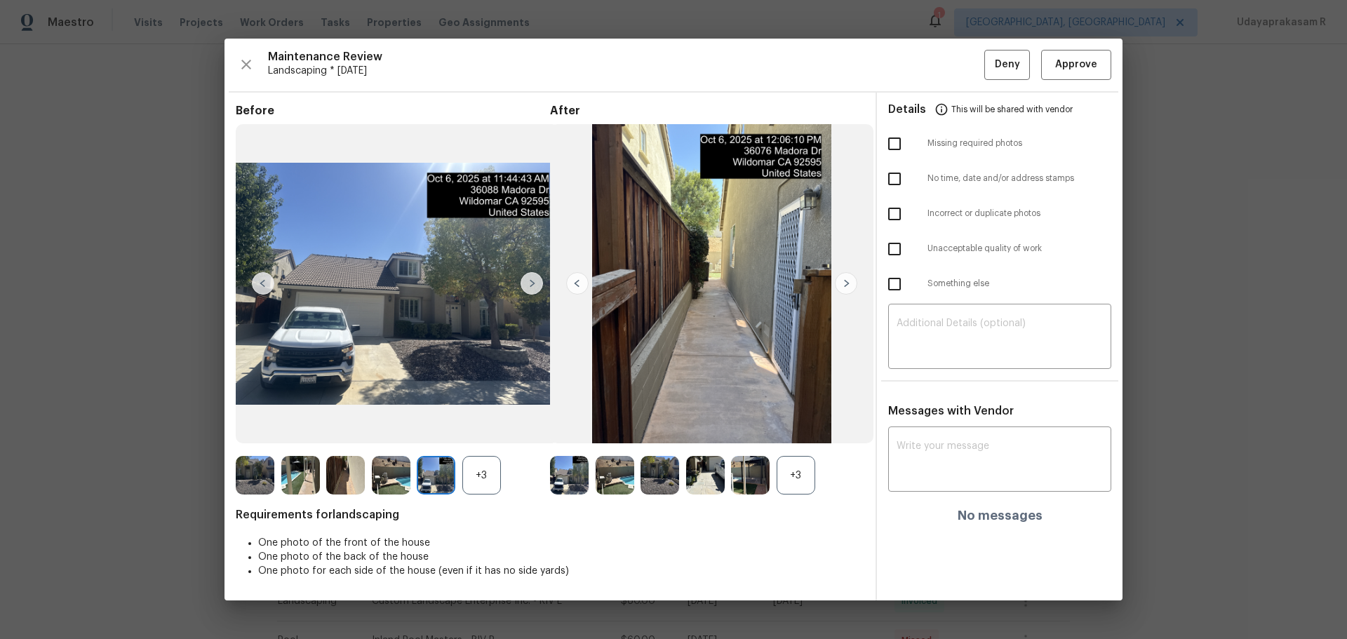
click at [580, 290] on img at bounding box center [577, 283] width 22 height 22
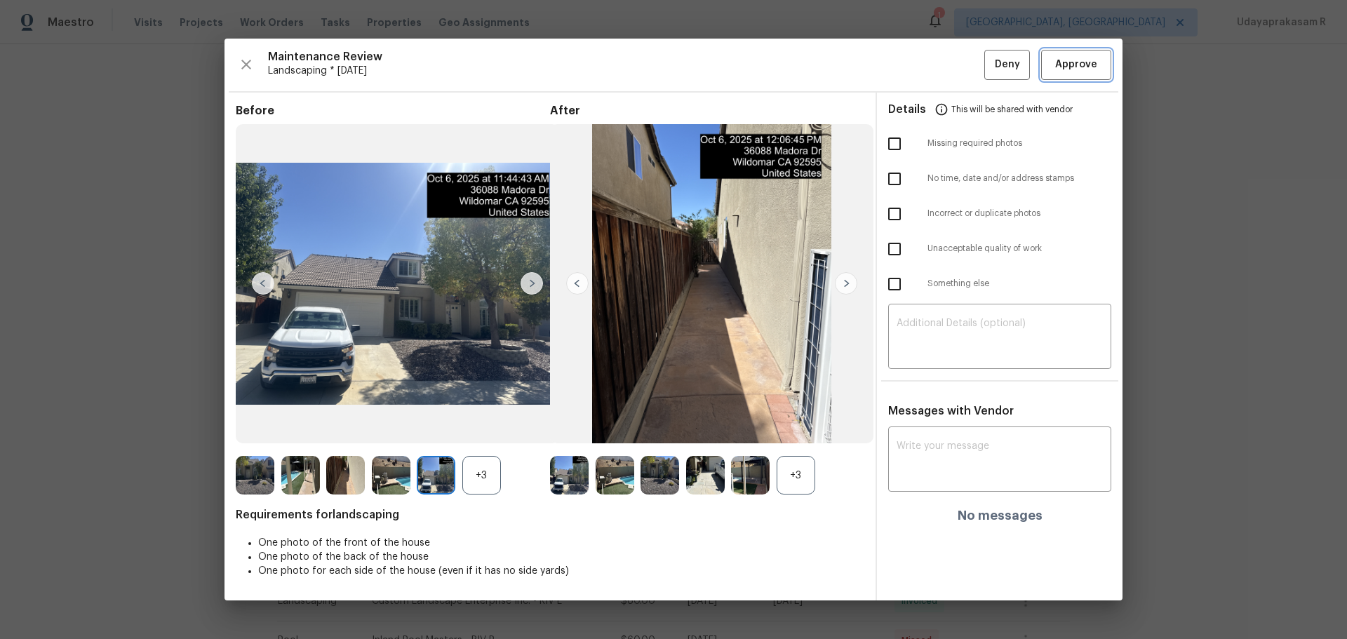
click at [958, 62] on span "Approve" at bounding box center [1077, 65] width 42 height 18
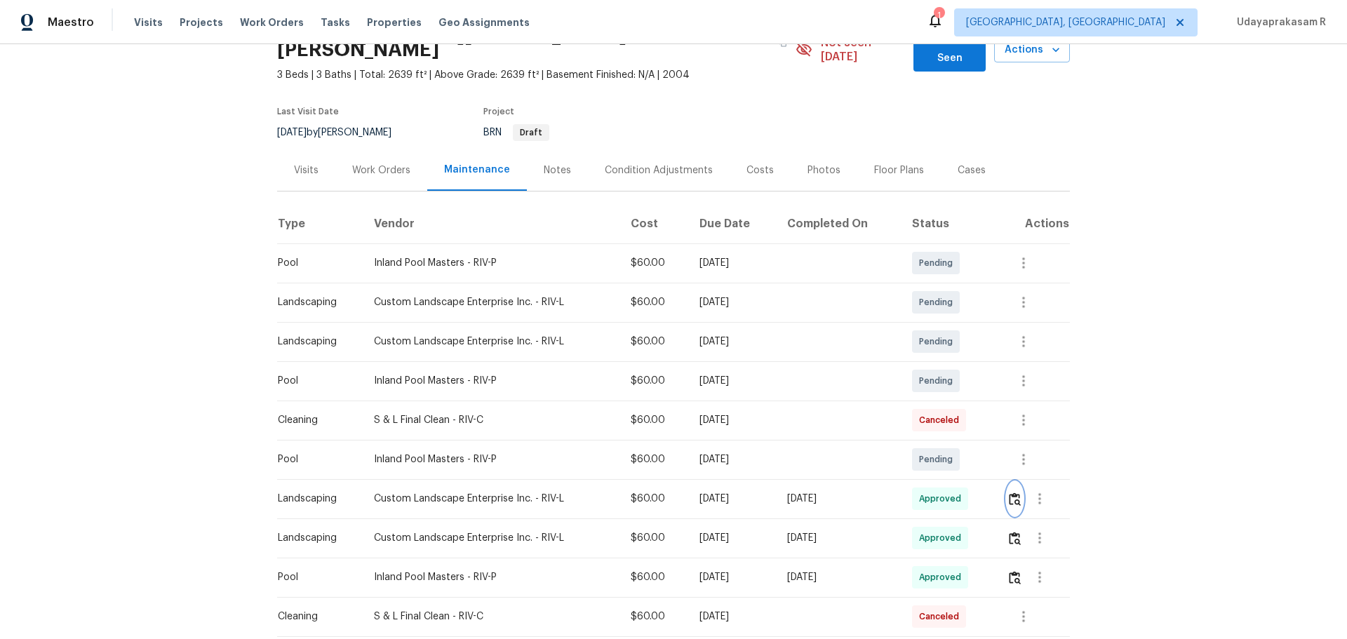
scroll to position [0, 0]
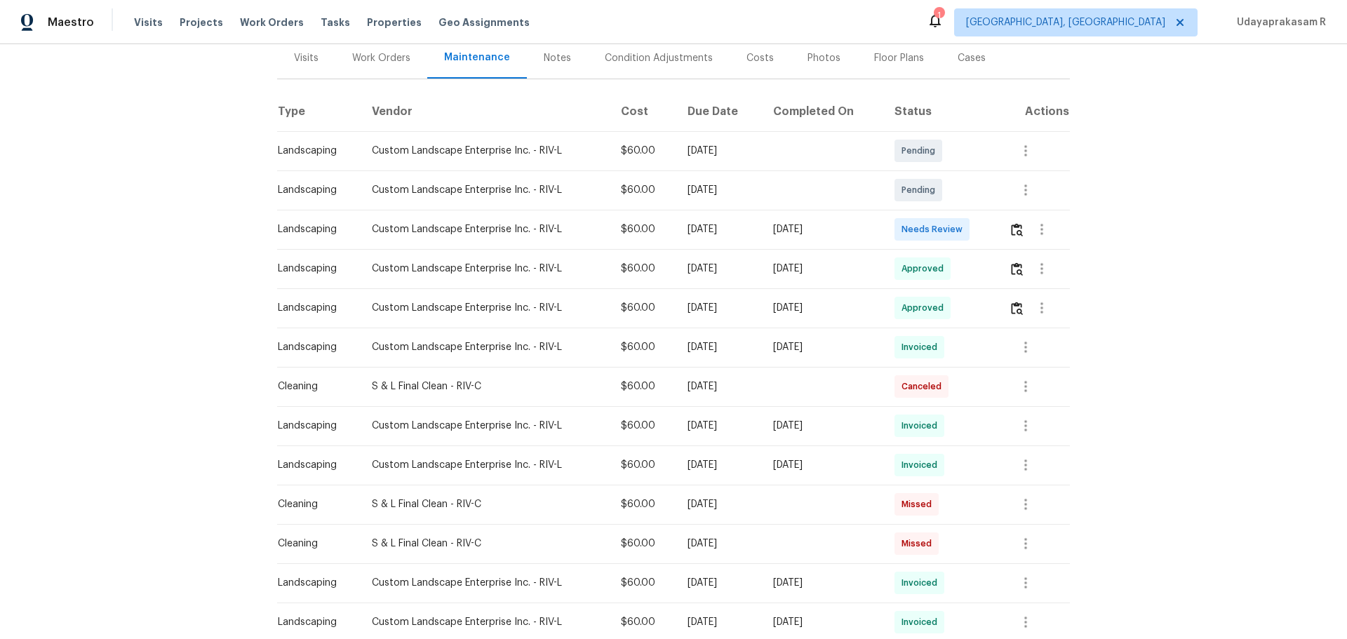
scroll to position [211, 0]
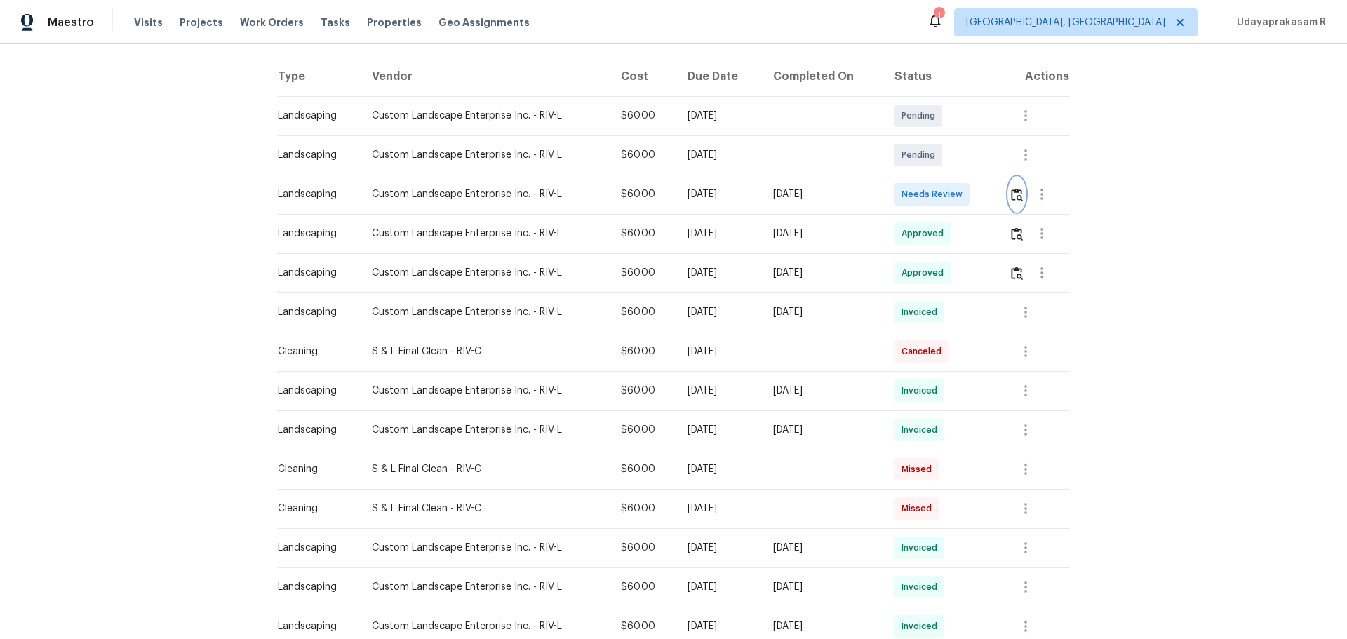
click at [958, 196] on img "button" at bounding box center [1017, 194] width 12 height 13
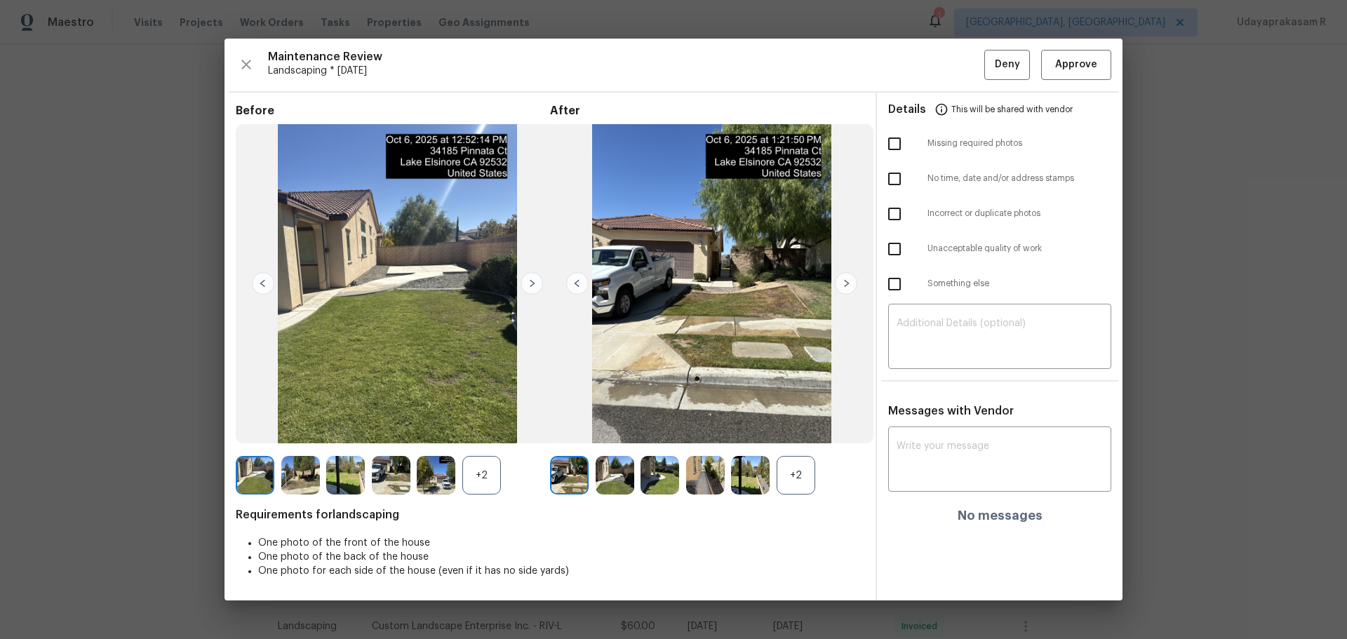
click at [840, 287] on img at bounding box center [846, 283] width 22 height 22
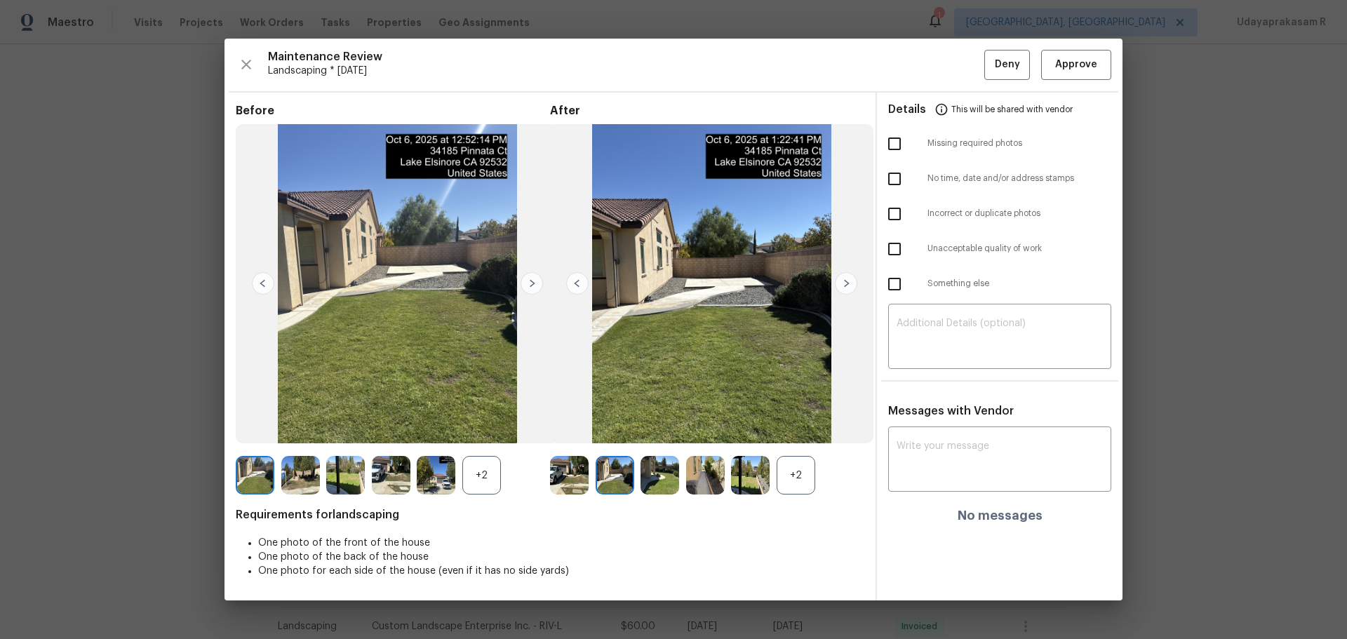
click at [842, 282] on img at bounding box center [846, 283] width 22 height 22
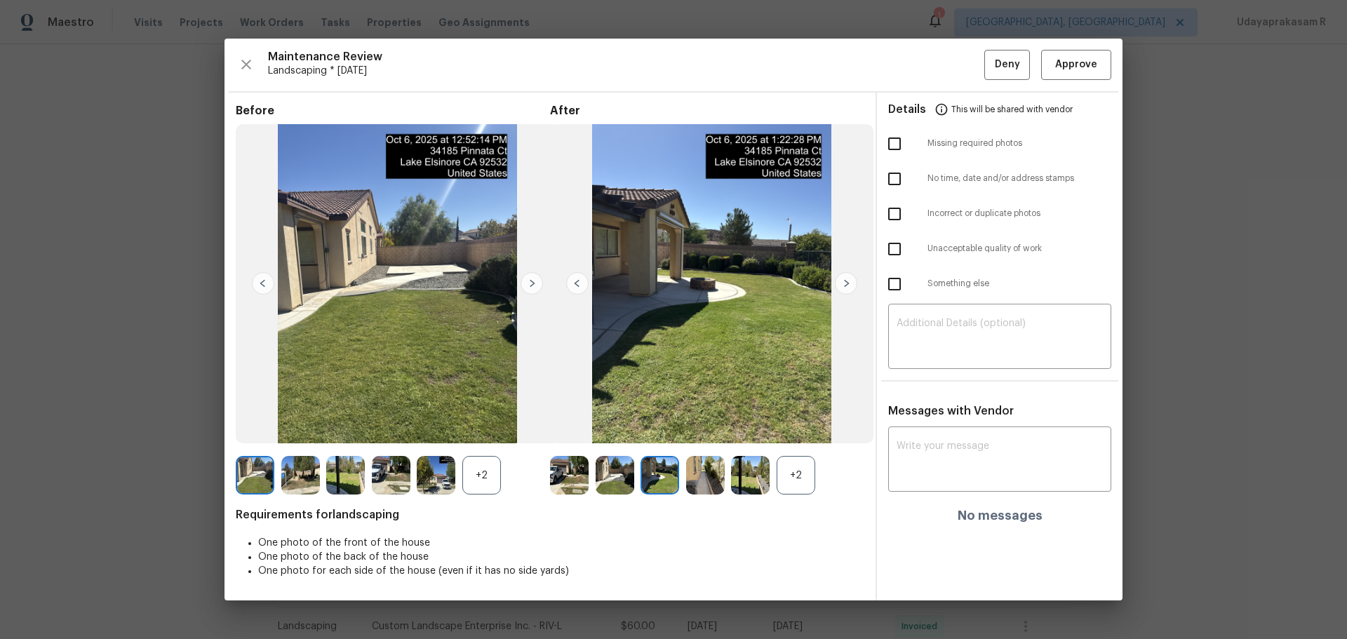
click at [577, 282] on img at bounding box center [577, 283] width 22 height 22
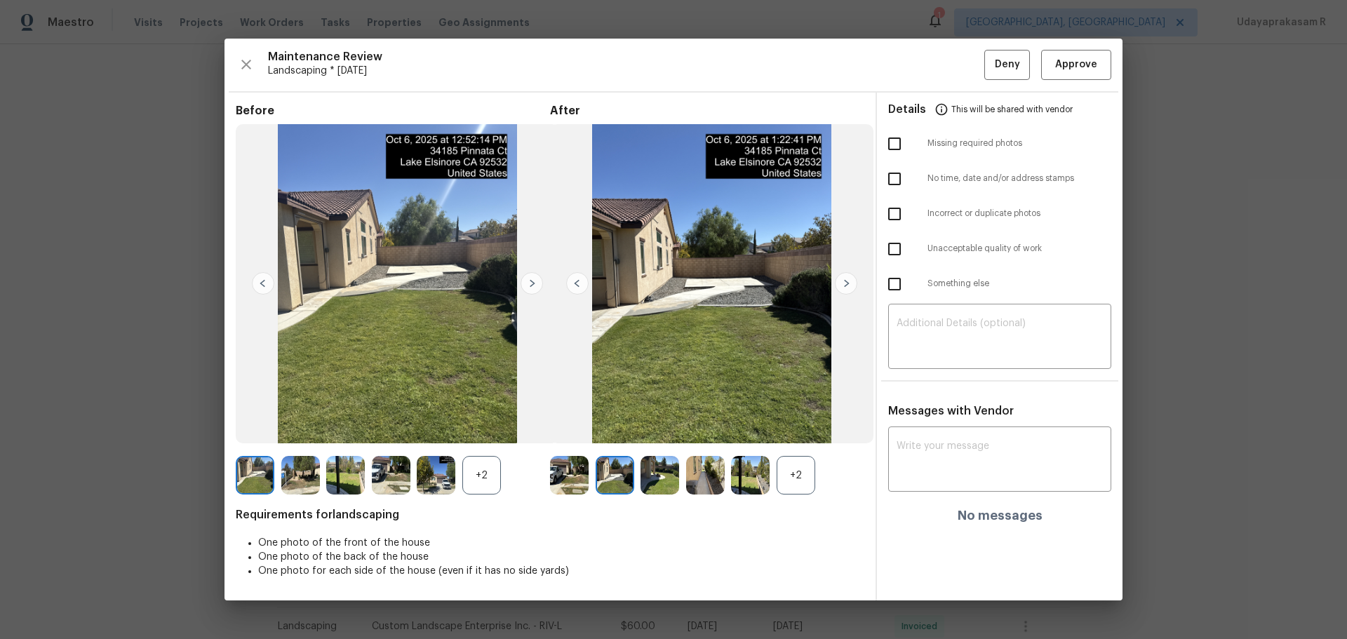
click at [577, 282] on img at bounding box center [577, 283] width 22 height 22
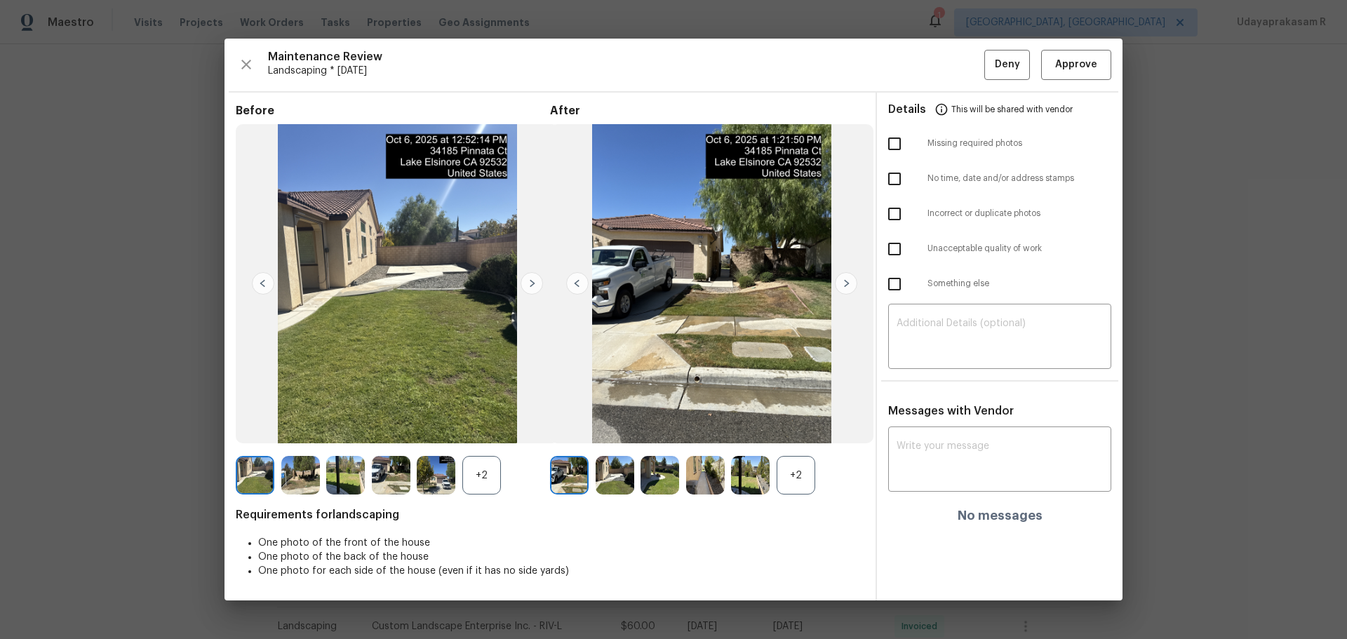
click at [790, 420] on div "+2" at bounding box center [796, 475] width 39 height 39
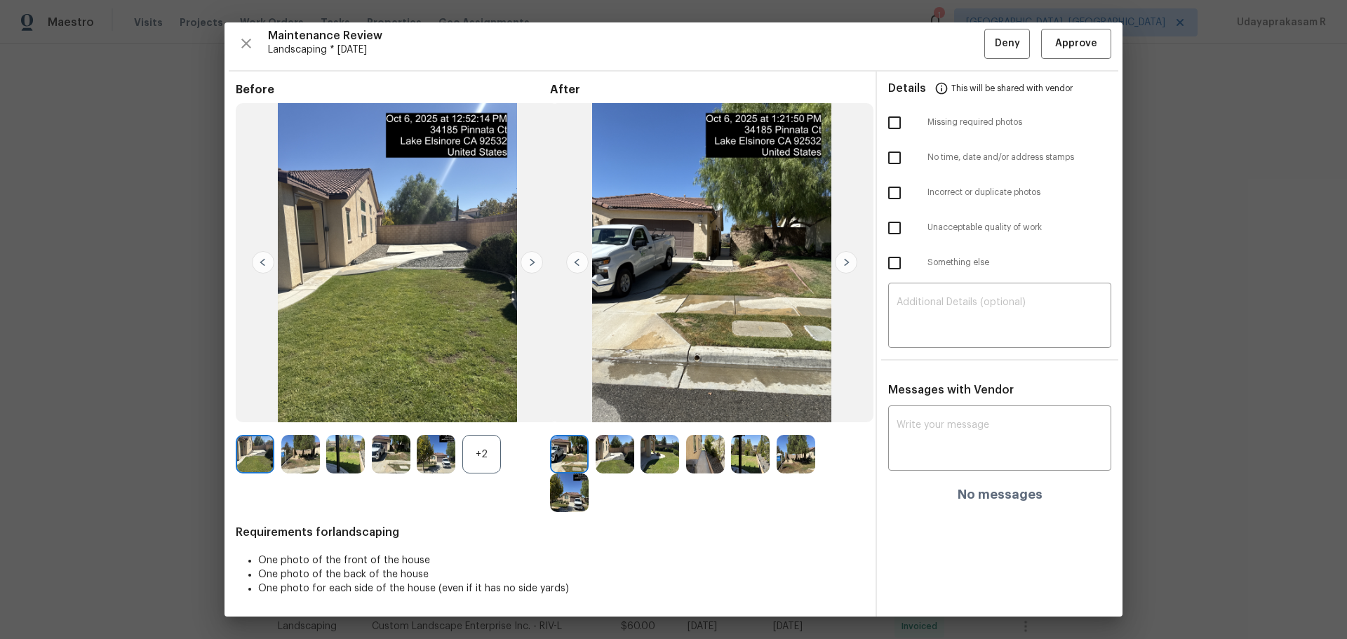
scroll to position [6, 0]
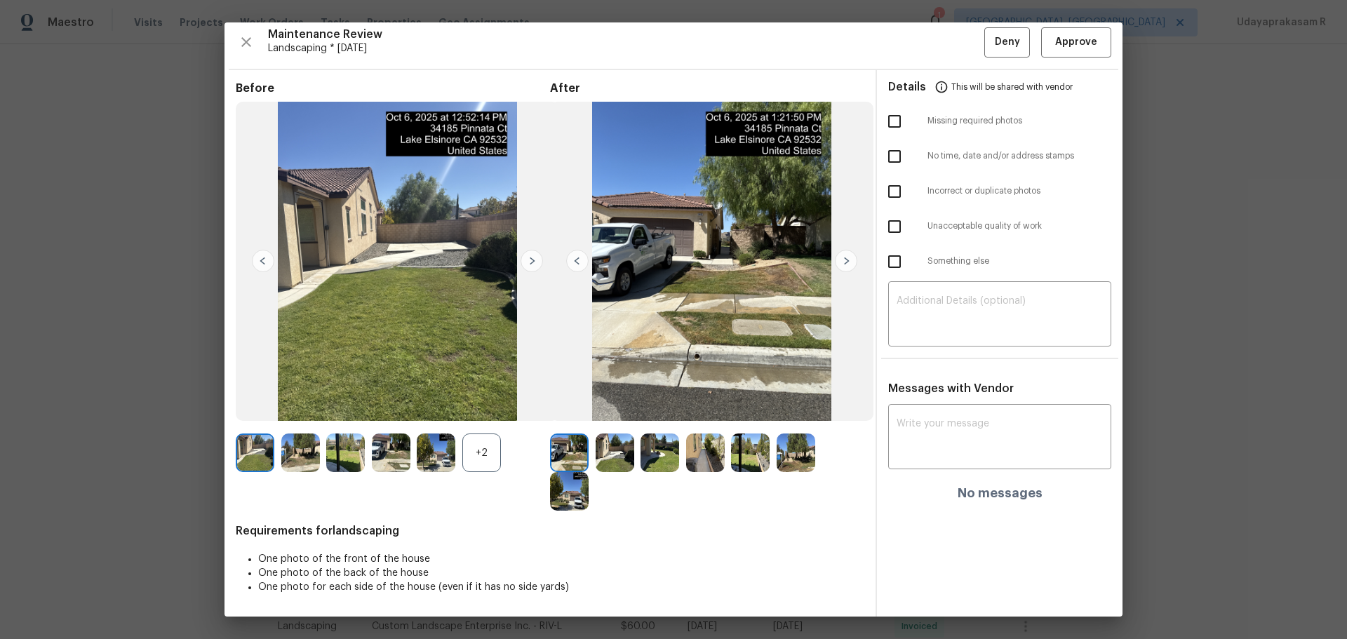
click at [569, 420] on img at bounding box center [569, 491] width 39 height 39
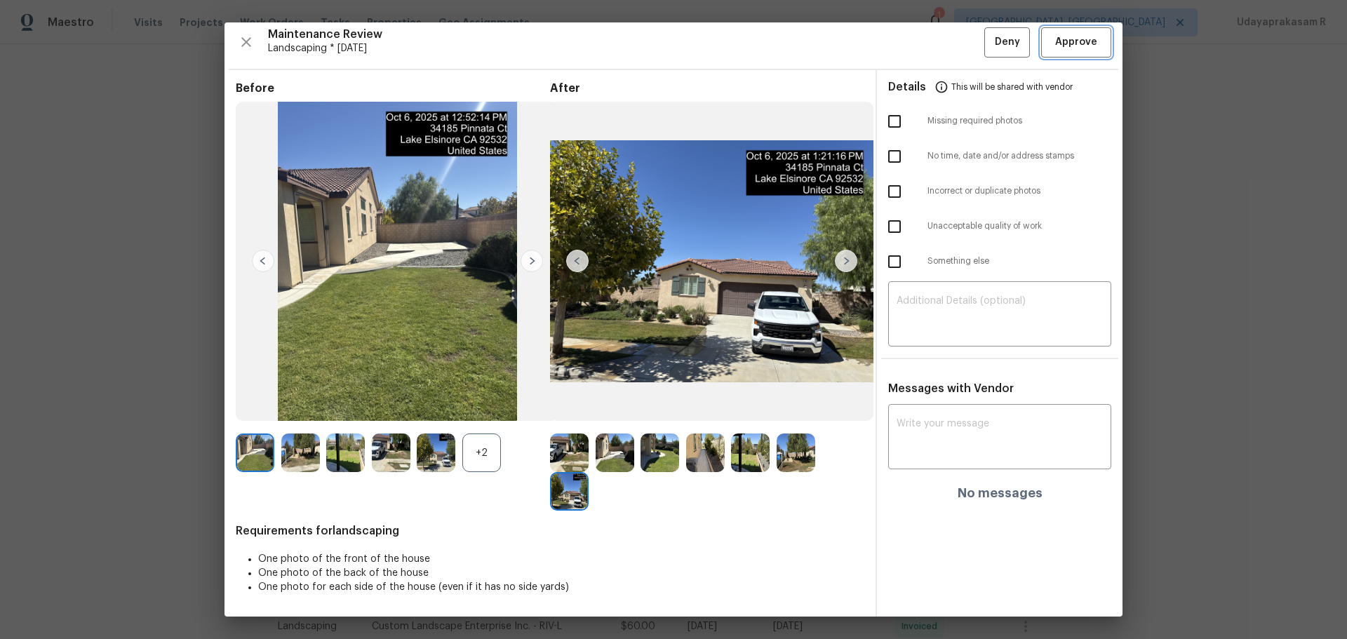
click at [958, 51] on button "Approve" at bounding box center [1077, 42] width 70 height 30
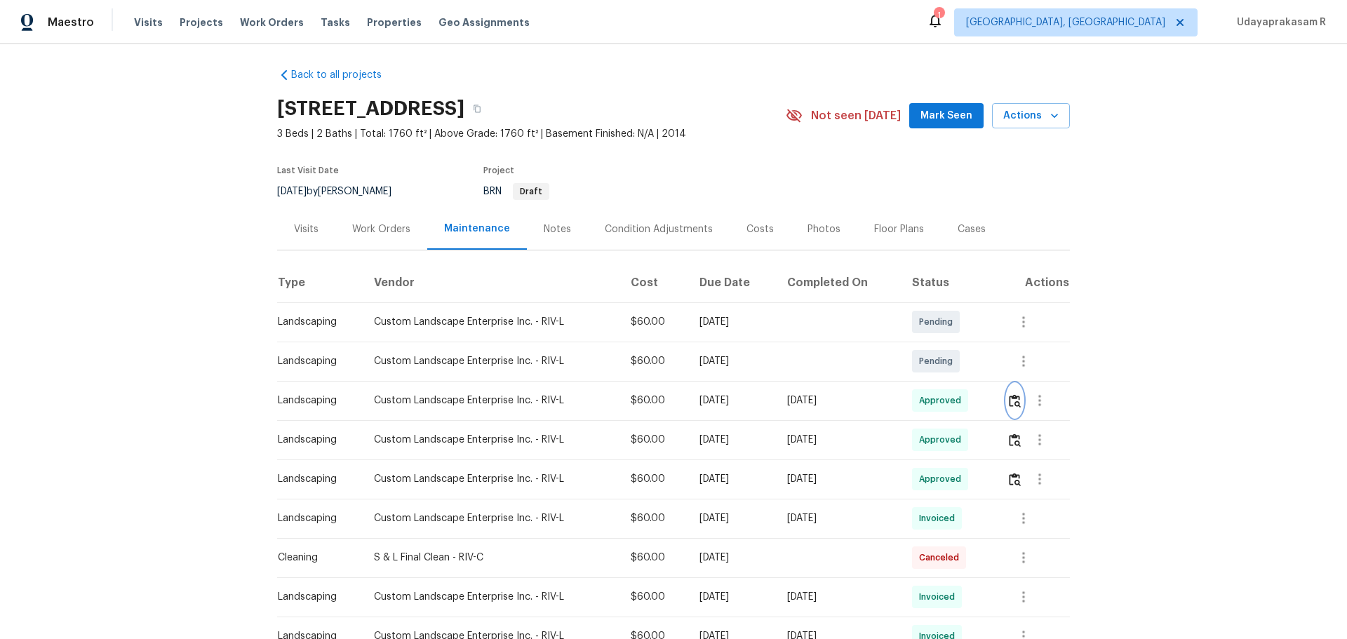
scroll to position [0, 0]
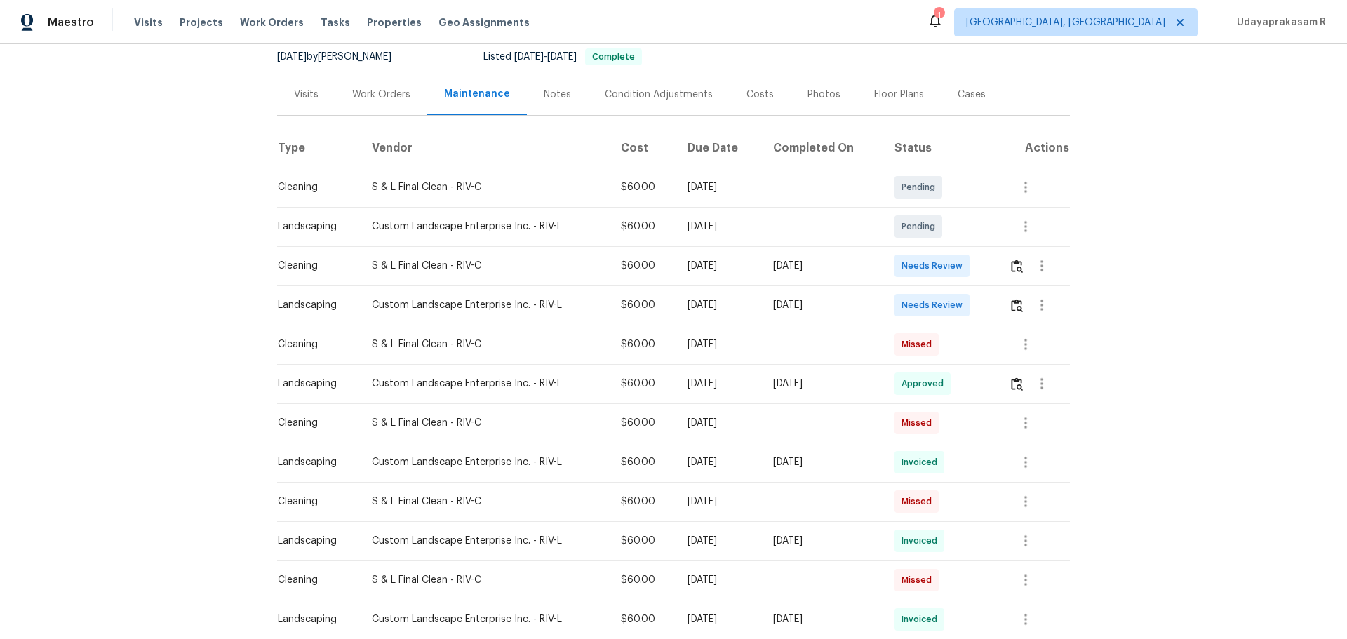
scroll to position [140, 0]
drag, startPoint x: 273, startPoint y: 305, endPoint x: 696, endPoint y: 310, distance: 423.2
click at [696, 310] on tr "Landscaping Custom Landscape Enterprise Inc. - RIV-L $60.00 Mon, Oct 06 2025 Mo…" at bounding box center [673, 303] width 793 height 39
click at [710, 311] on div "[DATE]" at bounding box center [719, 304] width 63 height 14
click at [958, 302] on img "button" at bounding box center [1017, 304] width 12 height 13
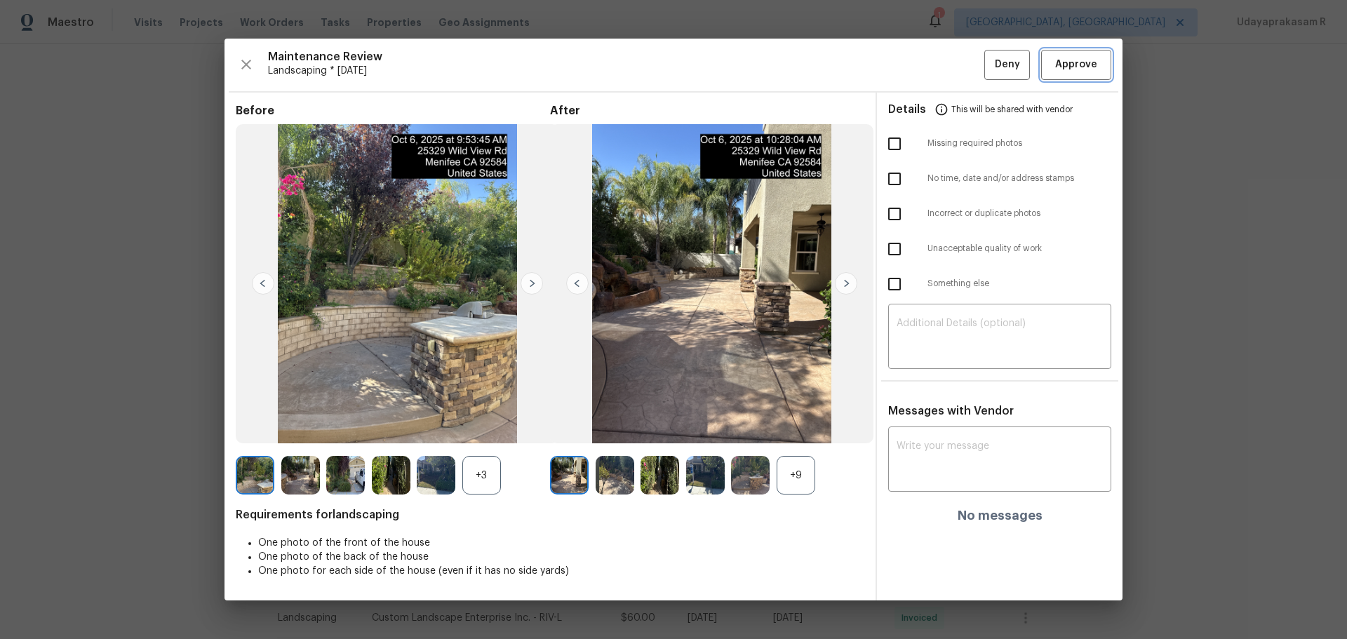
click at [958, 68] on span "Approve" at bounding box center [1077, 65] width 42 height 18
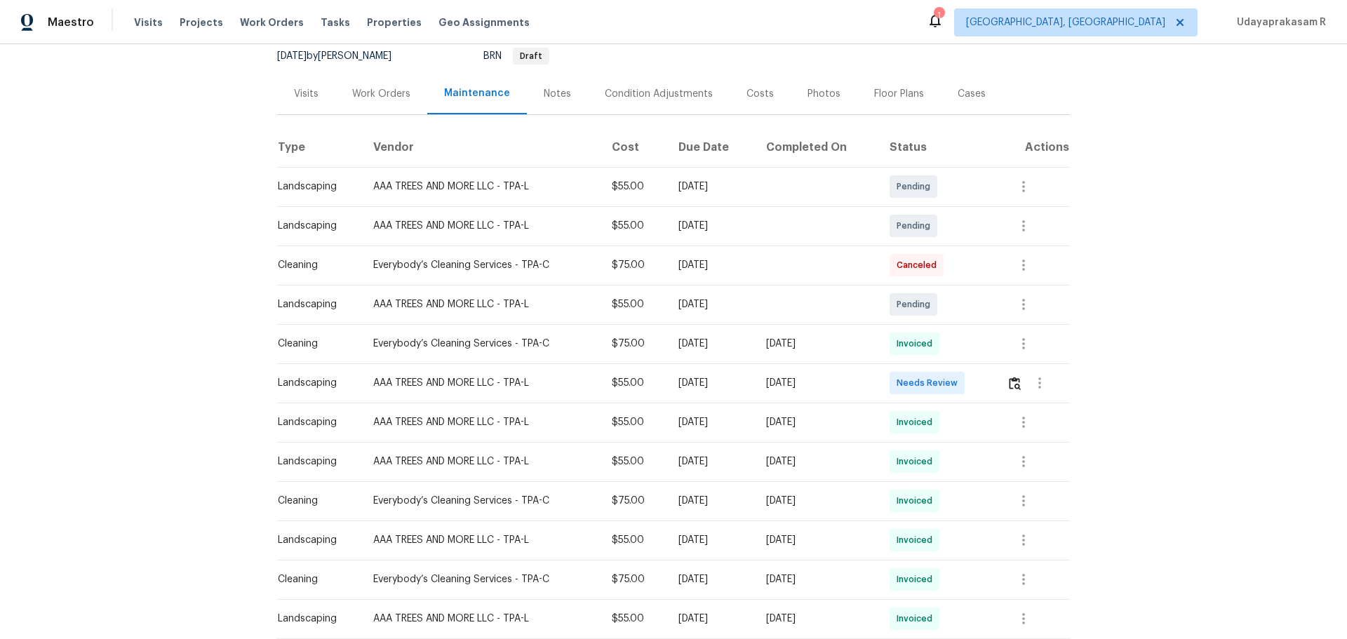
scroll to position [140, 0]
click at [958, 391] on button "button" at bounding box center [1015, 383] width 16 height 34
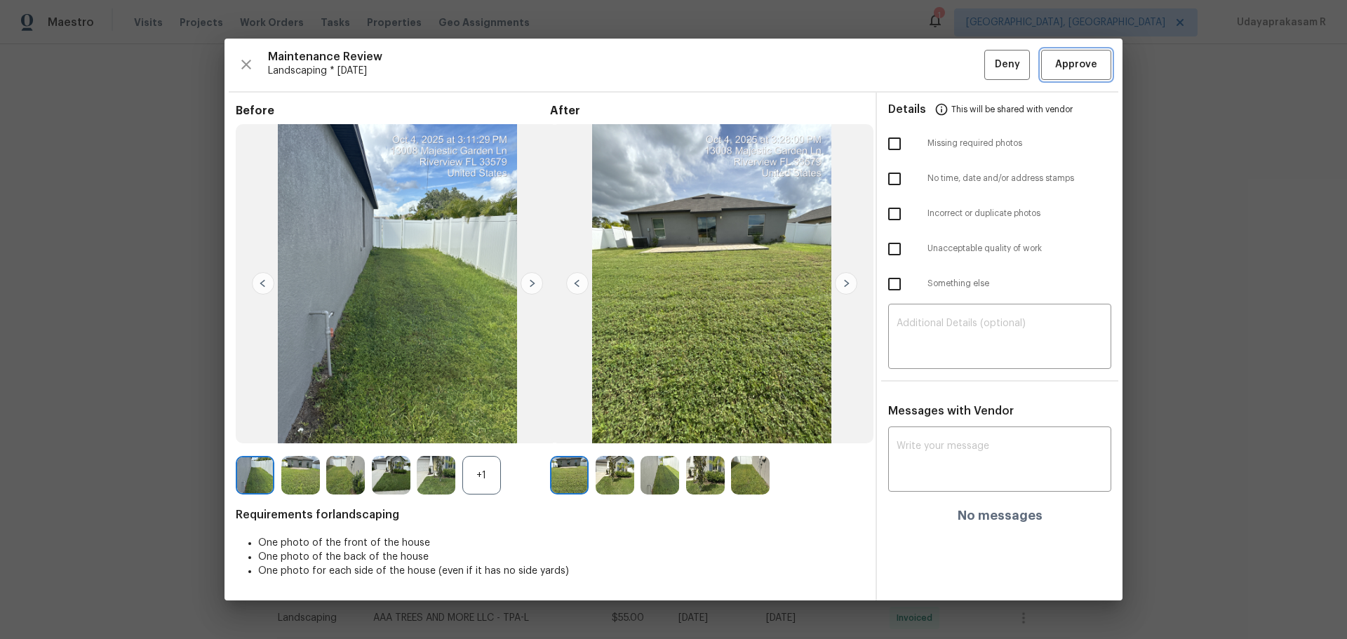
click at [958, 64] on span "Approve" at bounding box center [1077, 65] width 42 height 18
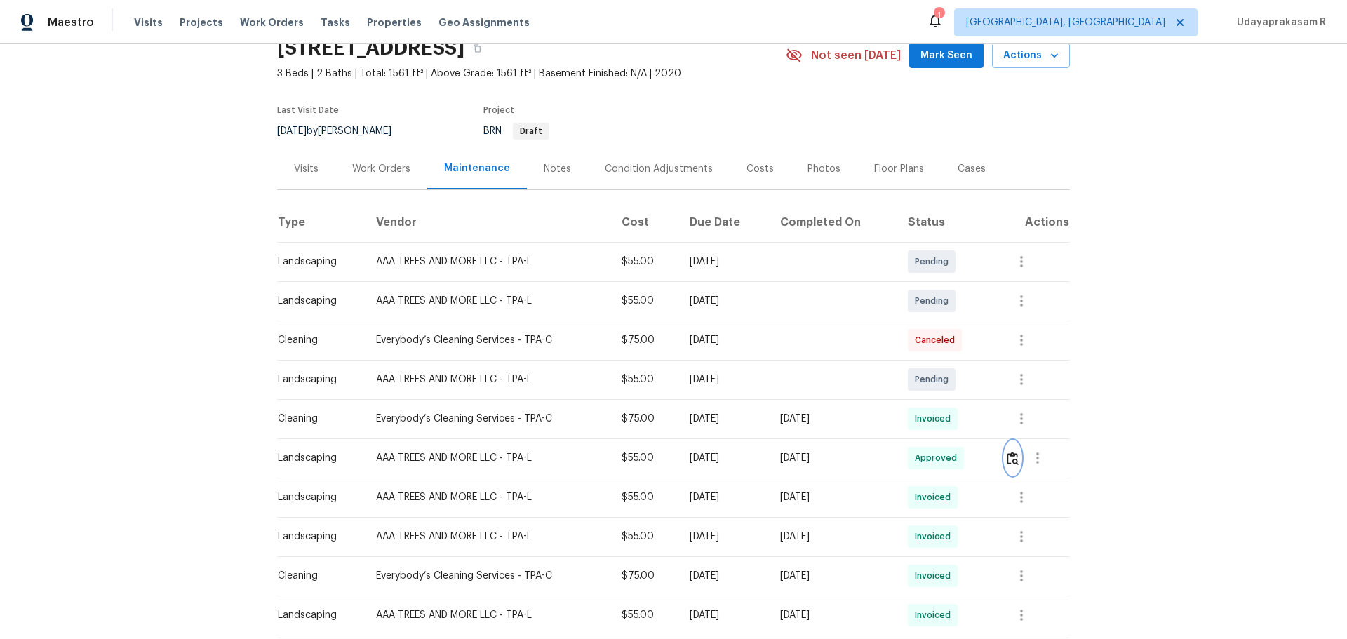
scroll to position [0, 0]
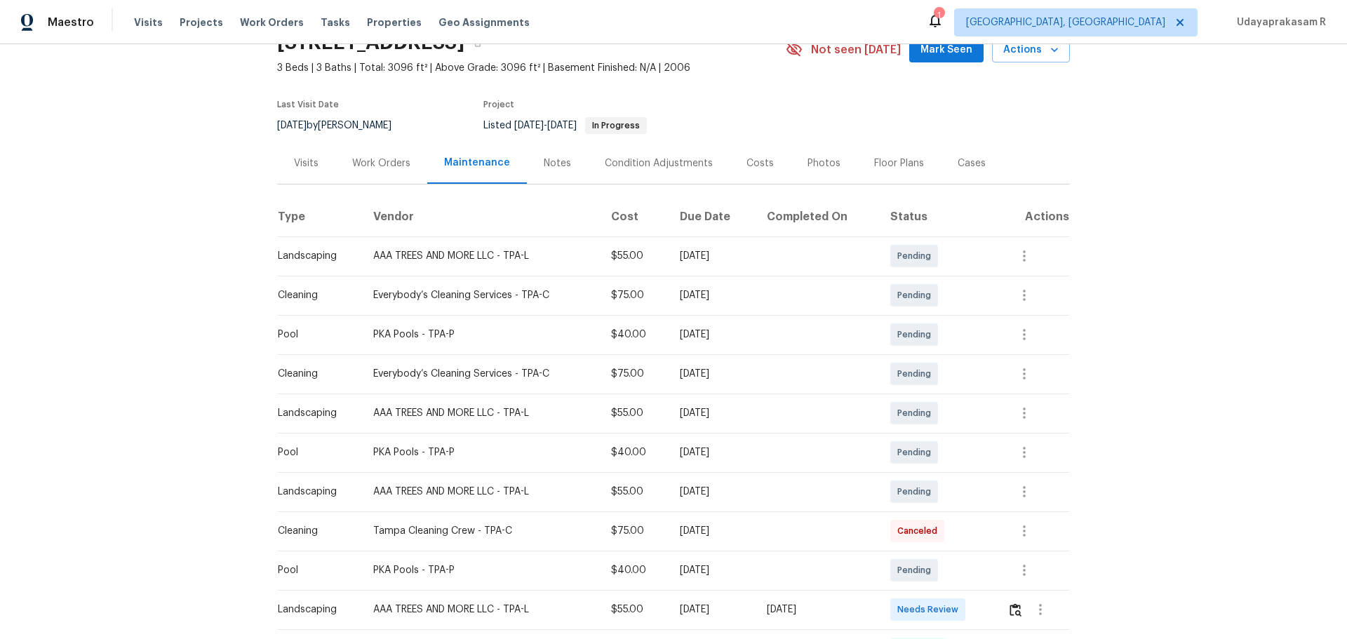
scroll to position [281, 0]
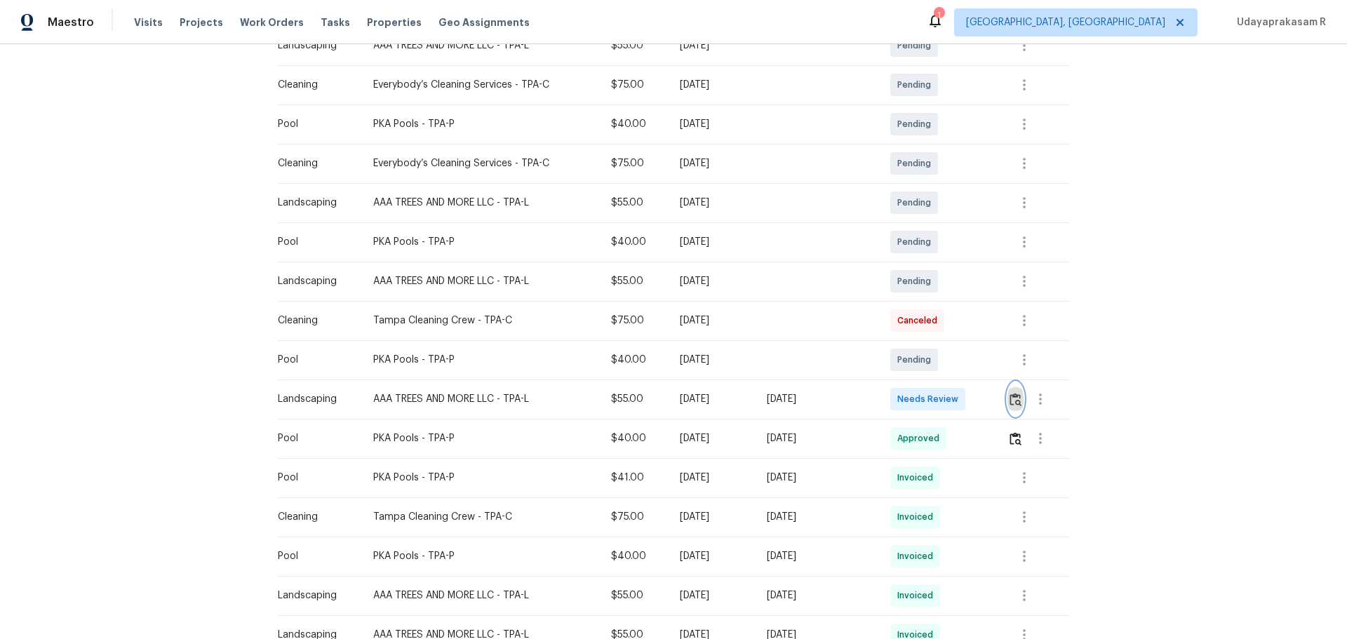
click at [958, 405] on img "button" at bounding box center [1016, 399] width 12 height 13
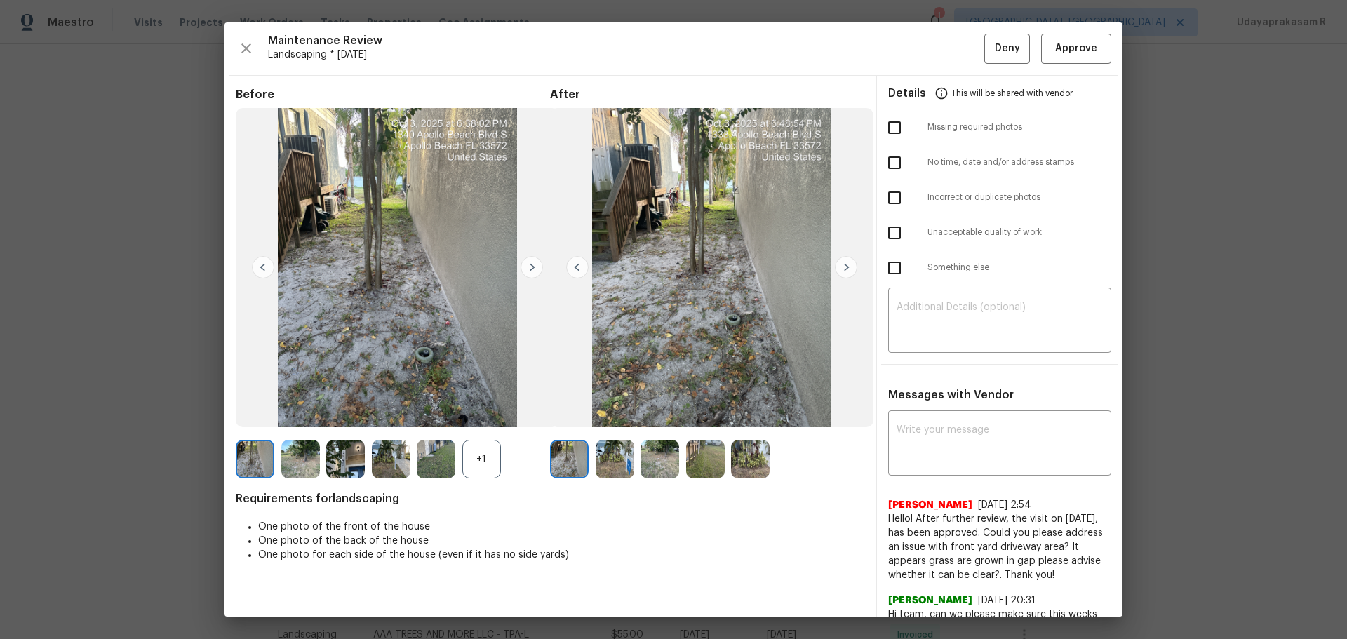
click at [528, 265] on img at bounding box center [532, 267] width 22 height 22
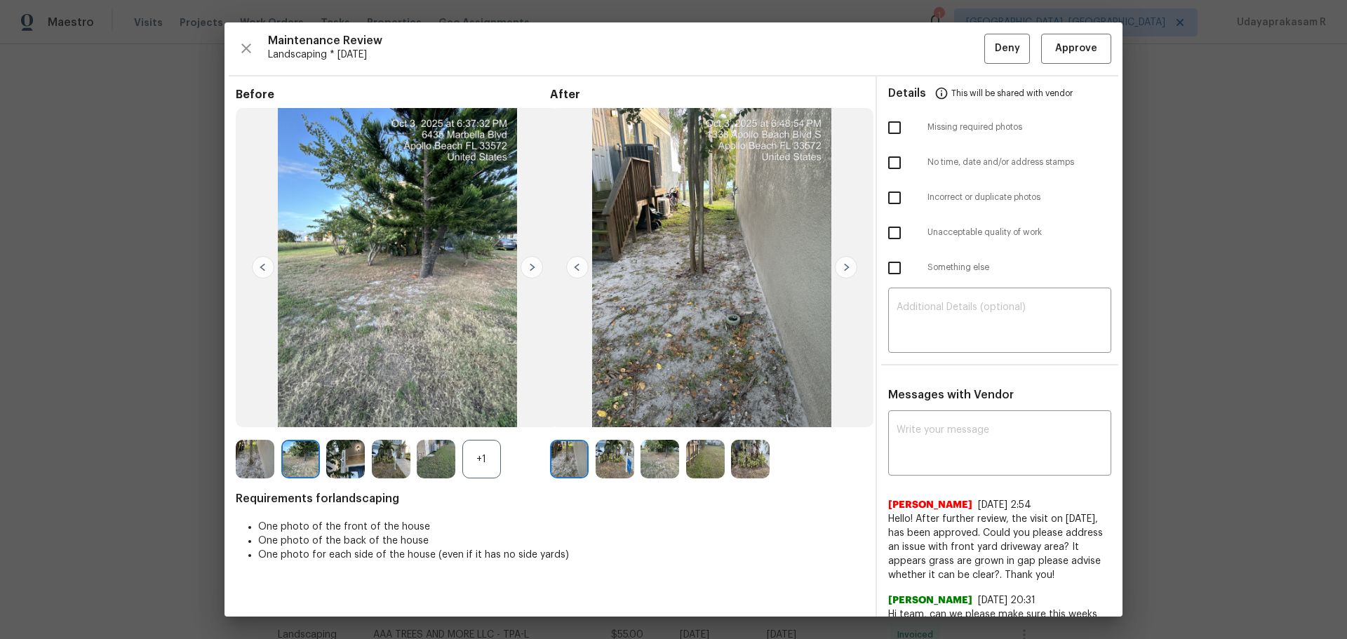
click at [528, 265] on img at bounding box center [532, 267] width 22 height 22
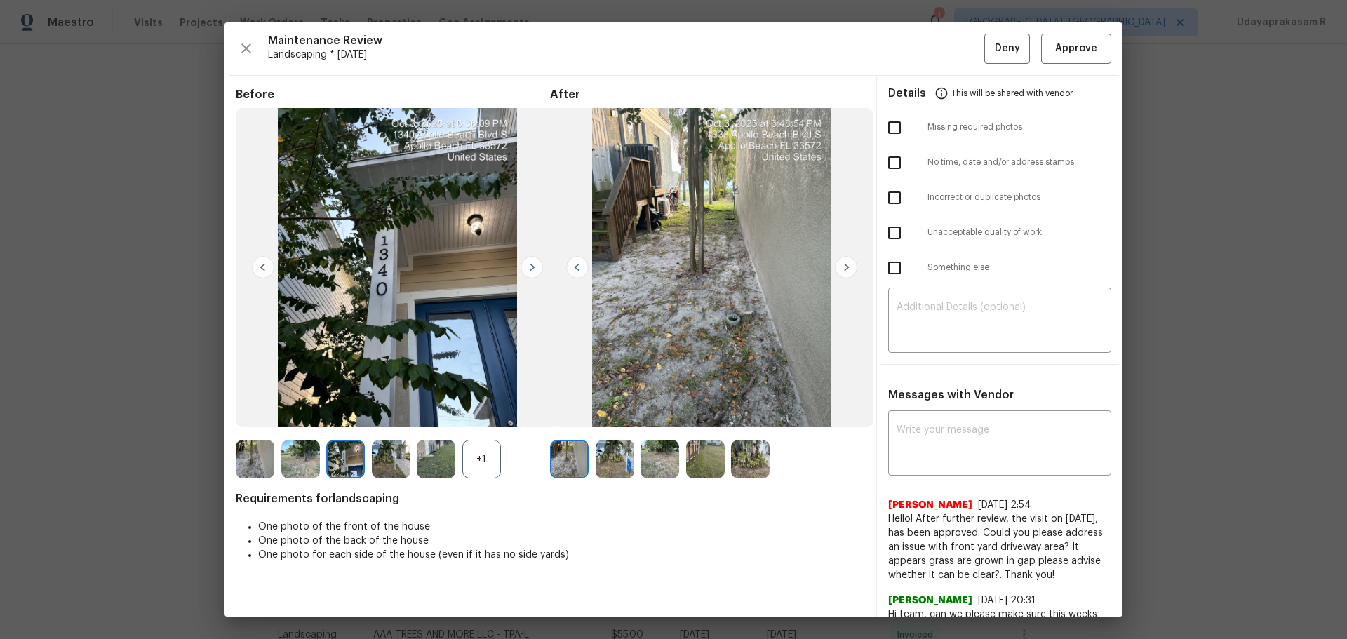
click at [528, 265] on img at bounding box center [532, 267] width 22 height 22
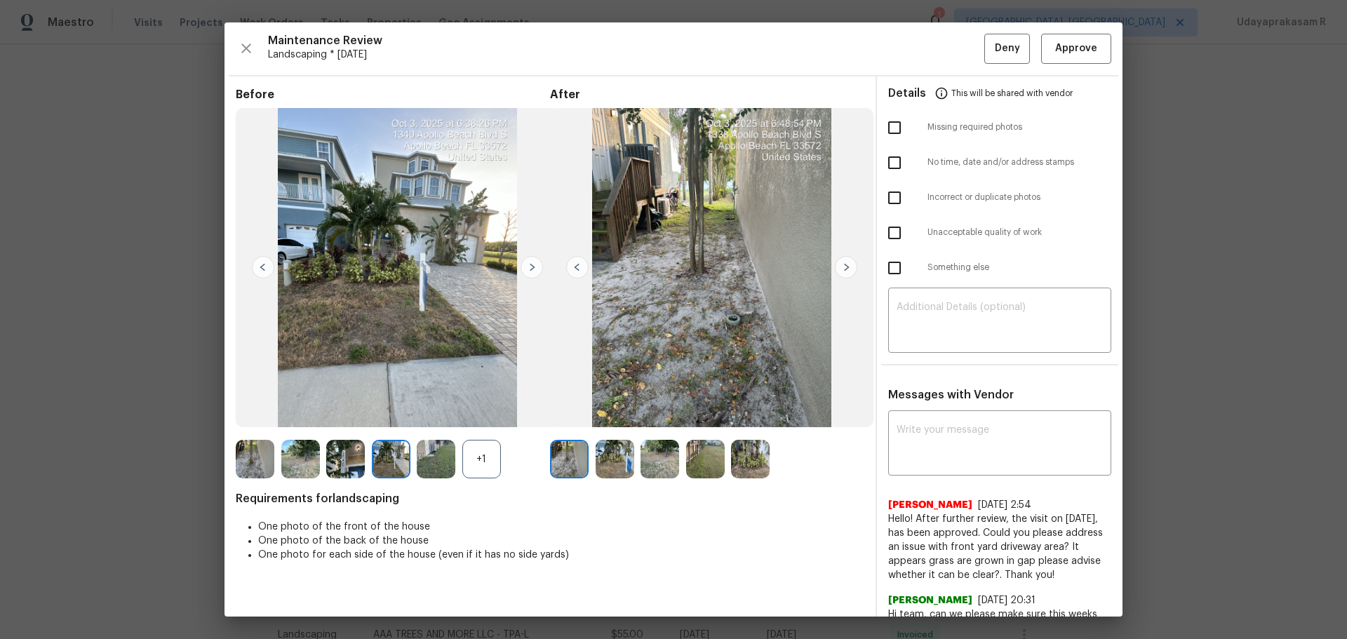
click at [841, 272] on img at bounding box center [846, 267] width 22 height 22
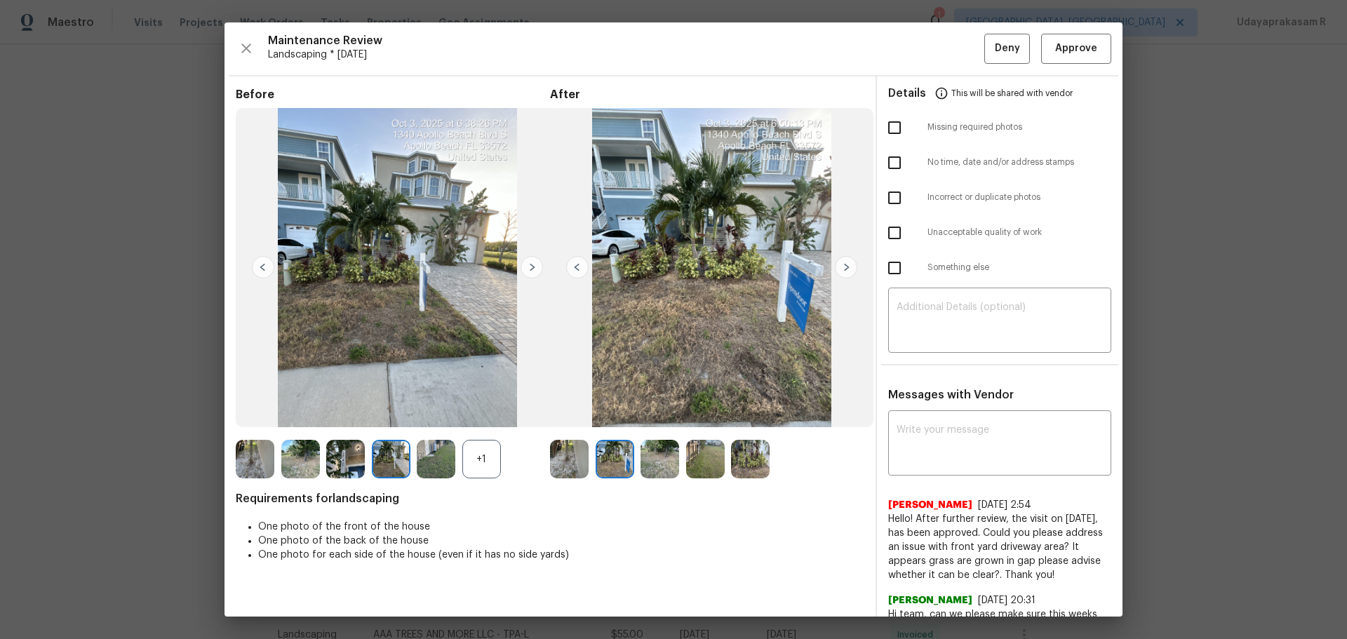
click at [851, 272] on img at bounding box center [846, 267] width 22 height 22
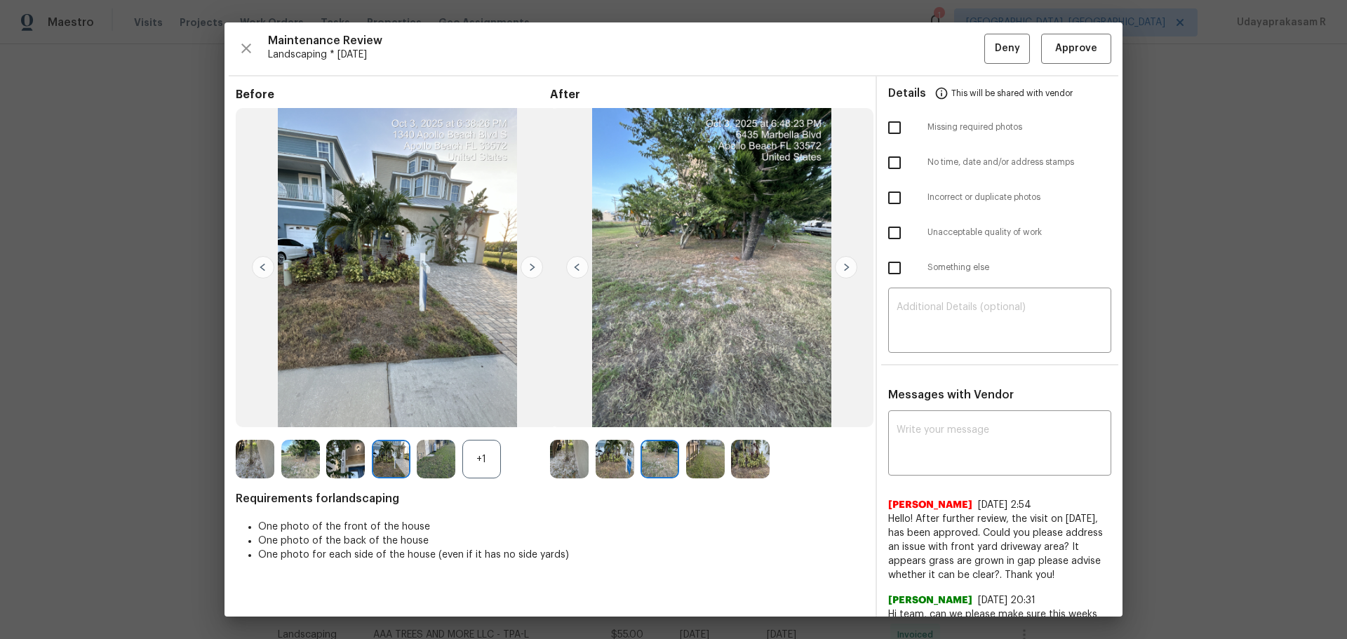
click at [851, 272] on img at bounding box center [846, 267] width 22 height 22
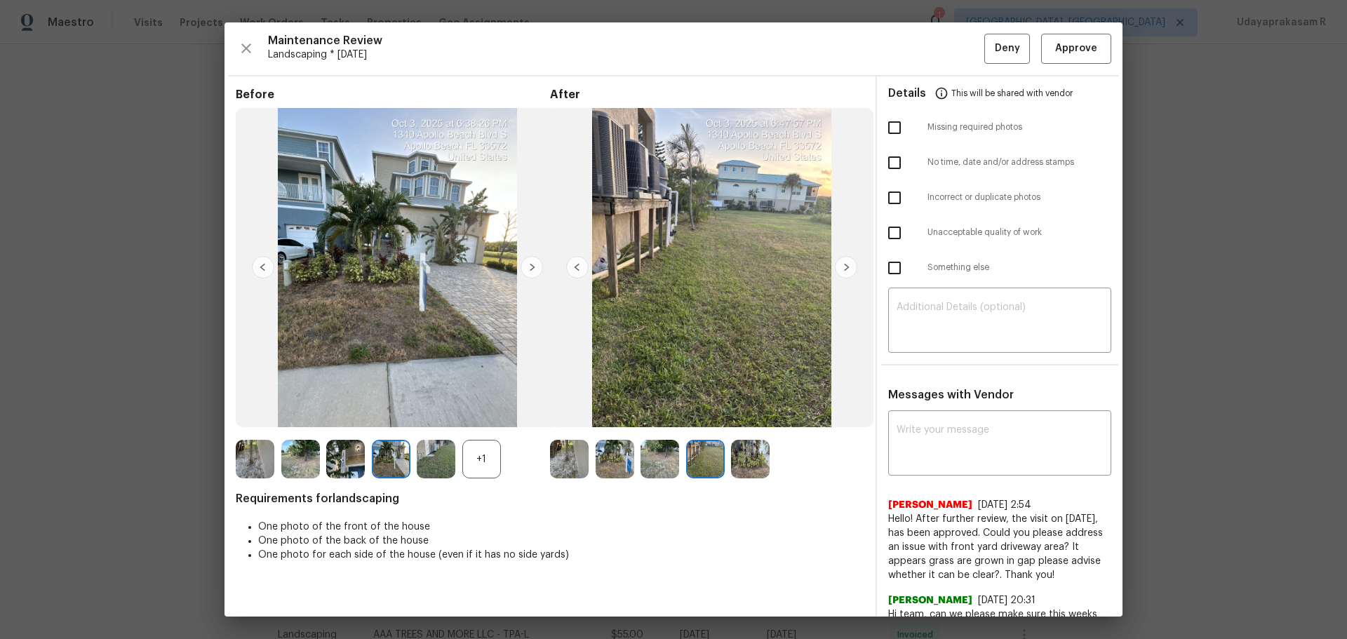
click at [851, 272] on img at bounding box center [846, 267] width 22 height 22
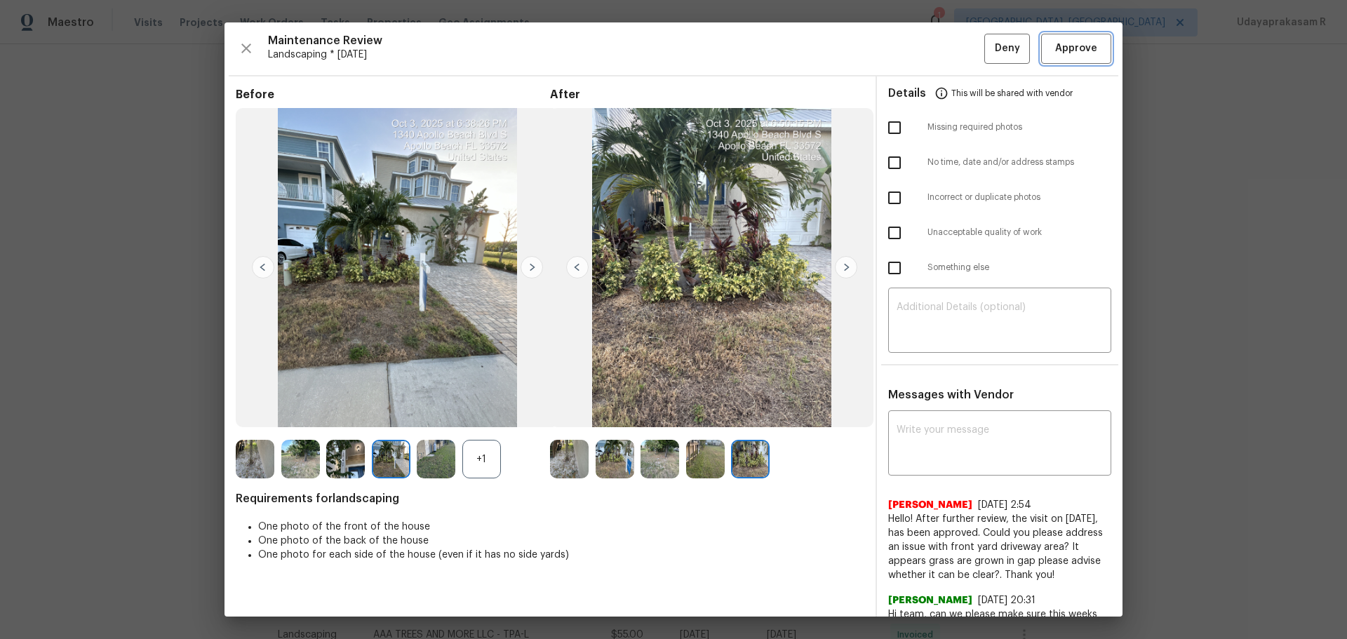
click at [958, 55] on span "Approve" at bounding box center [1077, 49] width 42 height 18
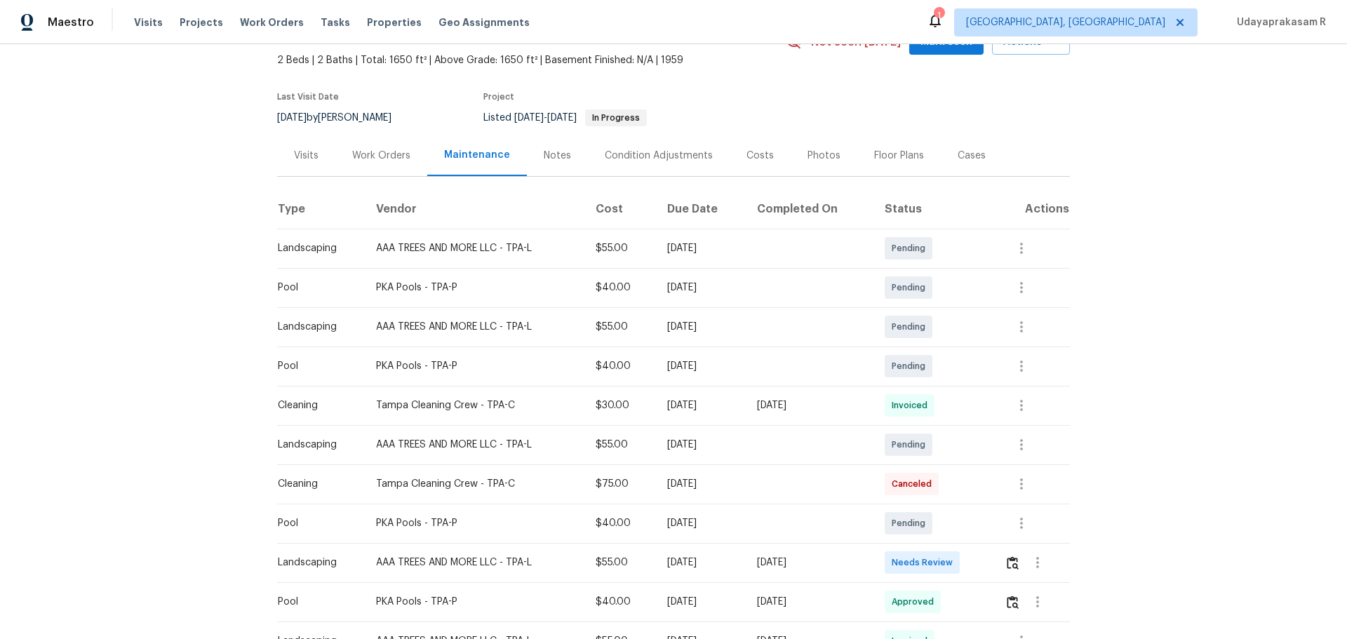
scroll to position [211, 0]
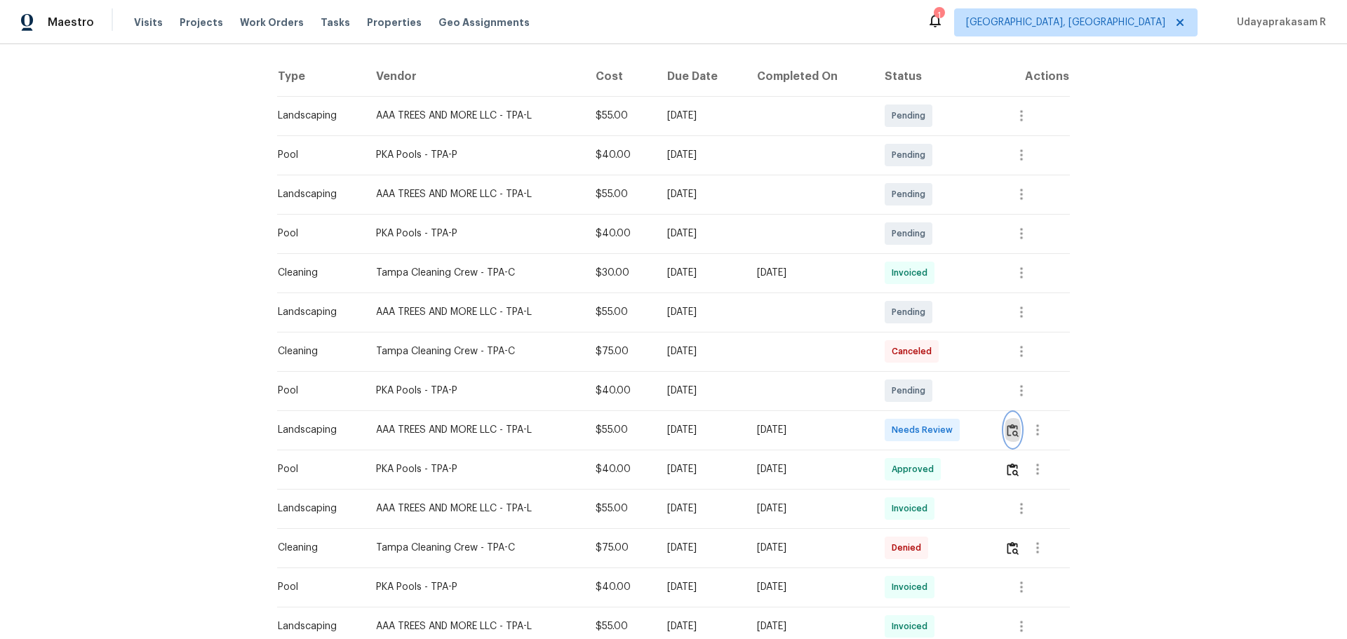
click at [958, 420] on img "button" at bounding box center [1013, 430] width 12 height 13
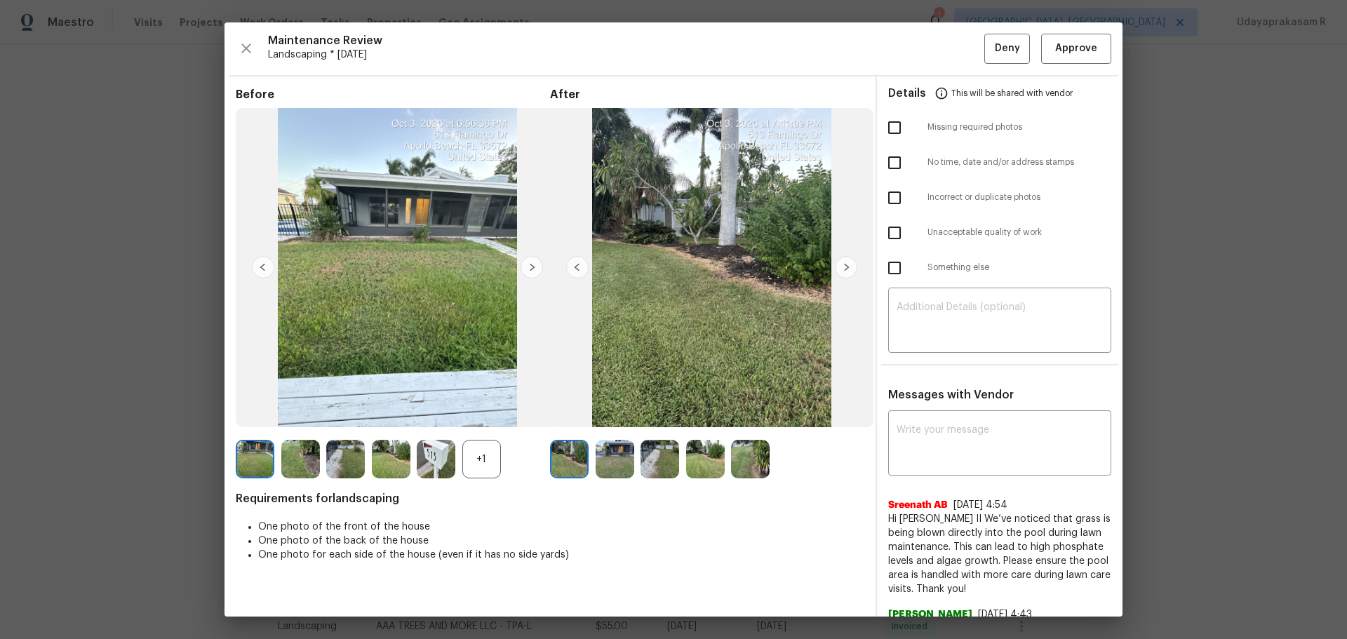
click at [840, 262] on img at bounding box center [846, 267] width 22 height 22
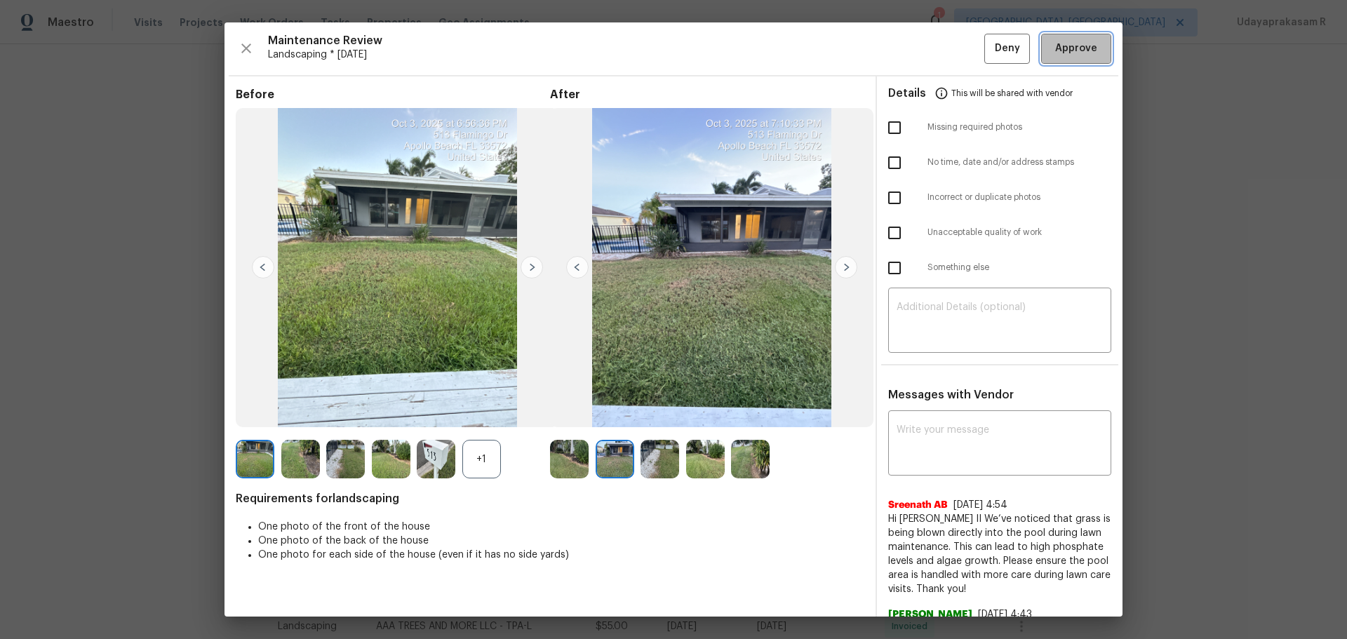
click at [958, 44] on span "Approve" at bounding box center [1077, 49] width 42 height 18
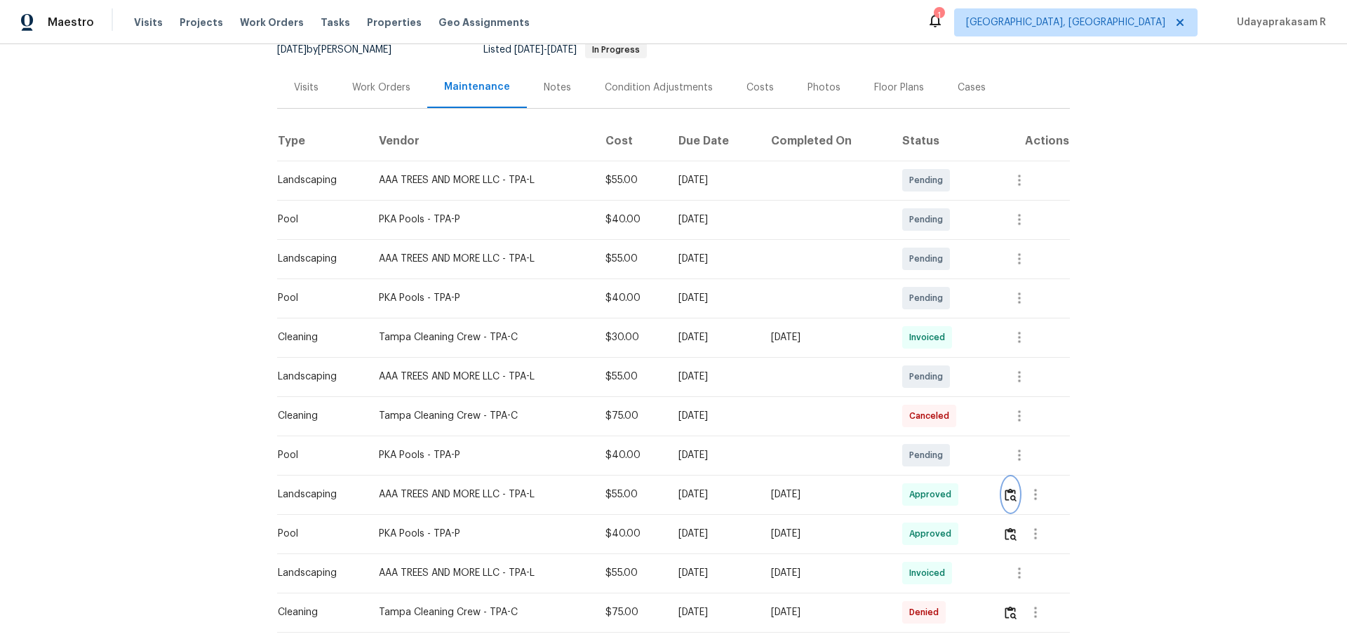
scroll to position [0, 0]
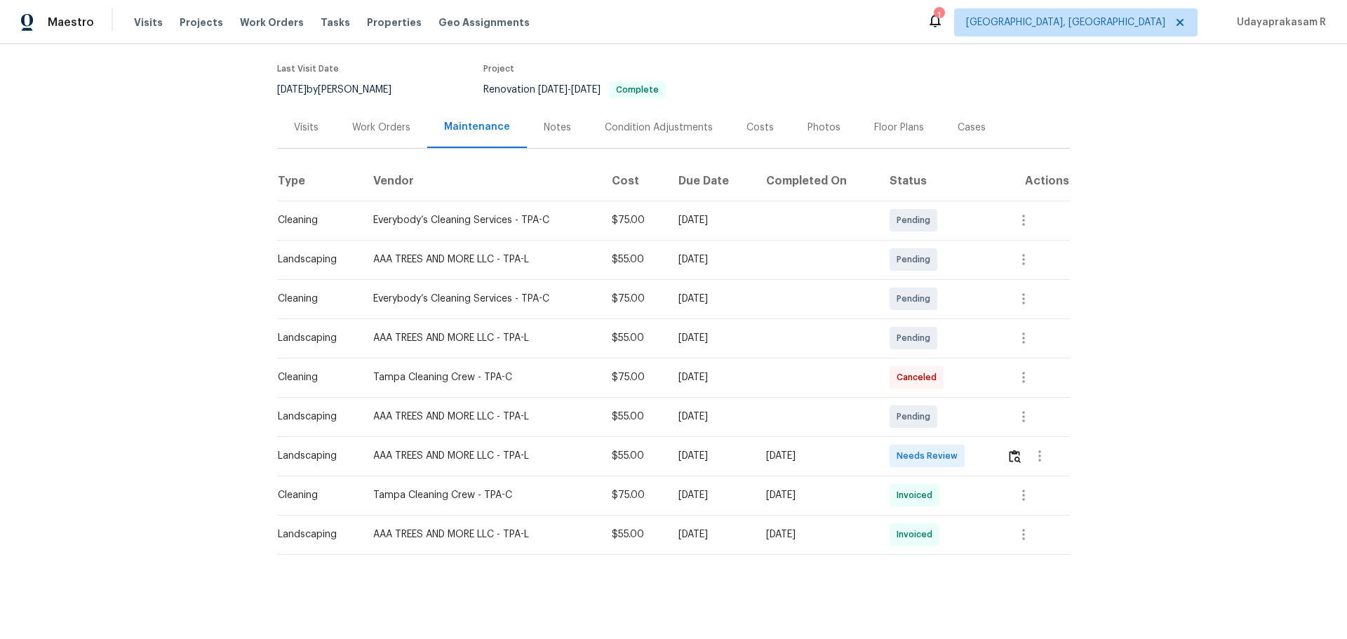
scroll to position [117, 0]
click at [958, 420] on img "button" at bounding box center [1015, 456] width 12 height 13
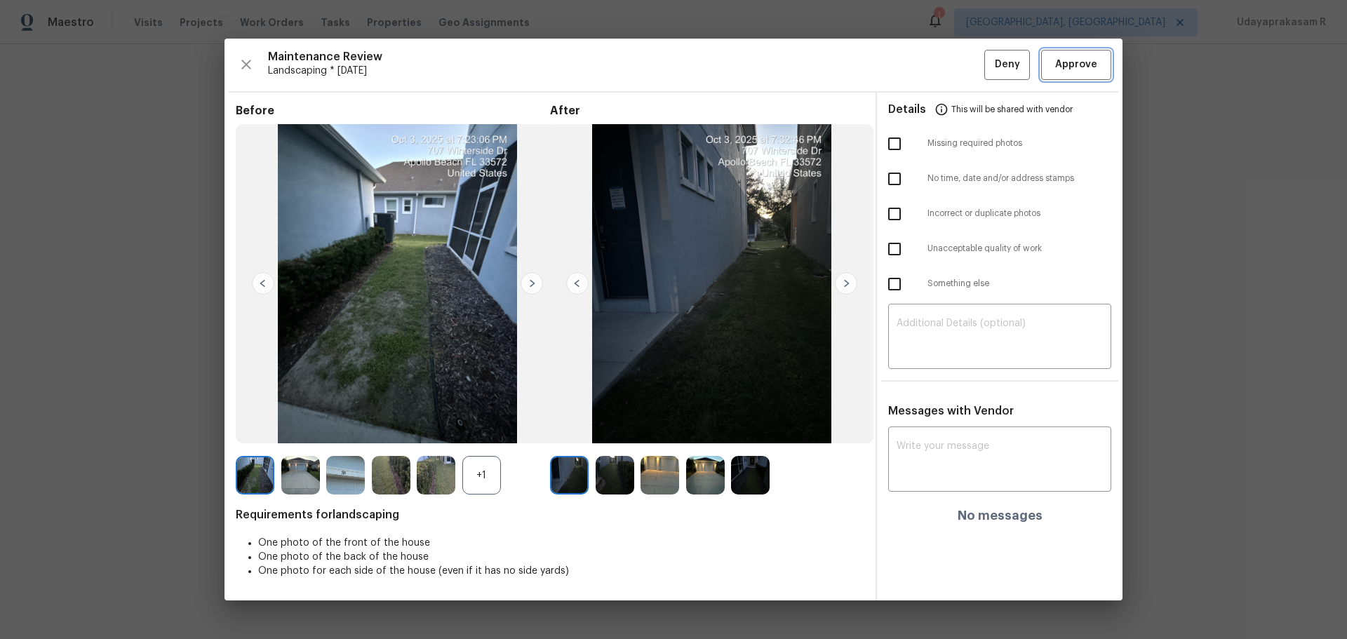
click at [958, 66] on span "Approve" at bounding box center [1077, 65] width 42 height 18
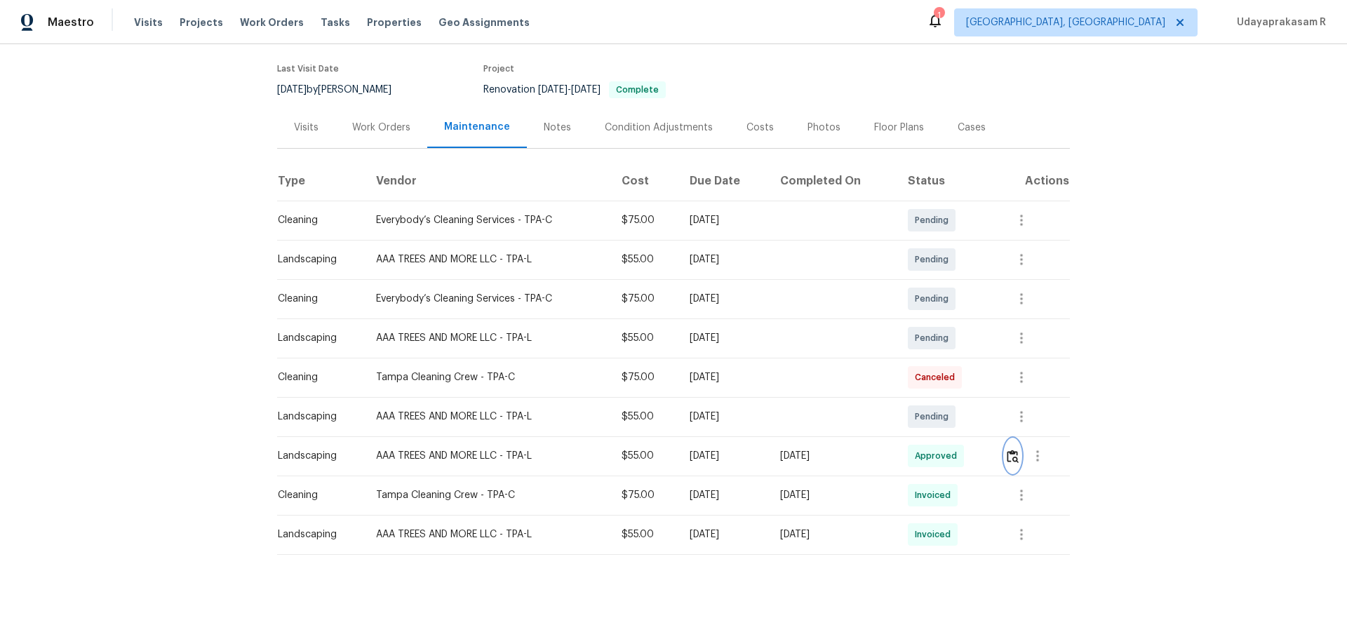
scroll to position [0, 0]
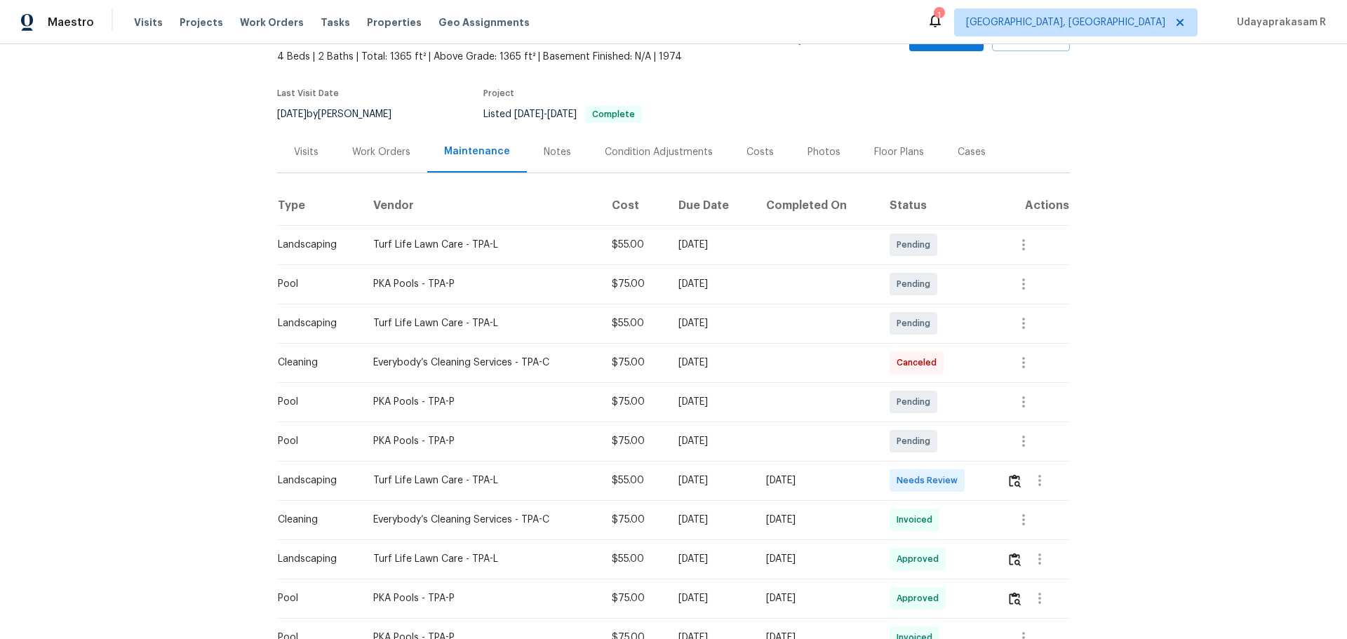
scroll to position [140, 0]
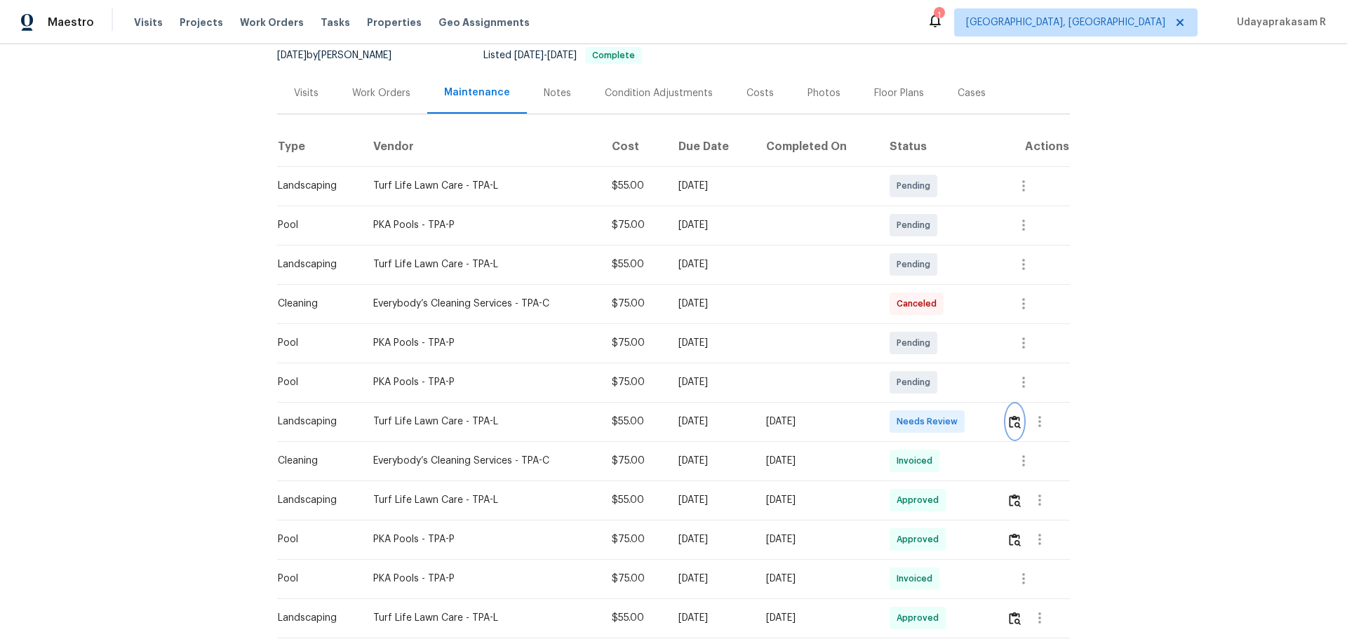
click at [958, 420] on img "button" at bounding box center [1015, 421] width 12 height 13
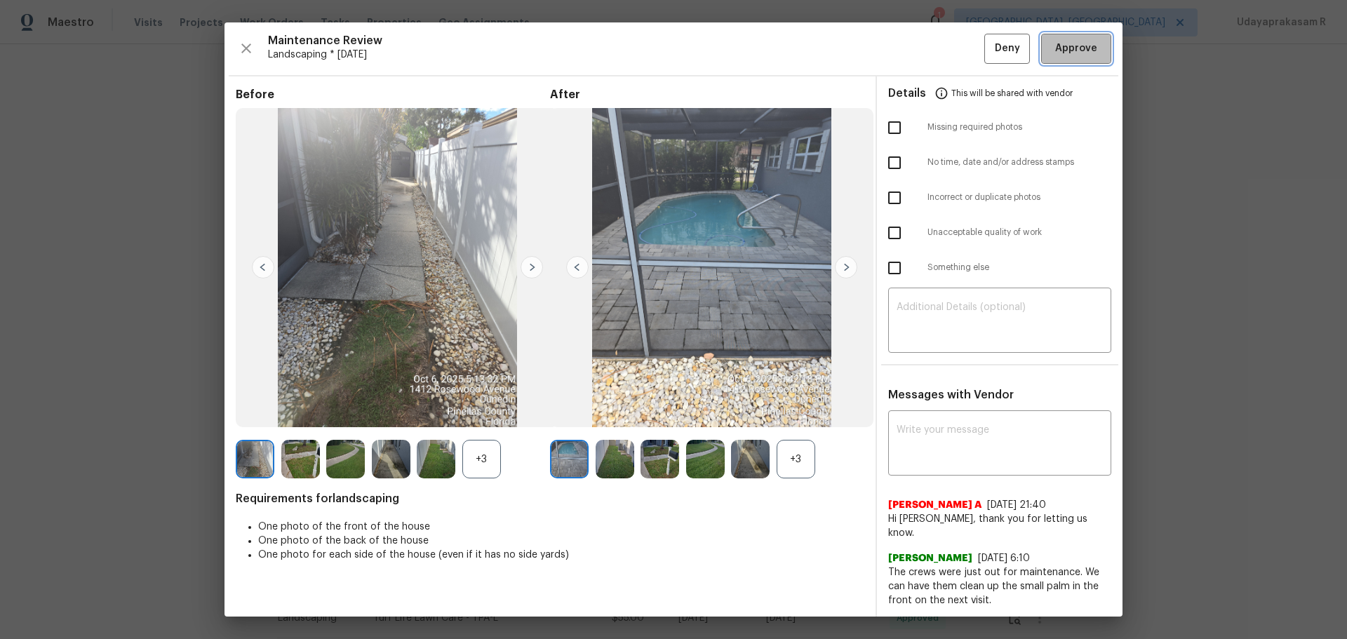
click at [958, 46] on span "Approve" at bounding box center [1077, 49] width 42 height 18
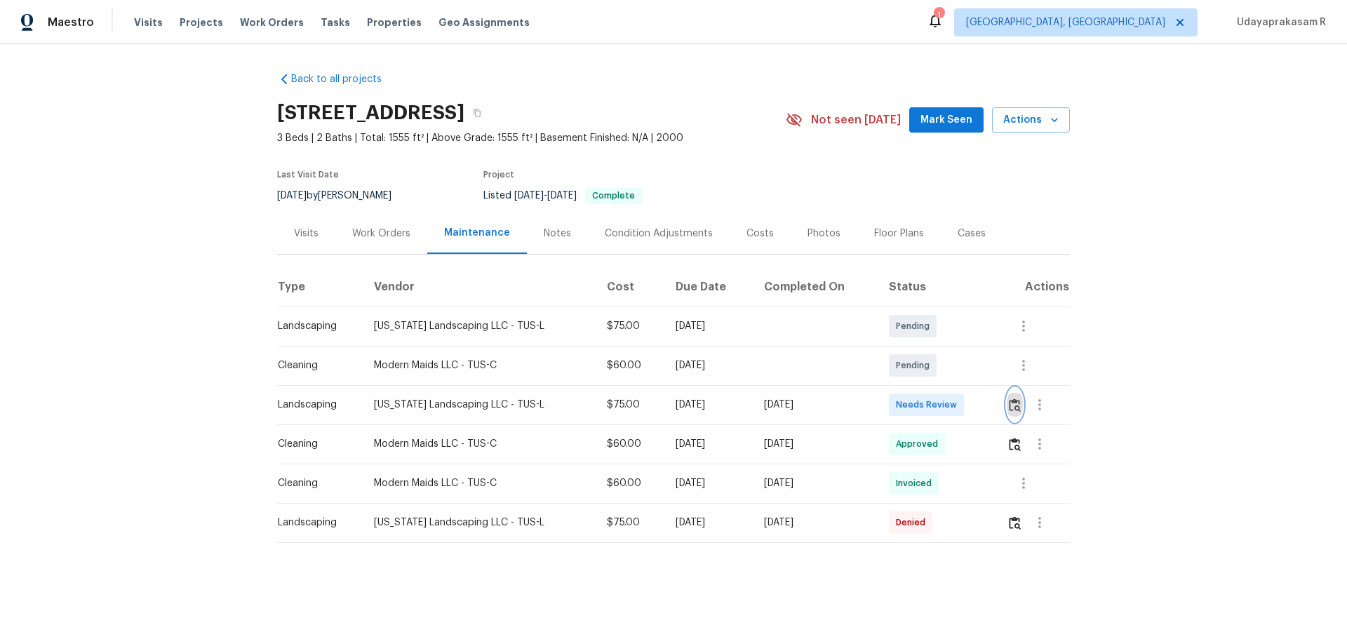
click at [958, 405] on img "button" at bounding box center [1015, 405] width 12 height 13
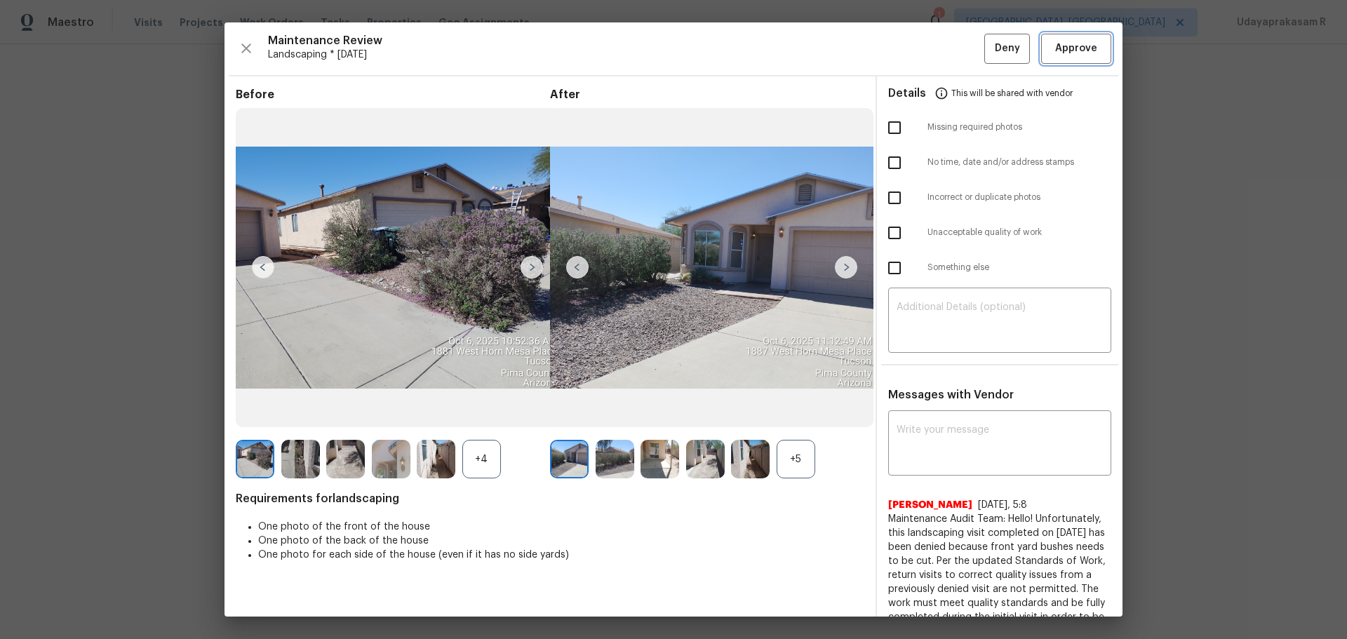
click at [958, 48] on span "Approve" at bounding box center [1077, 49] width 42 height 18
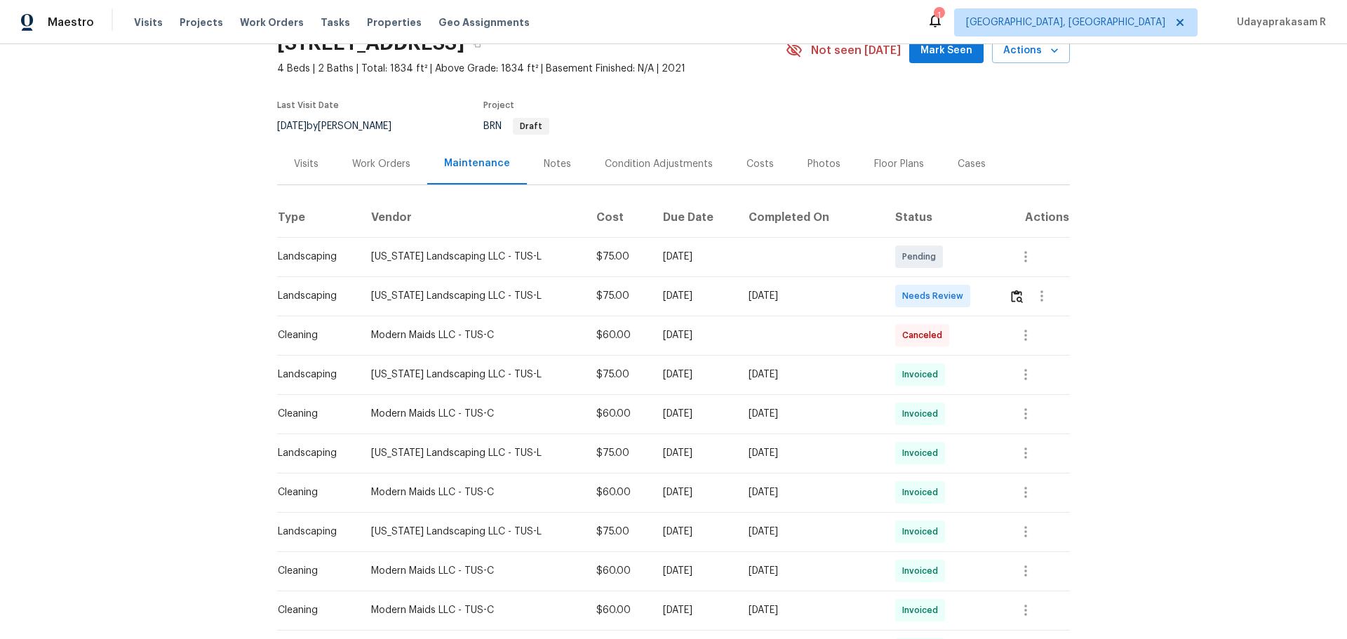
scroll to position [70, 0]
click at [958, 296] on img "button" at bounding box center [1017, 295] width 12 height 13
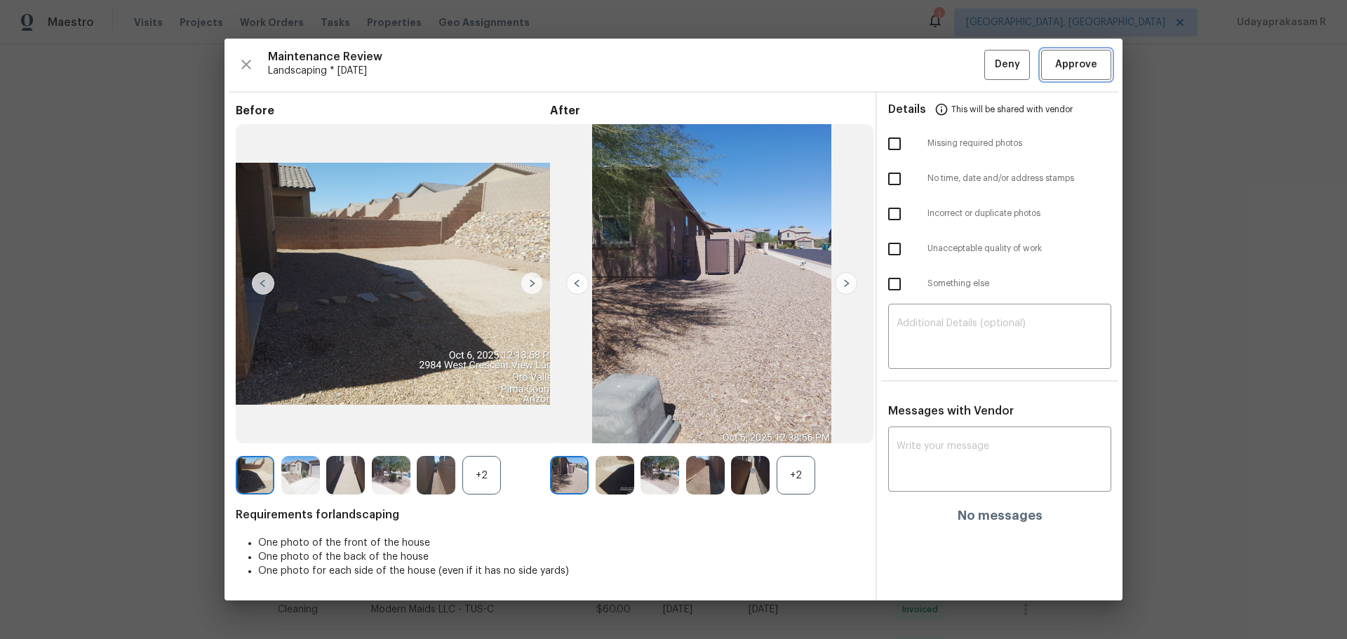
click at [958, 68] on span "Approve" at bounding box center [1077, 65] width 42 height 18
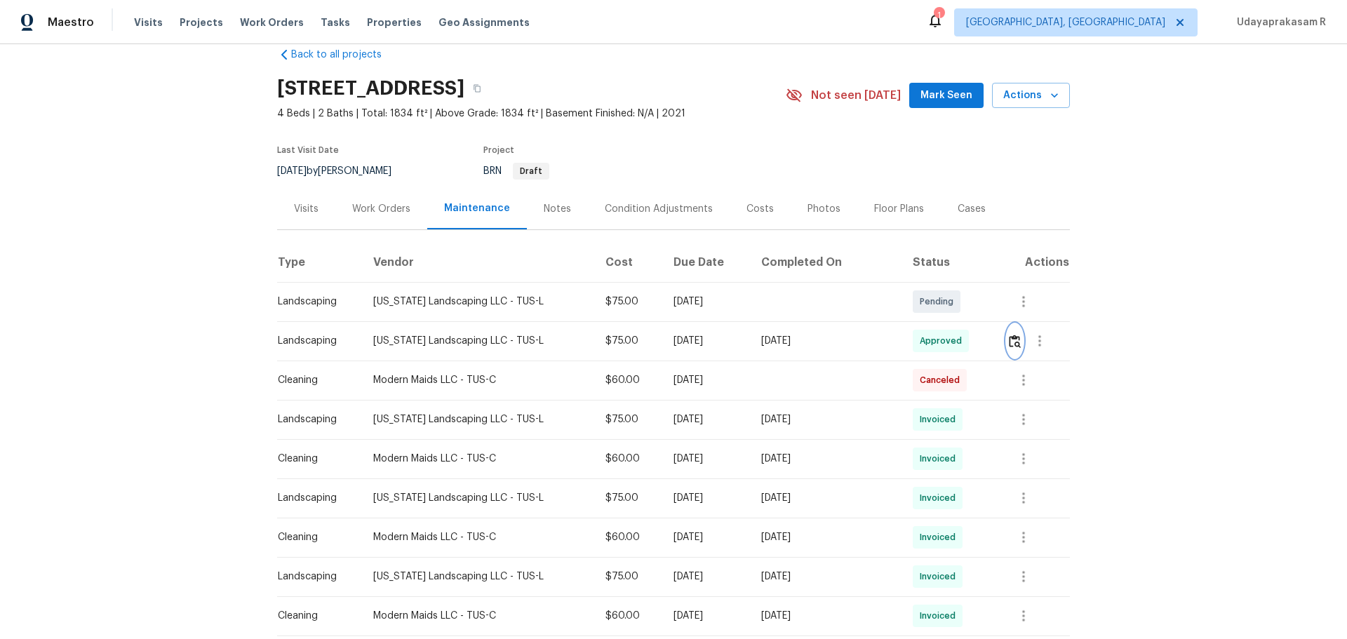
scroll to position [0, 0]
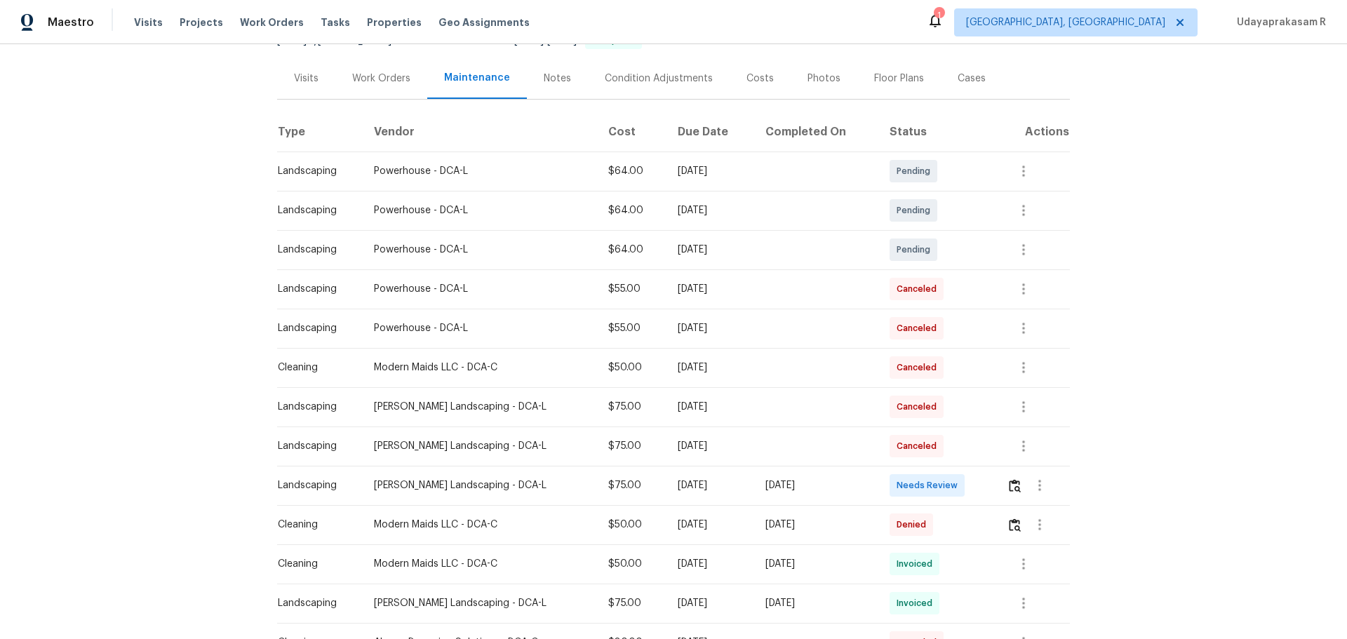
scroll to position [211, 0]
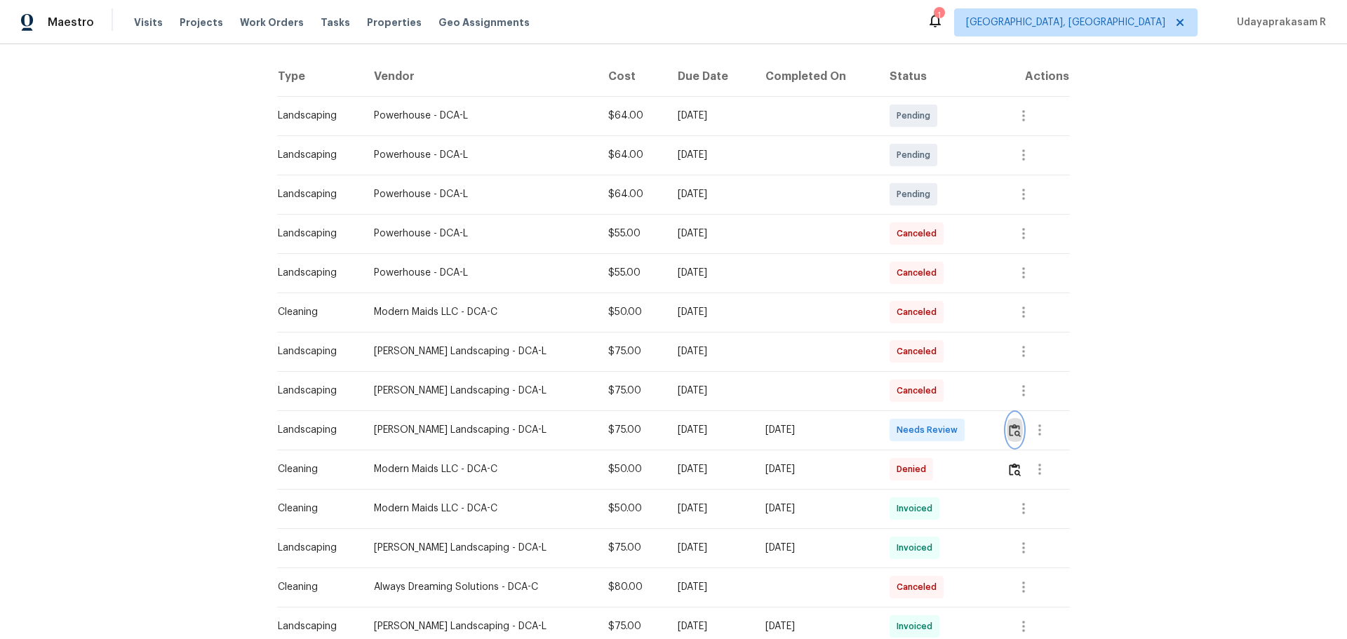
click at [958, 420] on img "button" at bounding box center [1015, 430] width 12 height 13
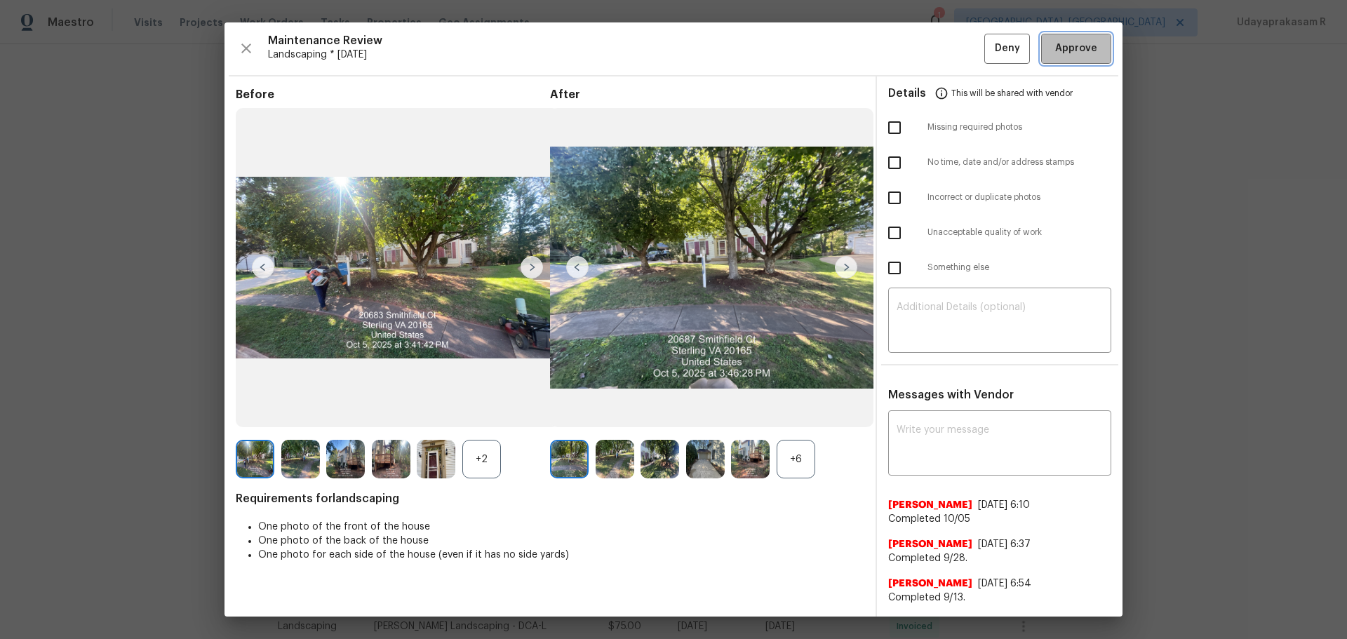
click at [958, 46] on span "Approve" at bounding box center [1077, 49] width 42 height 18
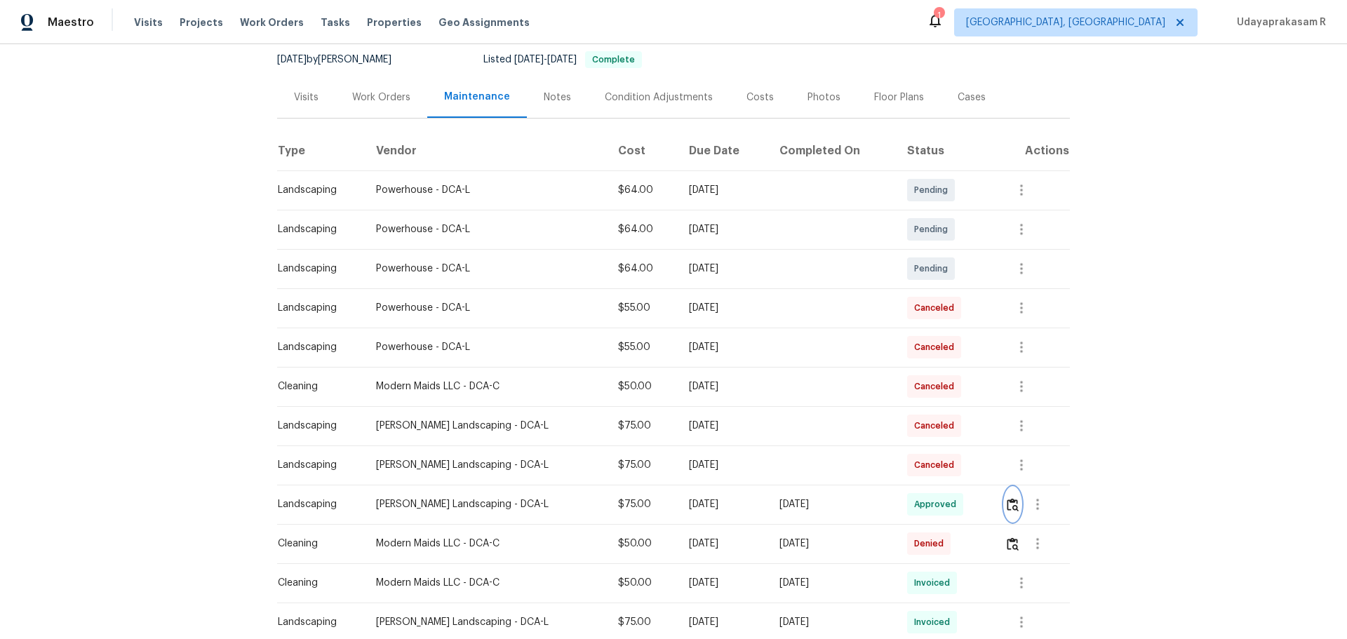
scroll to position [140, 0]
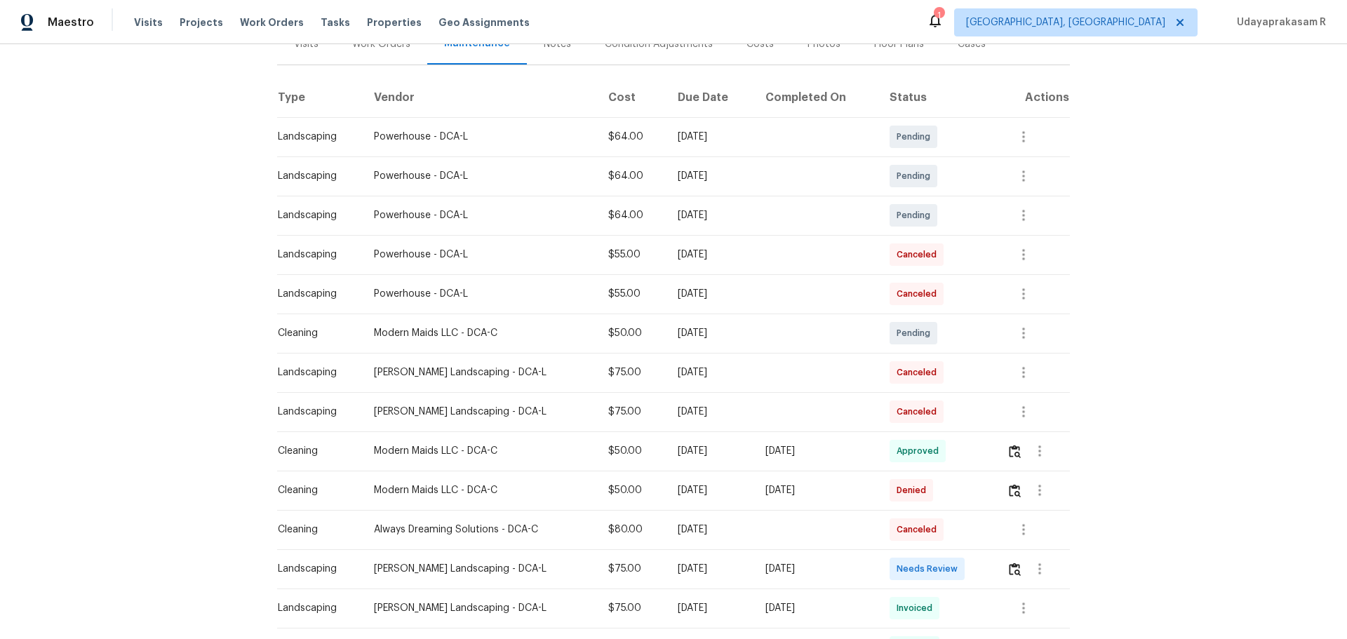
scroll to position [211, 0]
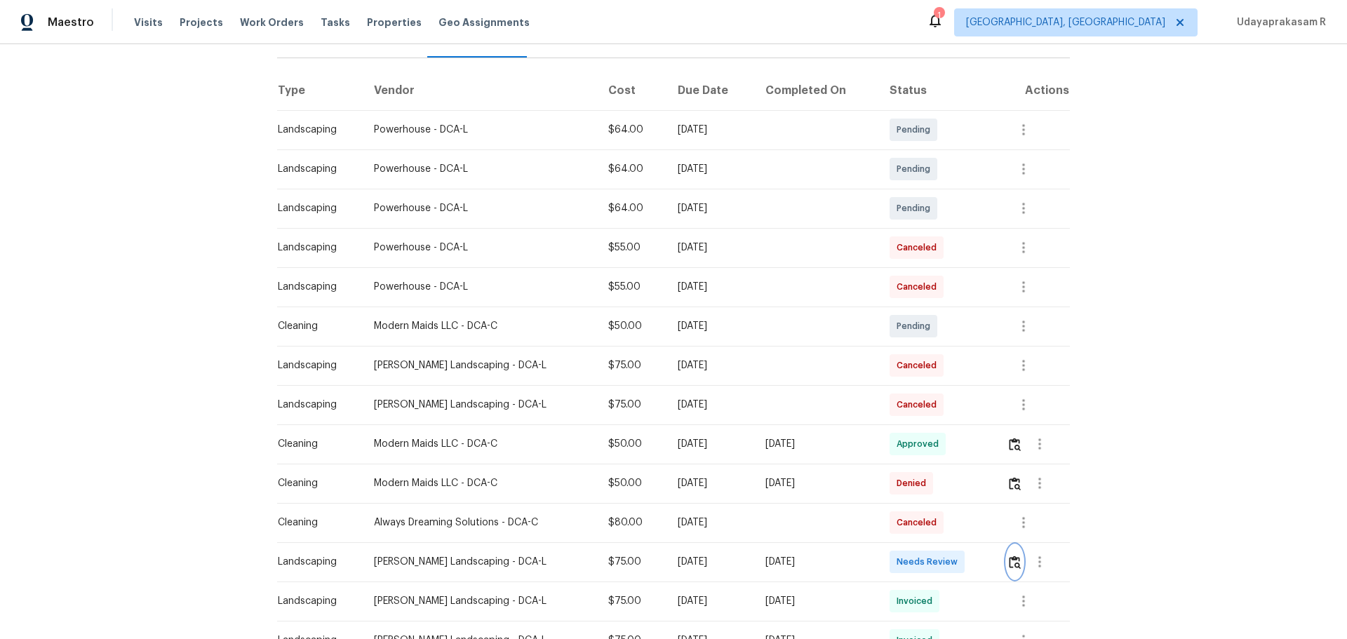
click at [958, 420] on img "button" at bounding box center [1015, 562] width 12 height 13
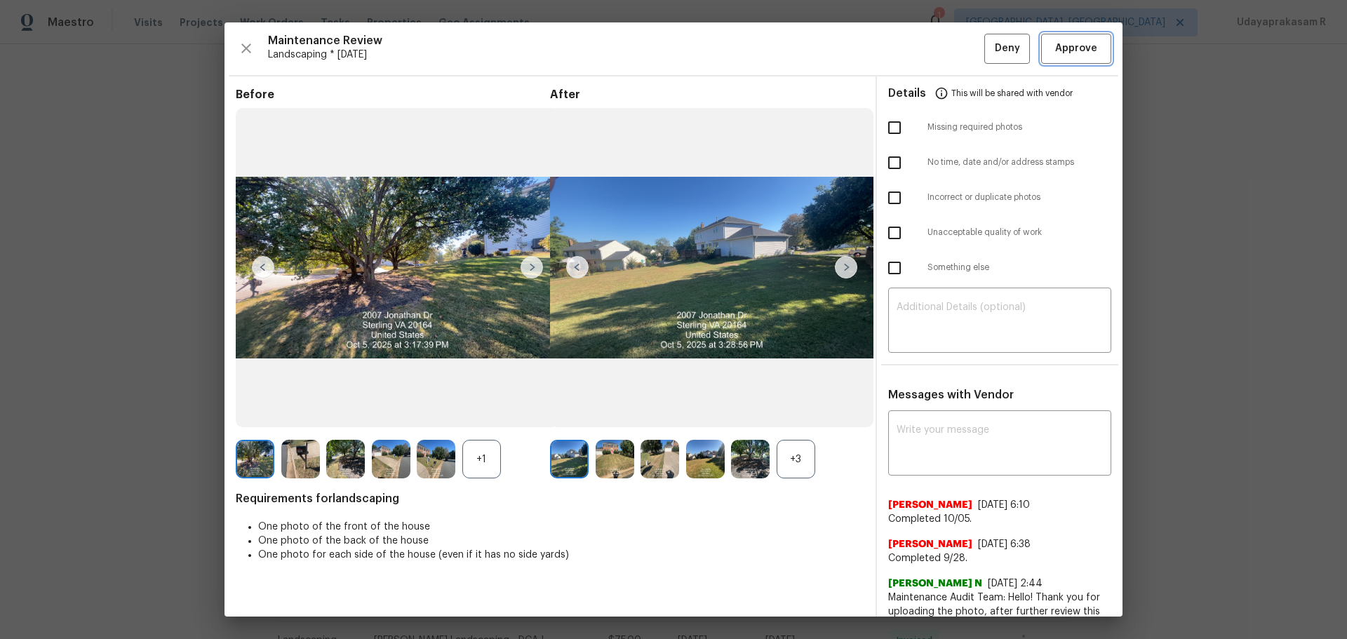
click at [958, 60] on button "Approve" at bounding box center [1077, 49] width 70 height 30
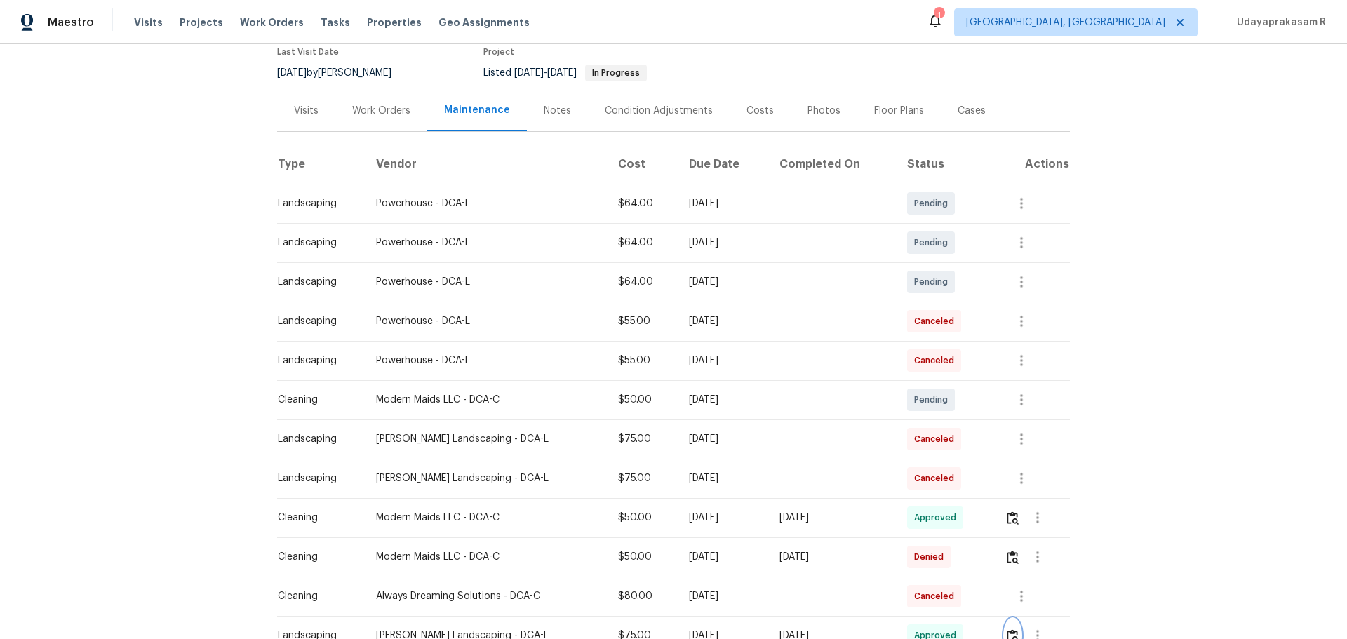
scroll to position [70, 0]
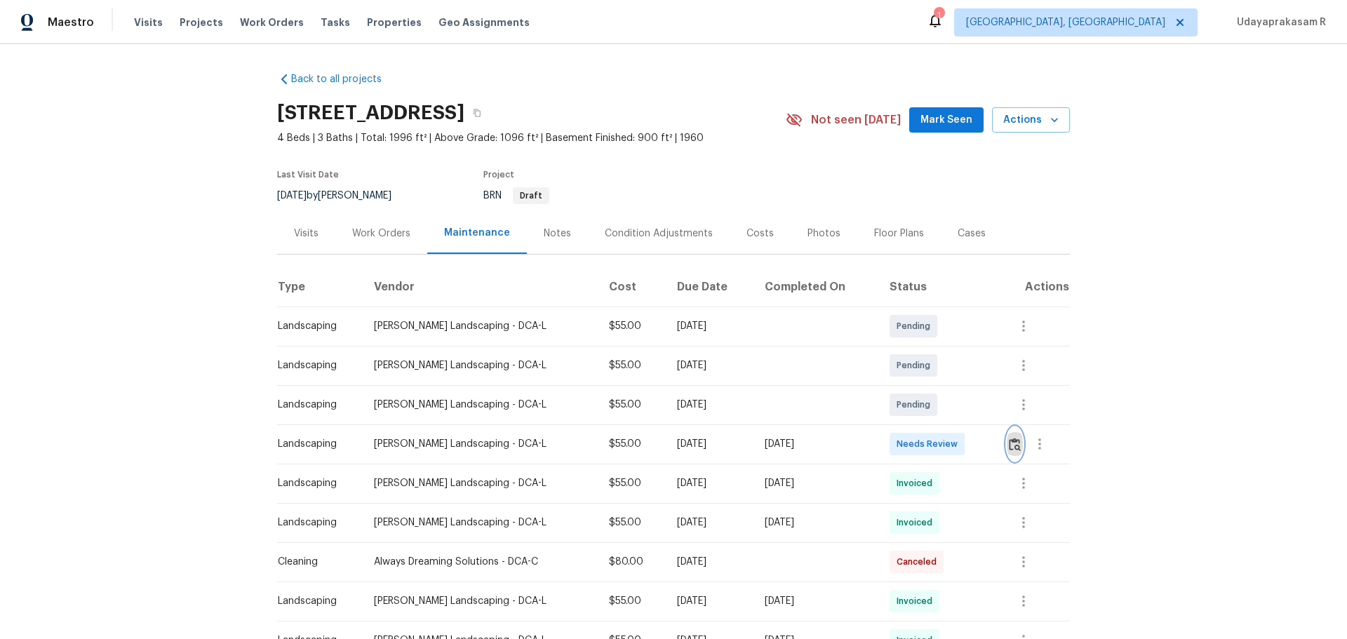
click at [958, 420] on img "button" at bounding box center [1015, 444] width 12 height 13
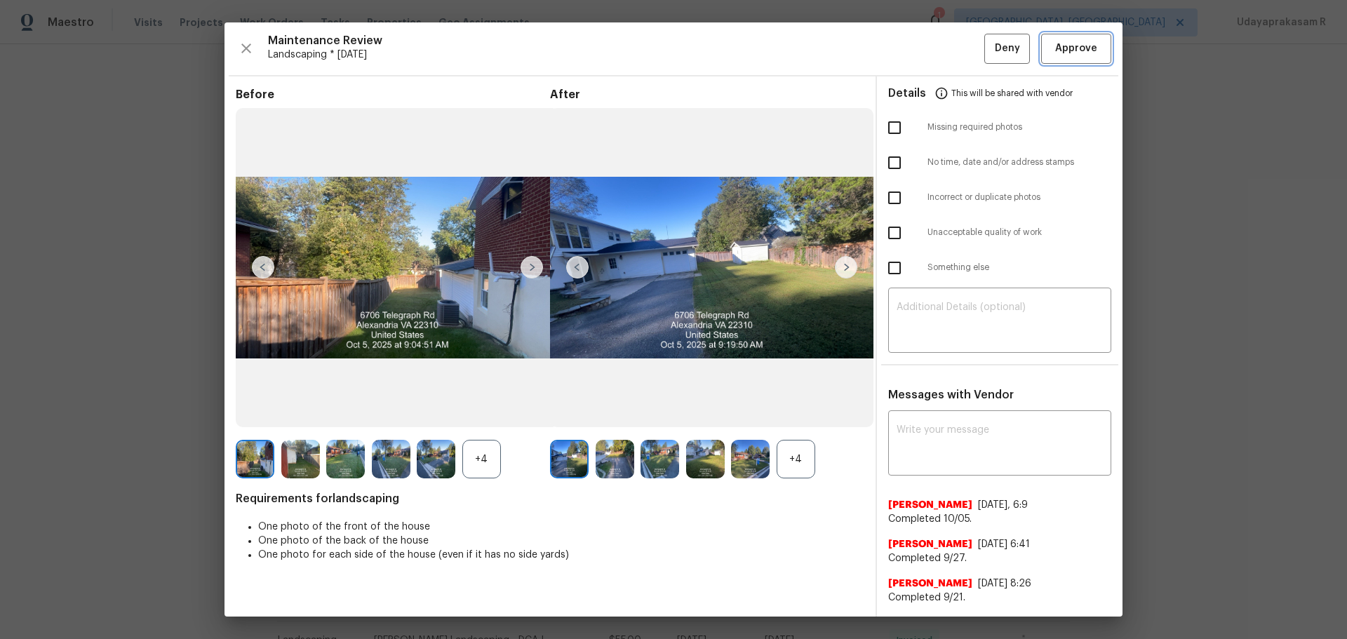
click at [958, 40] on span "Approve" at bounding box center [1077, 49] width 48 height 18
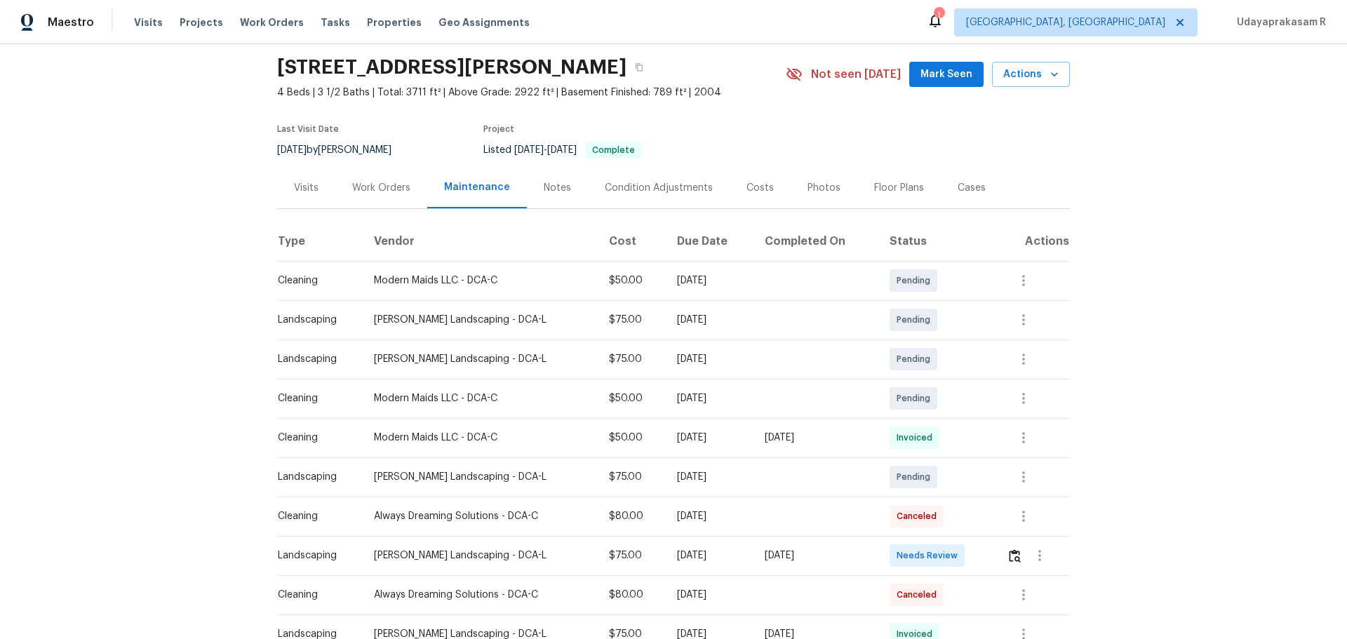
scroll to position [140, 0]
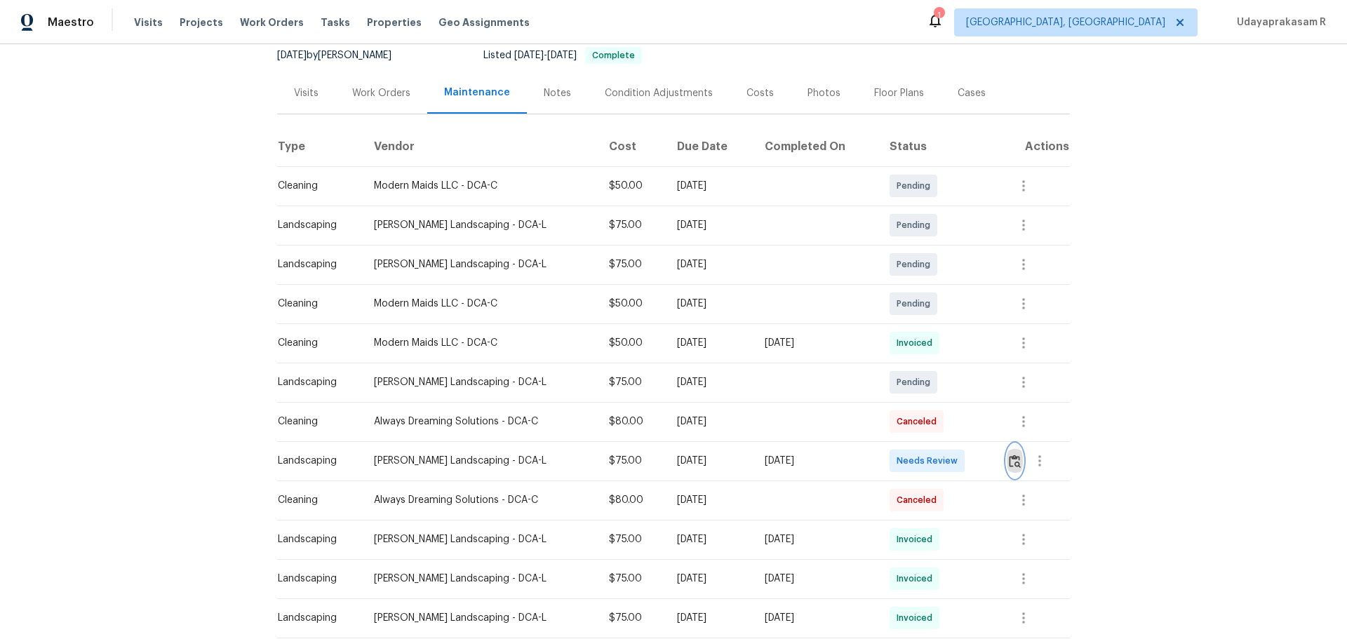
click at [958, 420] on button "button" at bounding box center [1015, 461] width 16 height 34
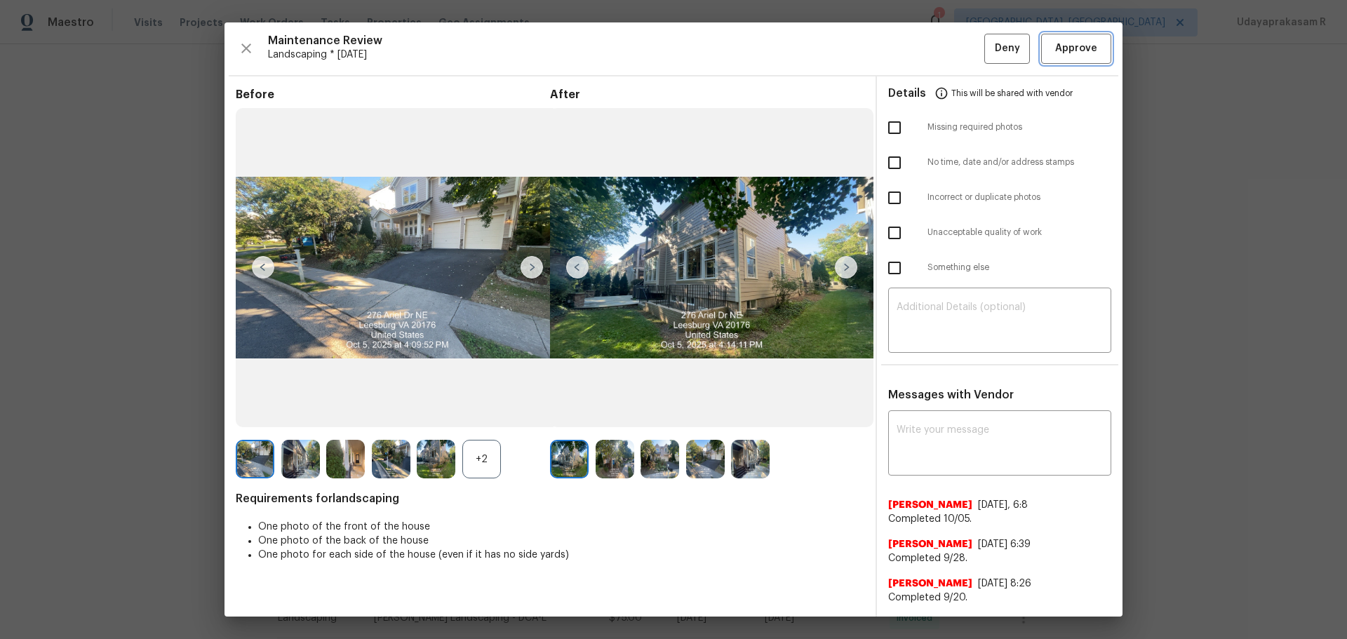
click at [958, 52] on span "Approve" at bounding box center [1077, 49] width 42 height 18
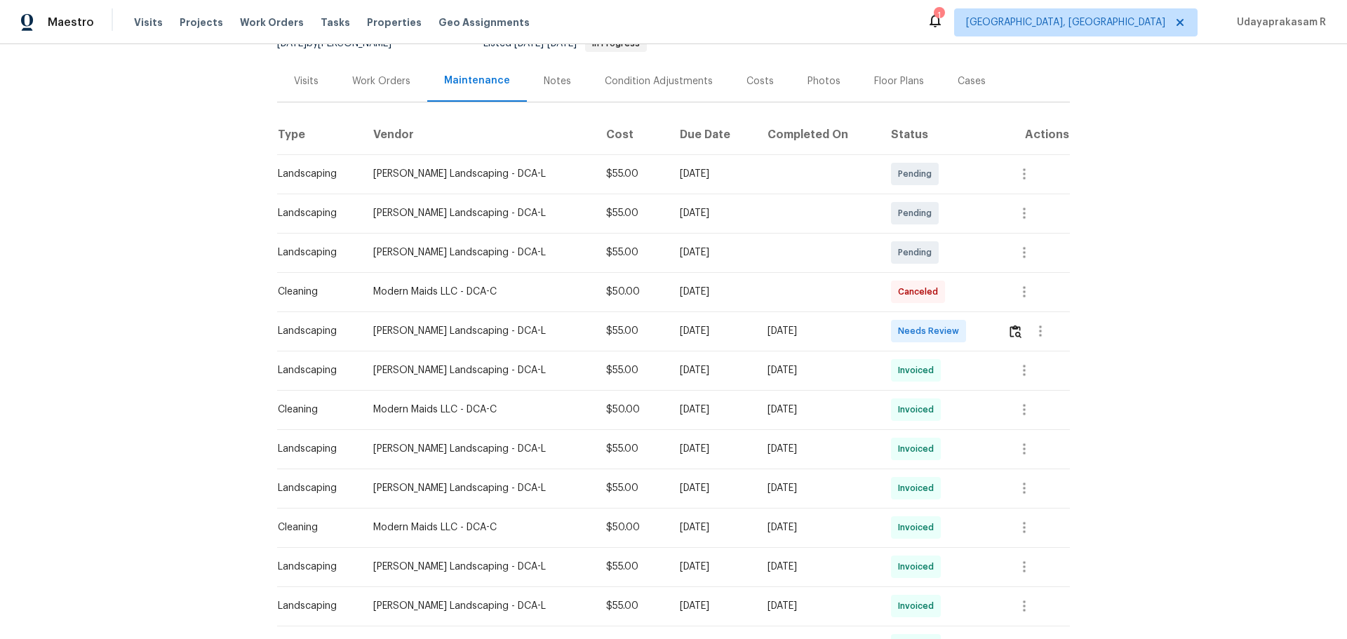
scroll to position [211, 0]
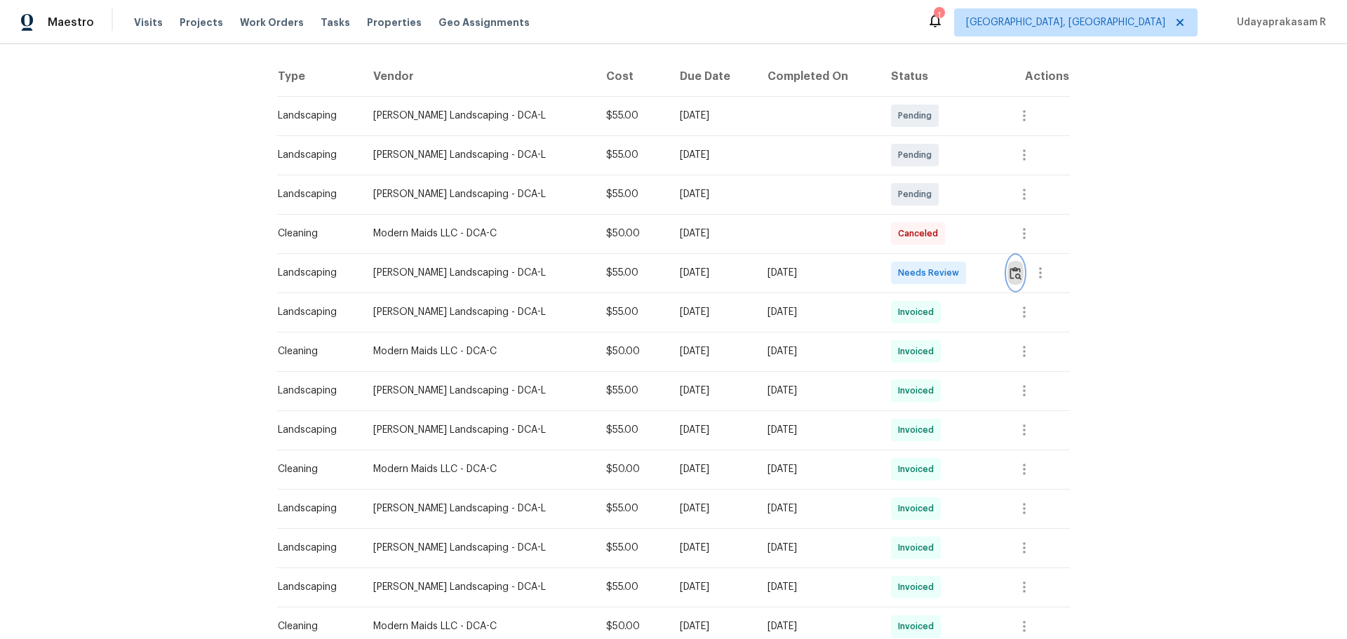
click at [958, 275] on img "button" at bounding box center [1016, 273] width 12 height 13
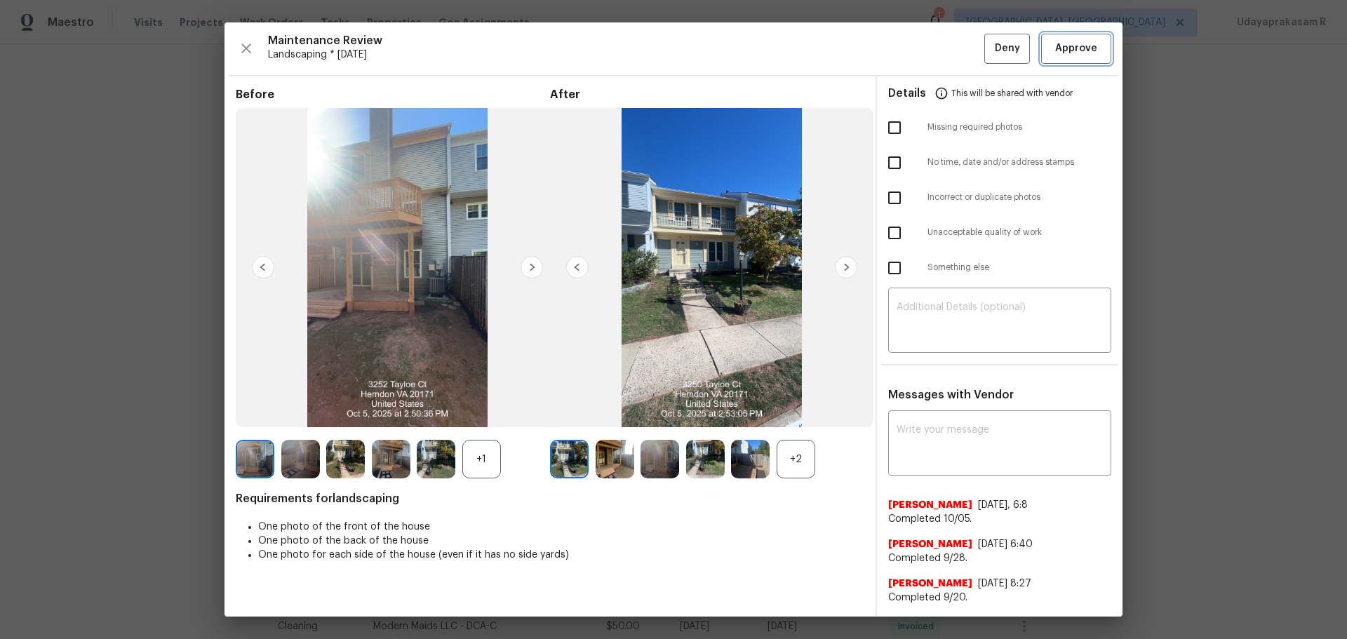
click at [958, 50] on span "Approve" at bounding box center [1077, 49] width 42 height 18
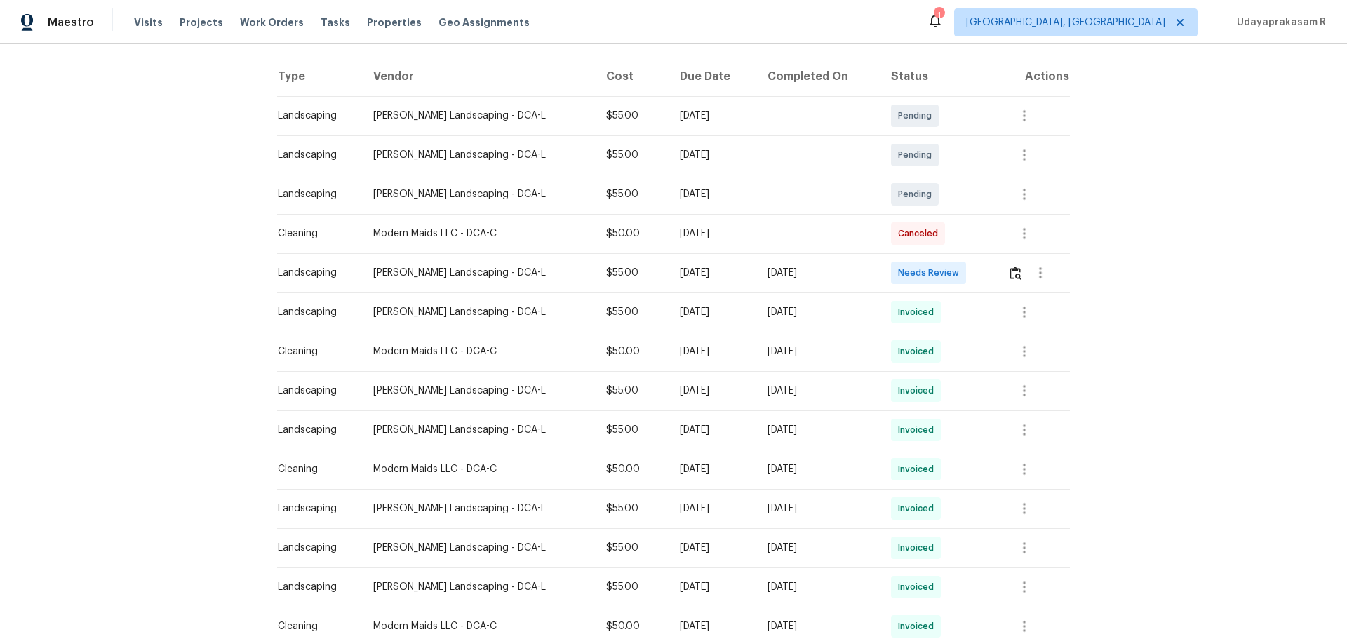
click at [958, 252] on div "Back to all projects 3252 Tayloe Ct, Herndon, VA 20171 3 Beds | 2 1/2 Baths | T…" at bounding box center [673, 341] width 1347 height 595
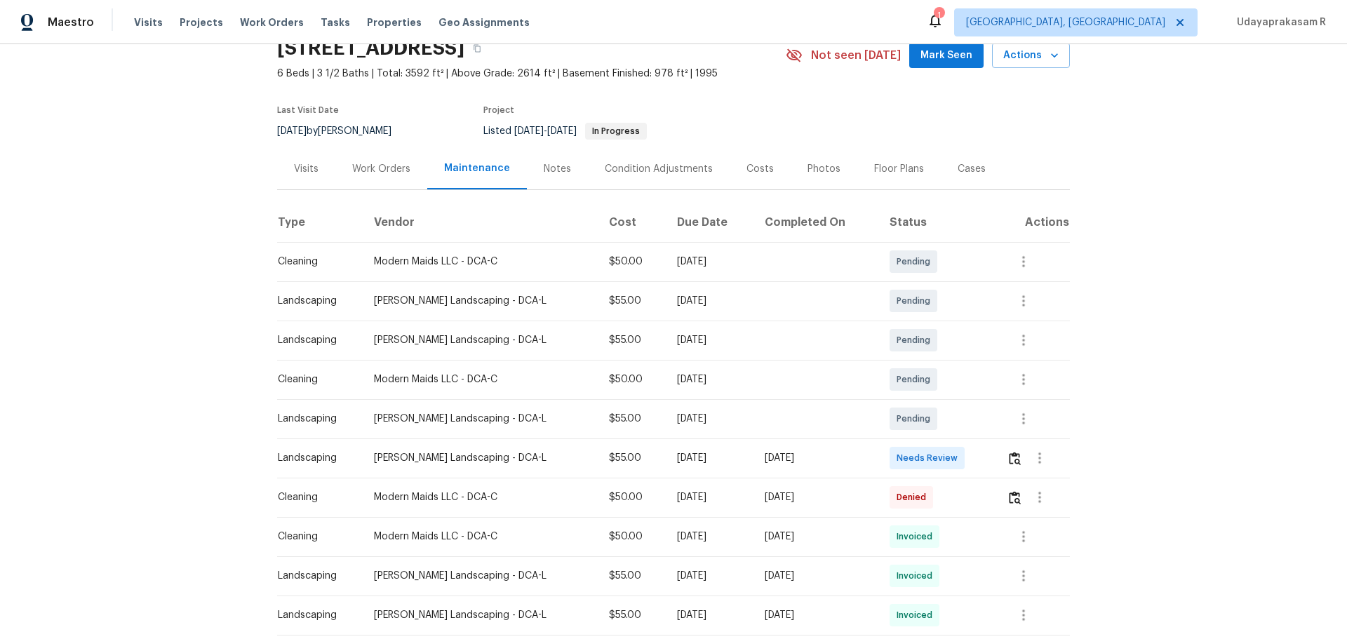
scroll to position [211, 0]
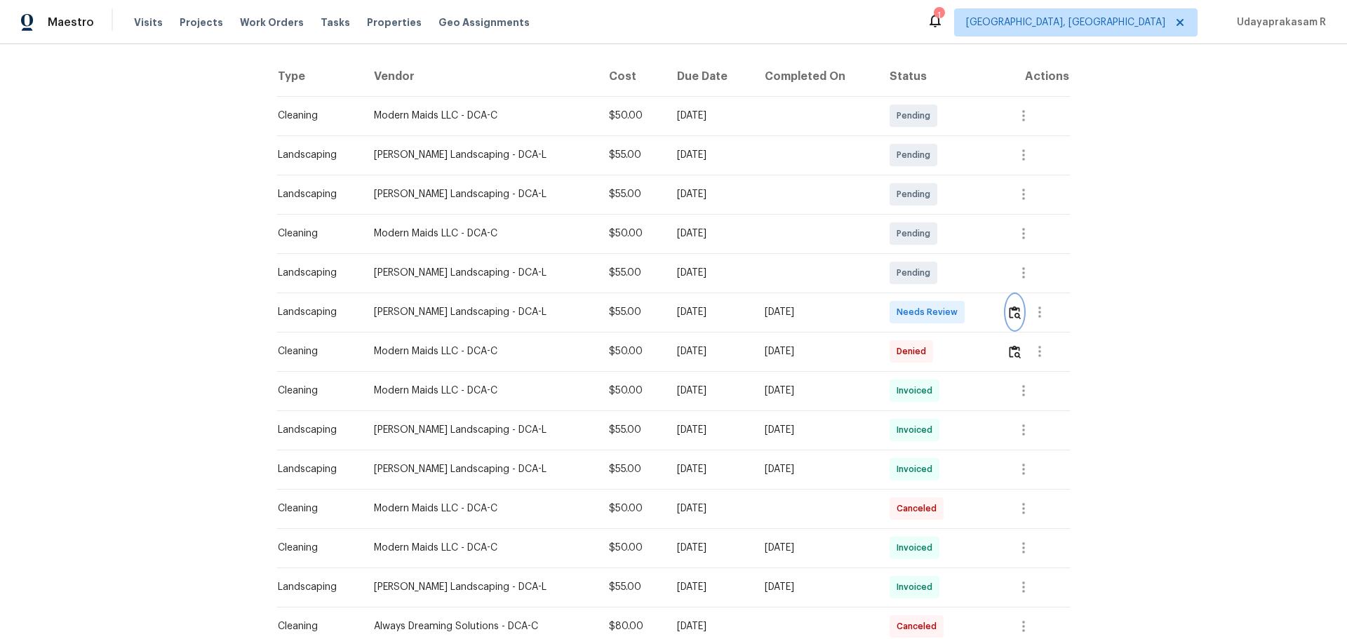
click at [958, 314] on button "button" at bounding box center [1015, 312] width 16 height 34
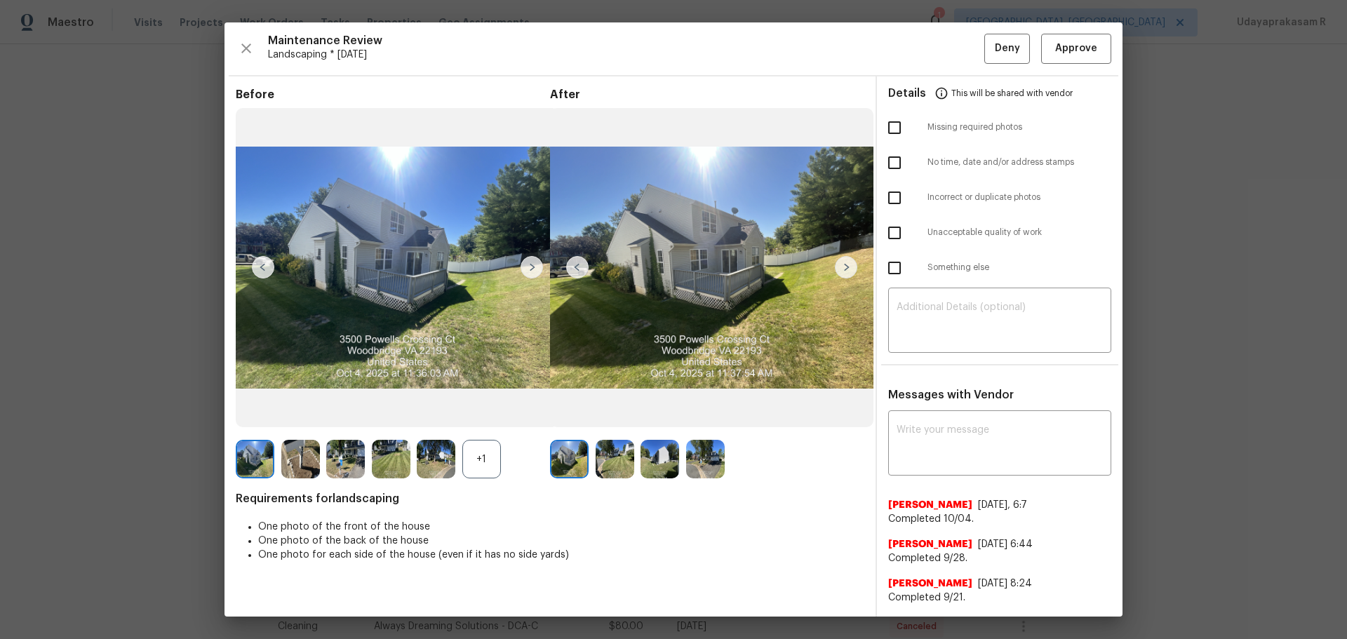
click at [483, 420] on div "+1" at bounding box center [482, 459] width 39 height 39
click at [958, 55] on span "Approve" at bounding box center [1077, 49] width 42 height 18
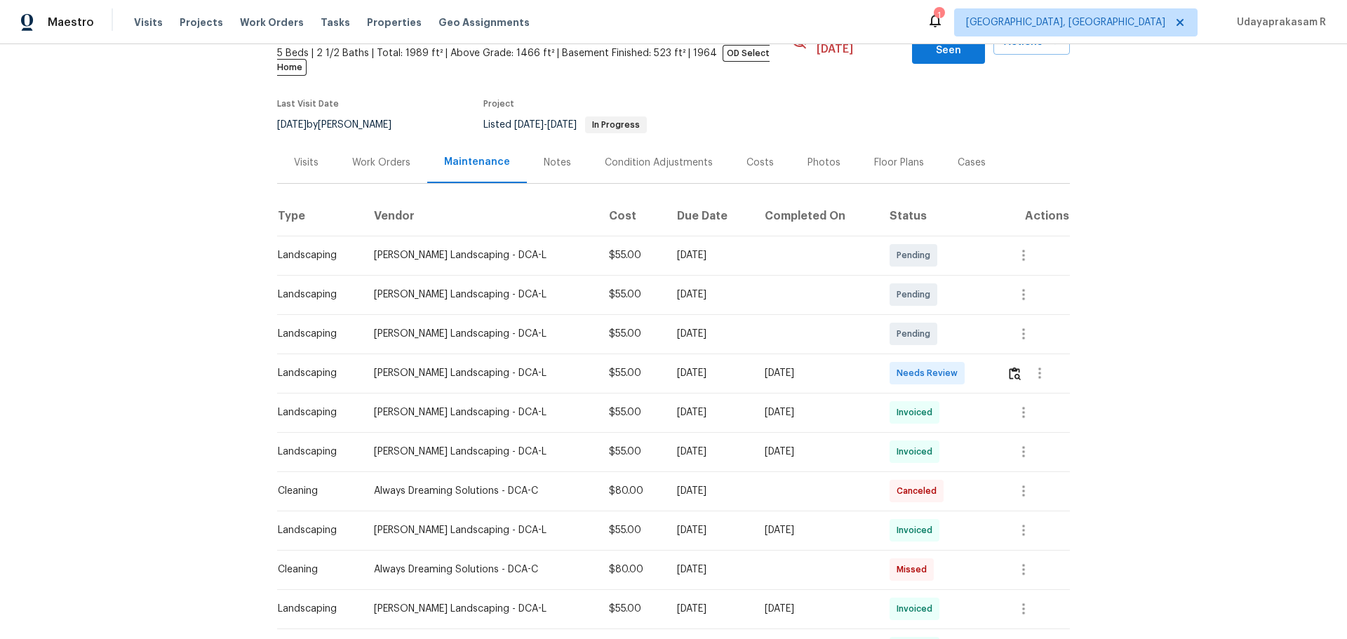
scroll to position [211, 0]
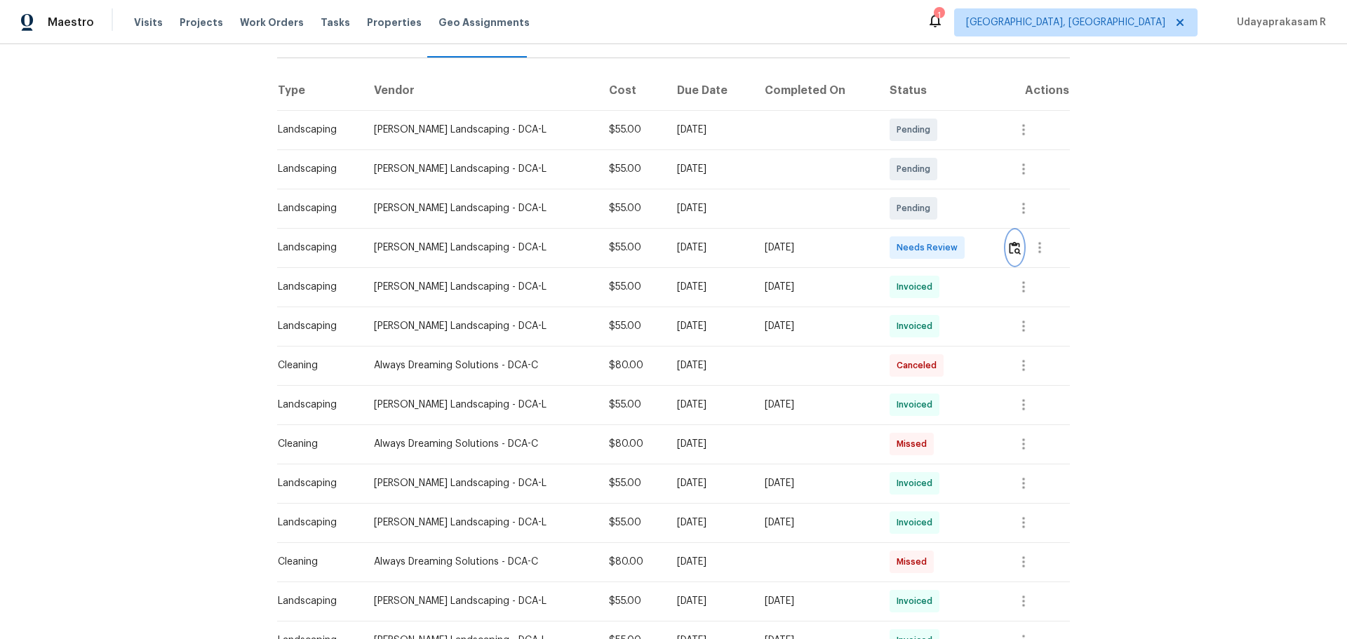
click at [958, 241] on img "button" at bounding box center [1015, 247] width 12 height 13
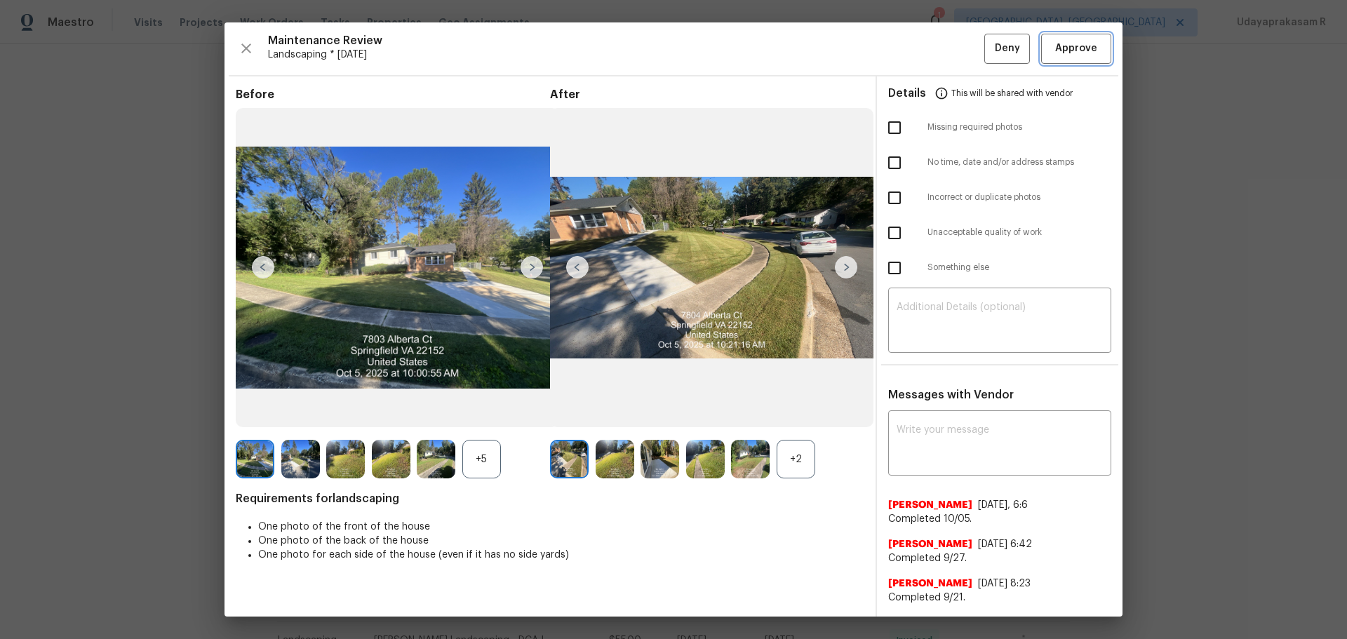
click at [958, 51] on span "Approve" at bounding box center [1077, 49] width 42 height 18
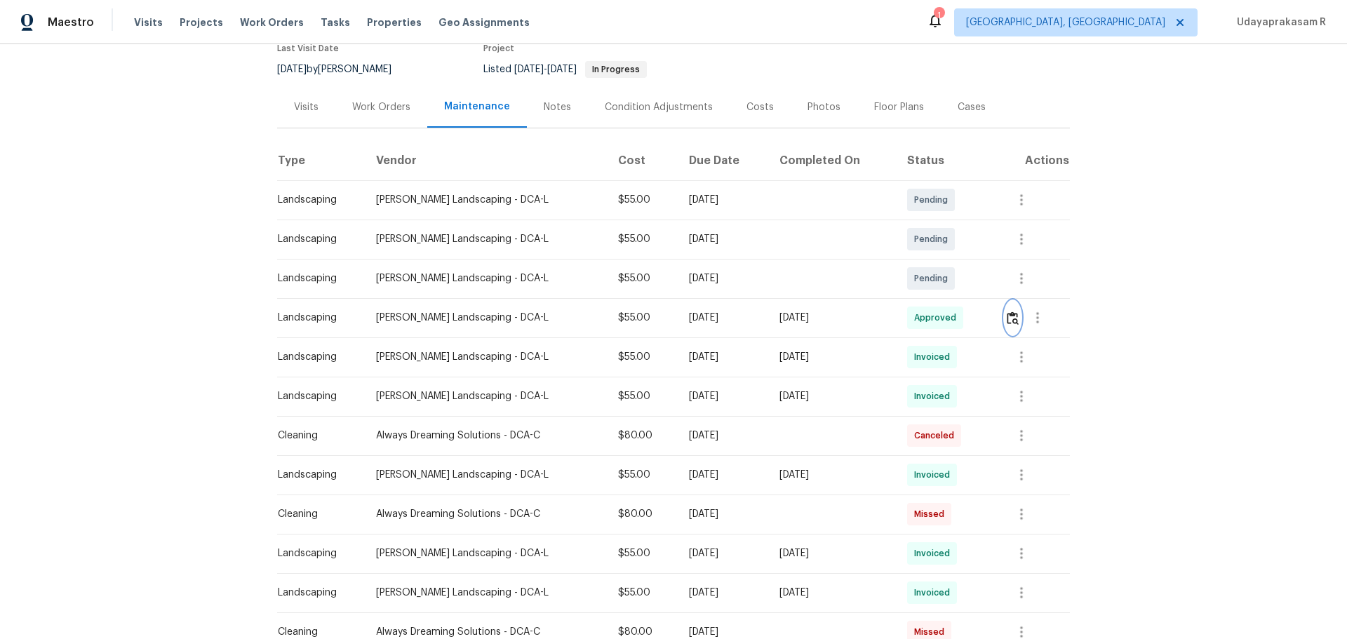
scroll to position [0, 0]
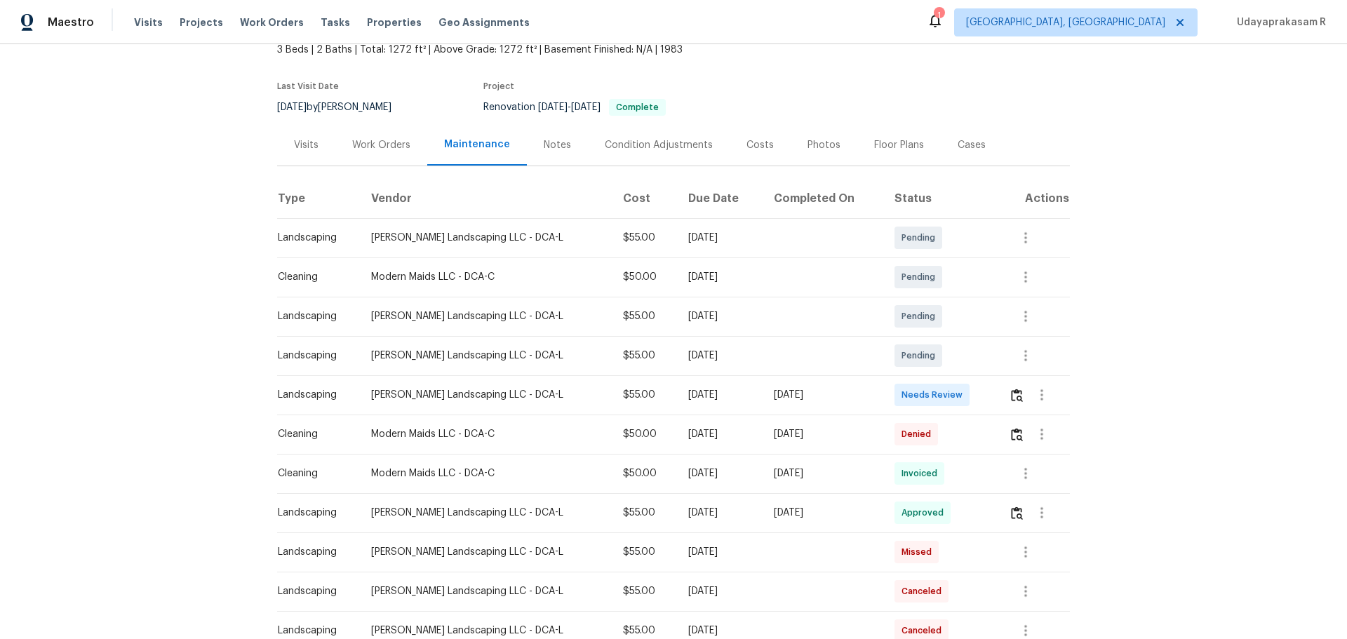
scroll to position [211, 0]
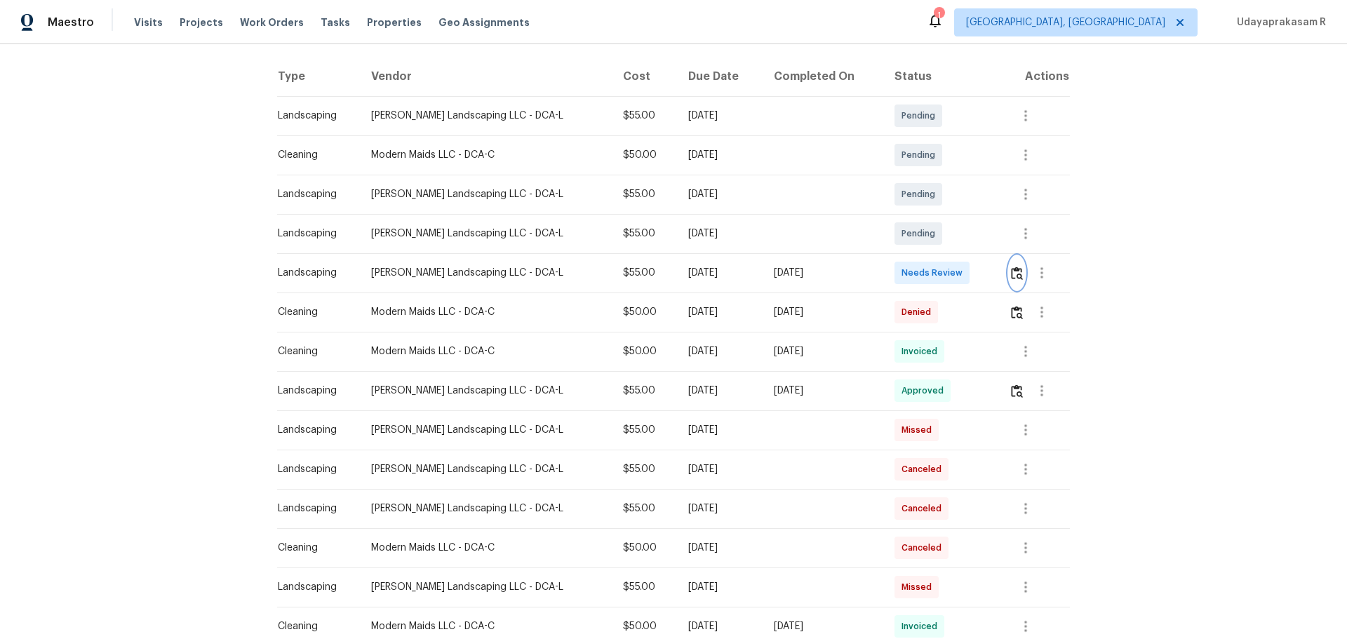
click at [958, 281] on button "button" at bounding box center [1017, 273] width 16 height 34
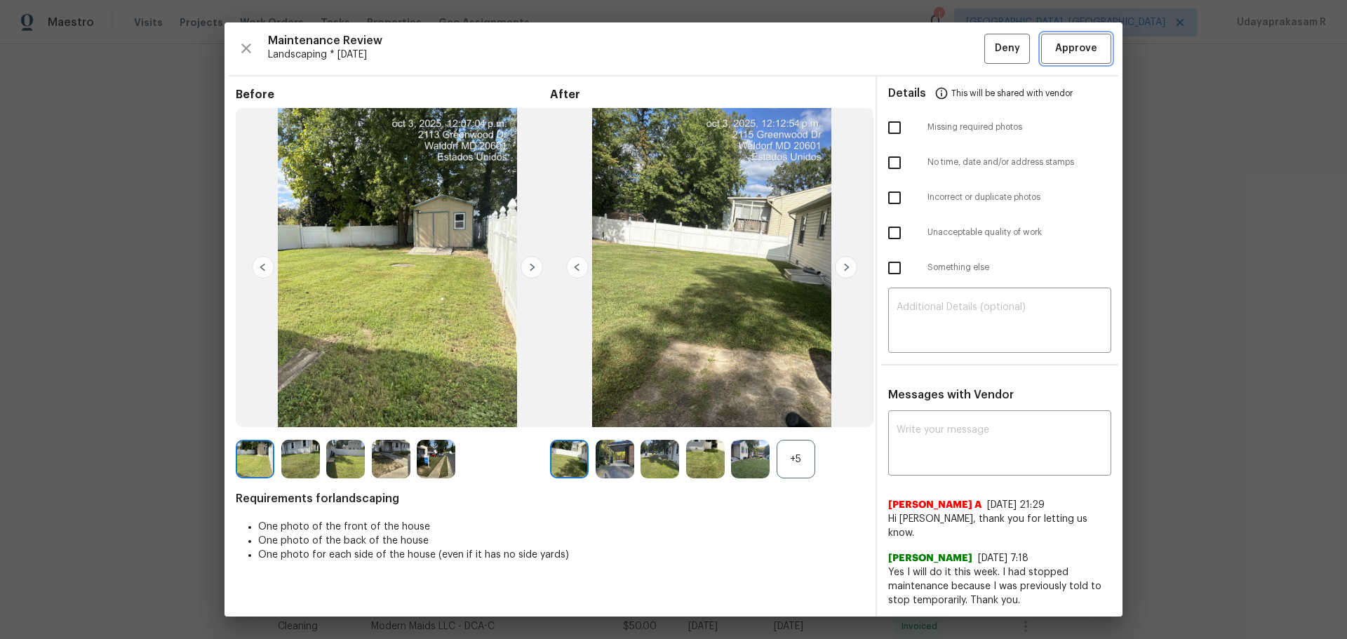
click at [958, 49] on span "Approve" at bounding box center [1077, 49] width 42 height 18
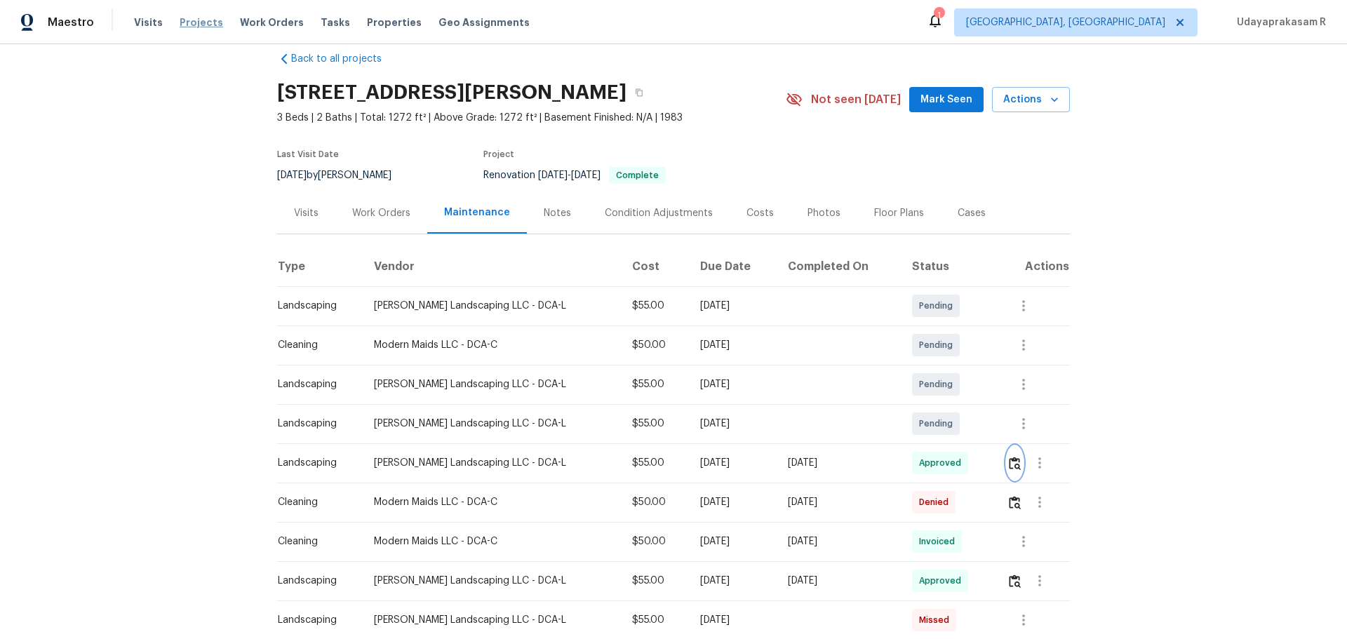
scroll to position [0, 0]
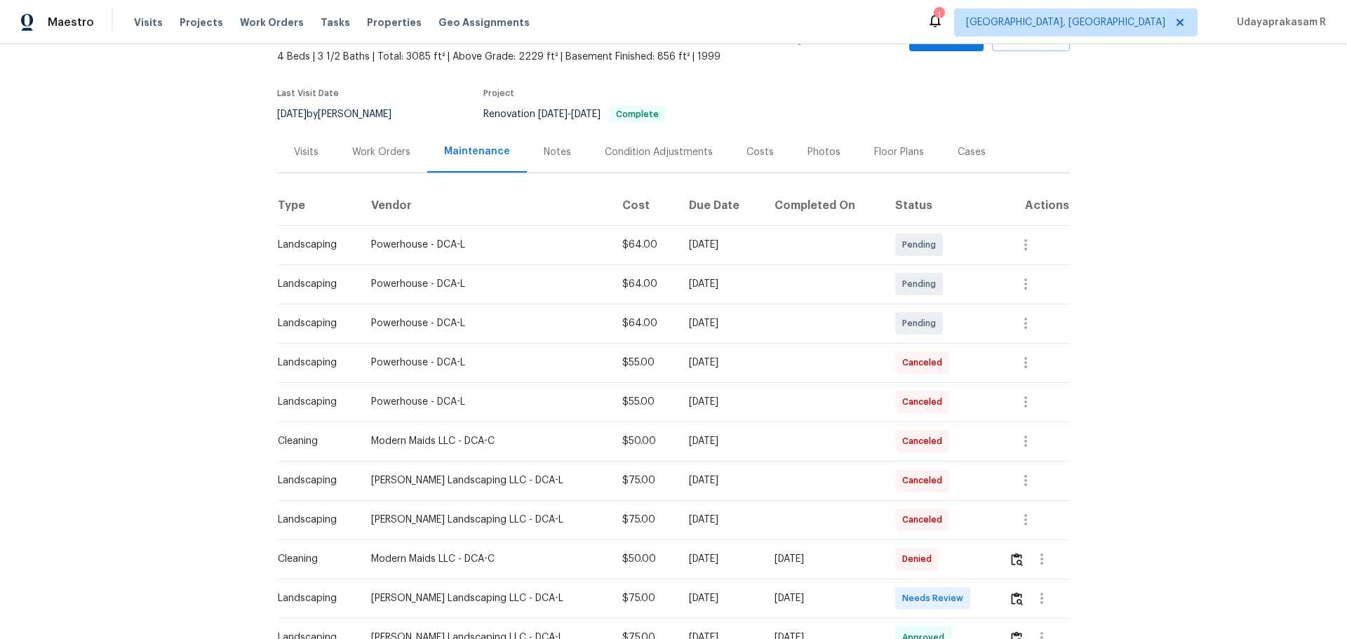
scroll to position [211, 0]
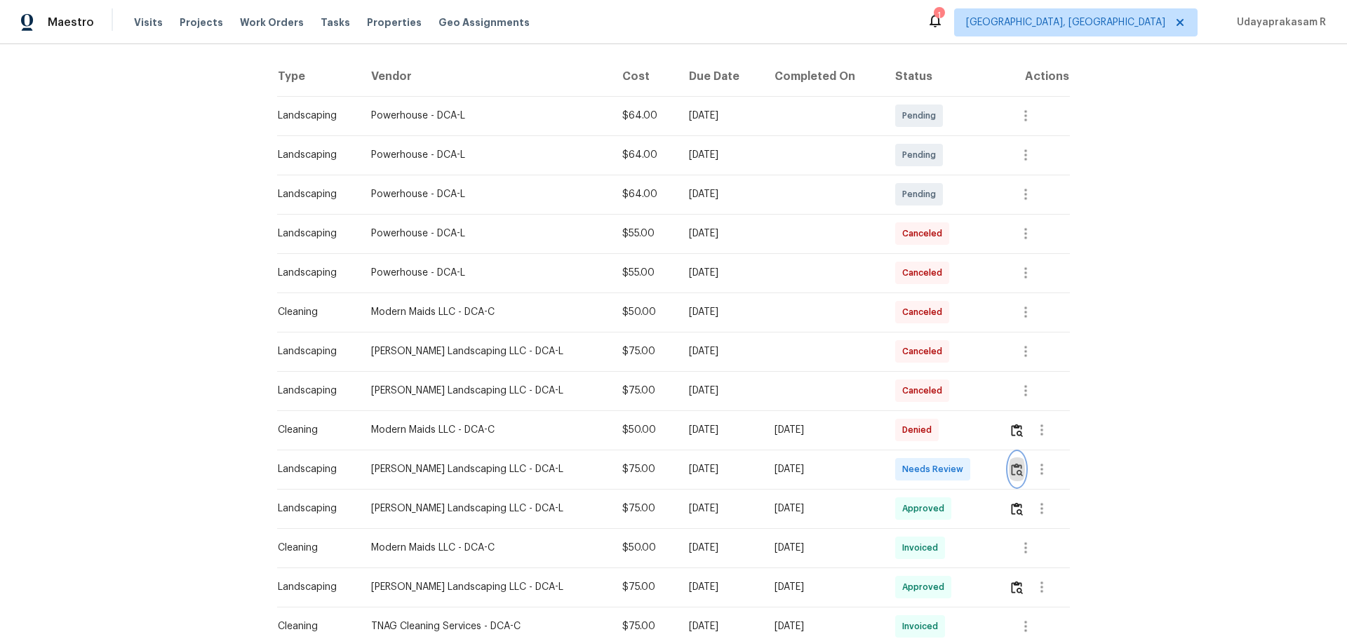
click at [958, 420] on button "button" at bounding box center [1017, 470] width 16 height 34
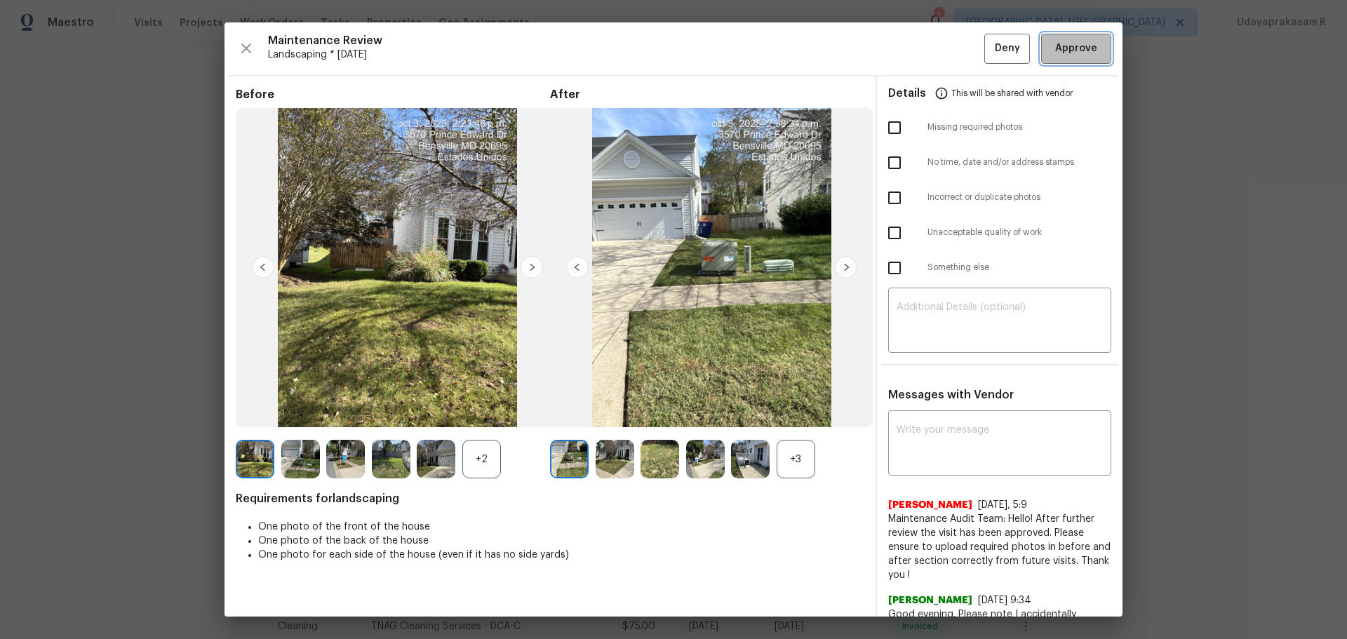
click at [958, 53] on span "Approve" at bounding box center [1077, 49] width 42 height 18
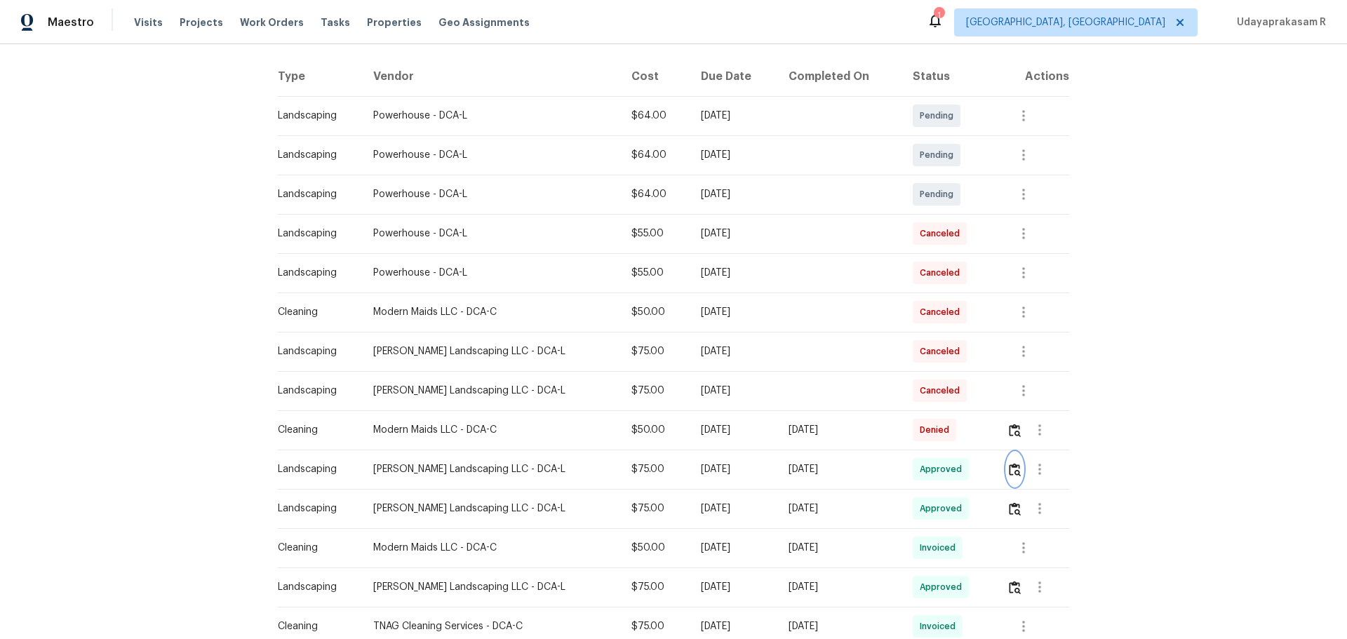
scroll to position [0, 0]
